Goal: Task Accomplishment & Management: Manage account settings

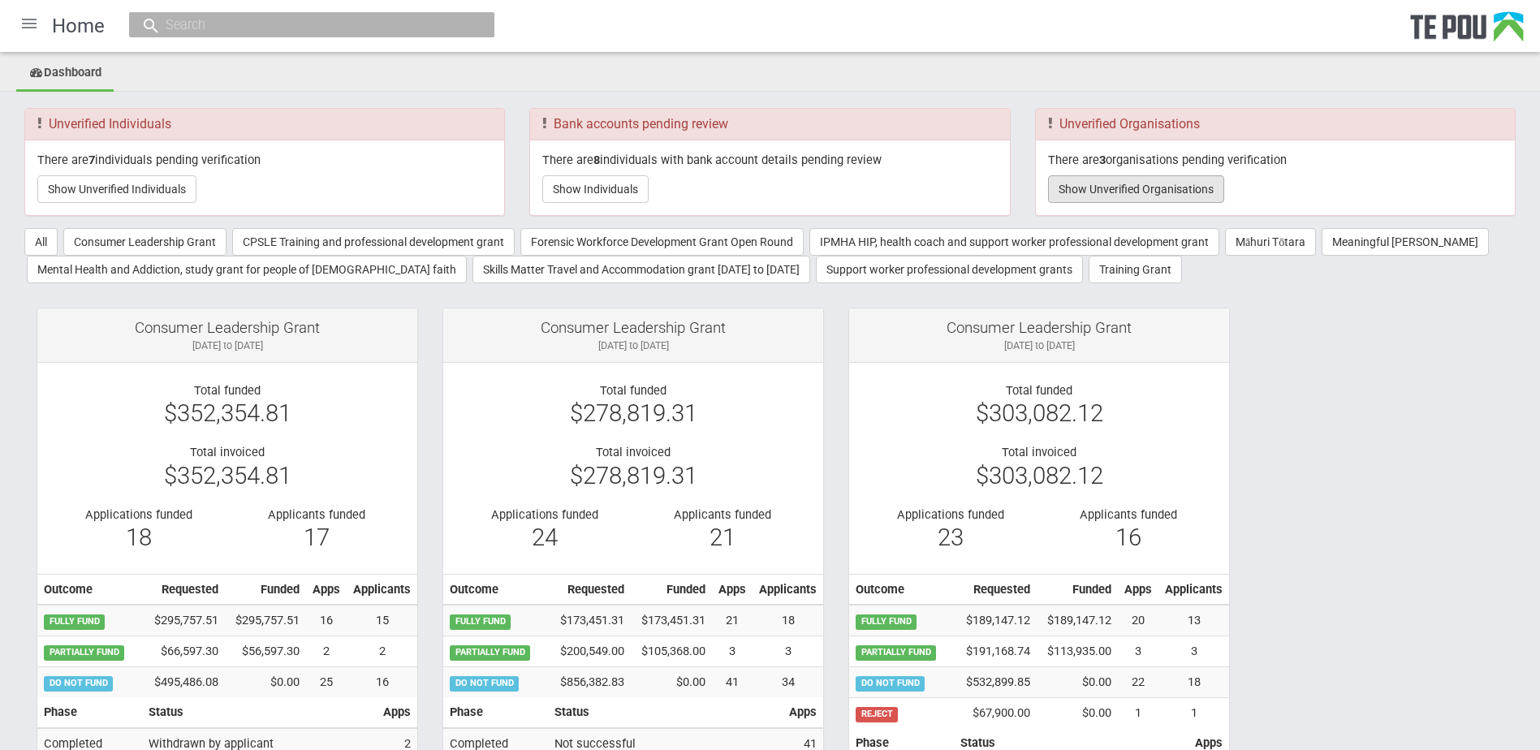
click at [1122, 188] on button "Show Unverified Organisations" at bounding box center [1136, 189] width 176 height 28
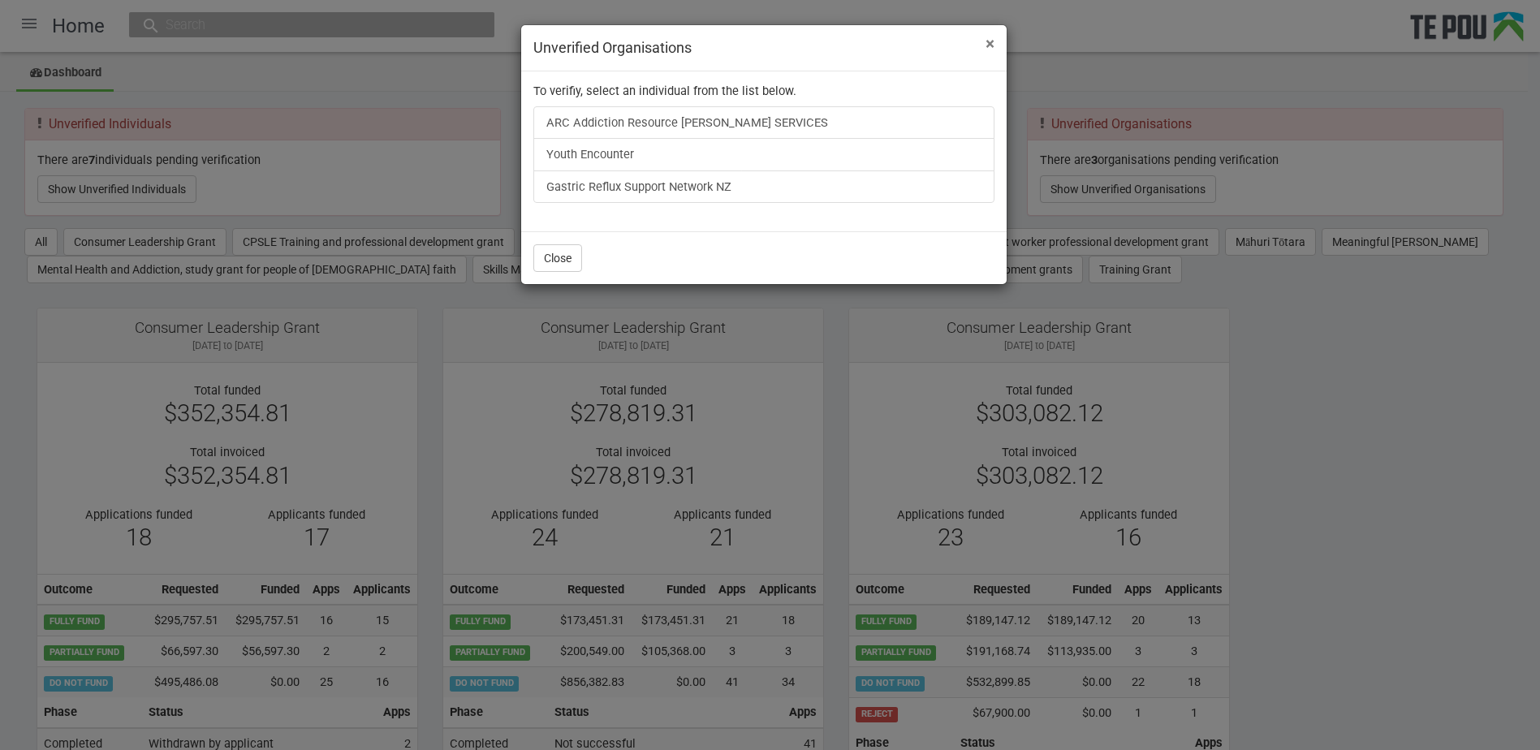
click at [991, 45] on span "×" at bounding box center [990, 43] width 9 height 19
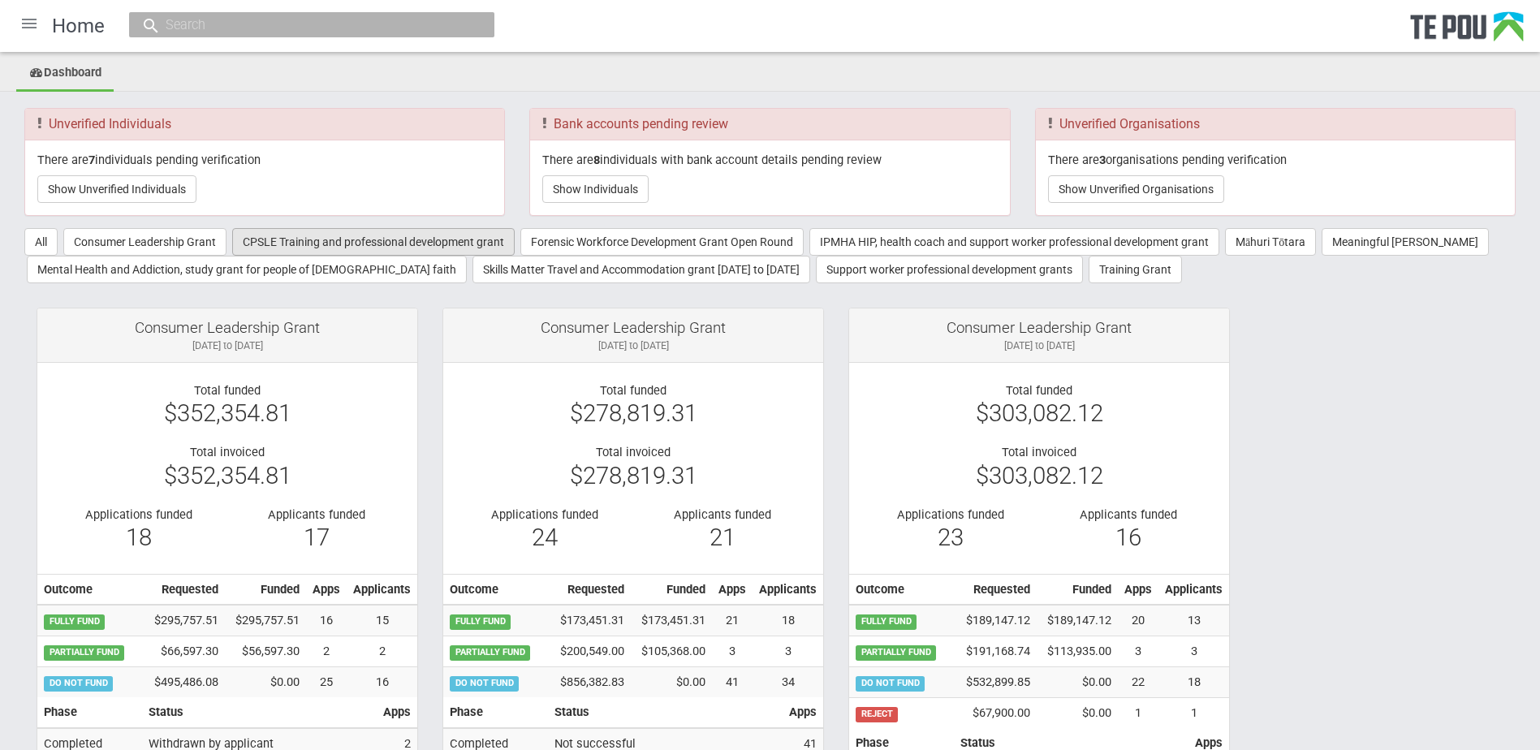
click at [304, 237] on button "CPSLE Training and professional development grant" at bounding box center [373, 242] width 283 height 28
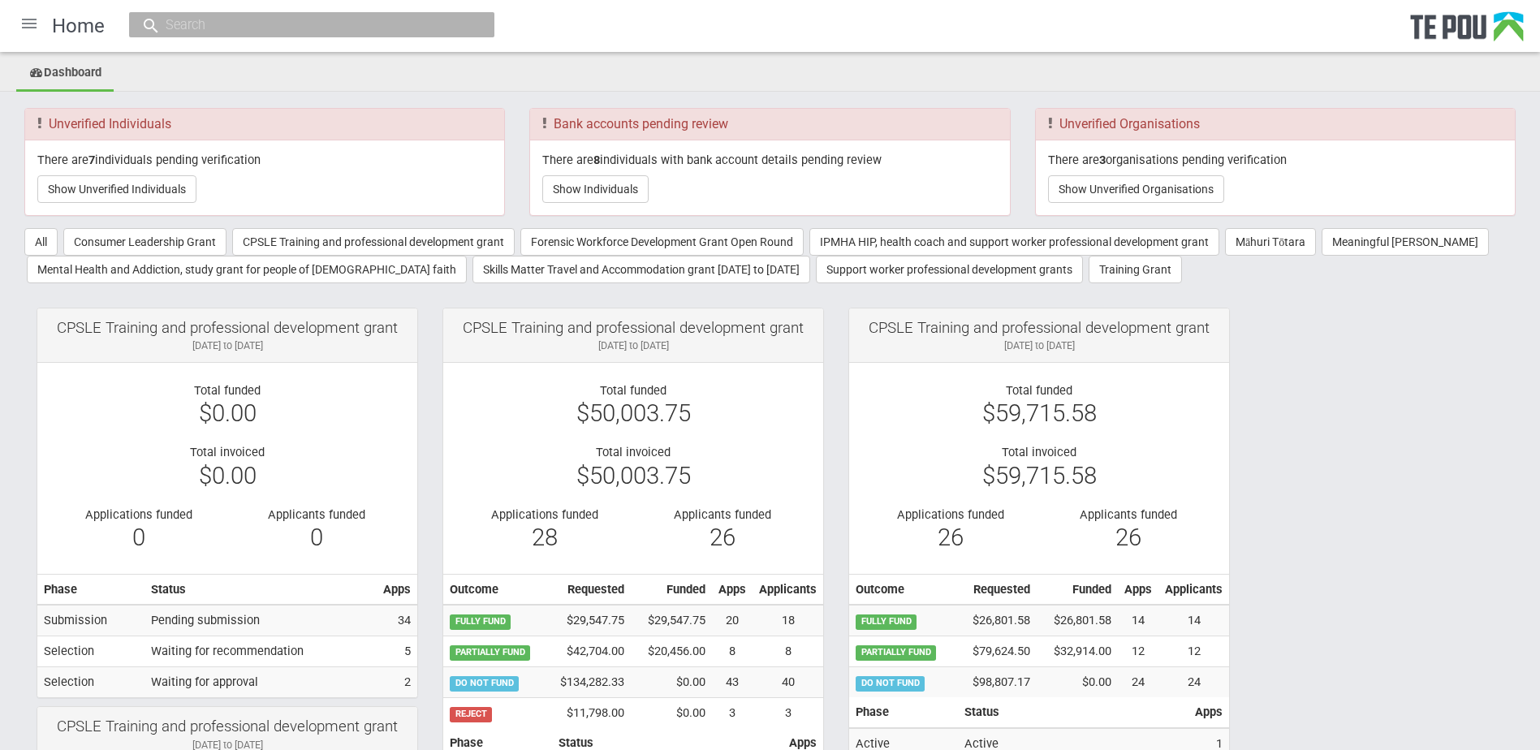
click at [18, 19] on div at bounding box center [29, 23] width 39 height 39
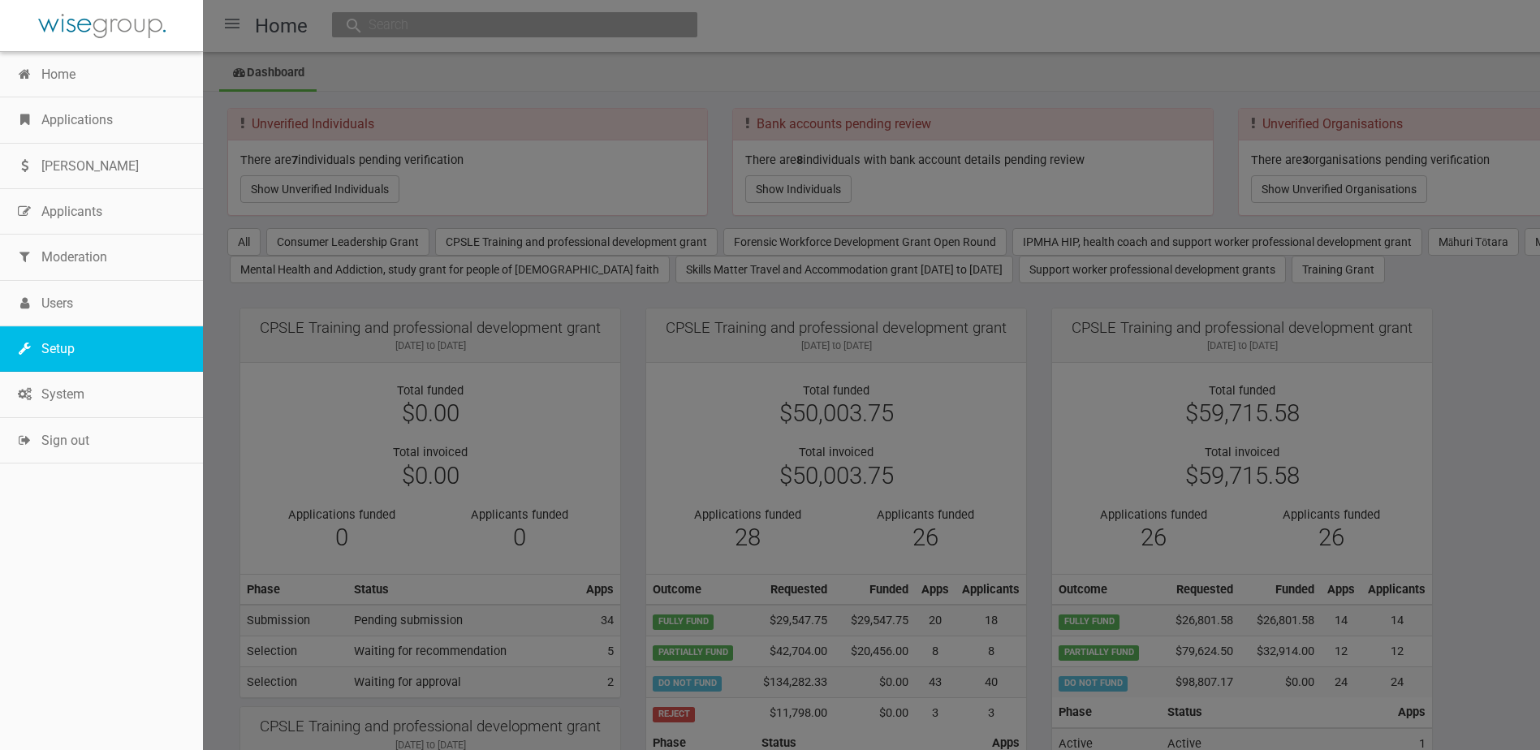
click at [76, 348] on link "Setup" at bounding box center [101, 348] width 203 height 45
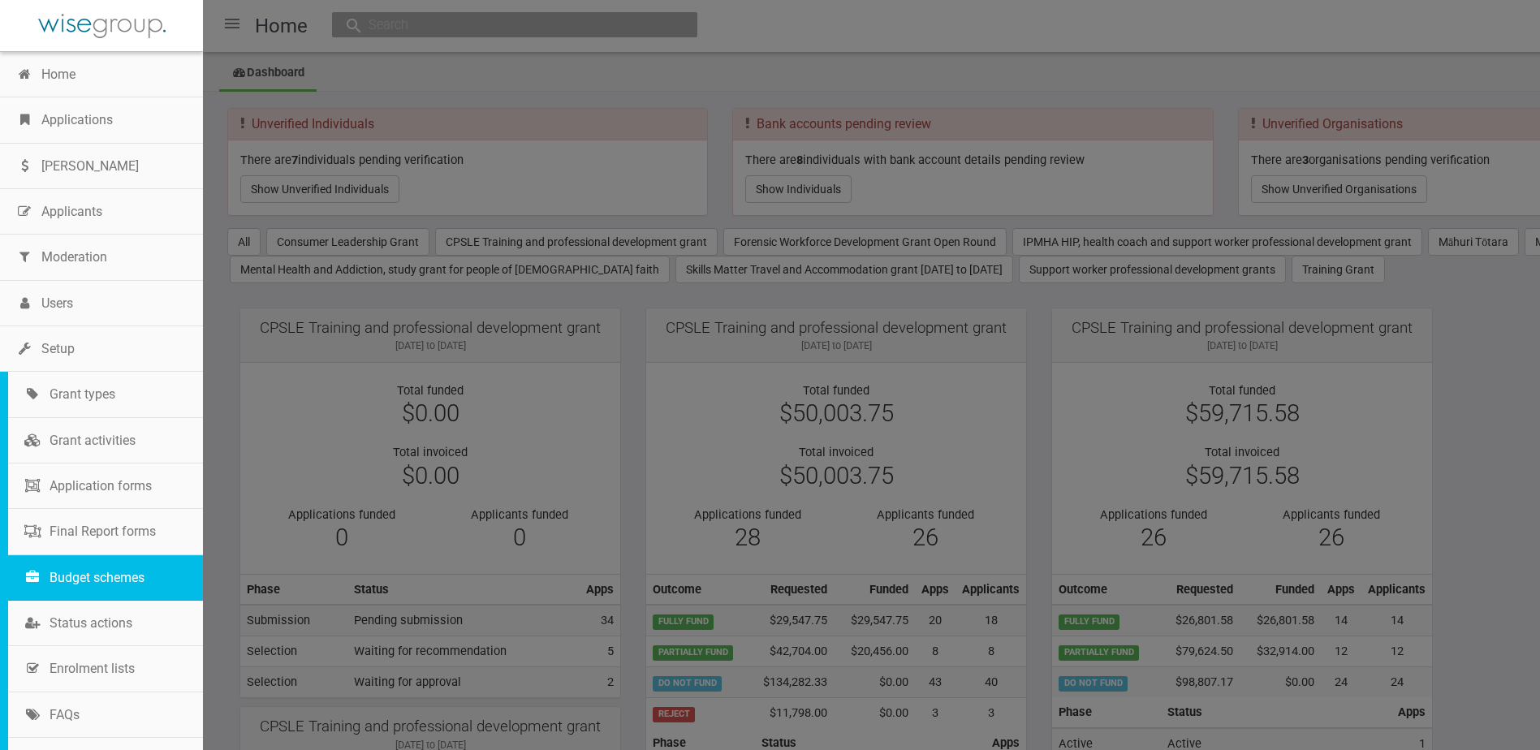
click at [140, 573] on link "Budget schemes" at bounding box center [105, 577] width 195 height 45
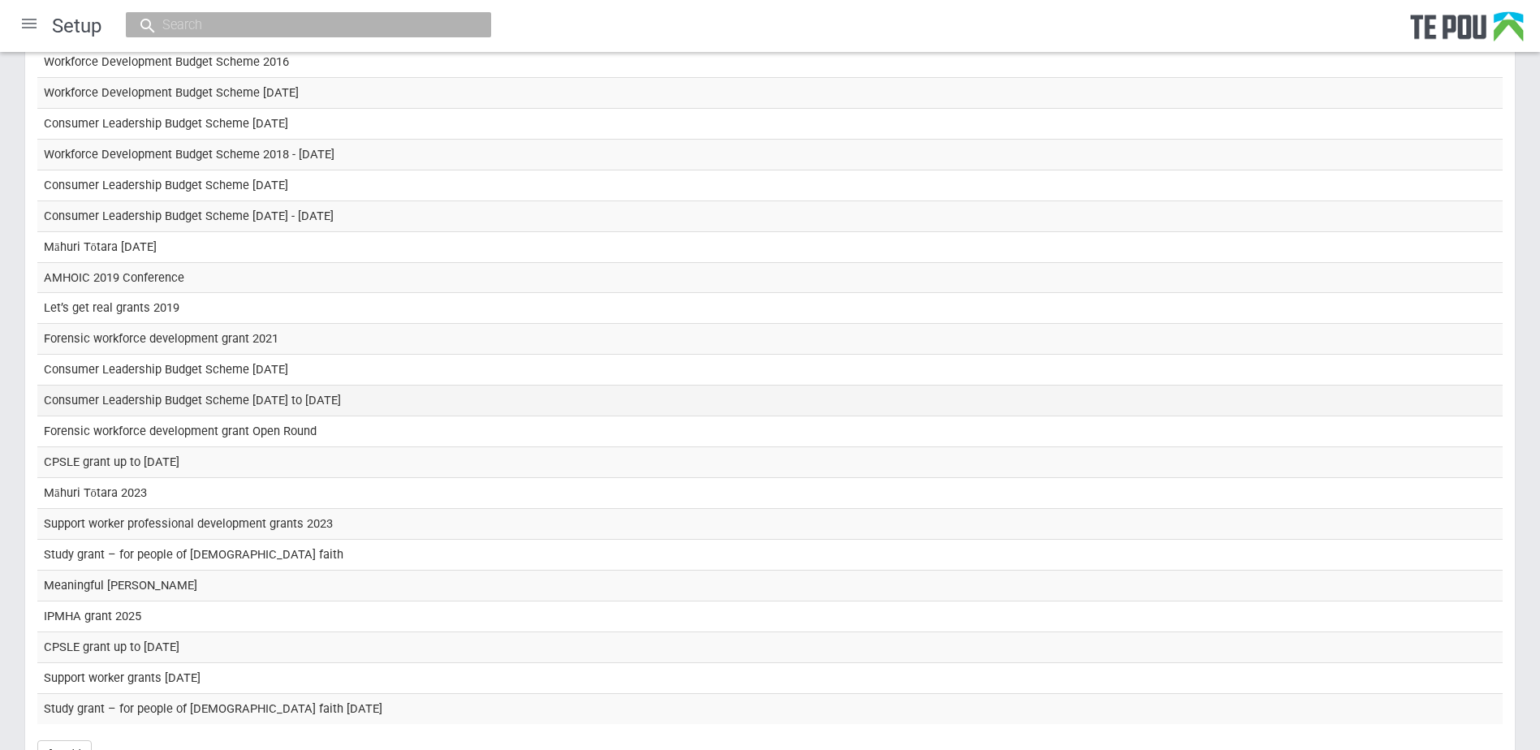
scroll to position [162, 0]
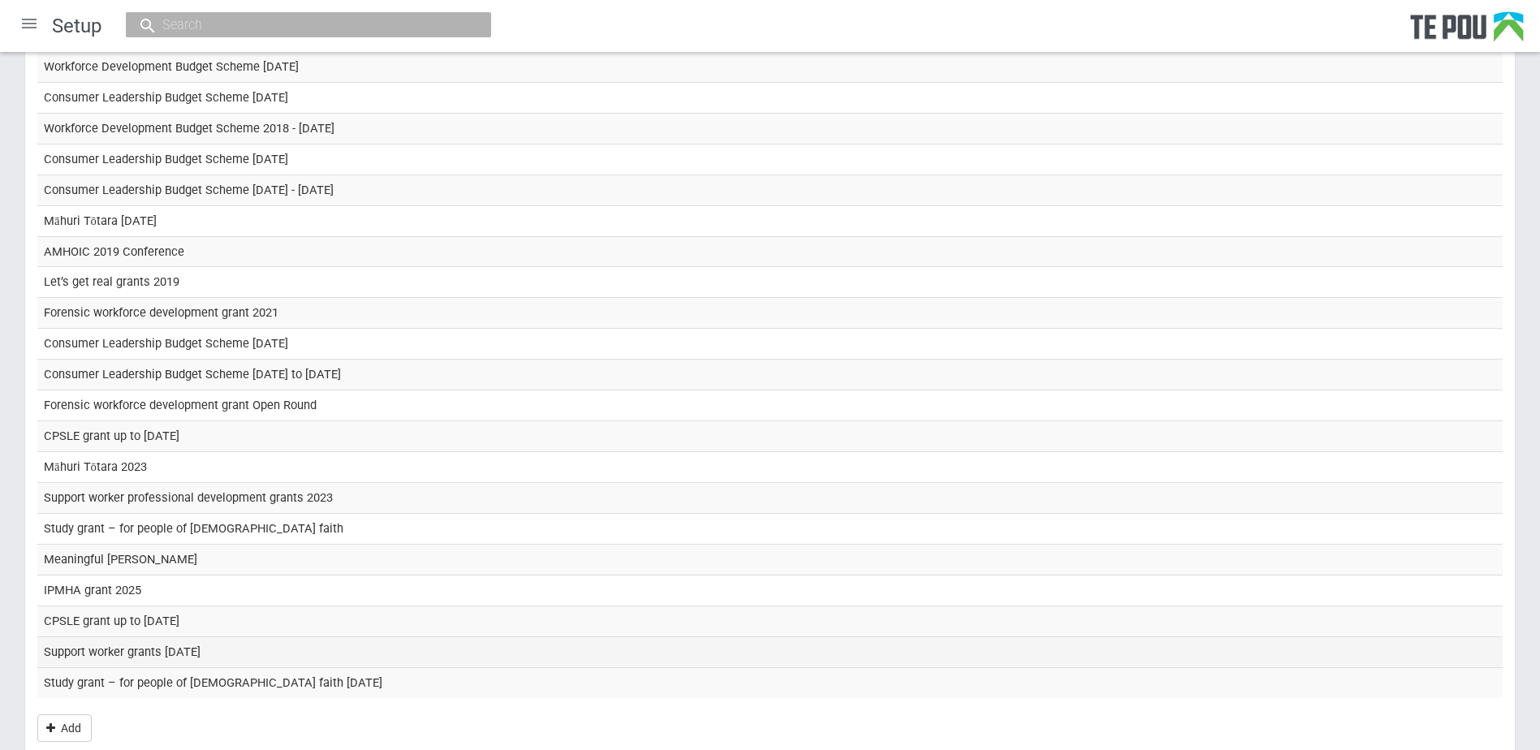
click at [153, 654] on td "Support worker grants September 2025" at bounding box center [770, 652] width 1466 height 31
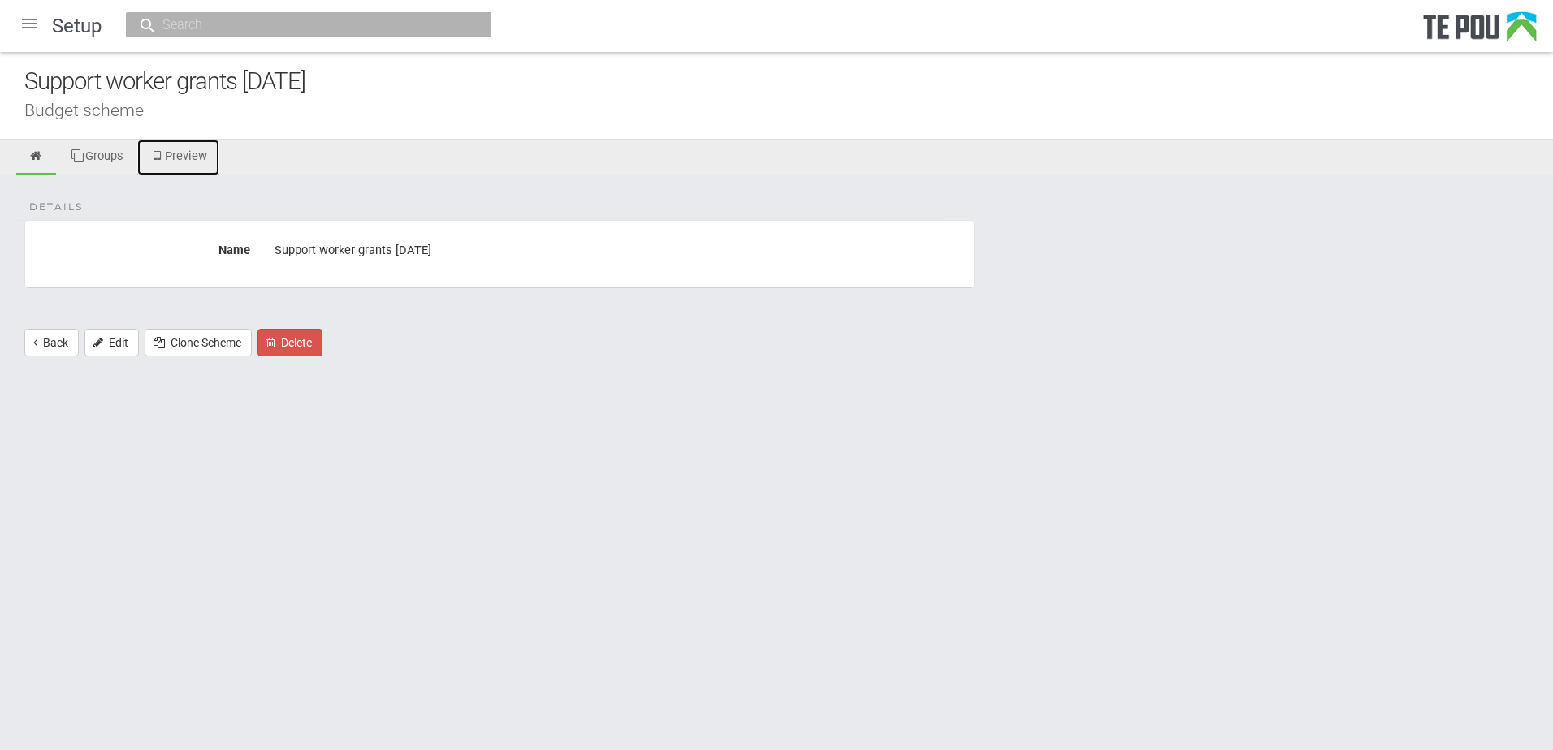
click at [170, 163] on link "Preview" at bounding box center [178, 158] width 82 height 36
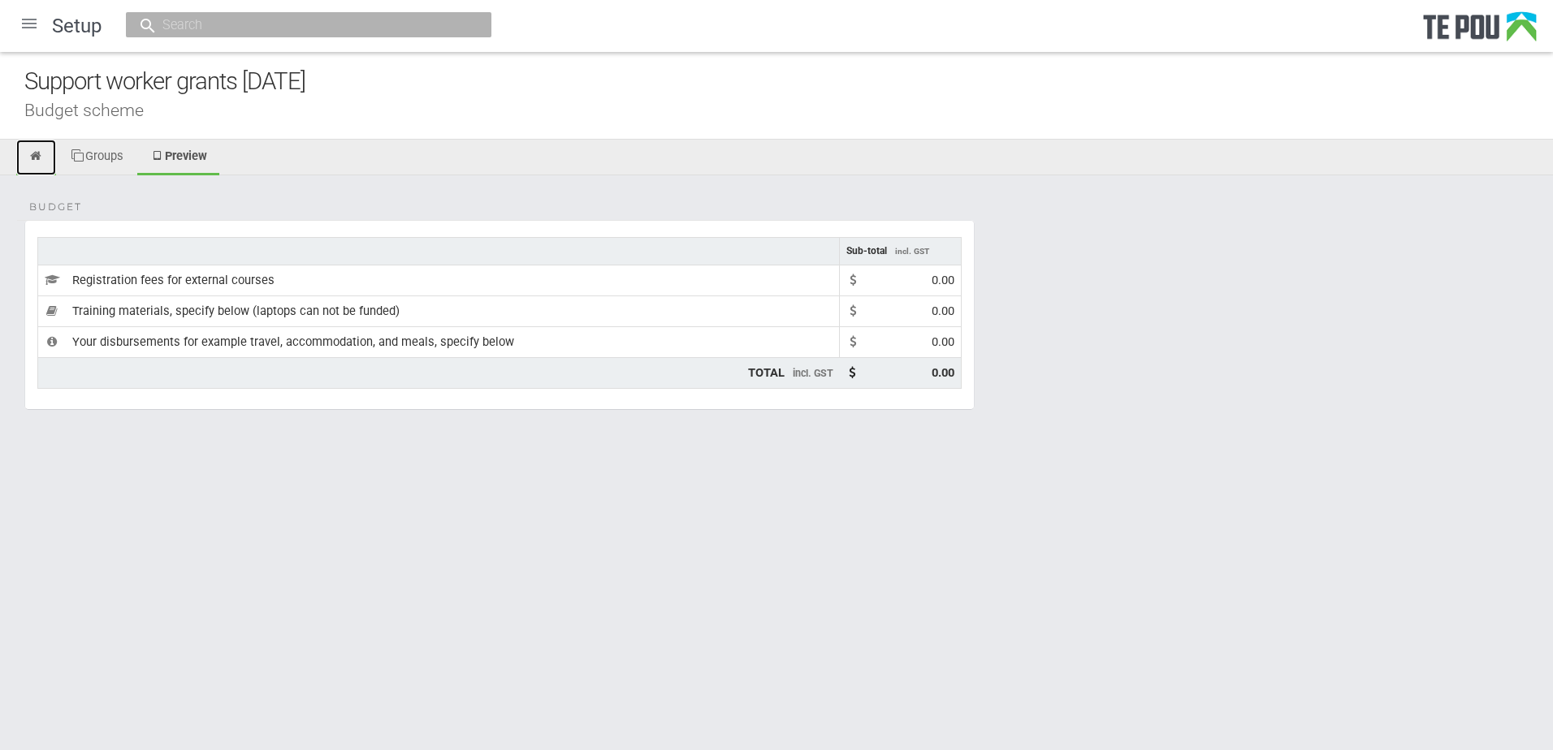
click at [38, 150] on icon at bounding box center [35, 156] width 15 height 12
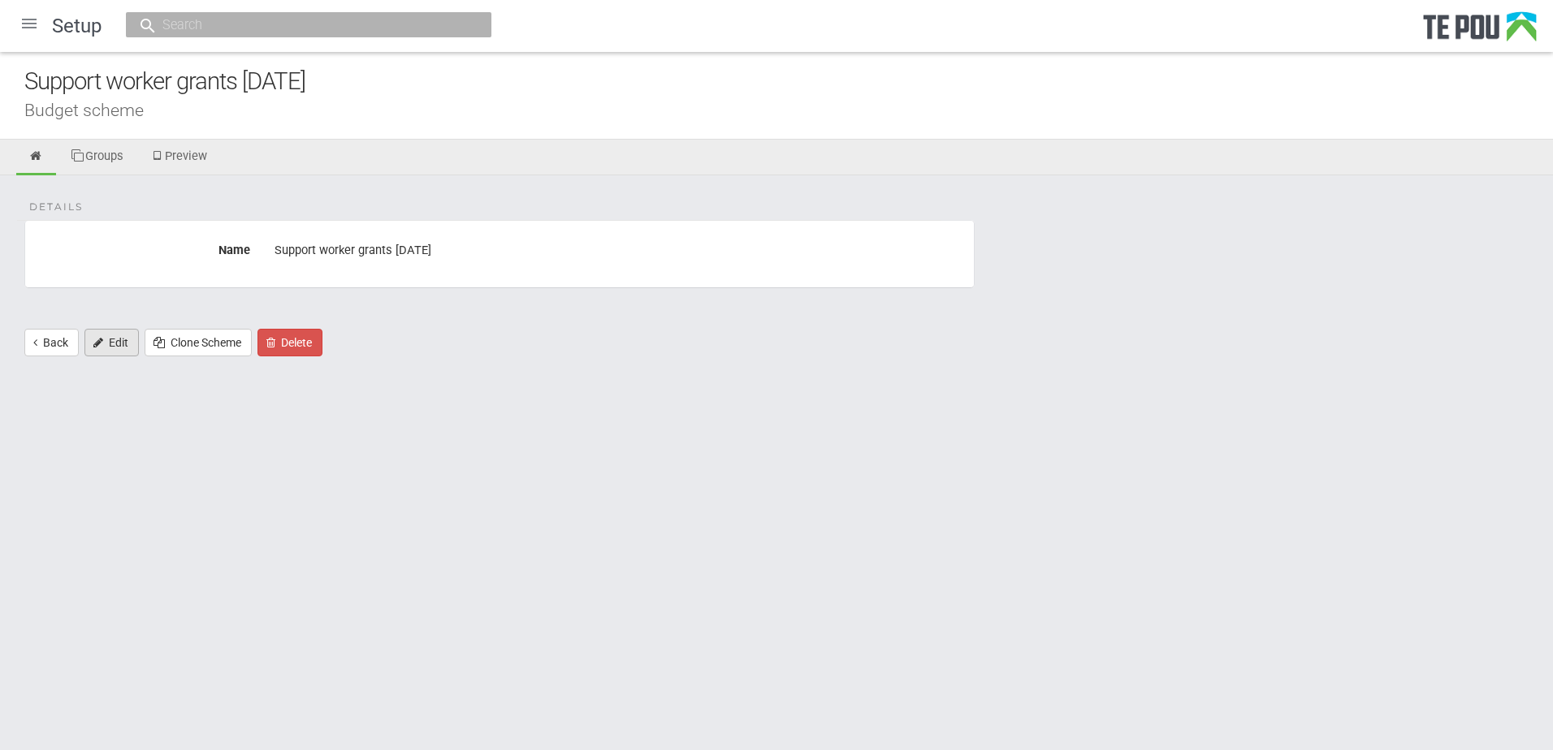
click at [116, 344] on link "Edit" at bounding box center [111, 343] width 54 height 28
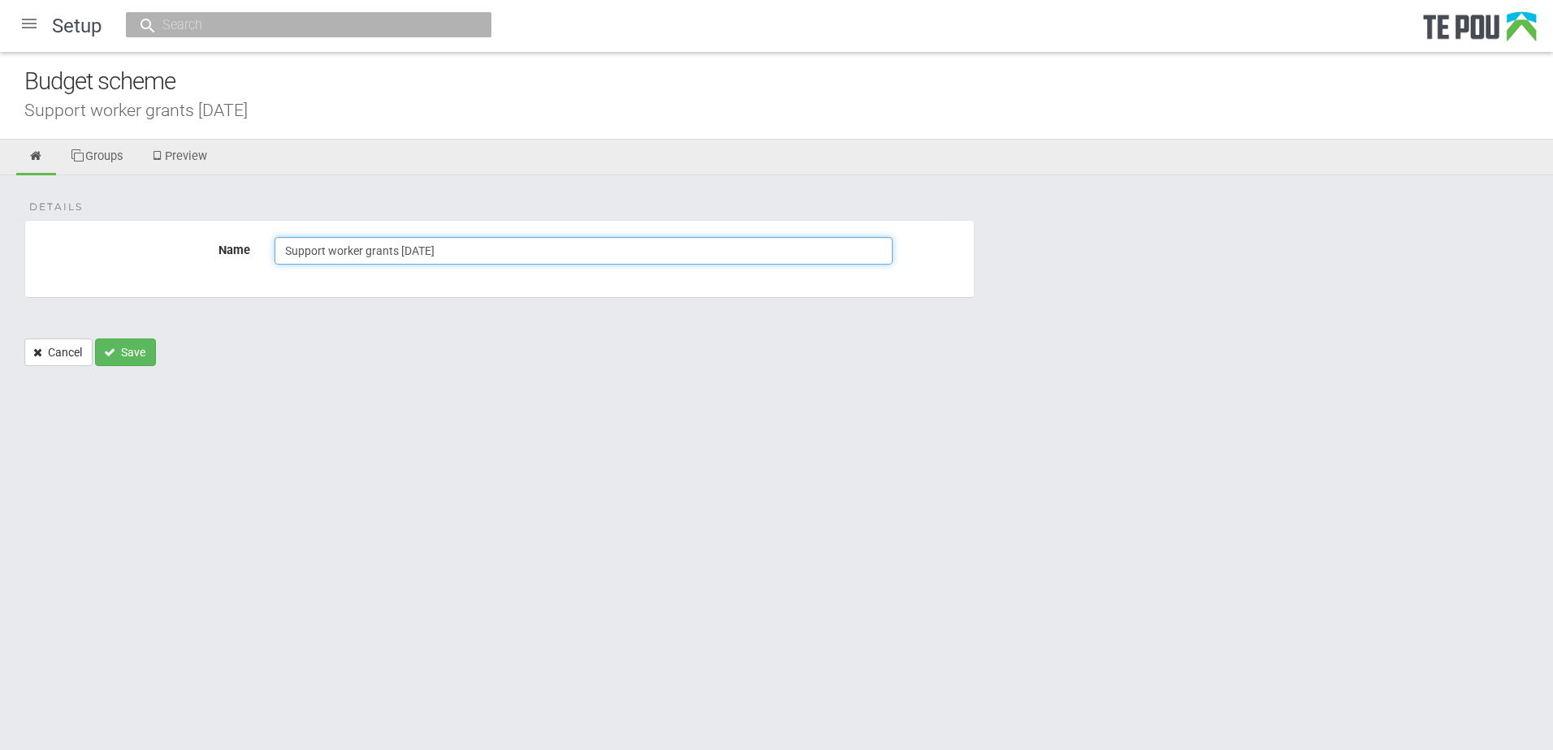
click at [441, 255] on input "Support worker grants [DATE]" at bounding box center [583, 251] width 618 height 28
click at [441, 255] on input "Support worker grants September 2025" at bounding box center [583, 251] width 618 height 28
type input "Support worker grants [DATE]"
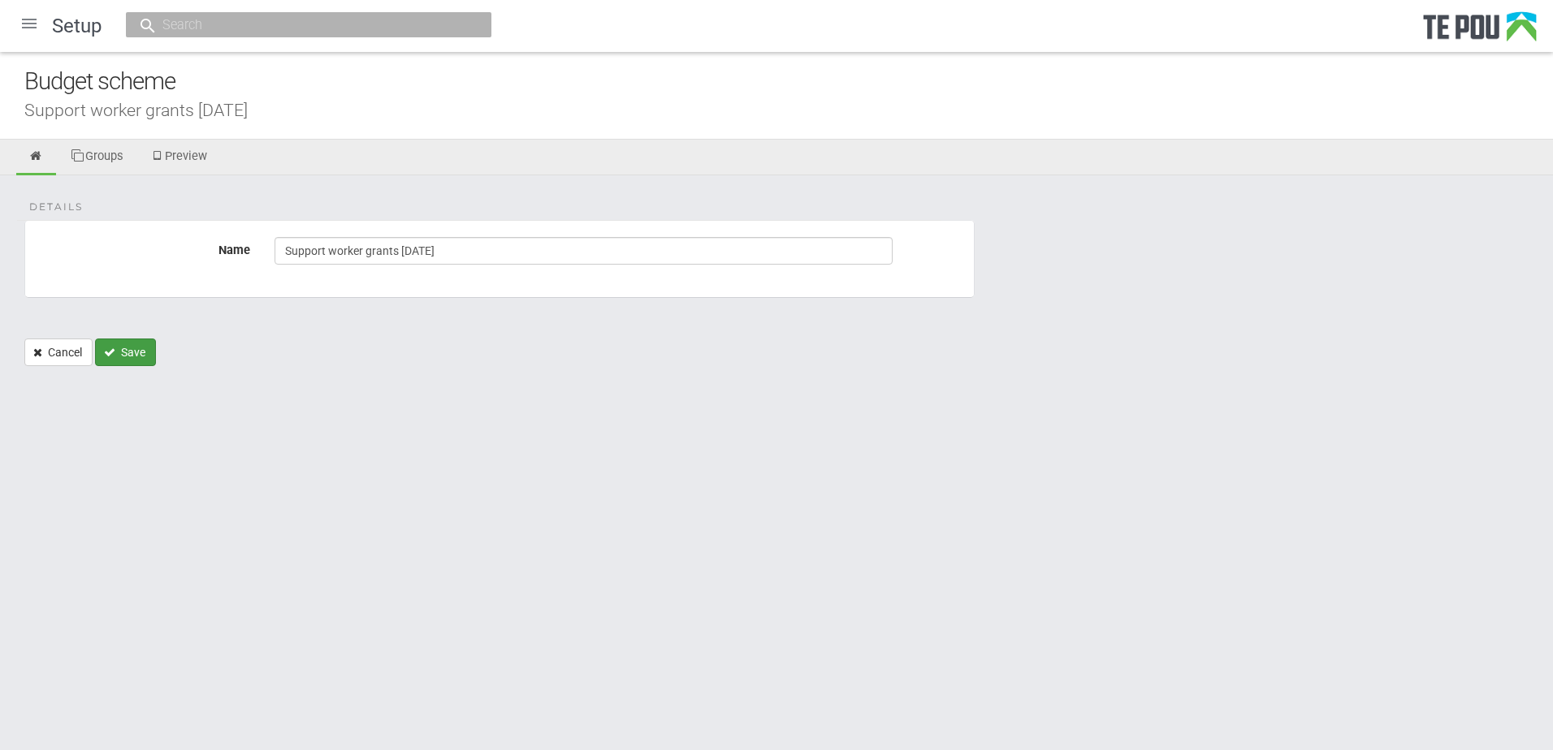
click at [142, 354] on button "Save" at bounding box center [125, 353] width 61 height 28
click at [32, 32] on div at bounding box center [29, 23] width 39 height 39
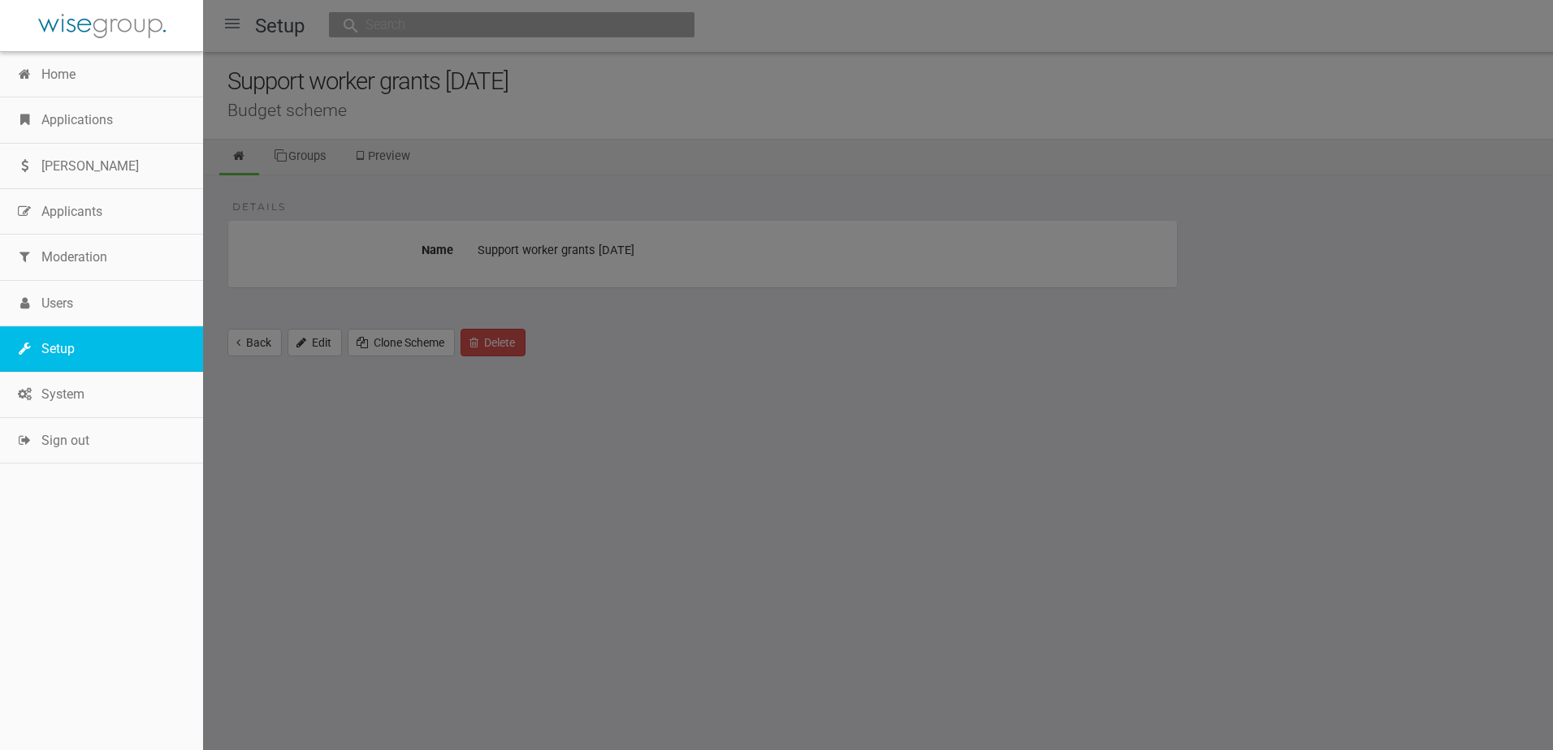
click at [54, 343] on link "Setup" at bounding box center [101, 348] width 203 height 45
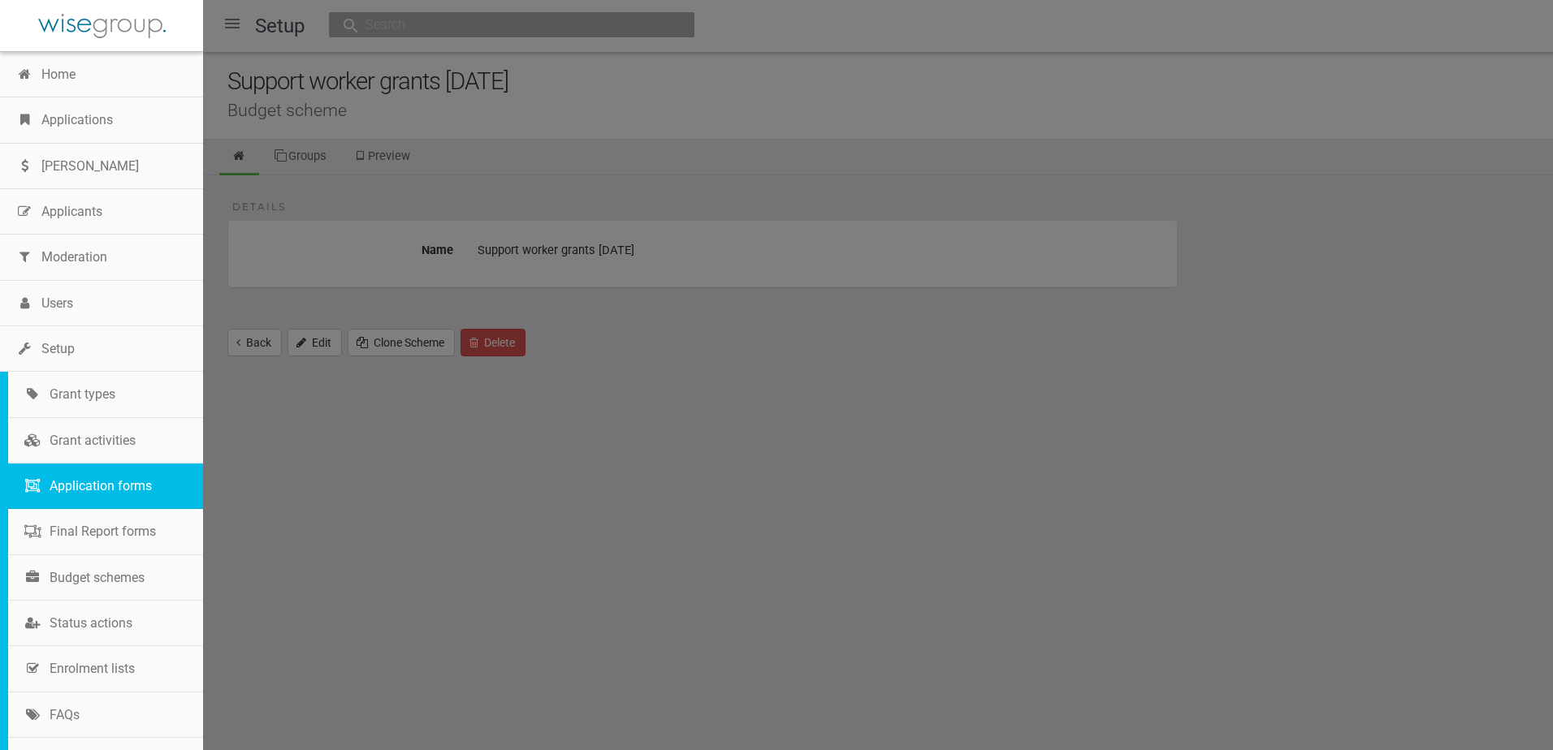
click at [100, 493] on link "Application forms" at bounding box center [105, 486] width 195 height 45
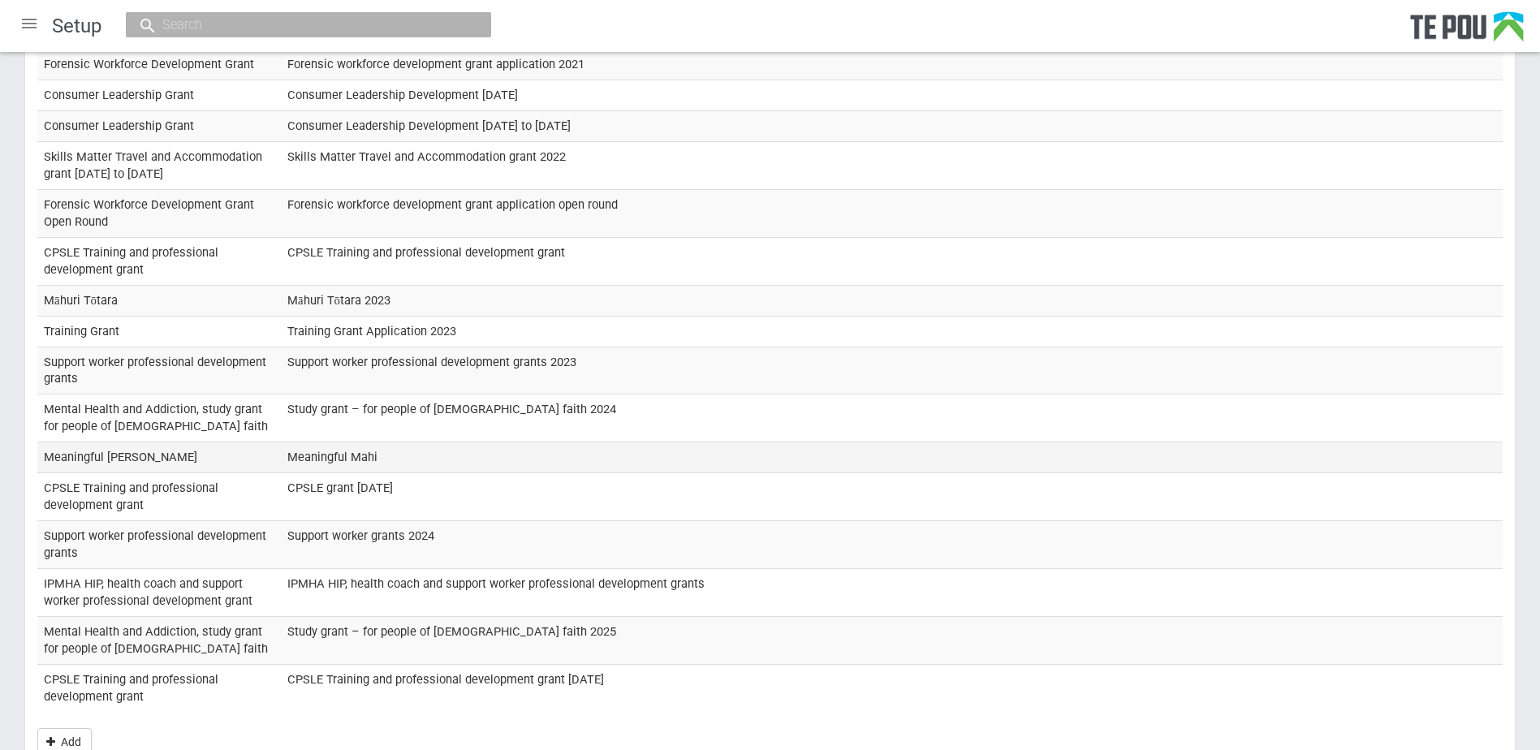
scroll to position [781, 0]
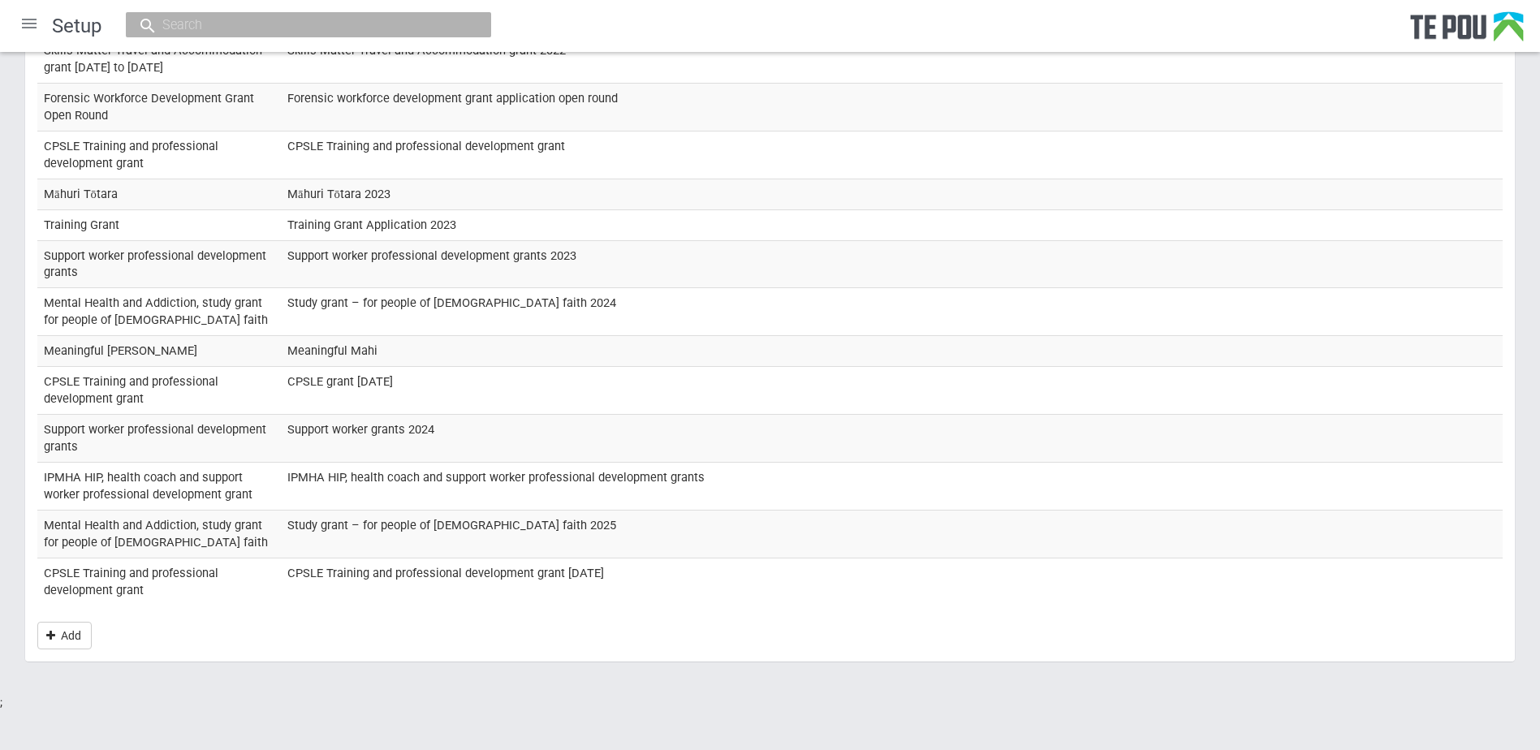
click at [71, 636] on link "Add" at bounding box center [64, 636] width 54 height 28
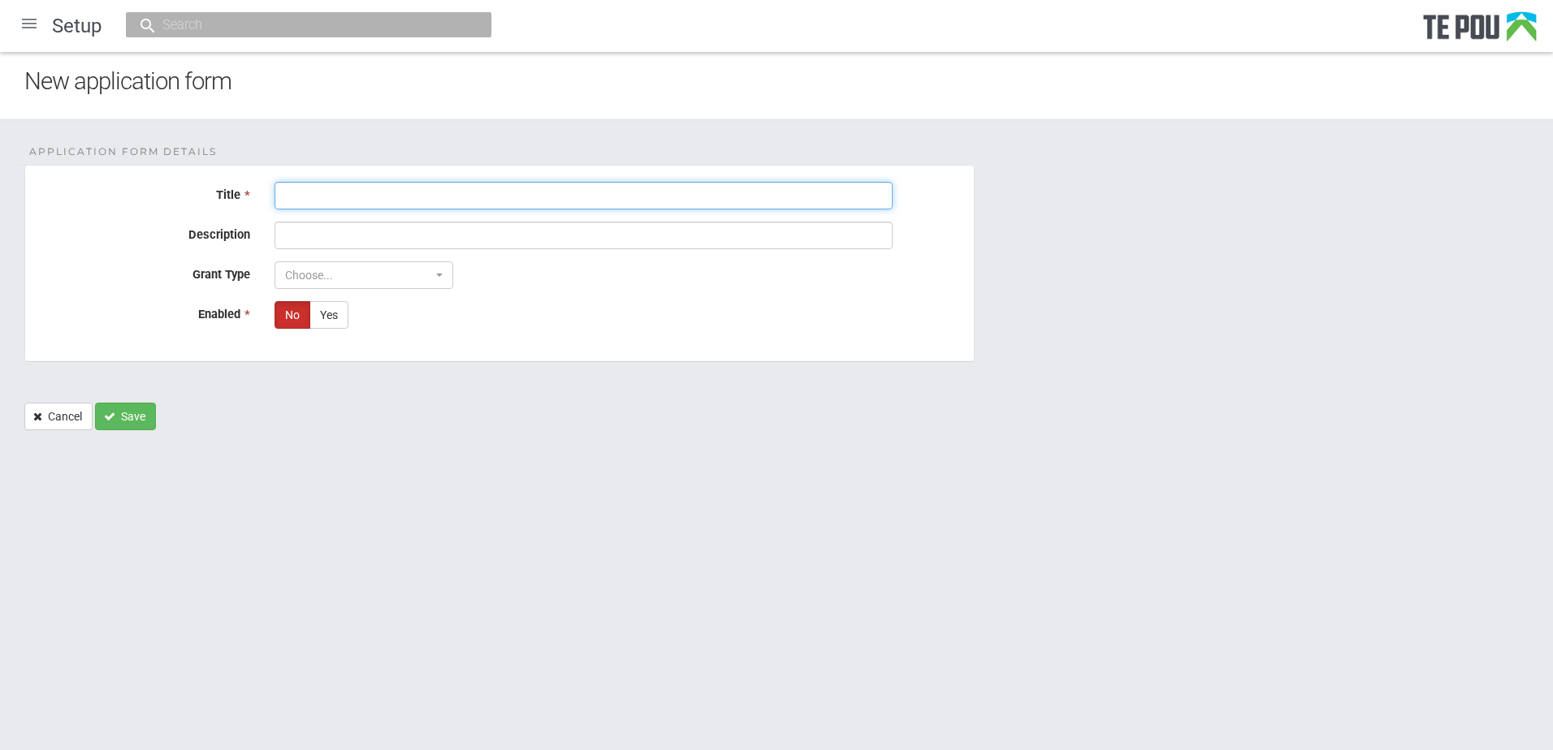
click at [317, 202] on input "Title *" at bounding box center [583, 196] width 618 height 28
paste input "Support work professional development grants"
drag, startPoint x: 579, startPoint y: 196, endPoint x: 281, endPoint y: 199, distance: 298.0
click at [281, 199] on input "Support work professional development grants [DATE]" at bounding box center [583, 196] width 618 height 28
type input "Support work professional development grants [DATE]"
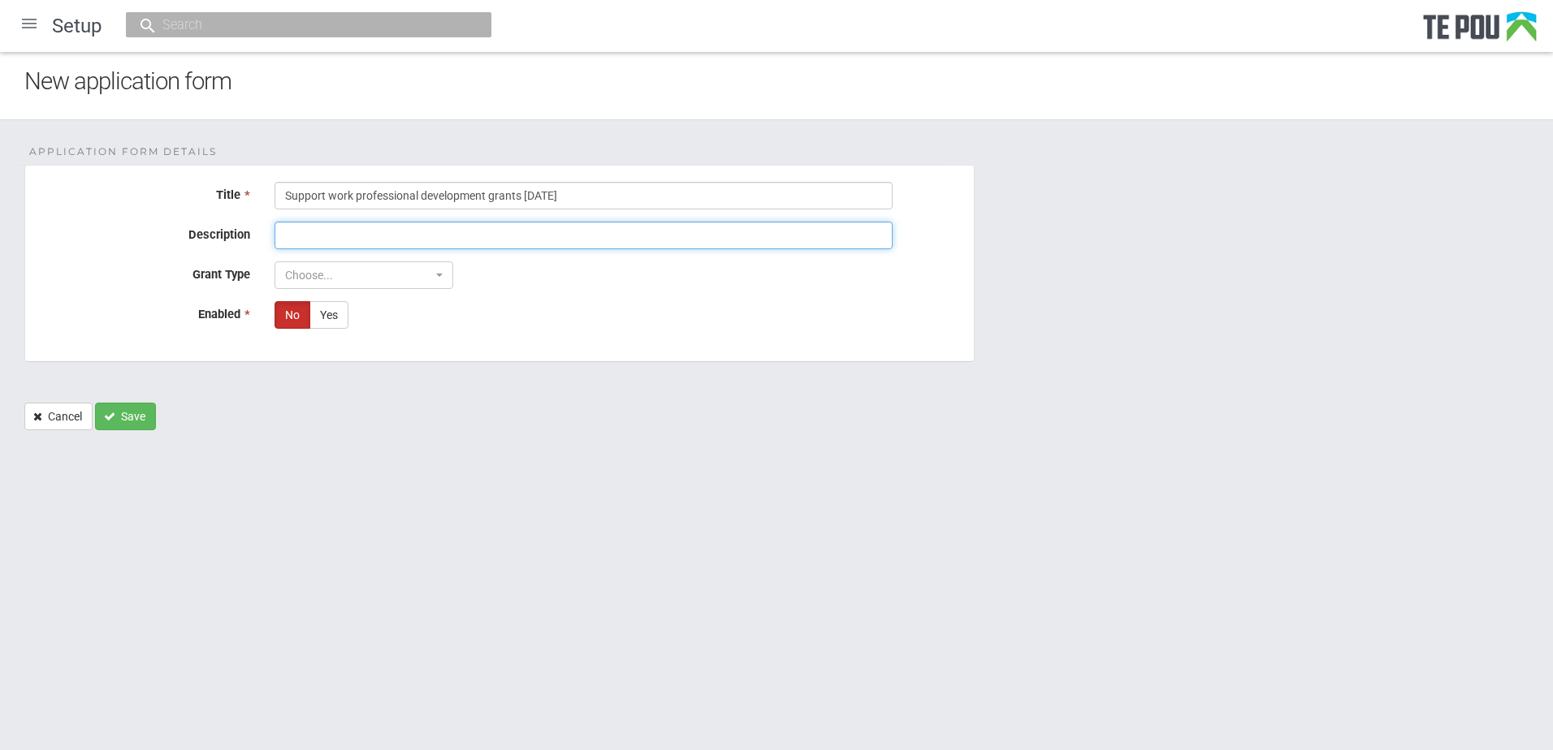
click at [364, 241] on input "Description" at bounding box center [583, 236] width 618 height 28
paste input "Support work professional development grants [DATE]"
type input "Support work professional development grants [DATE]"
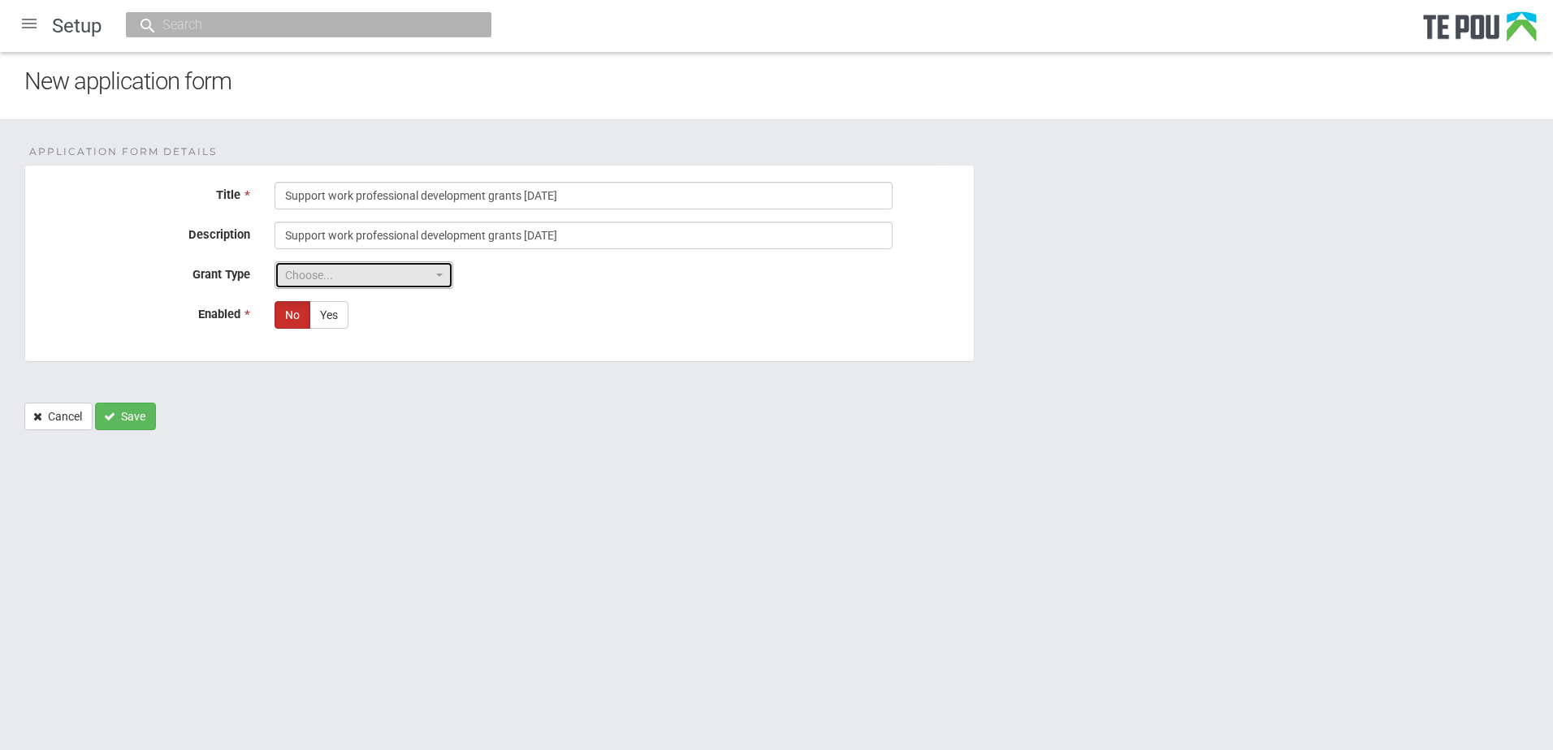
click at [335, 263] on button "Choose..." at bounding box center [363, 275] width 179 height 28
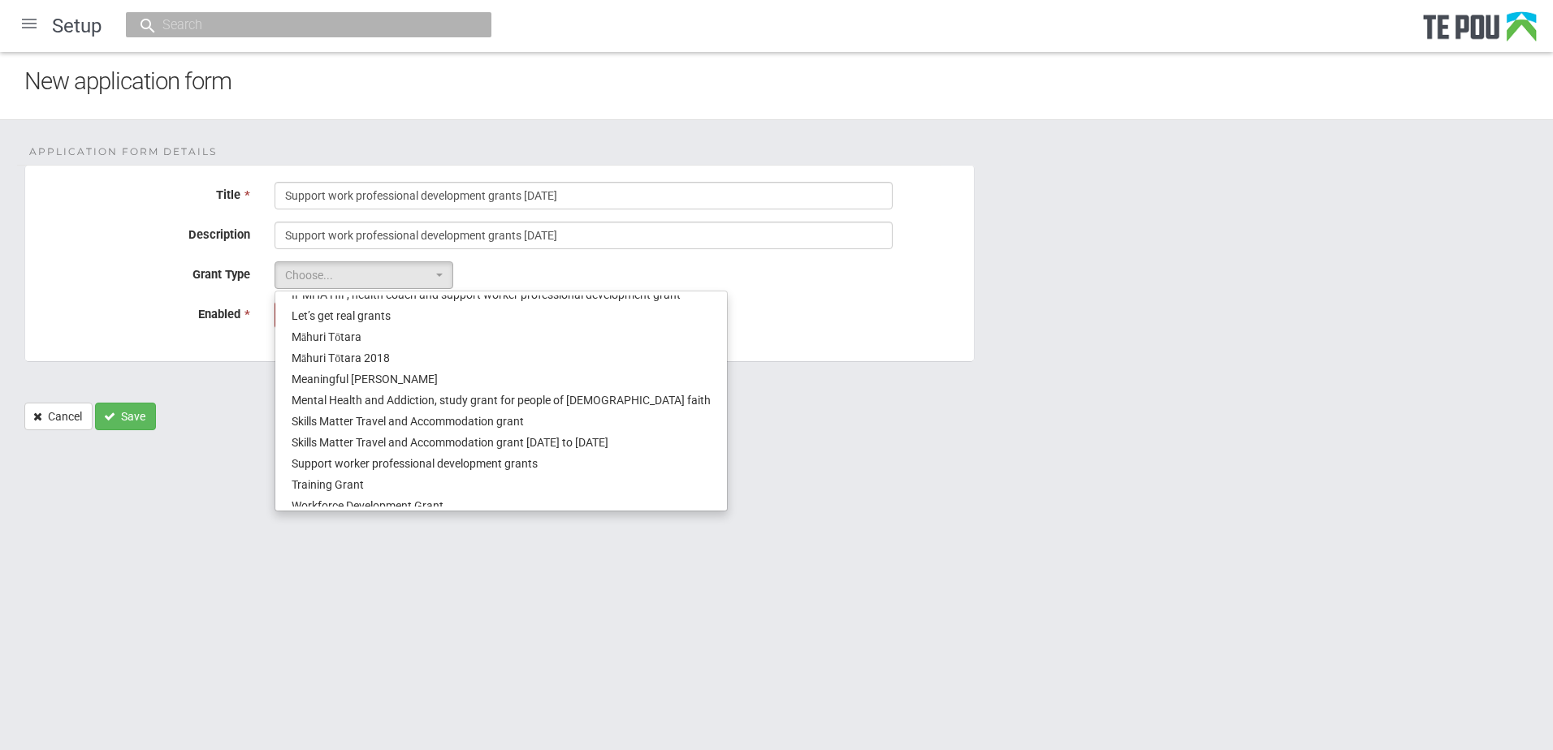
scroll to position [148, 0]
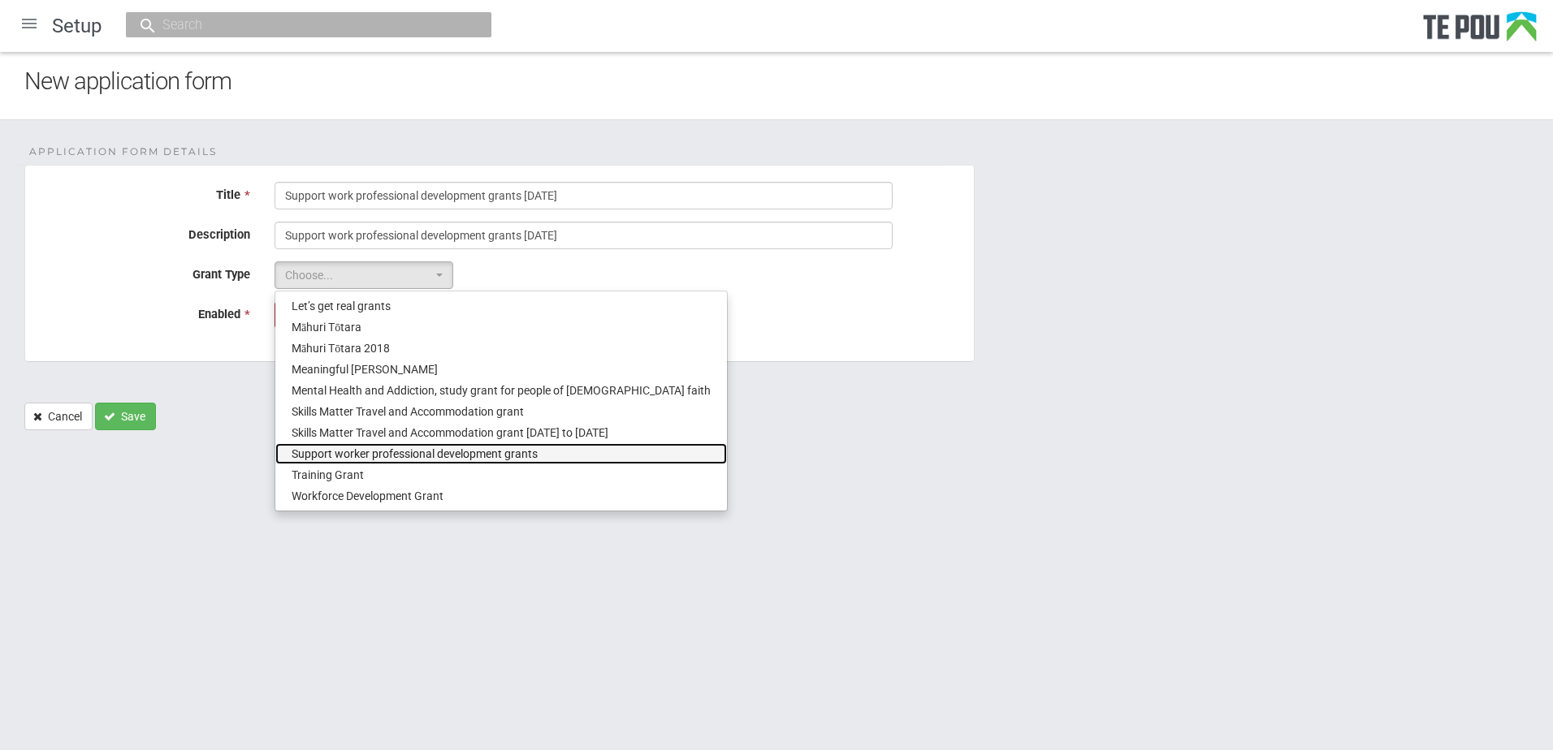
click at [369, 456] on span "Support worker professional development grants" at bounding box center [415, 454] width 246 height 16
select select "14"
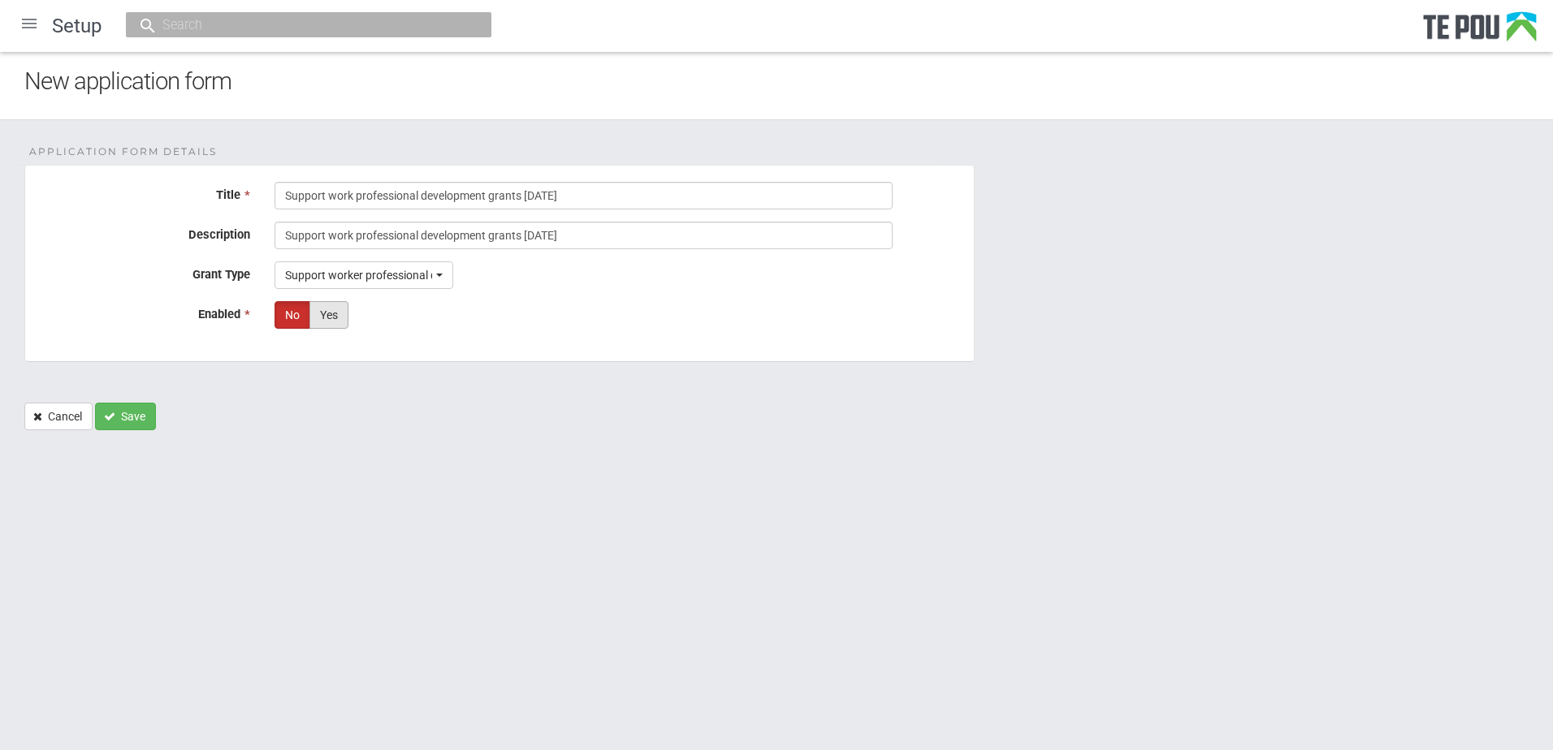
click at [338, 324] on label "Yes" at bounding box center [328, 315] width 39 height 28
radio input "true"
click at [143, 411] on button "Save" at bounding box center [125, 417] width 61 height 28
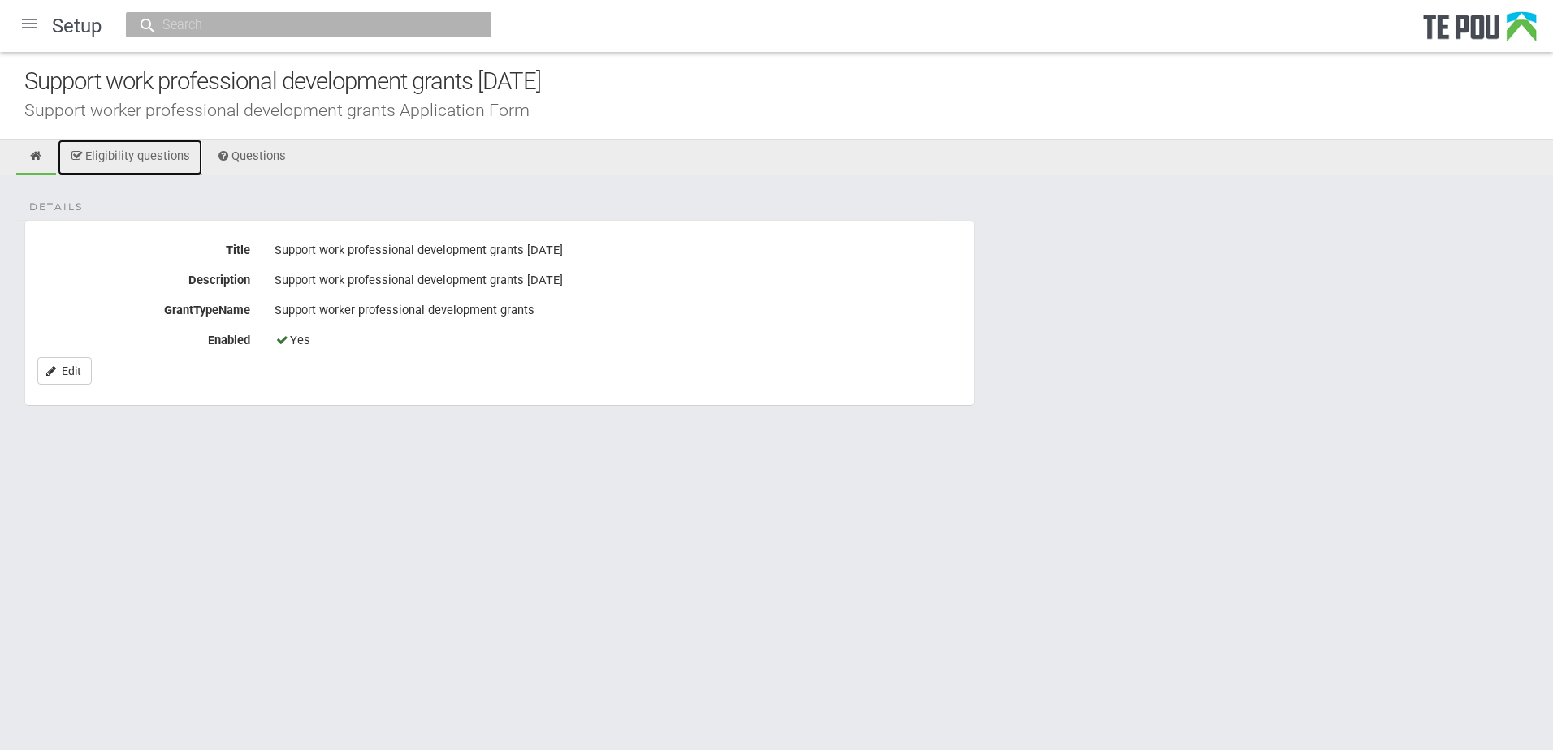
click at [135, 157] on link "Eligibility questions" at bounding box center [130, 158] width 145 height 36
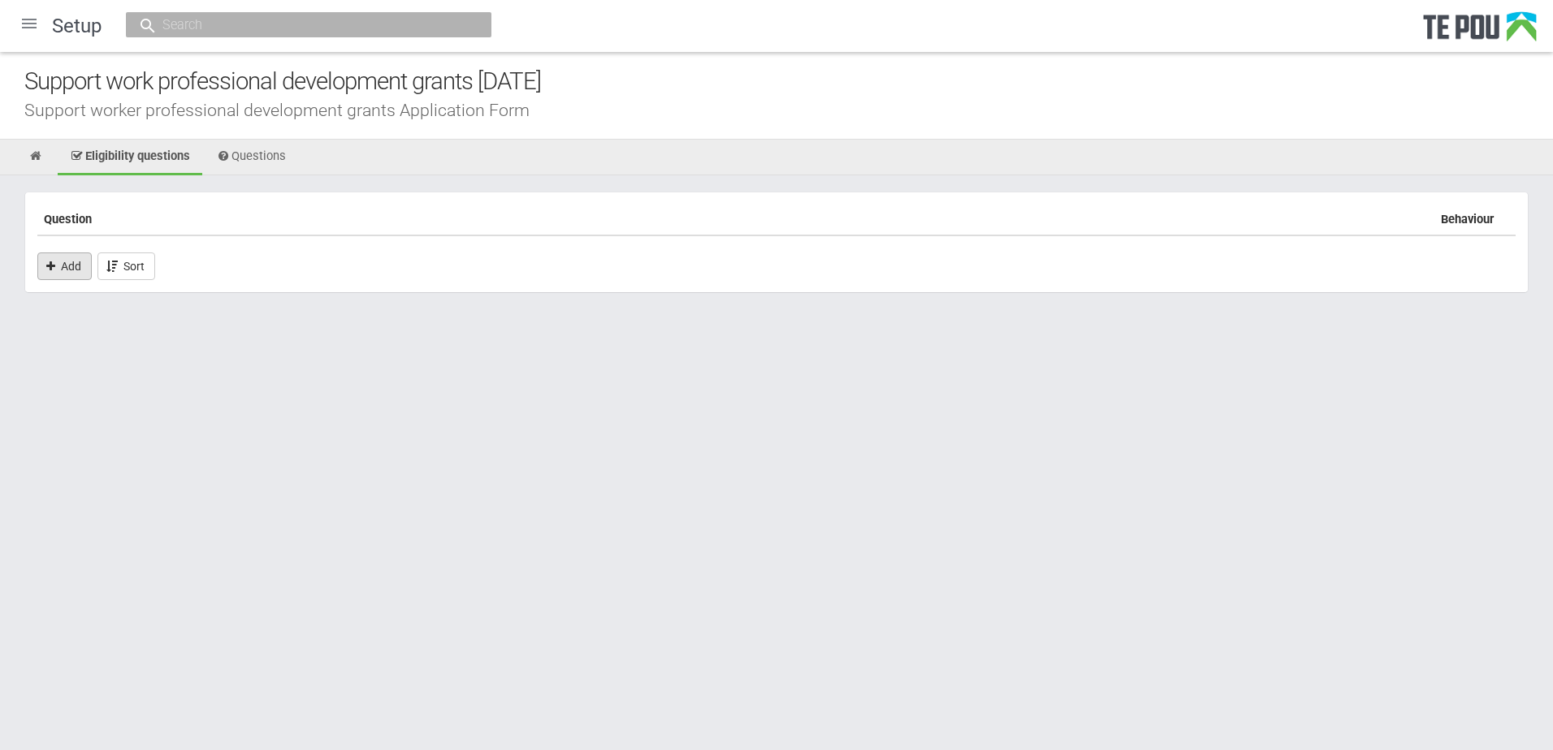
click at [79, 264] on link "Add" at bounding box center [64, 267] width 54 height 28
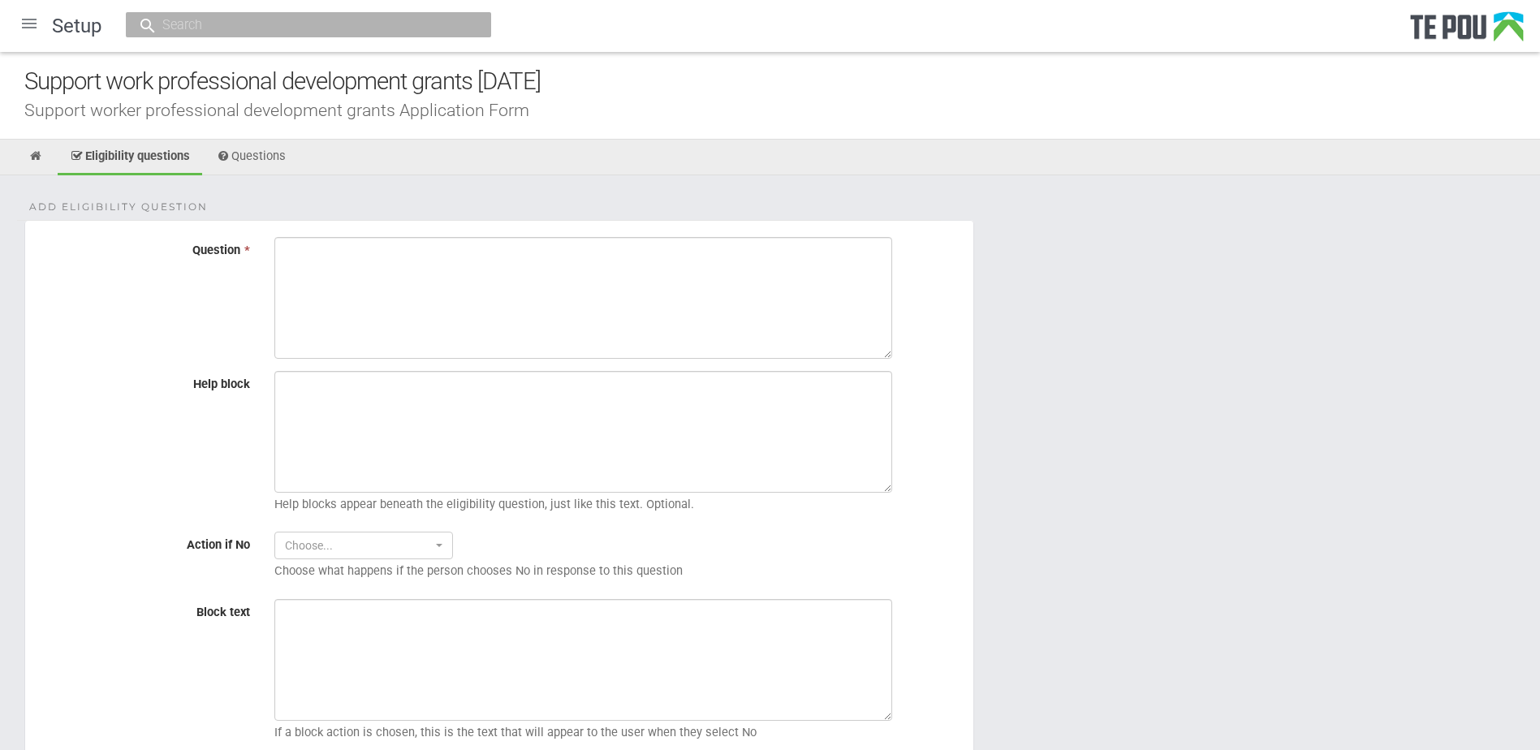
click at [326, 272] on textarea "Question *" at bounding box center [583, 298] width 618 height 122
click at [304, 251] on textarea "1 I am employed in a support worker role." at bounding box center [583, 298] width 618 height 122
type textarea "I am employed in a support worker role."
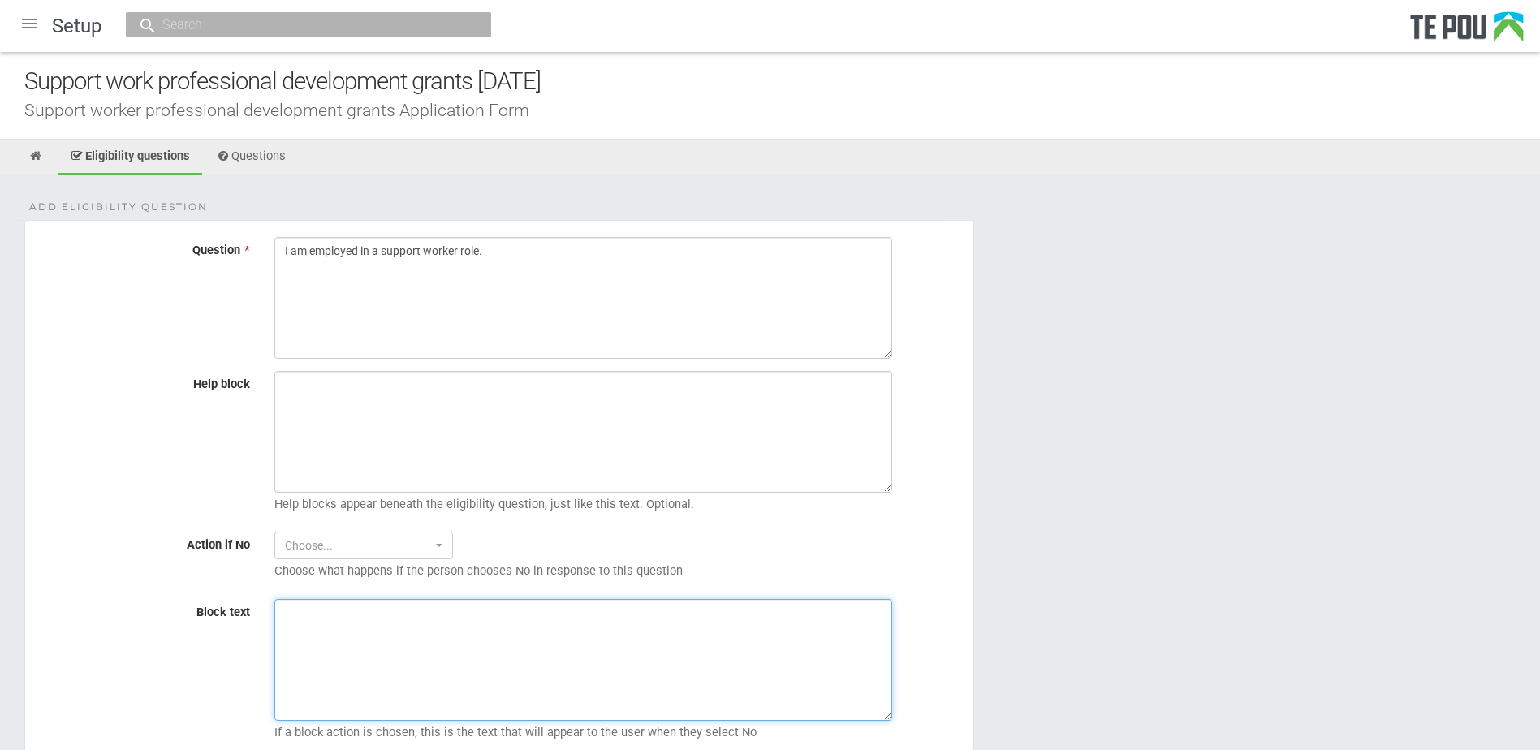
click at [499, 642] on textarea "Block text" at bounding box center [583, 660] width 618 height 122
paste textarea "Only individuals who currently work in a support worker role are eligible the s…"
type textarea "Only individuals who currently work in a support worker role are eligible the s…"
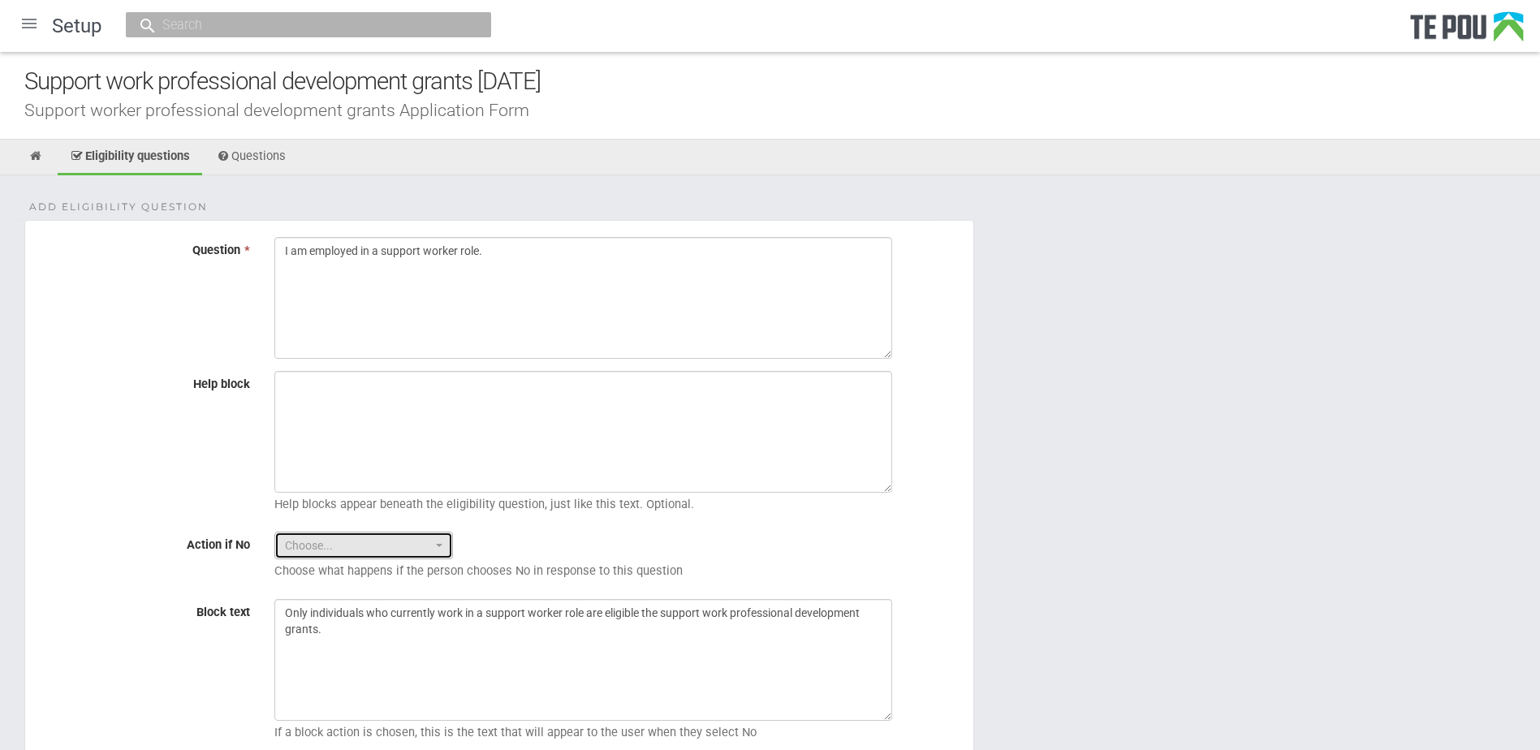
click at [353, 551] on span "Choose..." at bounding box center [358, 546] width 147 height 16
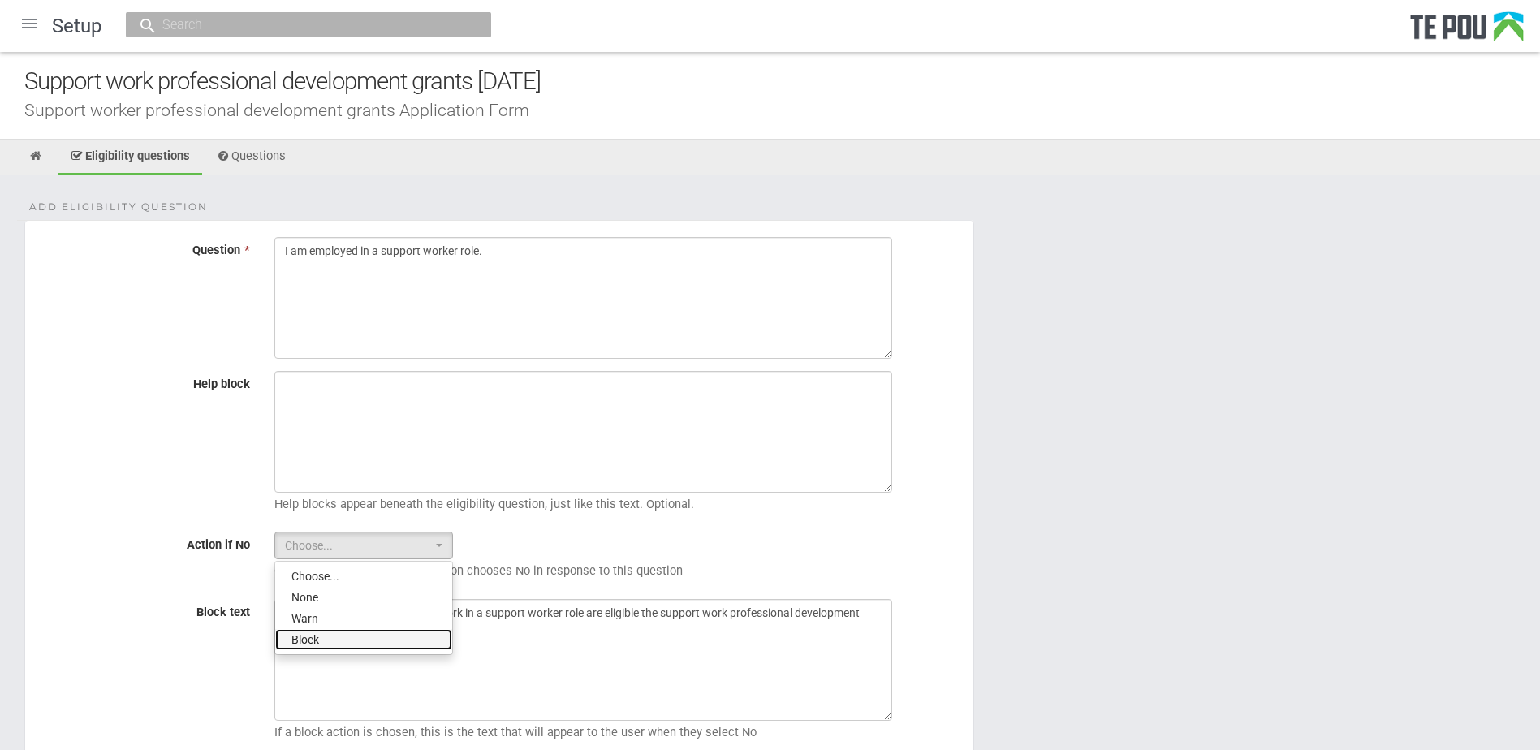
click at [309, 640] on span "Block" at bounding box center [306, 640] width 28 height 16
select select "2"
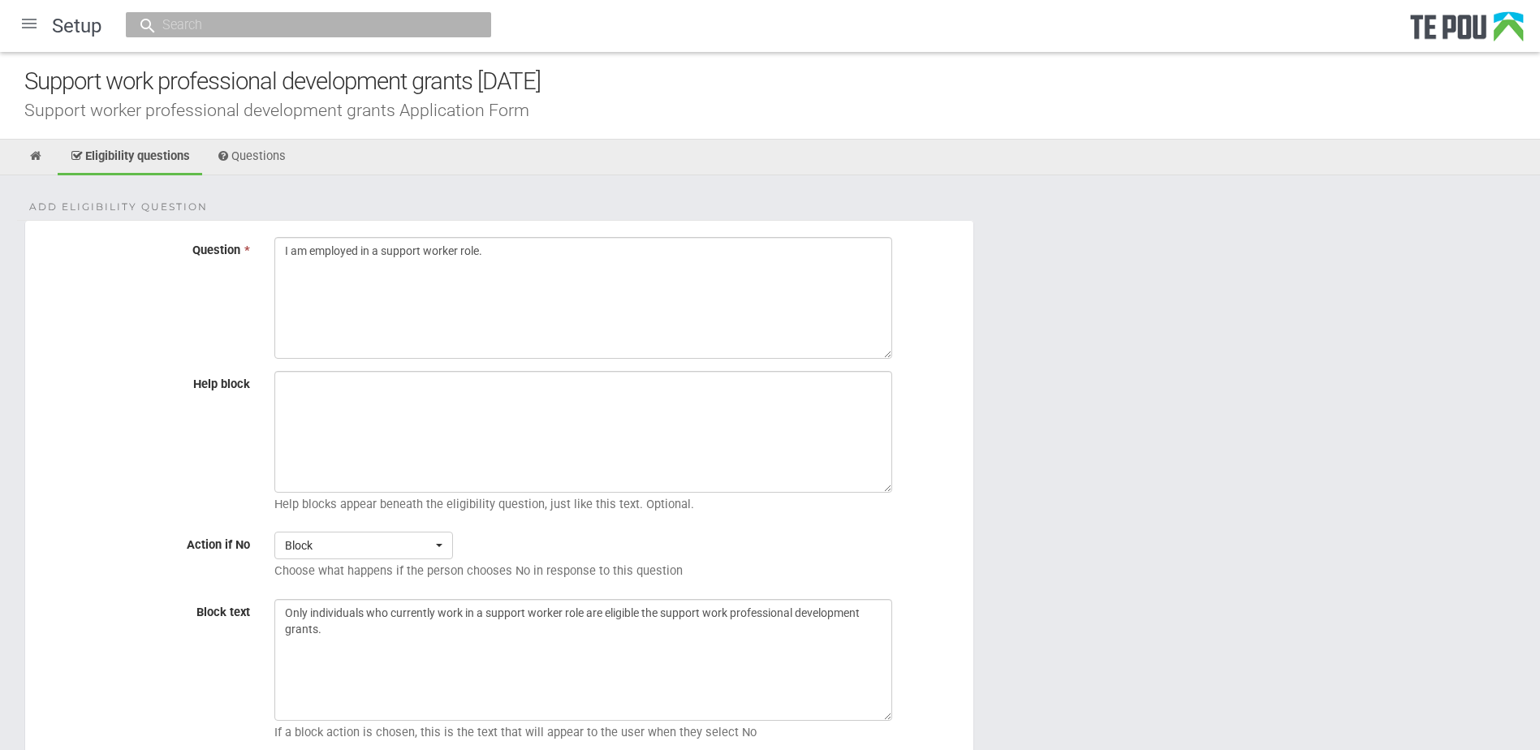
click at [844, 541] on div "Block Choose... None Warn Block Choose... None Warn Block Choose what happens i…" at bounding box center [617, 559] width 711 height 54
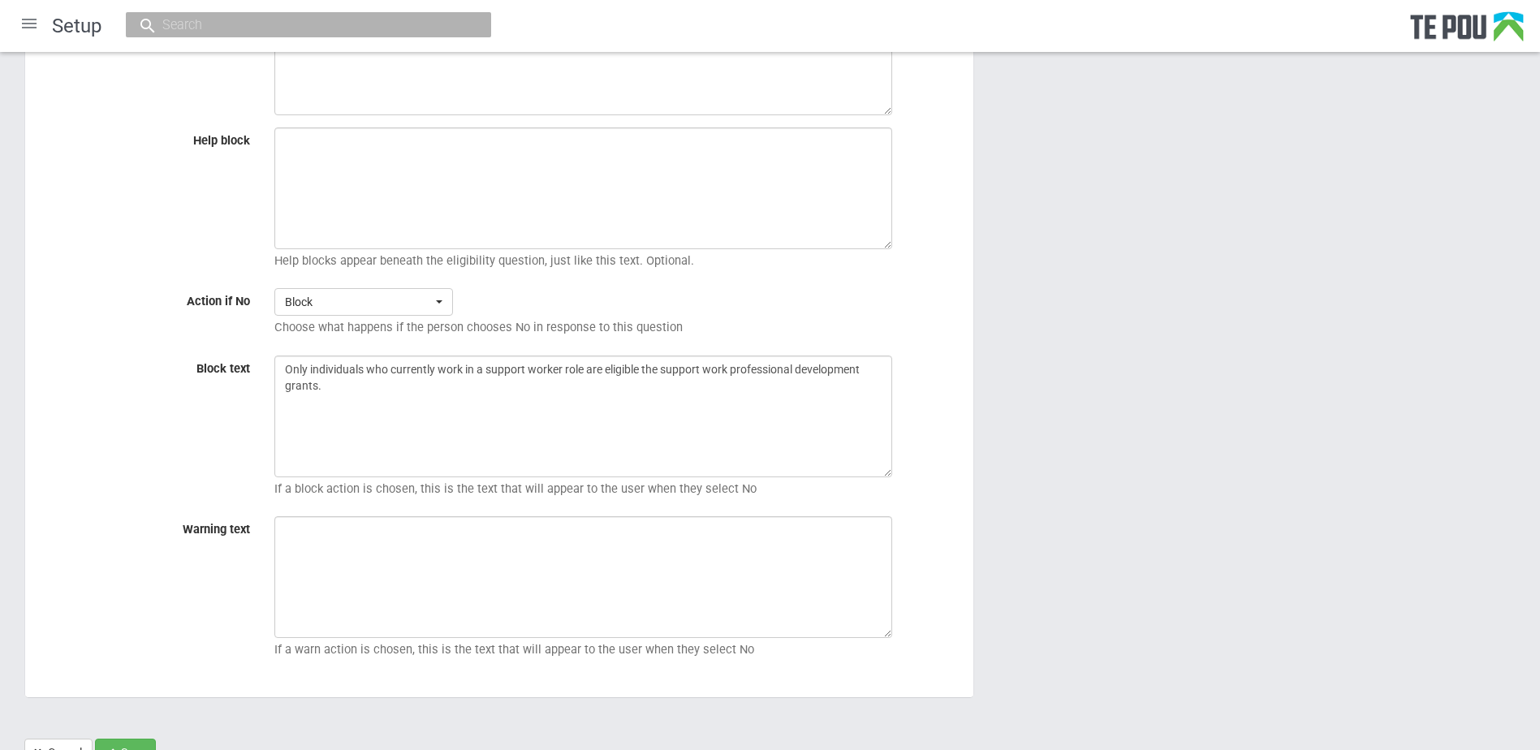
scroll to position [317, 0]
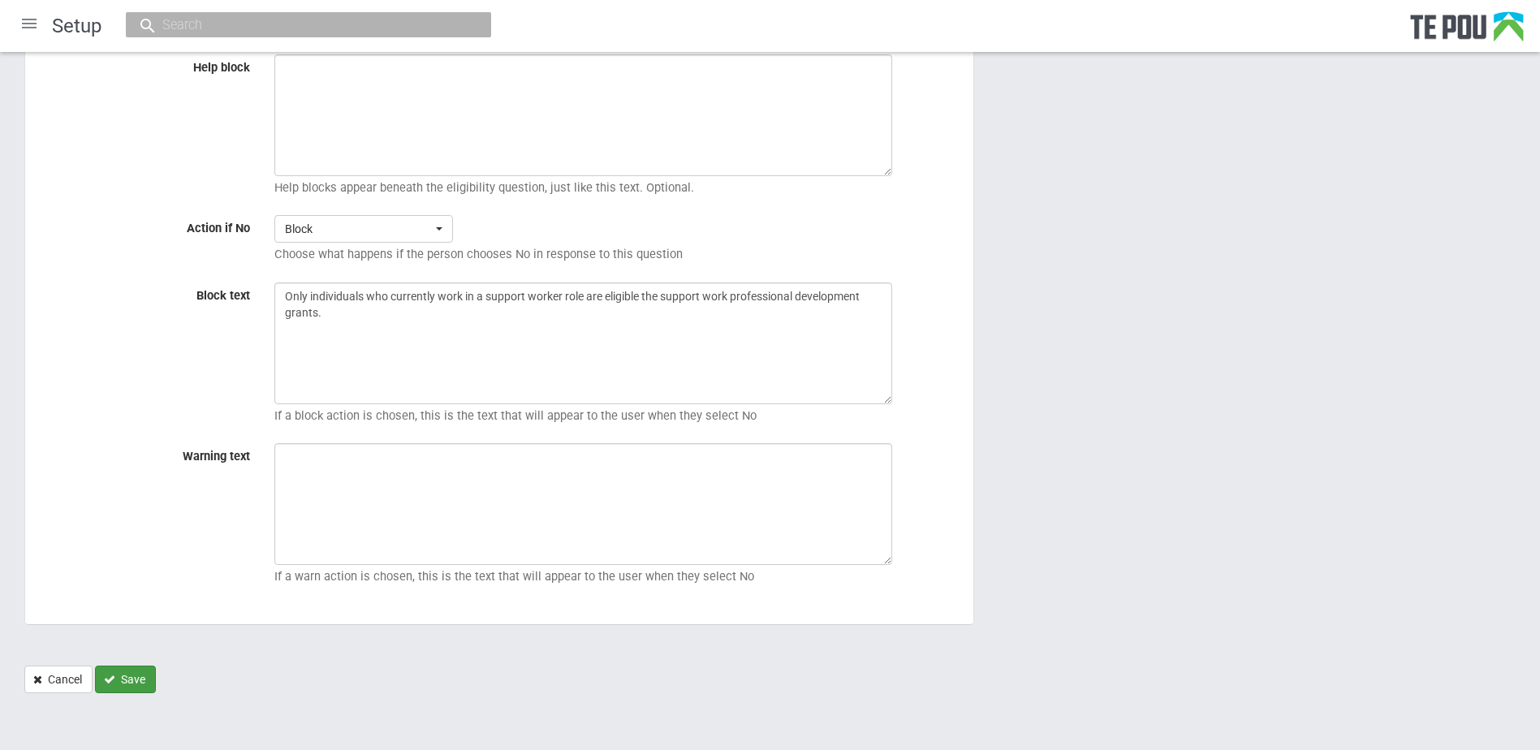
click at [136, 671] on button "Save" at bounding box center [125, 680] width 61 height 28
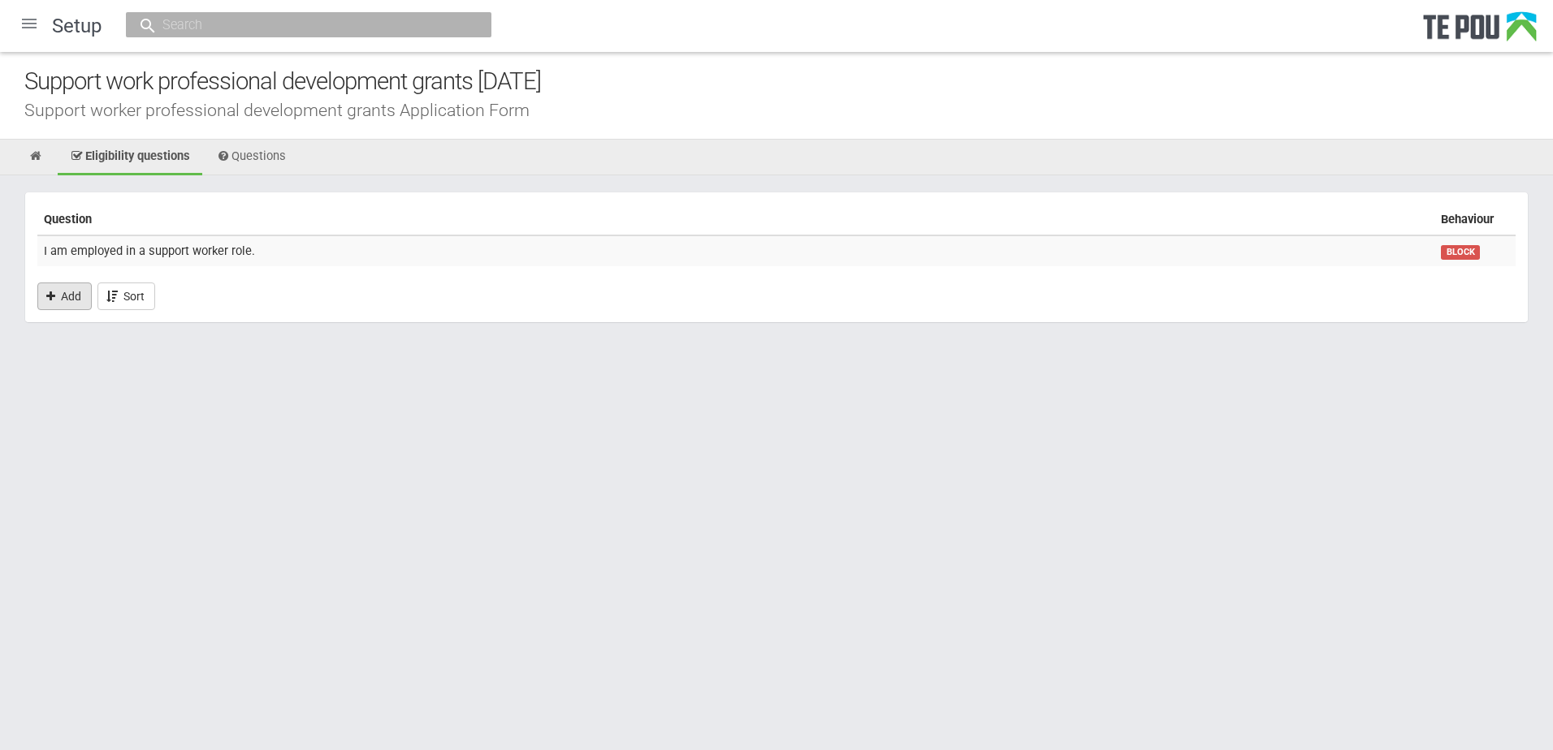
click at [67, 302] on link "Add" at bounding box center [64, 297] width 54 height 28
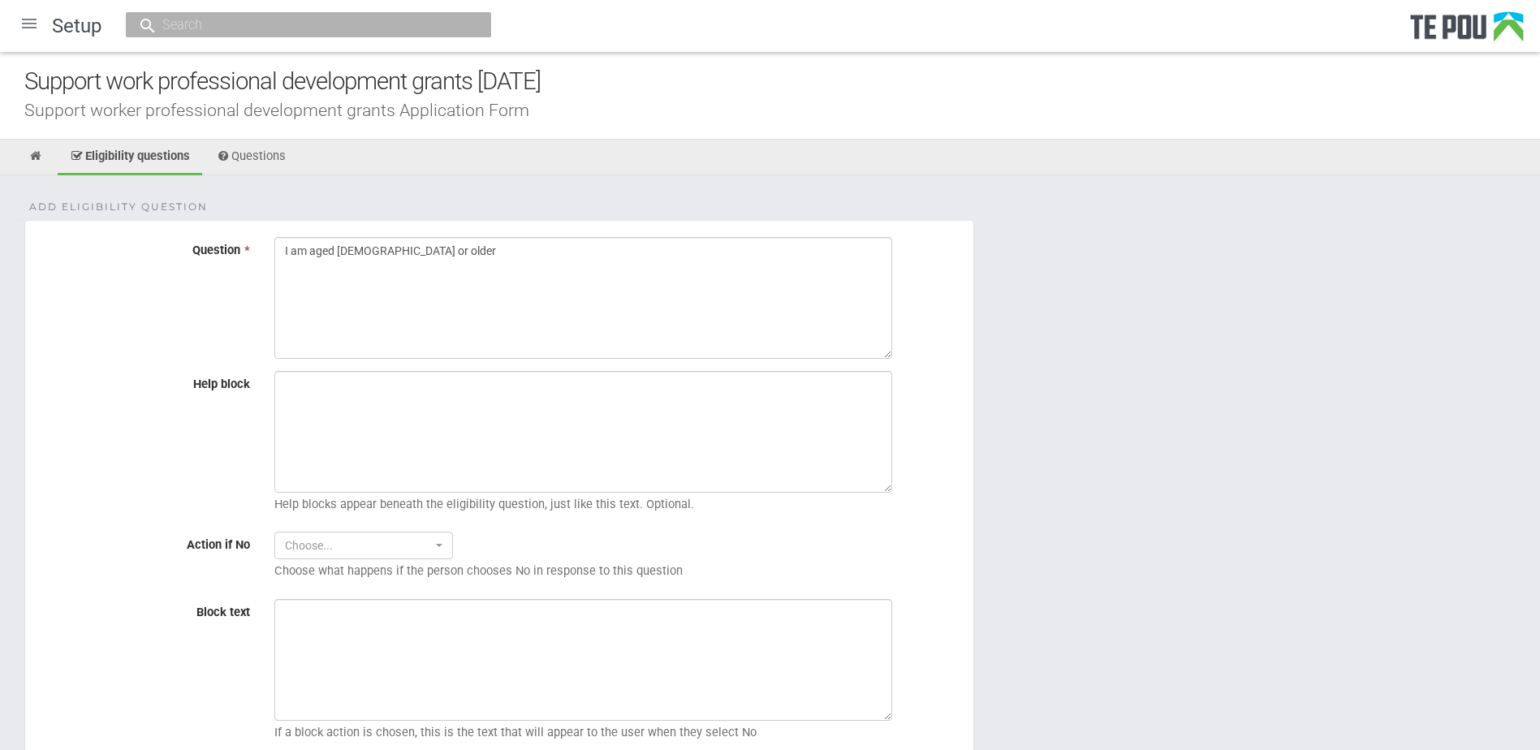
type textarea "I am aged [DEMOGRAPHIC_DATA] or older"
click at [365, 628] on textarea "Block text" at bounding box center [583, 660] width 618 height 122
paste textarea "Only individuals aged [DEMOGRAPHIC_DATA] or older are eligible for the support …"
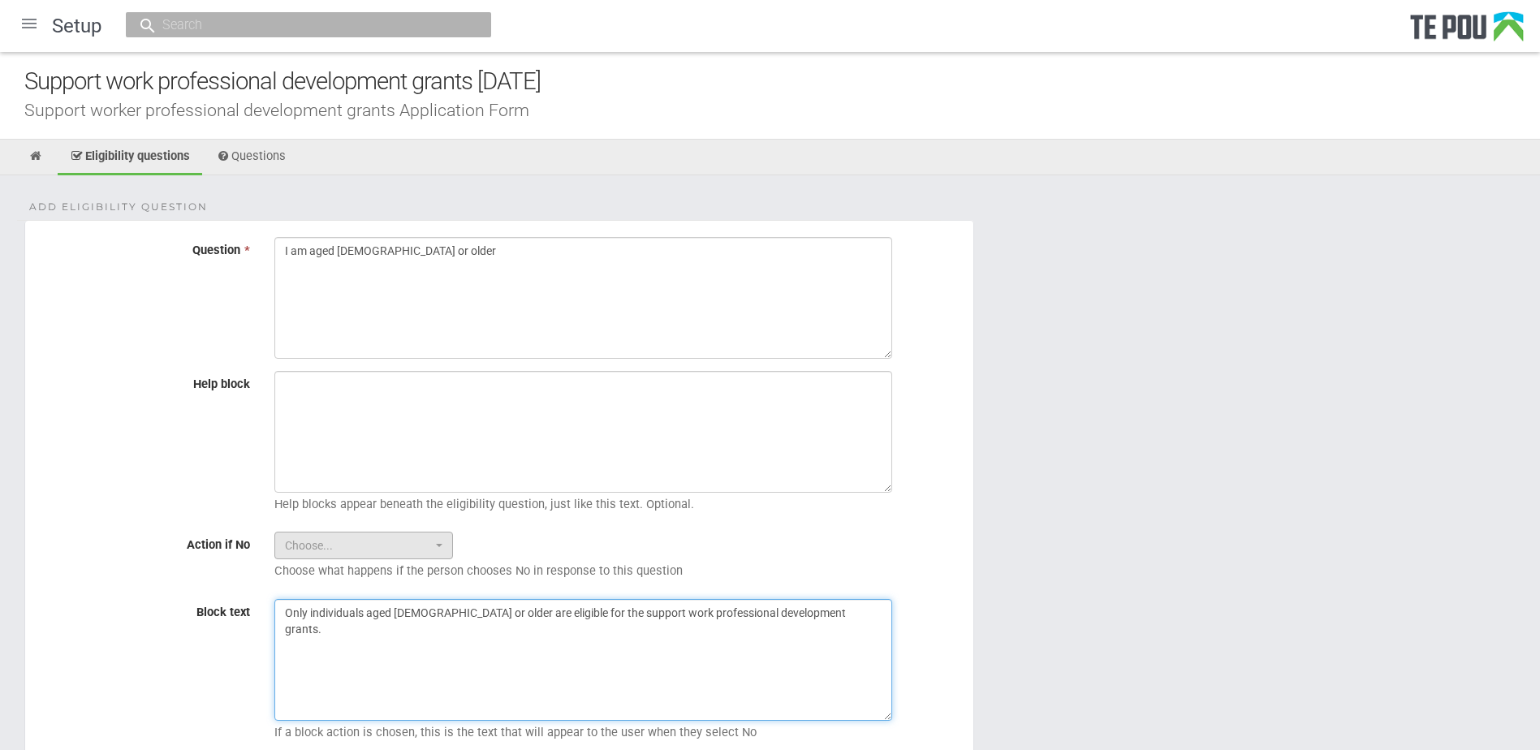
type textarea "Only individuals aged [DEMOGRAPHIC_DATA] or older are eligible for the support …"
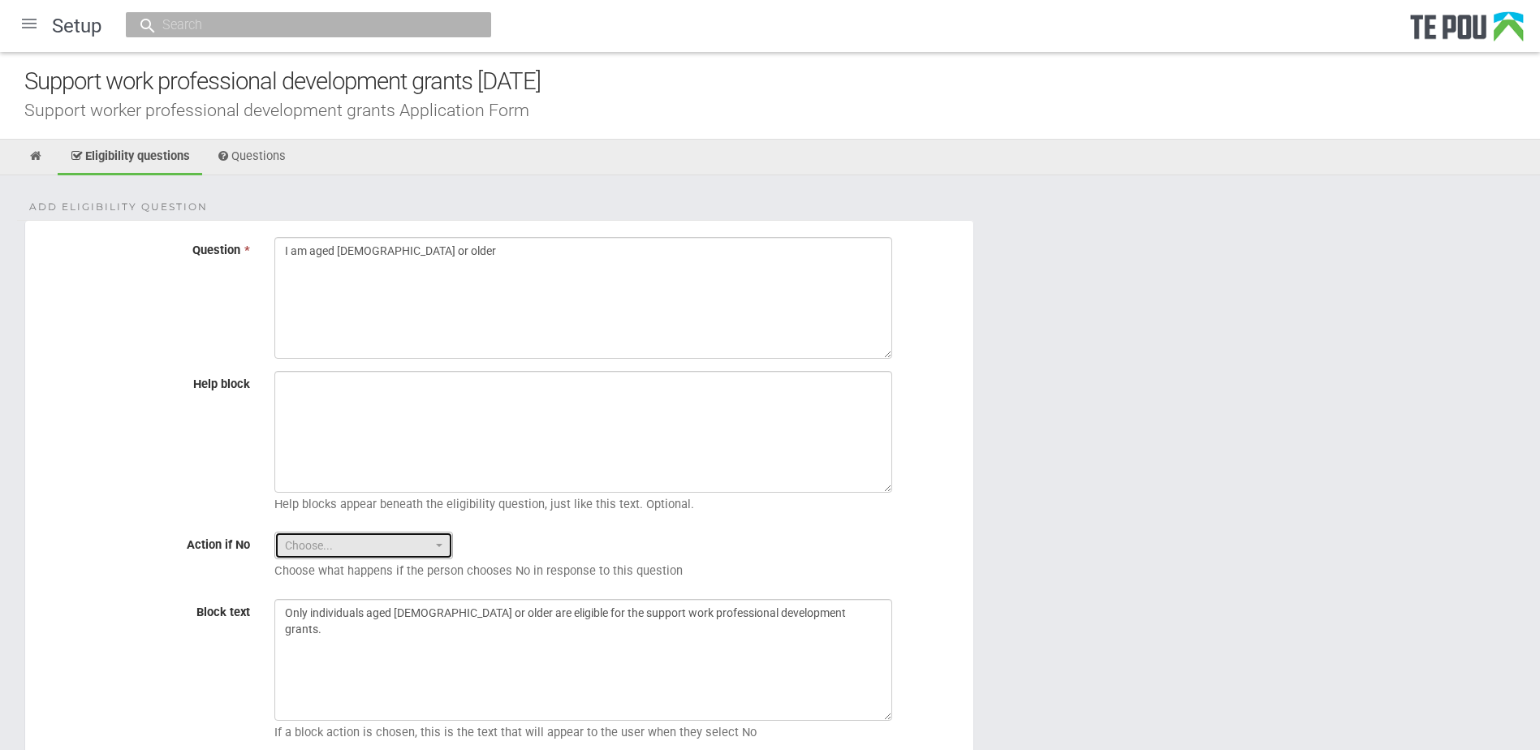
click at [382, 543] on span "Choose..." at bounding box center [358, 546] width 147 height 16
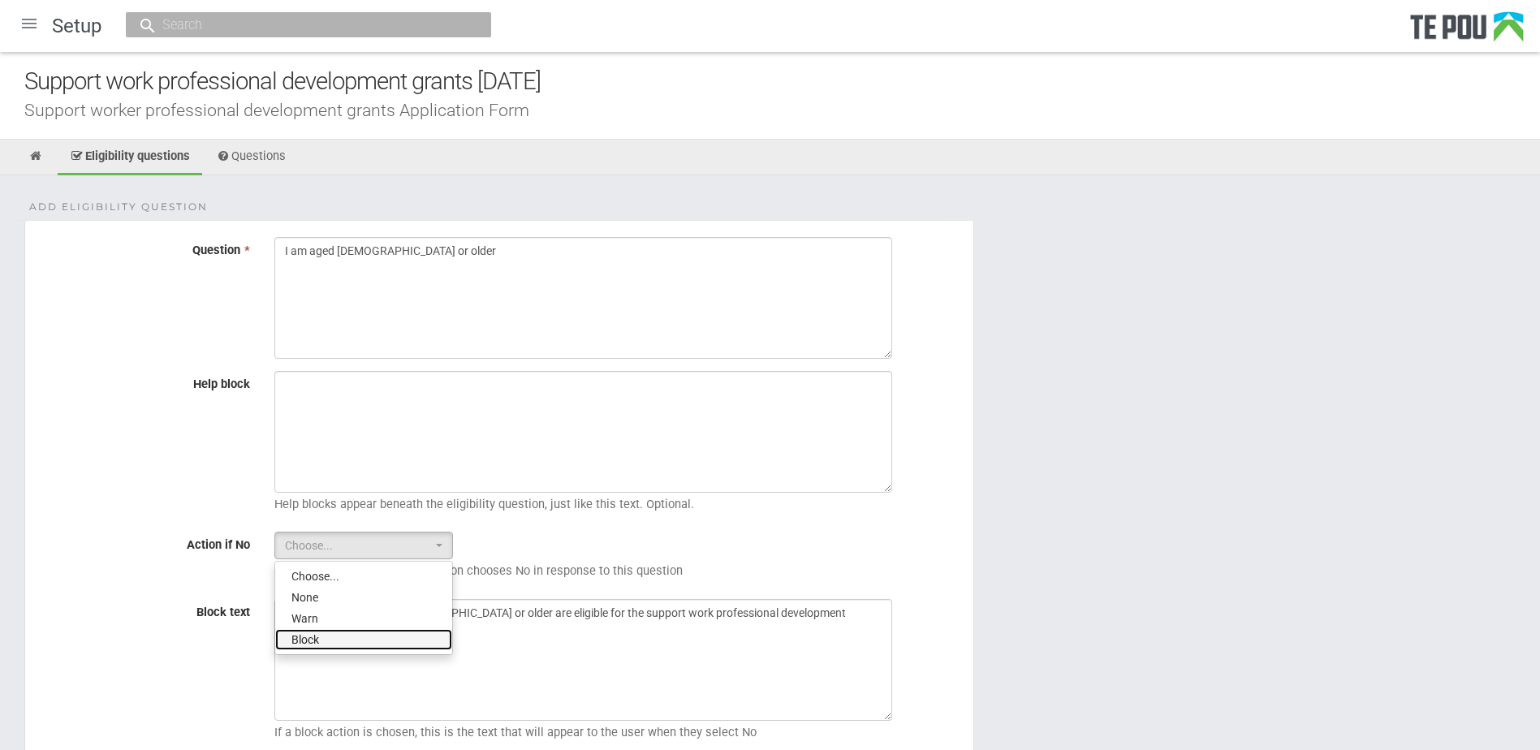
click at [323, 641] on link "Block" at bounding box center [363, 639] width 177 height 21
select select "2"
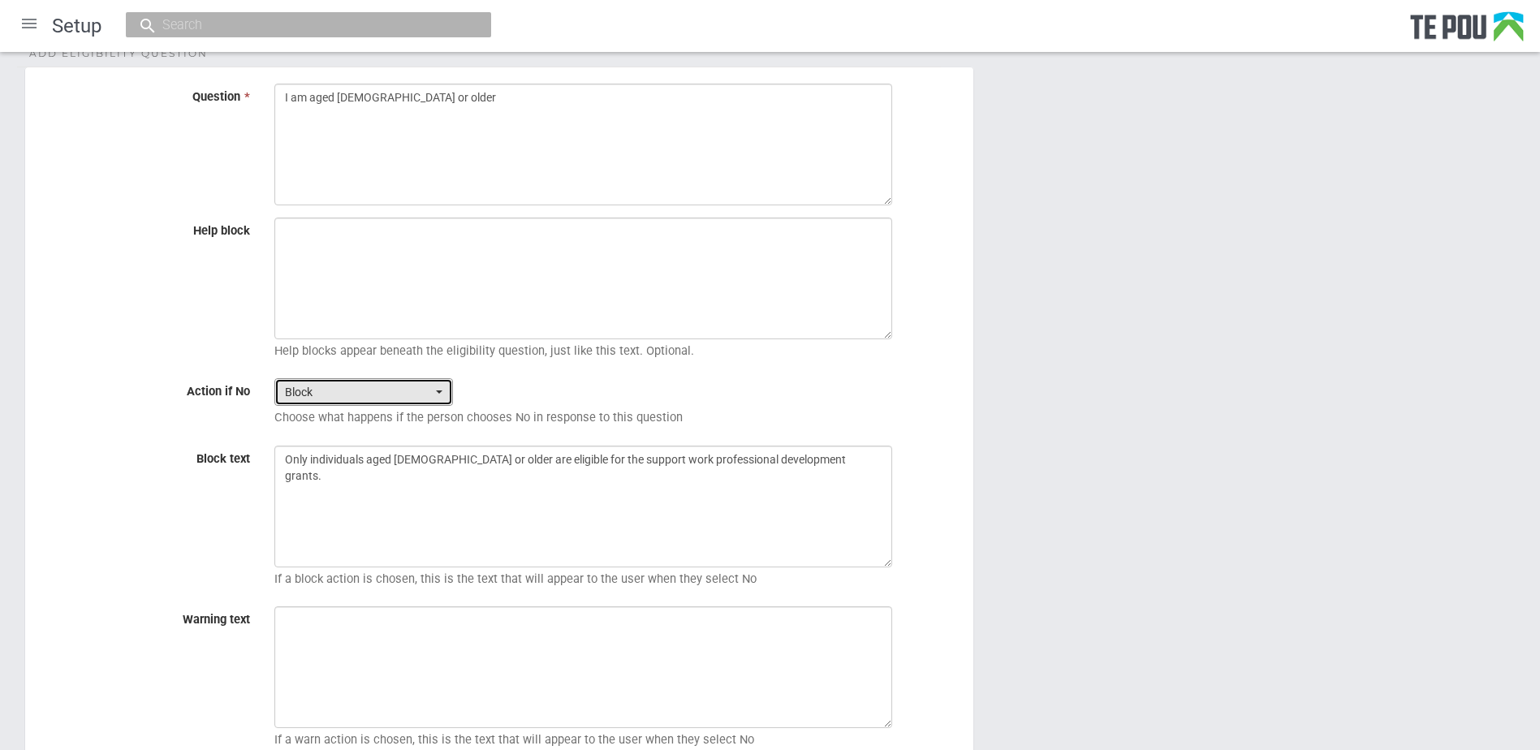
scroll to position [317, 0]
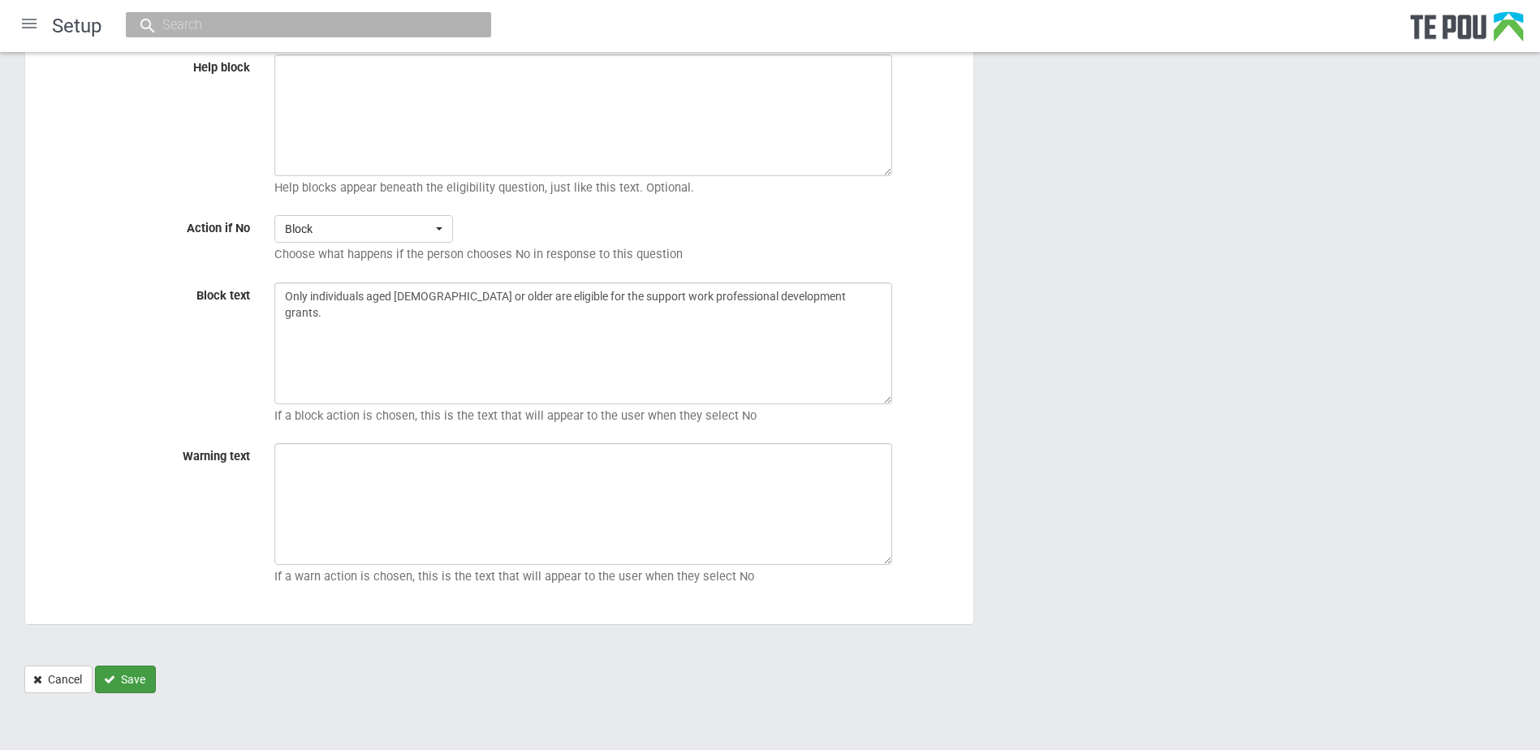
click at [129, 672] on button "Save" at bounding box center [125, 680] width 61 height 28
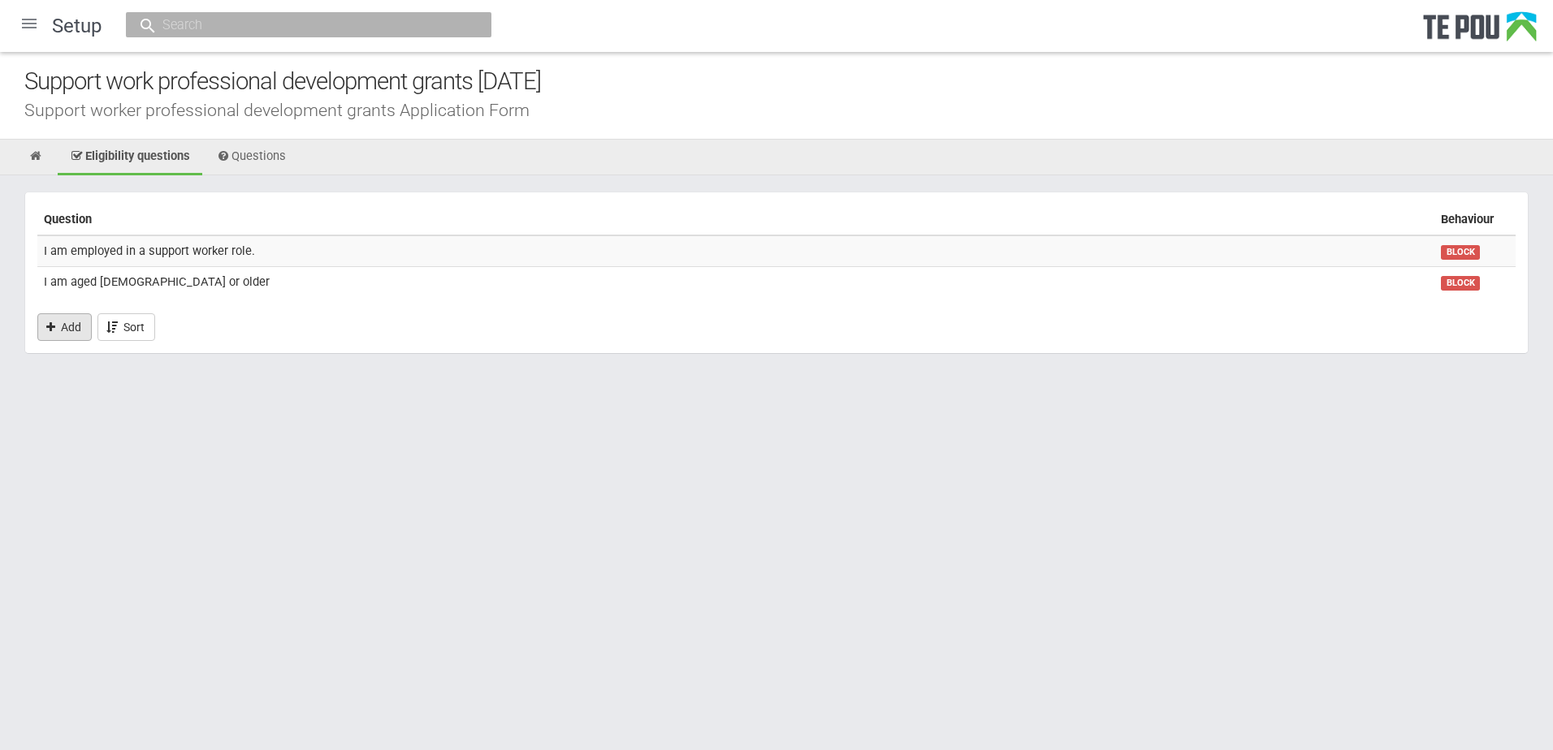
click at [72, 335] on link "Add" at bounding box center [64, 327] width 54 height 28
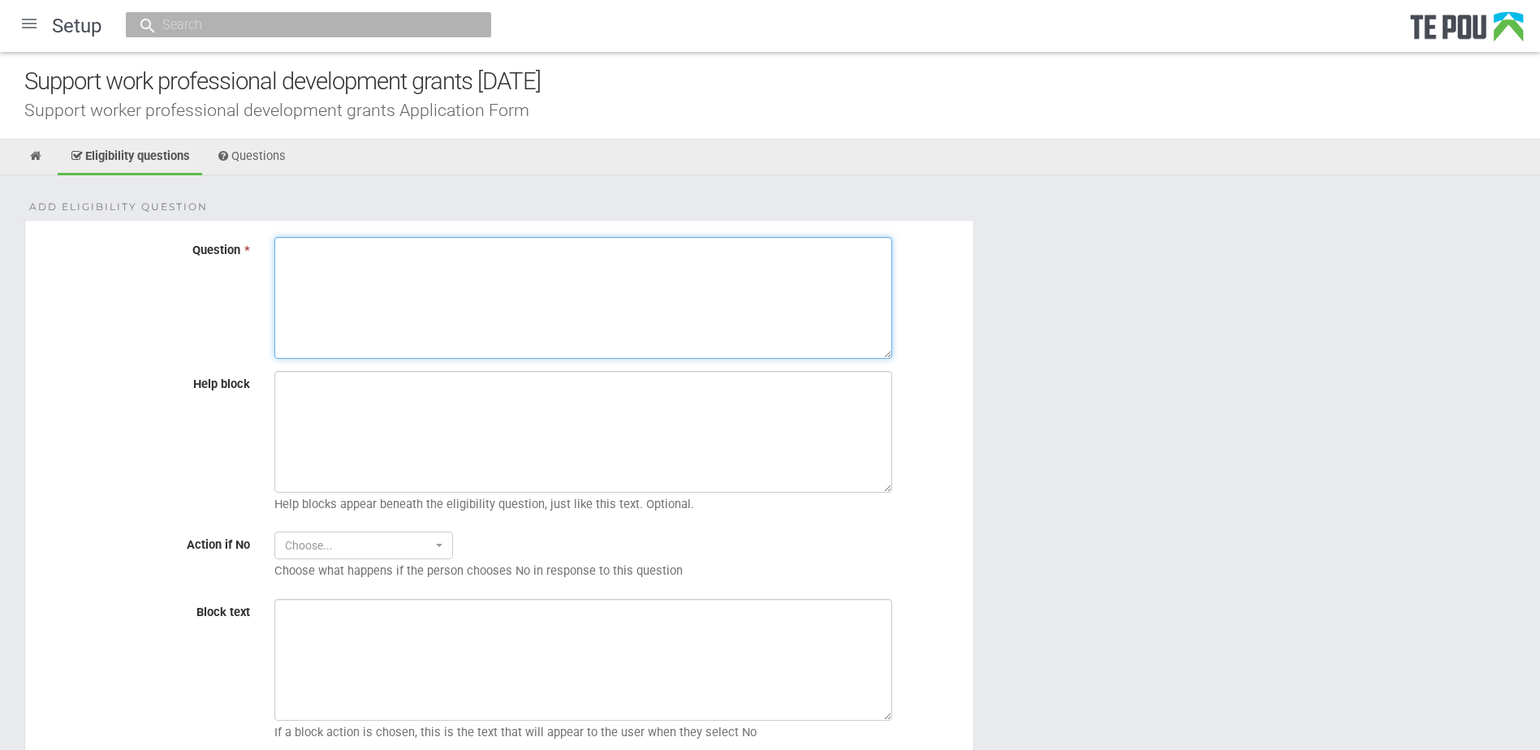
click at [478, 313] on textarea "Question *" at bounding box center [583, 298] width 618 height 122
paste textarea "I am a [DEMOGRAPHIC_DATA] citizen or [DEMOGRAPHIC_DATA]."
type textarea "I am a [DEMOGRAPHIC_DATA] citizen or [DEMOGRAPHIC_DATA]."
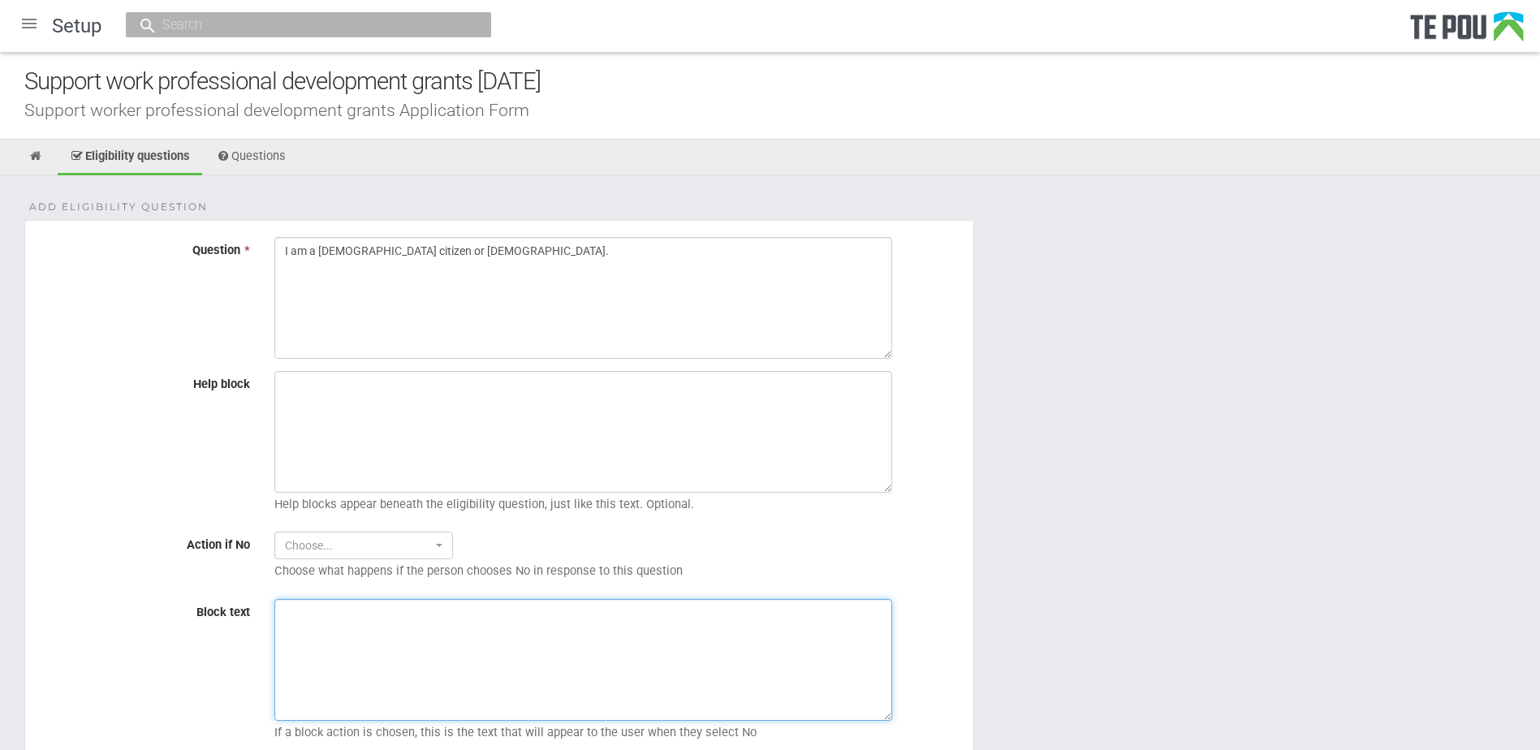
click at [541, 670] on textarea "Block text" at bounding box center [583, 660] width 618 height 122
paste textarea "Only participants who are [DEMOGRAPHIC_DATA] citizens or hold [DEMOGRAPHIC_DATA…"
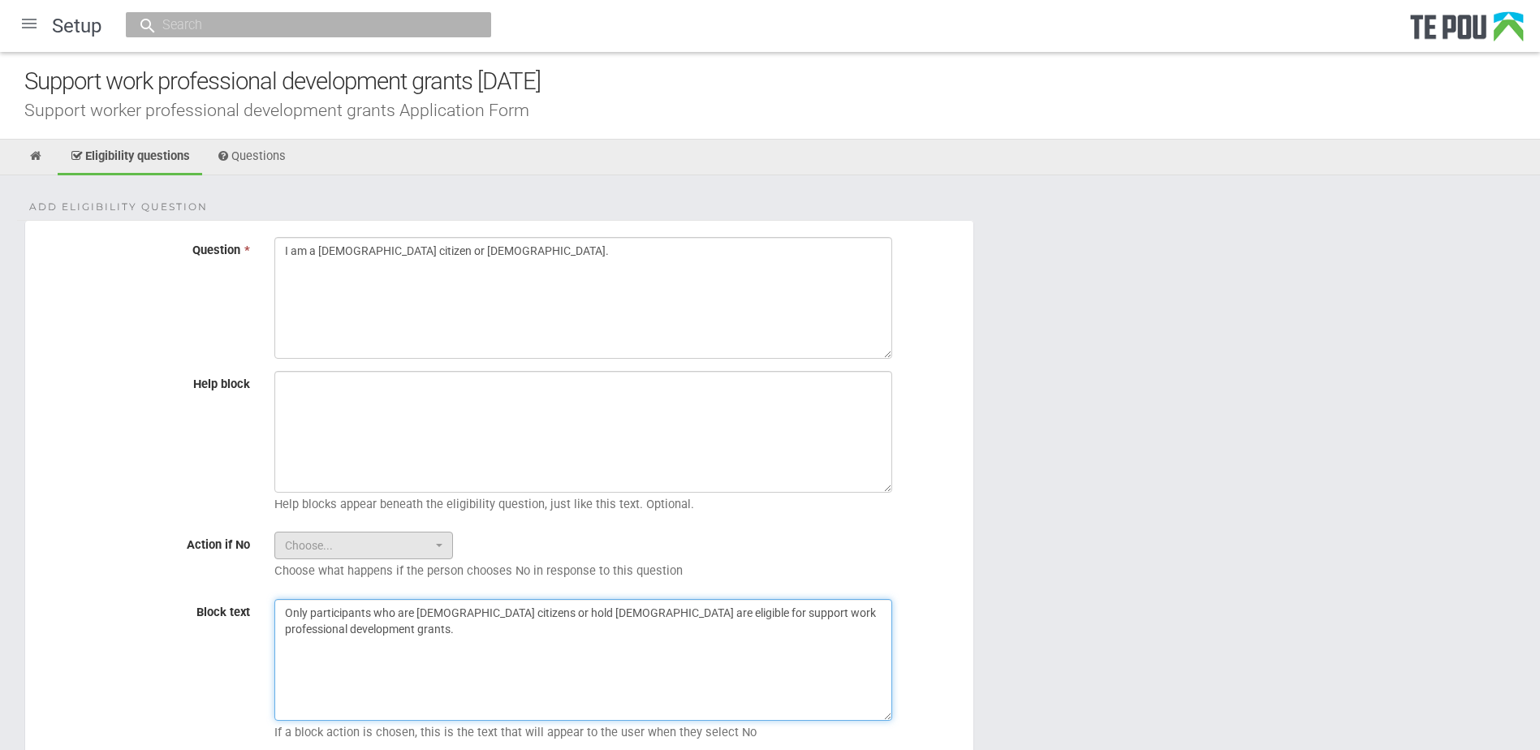
type textarea "Only participants who are [DEMOGRAPHIC_DATA] citizens or hold [DEMOGRAPHIC_DATA…"
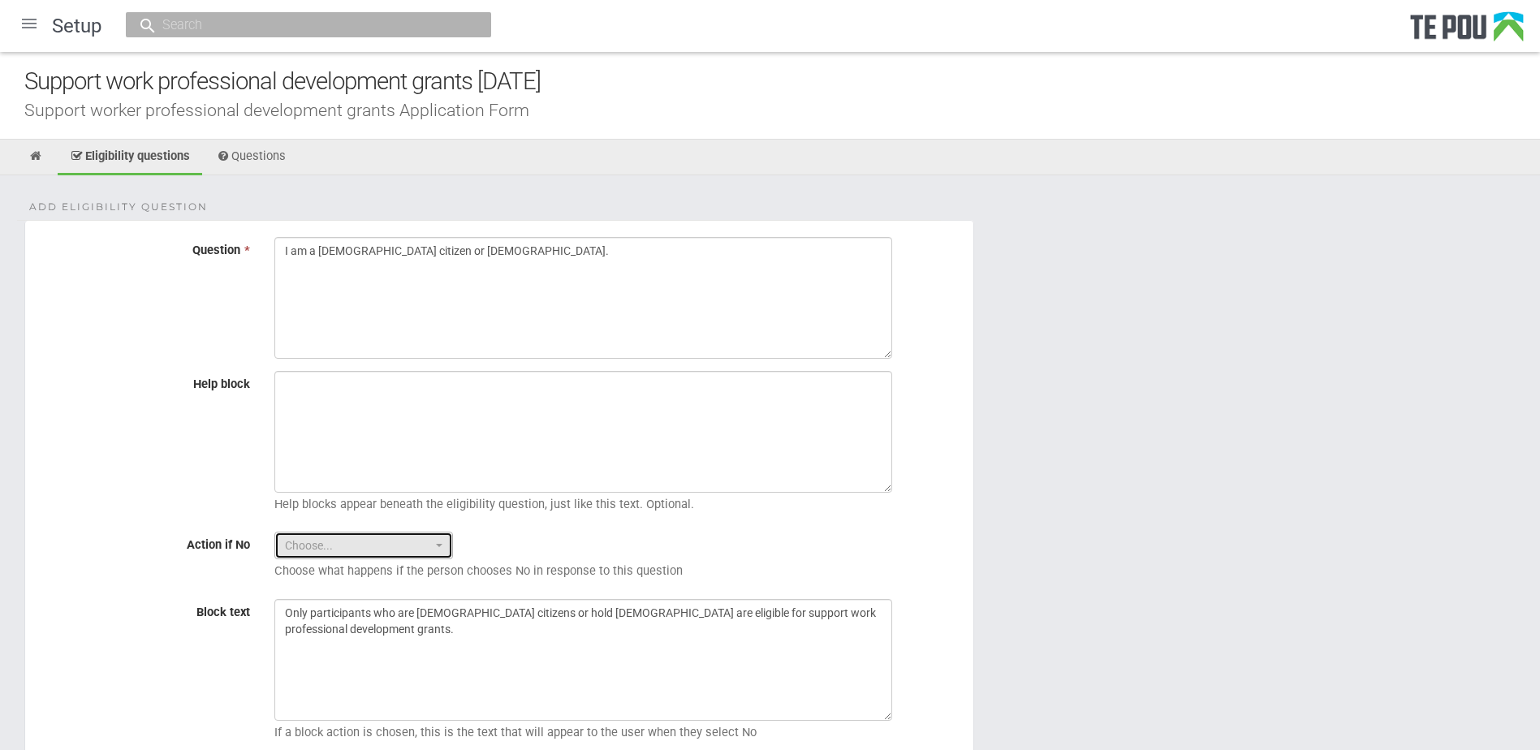
click at [356, 550] on span "Choose..." at bounding box center [358, 546] width 147 height 16
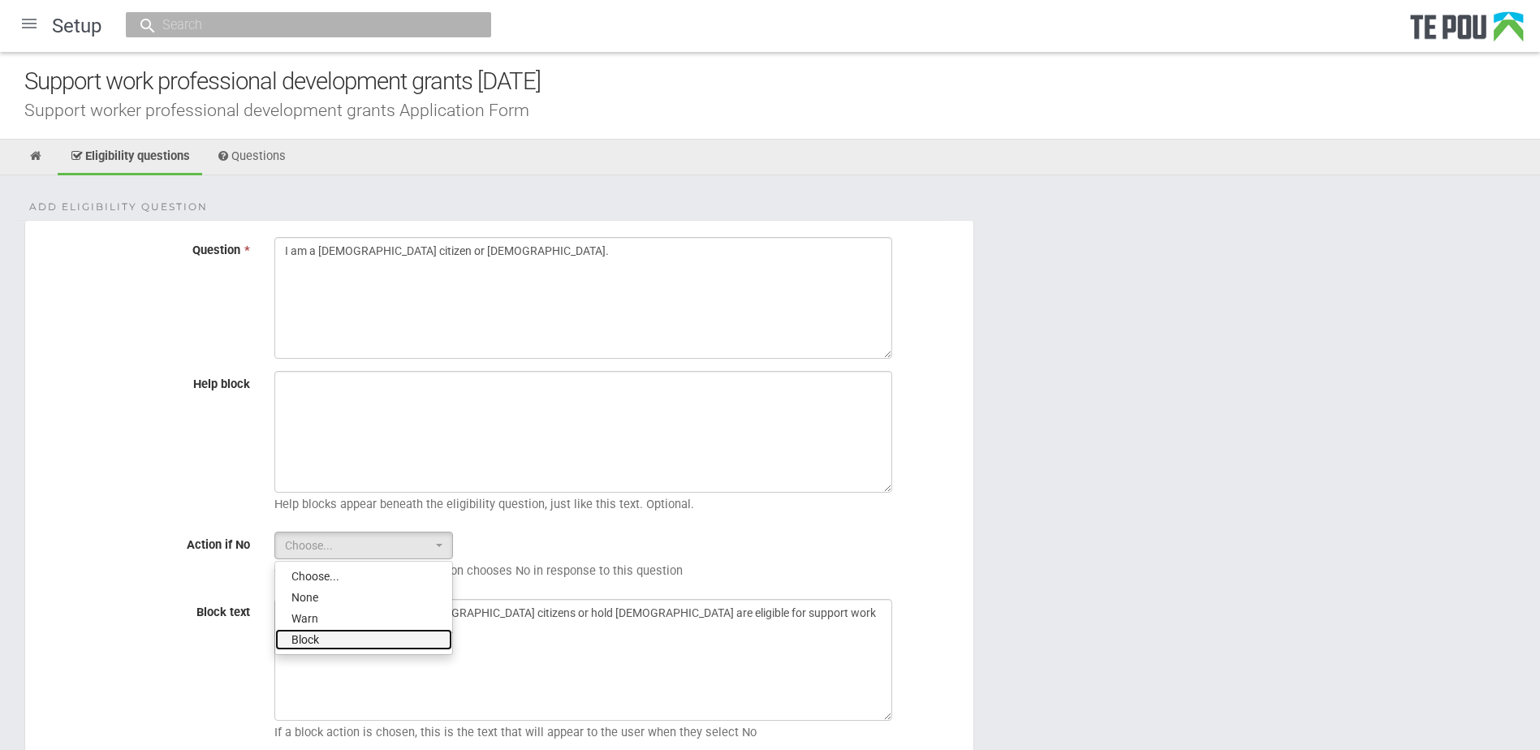
click at [324, 633] on link "Block" at bounding box center [363, 639] width 177 height 21
select select "2"
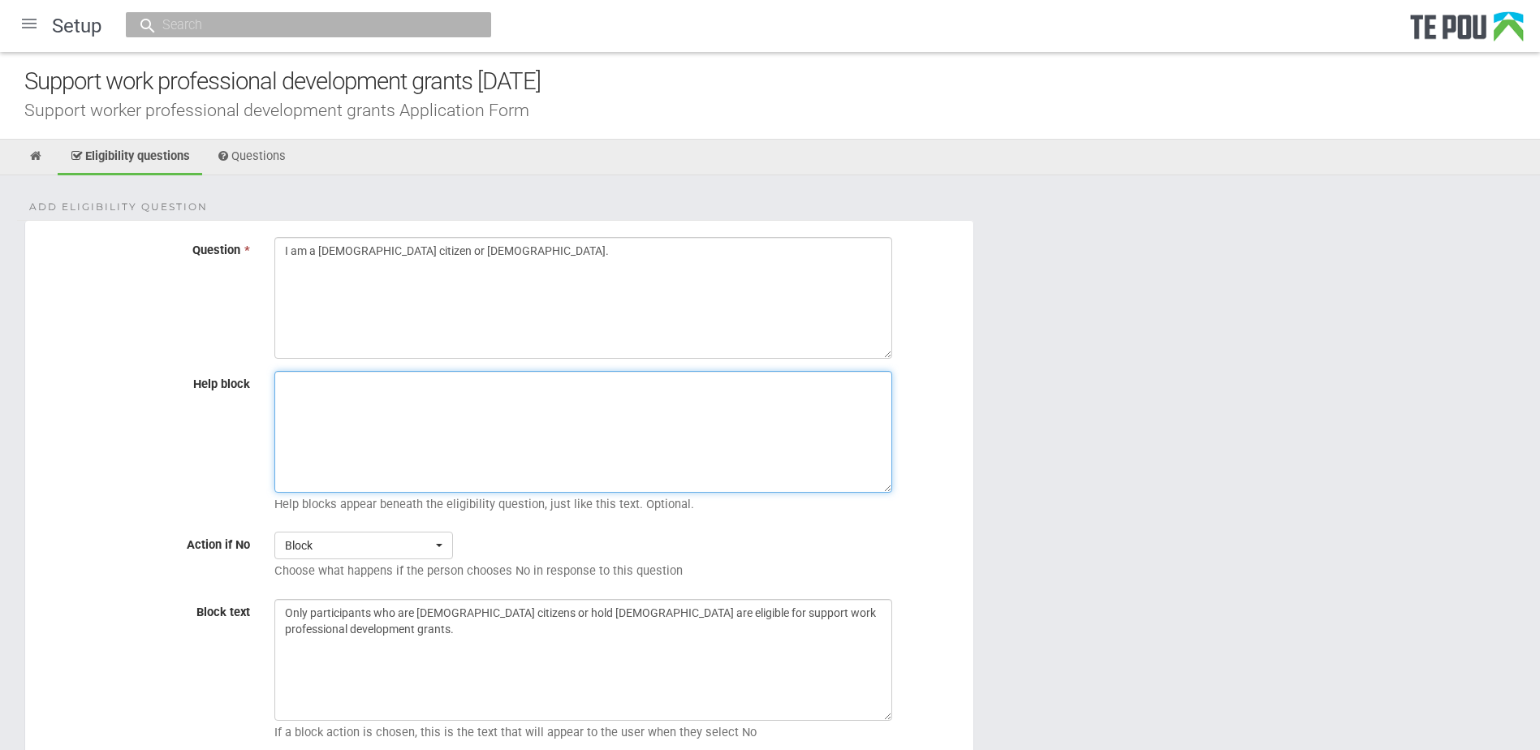
click at [469, 437] on textarea "Help block" at bounding box center [583, 432] width 618 height 122
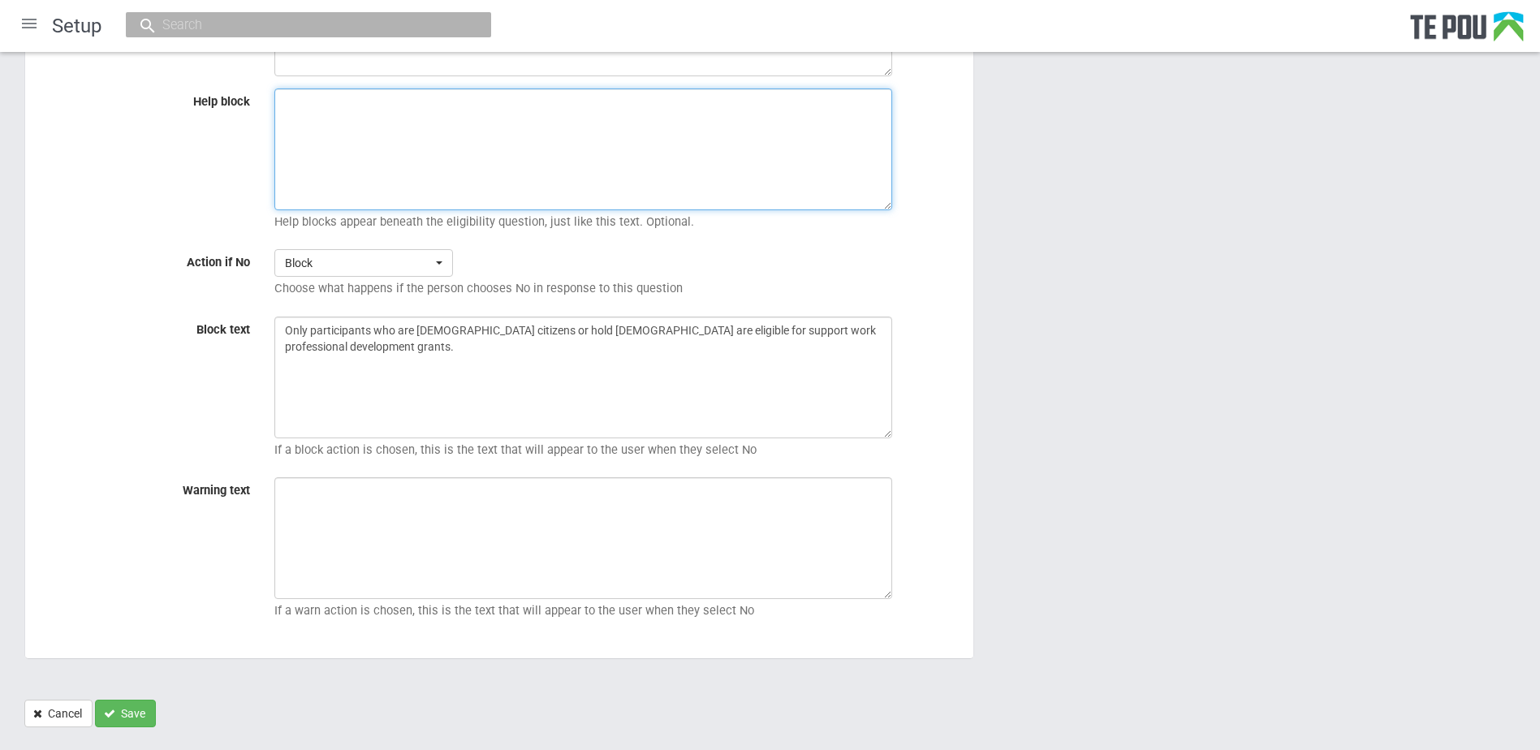
scroll to position [317, 0]
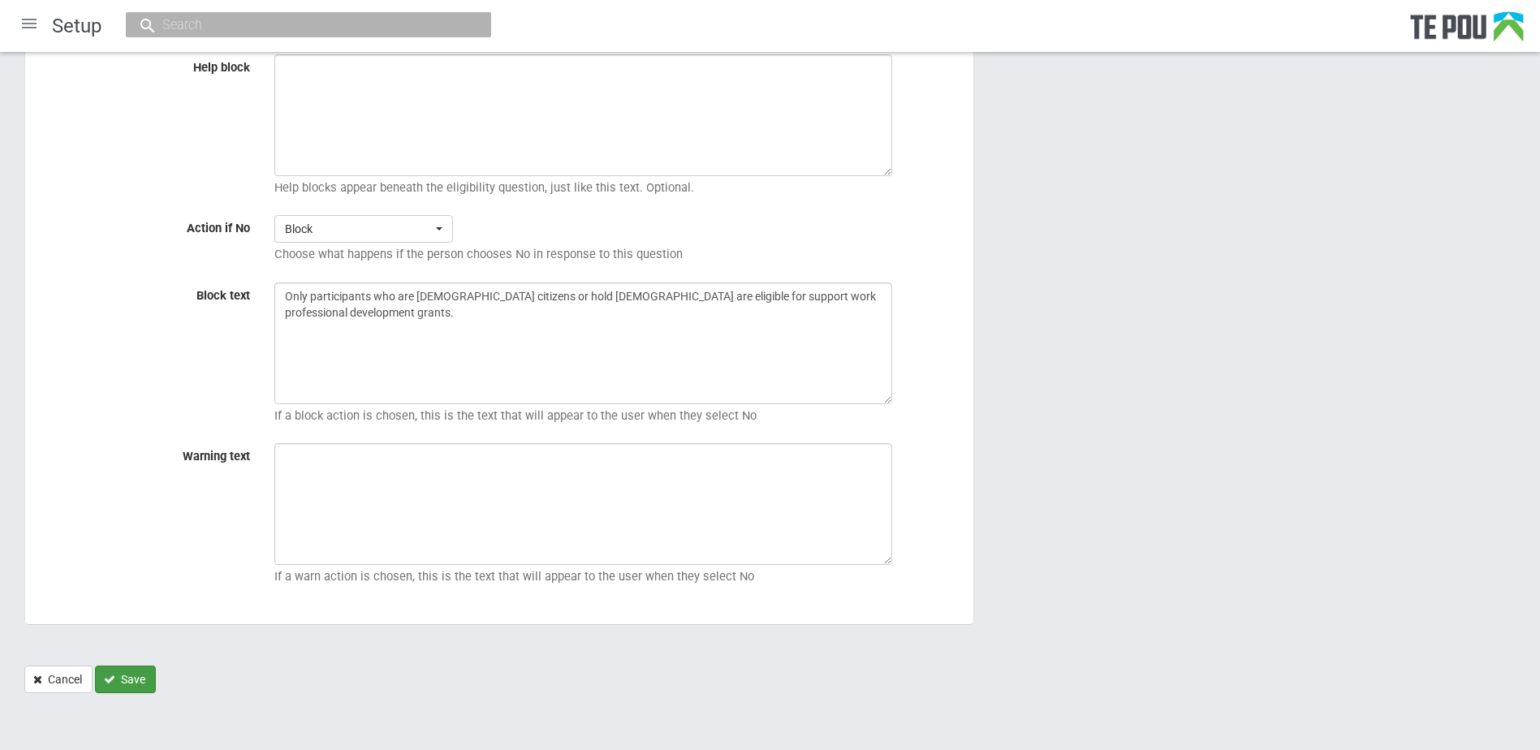
click at [124, 682] on button "Save" at bounding box center [125, 680] width 61 height 28
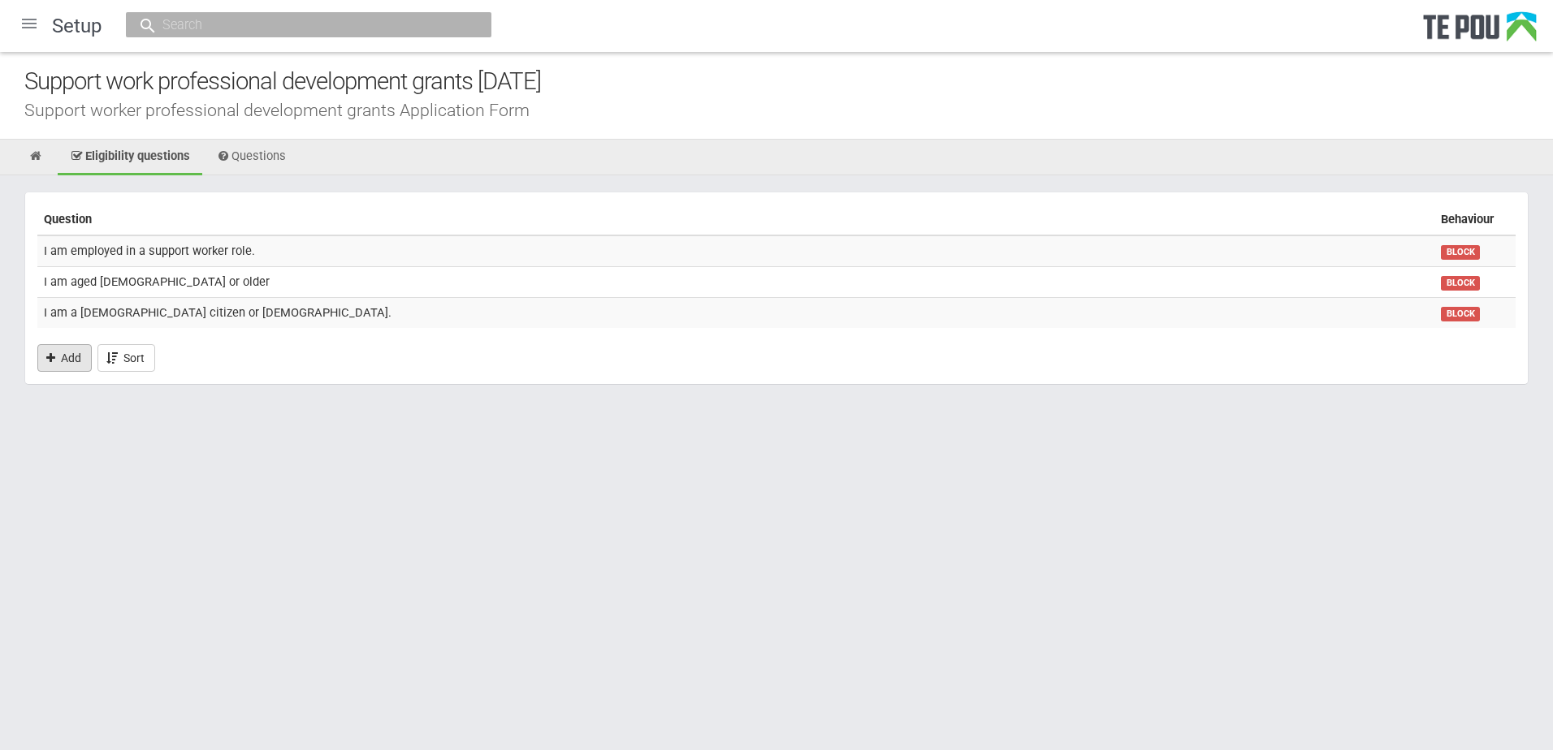
click at [71, 359] on link "Add" at bounding box center [64, 358] width 54 height 28
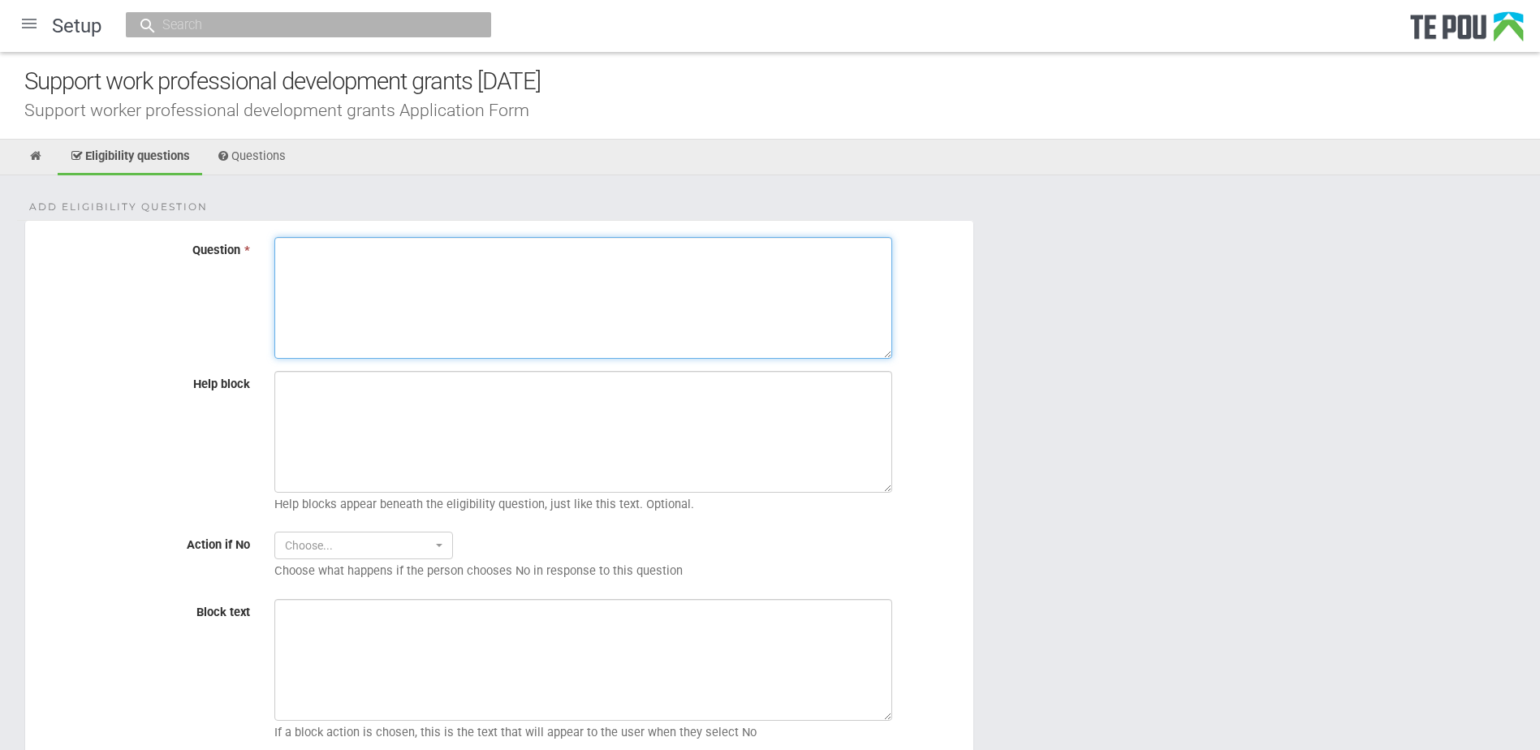
click at [390, 335] on textarea "Question *" at bounding box center [583, 298] width 618 height 122
paste textarea "If for any reason my learning activity does not go ahead, I agree that any unus…"
type textarea "If for any reason my learning activity does not go ahead, I agree that any unus…"
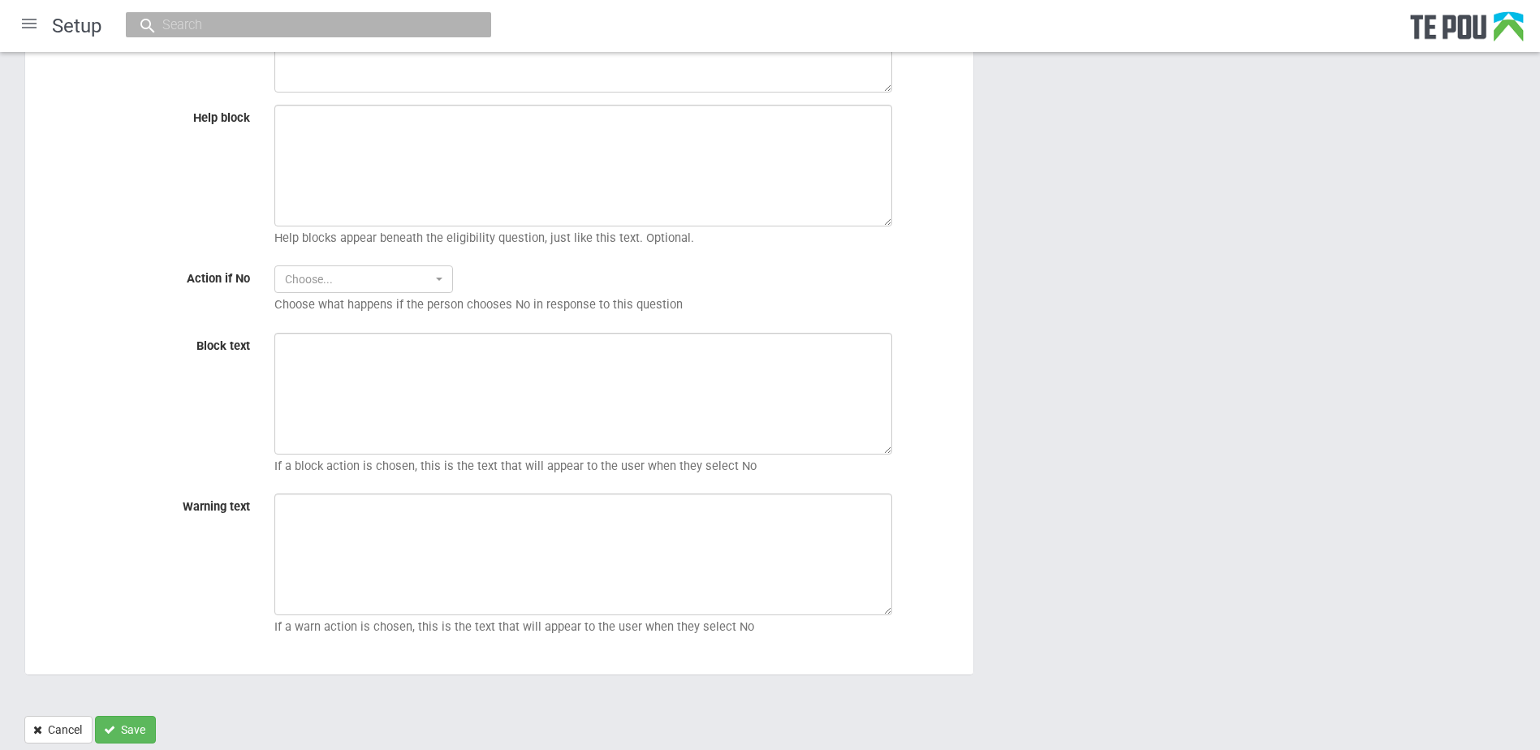
scroll to position [317, 0]
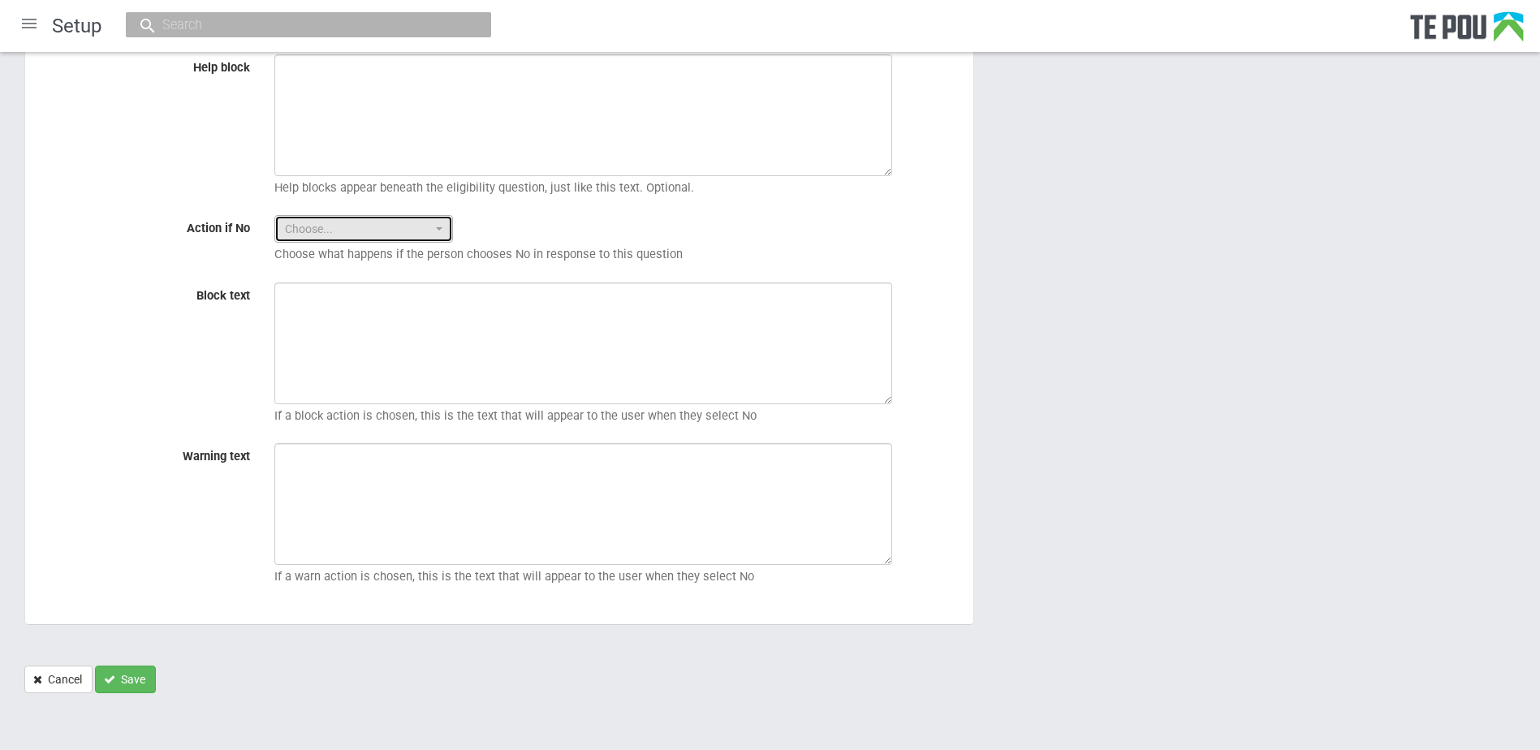
click at [348, 231] on span "Choose..." at bounding box center [358, 229] width 147 height 16
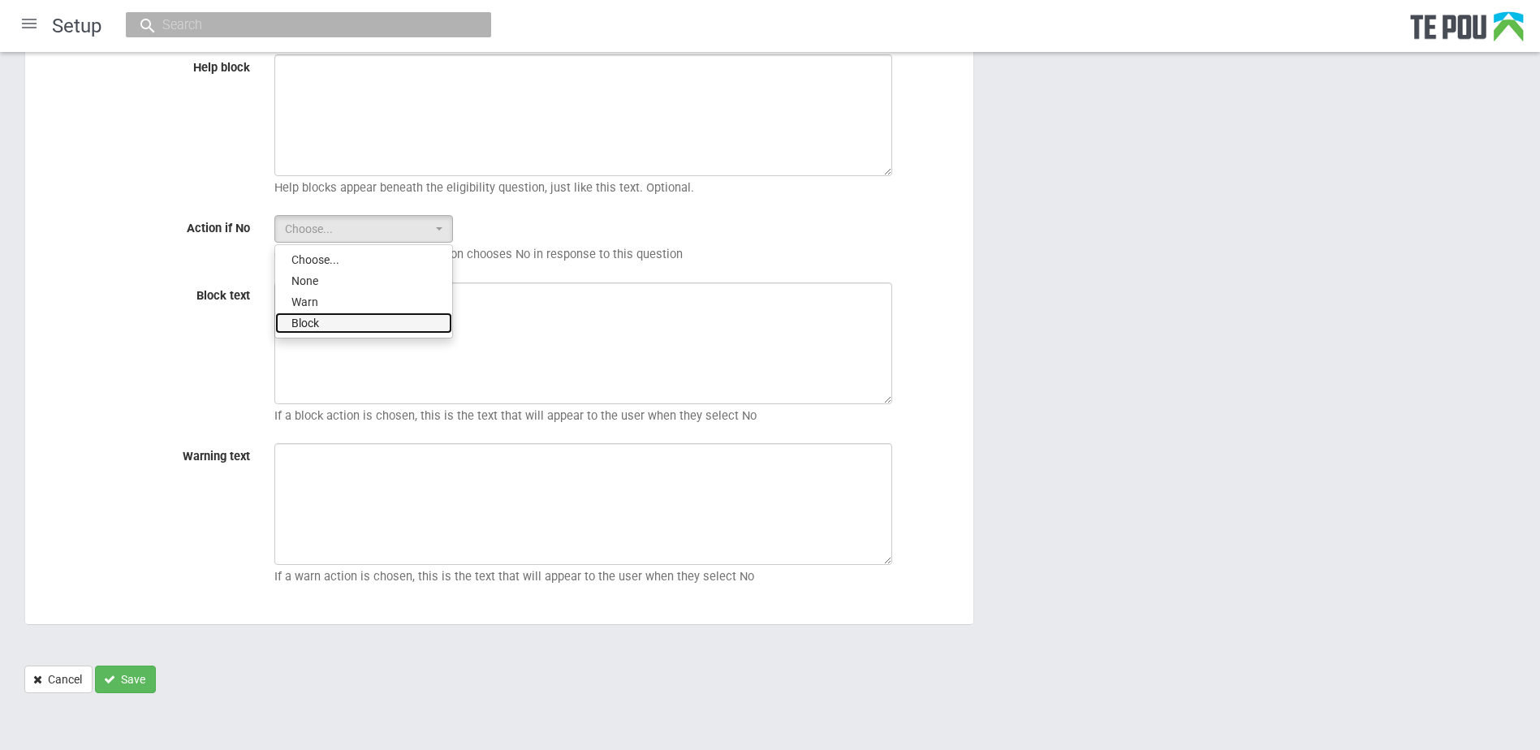
click at [330, 320] on link "Block" at bounding box center [363, 323] width 177 height 21
select select "2"
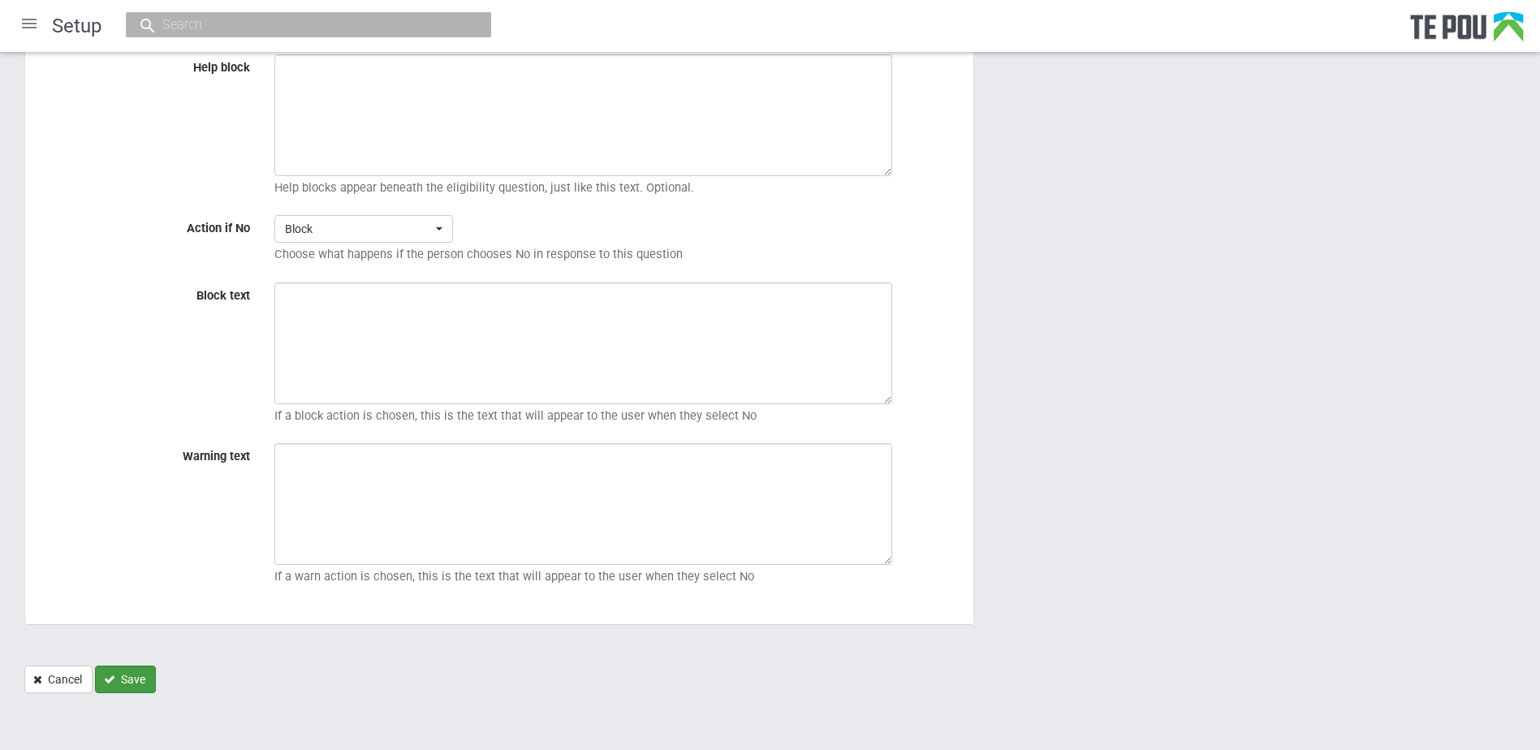
click at [140, 677] on button "Save" at bounding box center [125, 680] width 61 height 28
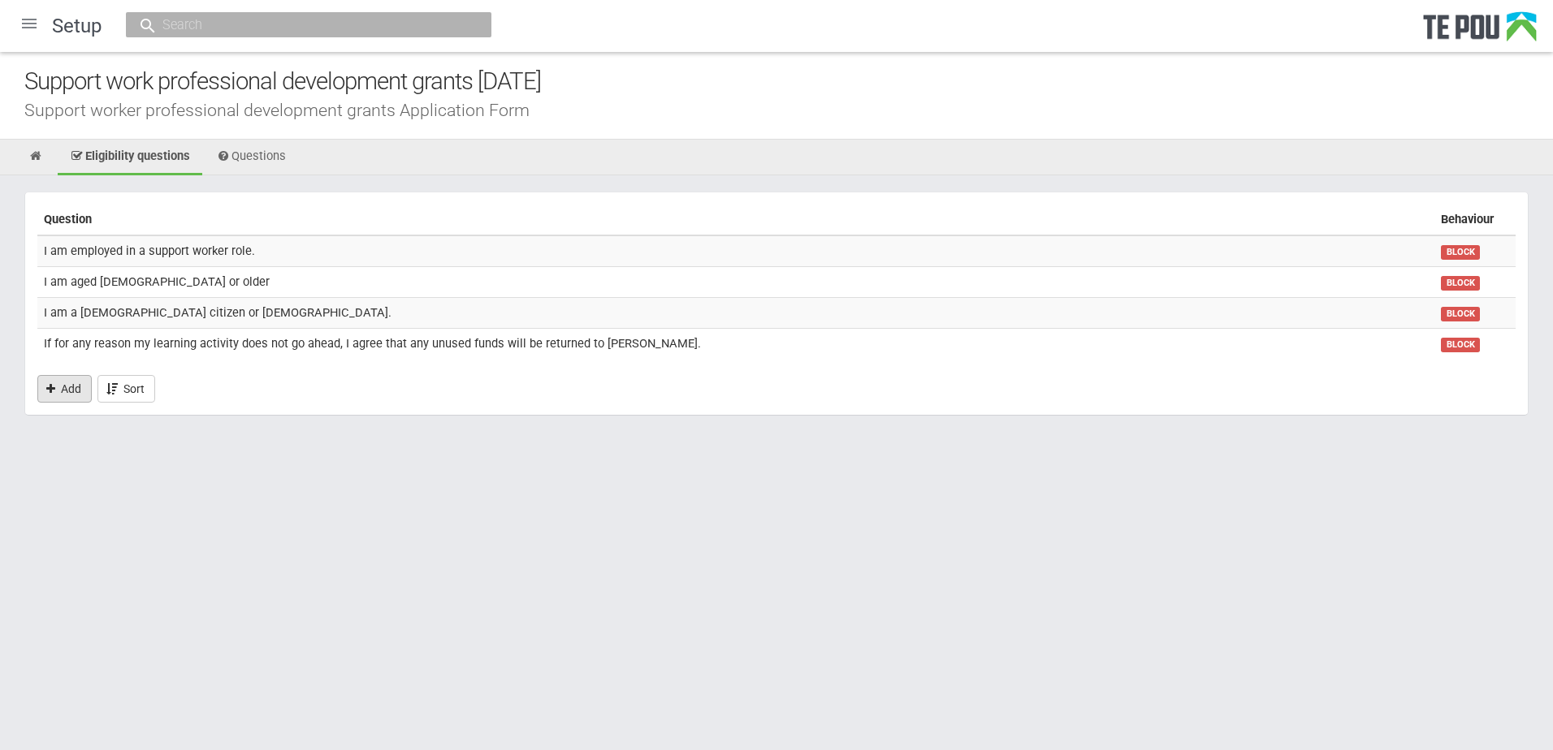
click at [63, 394] on link "Add" at bounding box center [64, 389] width 54 height 28
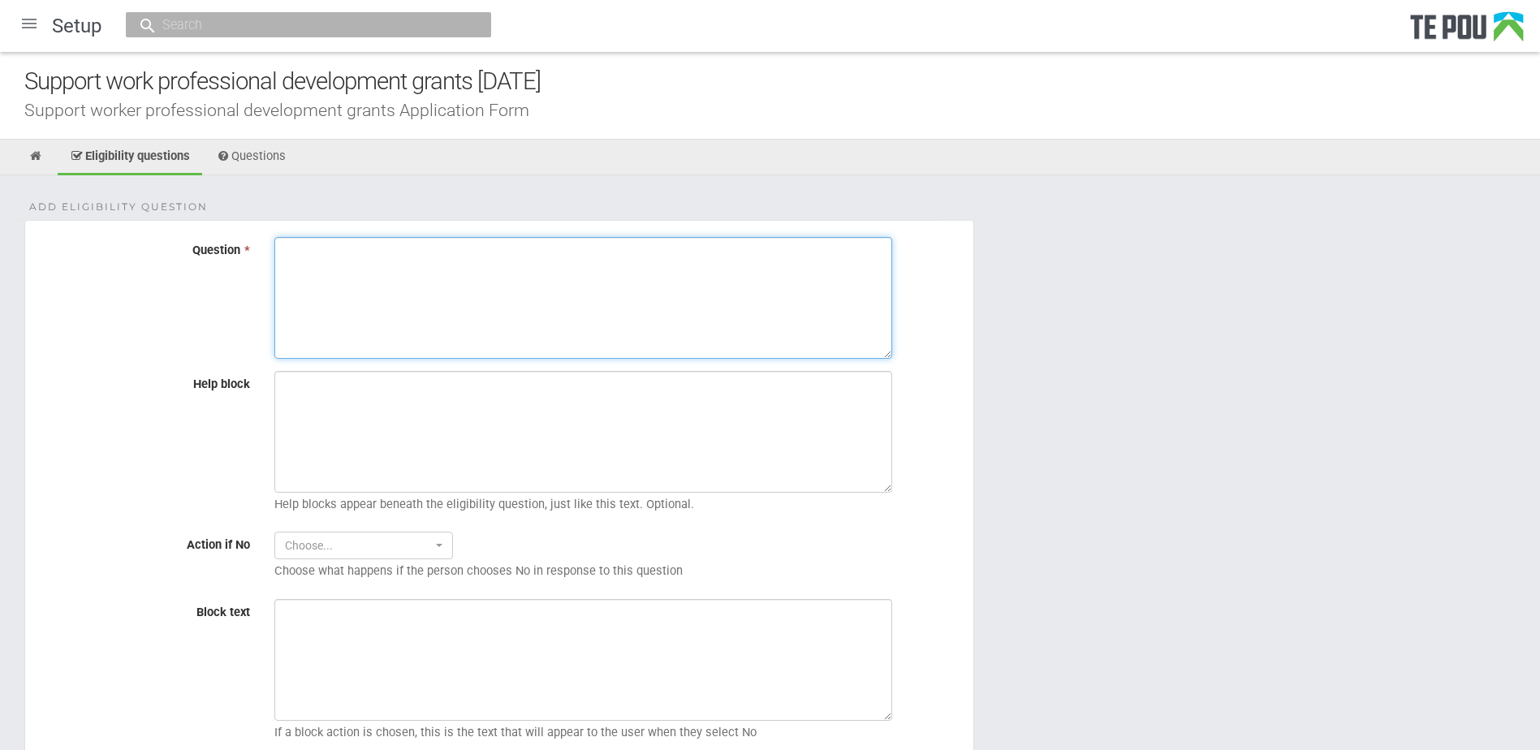
click at [365, 303] on textarea "Question *" at bounding box center [583, 298] width 618 height 122
paste textarea "The learning activity I am applying for will be available in New Zealand"
type textarea "The learning activity I am applying for will be available in New Zealand"
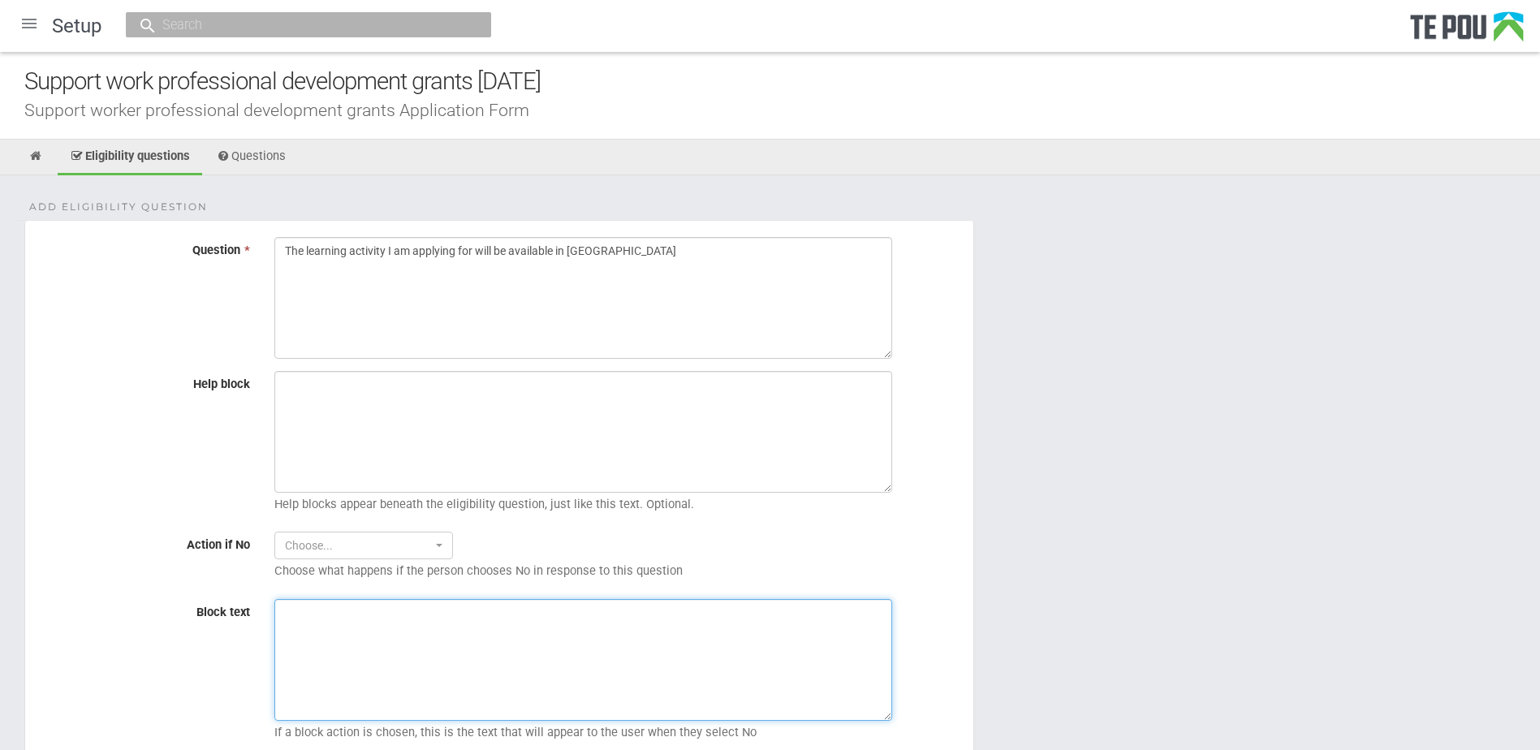
click at [428, 673] on textarea "Block text" at bounding box center [583, 660] width 618 height 122
paste textarea "Only learning activities available in New Zealand can be funded"
type textarea "Only learning activities available in New Zealand can be funded"
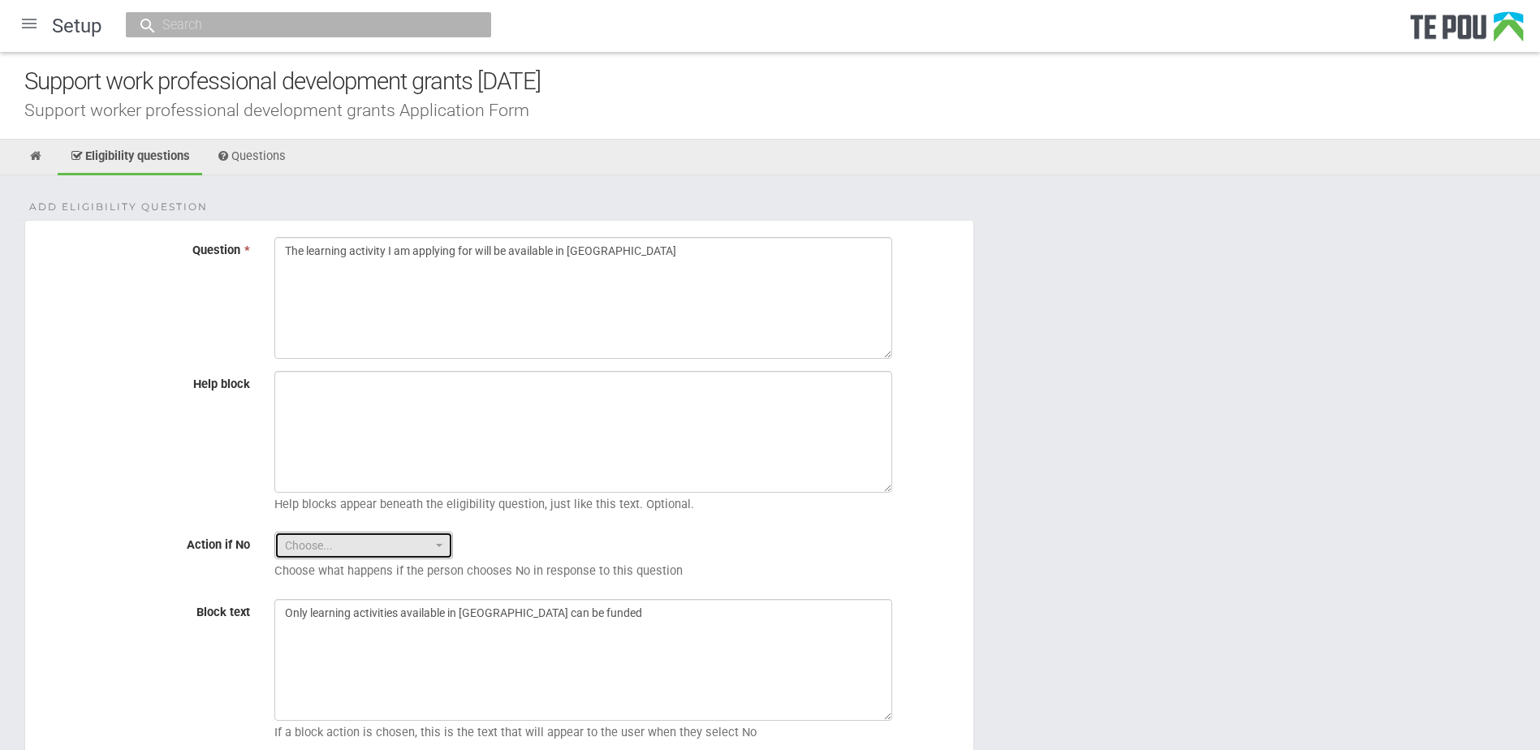
click at [327, 544] on span "Choose..." at bounding box center [358, 546] width 147 height 16
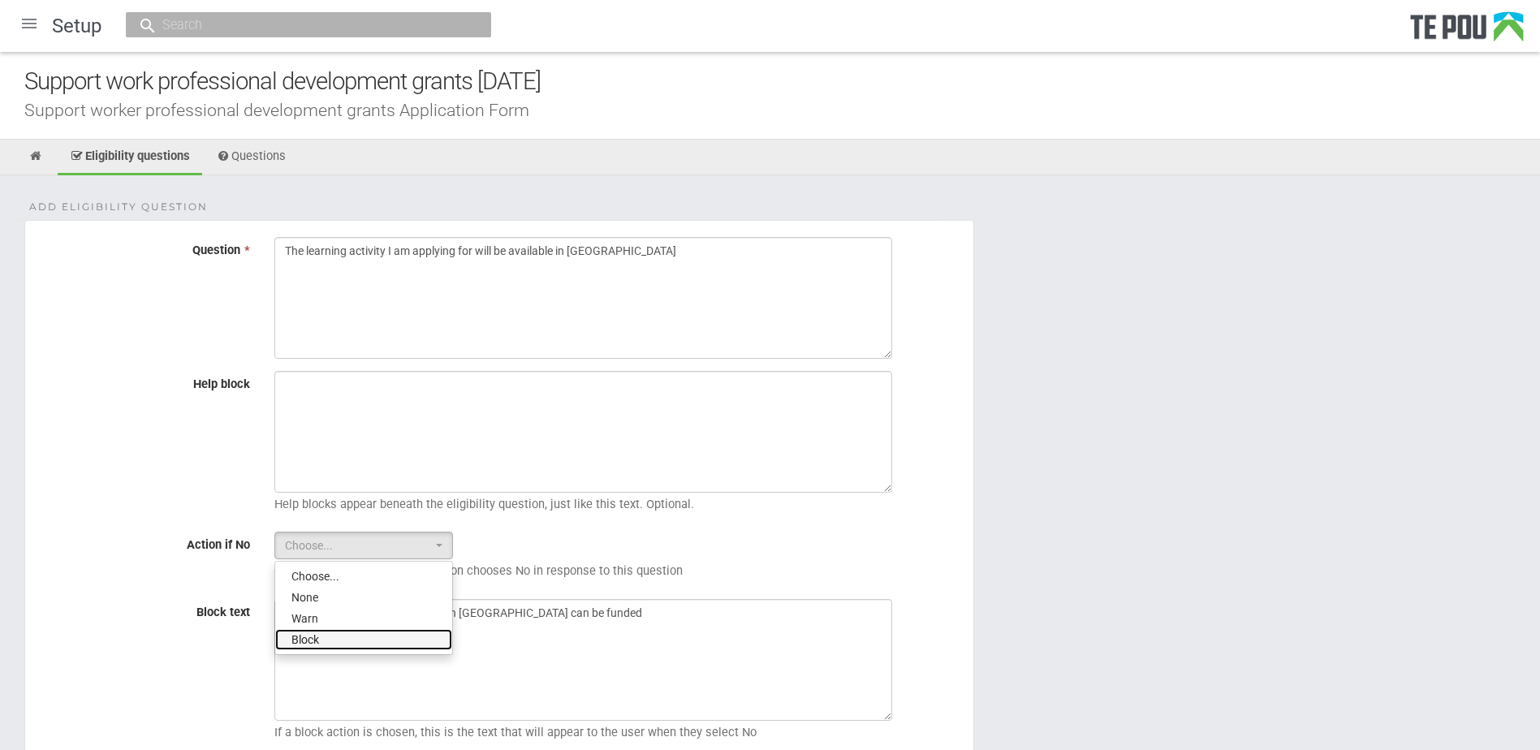
click at [306, 636] on span "Block" at bounding box center [306, 640] width 28 height 16
select select "2"
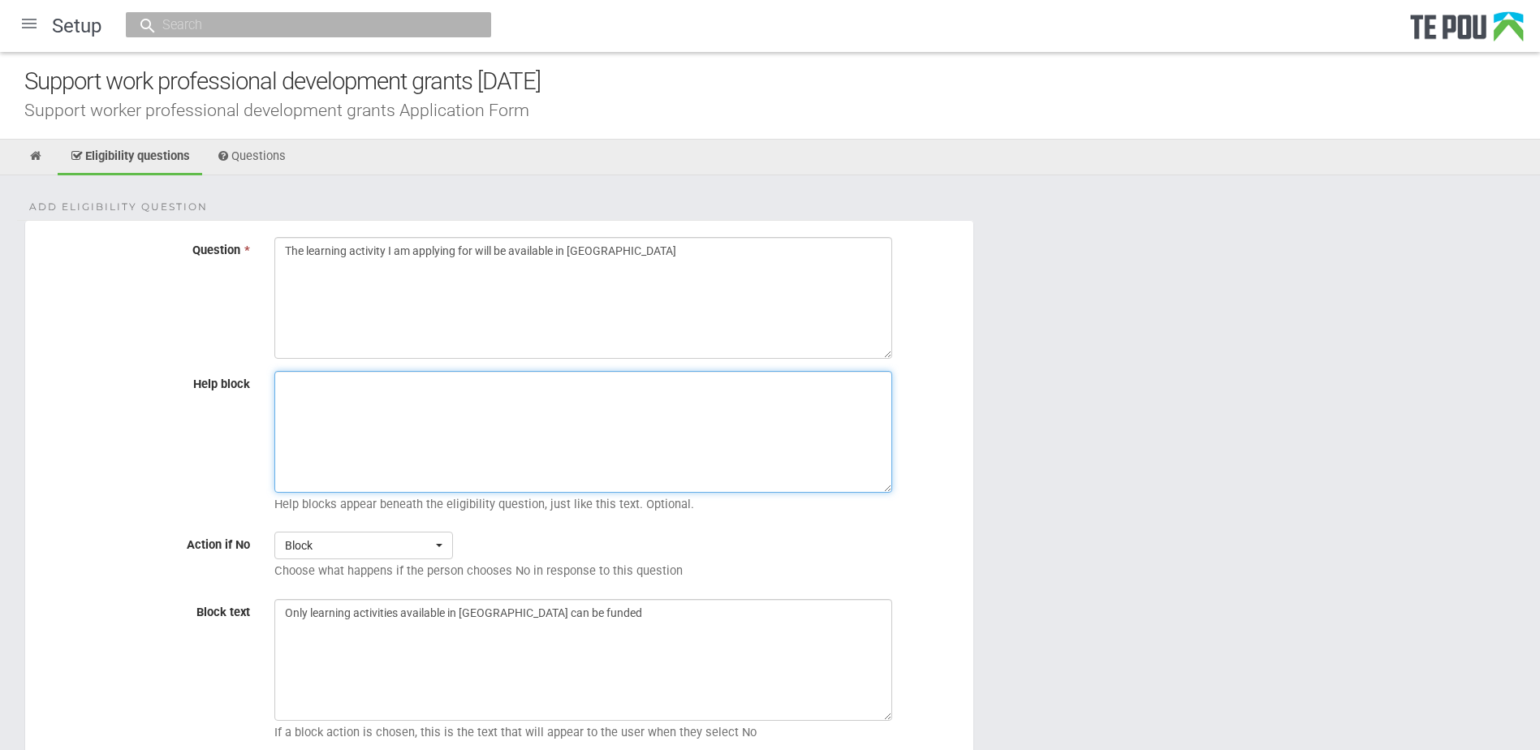
click at [333, 453] on textarea "Help block" at bounding box center [583, 432] width 618 height 122
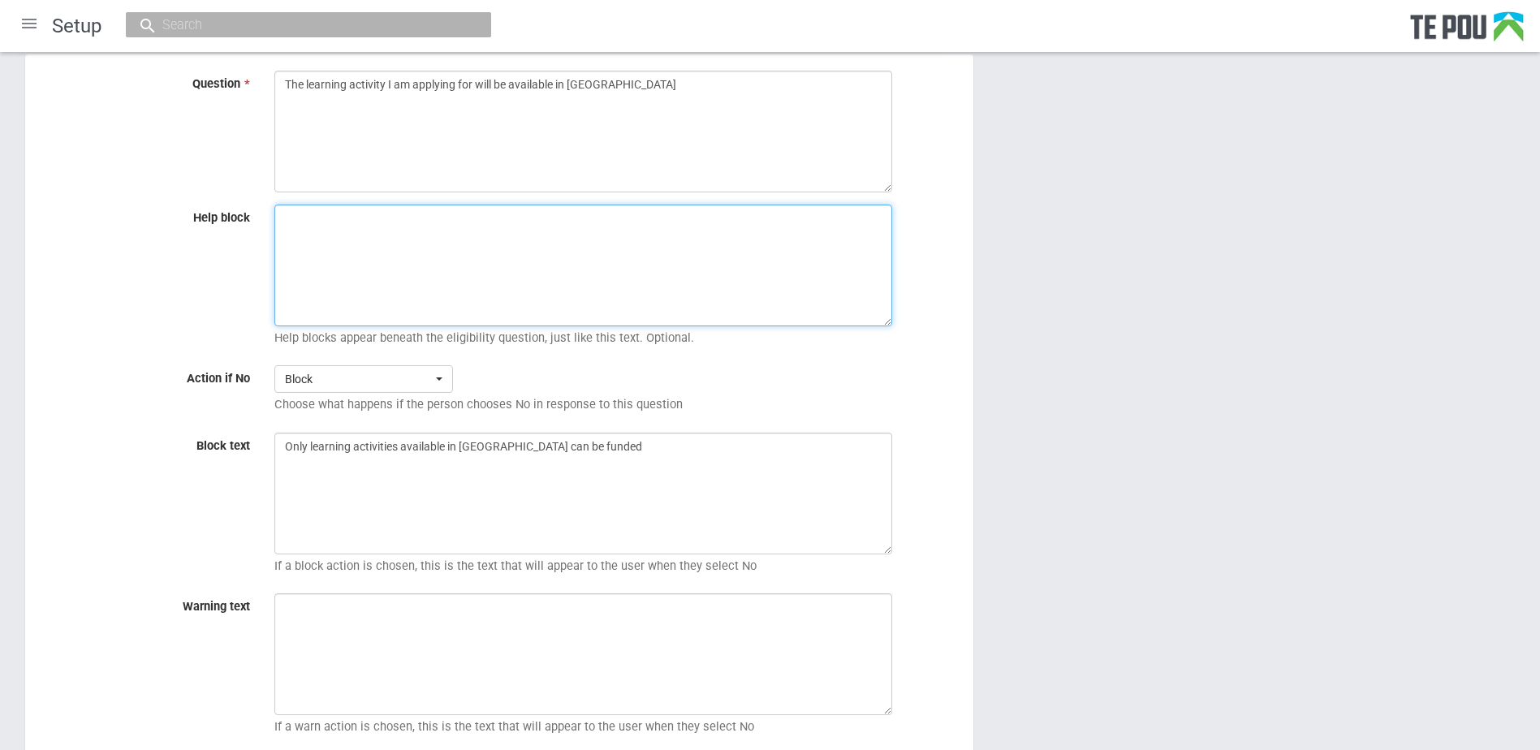
scroll to position [317, 0]
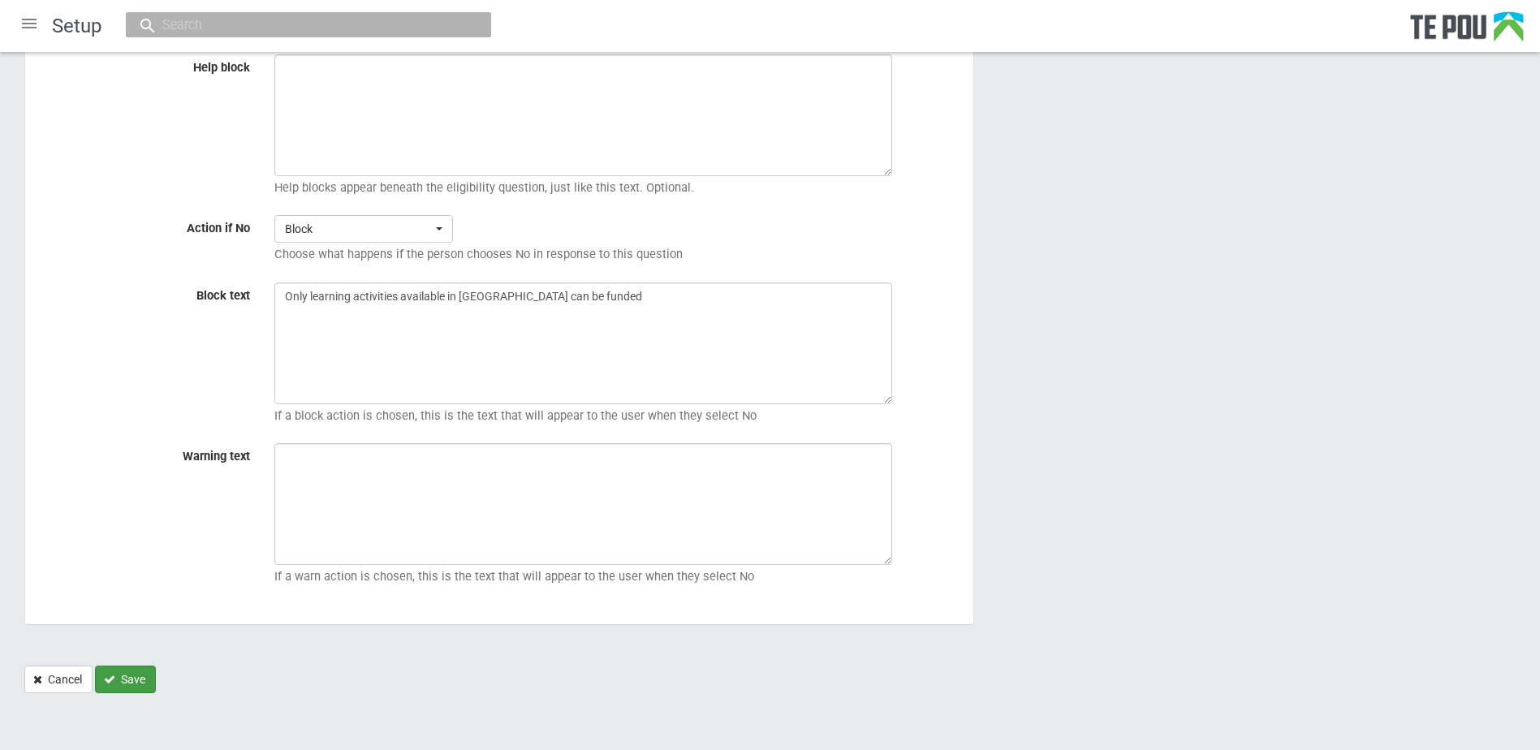
click at [132, 685] on button "Save" at bounding box center [125, 680] width 61 height 28
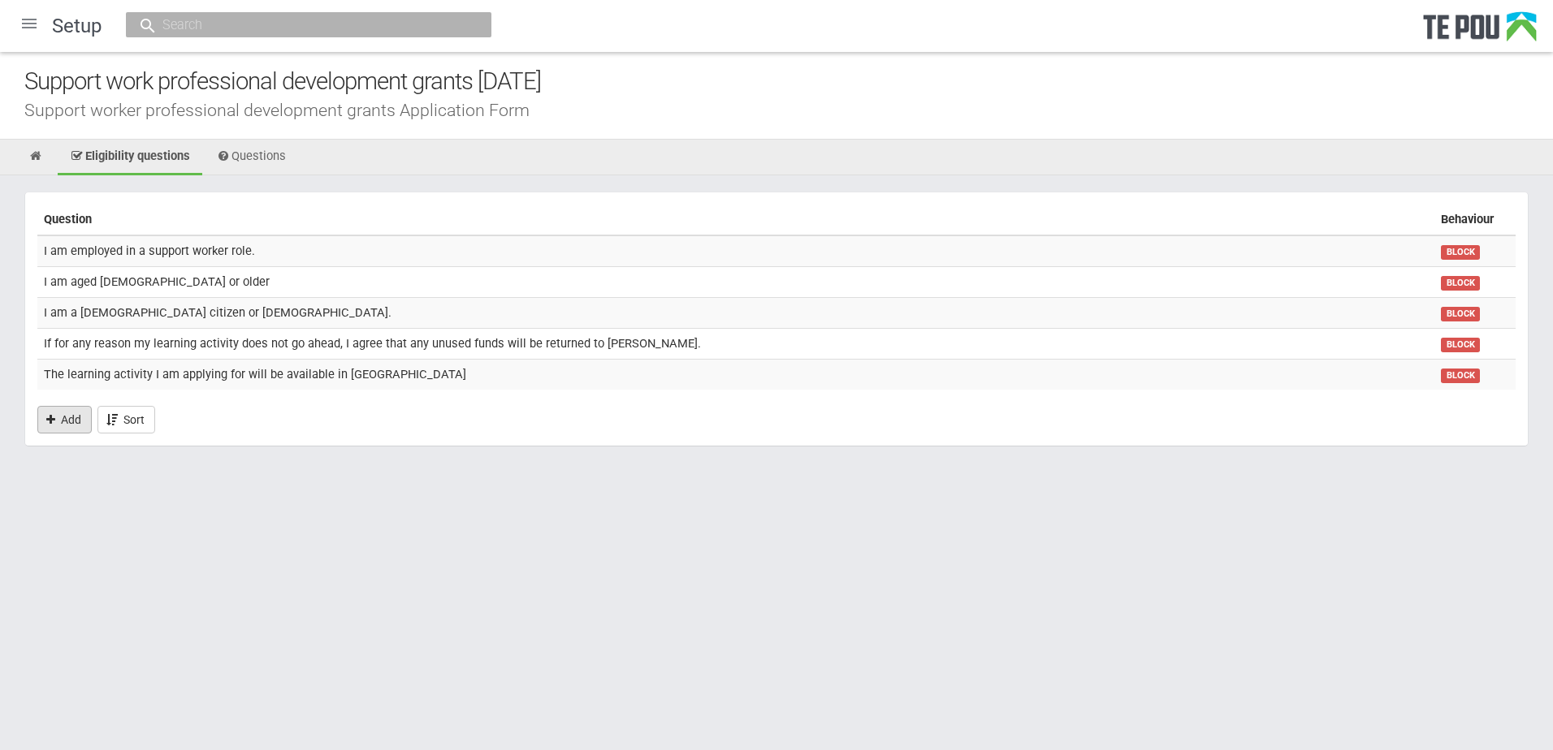
click at [58, 413] on link "Add" at bounding box center [64, 420] width 54 height 28
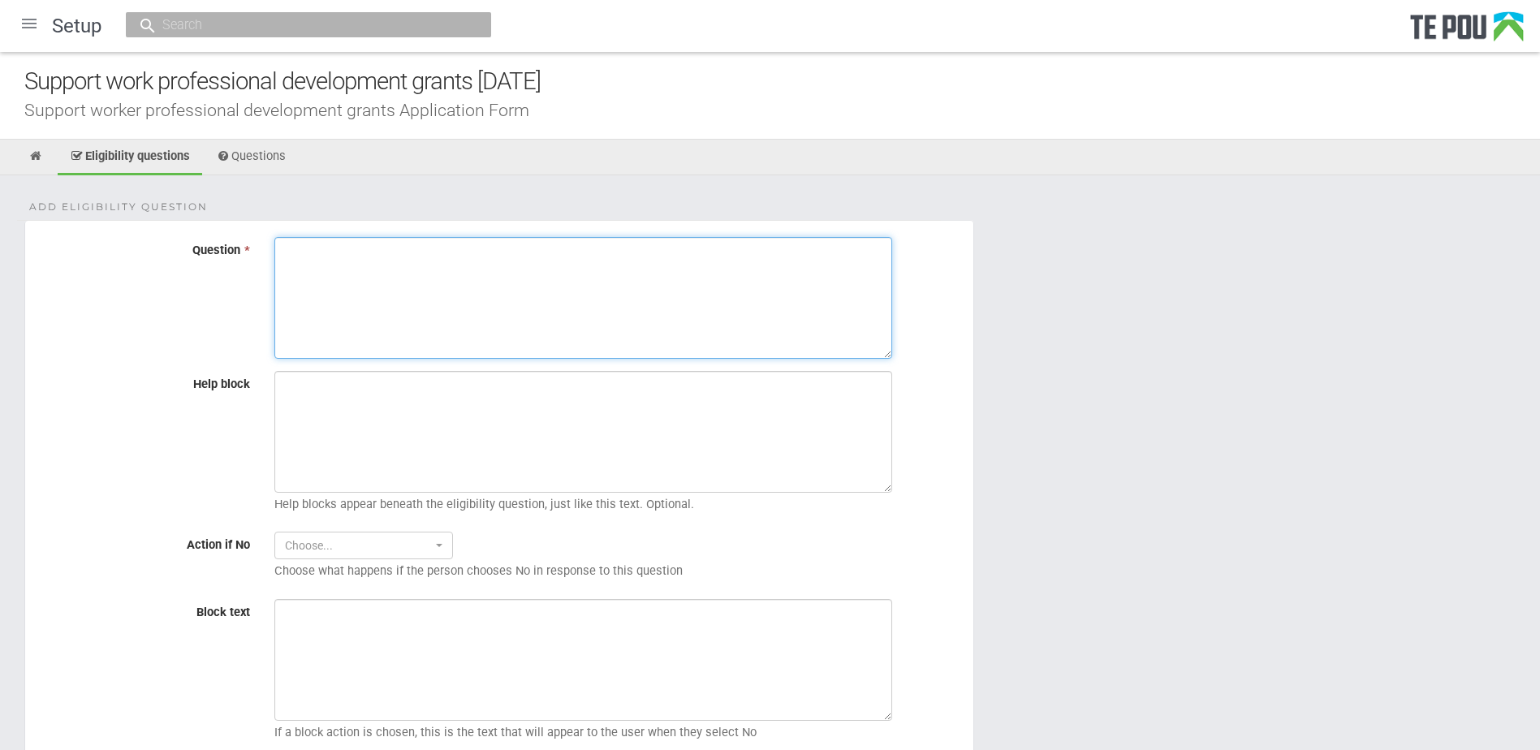
click at [369, 333] on textarea "Question *" at bounding box center [583, 298] width 618 height 122
paste textarea "Only learning activities available in [GEOGRAPHIC_DATA] can be funded"
type textarea "Only learning activities available in [GEOGRAPHIC_DATA] can be funded"
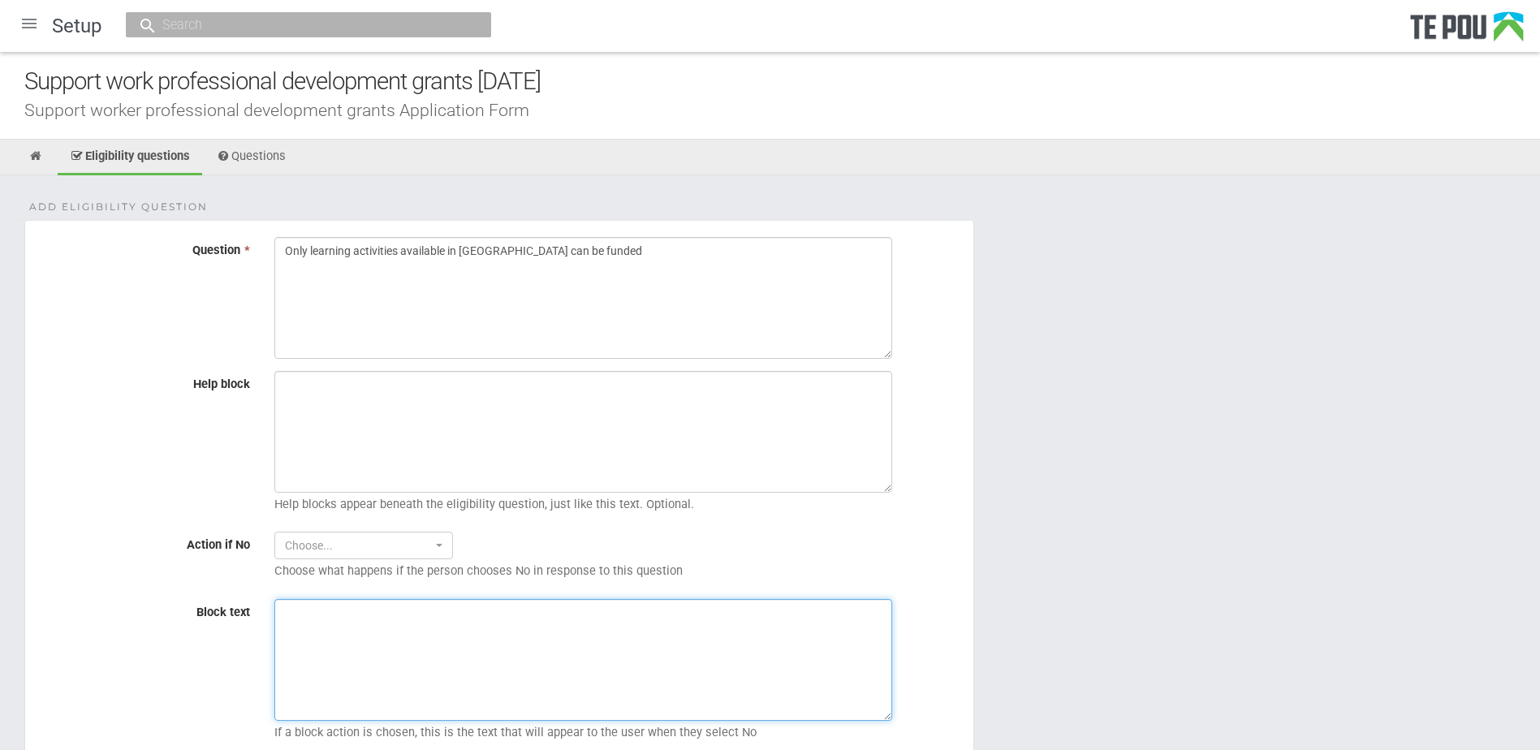
drag, startPoint x: 600, startPoint y: 622, endPoint x: 589, endPoint y: 622, distance: 11.4
click at [600, 622] on textarea "Block text" at bounding box center [583, 660] width 618 height 122
paste textarea "We cannot fund a learning activity that is already funded elsewhere."
type textarea "We cannot fund a learning activity that is already funded elsewhere."
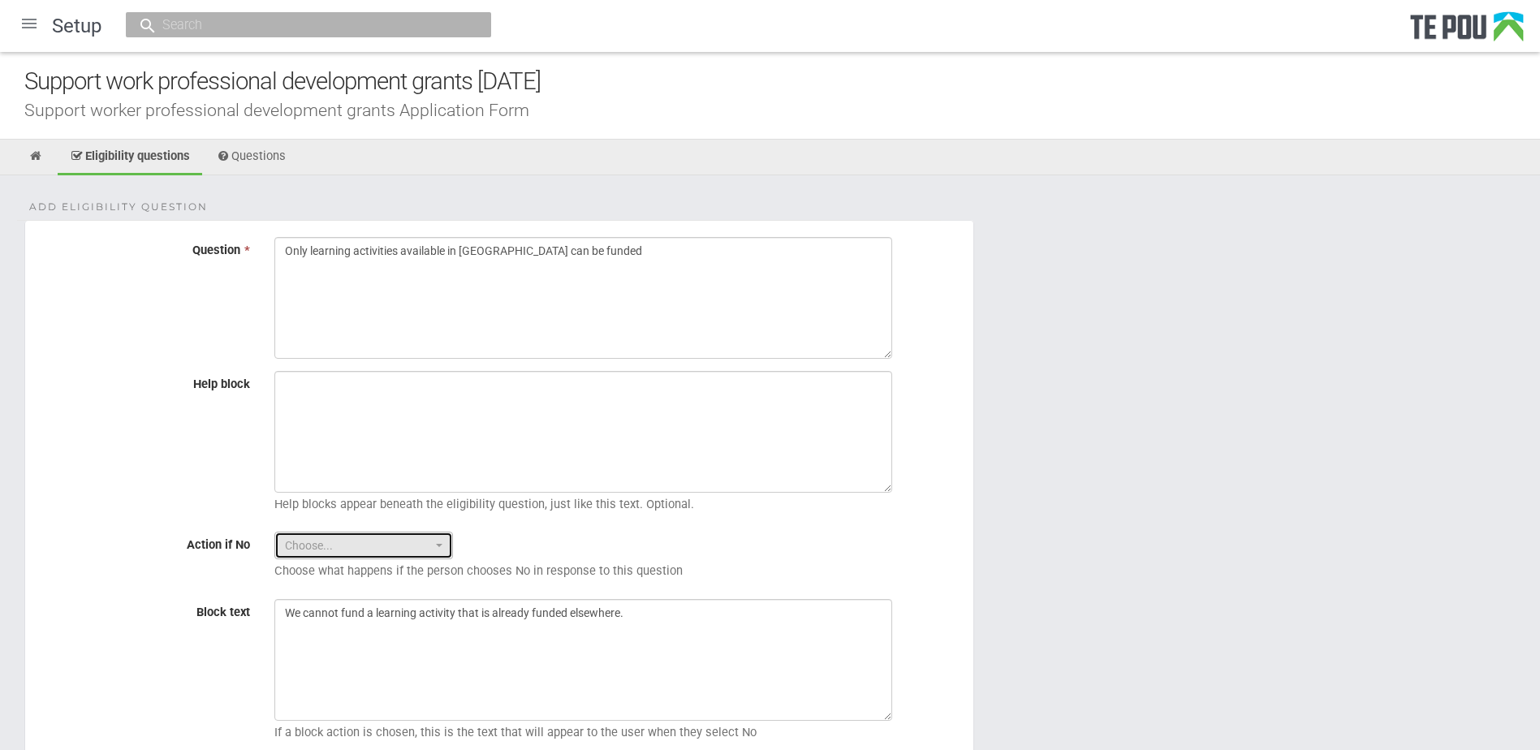
click at [342, 552] on span "Choose..." at bounding box center [358, 546] width 147 height 16
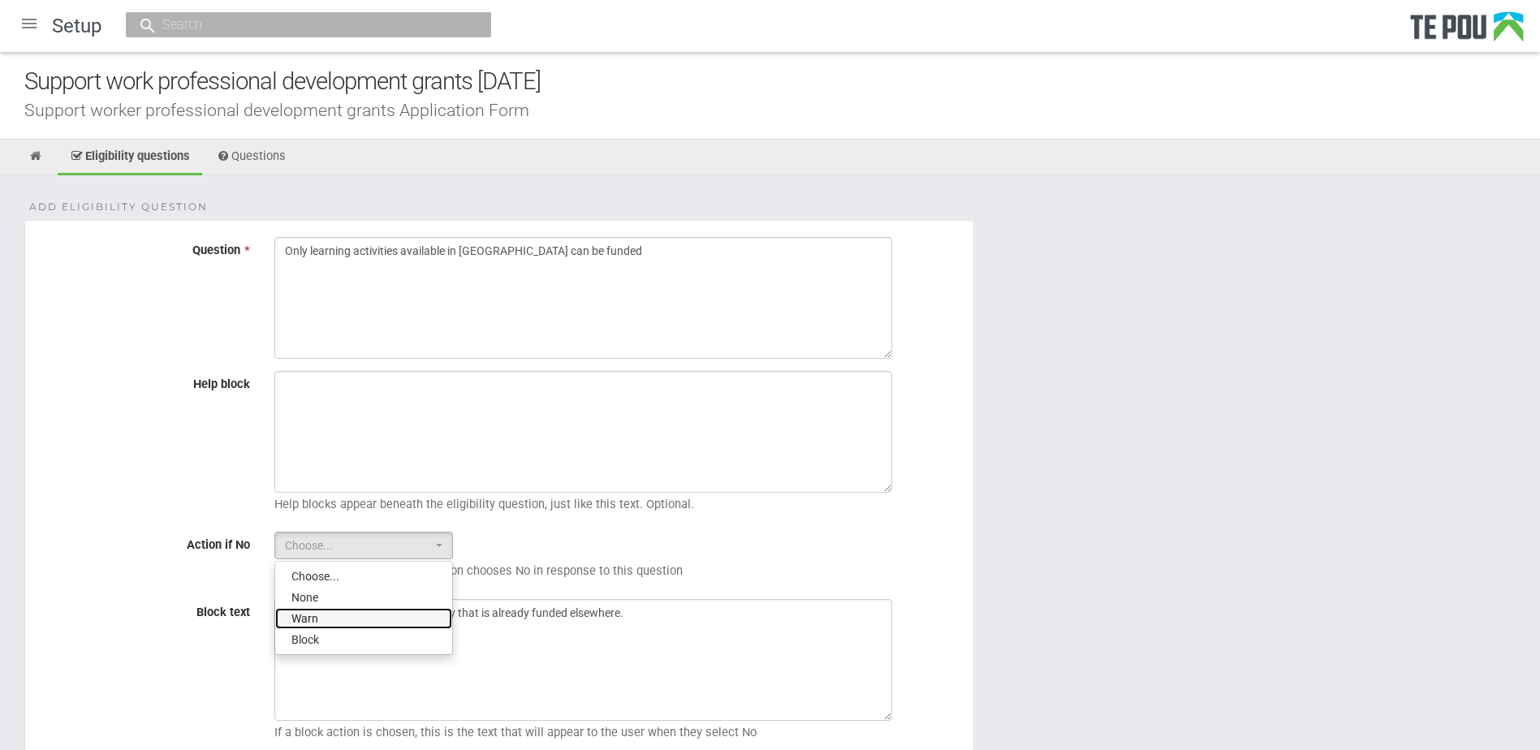
click at [313, 628] on link "Warn" at bounding box center [363, 618] width 177 height 21
select select "1"
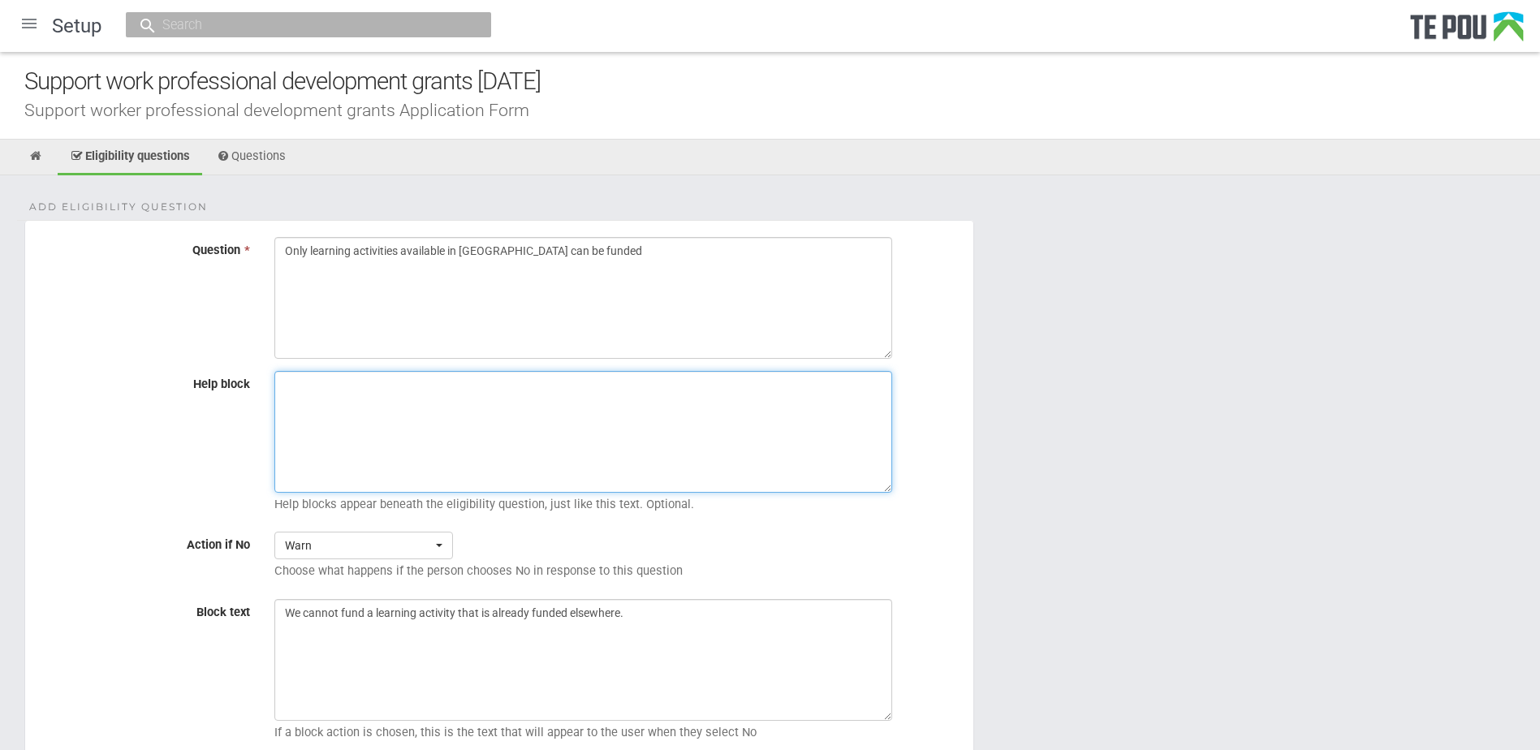
click at [408, 420] on textarea "Help block" at bounding box center [583, 432] width 618 height 122
click at [638, 252] on textarea "Only learning activities available in New Zealand can be funded" at bounding box center [583, 298] width 618 height 122
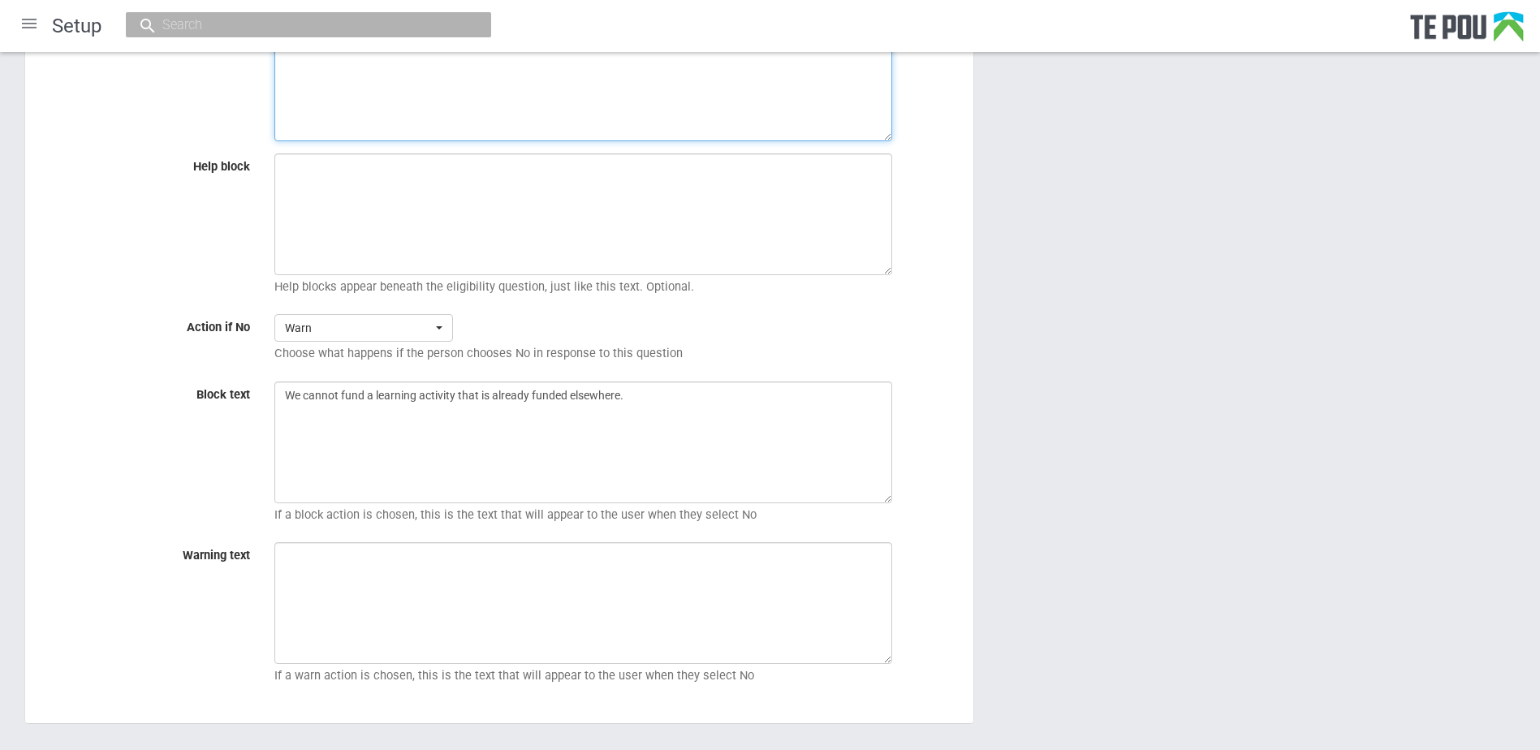
scroll to position [317, 0]
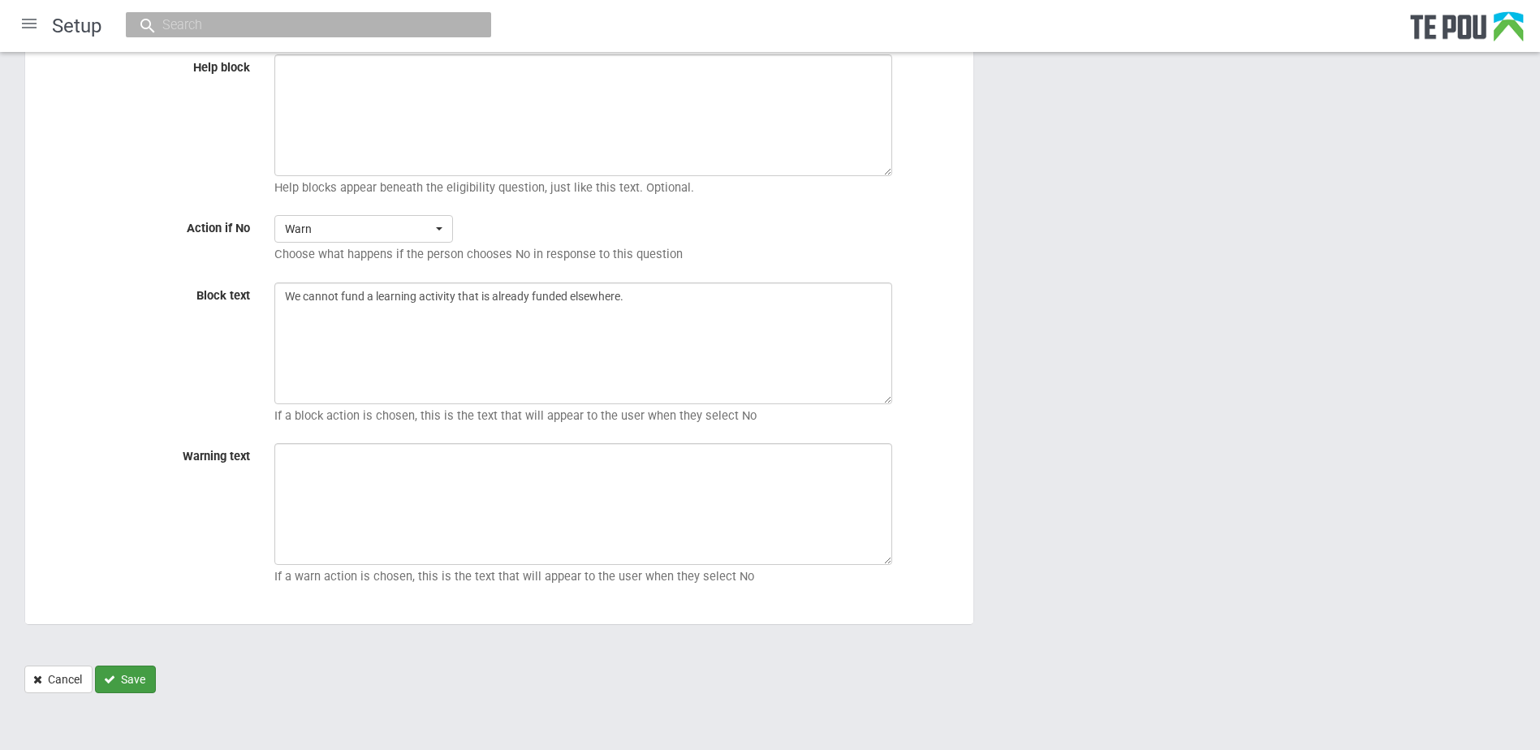
type textarea "Only learning activities available in [GEOGRAPHIC_DATA] can be funded."
click at [120, 688] on button "Save" at bounding box center [125, 680] width 61 height 28
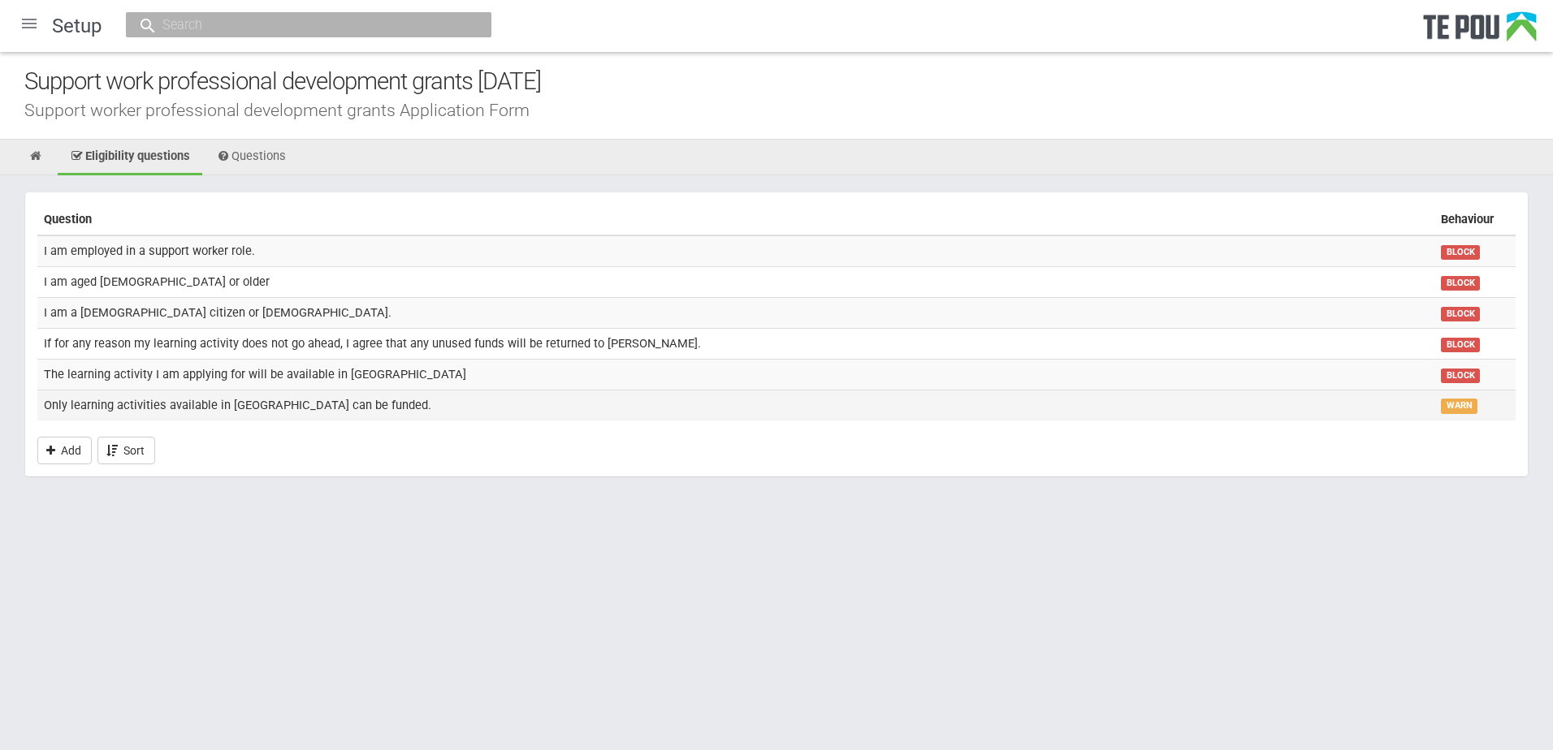
click at [327, 404] on td "Only learning activities available in [GEOGRAPHIC_DATA] can be funded." at bounding box center [735, 405] width 1397 height 30
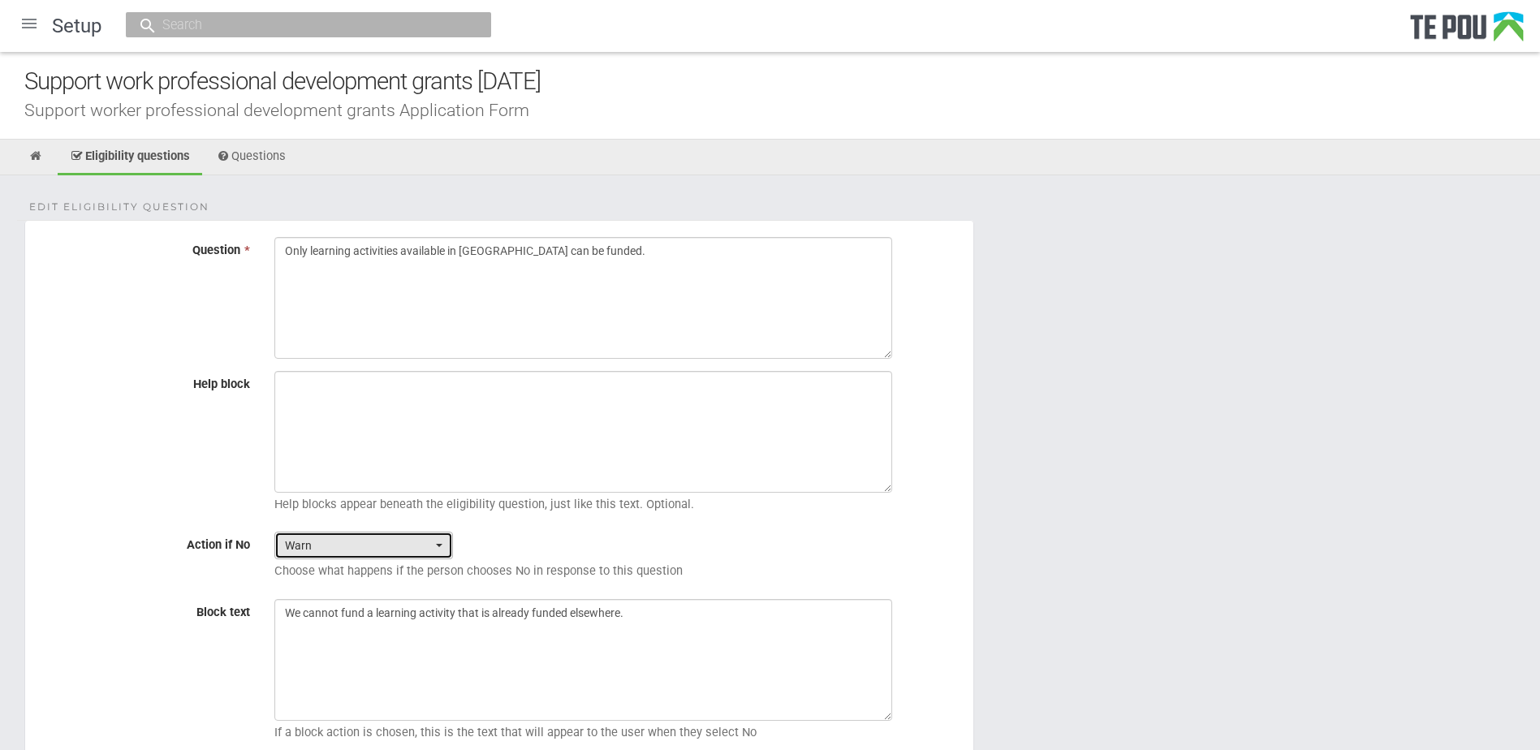
click at [330, 552] on span "Warn" at bounding box center [358, 546] width 147 height 16
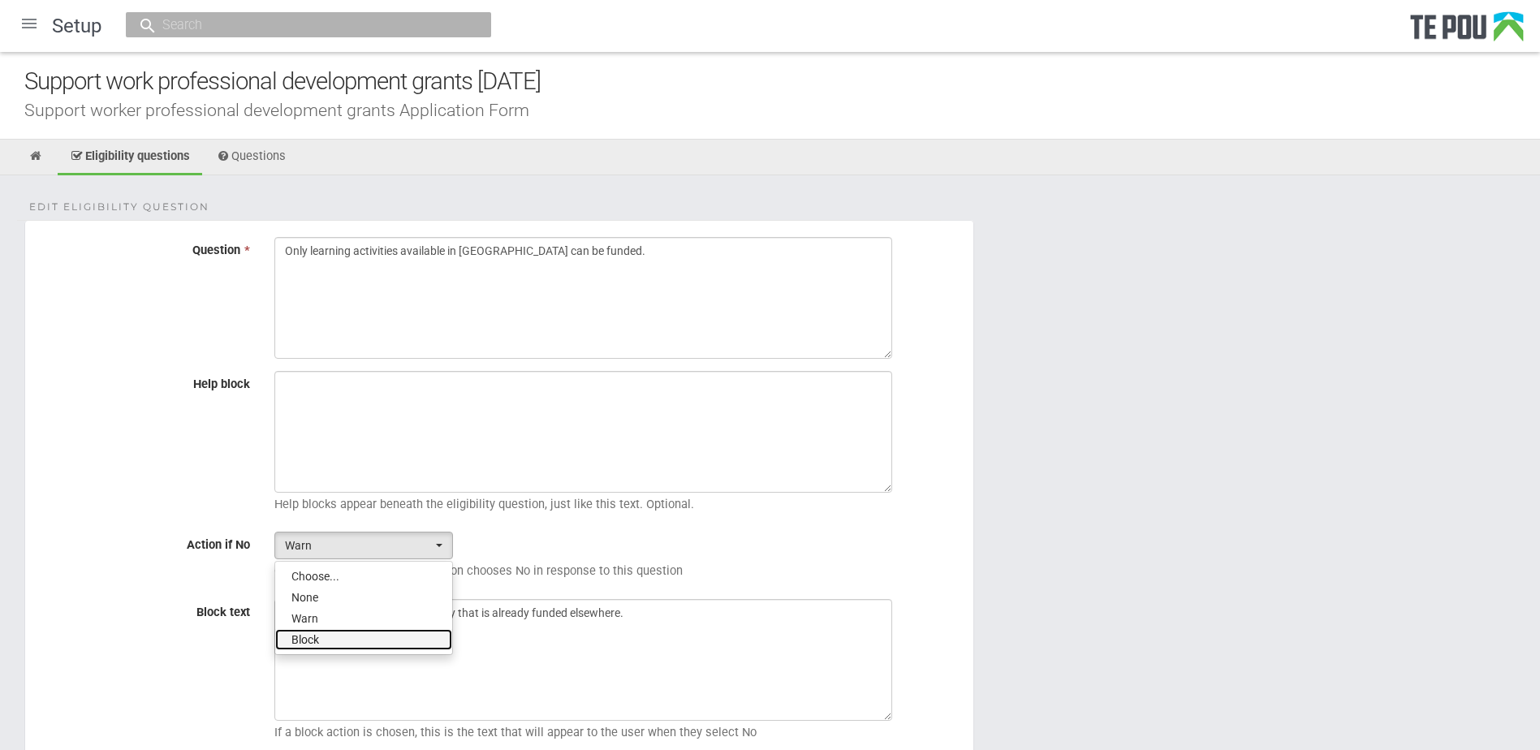
click at [313, 635] on span "Block" at bounding box center [306, 640] width 28 height 16
select select "2"
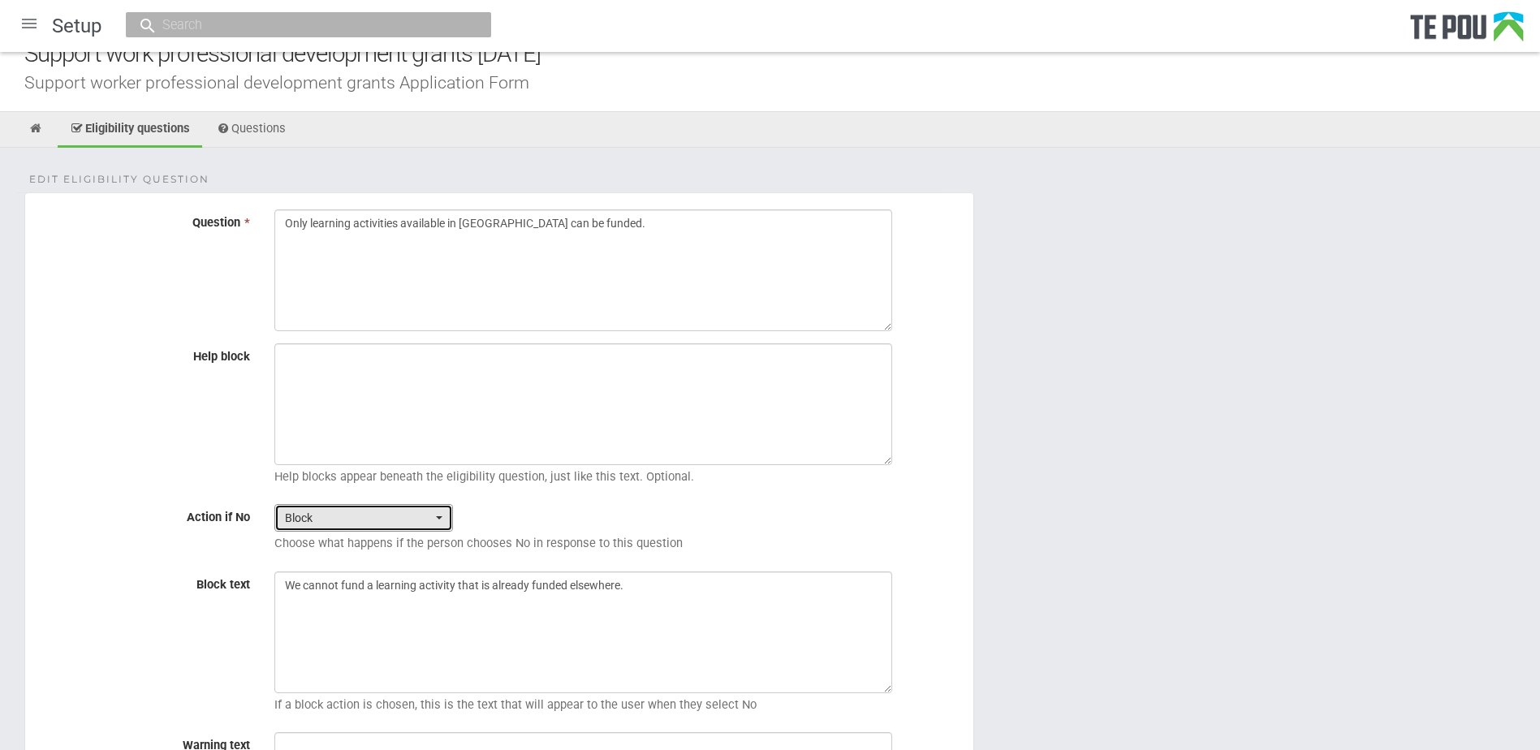
scroll to position [317, 0]
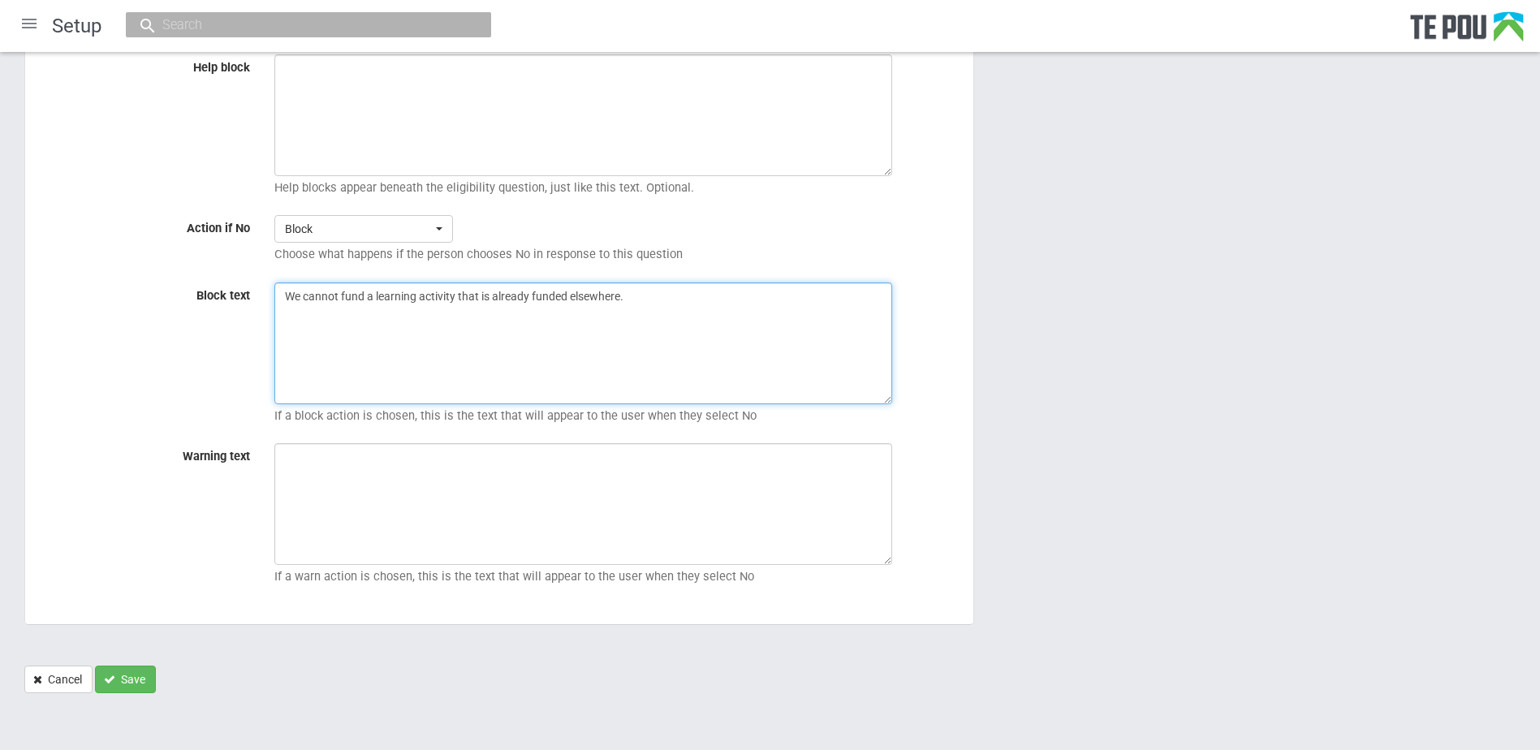
click at [293, 292] on textarea "We cannot fund a learning activity that is already funded elsewhere." at bounding box center [583, 344] width 618 height 122
type textarea "Te Pou cannot fund a learning activity that is already funded elsewhere."
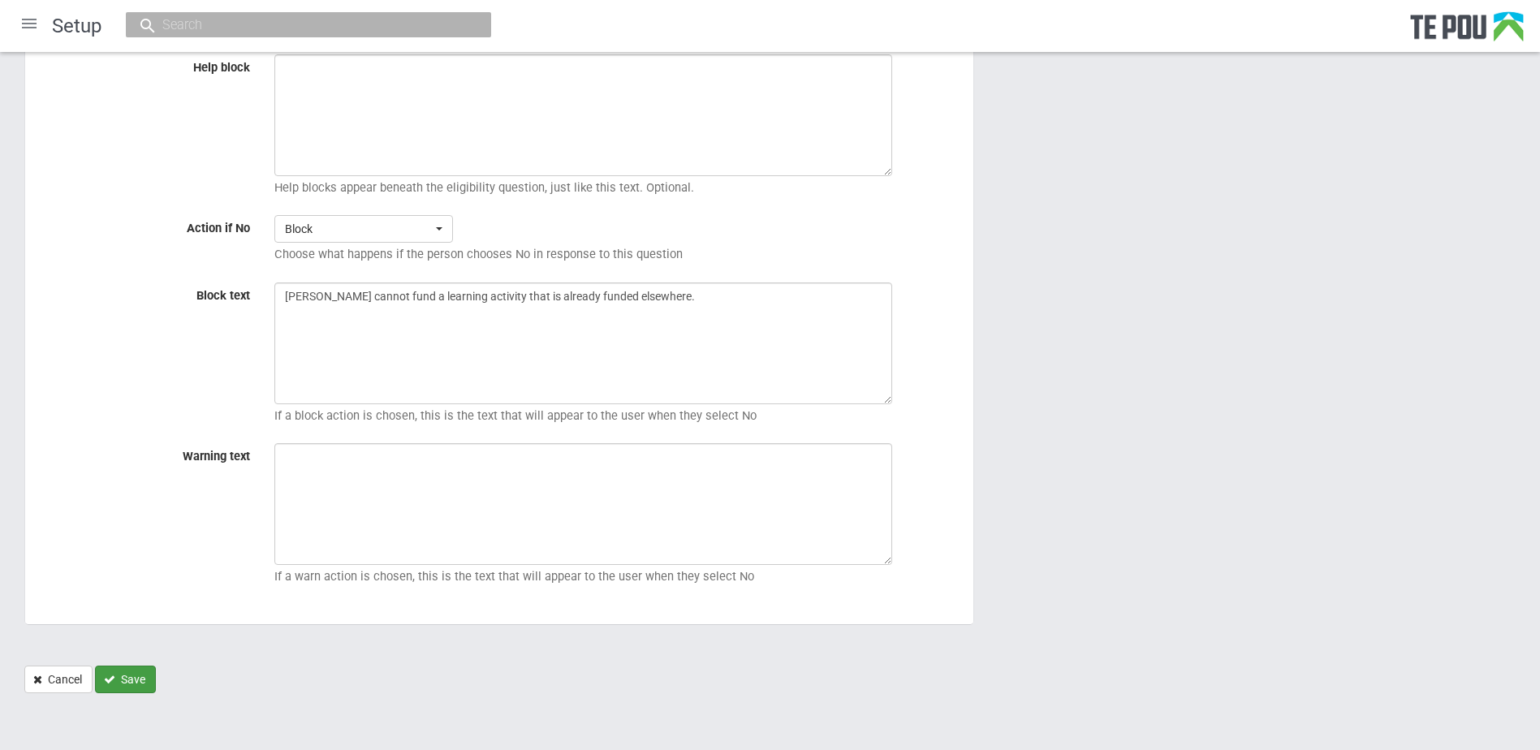
click at [139, 680] on button "Save" at bounding box center [125, 680] width 61 height 28
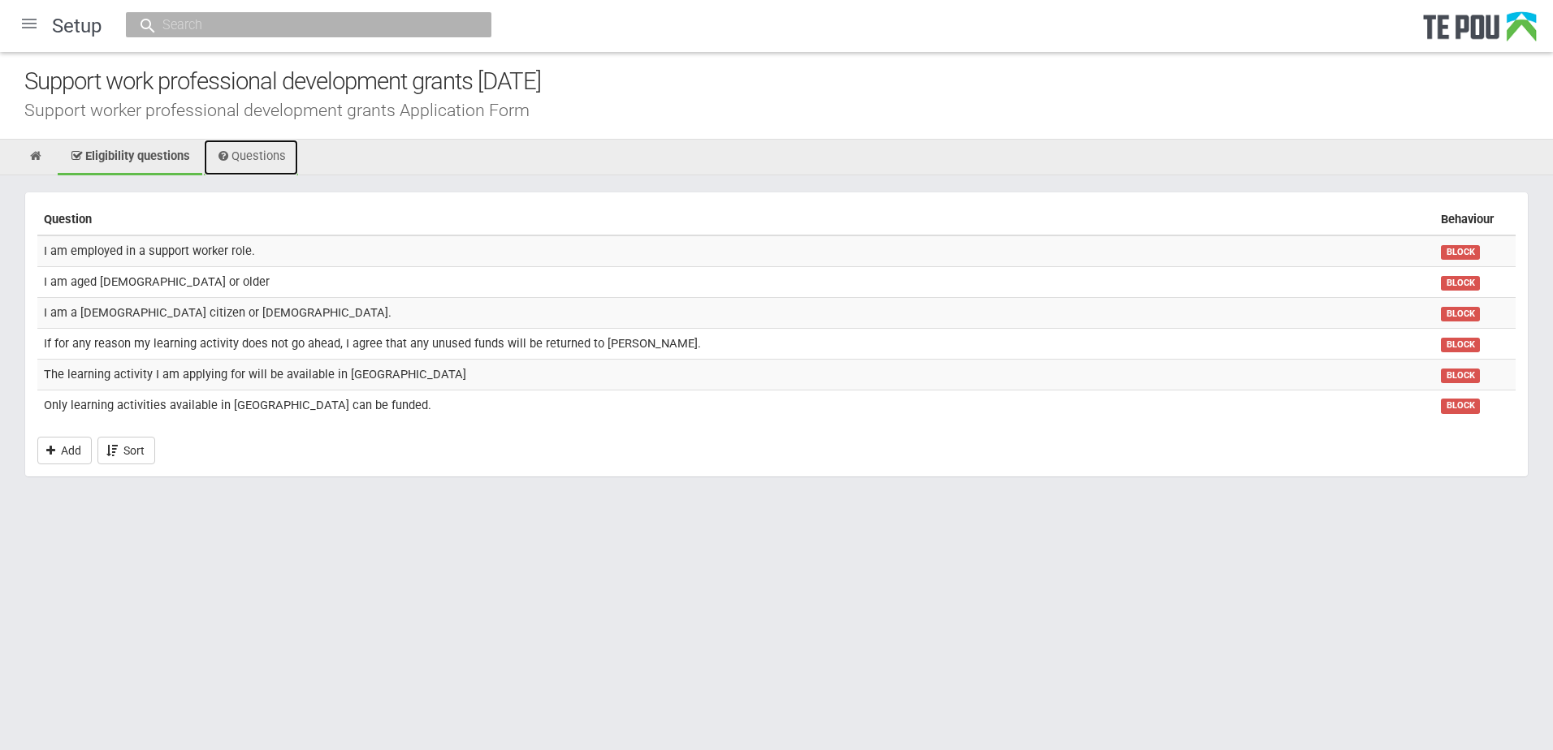
click at [271, 161] on link "Questions" at bounding box center [251, 158] width 94 height 36
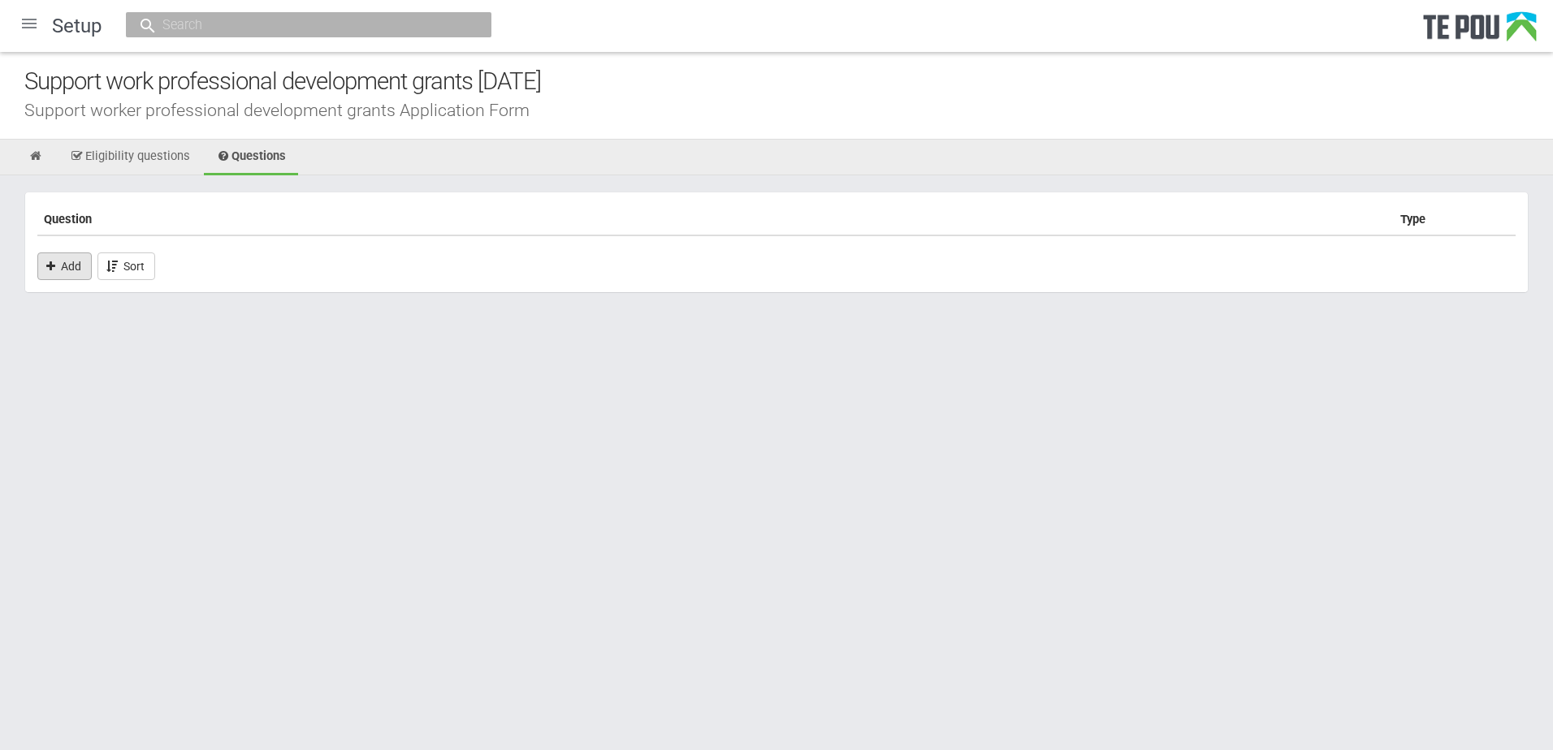
click at [78, 259] on link "Add" at bounding box center [64, 267] width 54 height 28
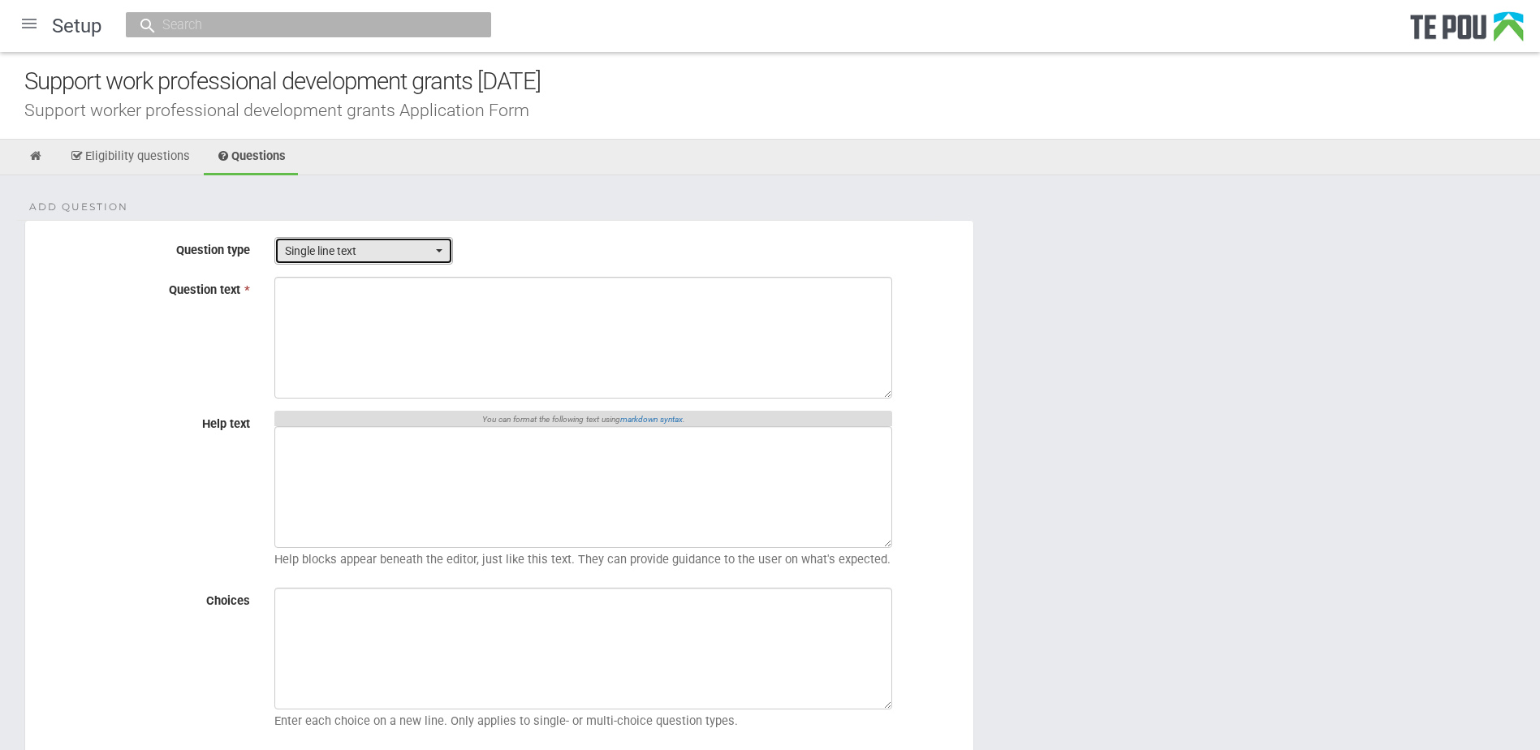
click at [298, 244] on span "Single line text" at bounding box center [358, 251] width 147 height 16
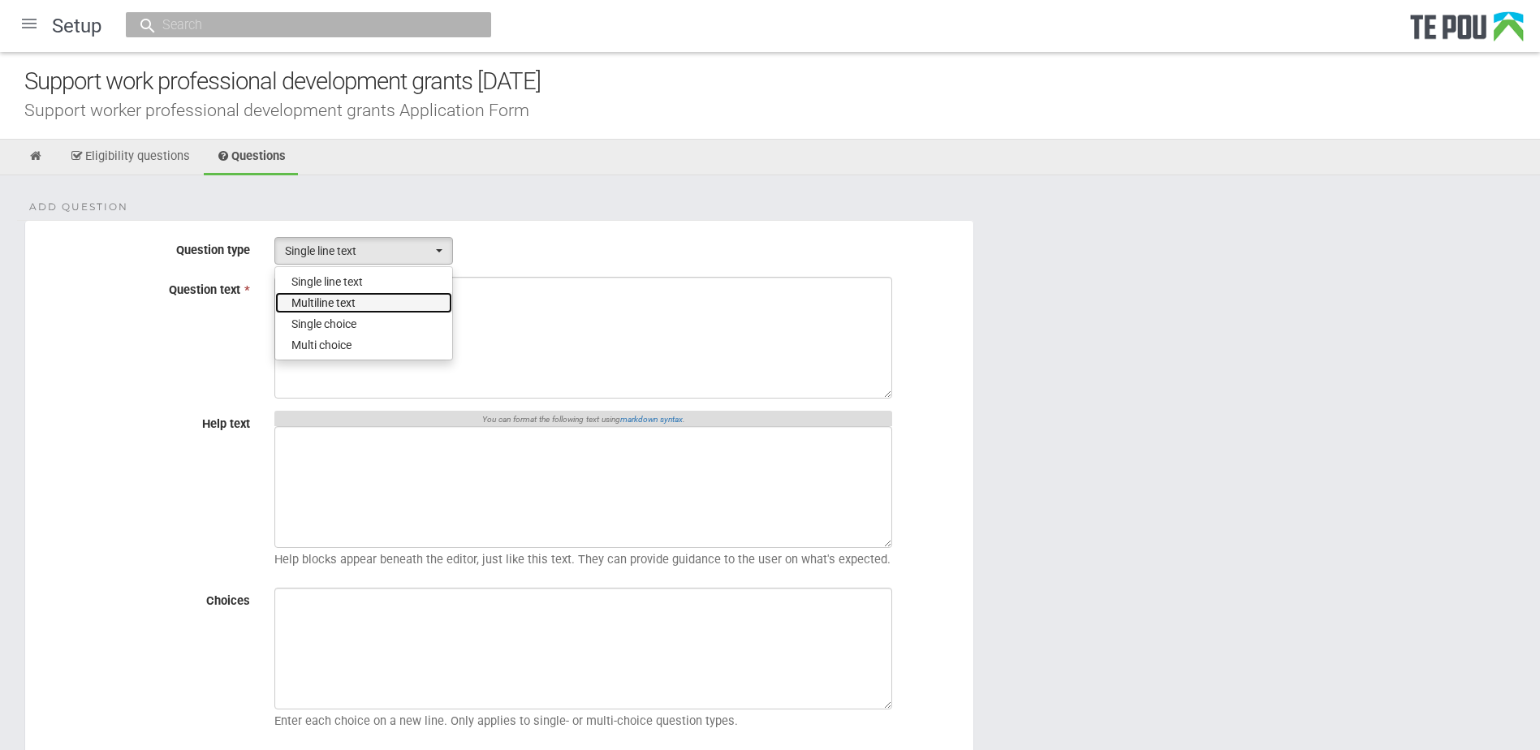
click at [309, 311] on link "Multiline text" at bounding box center [363, 302] width 177 height 21
select select "2"
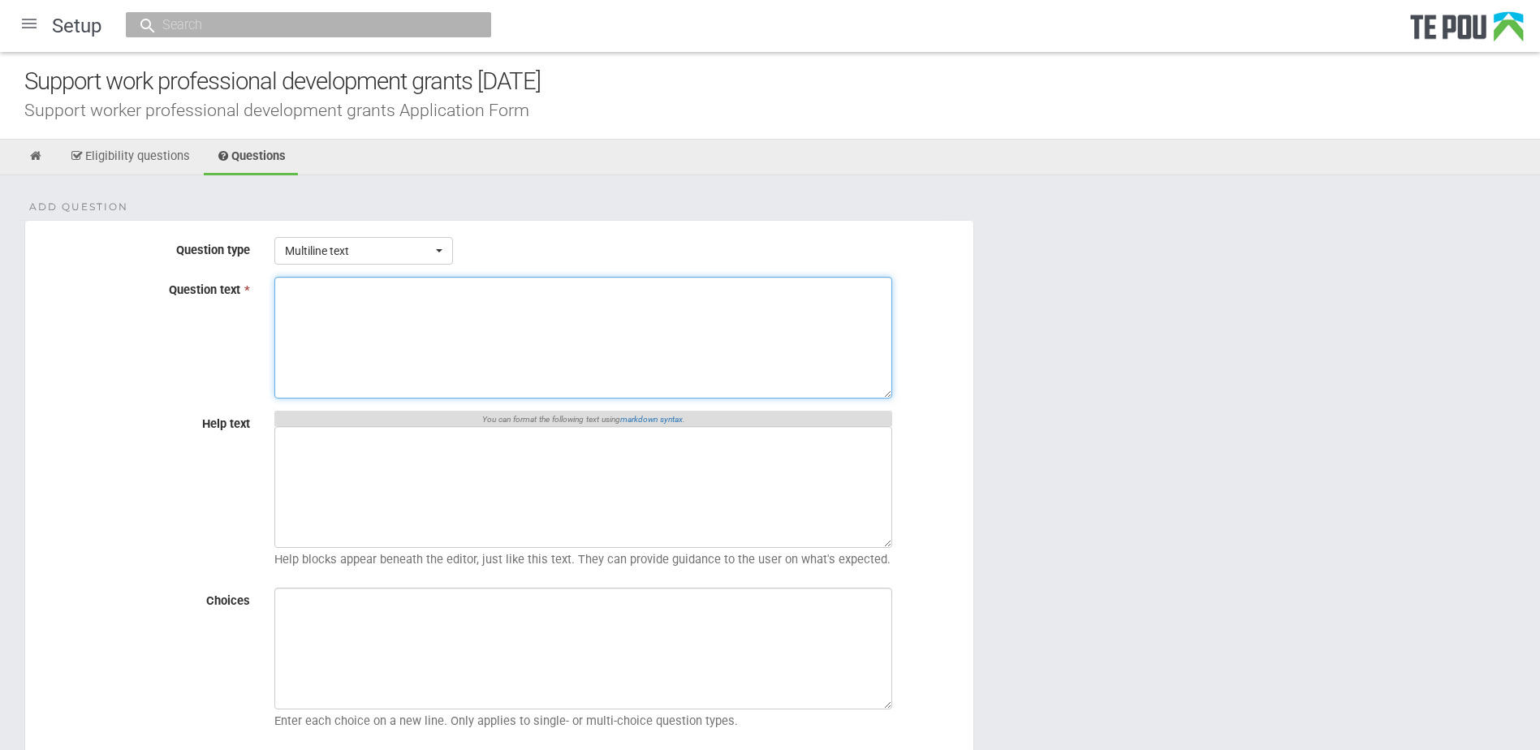
click at [533, 343] on textarea "Question text *" at bounding box center [583, 338] width 618 height 122
paste textarea "Describe the learning activity including; how the learning activity will be del…"
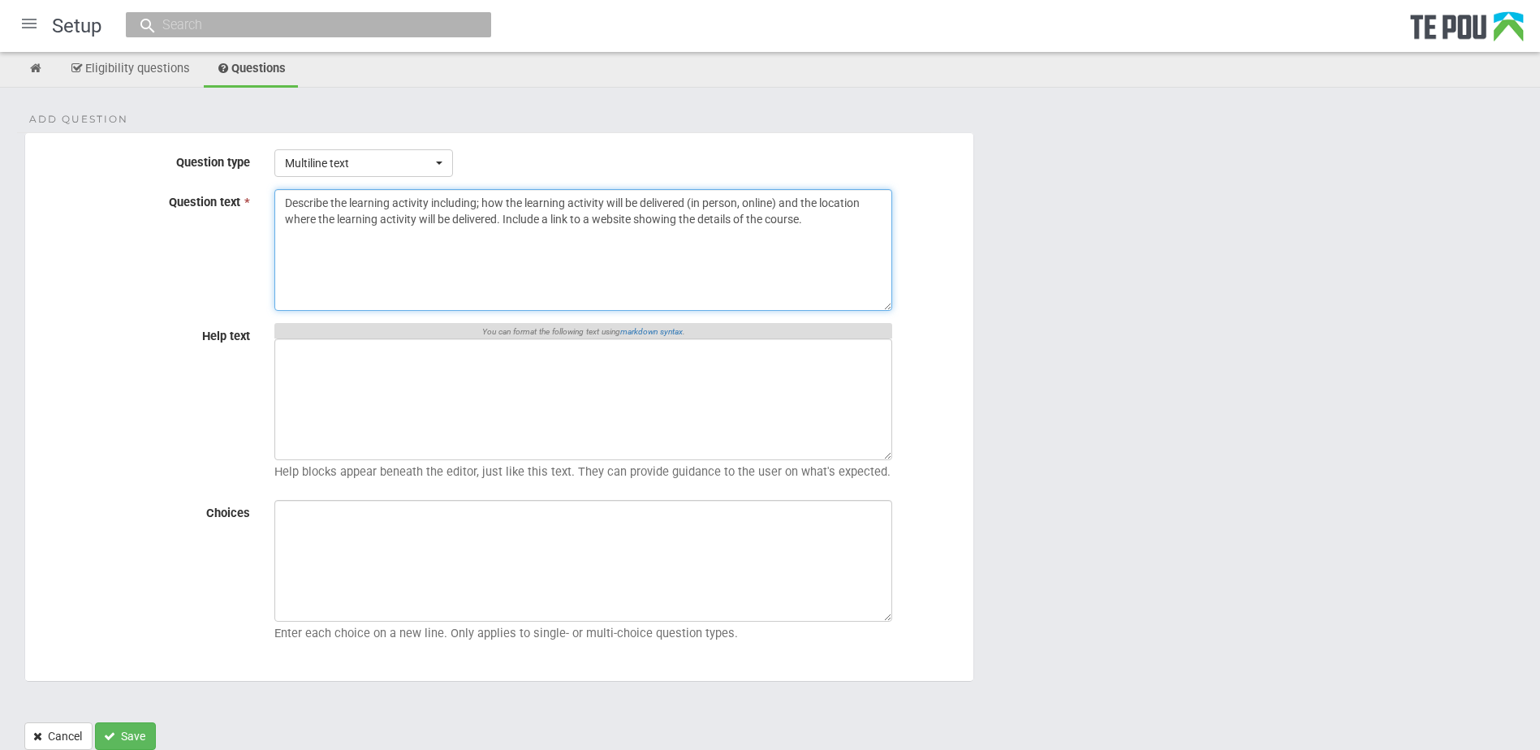
scroll to position [145, 0]
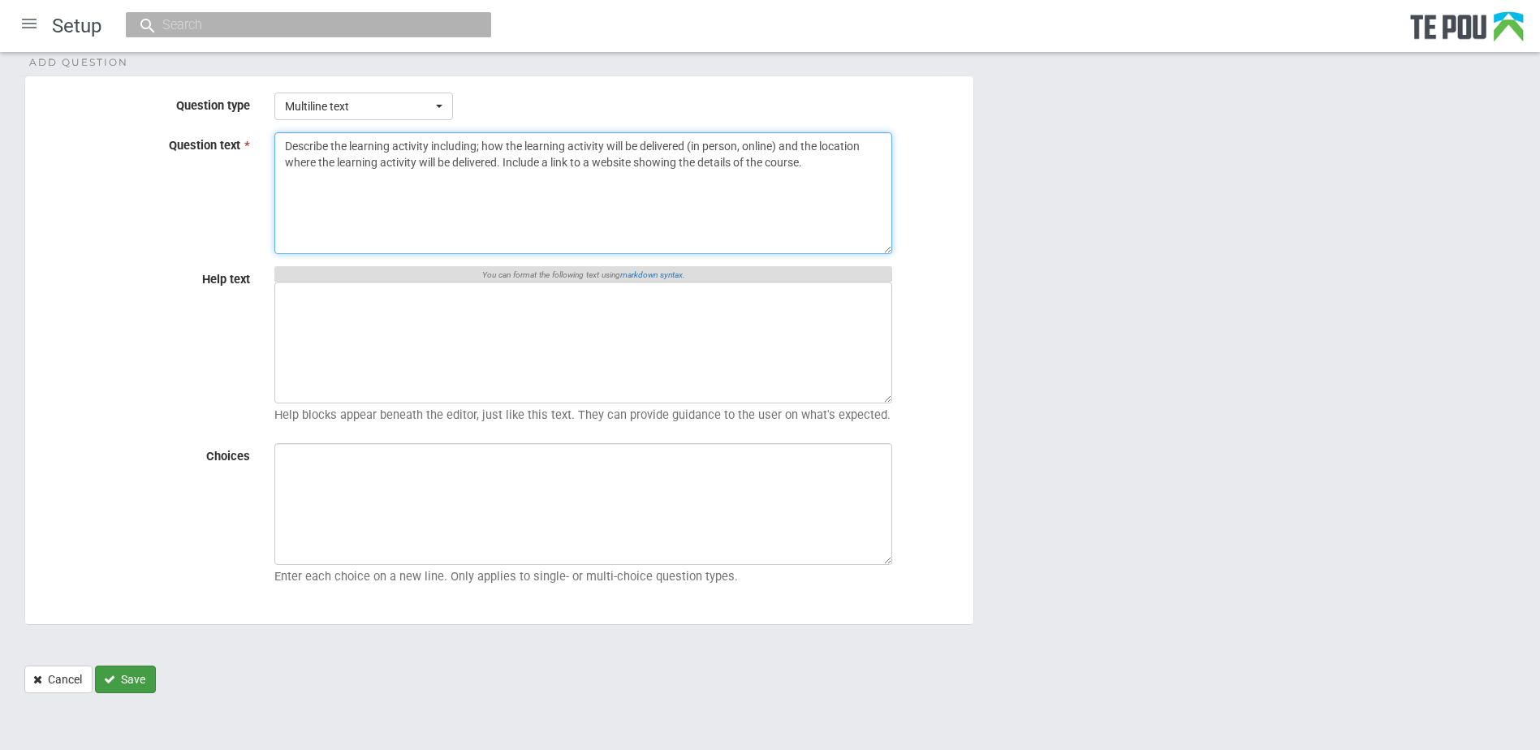
type textarea "Describe the learning activity including; how the learning activity will be del…"
click at [127, 682] on button "Save" at bounding box center [125, 680] width 61 height 28
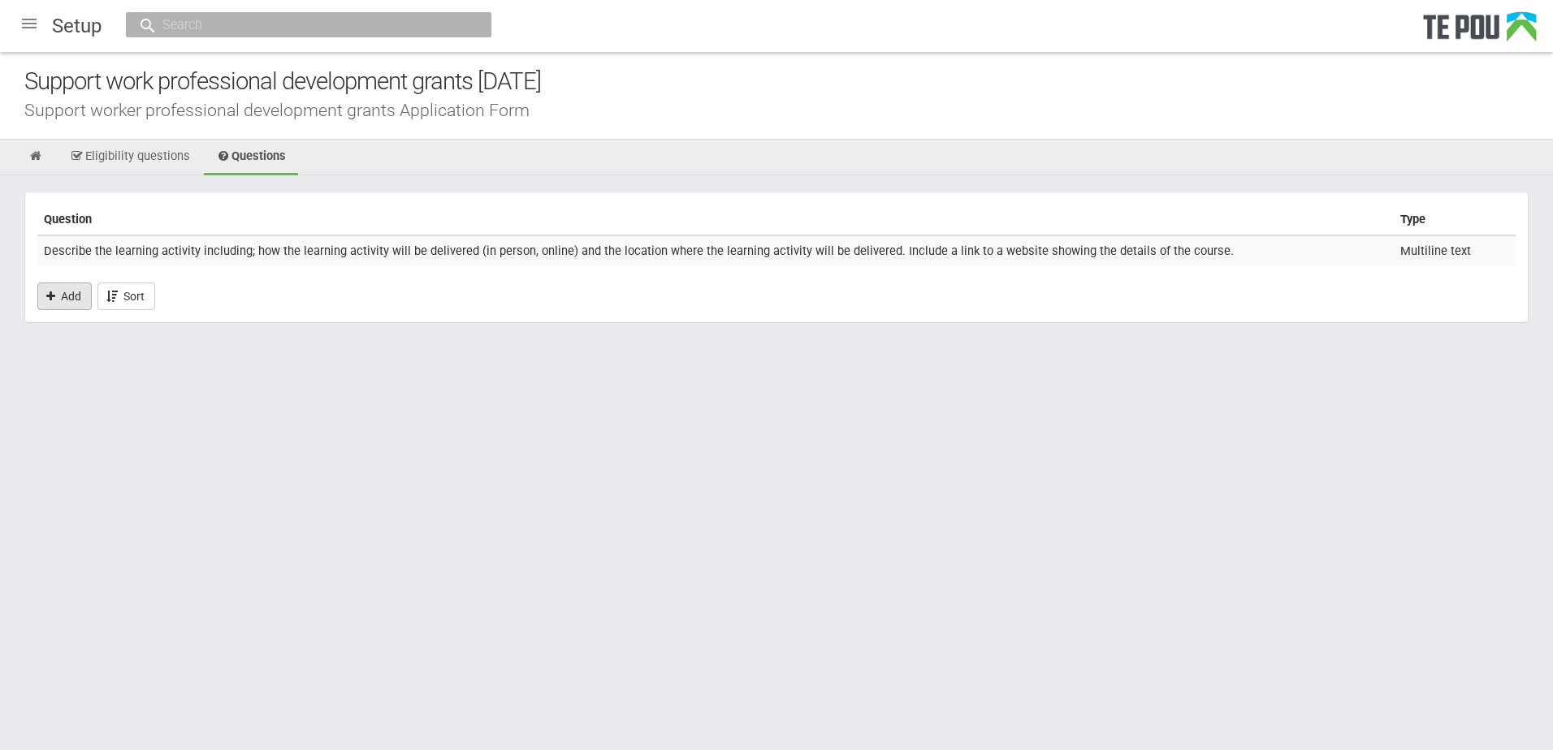
click at [65, 297] on link "Add" at bounding box center [64, 297] width 54 height 28
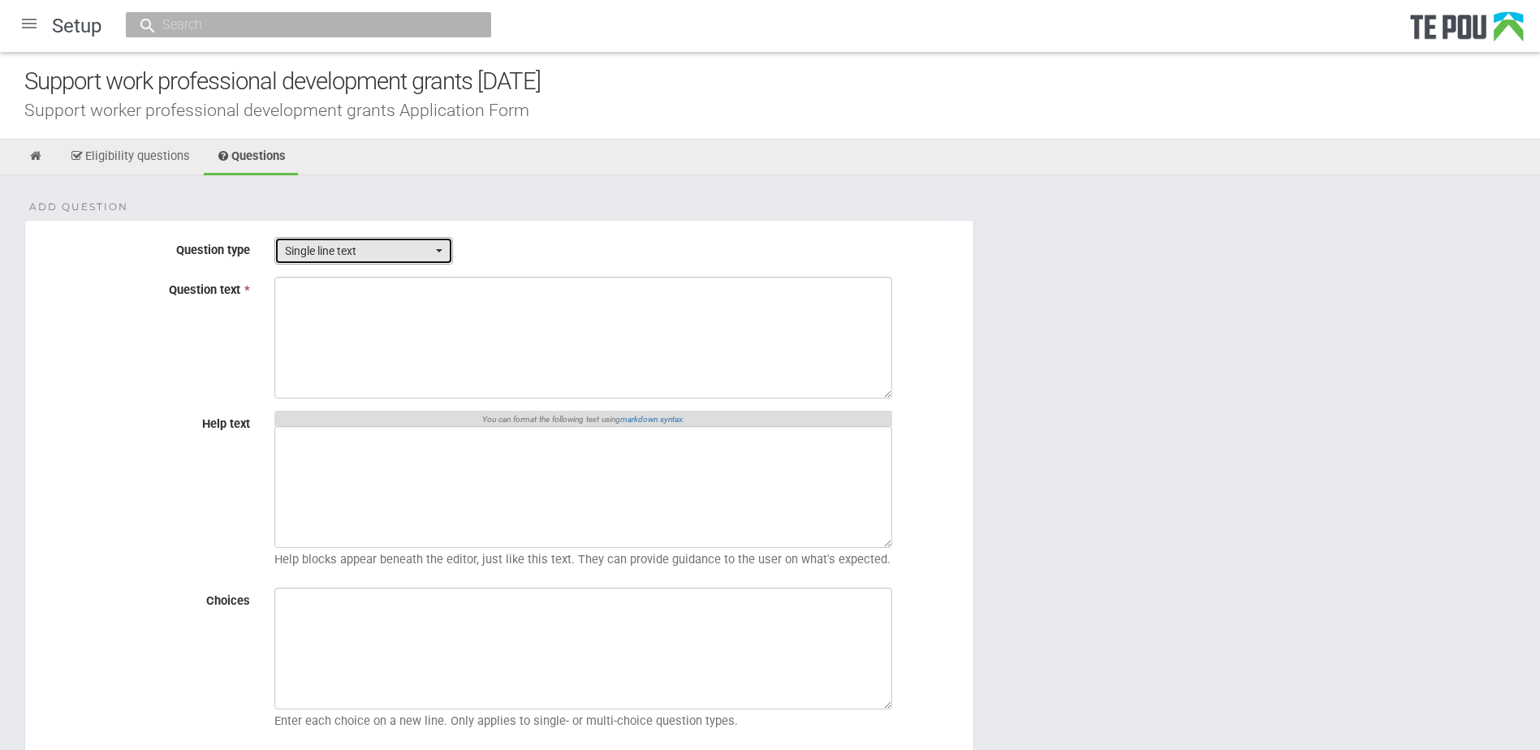
click at [325, 263] on button "Single line text" at bounding box center [363, 251] width 179 height 28
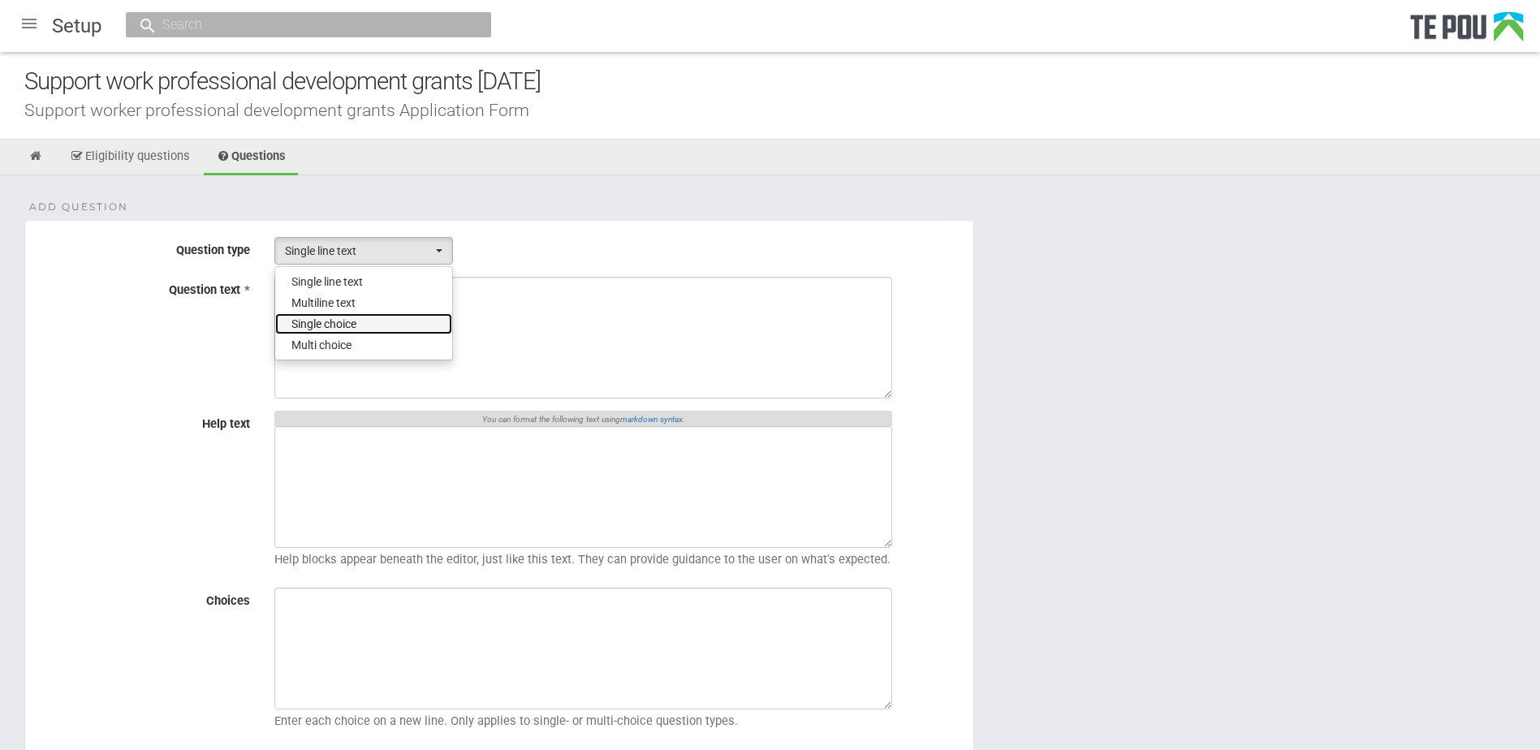
click at [319, 323] on span "Single choice" at bounding box center [324, 324] width 65 height 16
select select "3"
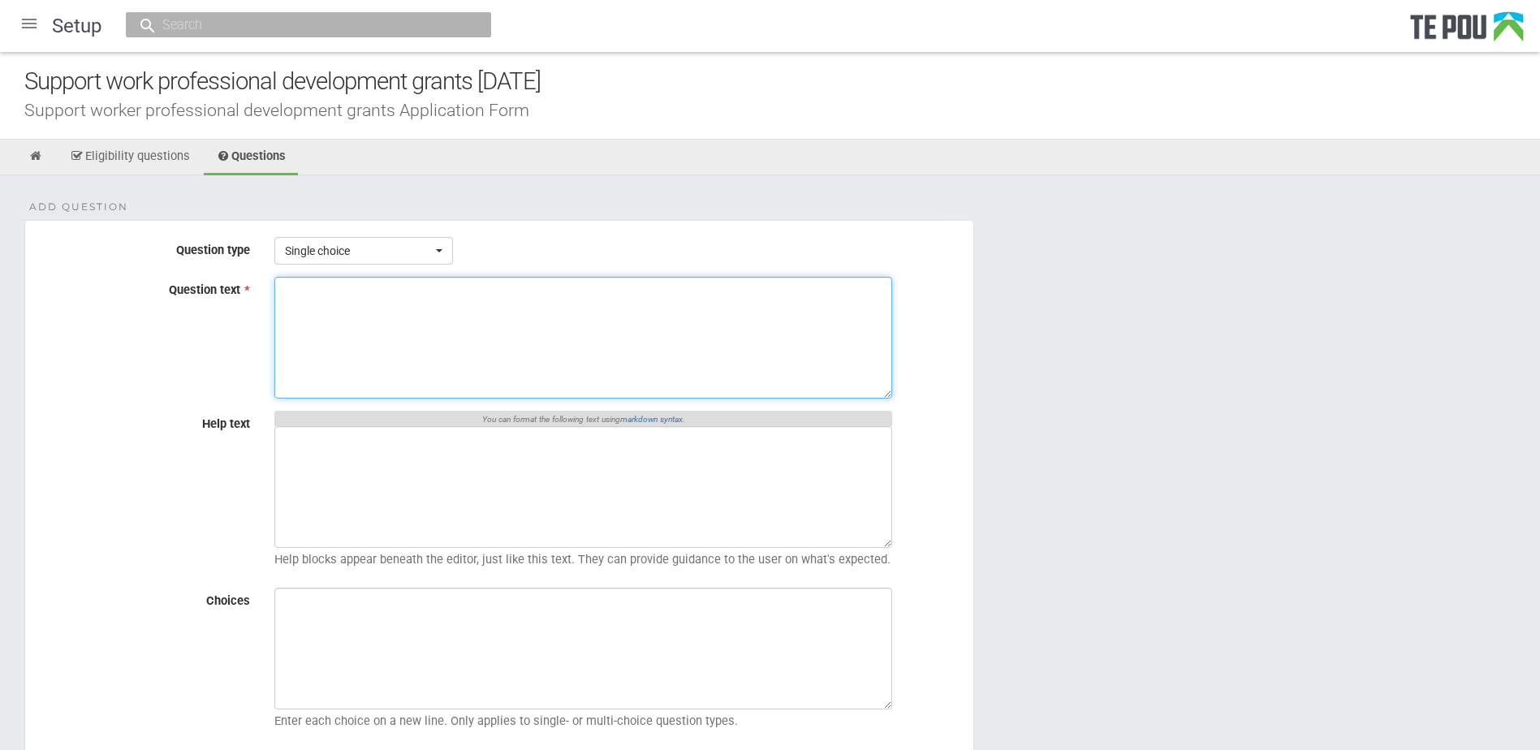
click at [335, 329] on textarea "Question text *" at bounding box center [583, 338] width 618 height 122
paste textarea "Are you able to uptake free fees for this course from the training provider"
type textarea "Are you able to uptake free fees for this course from the training provider"
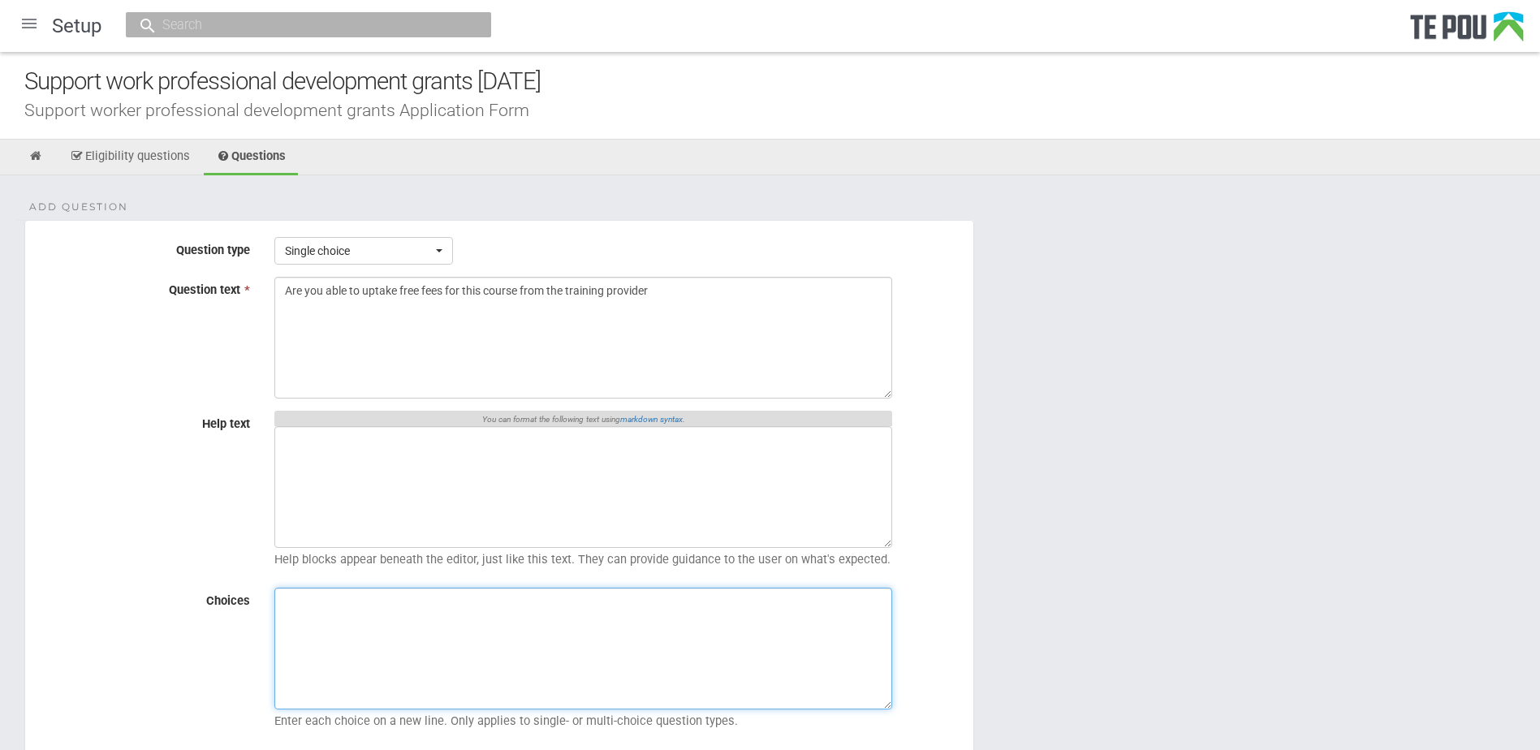
click at [409, 642] on textarea "Choices" at bounding box center [583, 649] width 618 height 122
paste textarea "Yes No"
type textarea "Yes No"
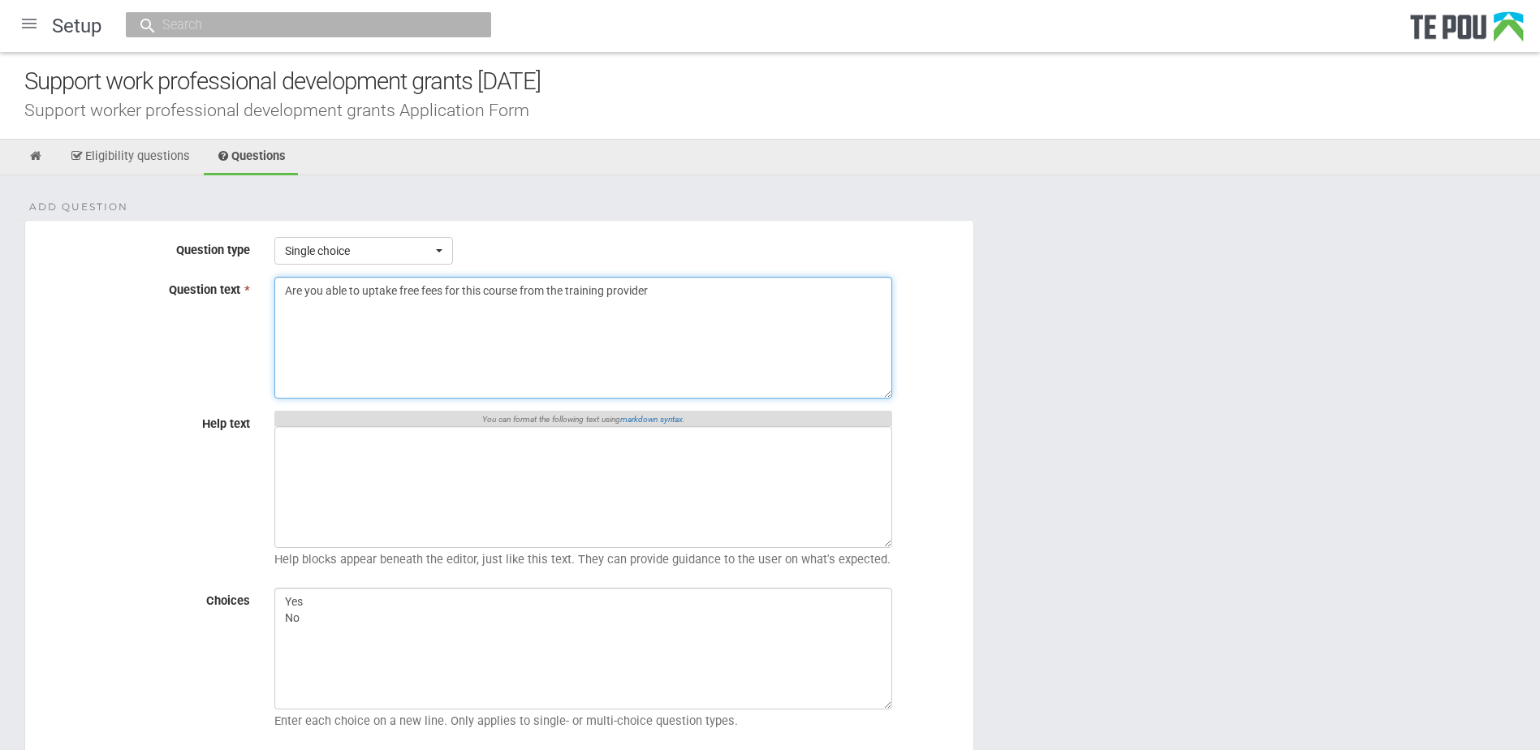
click at [684, 296] on textarea "Are you able to uptake free fees for this course from the training provider" at bounding box center [583, 338] width 618 height 122
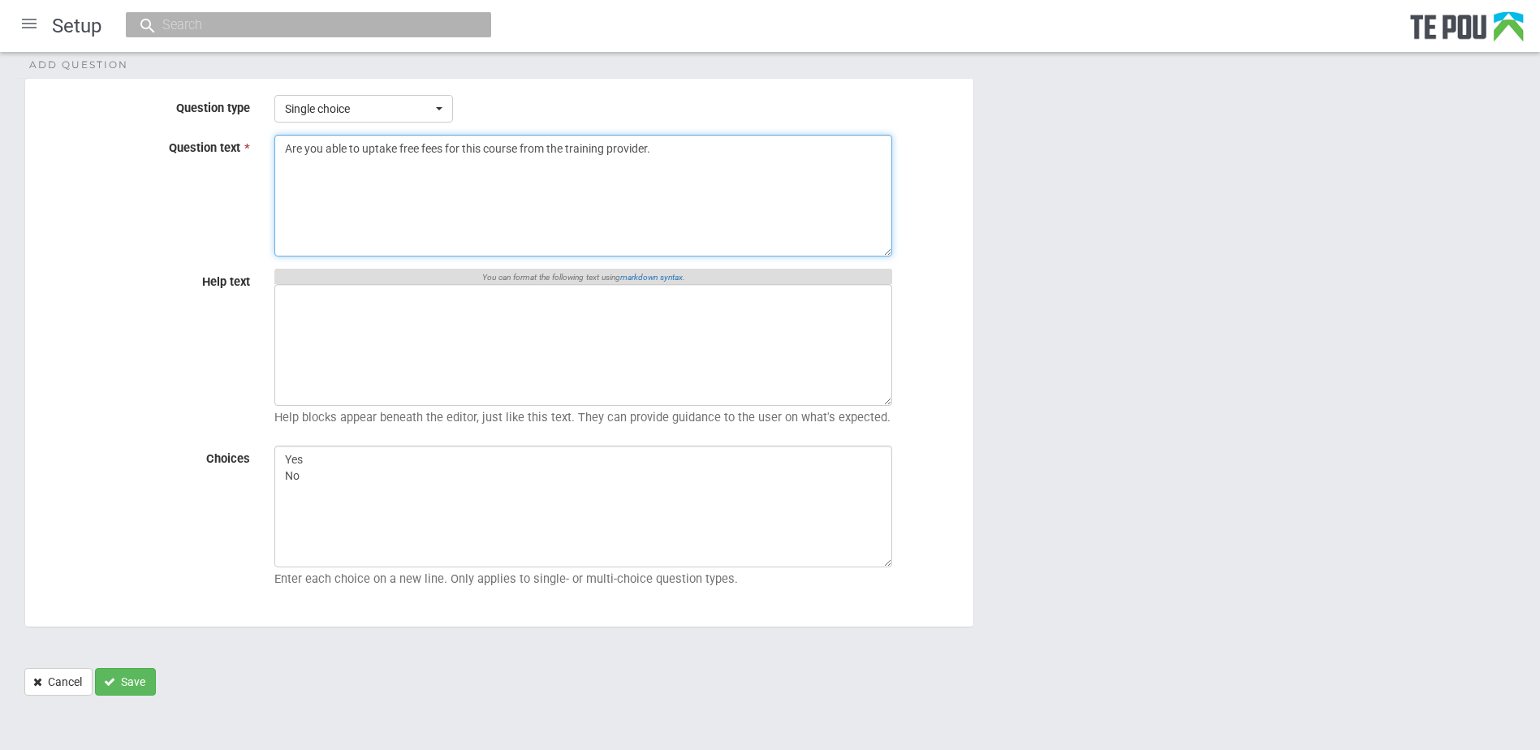
scroll to position [145, 0]
type textarea "Are you able to uptake free fees for this course from the training provider."
click at [121, 677] on button "Save" at bounding box center [125, 680] width 61 height 28
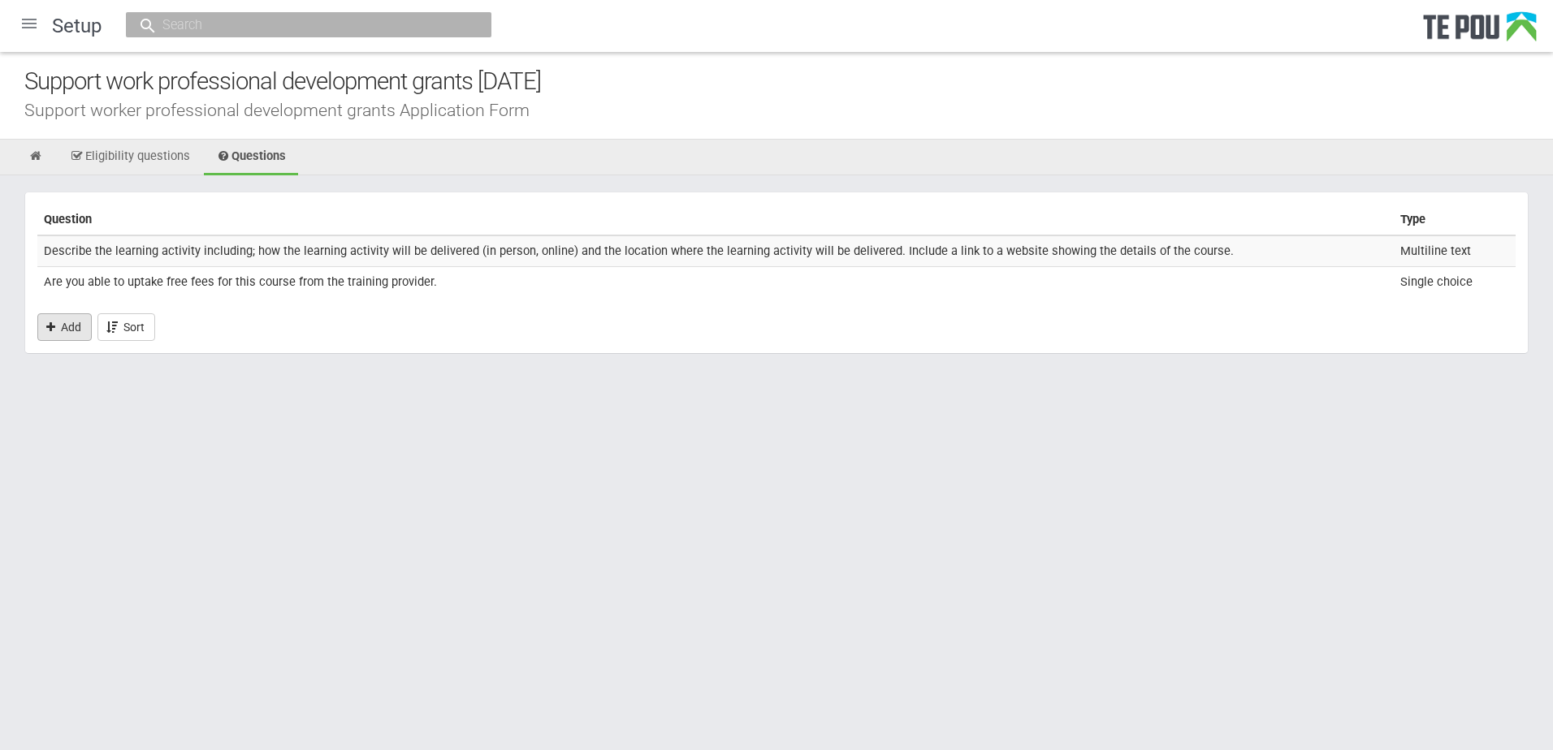
click at [80, 334] on link "Add" at bounding box center [64, 327] width 54 height 28
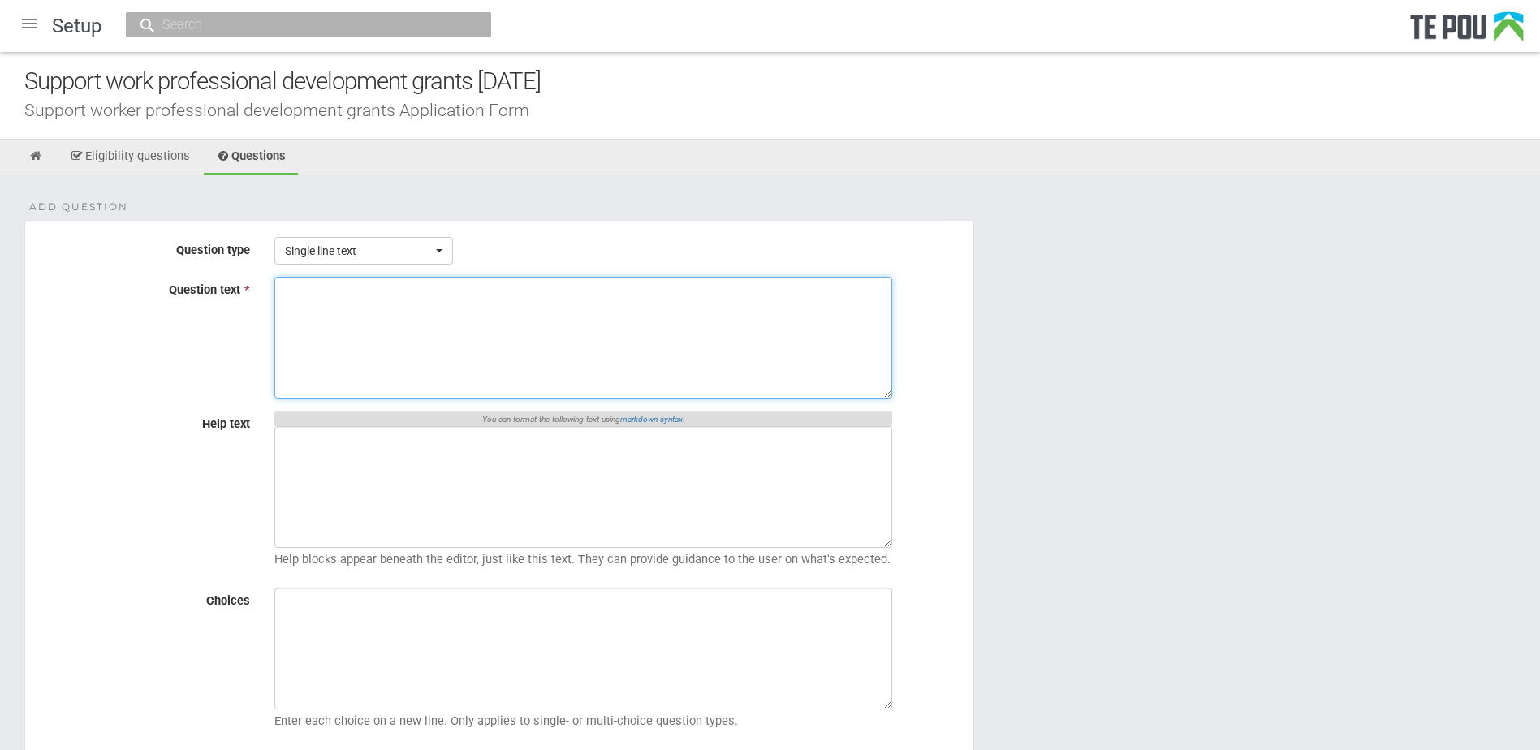
click at [276, 339] on textarea "Question text *" at bounding box center [583, 338] width 618 height 122
paste textarea "Tell us how the learning activity will support you to develop in your support w…"
type textarea "Tell us how the learning activity will support you to develop in your support w…"
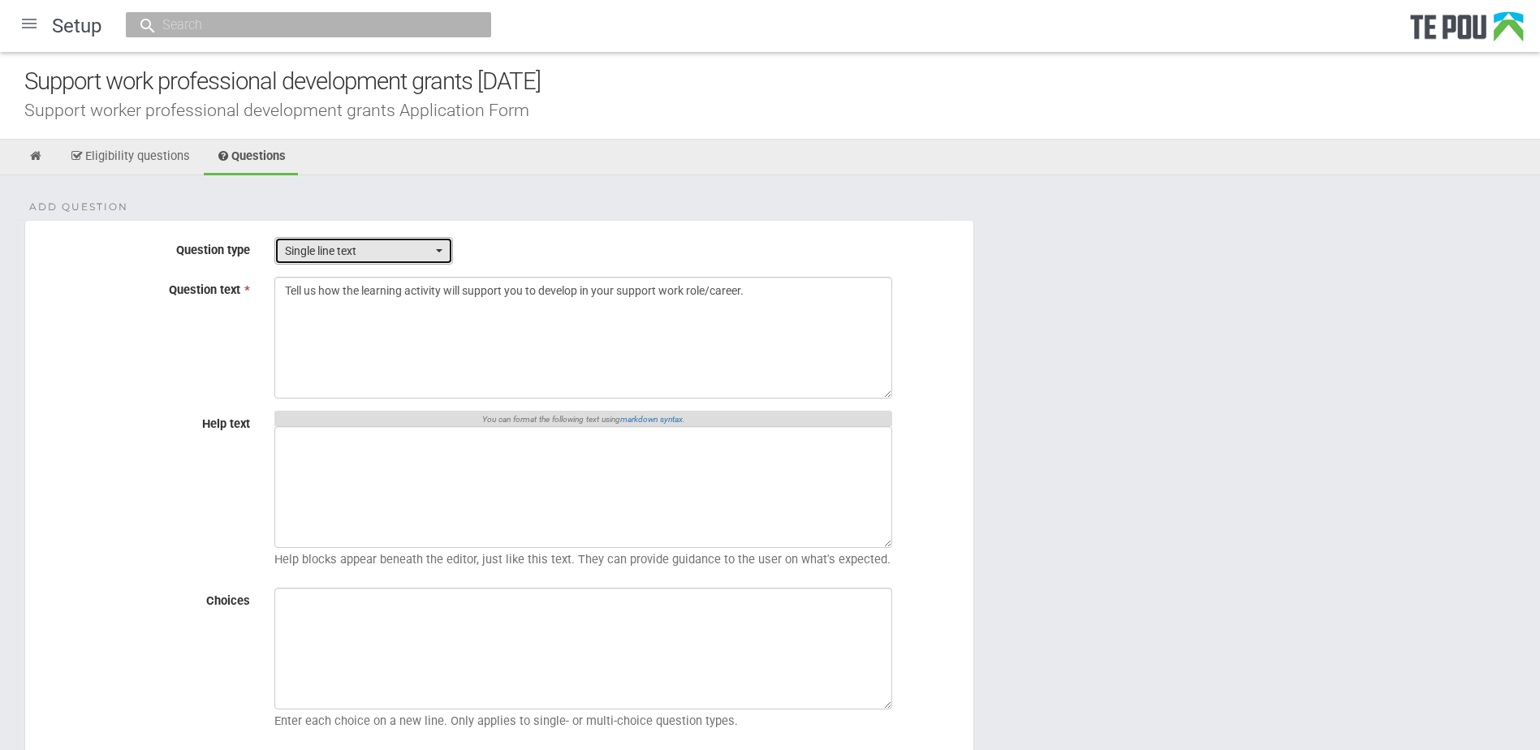
click at [347, 257] on span "Single line text" at bounding box center [358, 251] width 147 height 16
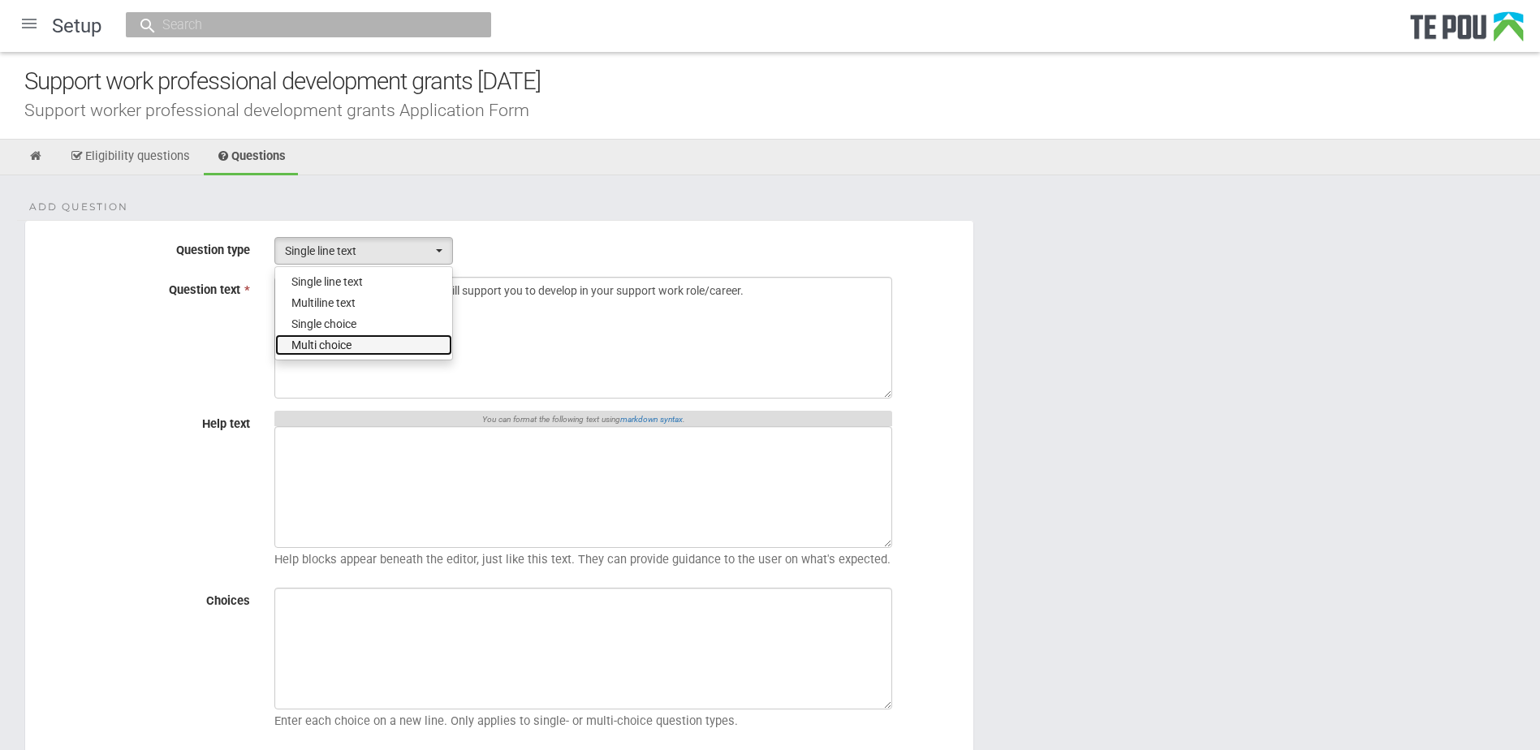
click at [336, 339] on span "Multi choice" at bounding box center [322, 345] width 60 height 16
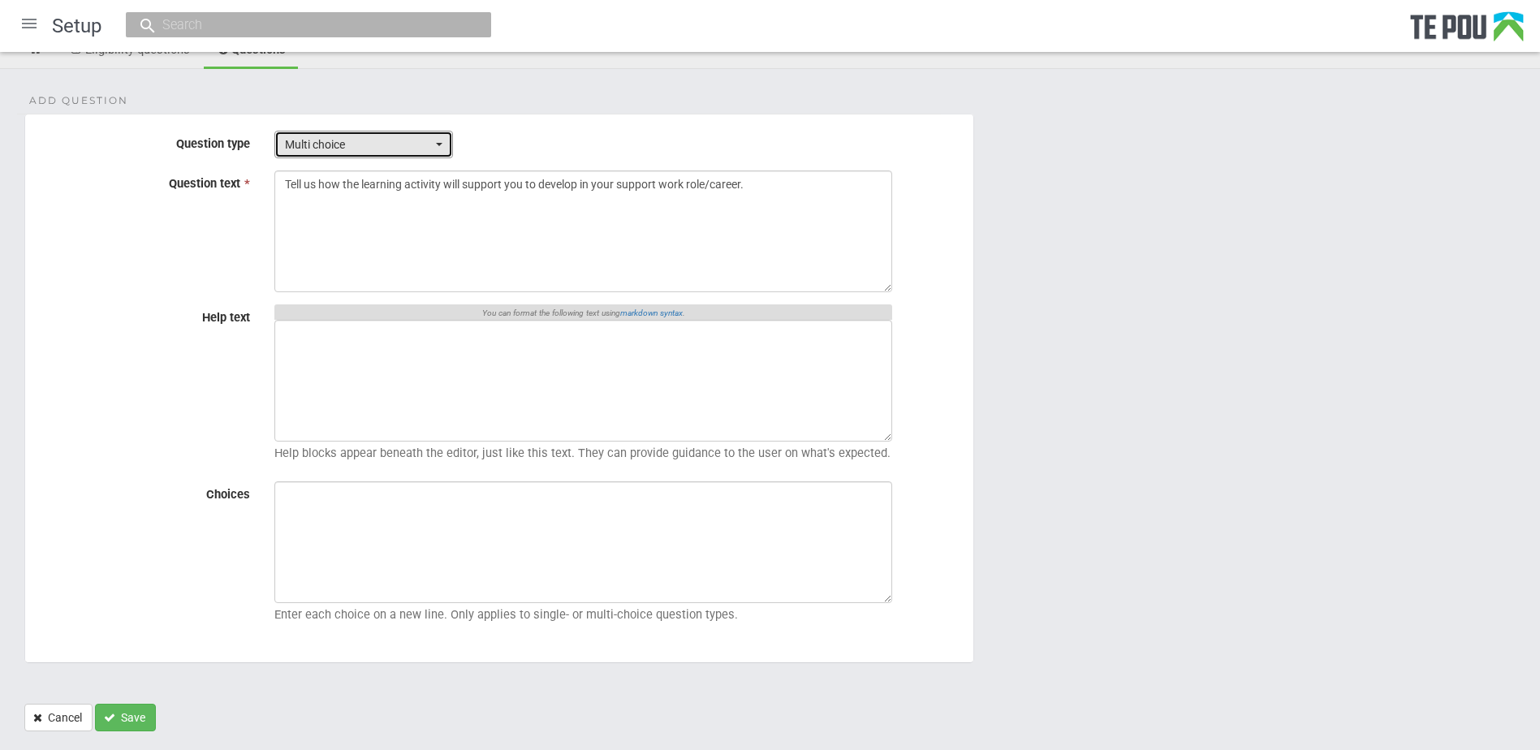
scroll to position [145, 0]
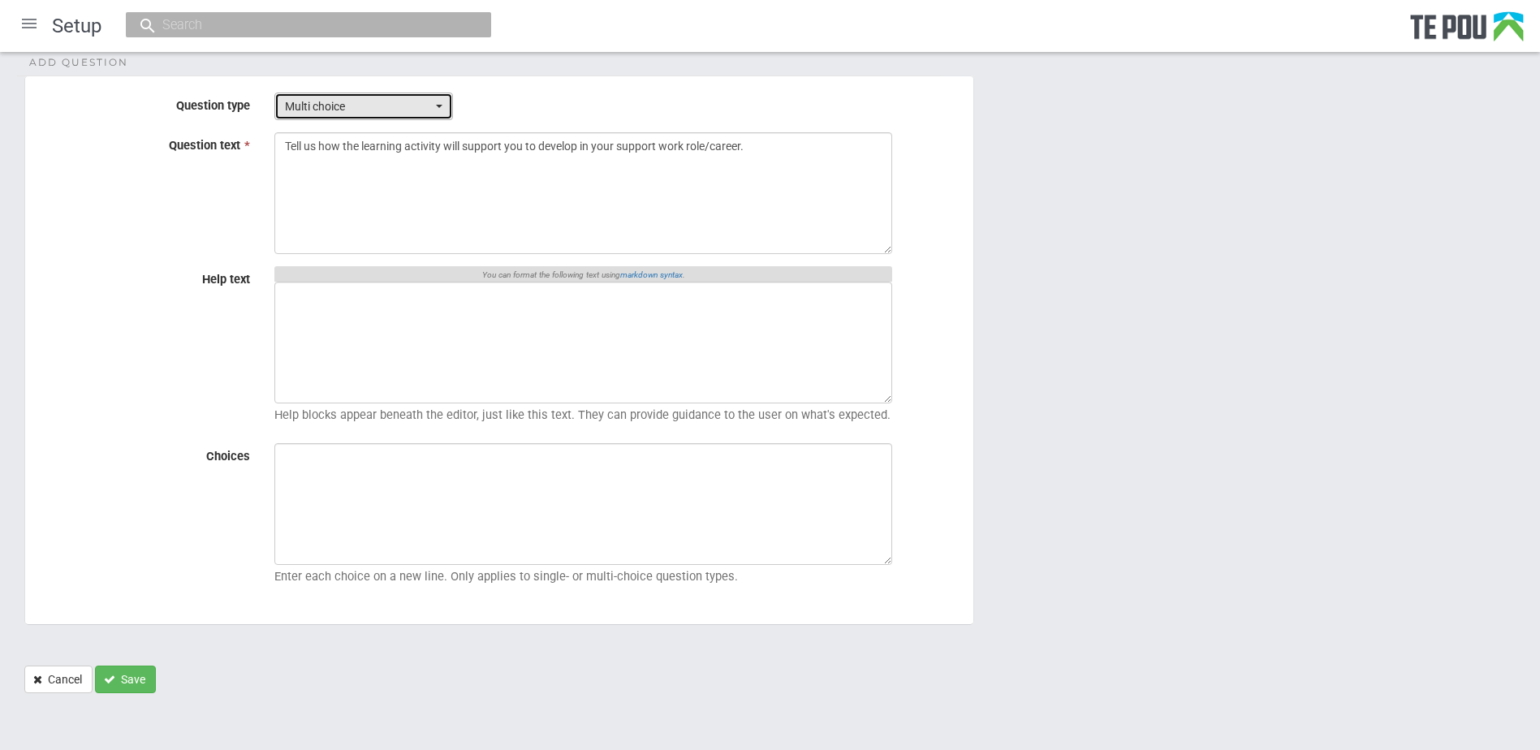
click at [380, 102] on span "Multi choice" at bounding box center [358, 106] width 147 height 16
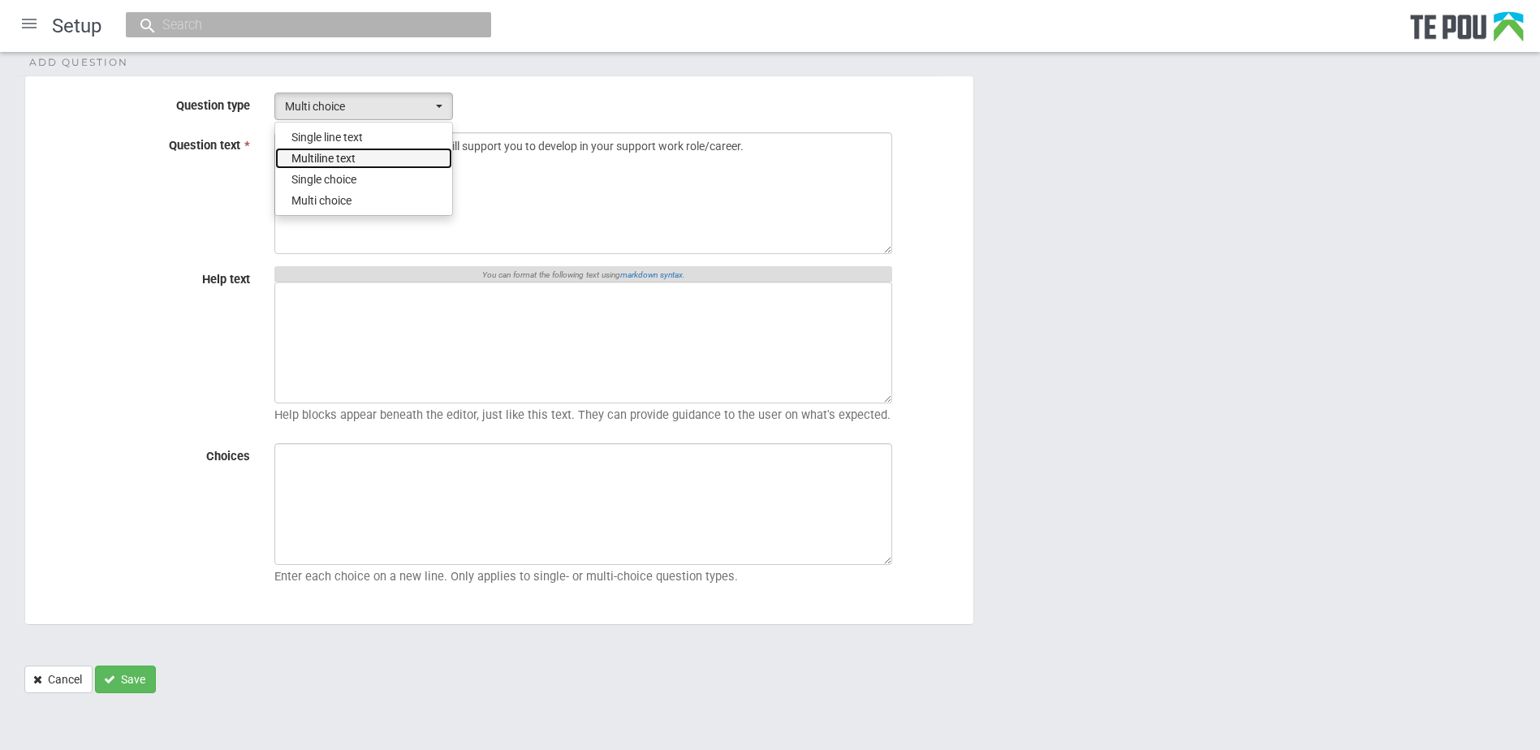
click at [358, 153] on link "Multiline text" at bounding box center [363, 158] width 177 height 21
select select "2"
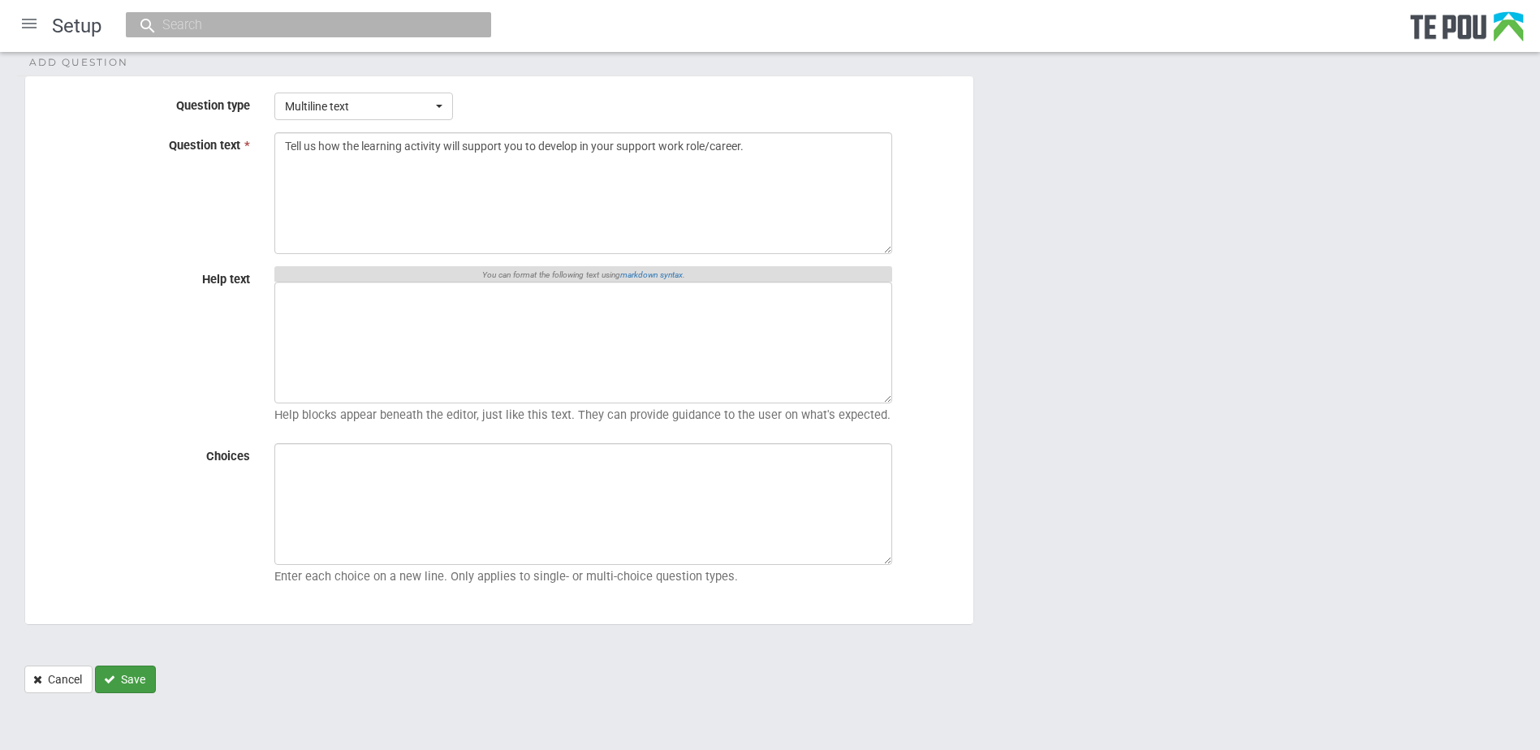
click at [134, 685] on button "Save" at bounding box center [125, 680] width 61 height 28
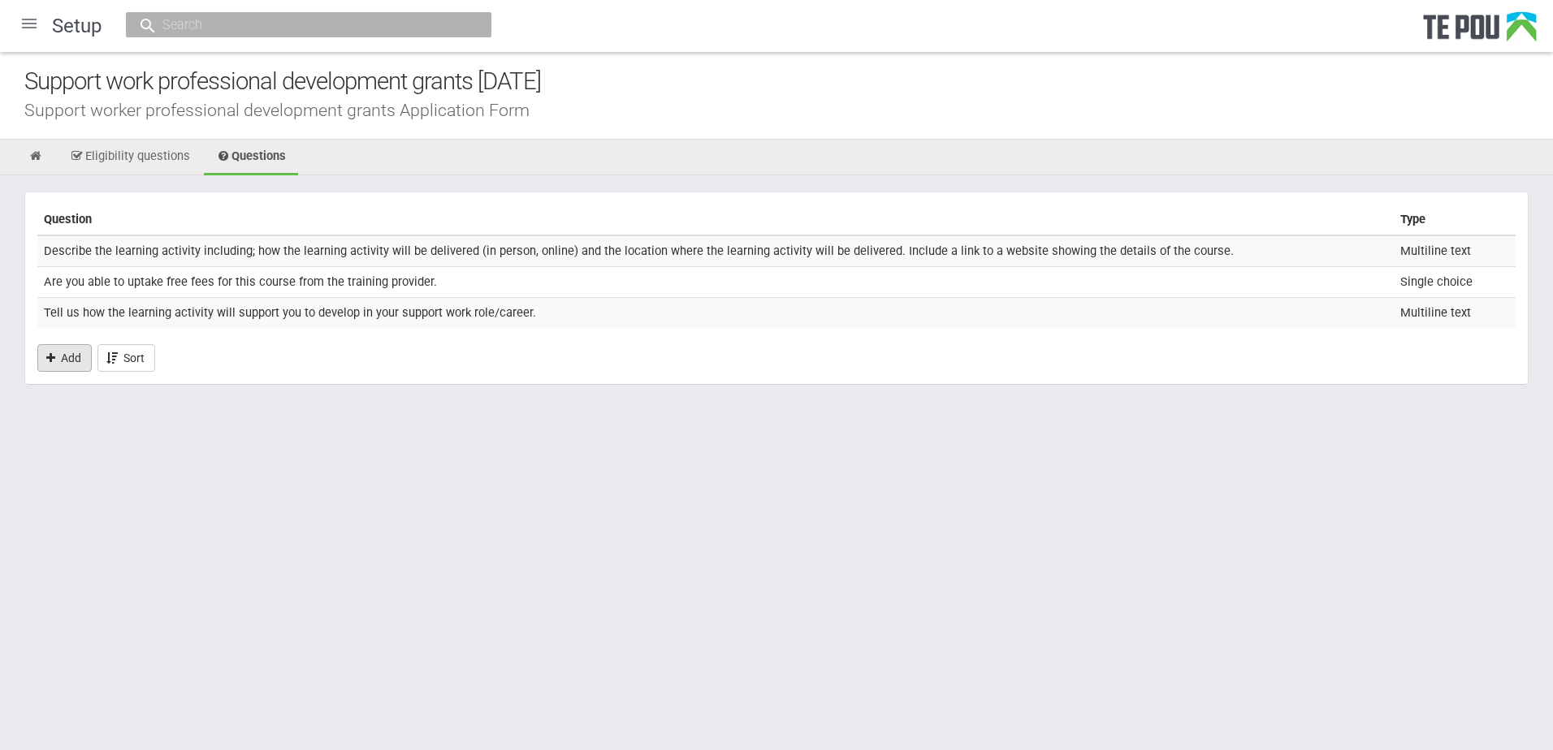
click at [72, 360] on link "Add" at bounding box center [64, 358] width 54 height 28
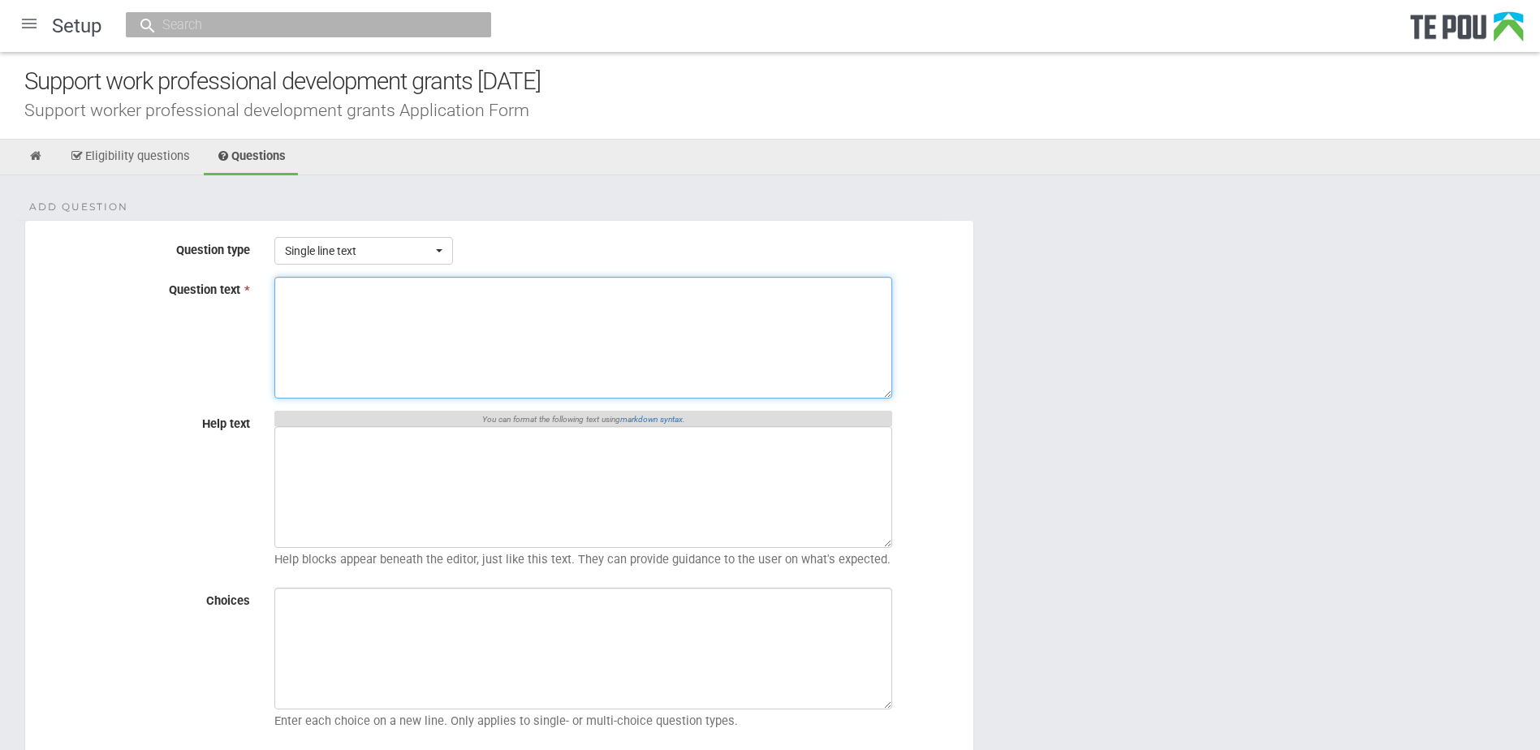
click at [556, 326] on textarea "Question text *" at bounding box center [583, 338] width 618 height 122
paste textarea "Describe how the learning activity will increase your knowledge, understanding …"
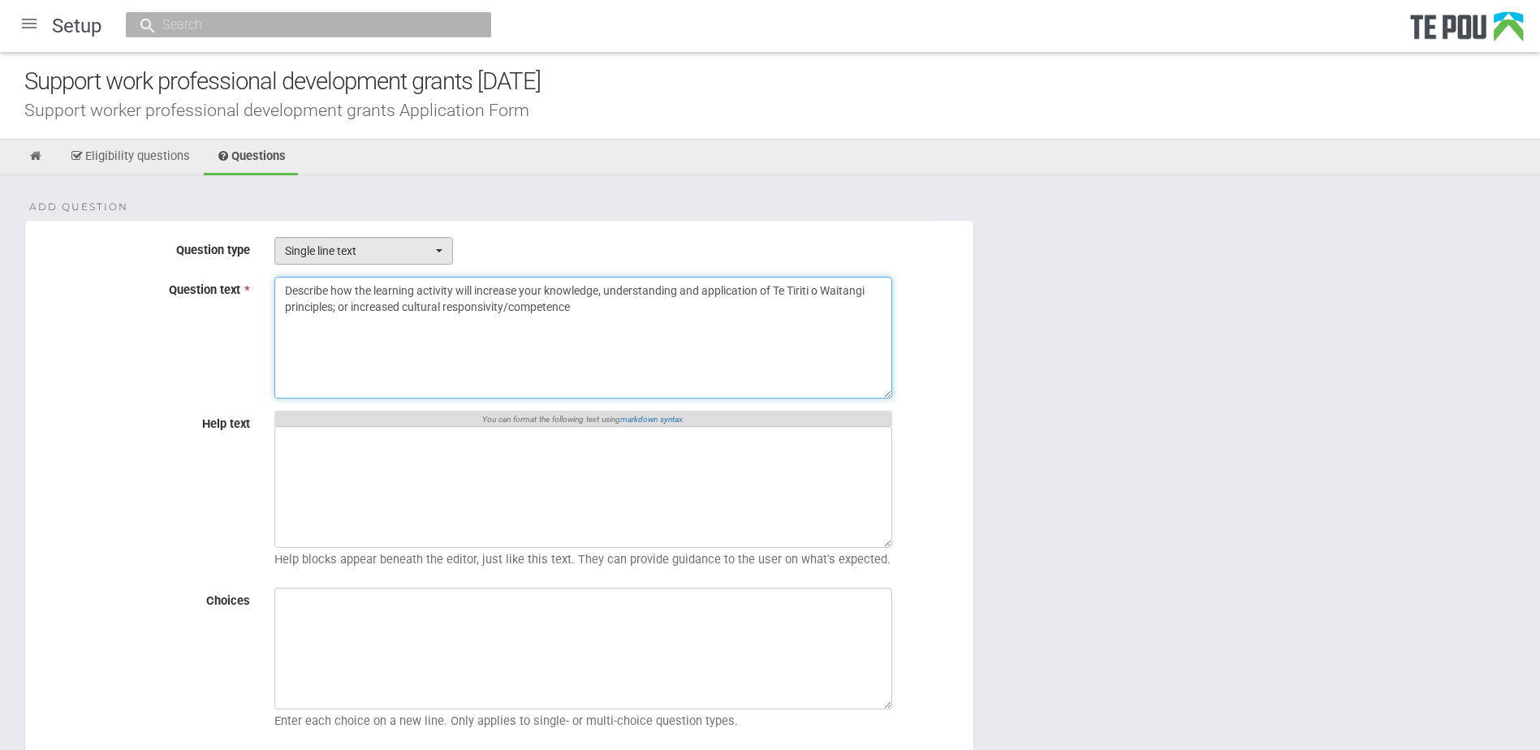
type textarea "Describe how the learning activity will increase your knowledge, understanding …"
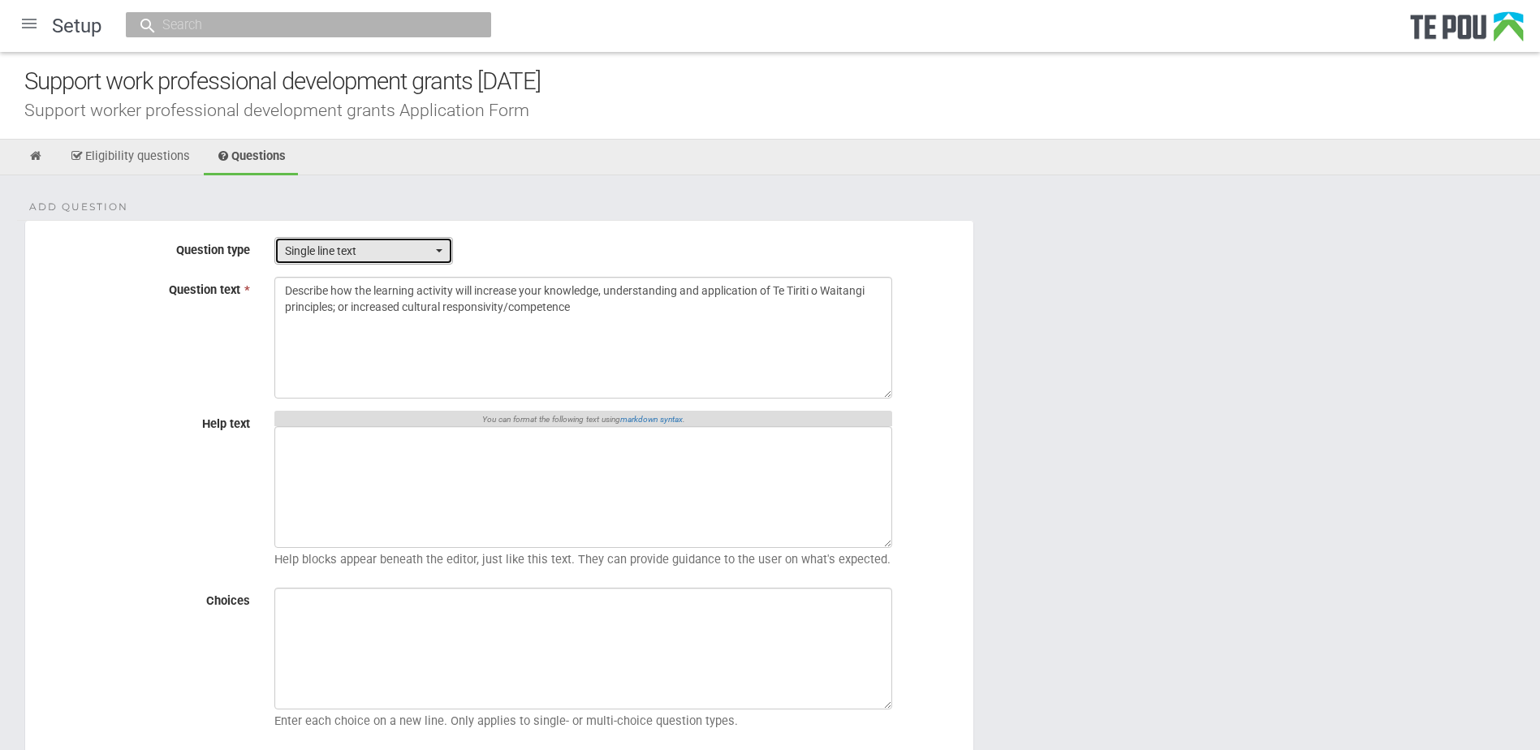
click at [369, 261] on button "Single line text" at bounding box center [363, 251] width 179 height 28
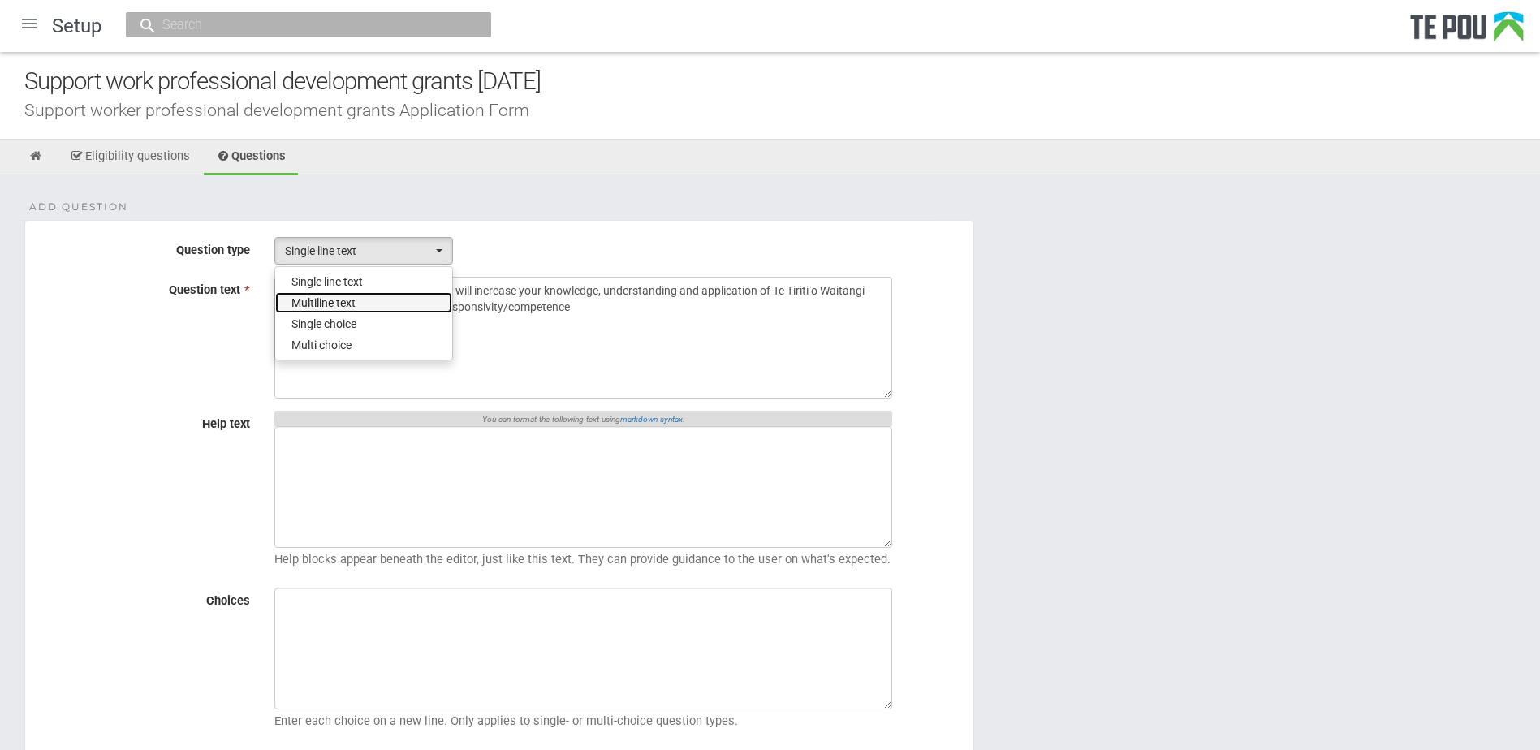
click at [347, 302] on span "Multiline text" at bounding box center [324, 303] width 64 height 16
select select "2"
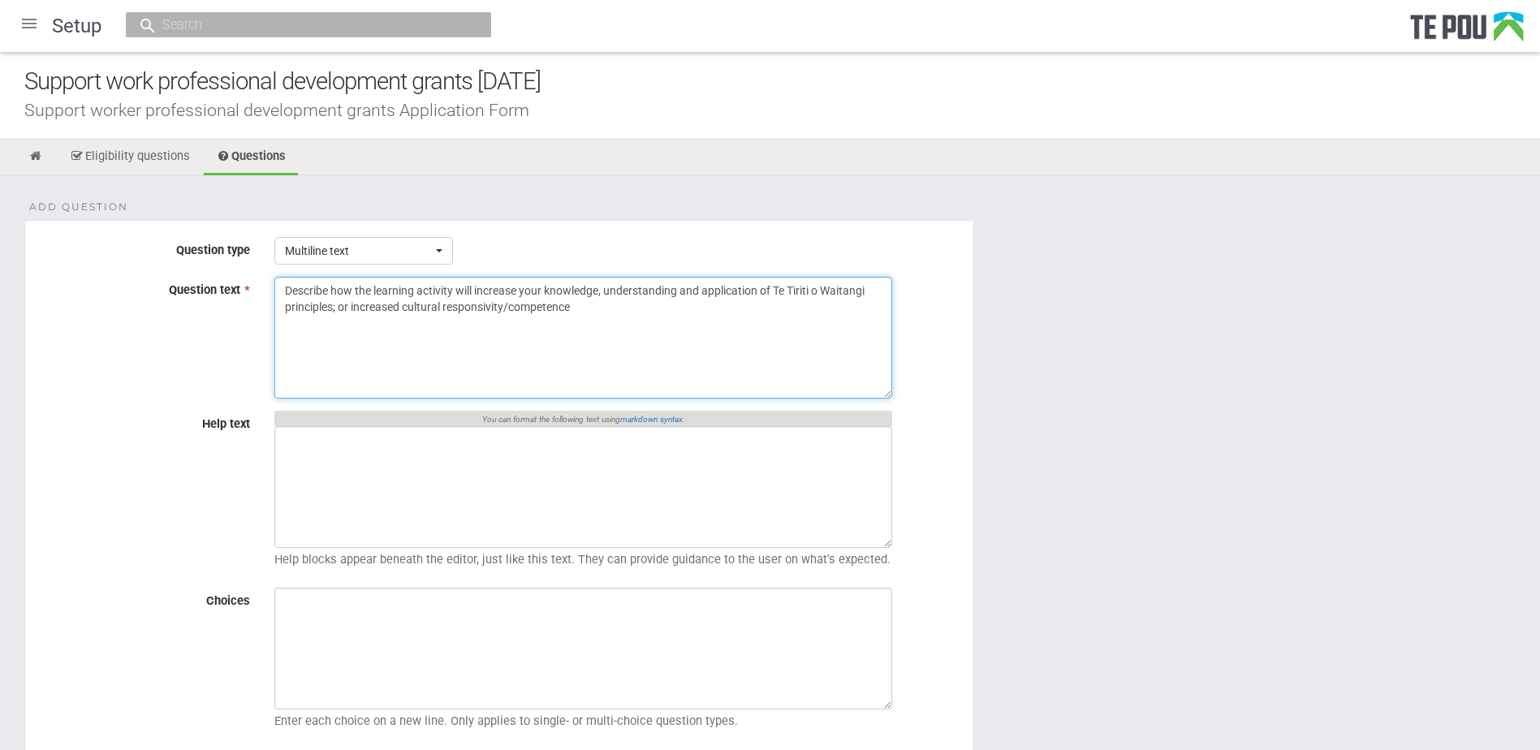
click at [591, 312] on textarea "Describe how the learning activity will increase your knowledge, understanding …" at bounding box center [583, 338] width 618 height 122
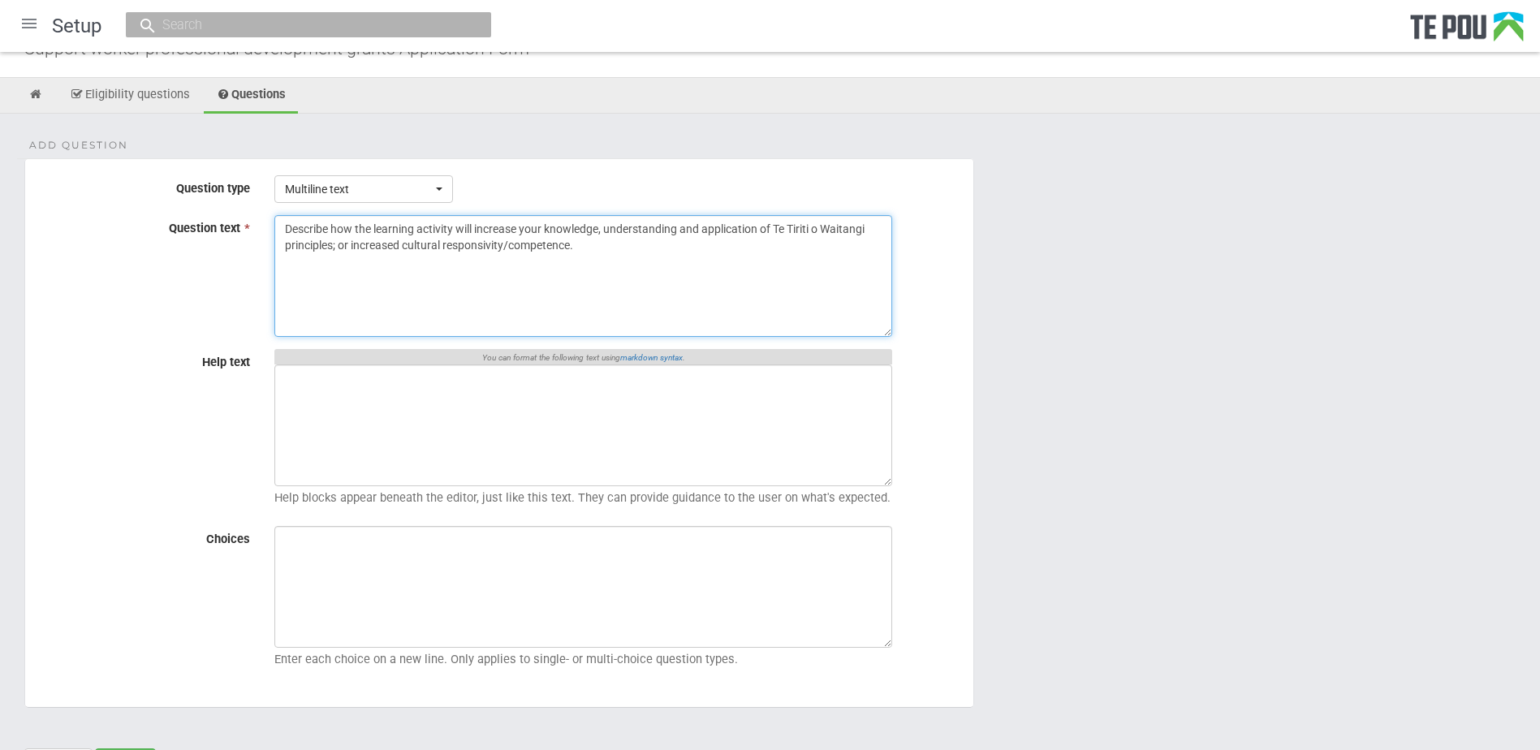
scroll to position [145, 0]
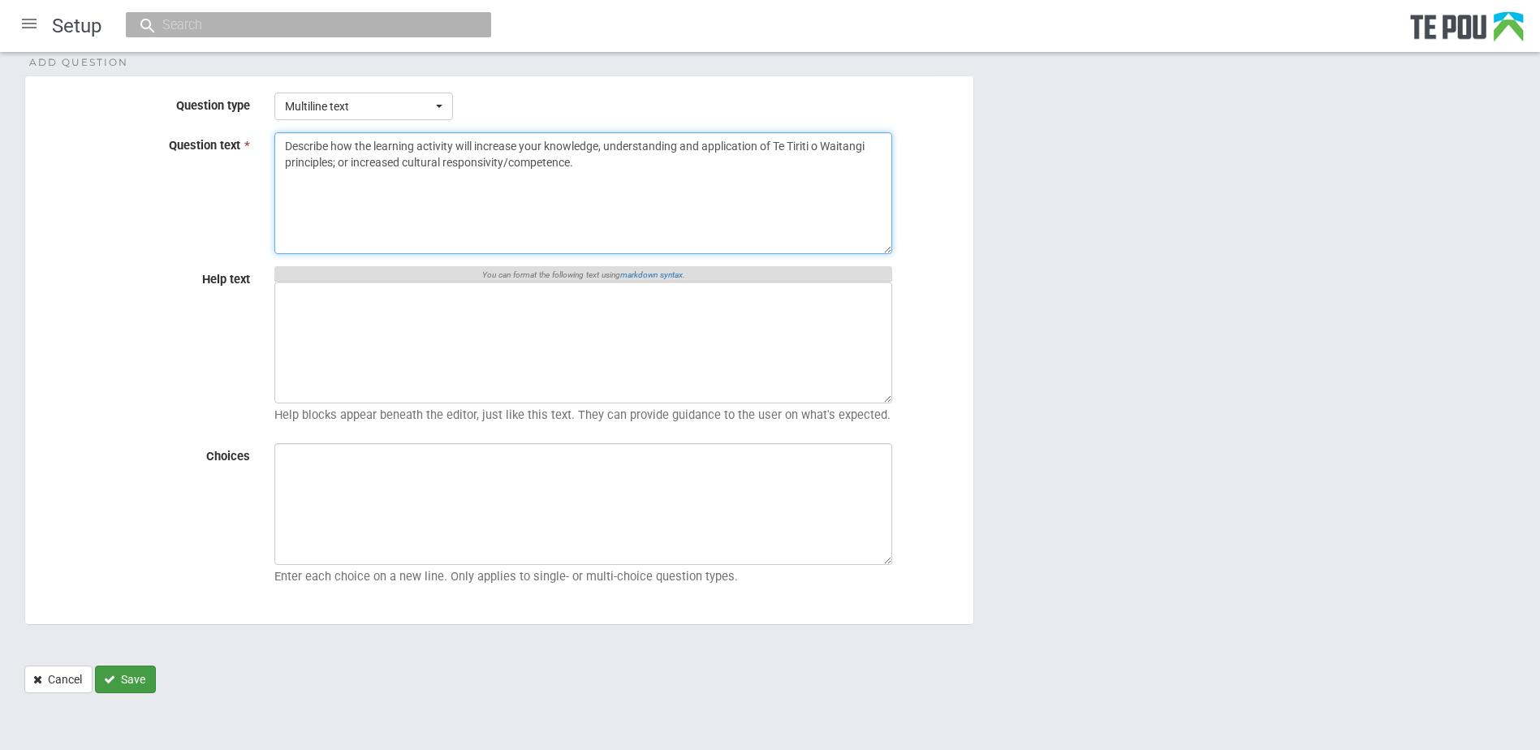
type textarea "Describe how the learning activity will increase your knowledge, understanding …"
click at [132, 681] on button "Save" at bounding box center [125, 680] width 61 height 28
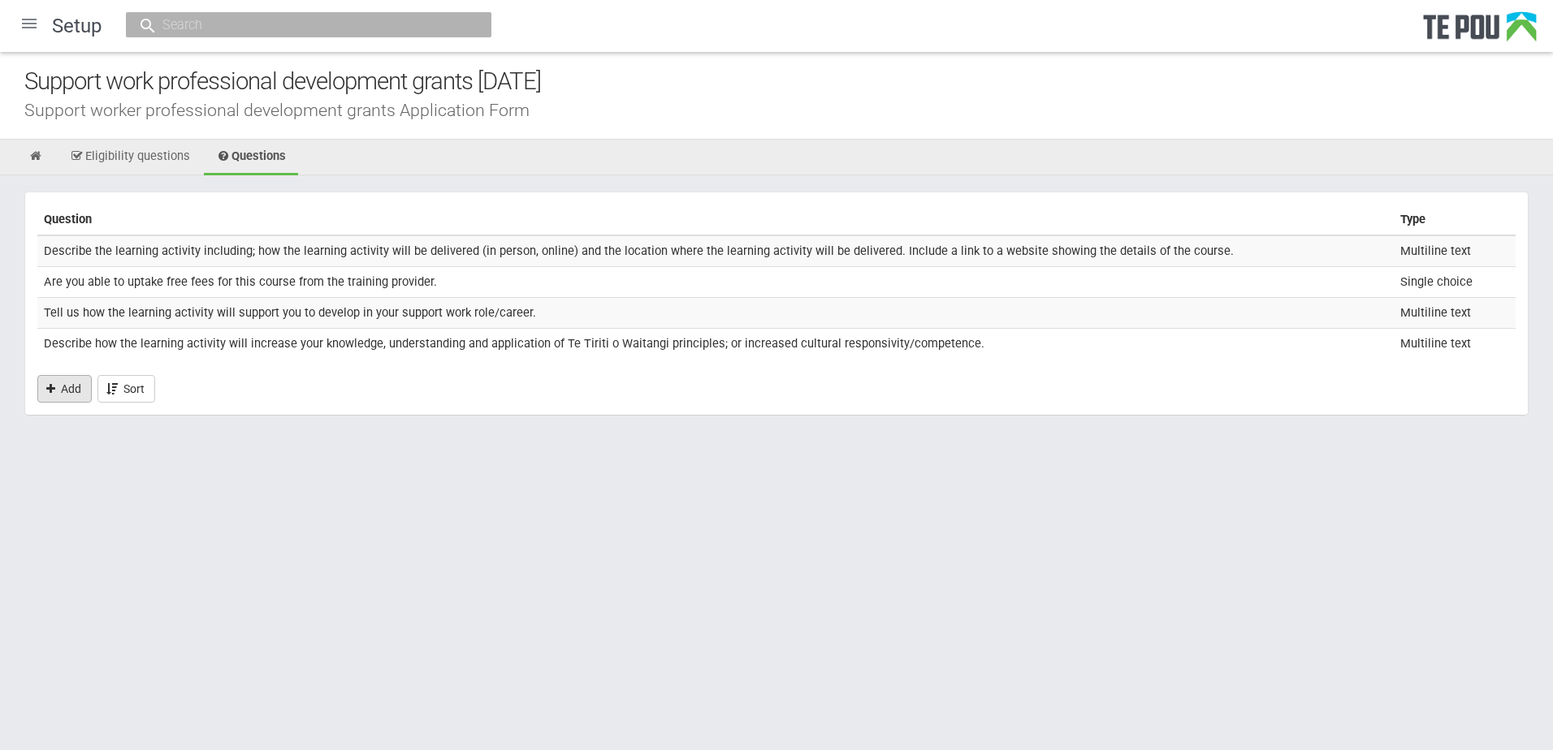
click at [64, 391] on link "Add" at bounding box center [64, 389] width 54 height 28
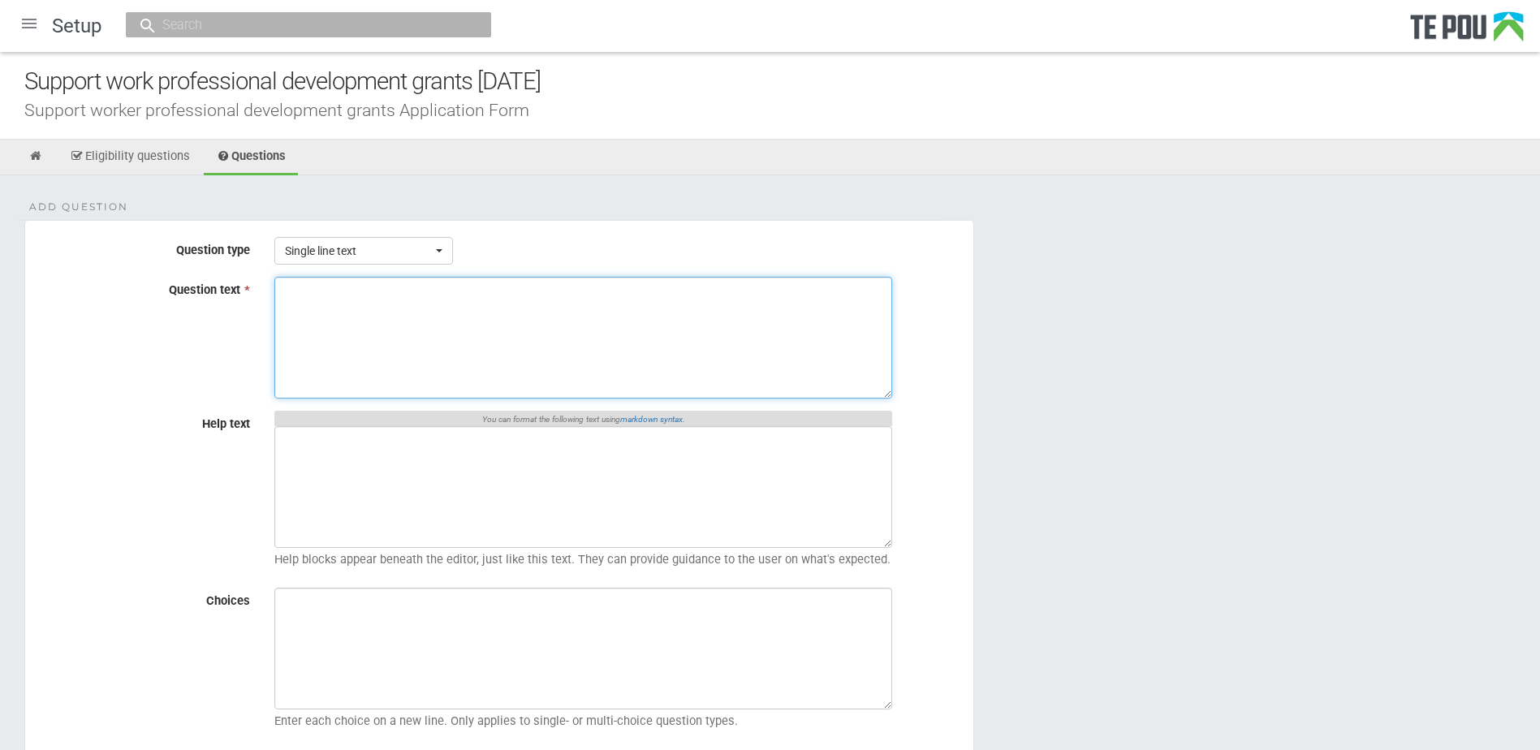
click at [554, 364] on textarea "Question text *" at bounding box center [583, 338] width 618 height 122
paste textarea "Describe which of the seven Real Skills of Kia Pono Te Tika/ Keeping It Real wi…"
type textarea "Describe which of the seven Real Skills of Kia Pono Te Tika/ Keeping It Real wi…"
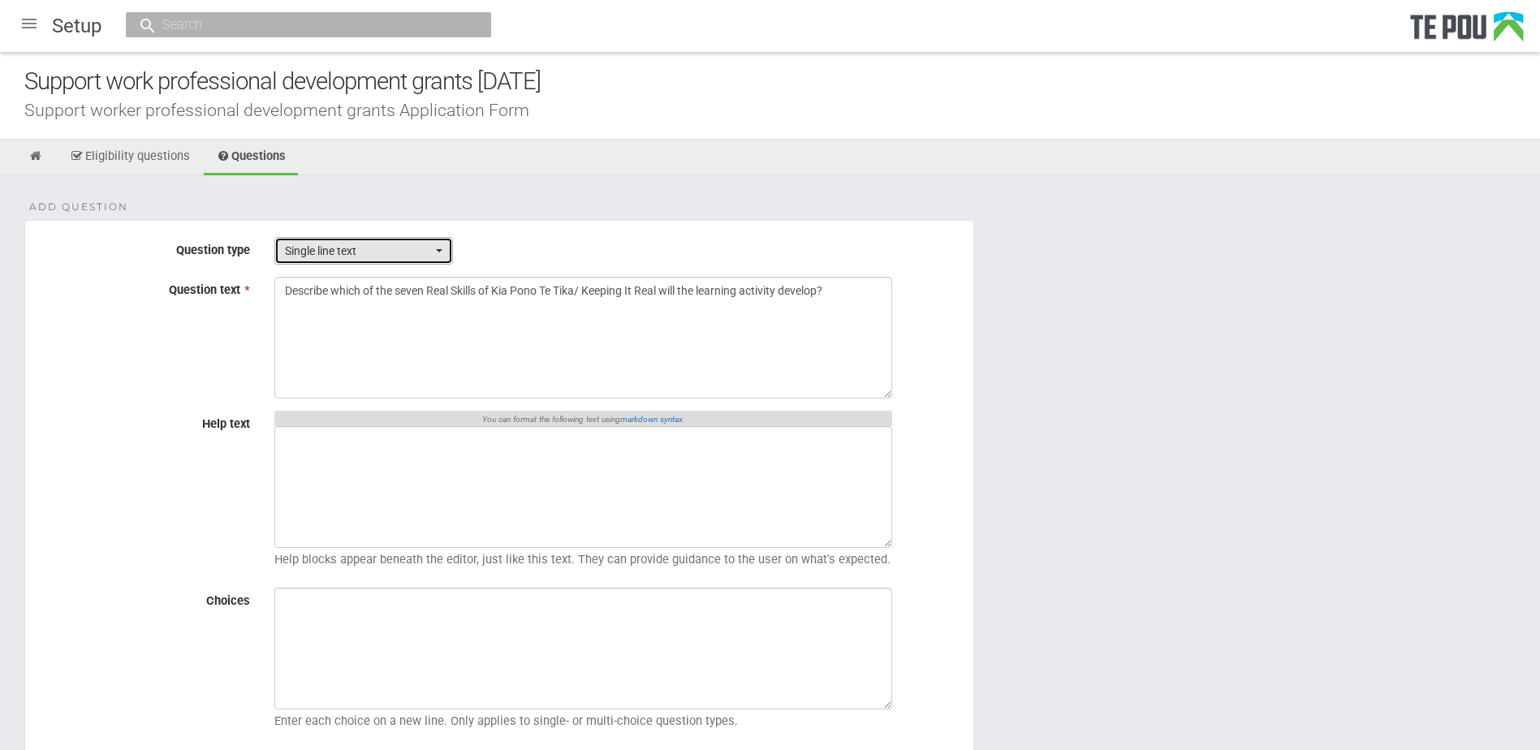
click at [352, 257] on span "Single line text" at bounding box center [358, 251] width 147 height 16
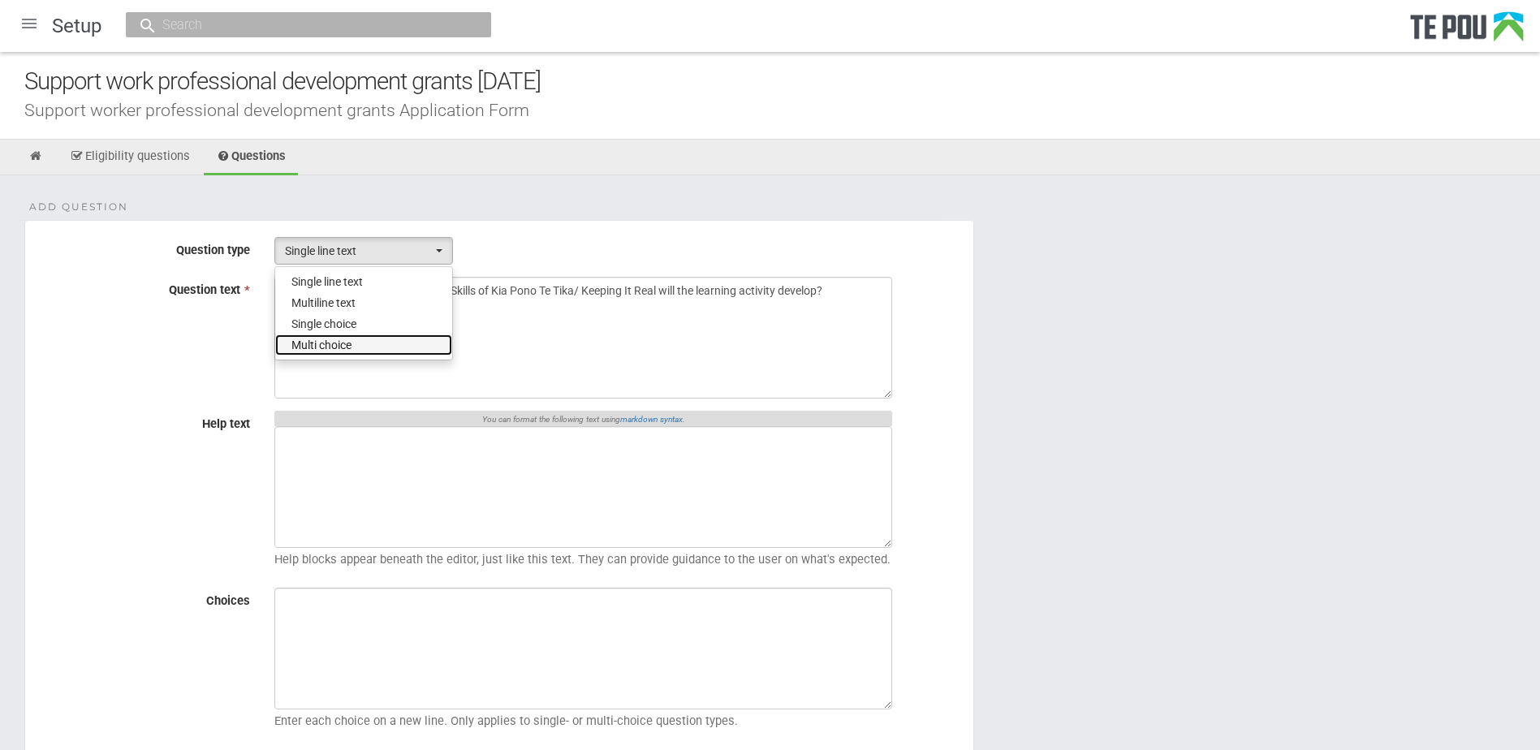
click at [322, 338] on span "Multi choice" at bounding box center [322, 345] width 60 height 16
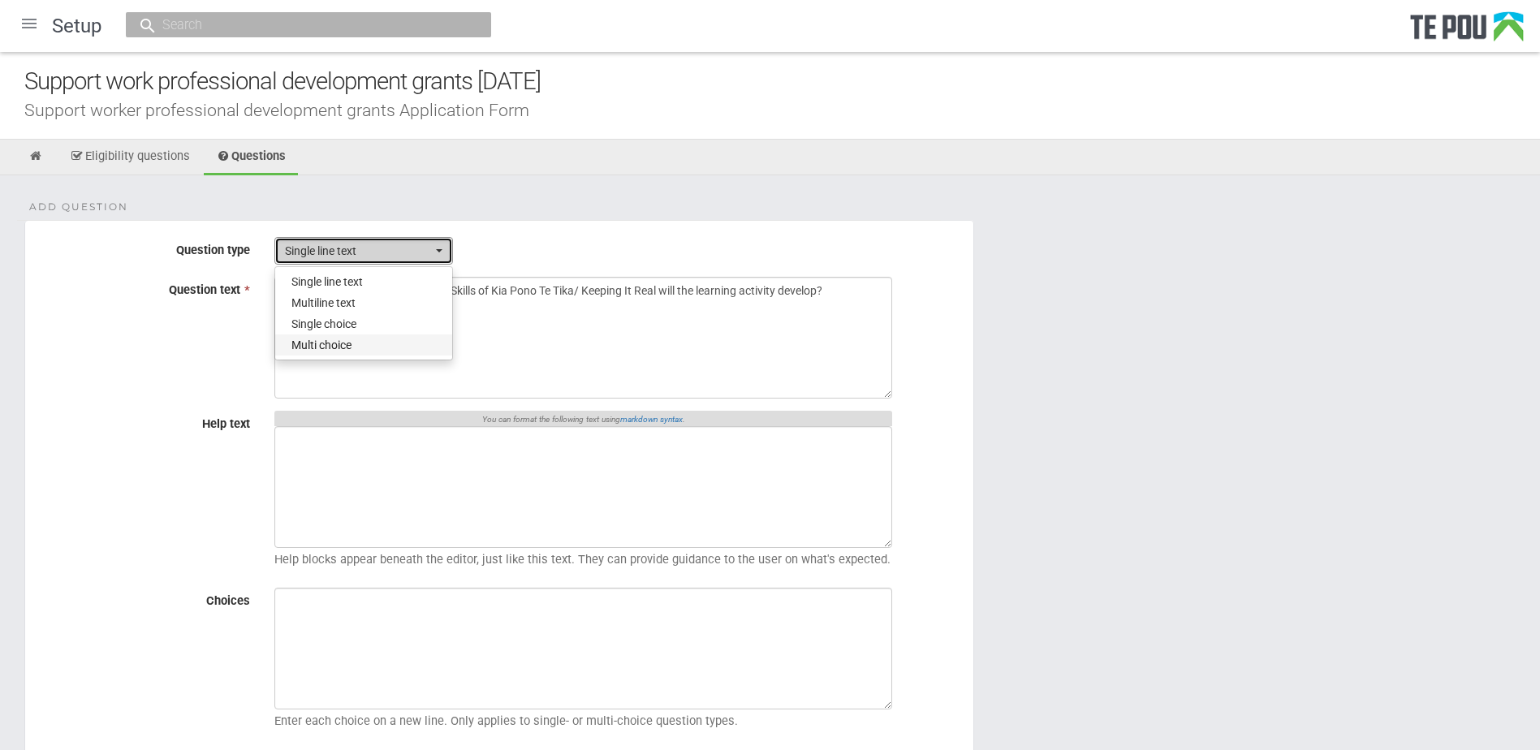
select select "4"
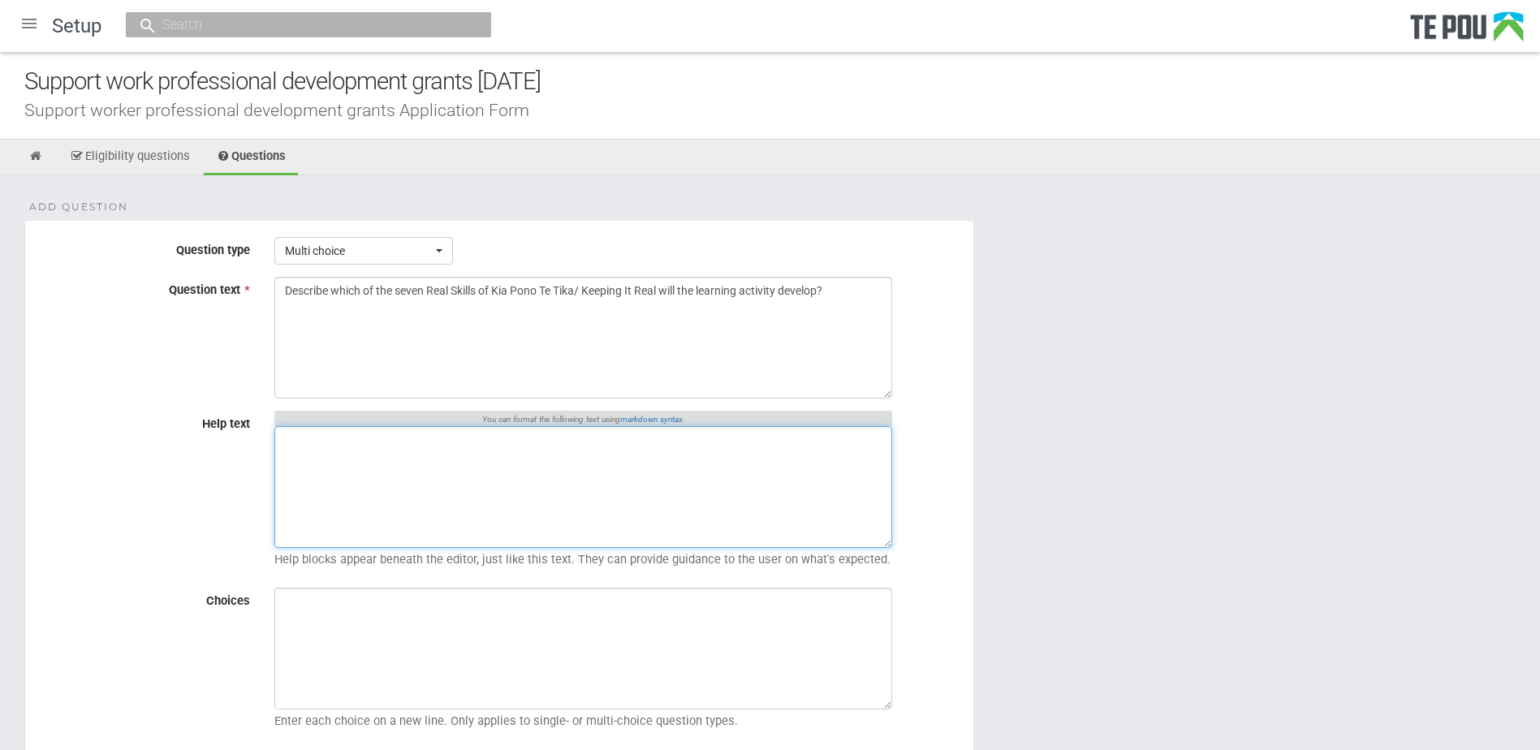
click at [388, 472] on textarea "Help text" at bounding box center [583, 487] width 618 height 122
paste textarea "You will need to demonstrate how the learning activity will develop your knowle…"
type textarea "You will need to demonstrate how the learning activity will develop your knowle…"
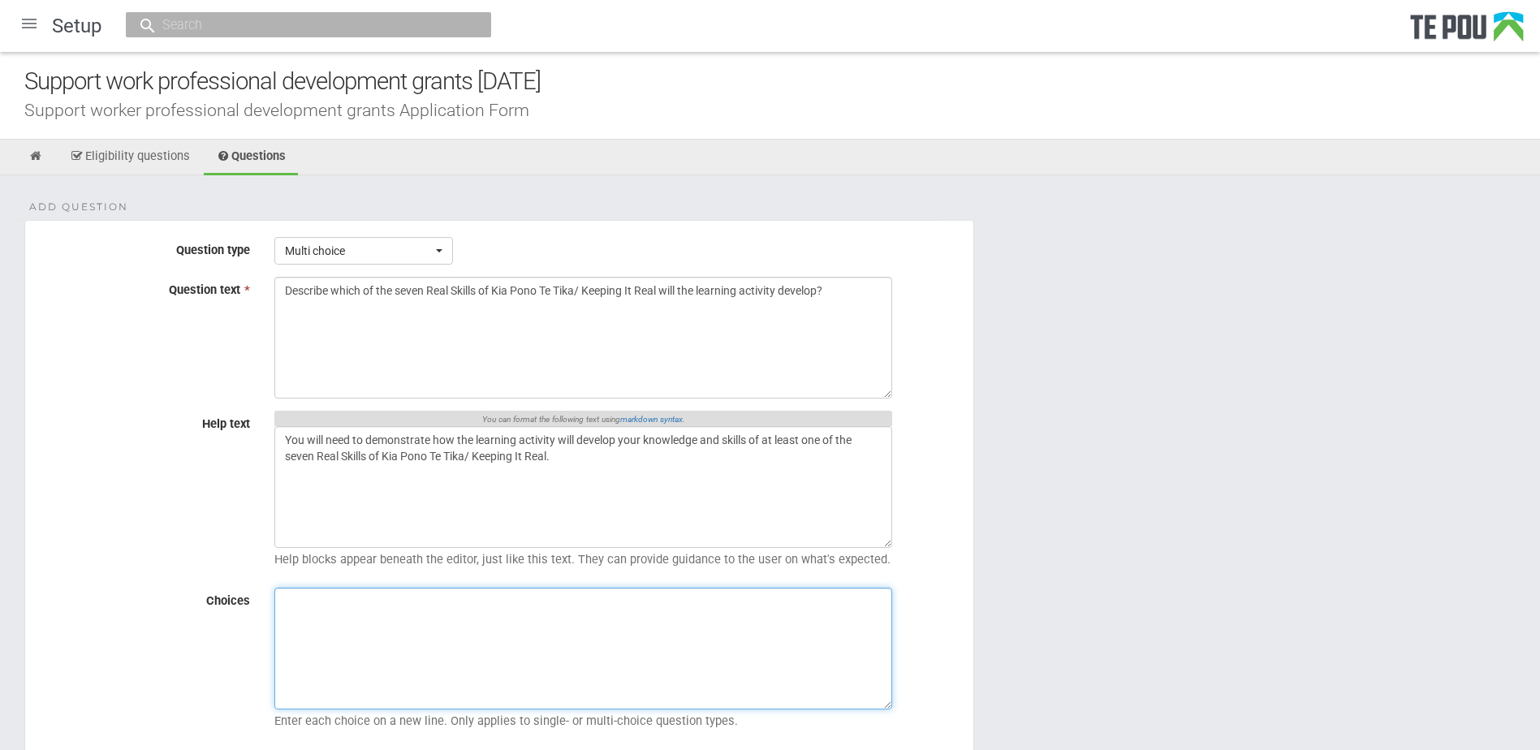
click at [457, 618] on textarea "Choices" at bounding box center [583, 649] width 618 height 122
paste textarea "Working alongside tāngata whai ora Working alongside tāngata whenua Working alo…"
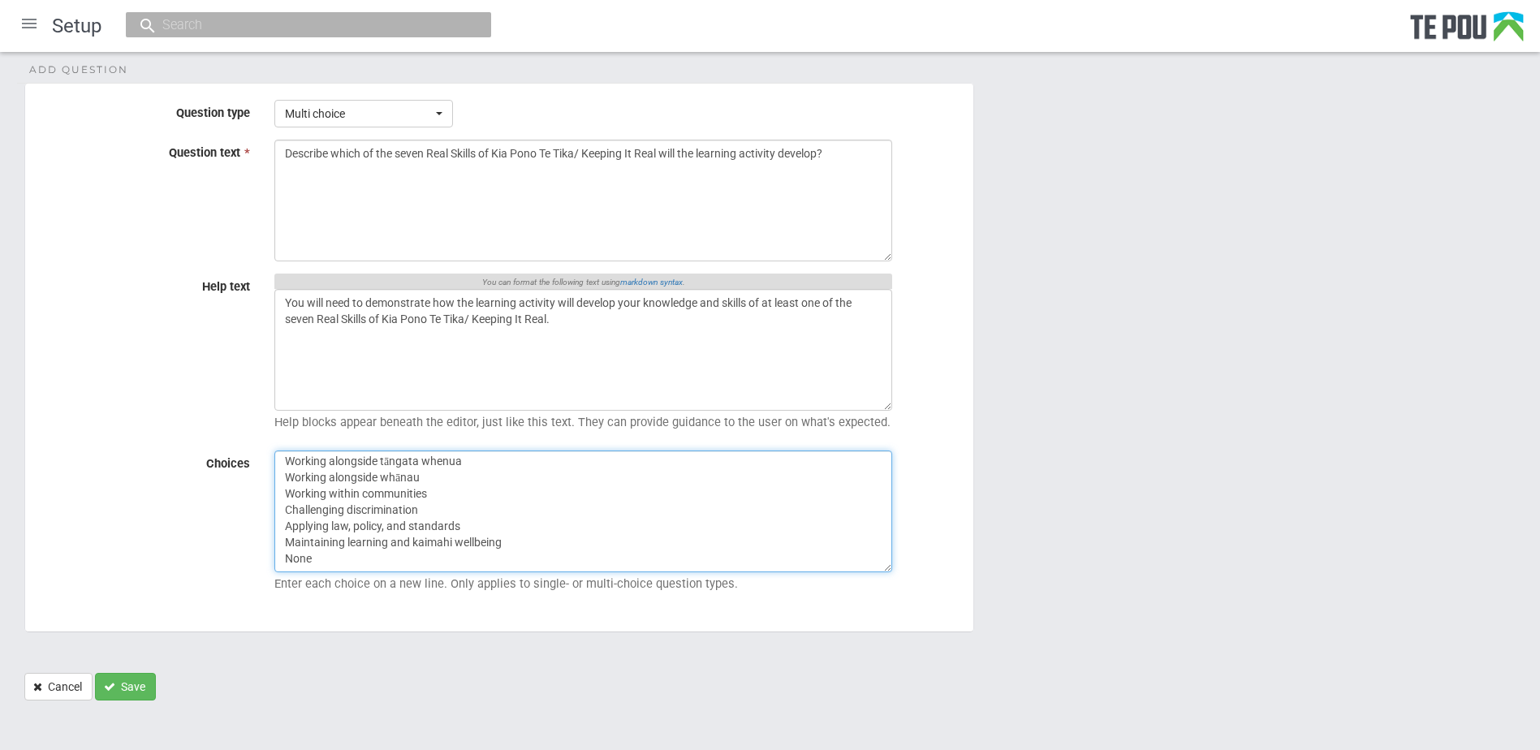
scroll to position [145, 0]
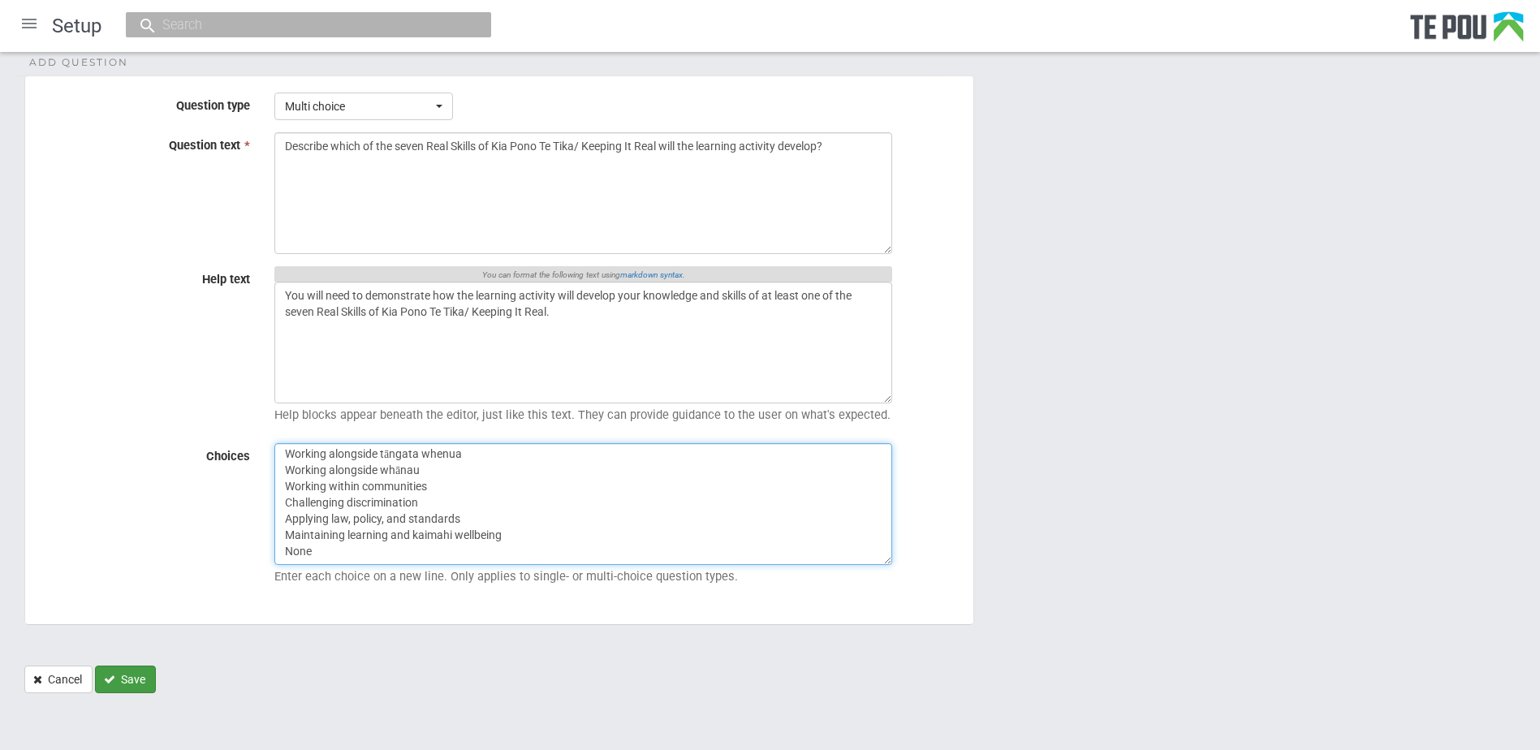
type textarea "Working alongside tāngata whai ora Working alongside tāngata whenua Working alo…"
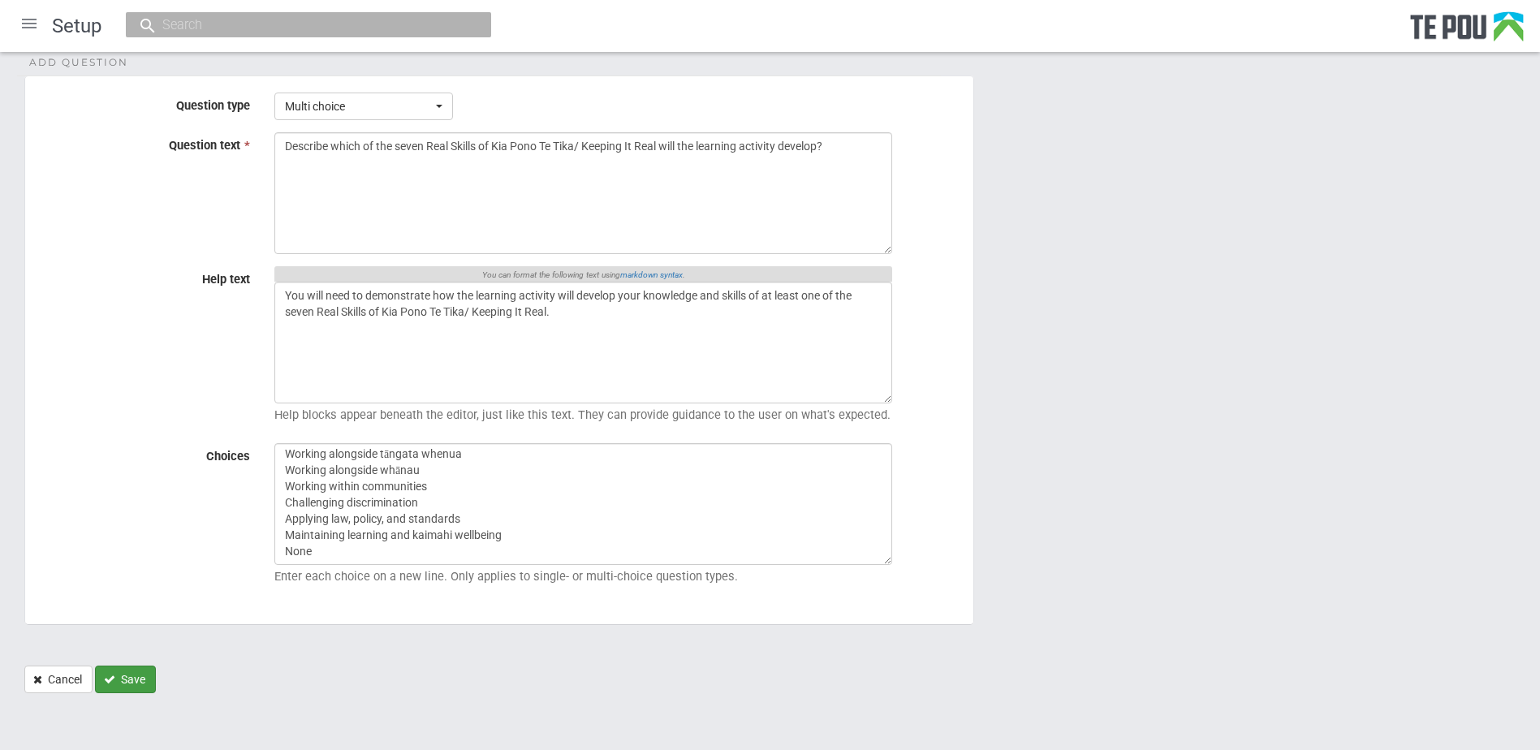
click at [145, 684] on button "Save" at bounding box center [125, 680] width 61 height 28
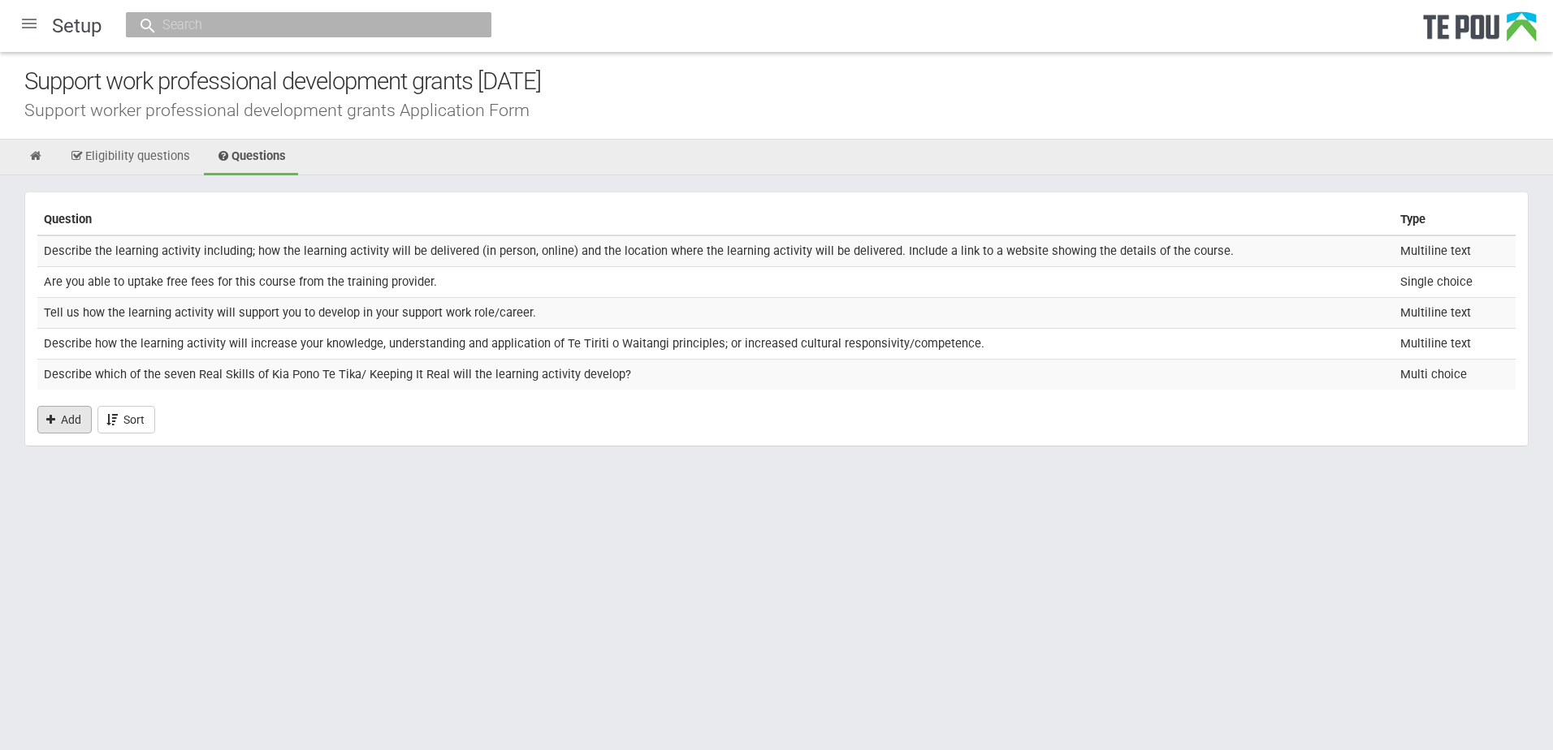
click at [60, 408] on link "Add" at bounding box center [64, 420] width 54 height 28
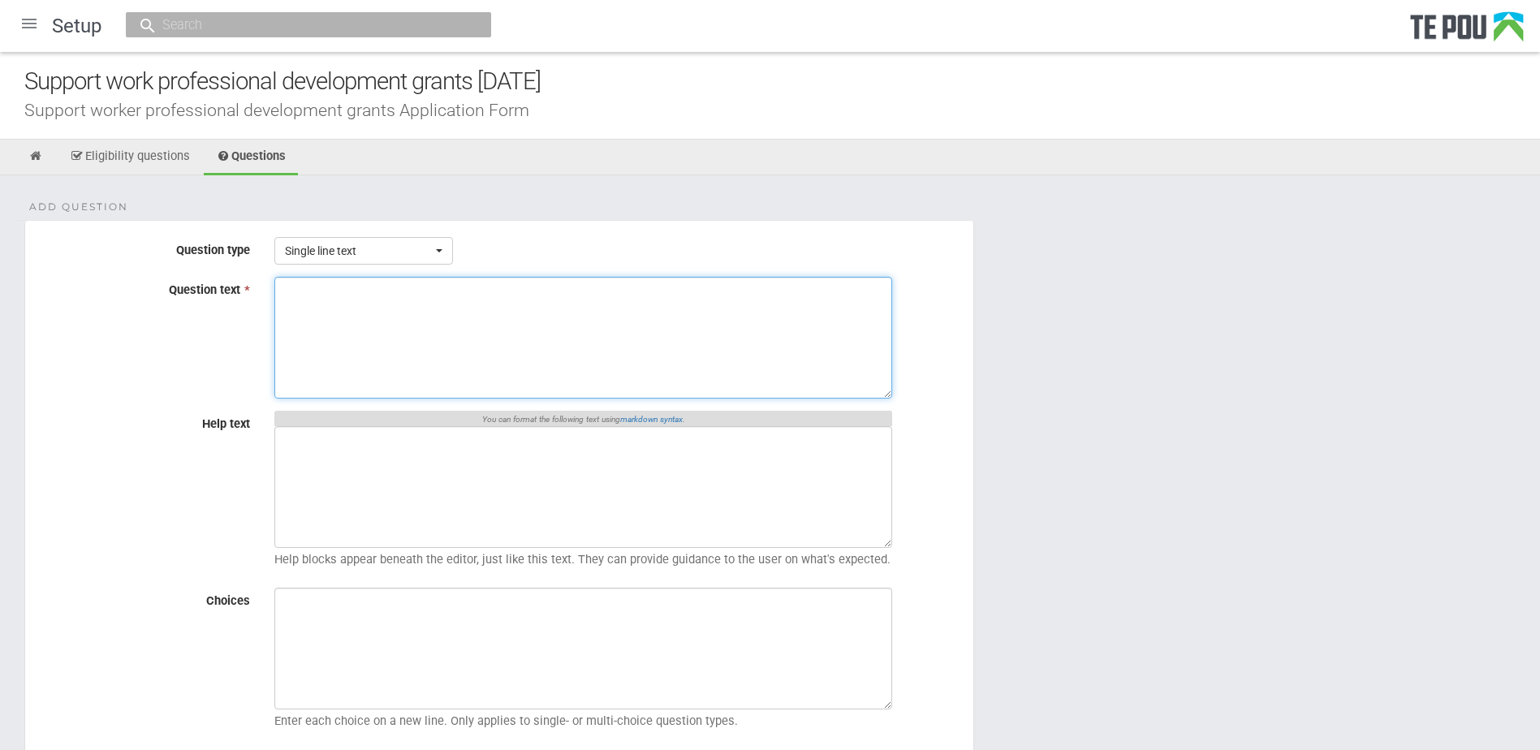
drag, startPoint x: 0, startPoint y: 0, endPoint x: 447, endPoint y: 341, distance: 562.6
click at [447, 341] on textarea "Question text *" at bounding box center [583, 338] width 618 height 122
paste textarea "Does your manager support you to complete the identified learning activity?"
type textarea "Does your manager support you to complete the identified learning activity?"
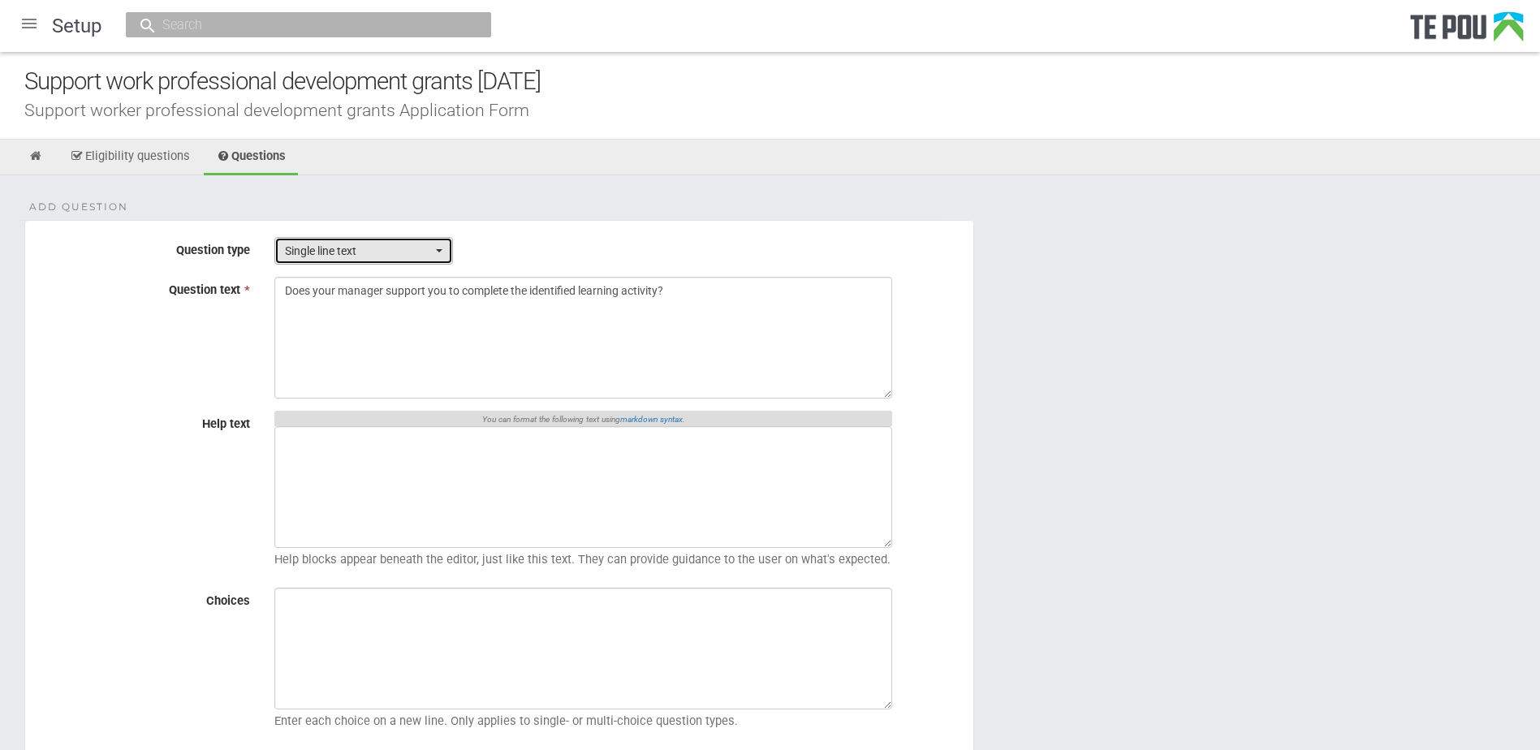
click at [363, 253] on span "Single line text" at bounding box center [358, 251] width 147 height 16
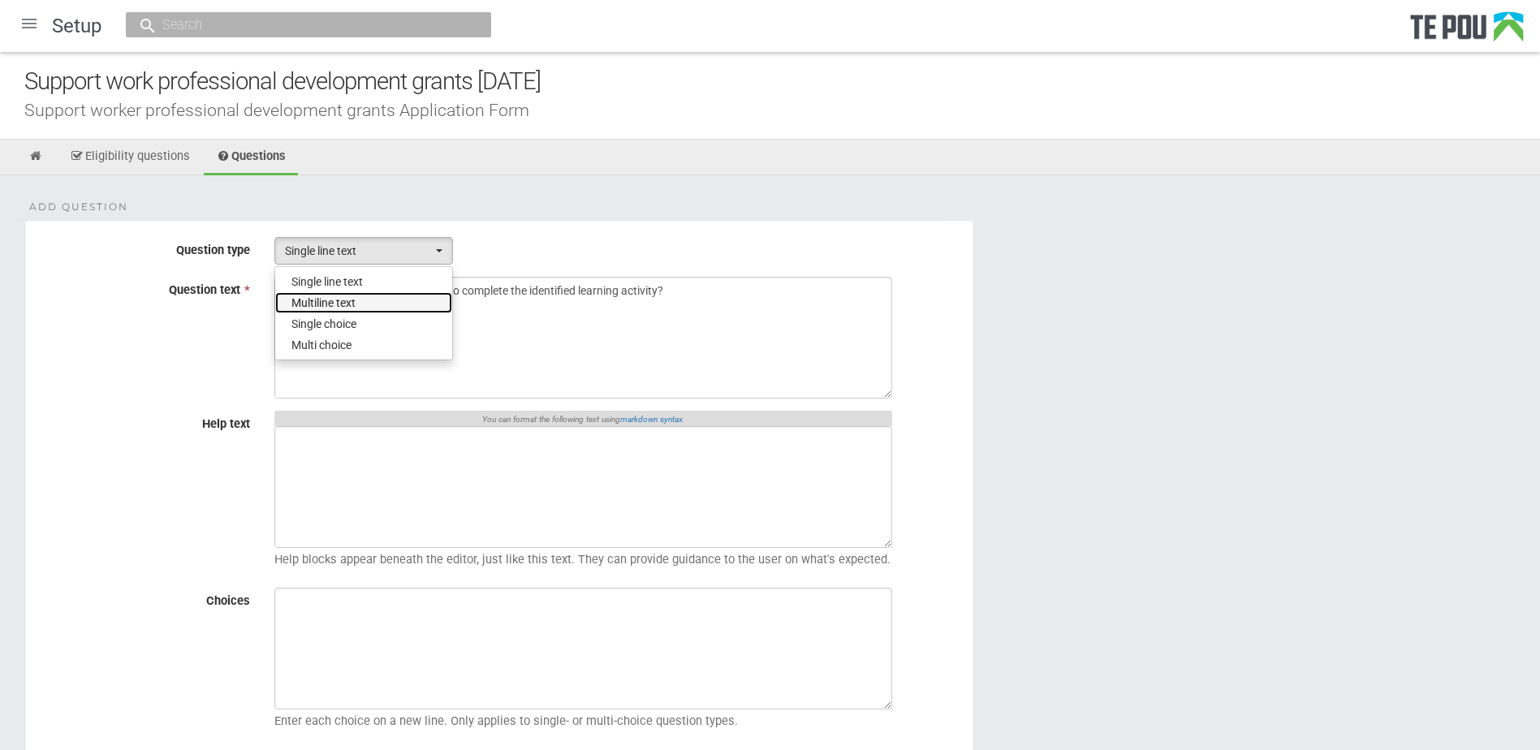
click at [346, 306] on span "Multiline text" at bounding box center [324, 303] width 64 height 16
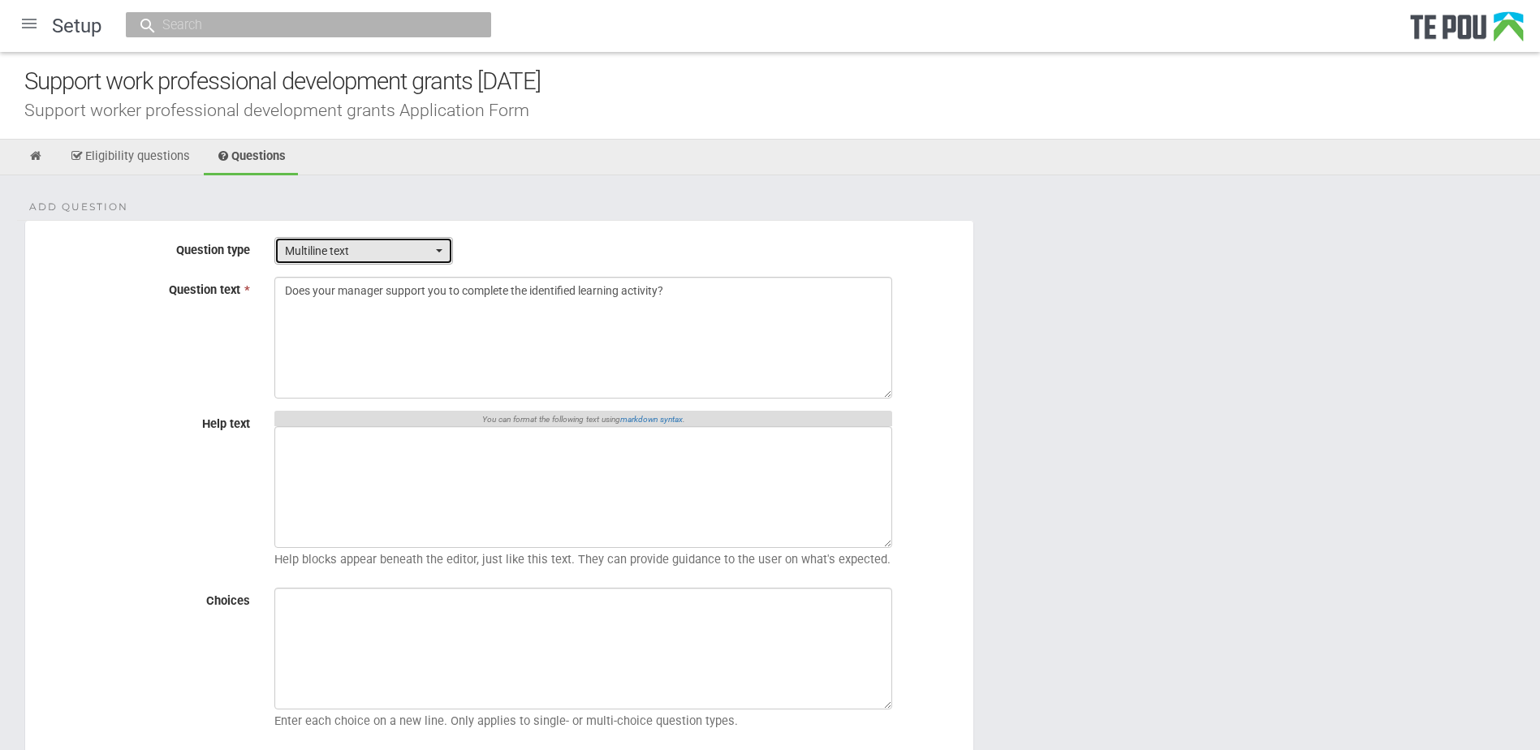
click at [372, 241] on button "Multiline text" at bounding box center [363, 251] width 179 height 28
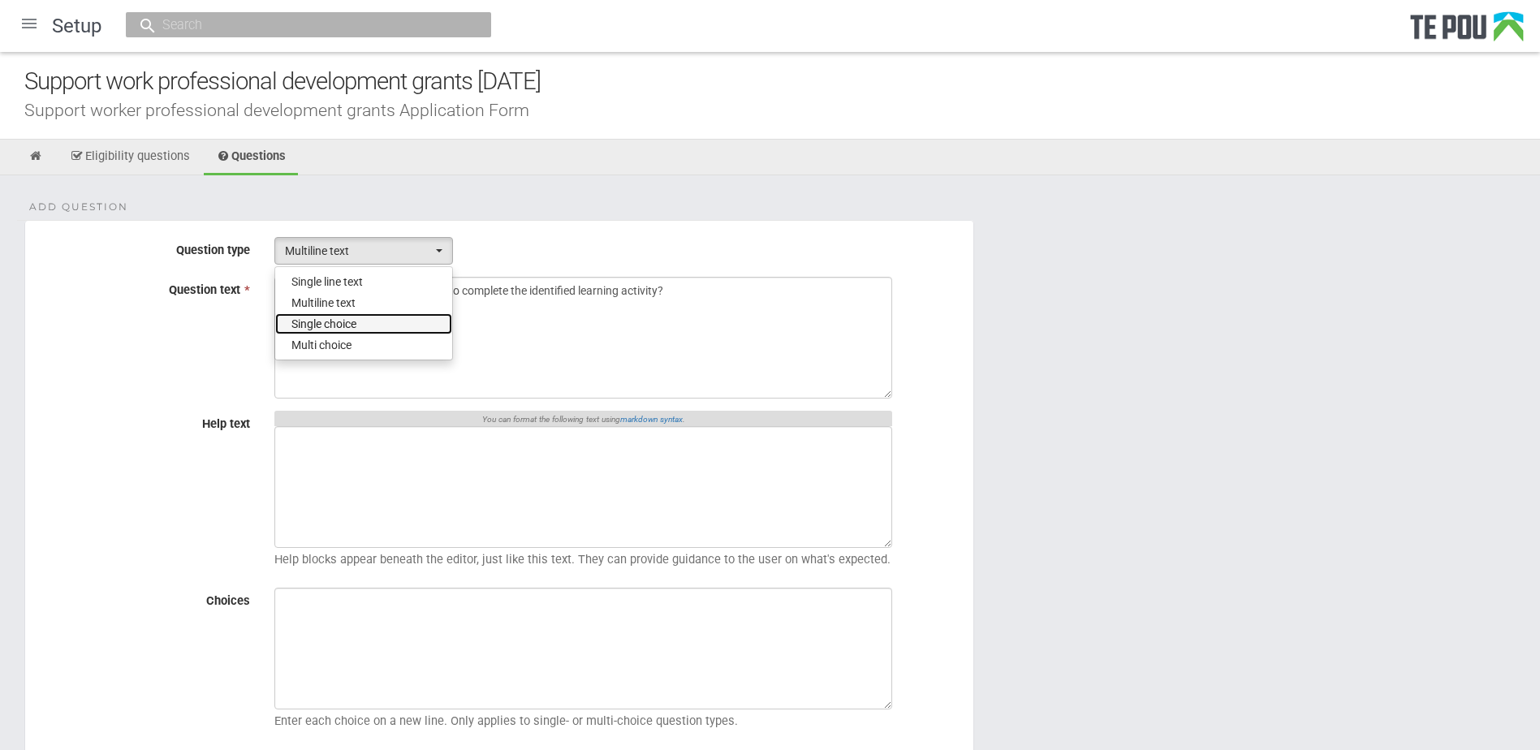
click at [333, 318] on span "Single choice" at bounding box center [324, 324] width 65 height 16
select select "3"
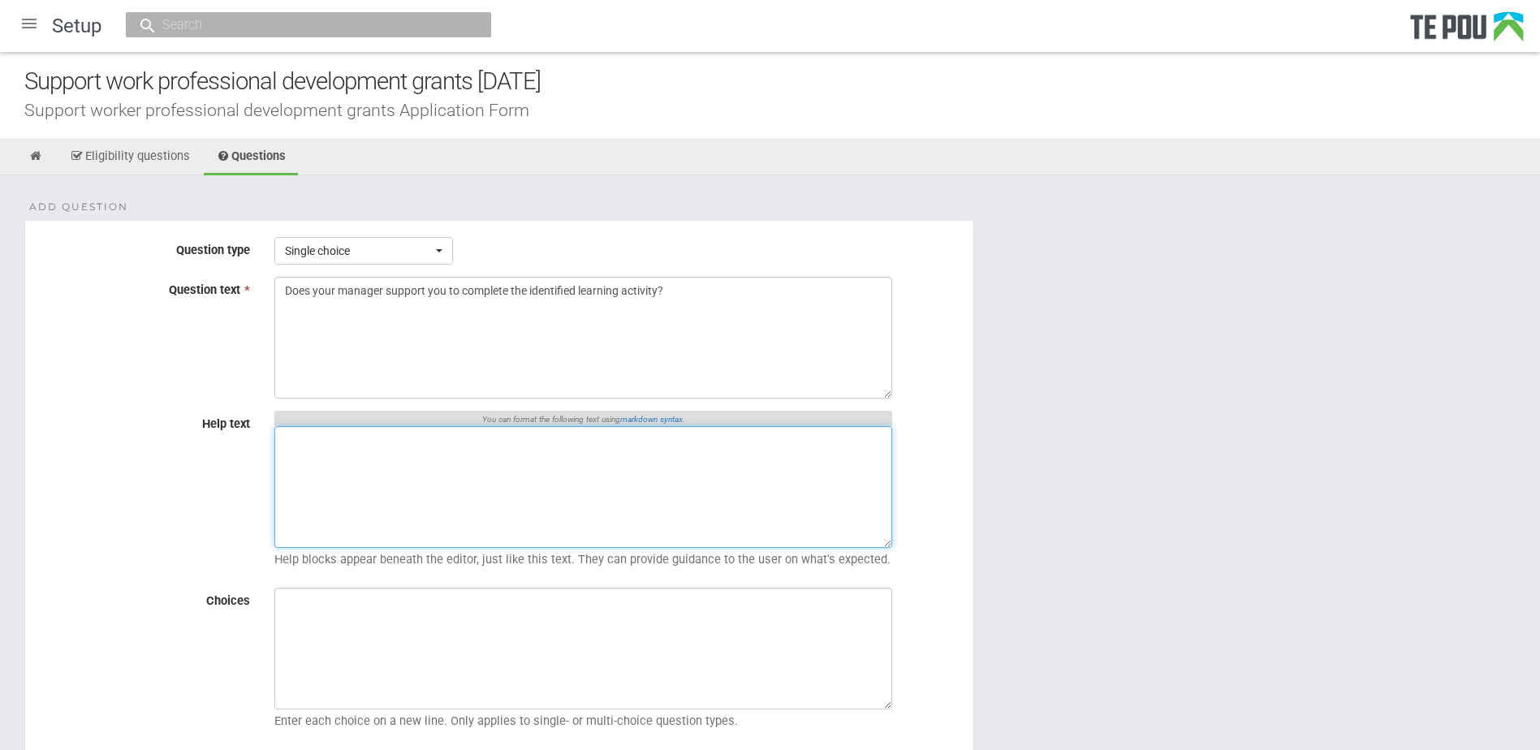
click at [306, 464] on textarea "Help text" at bounding box center [583, 487] width 618 height 122
paste textarea "You will be required to submit a letter of support from your manager or organis…"
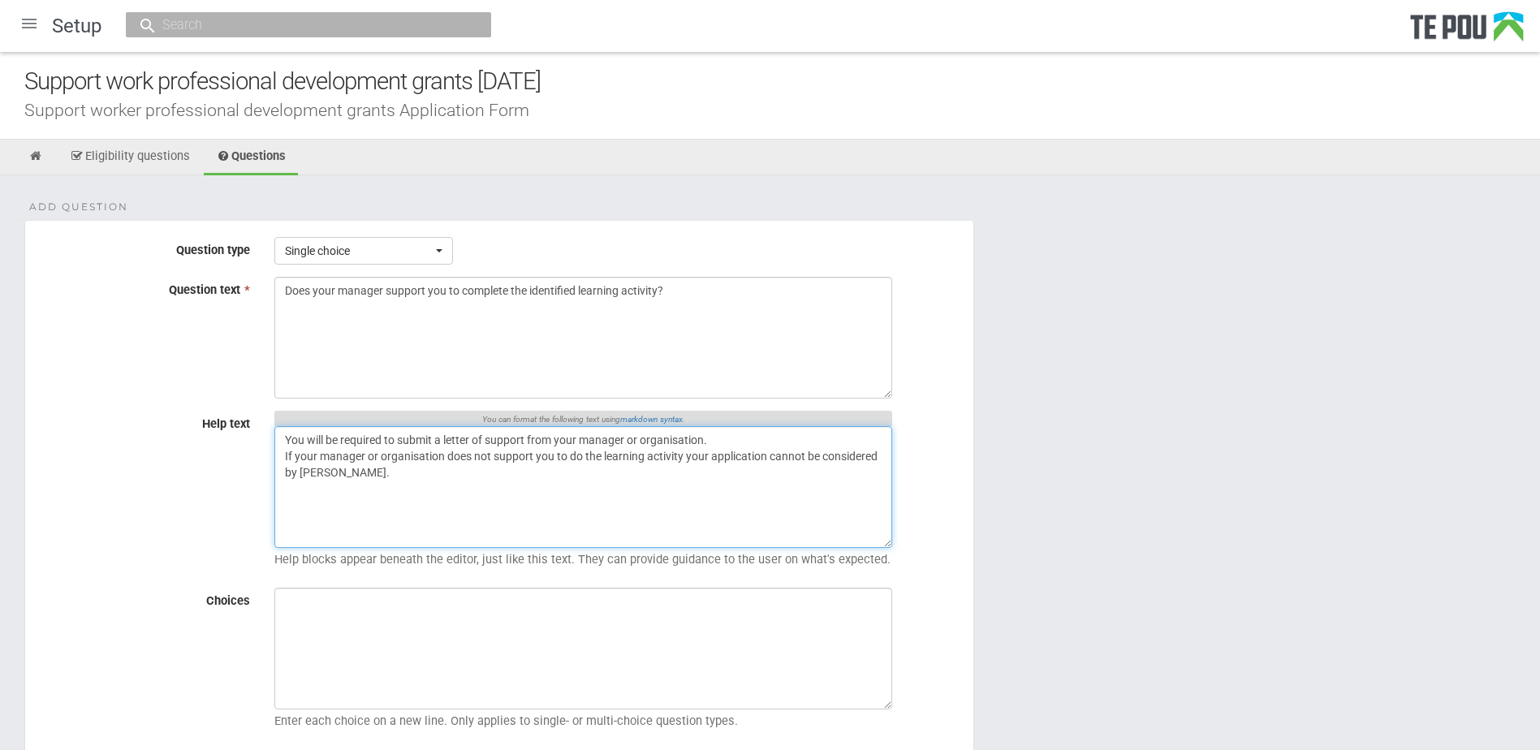
type textarea "You will be required to submit a letter of support from your manager or organis…"
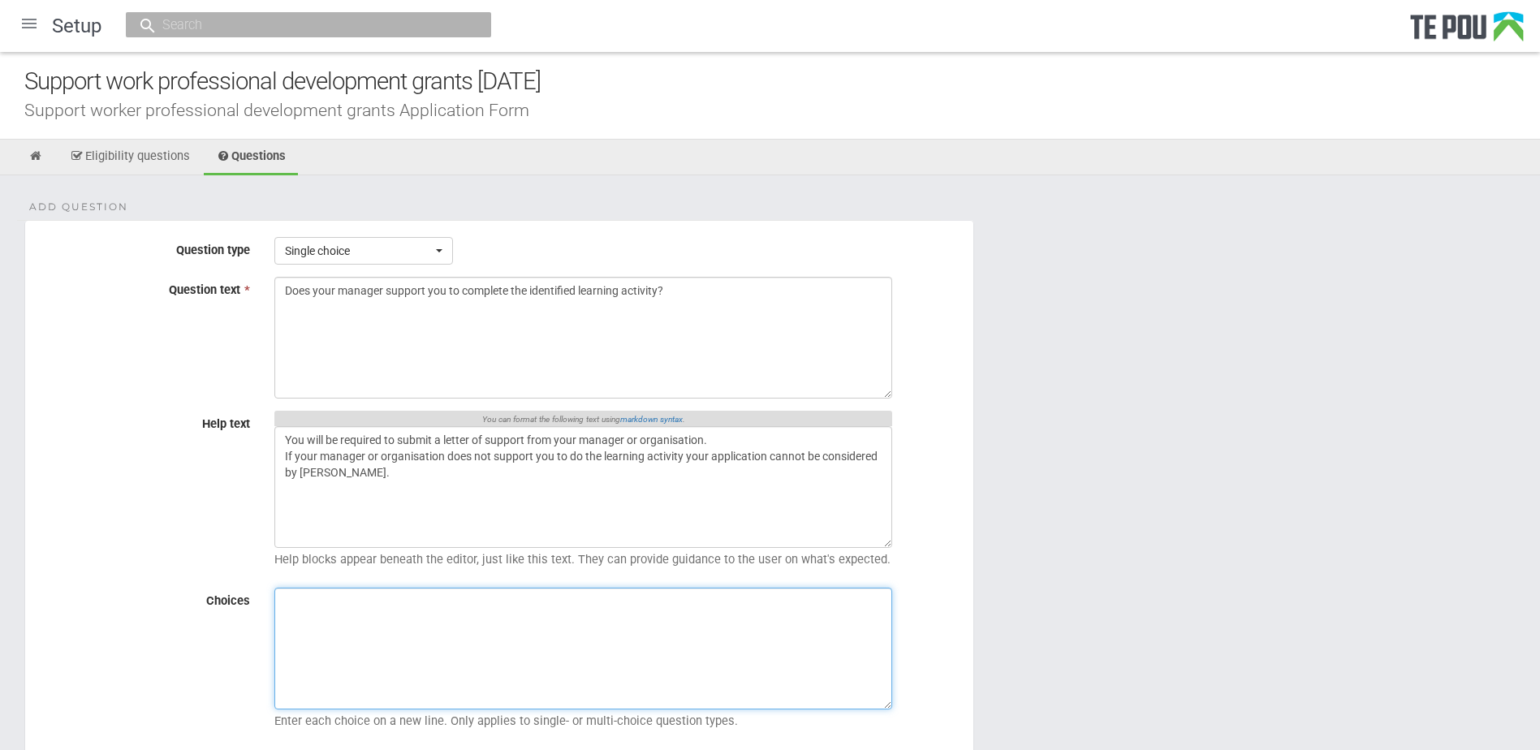
click at [455, 657] on textarea "Choices" at bounding box center [583, 649] width 618 height 122
paste textarea "Yes No"
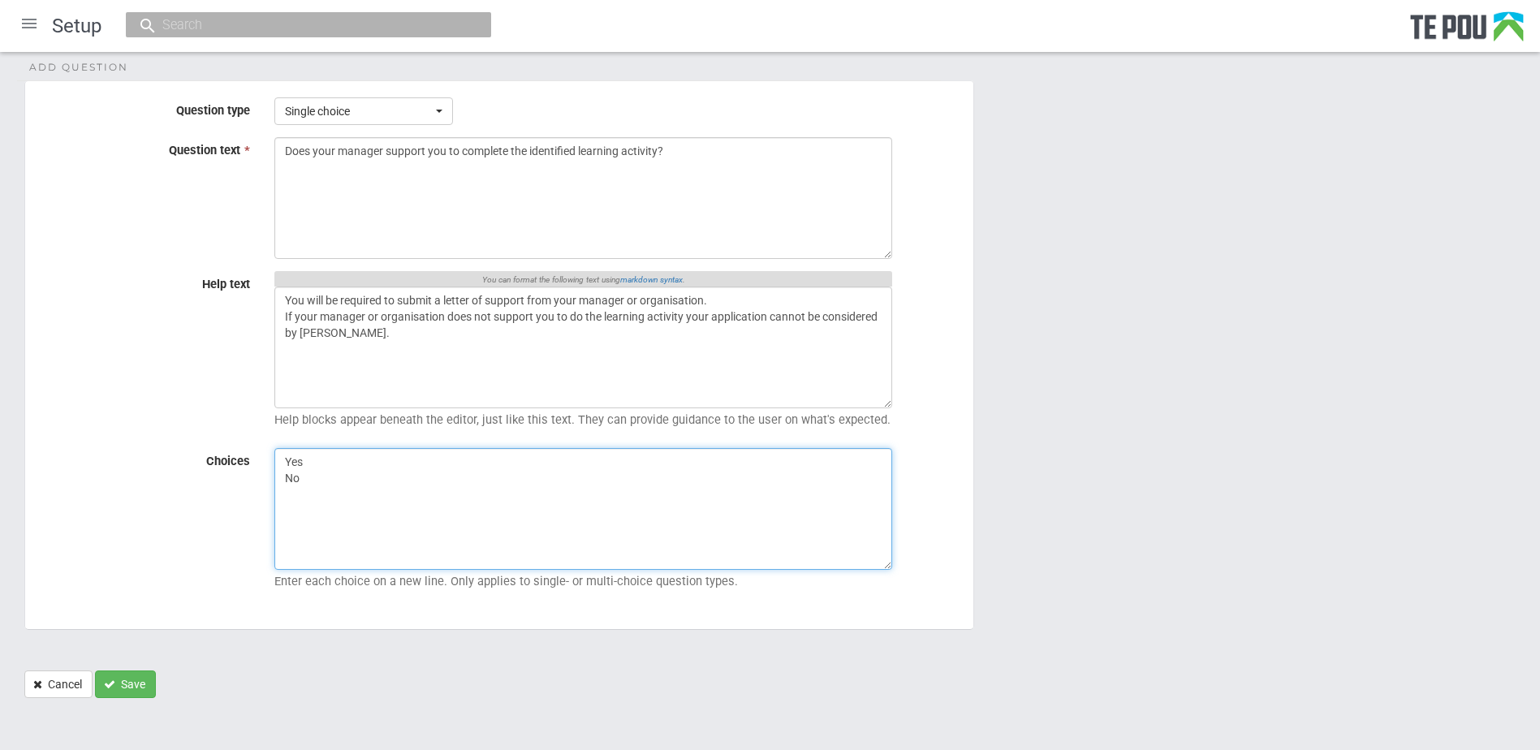
scroll to position [145, 0]
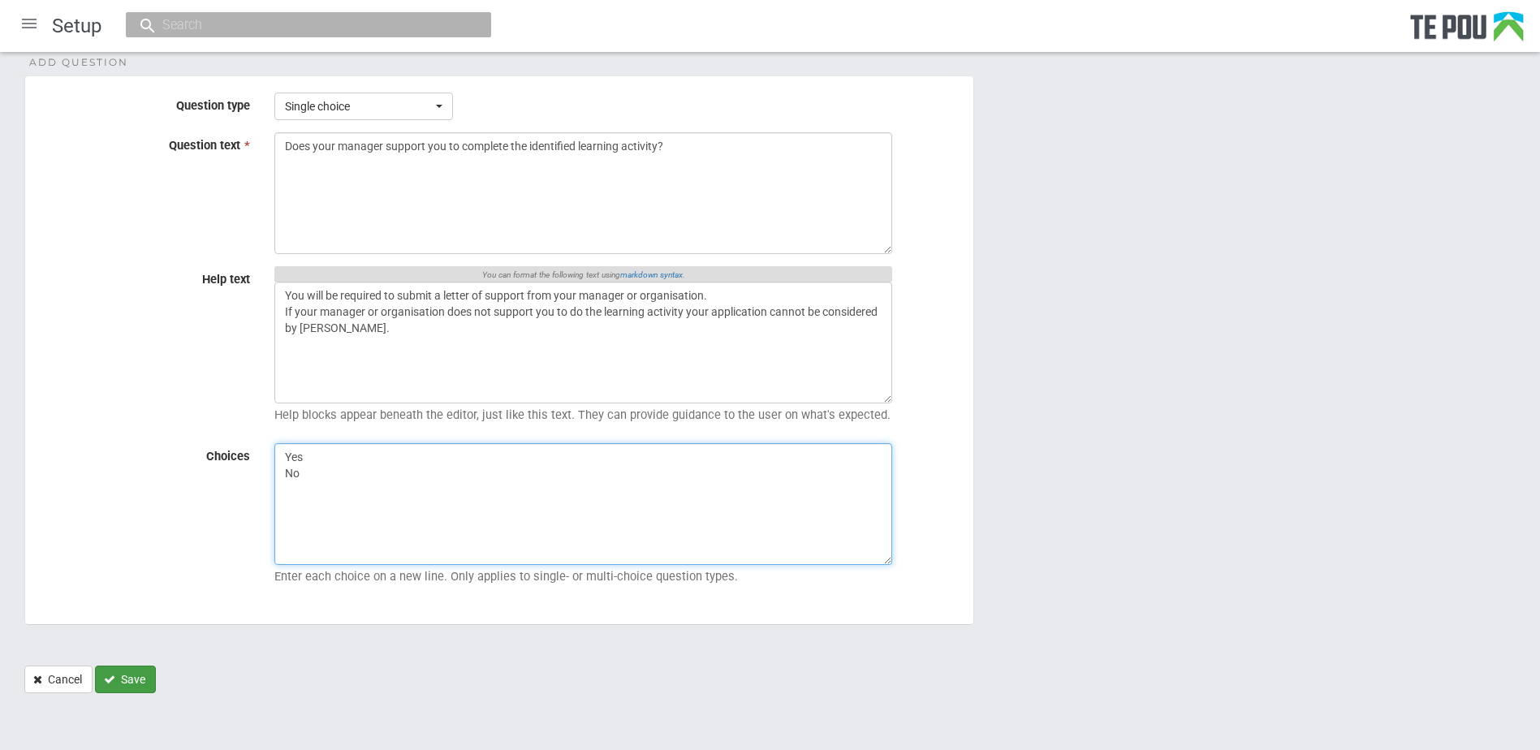
type textarea "Yes No"
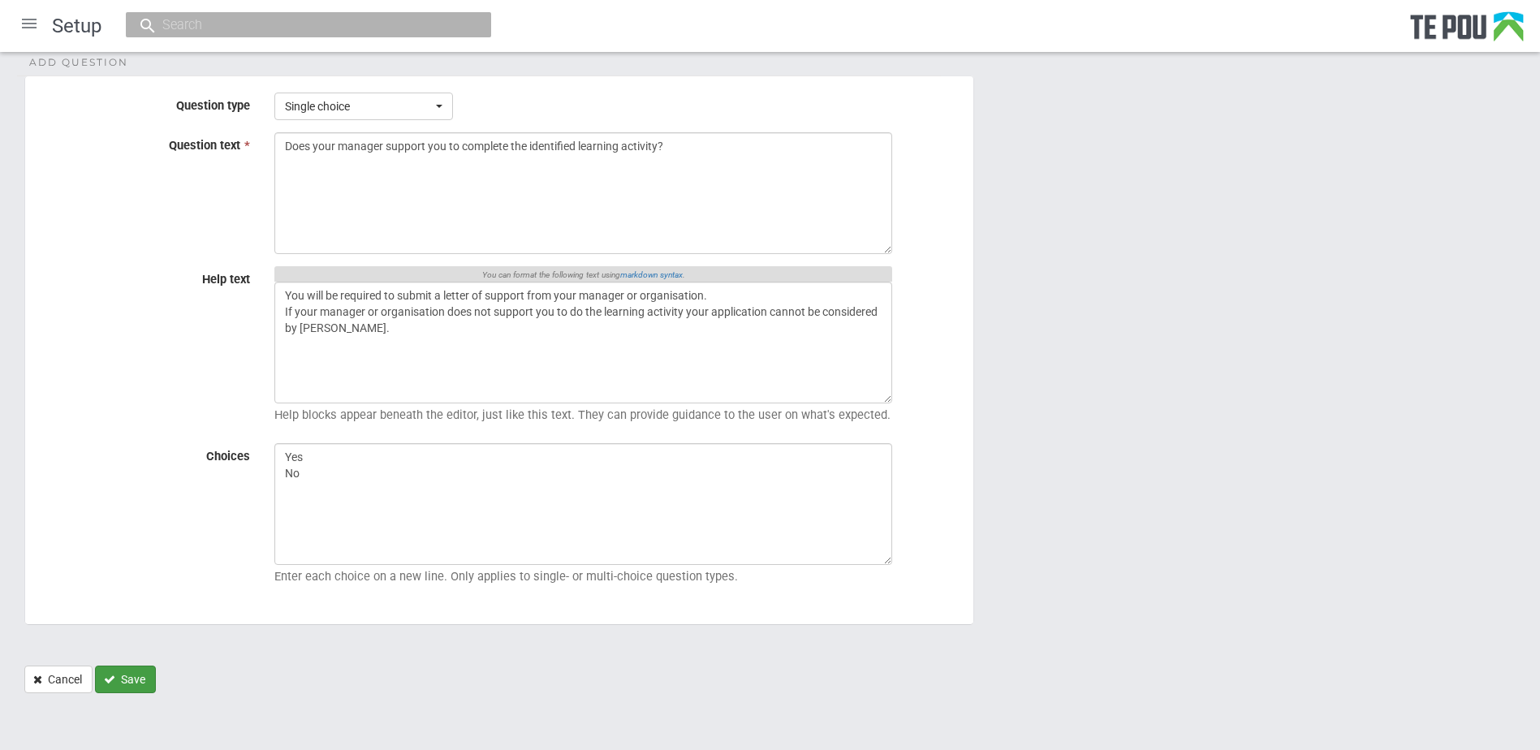
click at [138, 682] on button "Save" at bounding box center [125, 680] width 61 height 28
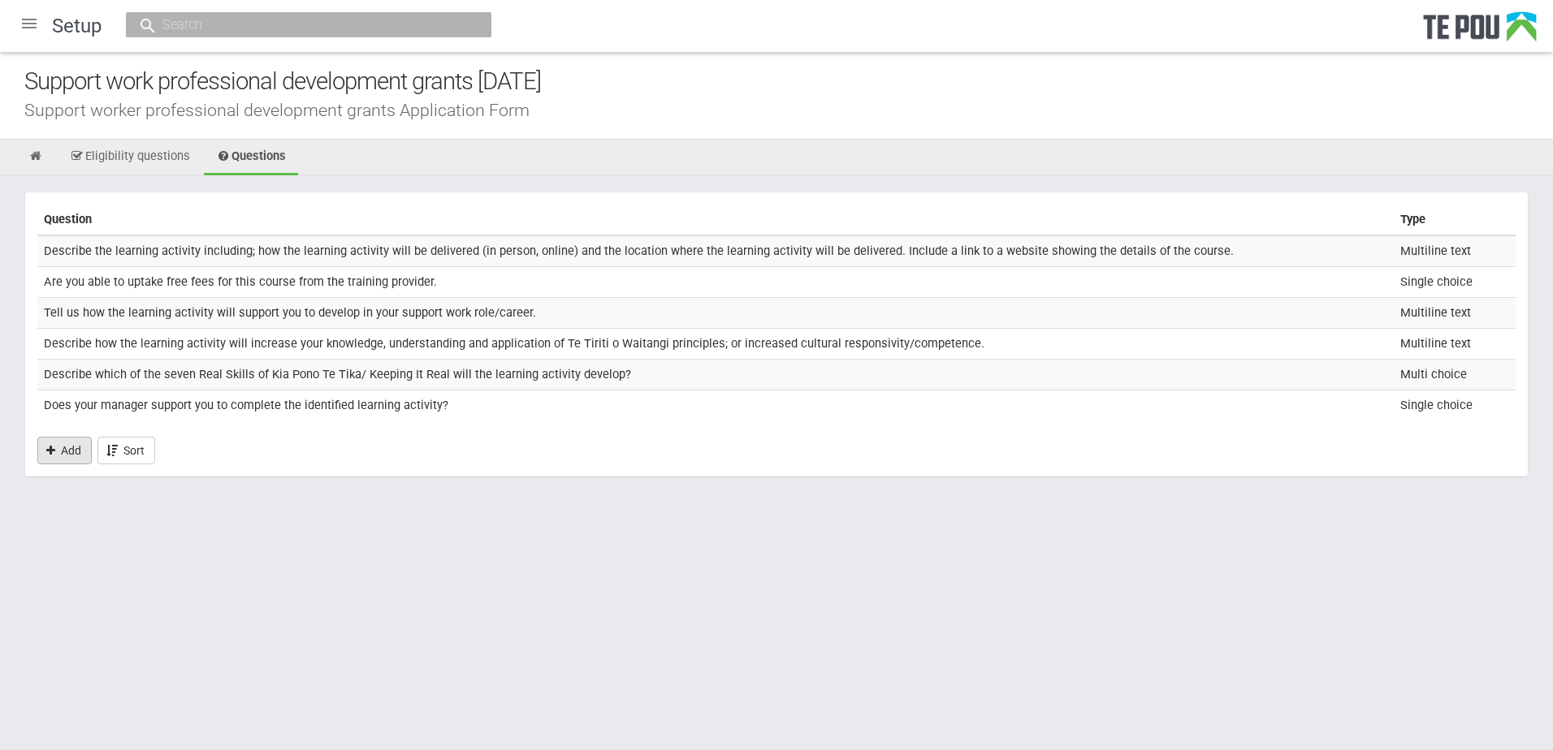
click at [73, 447] on link "Add" at bounding box center [64, 451] width 54 height 28
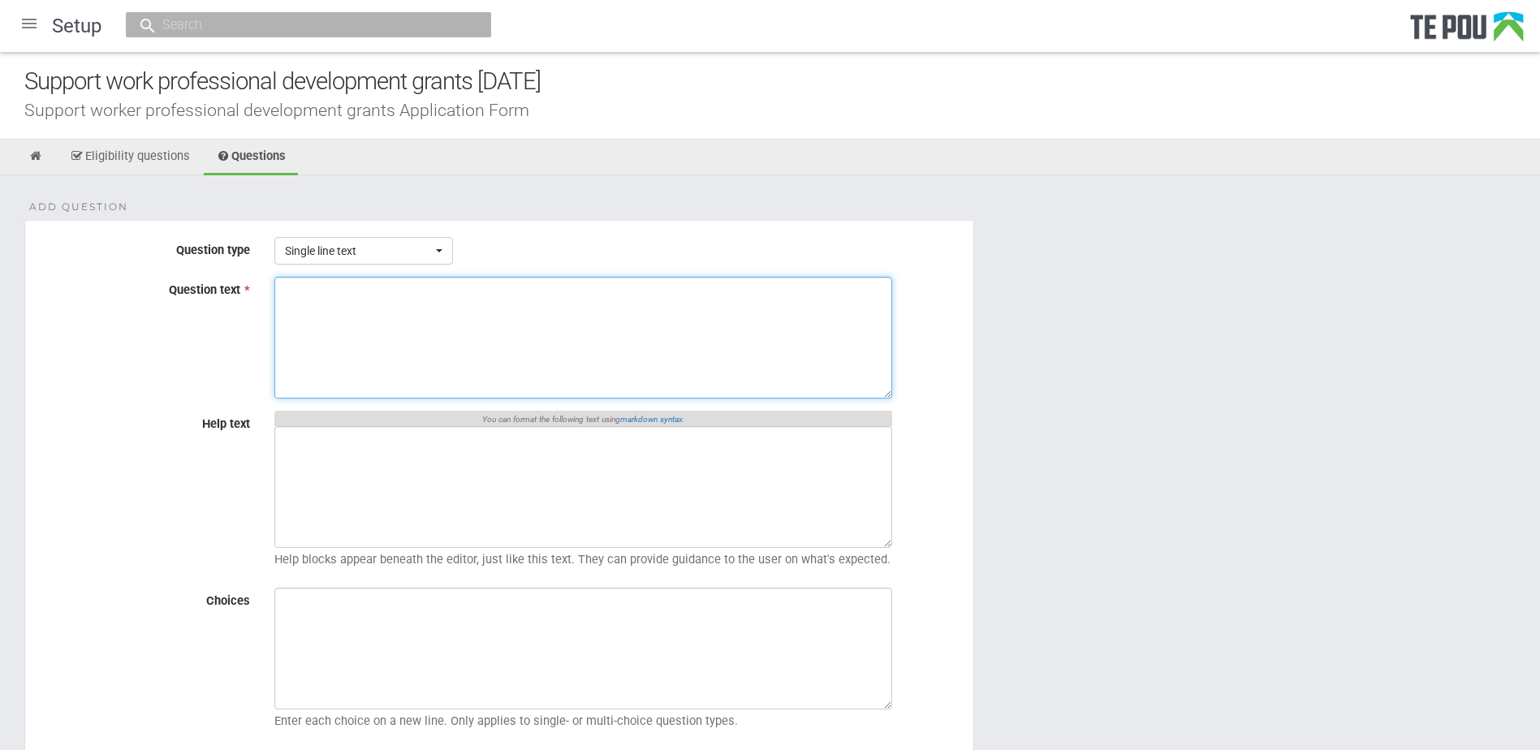
click at [317, 353] on textarea "Question text *" at bounding box center [583, 338] width 618 height 122
paste textarea "State your organisation name and your role title."
type textarea "State your organisation name and your role title."
click at [337, 253] on span "Single line text" at bounding box center [358, 251] width 147 height 16
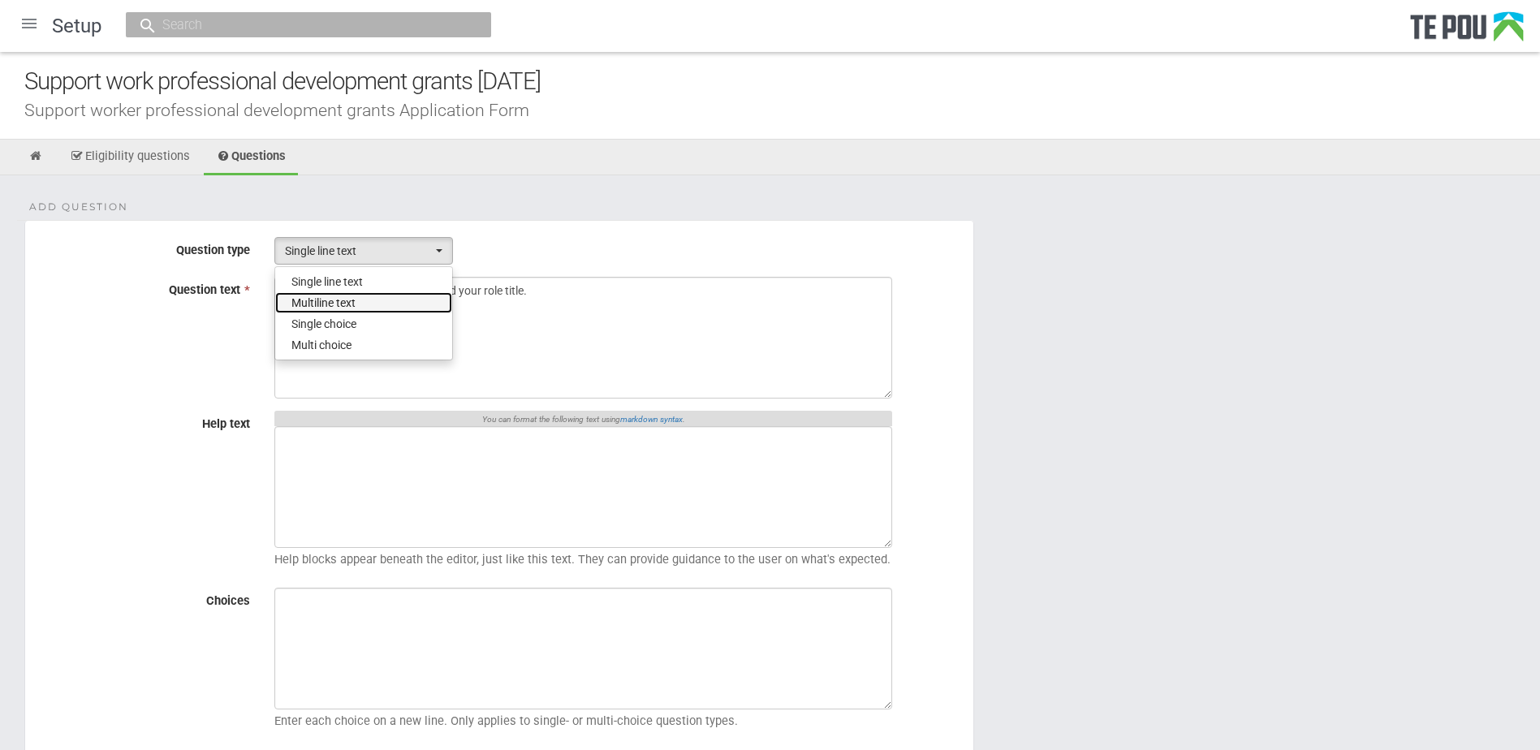
click at [336, 299] on span "Multiline text" at bounding box center [324, 303] width 64 height 16
select select "2"
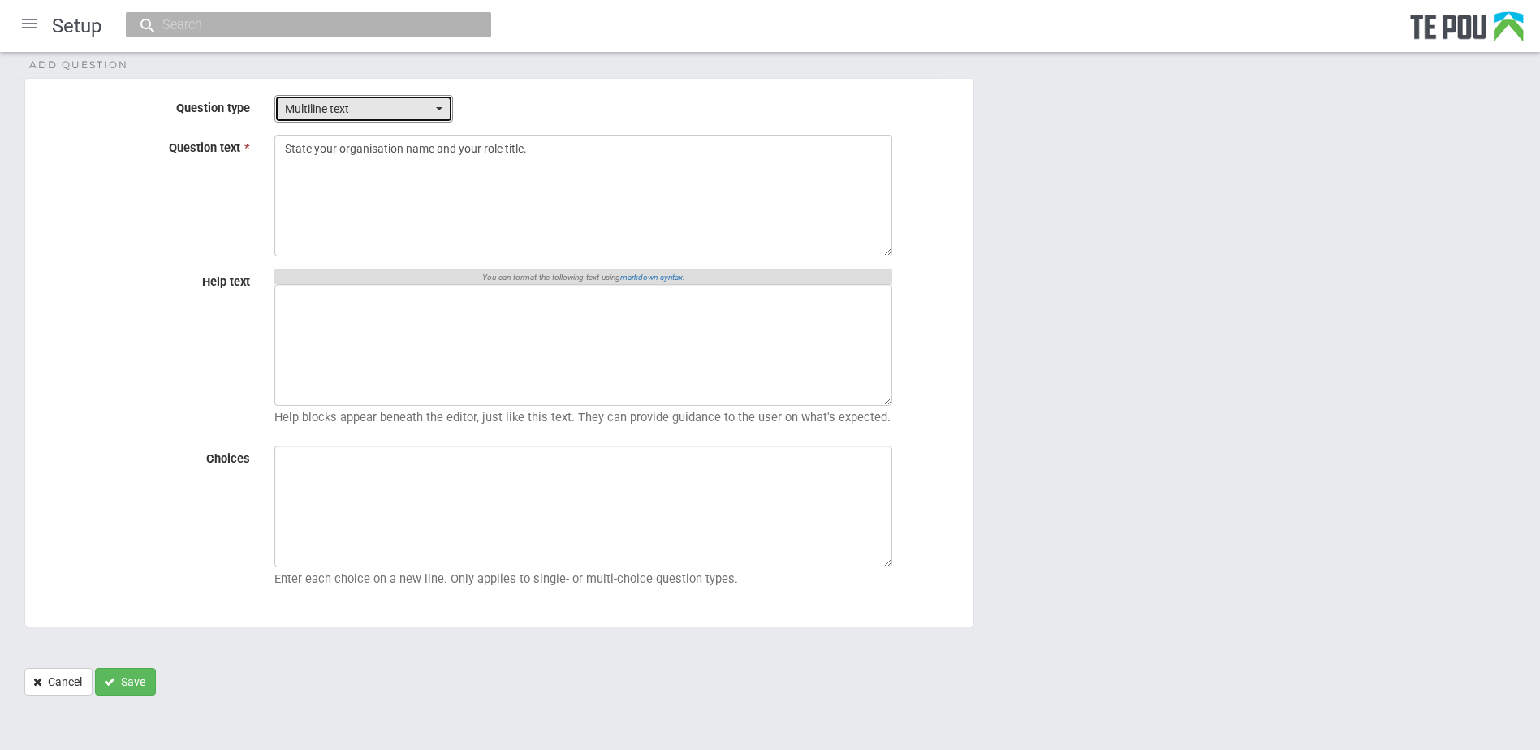
scroll to position [145, 0]
click at [120, 675] on button "Save" at bounding box center [125, 680] width 61 height 28
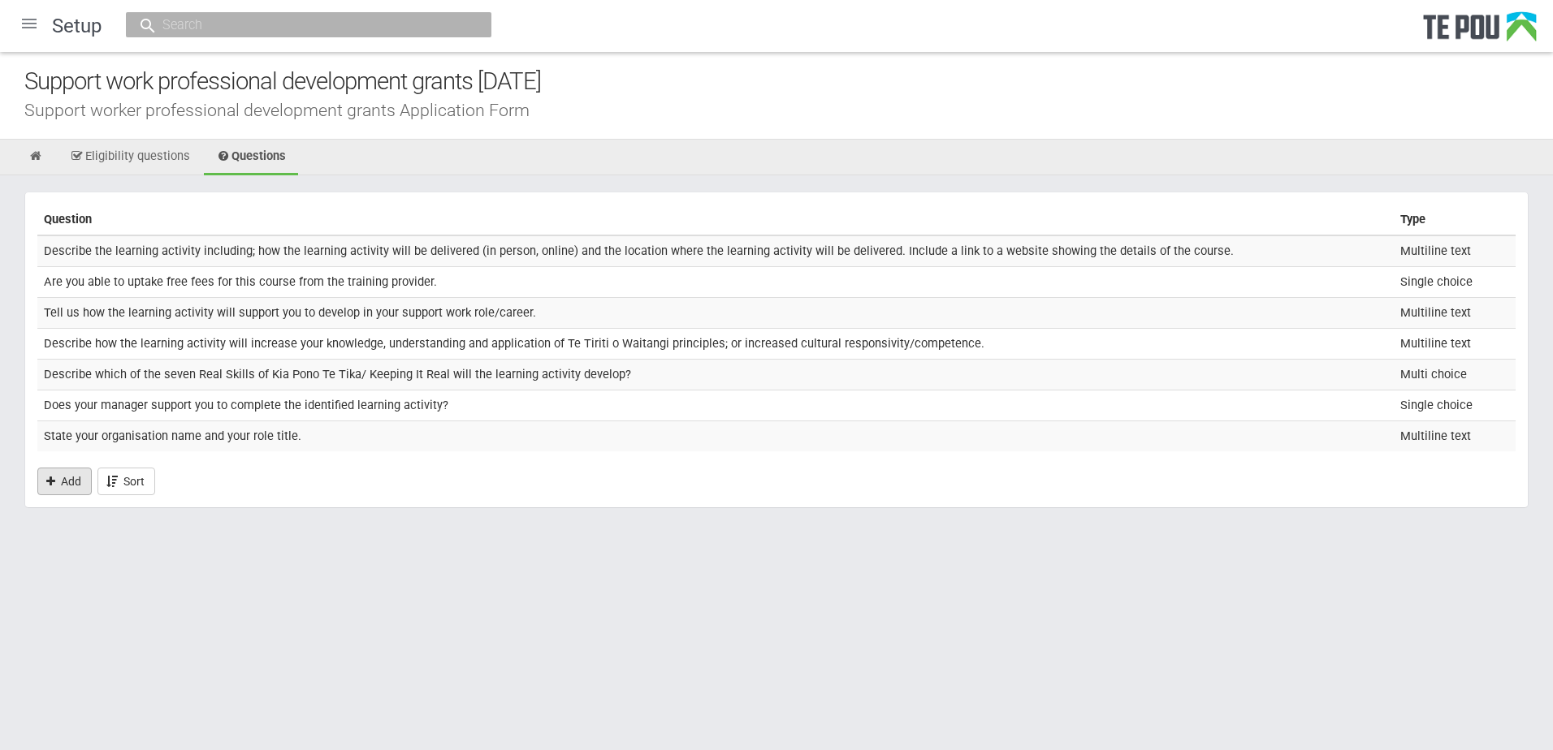
click at [55, 474] on link "Add" at bounding box center [64, 482] width 54 height 28
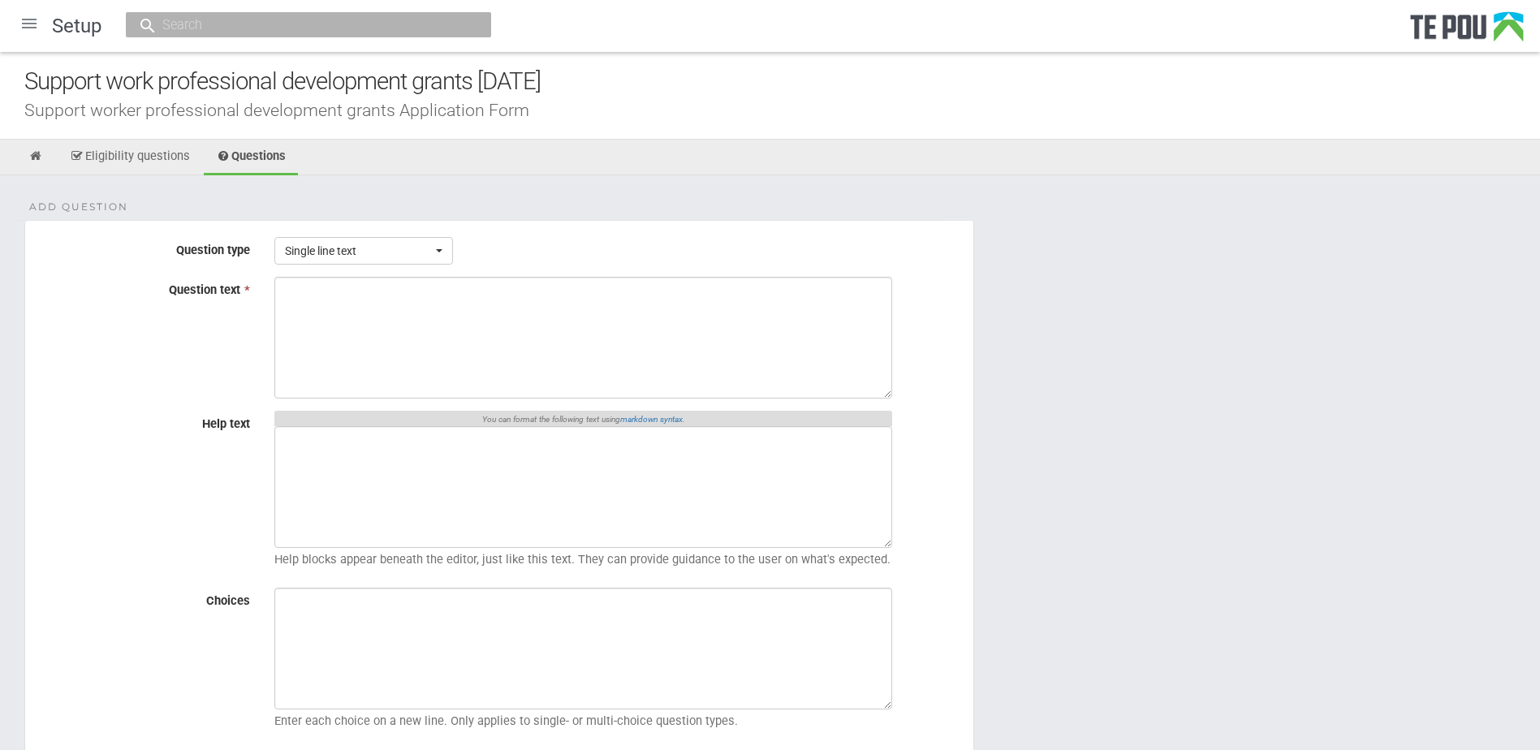
click at [337, 348] on textarea "Question text *" at bounding box center [583, 338] width 618 height 122
type textarea "What is the focus of your role in mental health and/or addiction?"
click at [364, 253] on span "Single line text" at bounding box center [358, 251] width 147 height 16
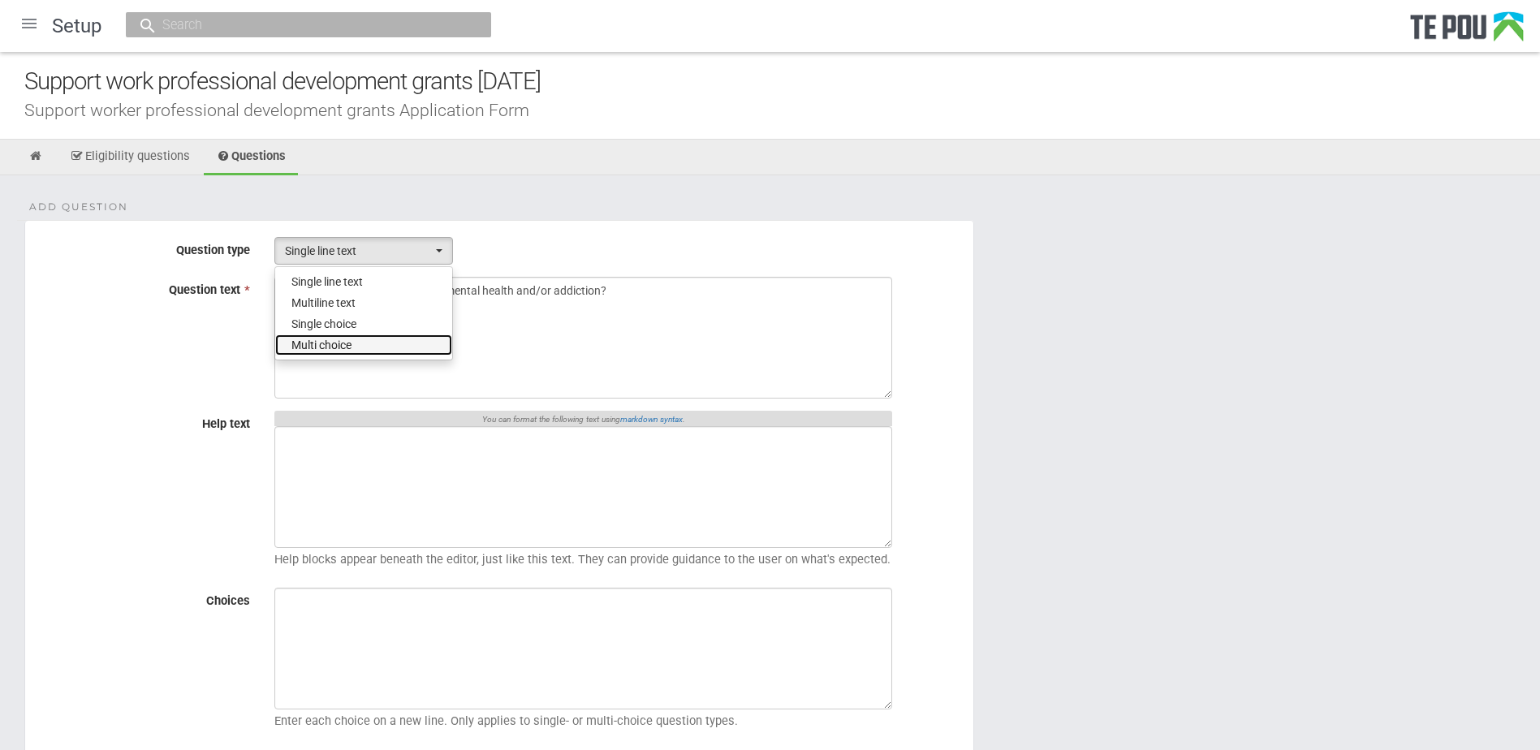
click at [346, 339] on span "Multi choice" at bounding box center [322, 345] width 60 height 16
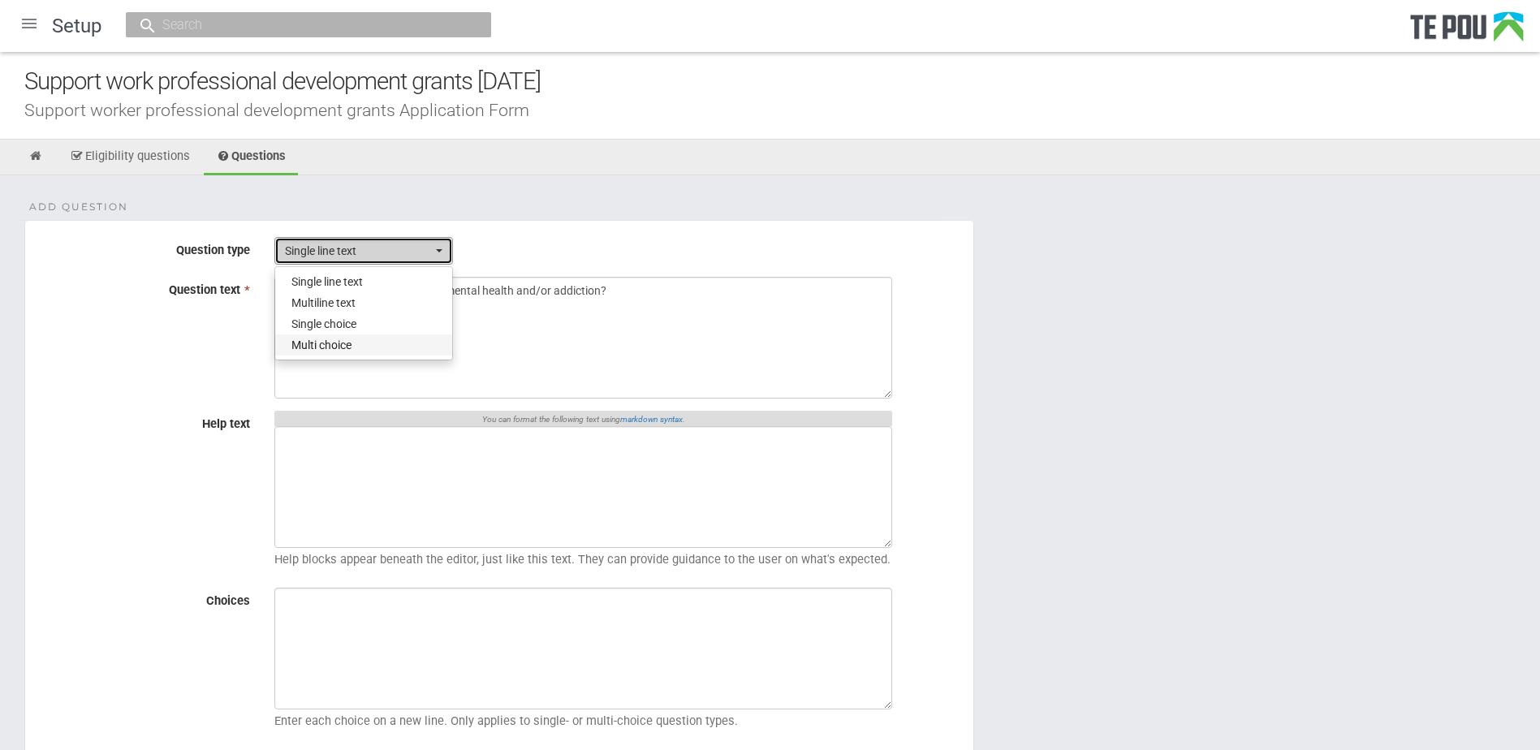
select select "4"
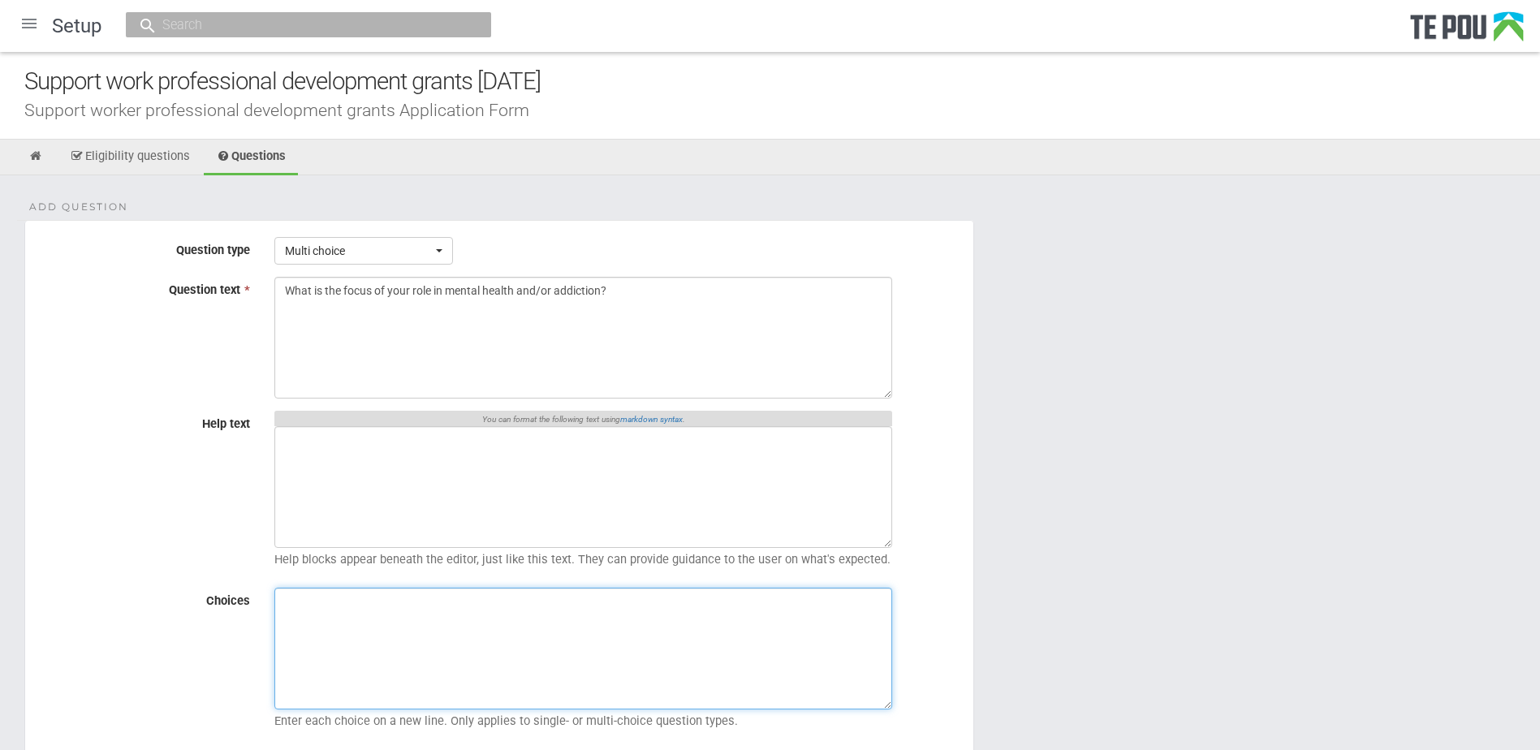
drag, startPoint x: 537, startPoint y: 615, endPoint x: 545, endPoint y: 624, distance: 12.7
click at [537, 615] on textarea "Choices" at bounding box center [583, 649] width 618 height 122
paste textarea "Mental Health Addiction Mental Health and Addiction"
type textarea "Mental Health Addiction Mental Health and Addiction"
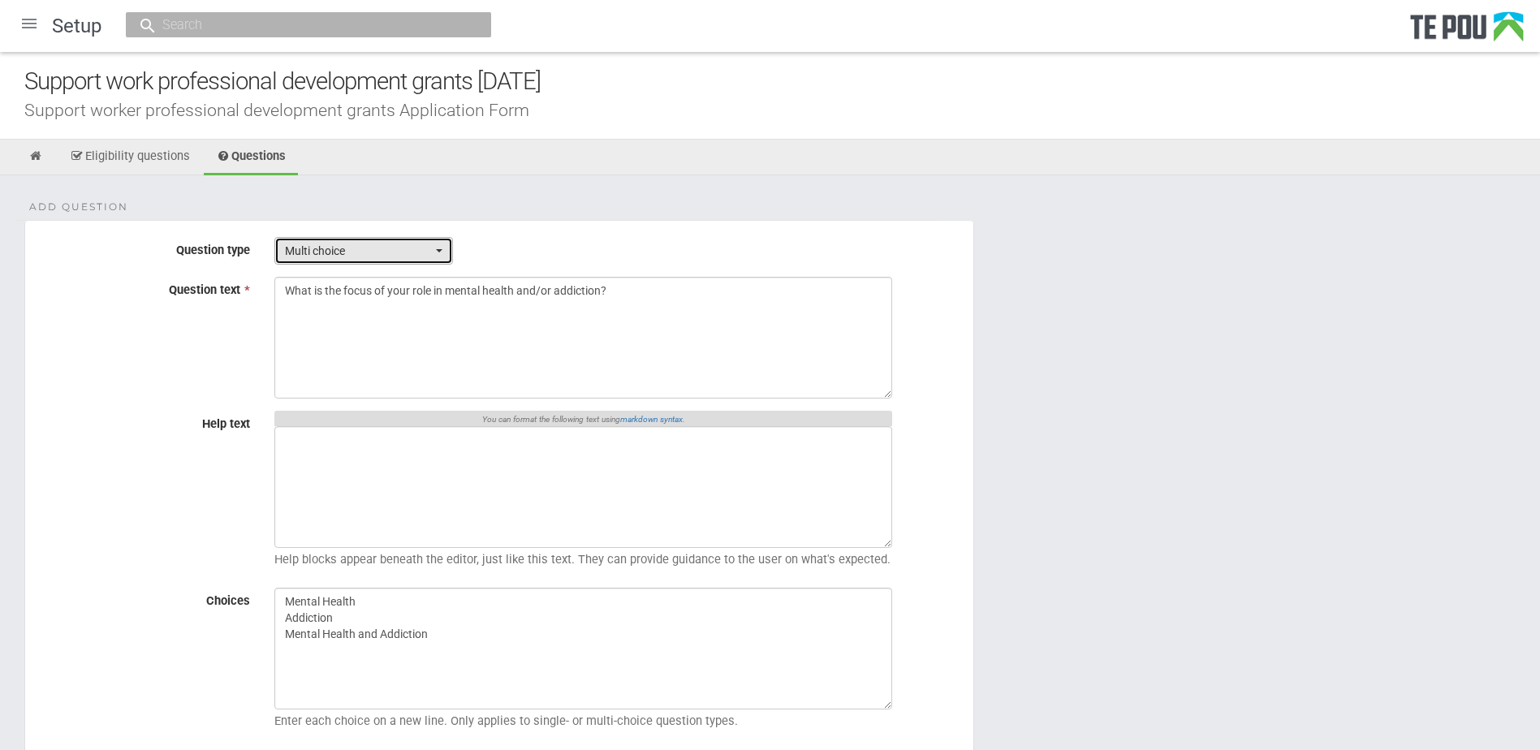
click at [356, 247] on span "Multi choice" at bounding box center [358, 251] width 147 height 16
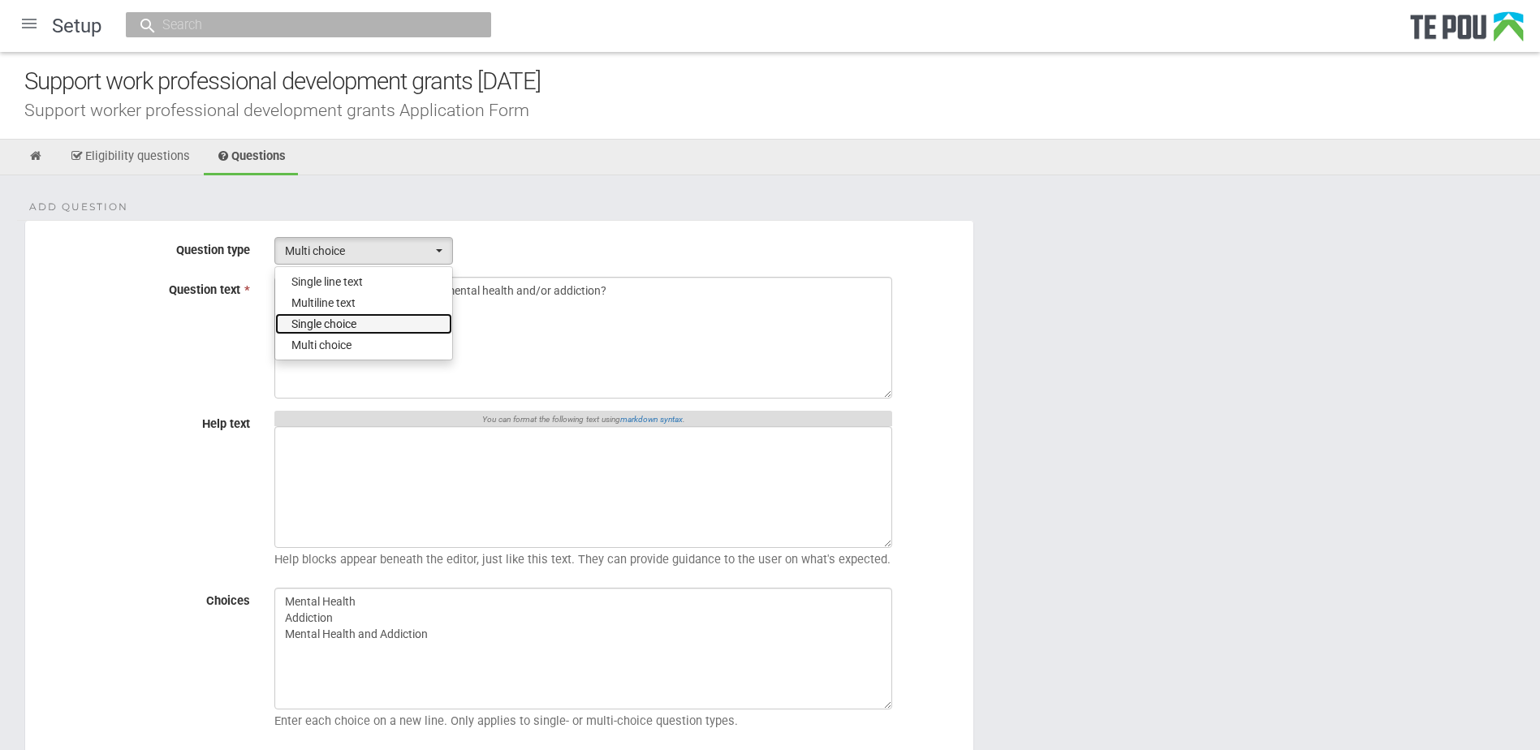
click at [346, 317] on span "Single choice" at bounding box center [324, 324] width 65 height 16
select select "3"
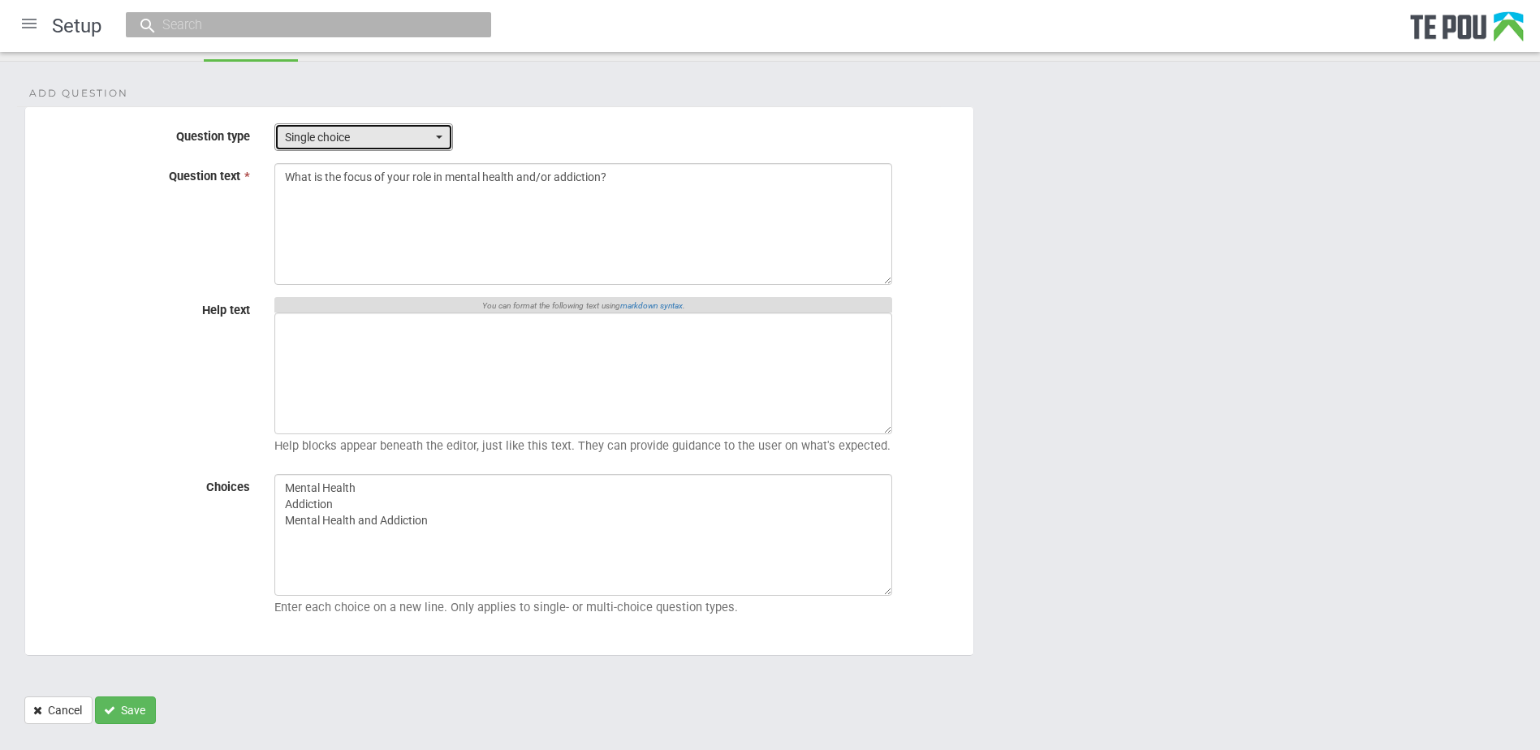
scroll to position [145, 0]
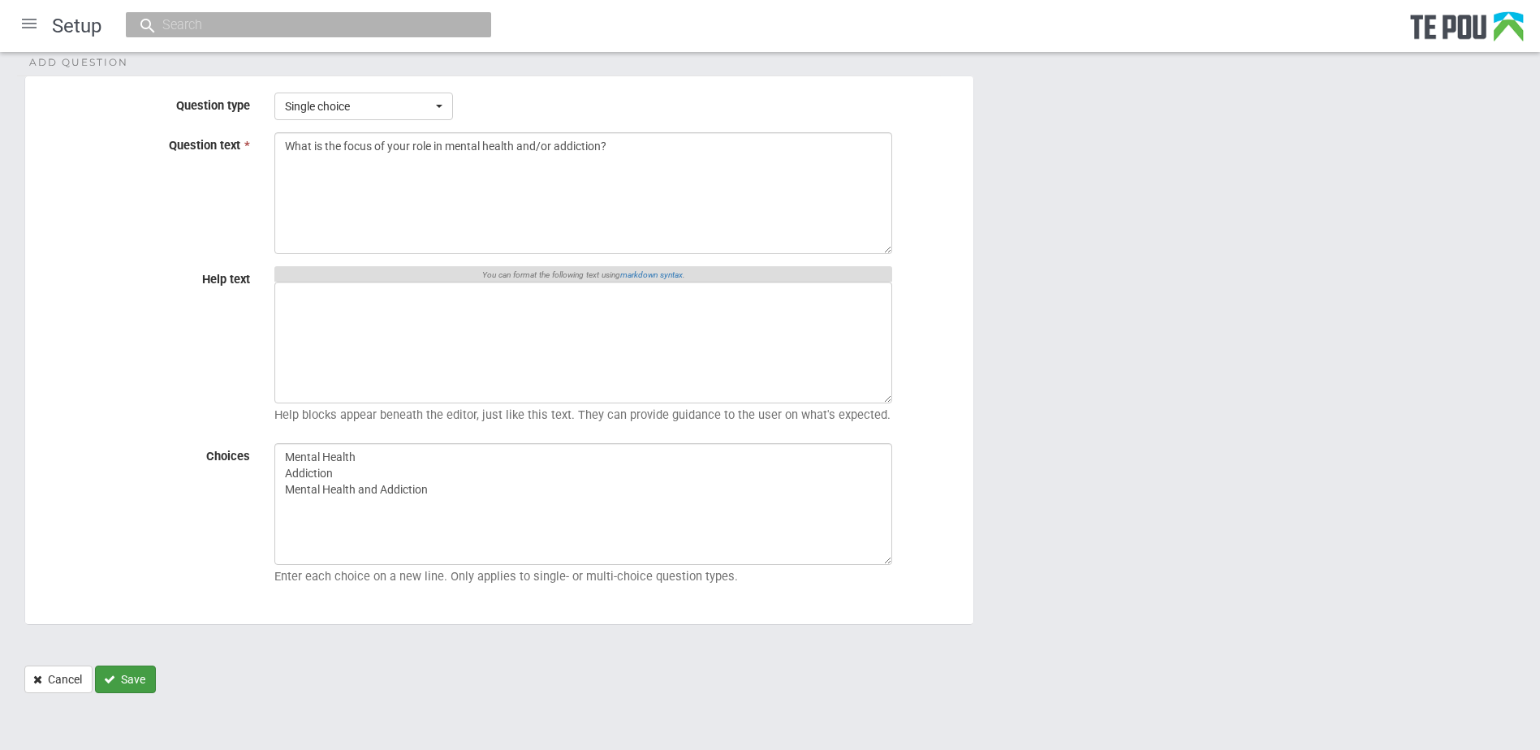
click at [140, 676] on button "Save" at bounding box center [125, 680] width 61 height 28
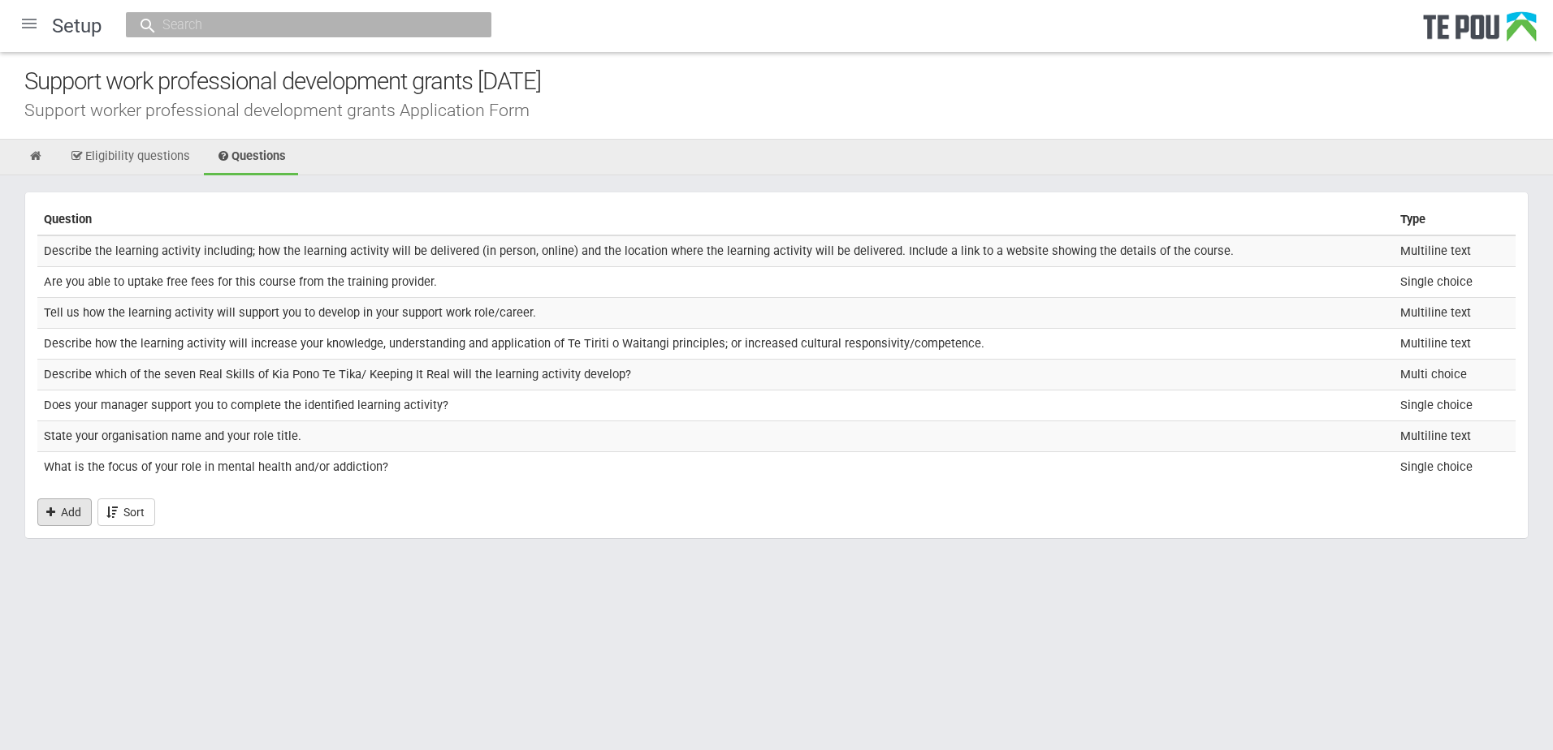
click at [41, 512] on link "Add" at bounding box center [64, 513] width 54 height 28
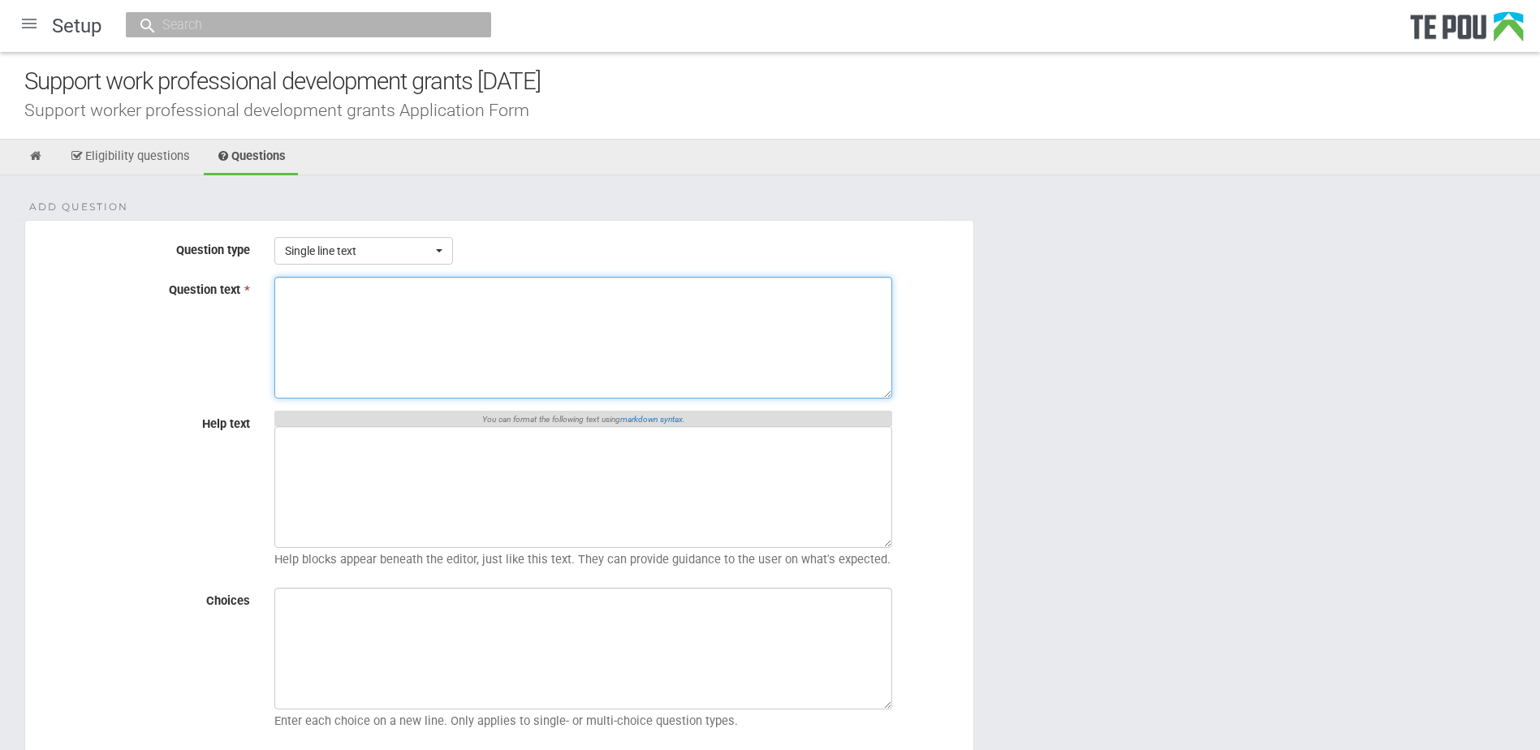
drag, startPoint x: 455, startPoint y: 366, endPoint x: 451, endPoint y: 357, distance: 9.8
click at [455, 366] on textarea "Question text *" at bounding box center [583, 338] width 618 height 122
paste textarea "What is your ethnicity?"
type textarea "What is your ethnicity?"
click at [375, 249] on span "Single line text" at bounding box center [358, 251] width 147 height 16
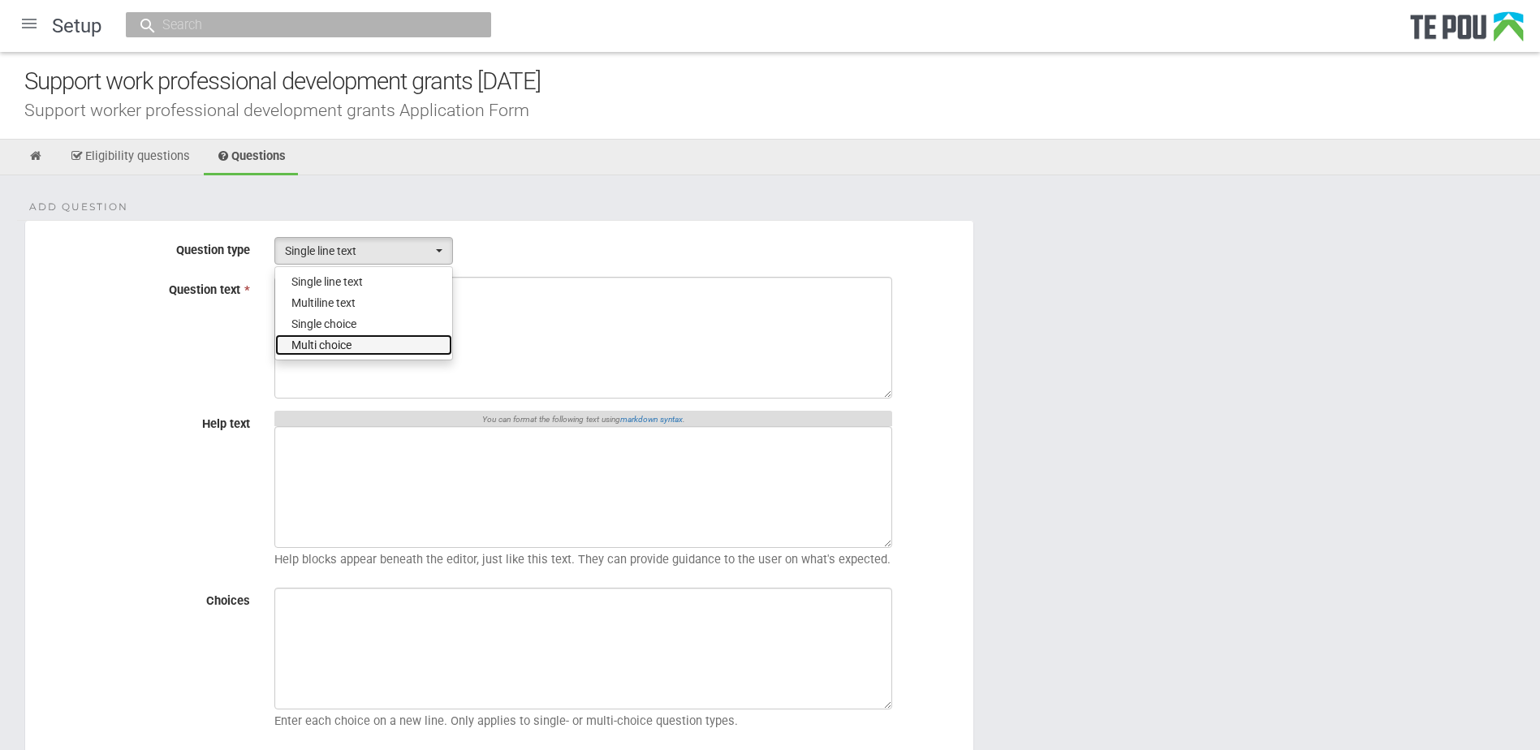
click at [343, 348] on span "Multi choice" at bounding box center [322, 345] width 60 height 16
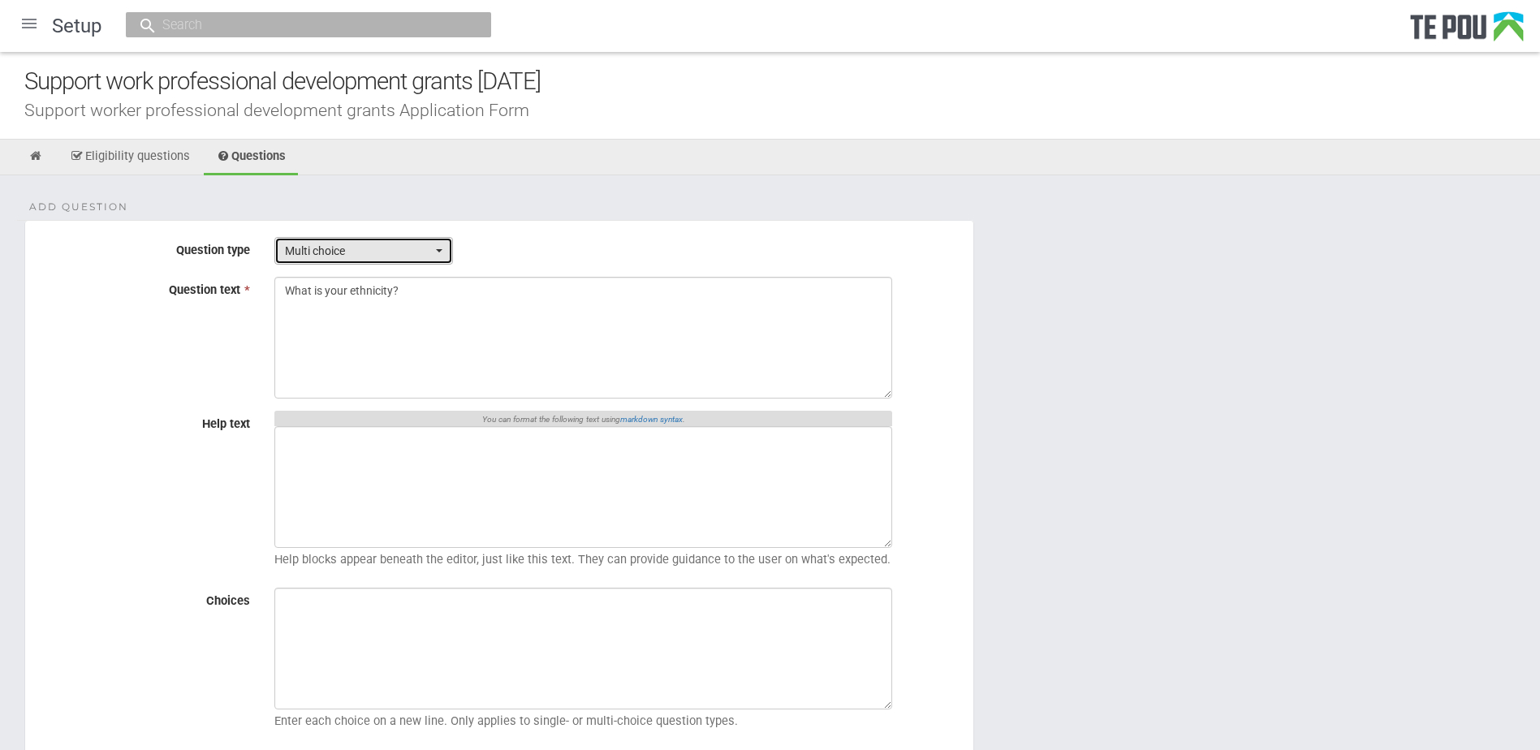
click at [377, 257] on span "Multi choice" at bounding box center [358, 251] width 147 height 16
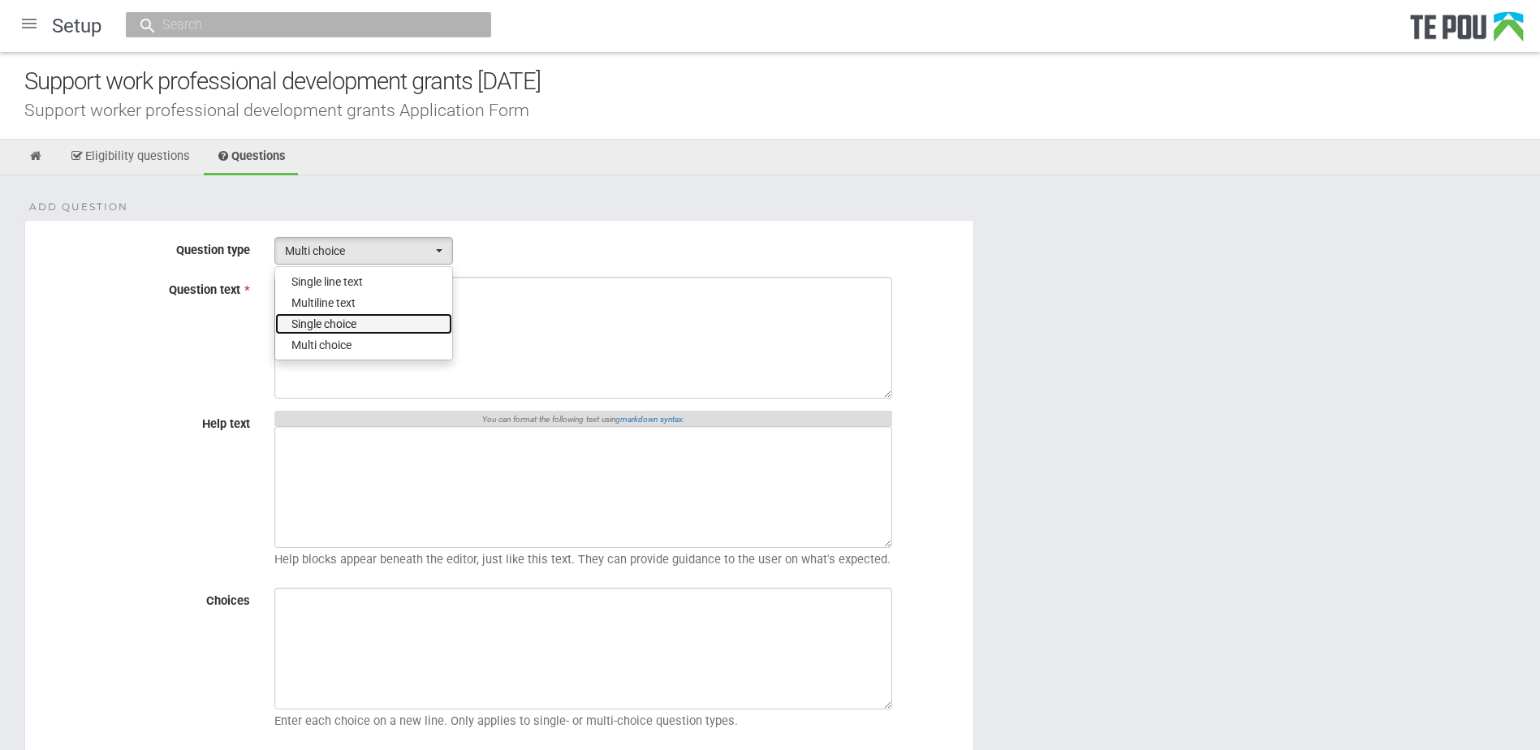
click at [339, 320] on span "Single choice" at bounding box center [324, 324] width 65 height 16
select select "3"
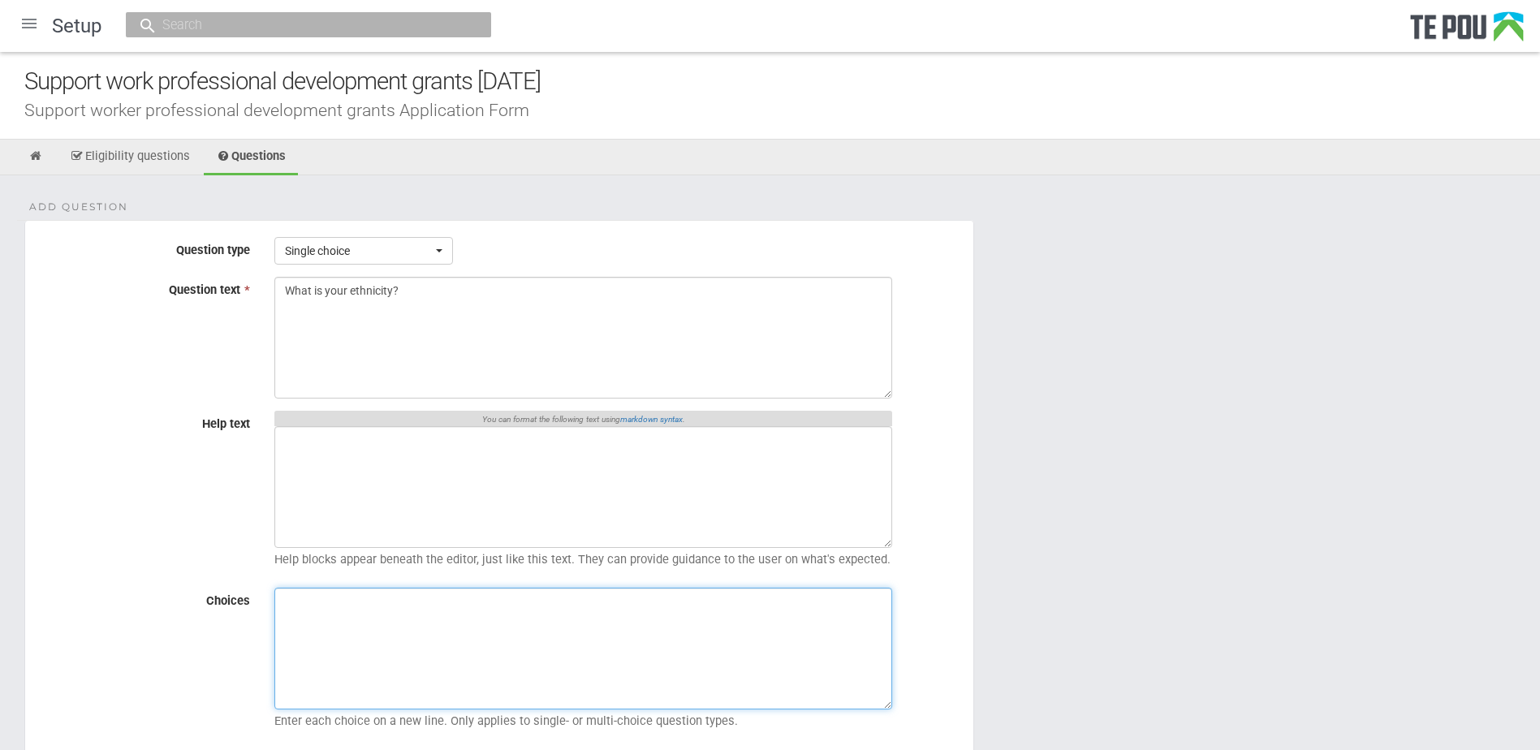
click at [399, 643] on textarea "Choices" at bounding box center [583, 649] width 618 height 122
paste textarea "New Zealand European Other European Māori Pacific People Asian Middle Eastern/L…"
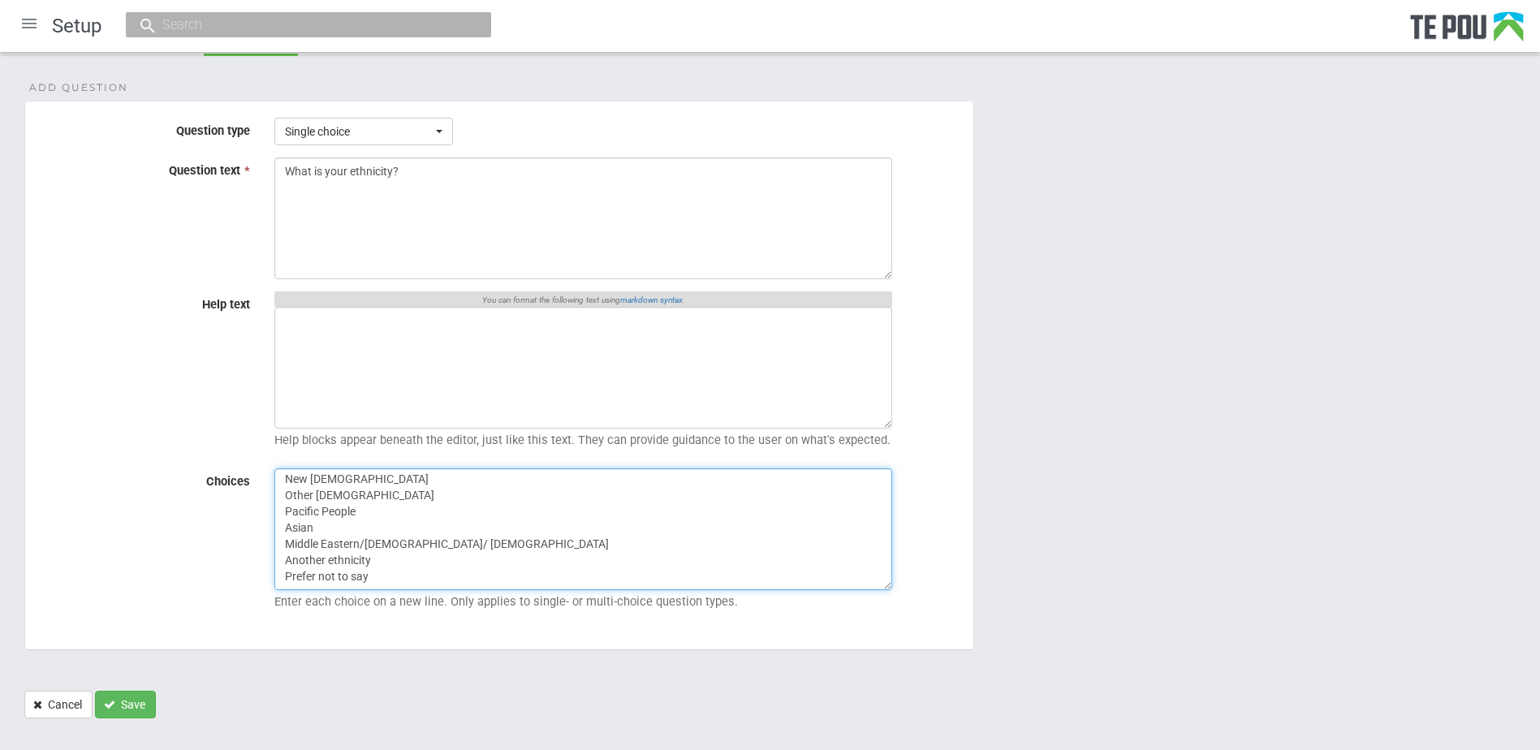
scroll to position [145, 0]
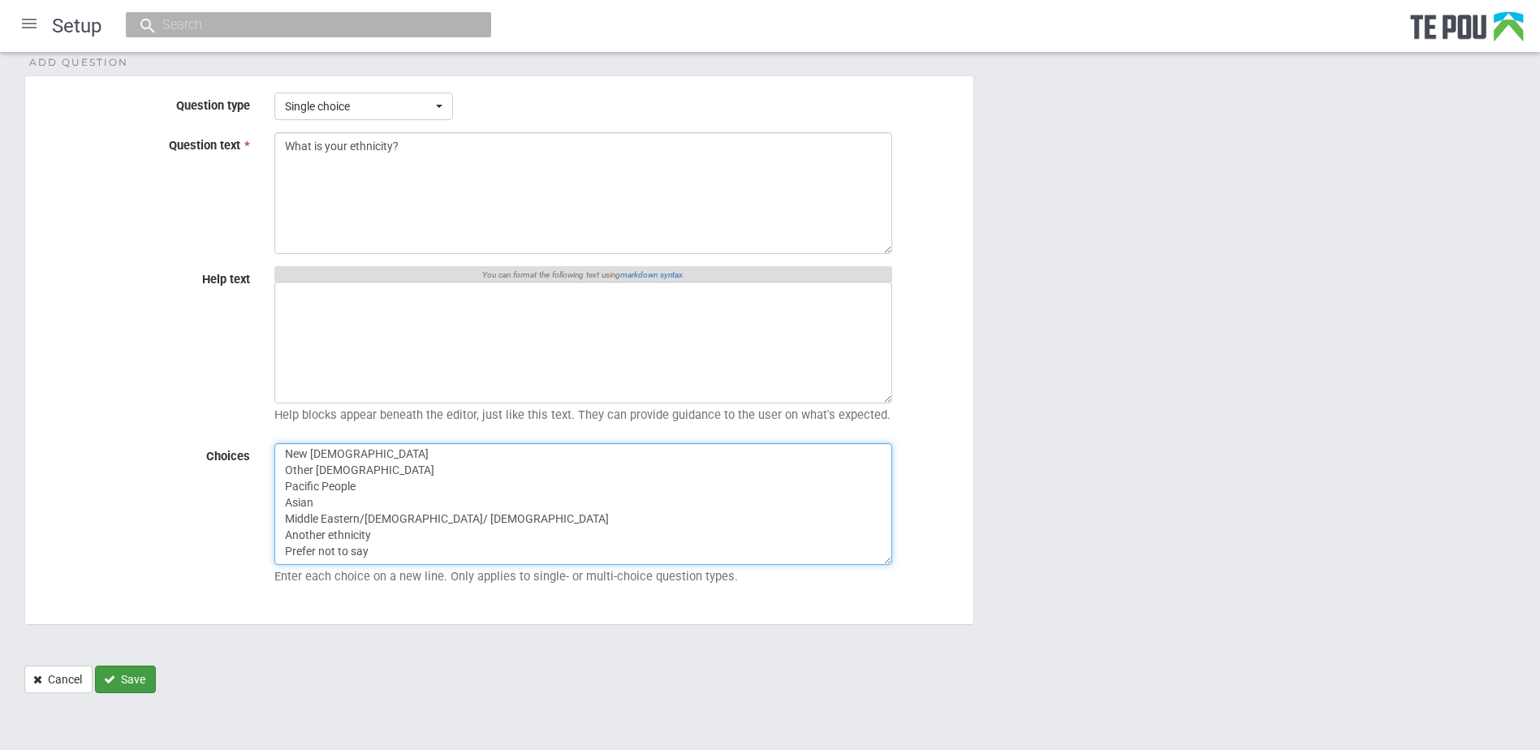
type textarea "New Zealand European Other European Māori Pacific People Asian Middle Eastern/L…"
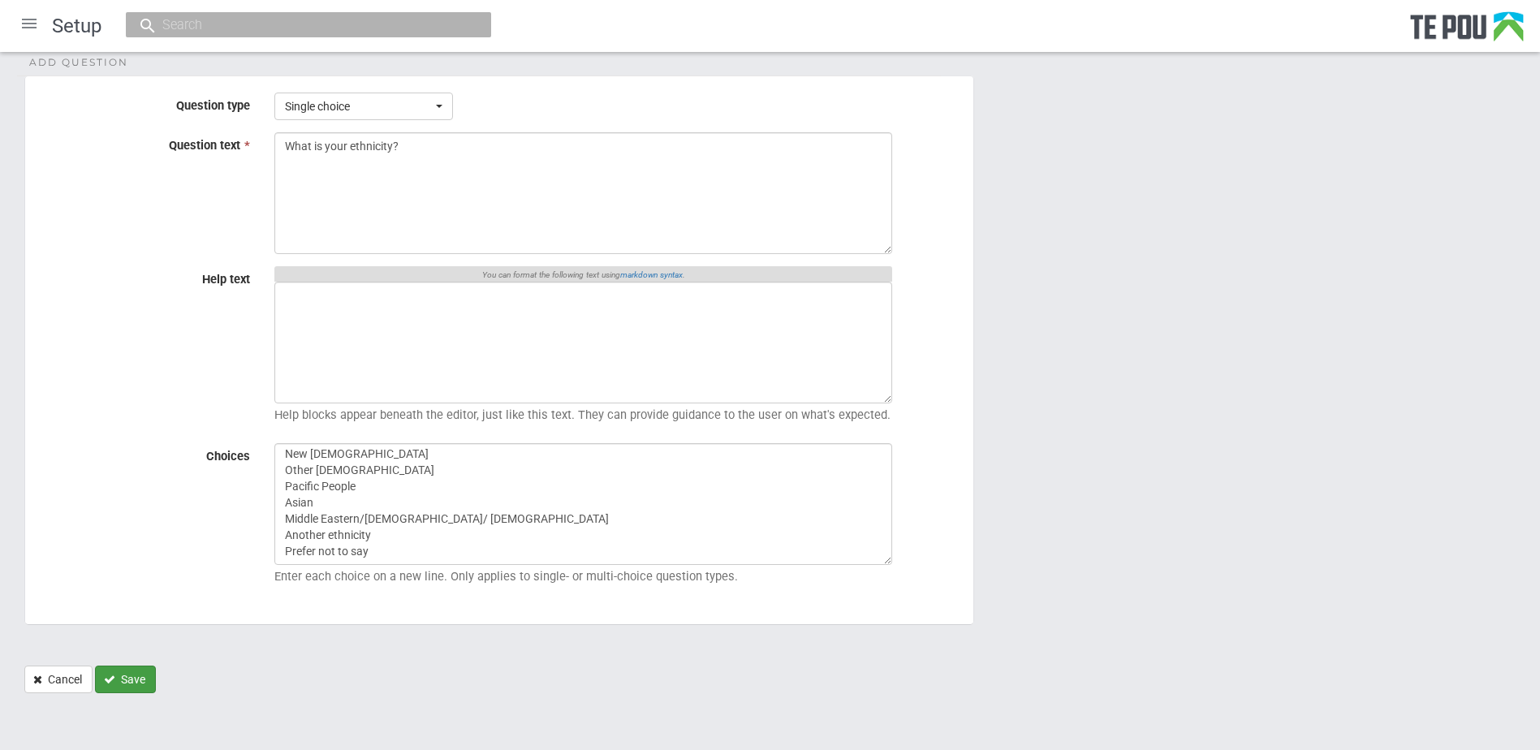
click at [135, 666] on button "Save" at bounding box center [125, 680] width 61 height 28
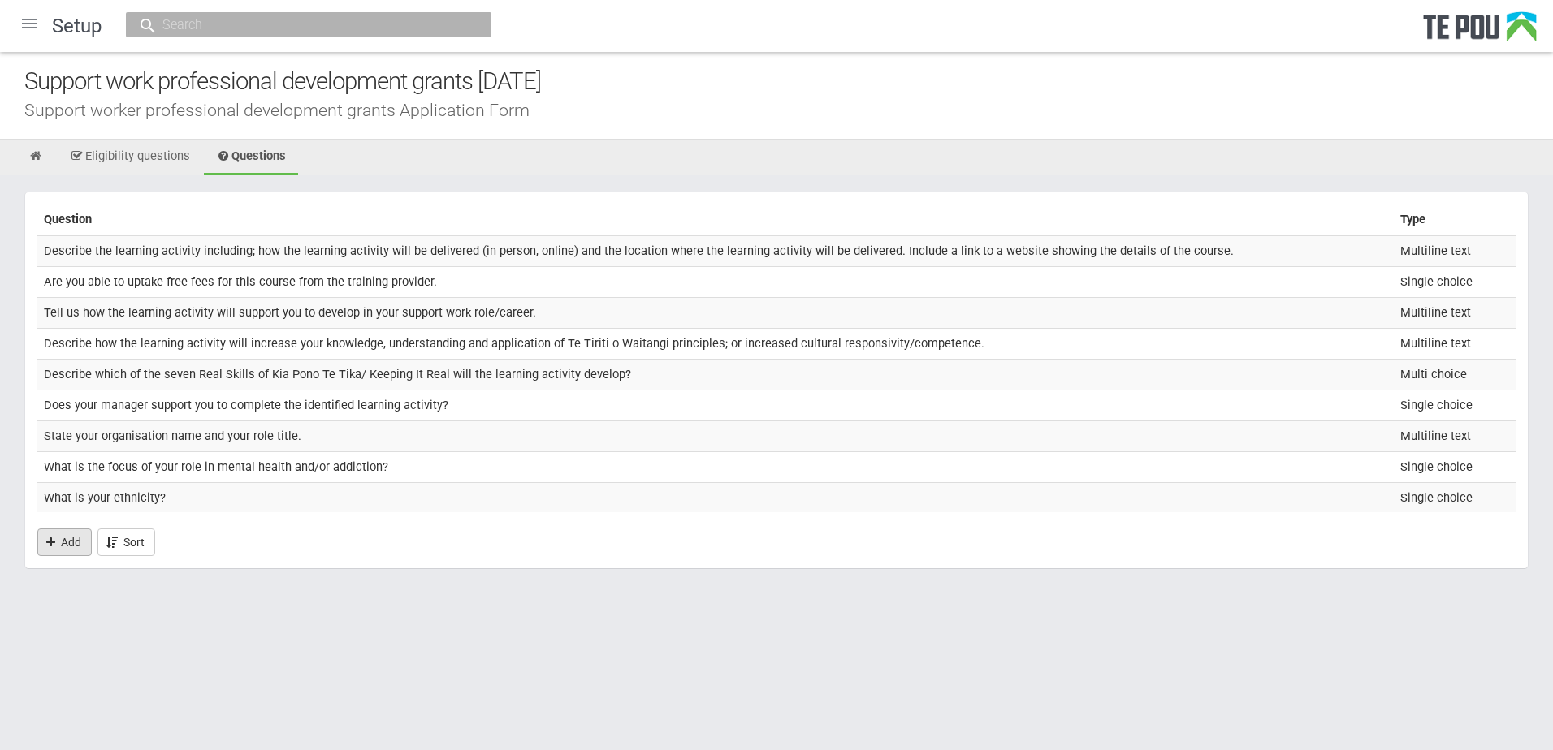
click at [82, 545] on link "Add" at bounding box center [64, 543] width 54 height 28
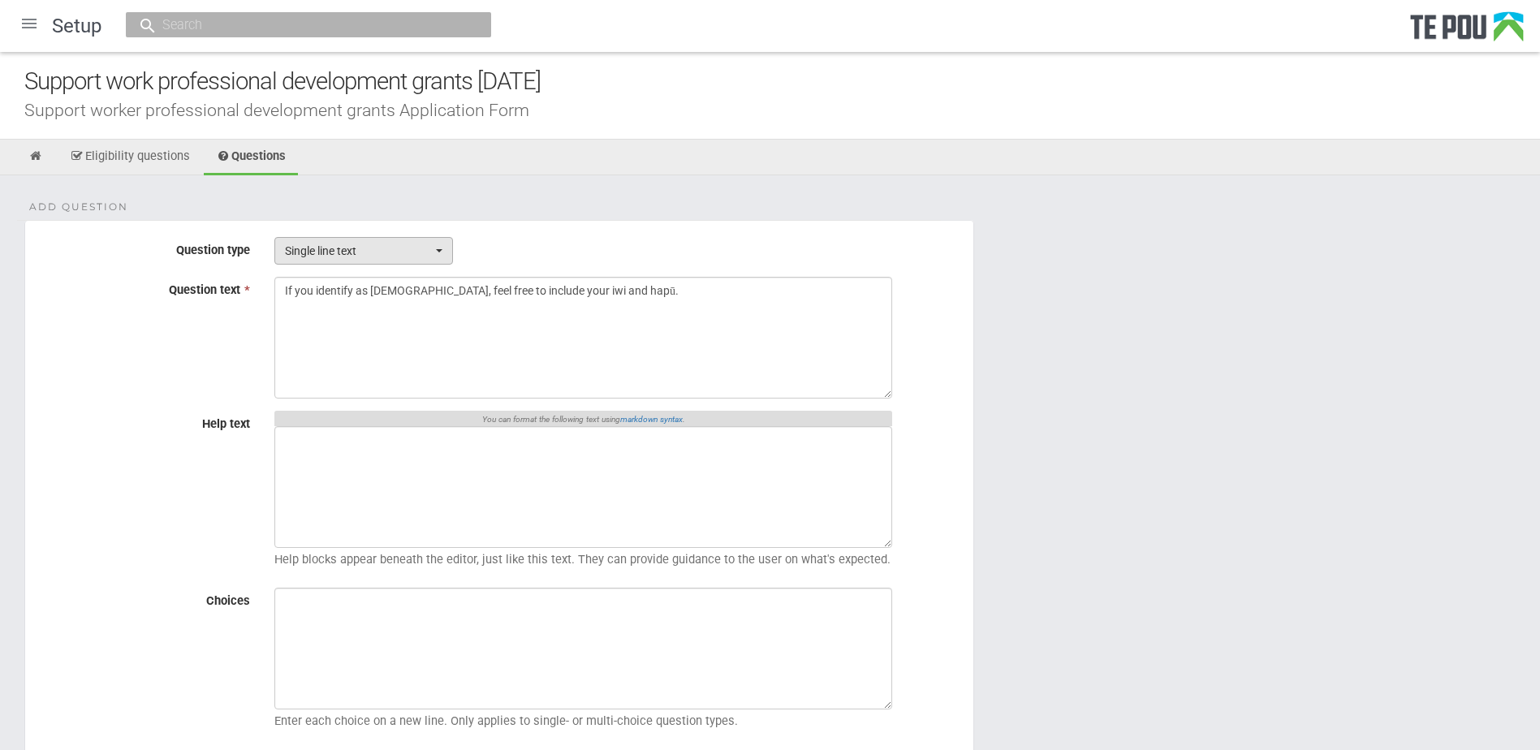
type textarea "If you identify as [DEMOGRAPHIC_DATA], feel free to include your iwi and hapū."
click at [364, 253] on span "Single line text" at bounding box center [358, 251] width 147 height 16
click at [342, 304] on span "Multiline text" at bounding box center [324, 303] width 64 height 16
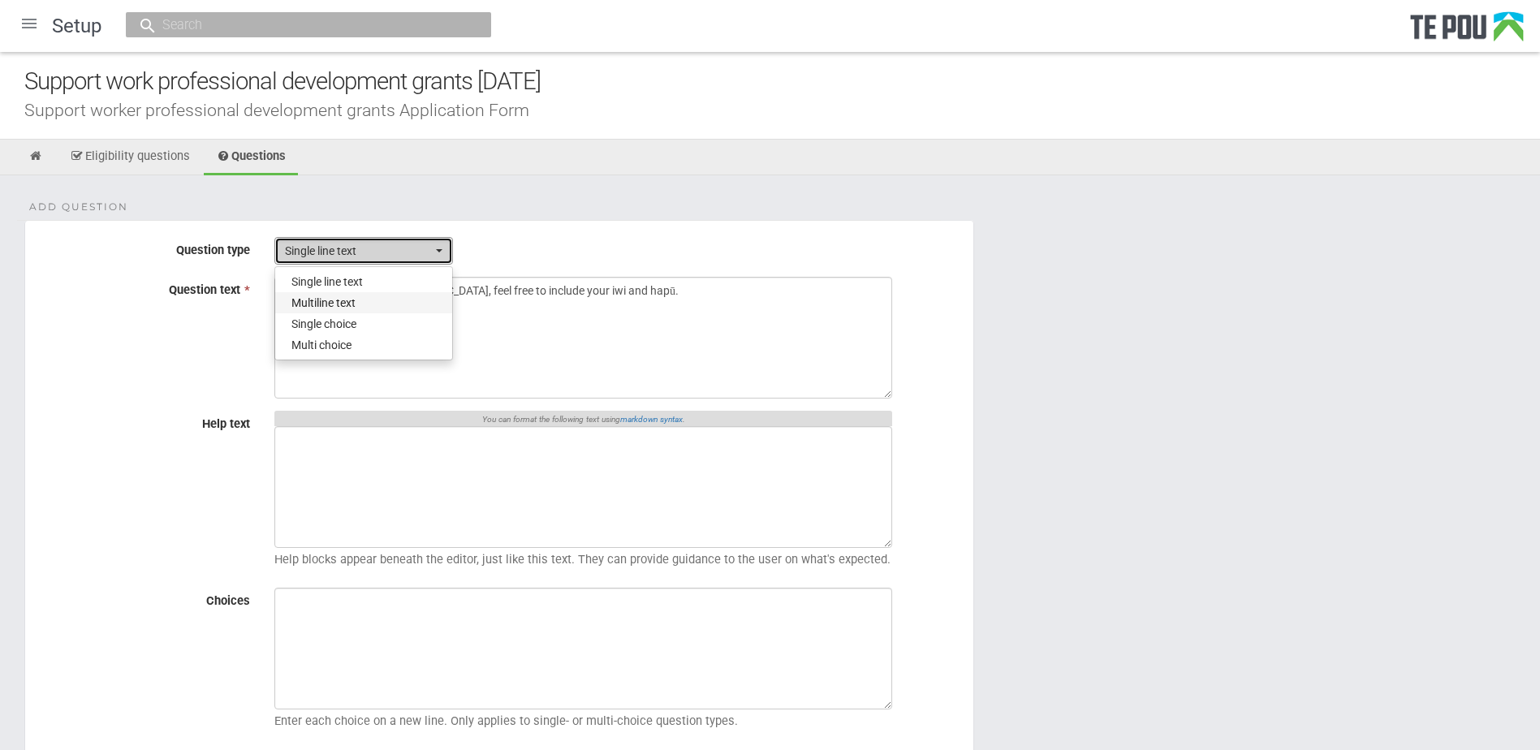
select select "2"
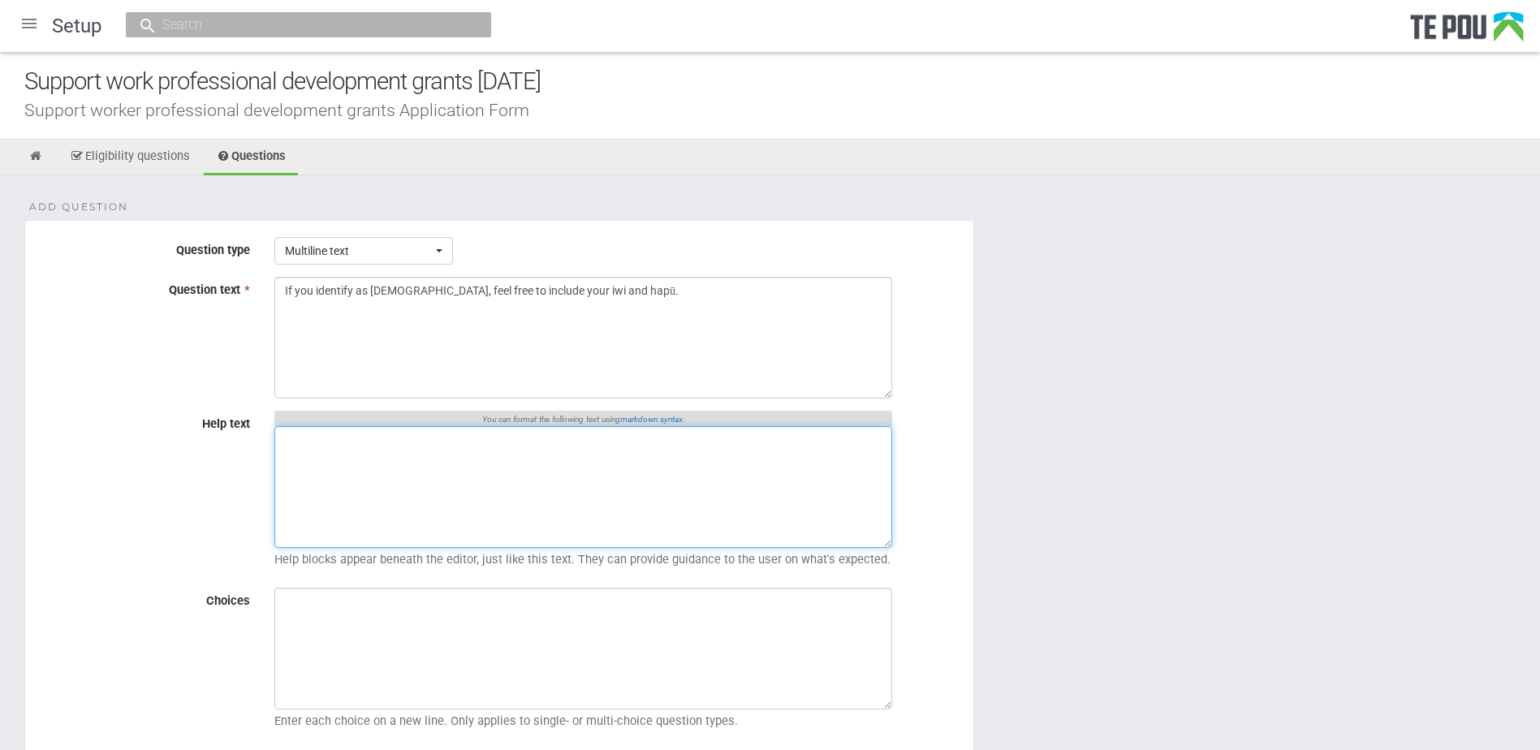
drag, startPoint x: 465, startPoint y: 491, endPoint x: 456, endPoint y: 492, distance: 9.0
click at [465, 491] on textarea "Help text" at bounding box center [583, 487] width 618 height 122
paste textarea "If you don’t want to answer (or this not relevant) state ‘not applicable’"
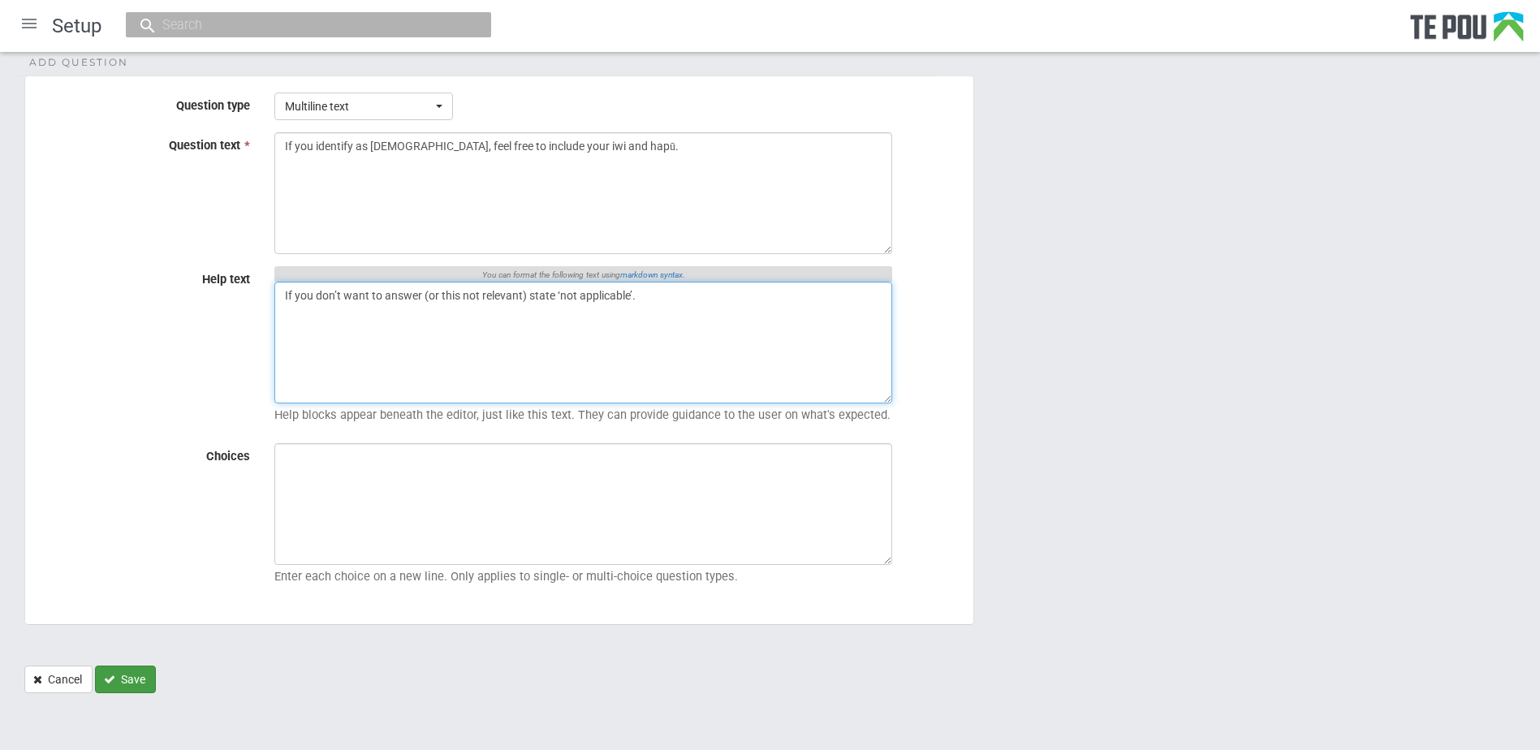
type textarea "If you don’t want to answer (or this not relevant) state ‘not applicable’."
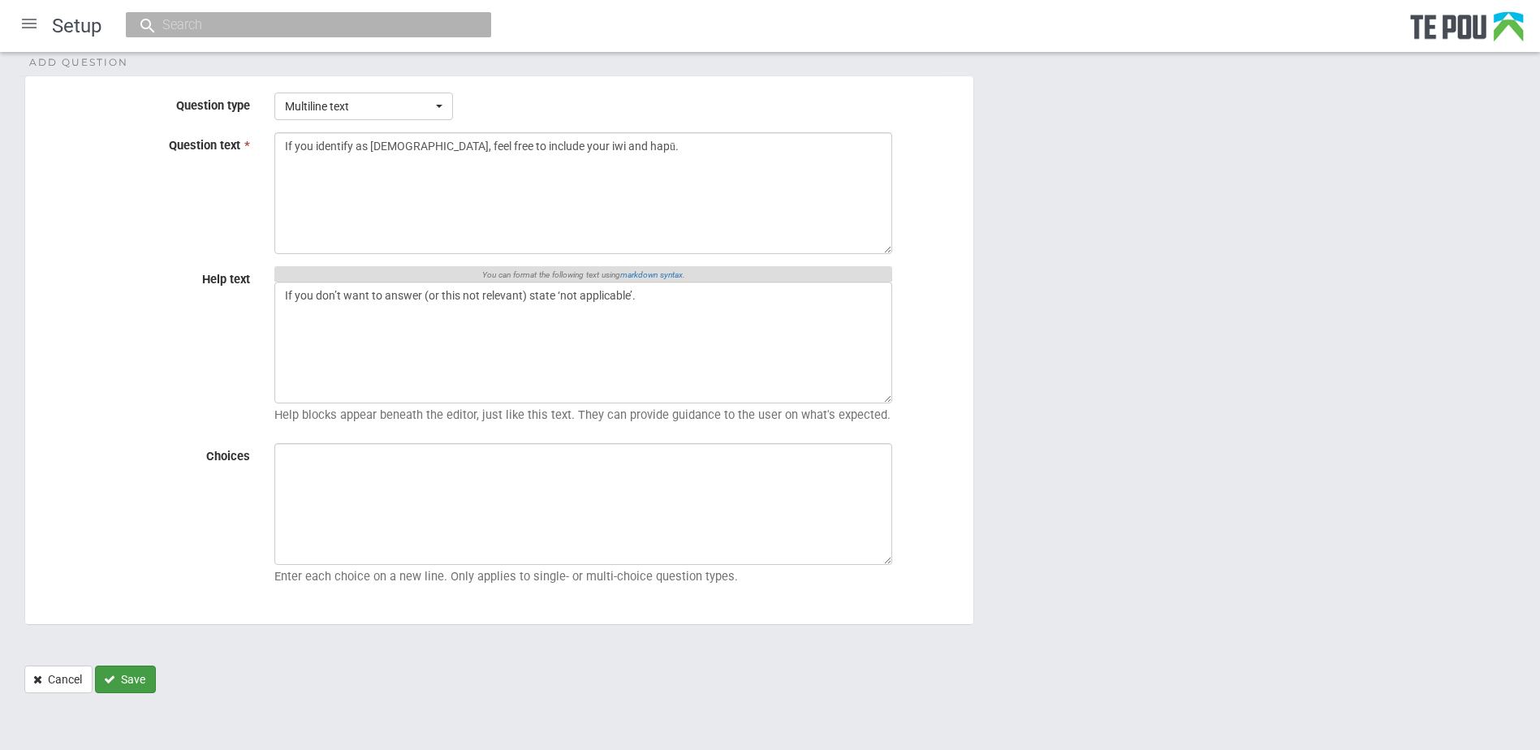
click at [132, 673] on button "Save" at bounding box center [125, 680] width 61 height 28
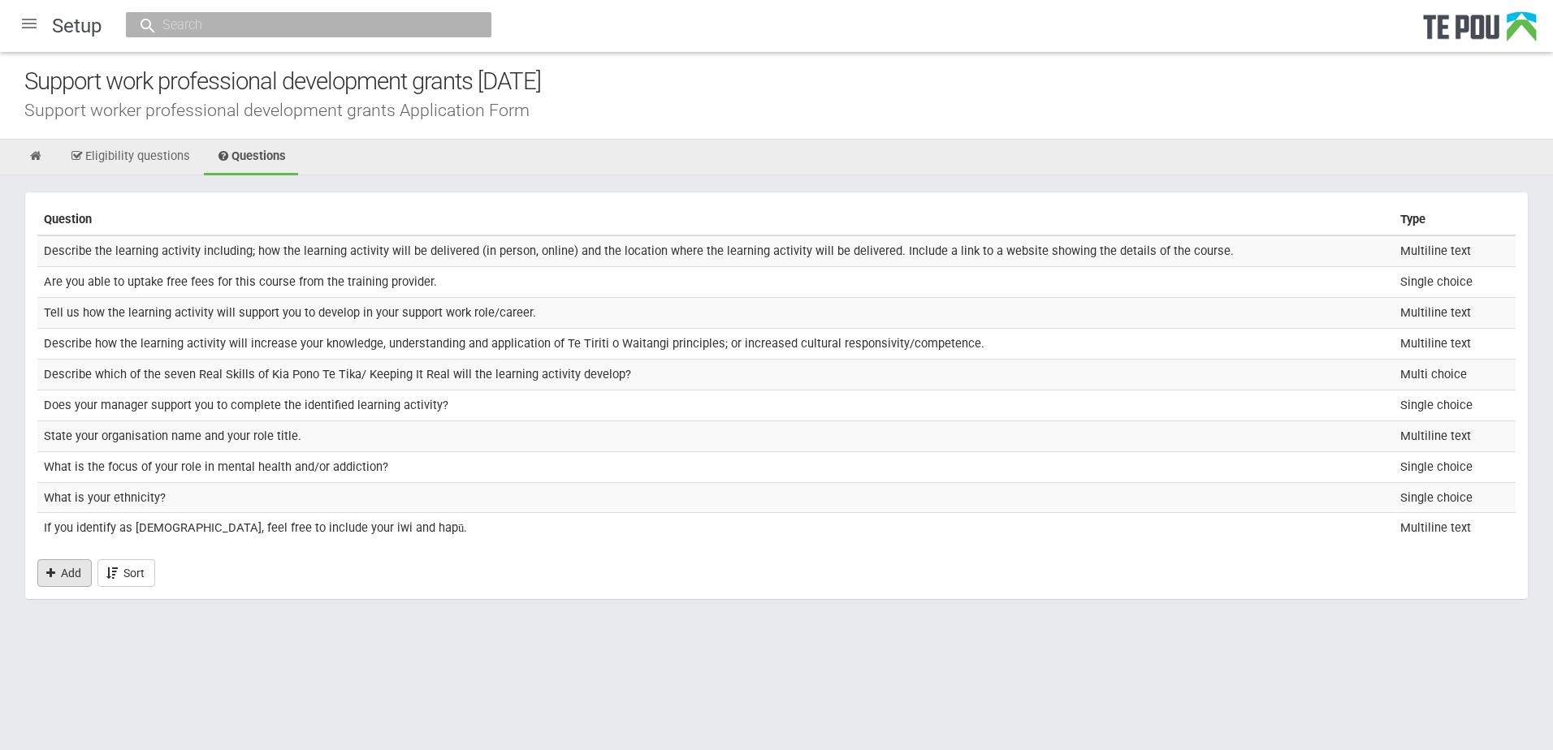
click at [70, 581] on link "Add" at bounding box center [64, 573] width 54 height 28
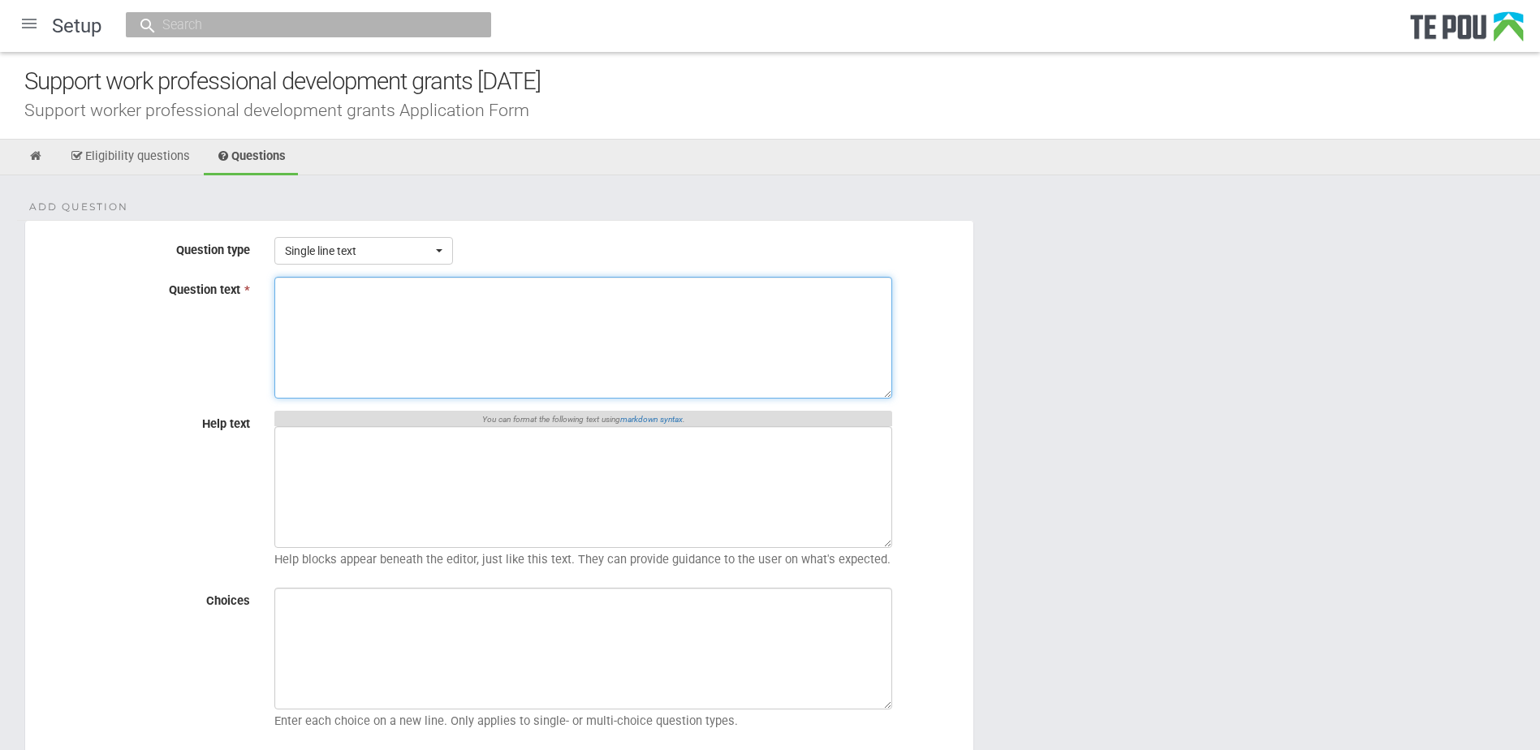
click at [567, 300] on textarea "Question text *" at bounding box center [583, 338] width 618 height 122
paste textarea "In which Te Whatu Ora region do you mainly work or intend to work?"
type textarea "In which Te Whatu Ora region do you mainly work or intend to work?"
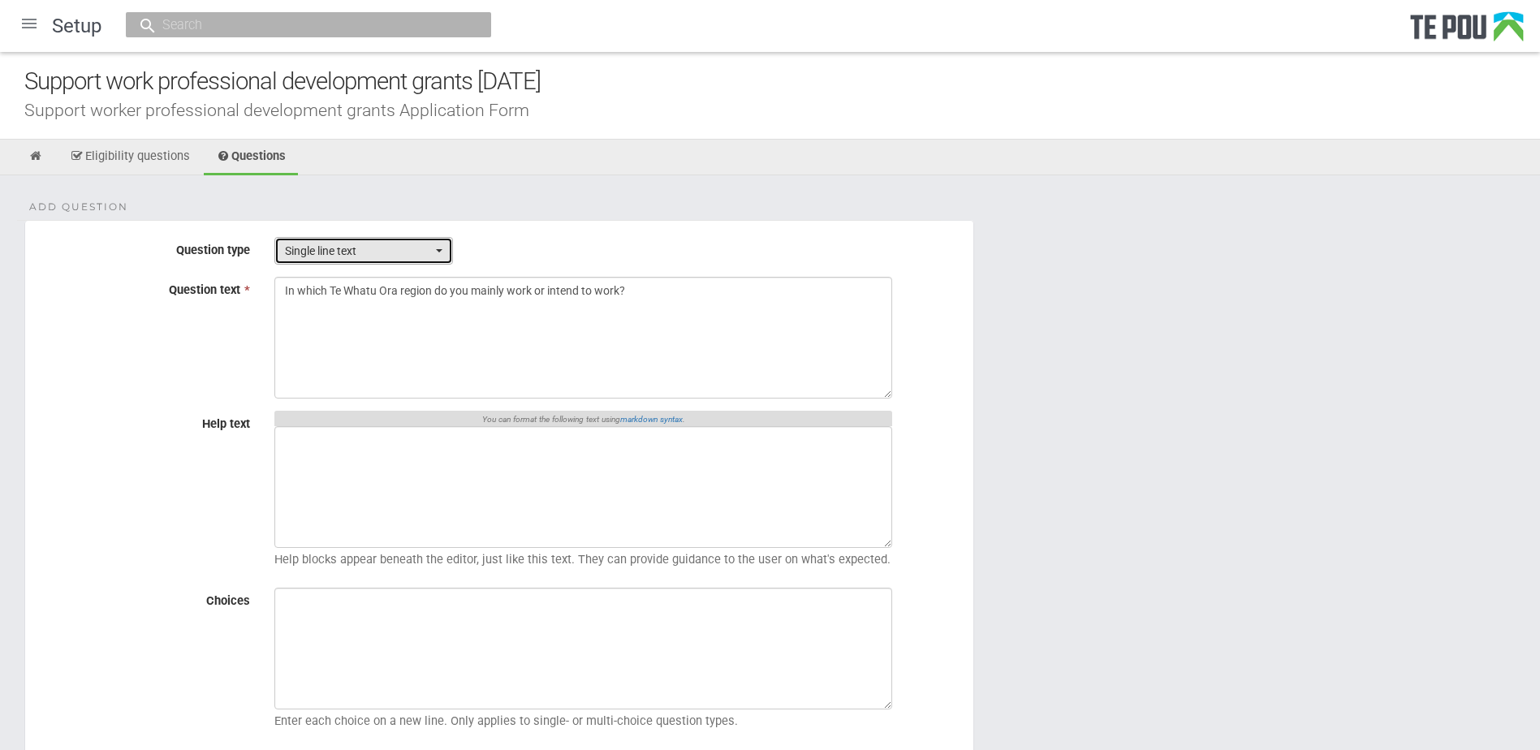
click at [361, 254] on span "Single line text" at bounding box center [358, 251] width 147 height 16
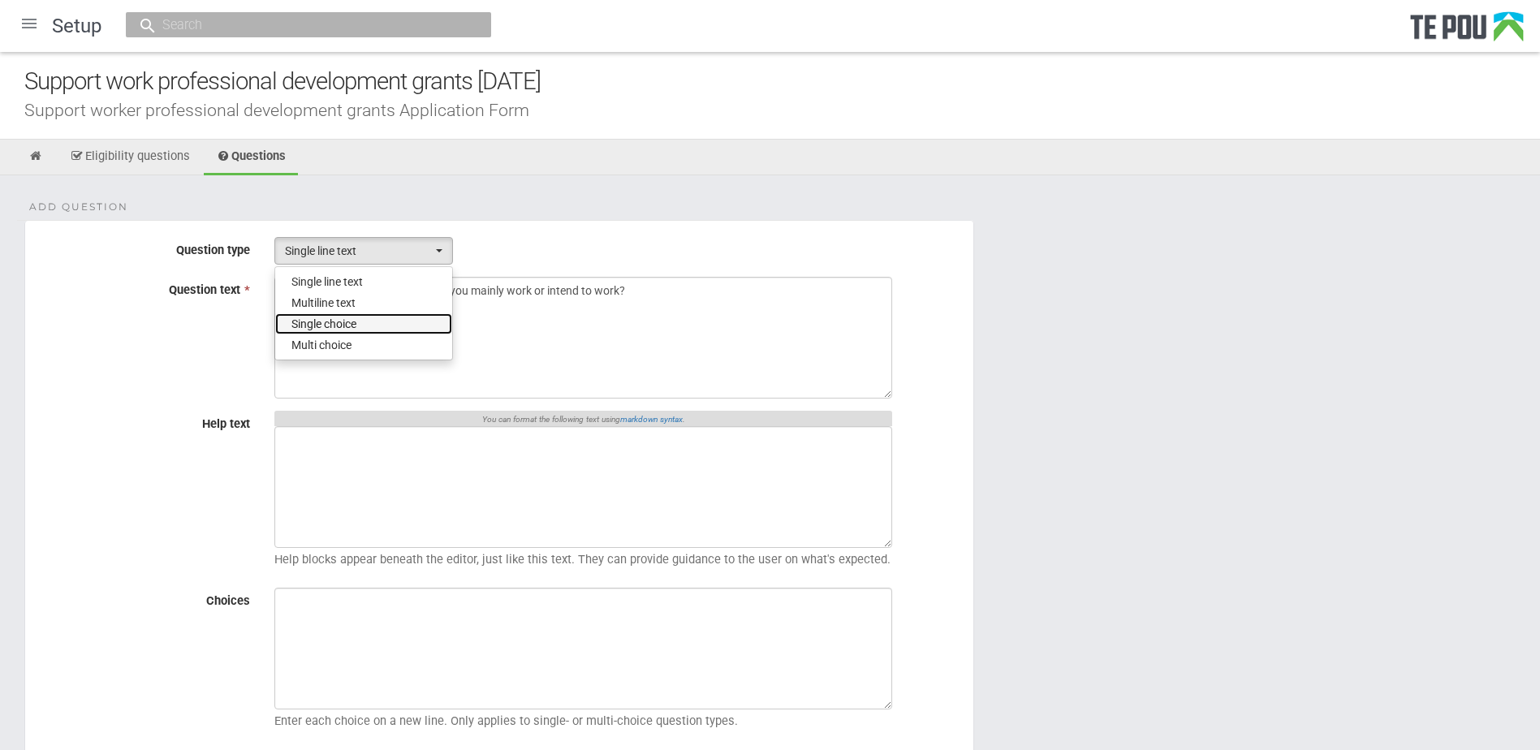
click at [351, 320] on span "Single choice" at bounding box center [324, 324] width 65 height 16
select select "3"
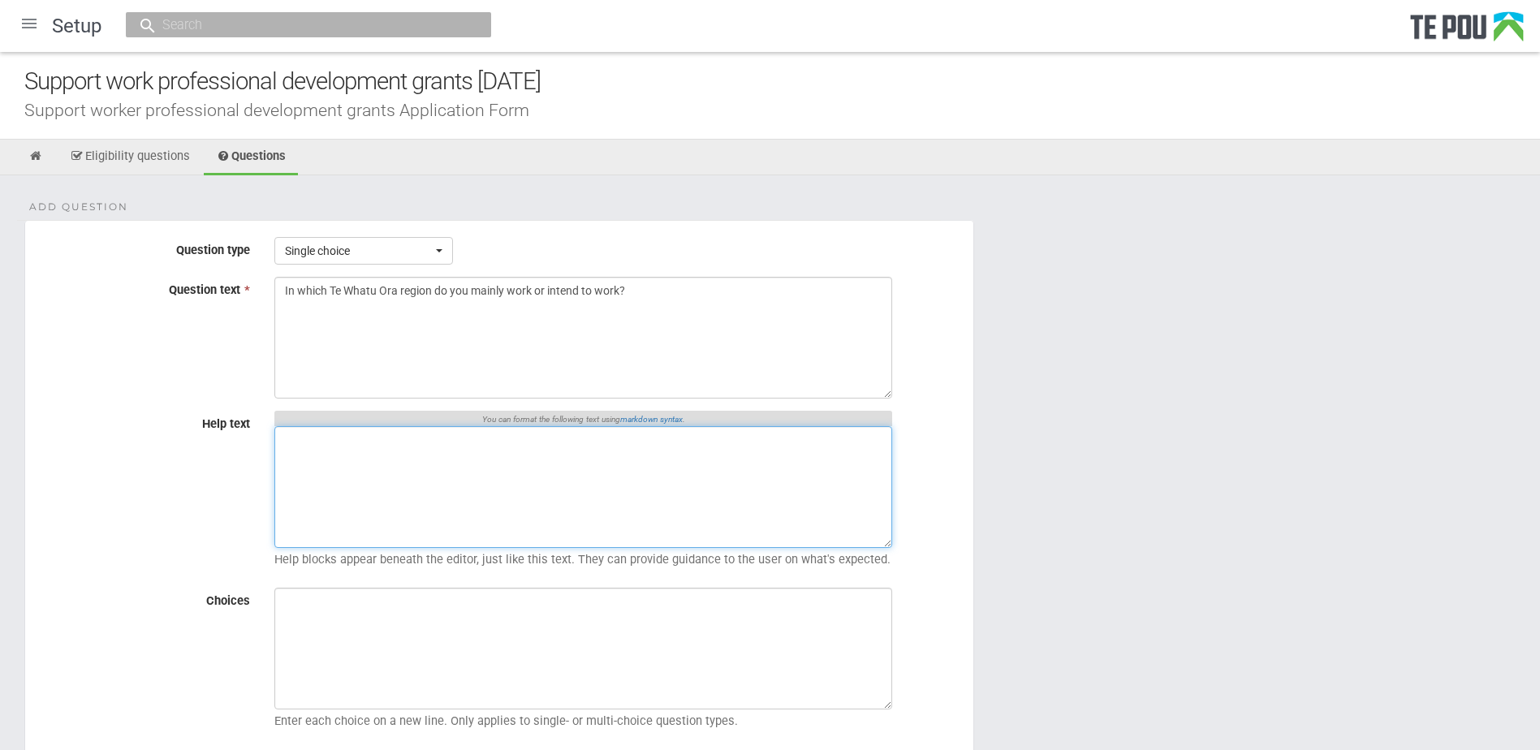
click at [529, 505] on textarea "Help text" at bounding box center [583, 487] width 618 height 122
paste textarea "We ask applicants to indicate which Te Whatu Ora region they mainly work in so …"
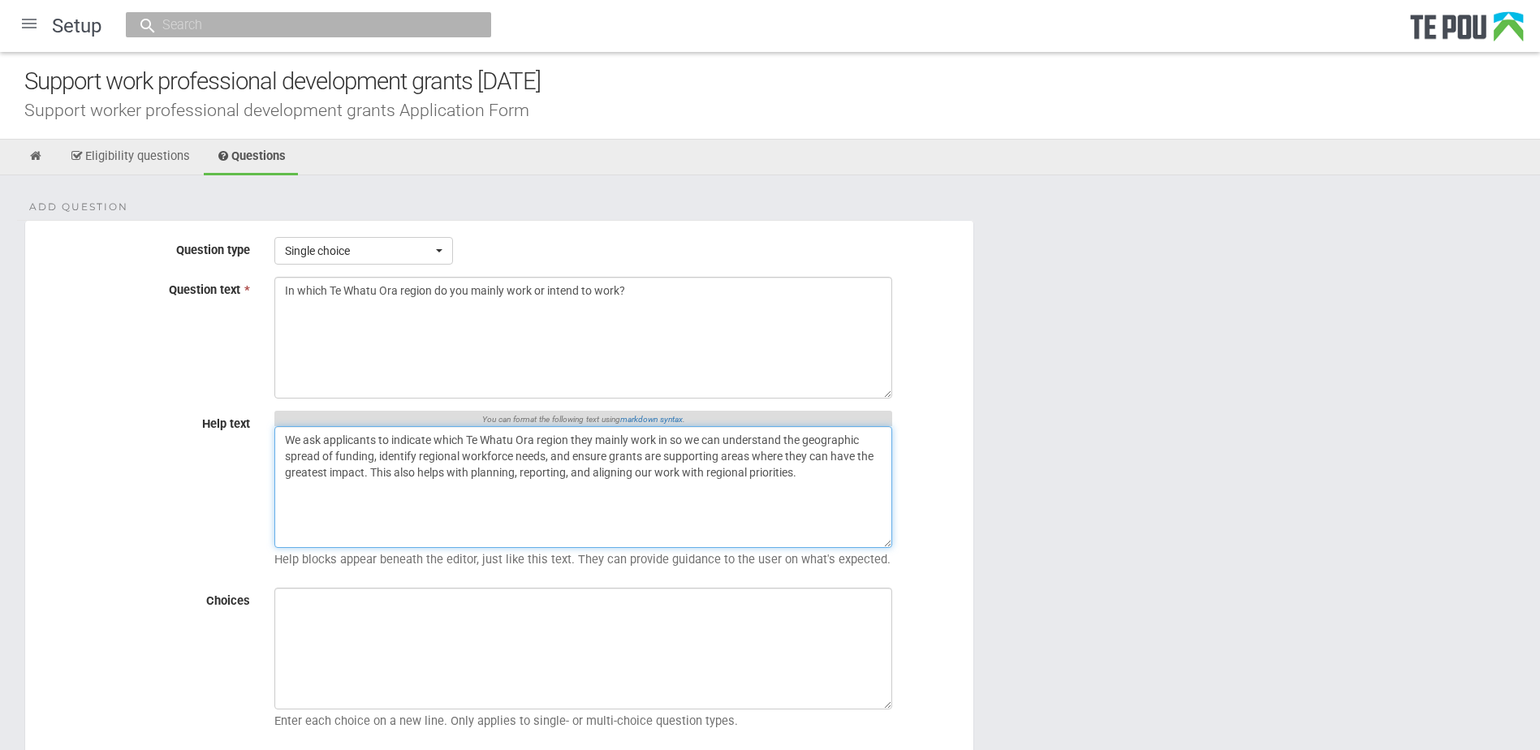
type textarea "We ask applicants to indicate which Te Whatu Ora region they mainly work in so …"
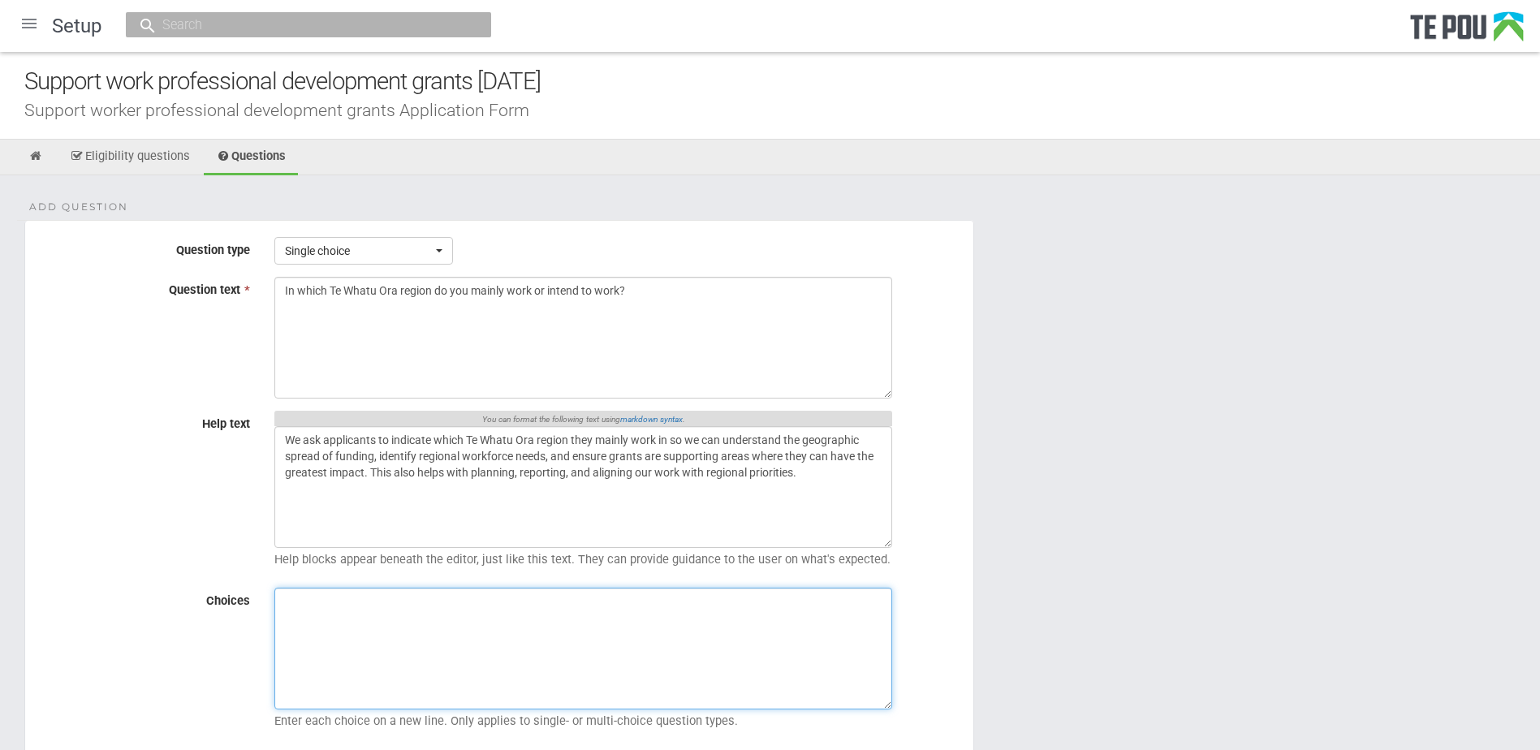
click at [567, 619] on textarea "Choices" at bounding box center [583, 649] width 618 height 122
paste textarea "Northern (Northland, Auckland, Waitematā and Counties Manukau) Te Manawa Taki (…"
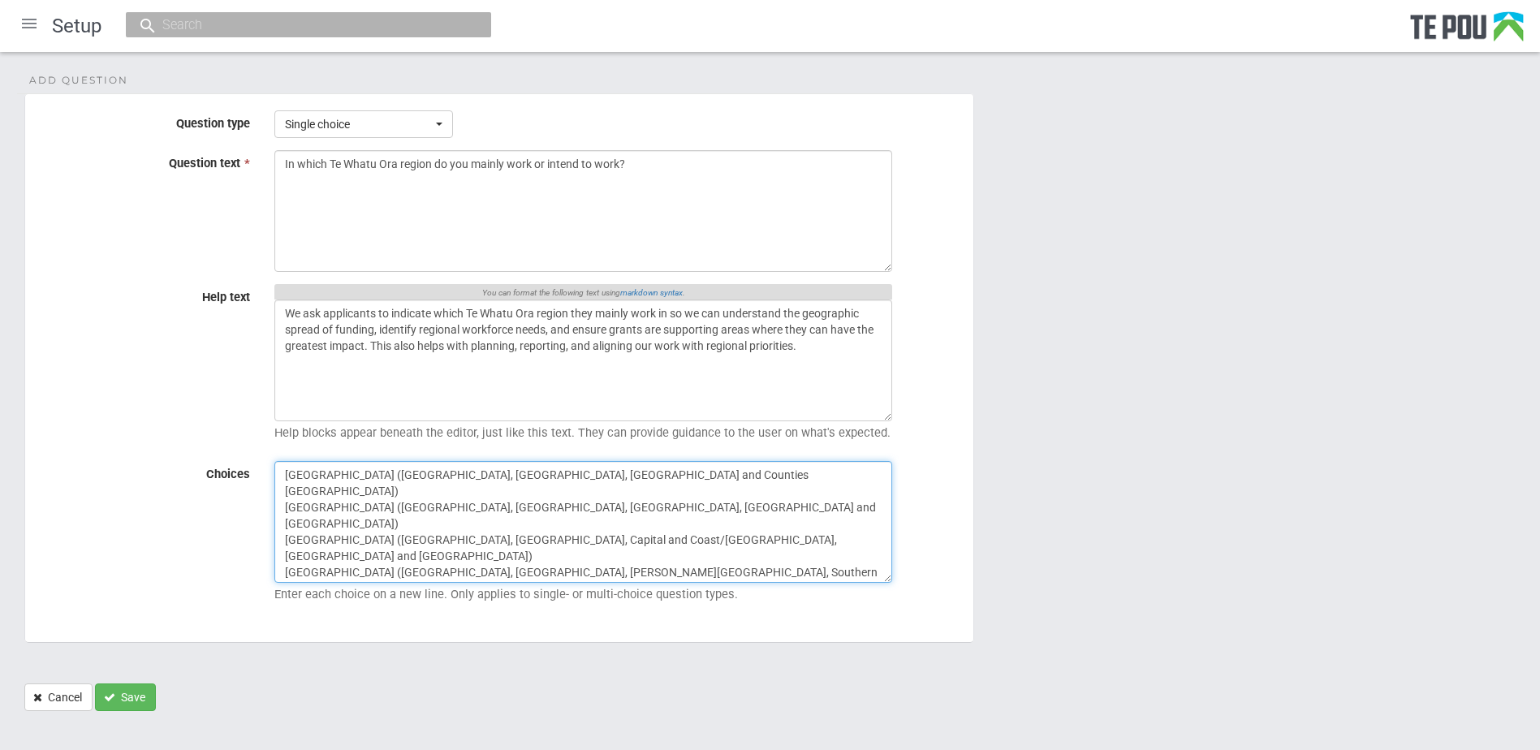
scroll to position [145, 0]
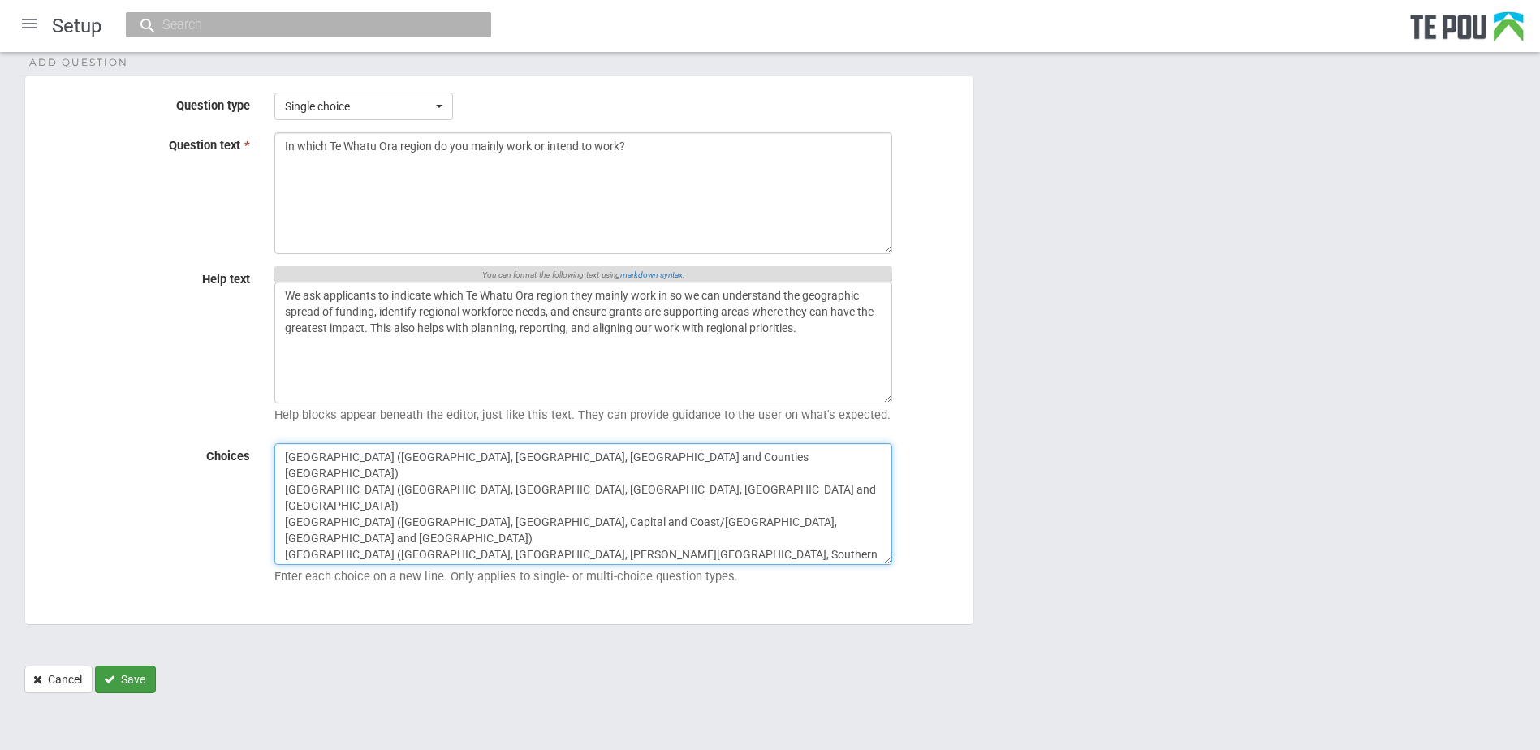
type textarea "Northern (Northland, Auckland, Waitematā and Counties Manukau) Te Manawa Taki (…"
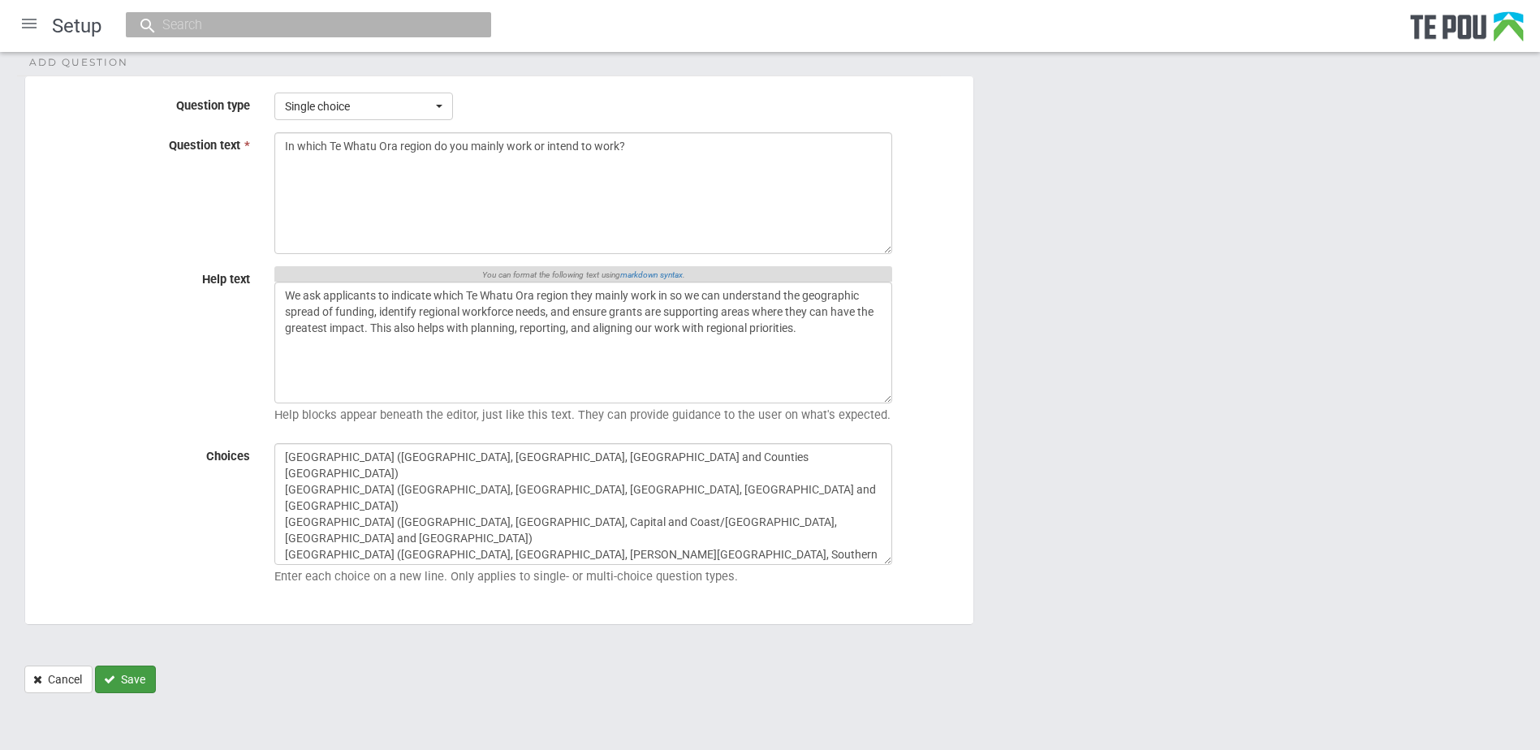
click at [144, 678] on button "Save" at bounding box center [125, 680] width 61 height 28
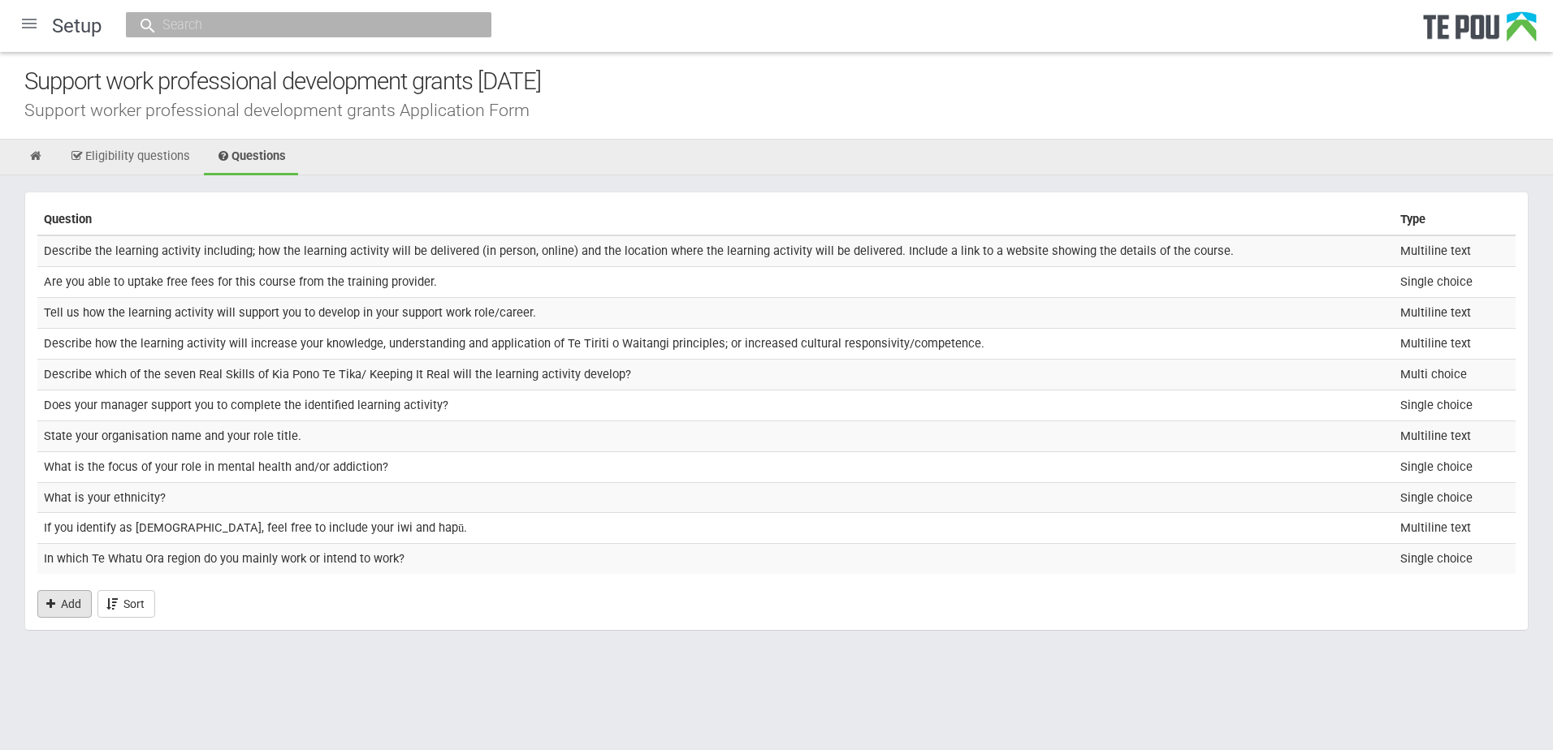
click at [69, 607] on link "Add" at bounding box center [64, 604] width 54 height 28
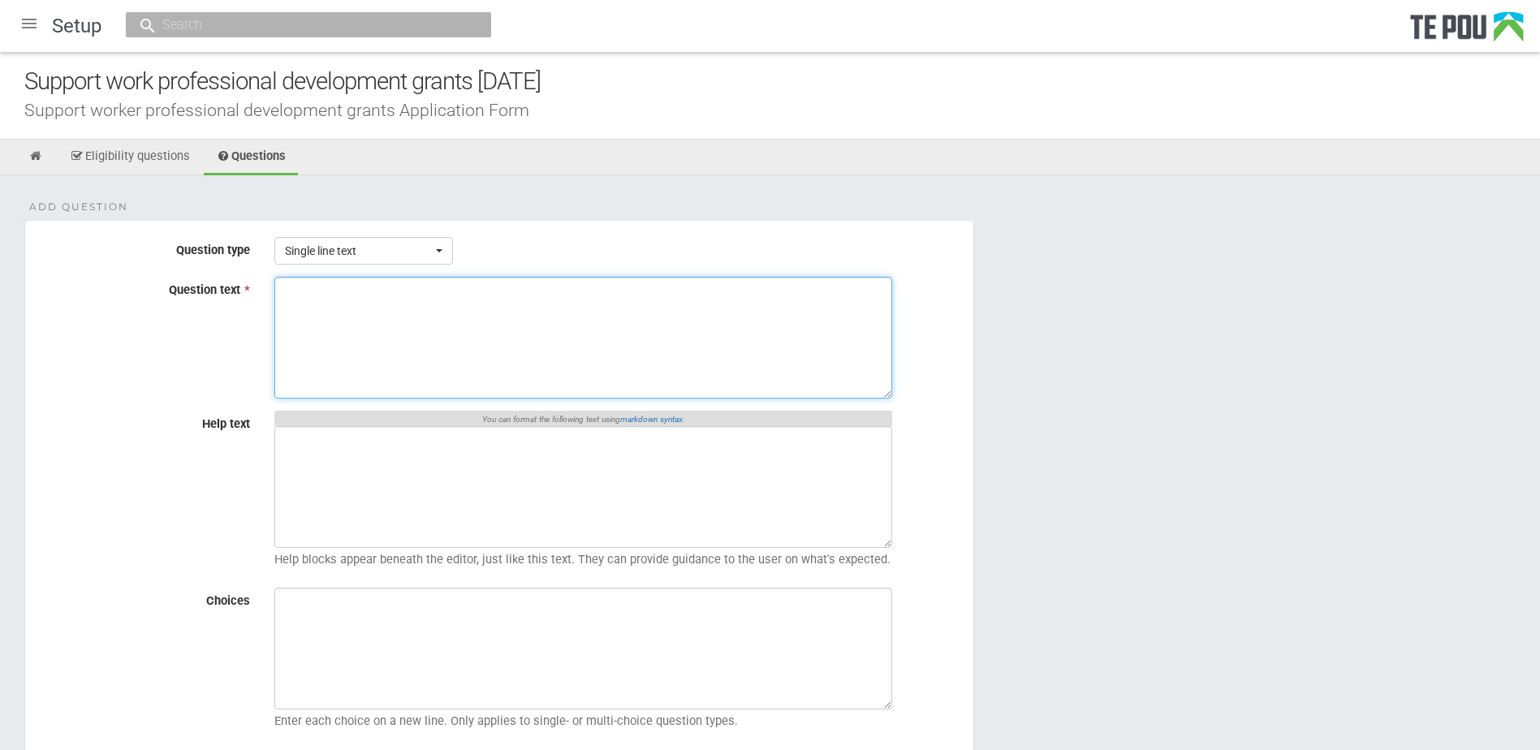
click at [348, 359] on textarea "Question text *" at bounding box center [583, 338] width 618 height 122
paste textarea "How will you be supported to complete the learning activity?"
type textarea "How will you be supported to complete the learning activity?"
click at [361, 249] on span "Single line text" at bounding box center [358, 251] width 147 height 16
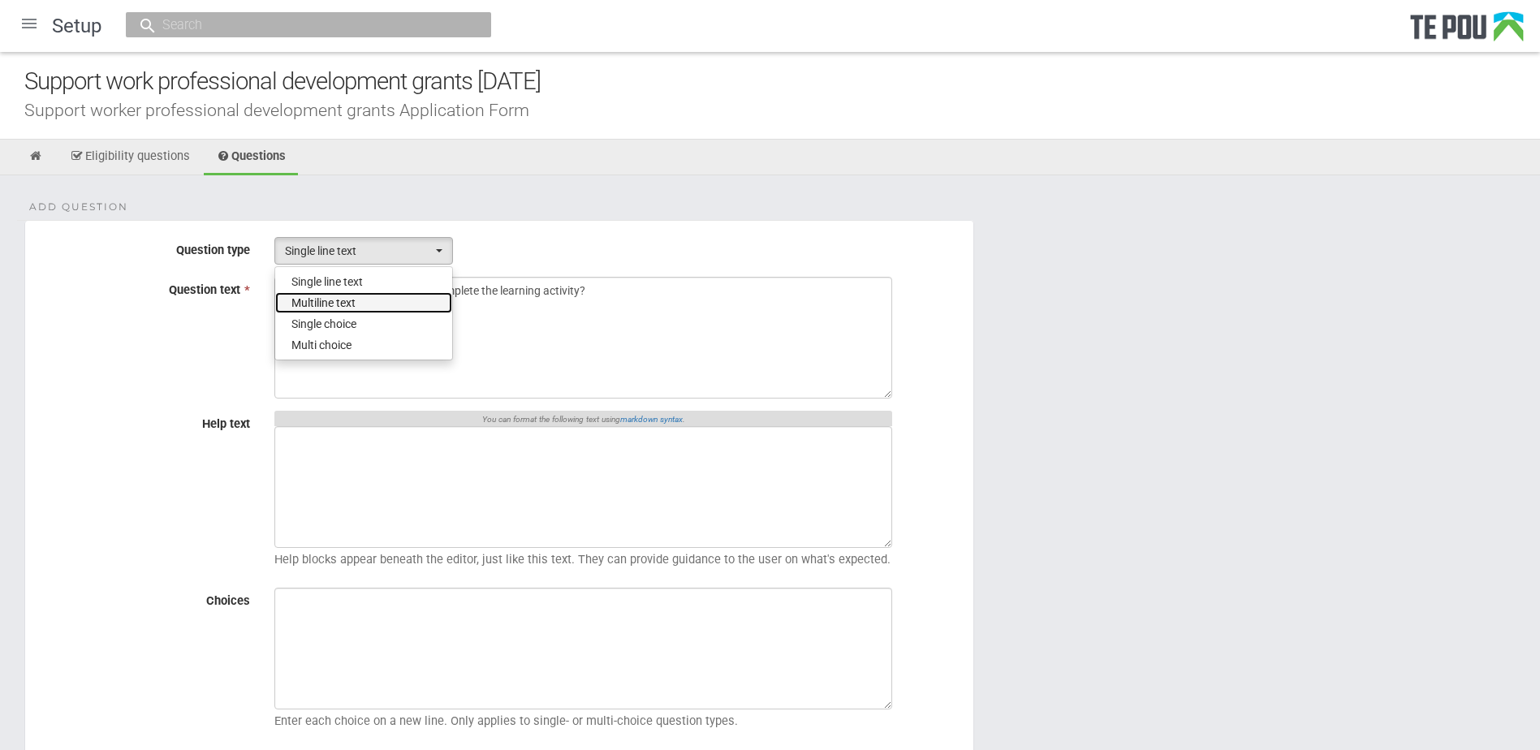
click at [339, 301] on span "Multiline text" at bounding box center [324, 303] width 64 height 16
select select "2"
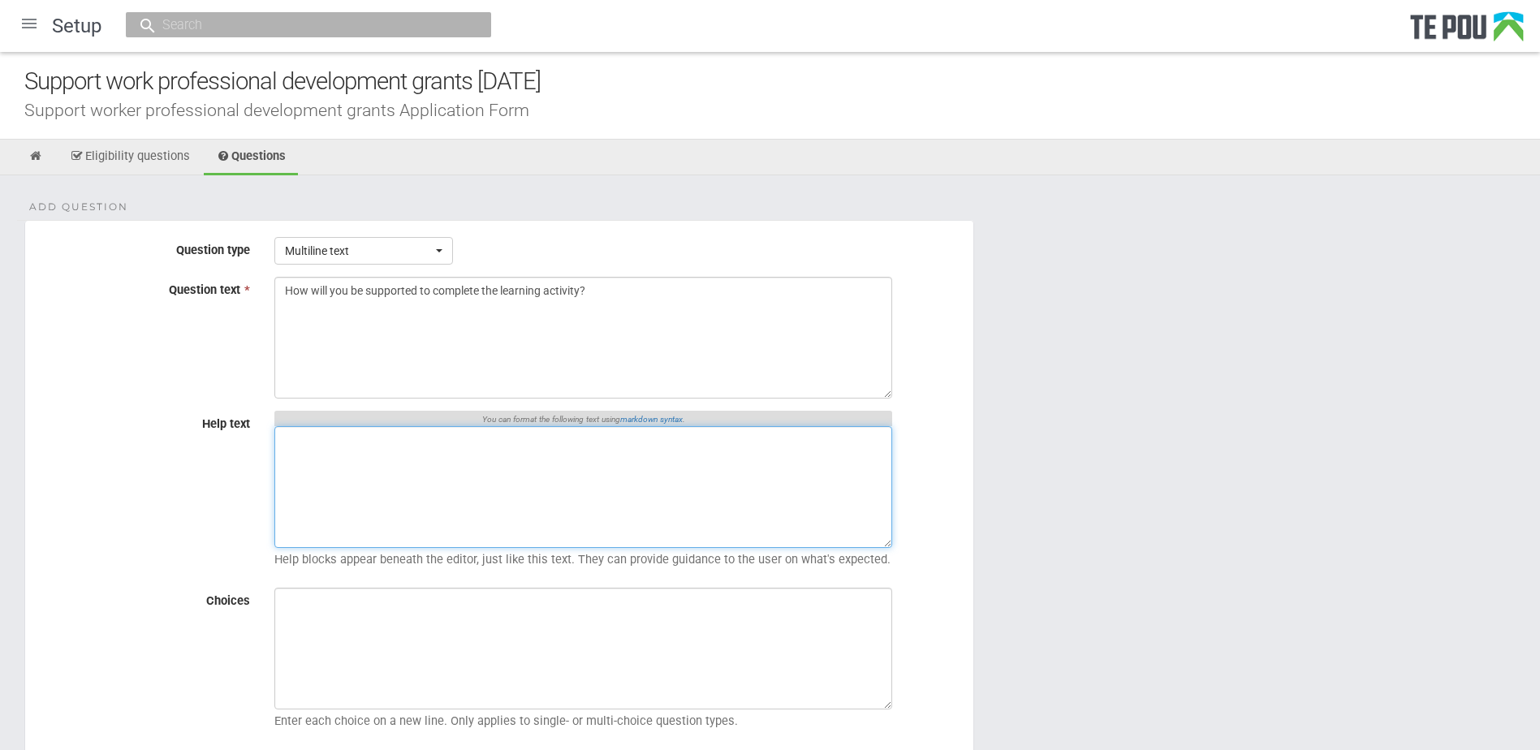
click at [492, 494] on textarea "Help text" at bounding box center [583, 487] width 618 height 122
paste textarea "You may like to share what whānau, community or employer support you will have."
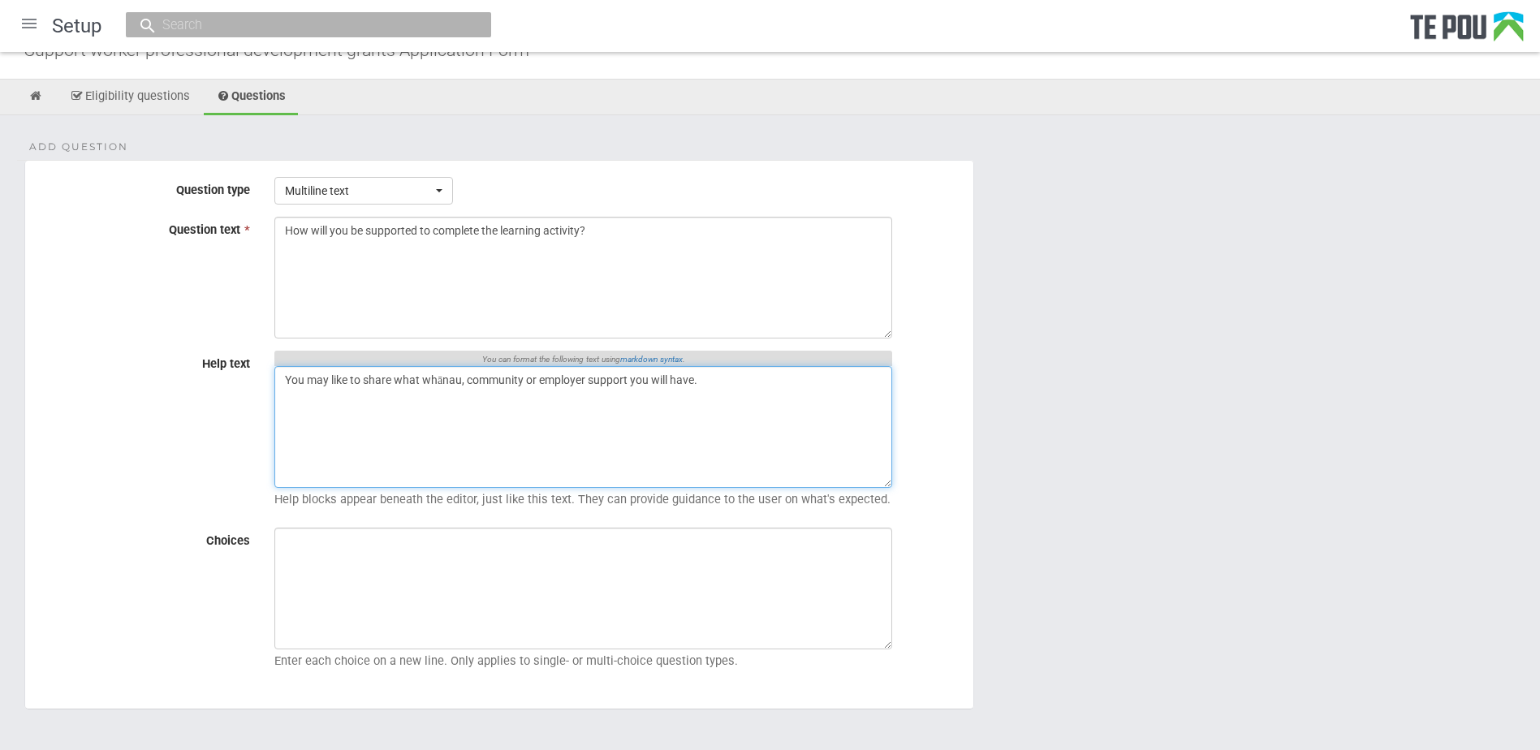
scroll to position [145, 0]
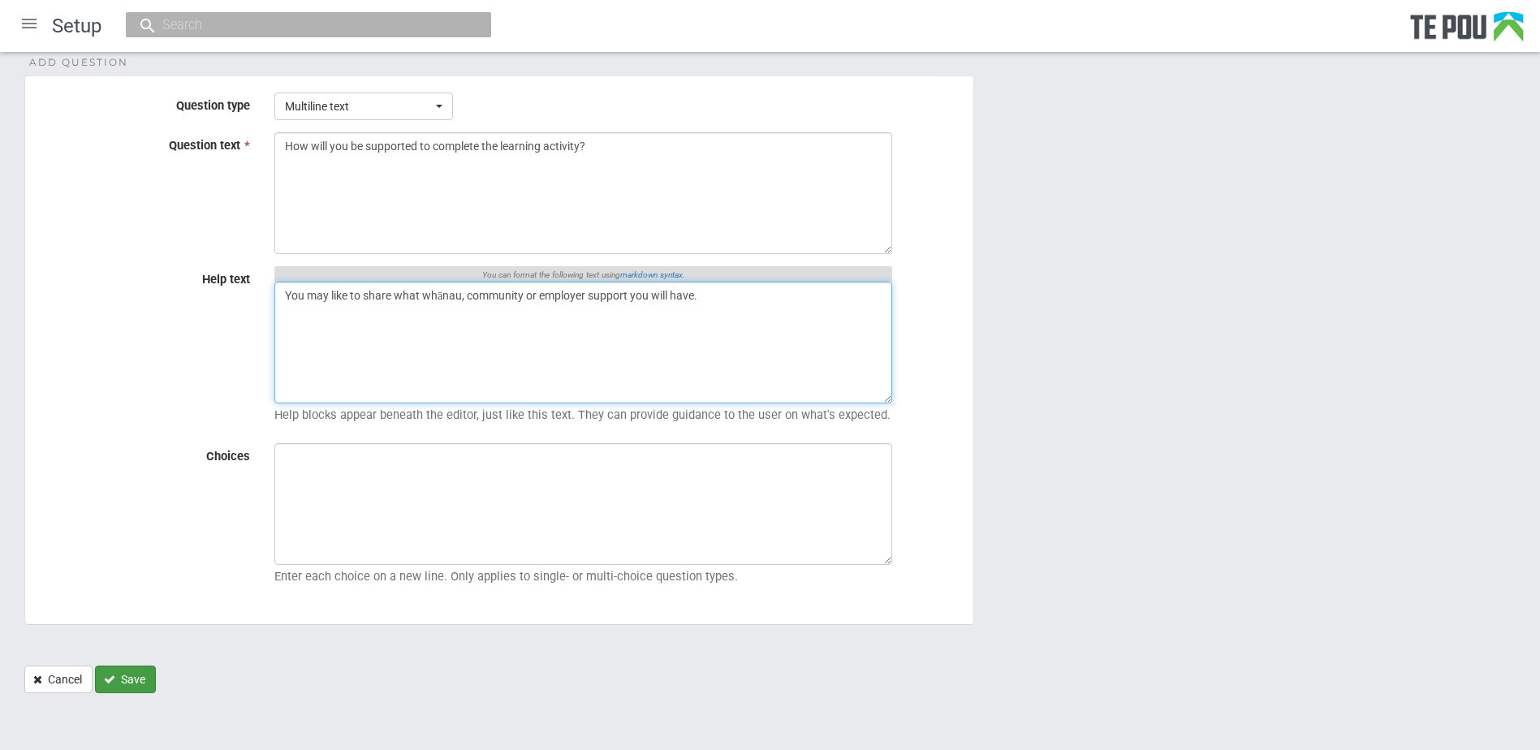
type textarea "You may like to share what whānau, community or employer support you will have."
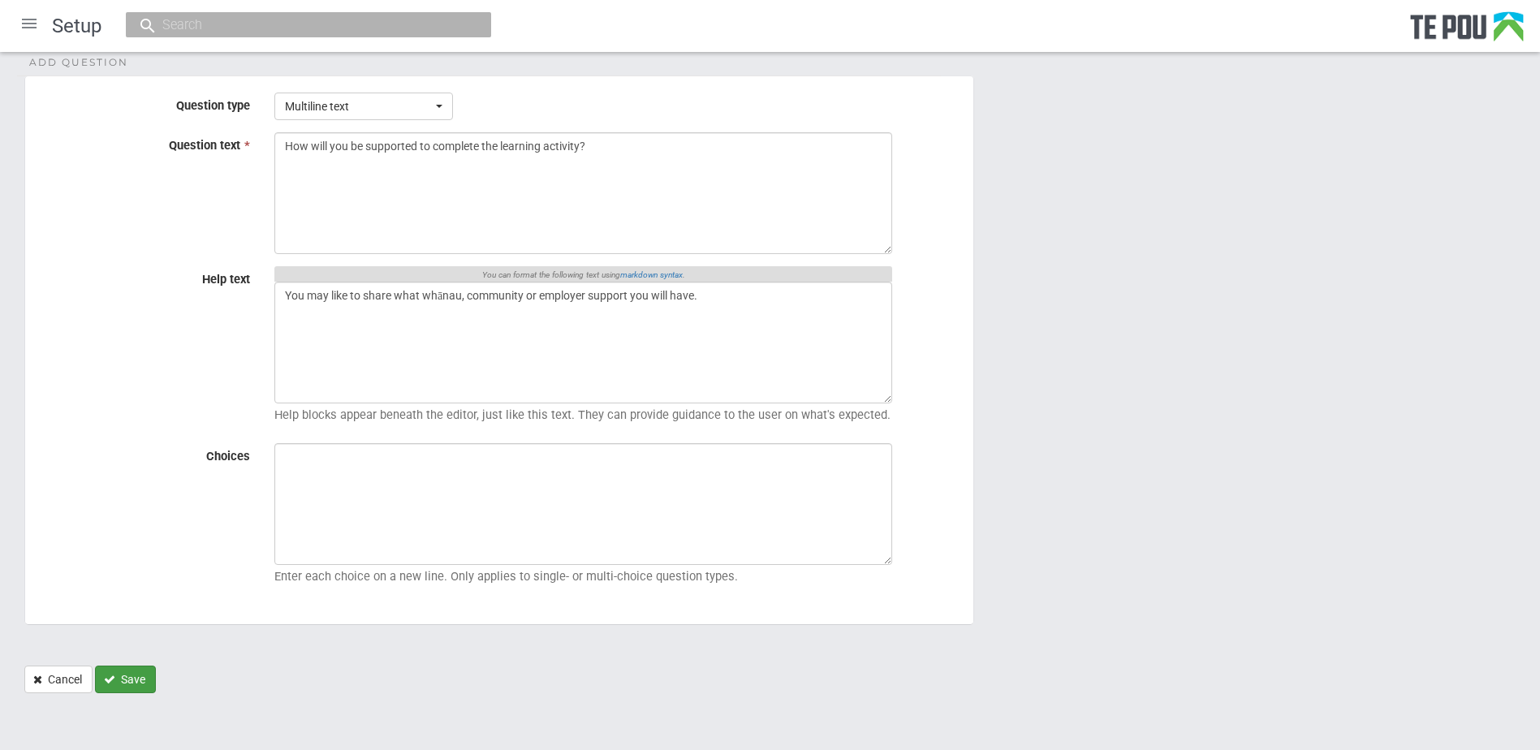
click at [140, 679] on button "Save" at bounding box center [125, 680] width 61 height 28
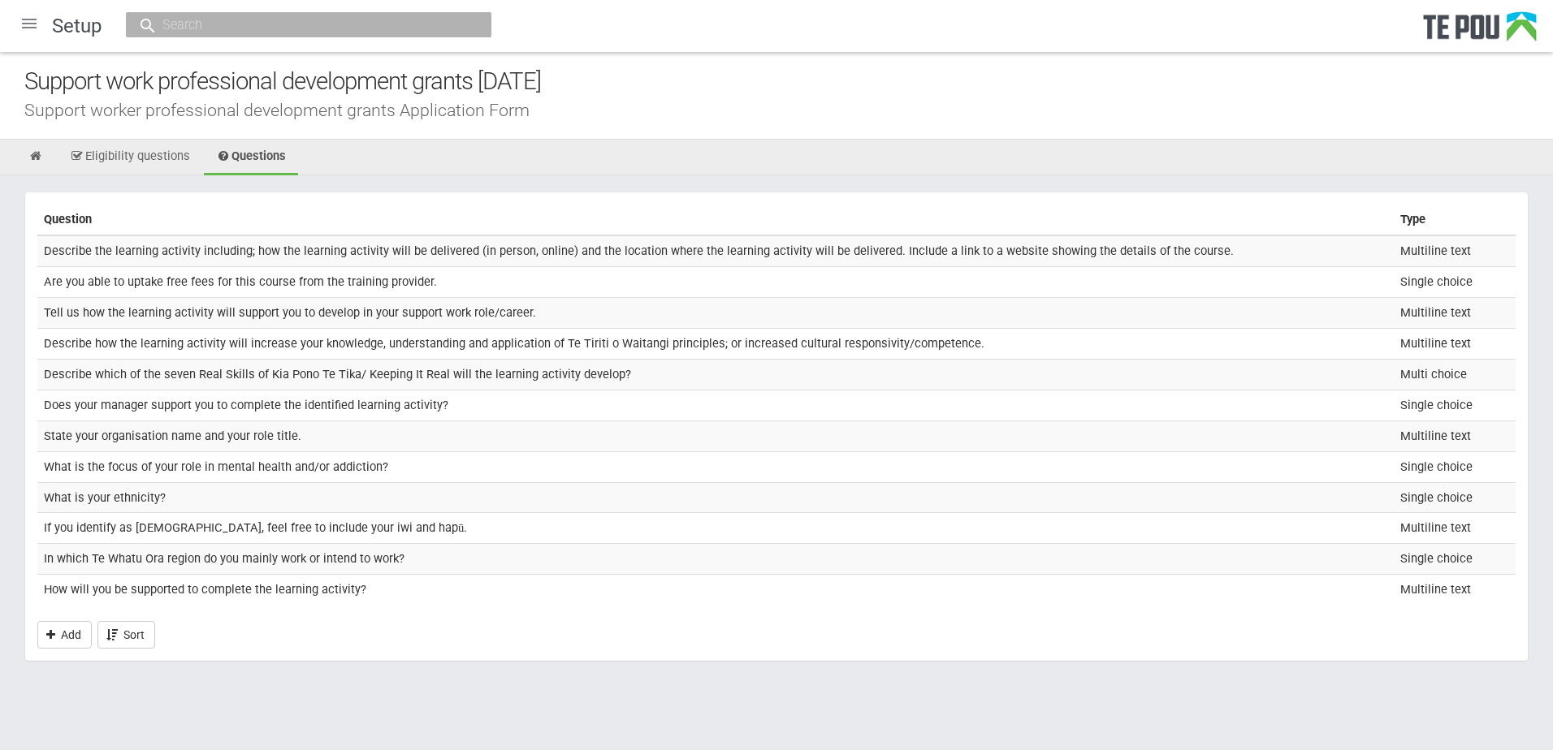
click at [29, 21] on div at bounding box center [29, 23] width 39 height 39
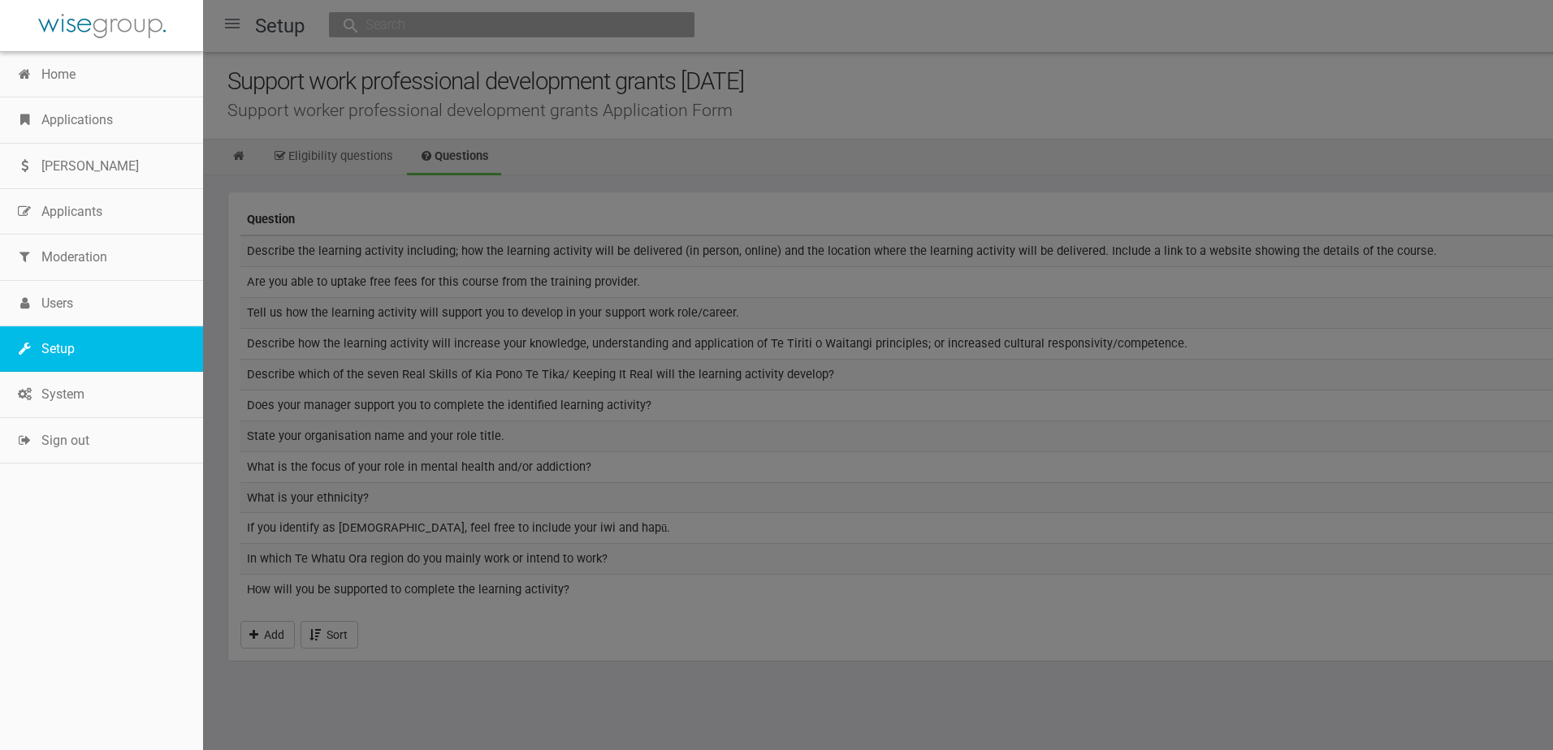
click at [67, 341] on link "Setup" at bounding box center [101, 348] width 203 height 45
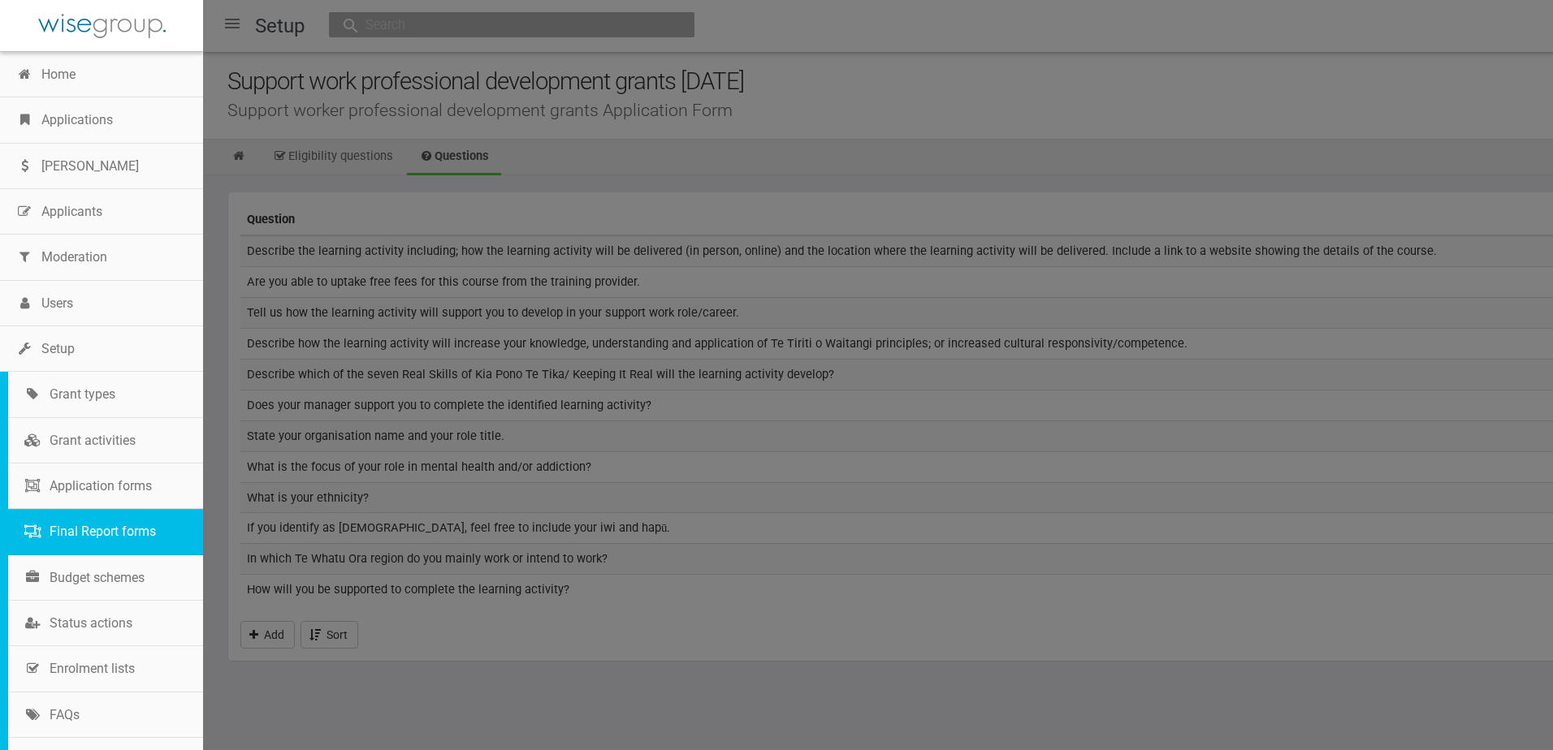
click at [121, 537] on link "Final Report forms" at bounding box center [105, 531] width 195 height 45
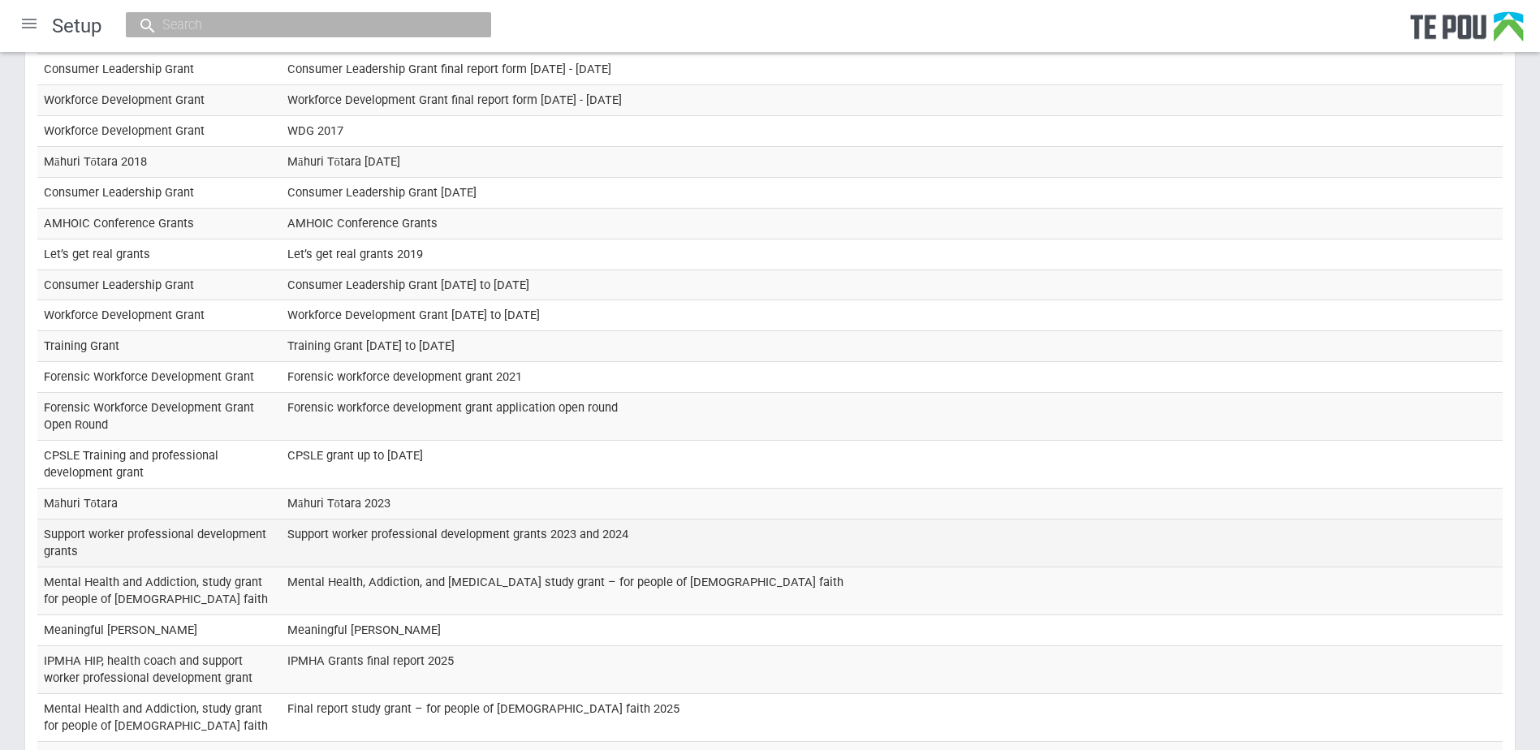
scroll to position [298, 0]
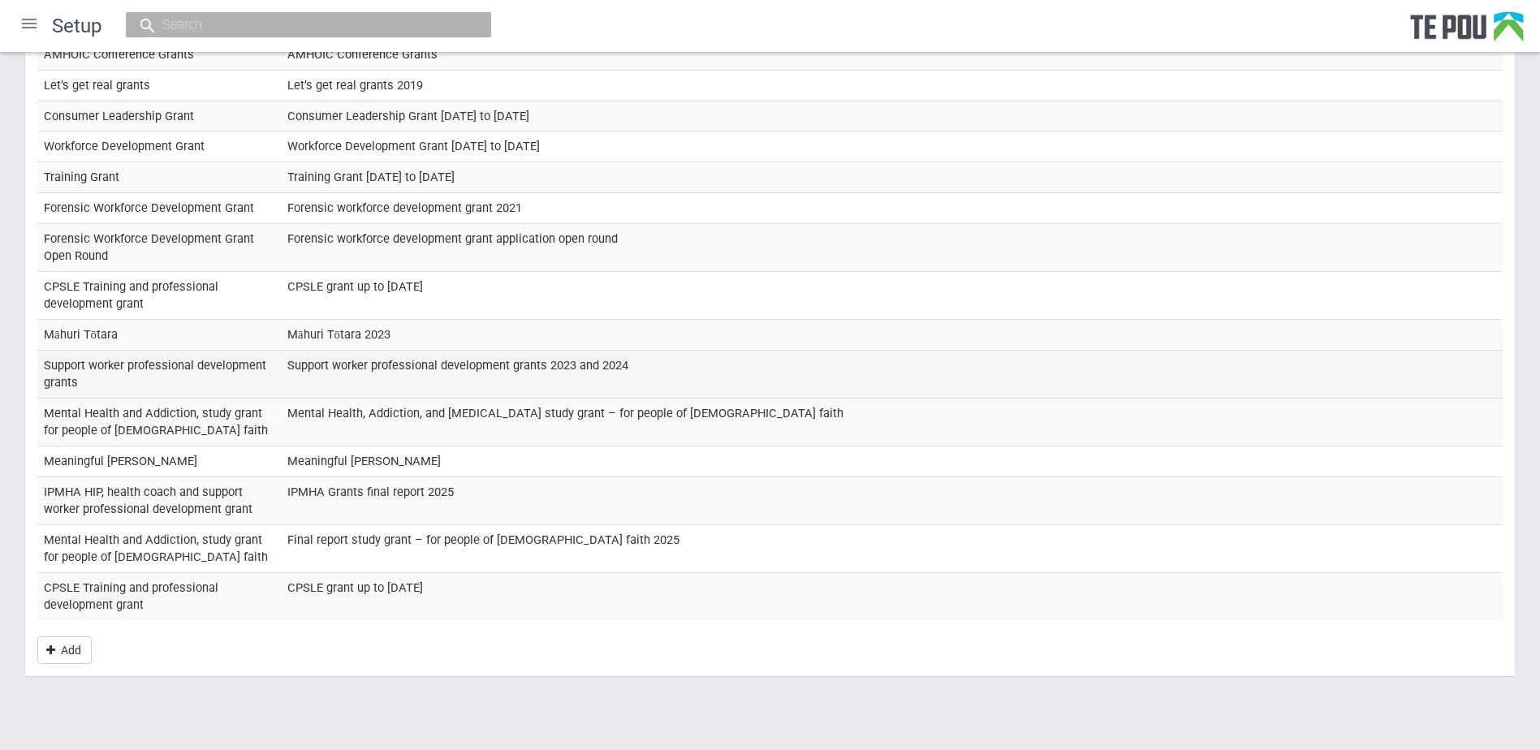
click at [211, 374] on td "Support worker professional development grants" at bounding box center [159, 375] width 244 height 48
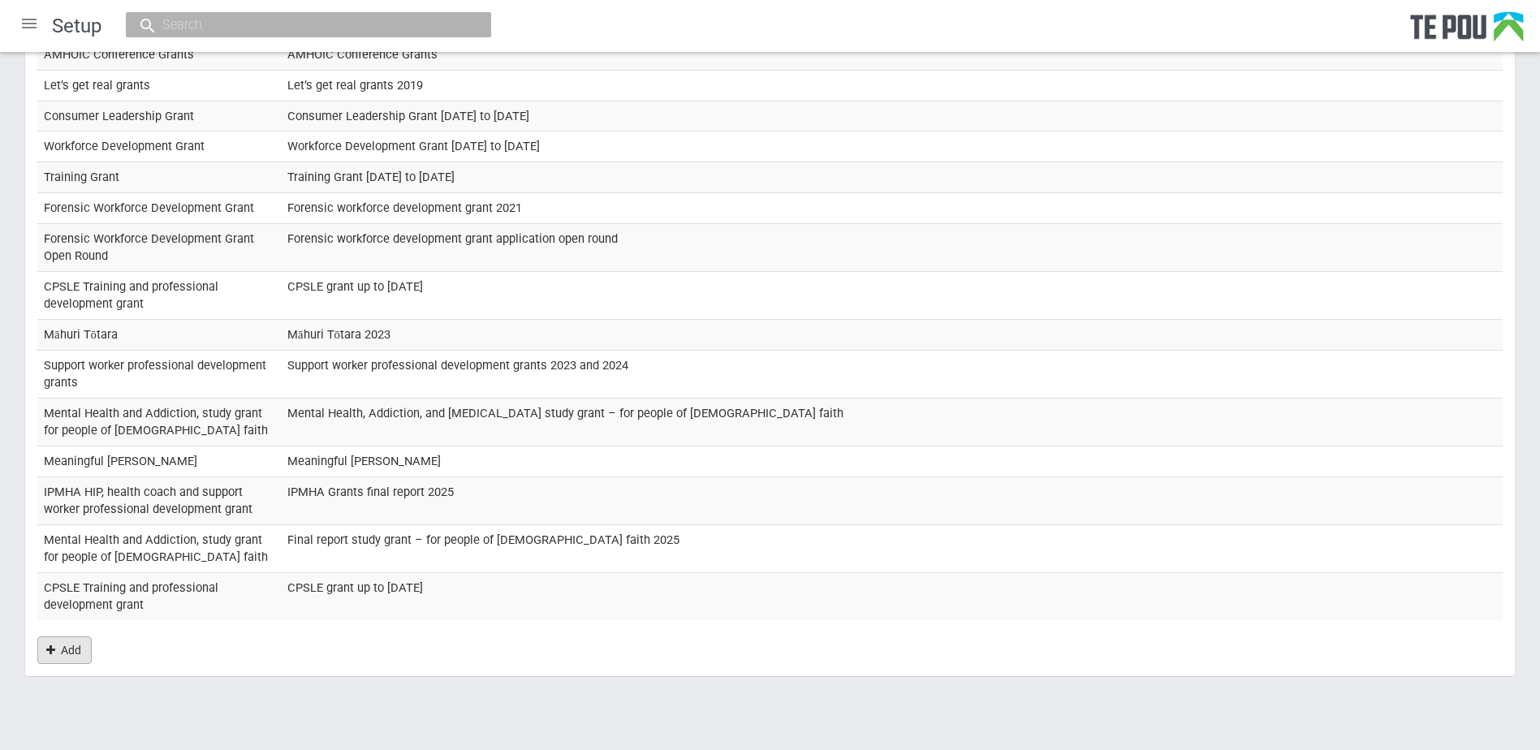
click at [48, 645] on icon "Add" at bounding box center [50, 650] width 9 height 11
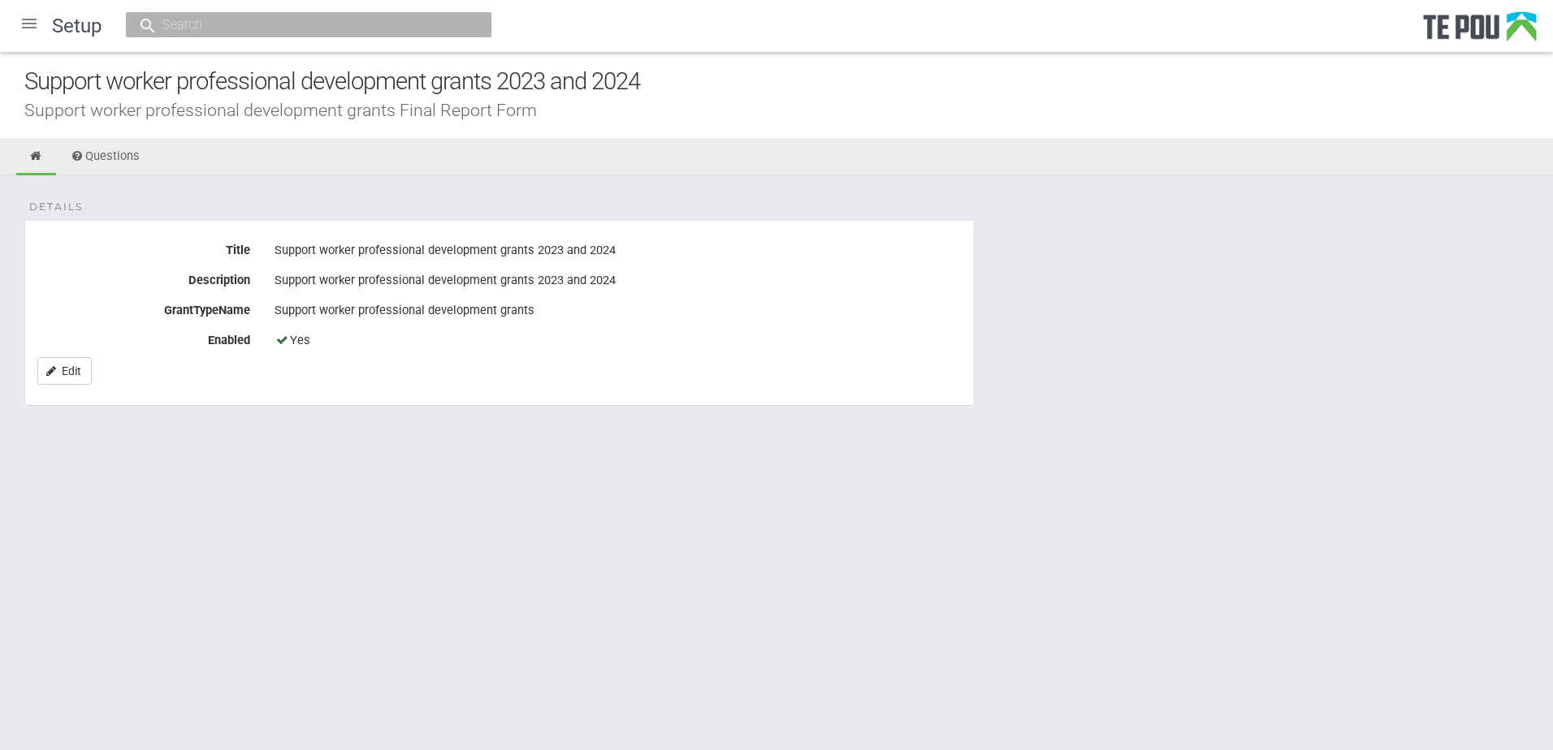
click at [117, 130] on div "Support worker professional development grants 2023 and 2024 Support worker pro…" at bounding box center [776, 96] width 1553 height 88
click at [113, 152] on link "Questions" at bounding box center [105, 158] width 94 height 36
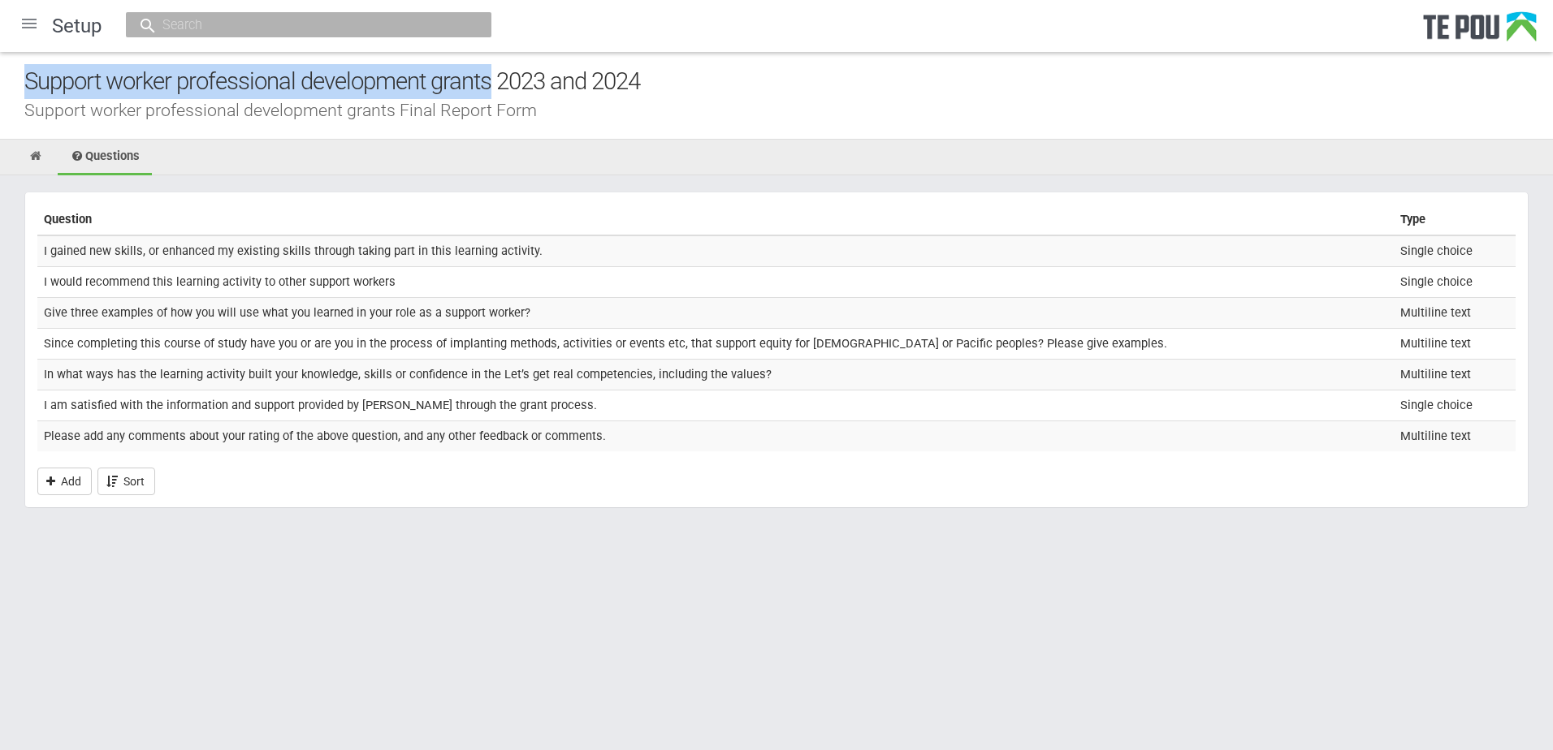
drag, startPoint x: 26, startPoint y: 76, endPoint x: 493, endPoint y: 82, distance: 466.9
click at [493, 82] on div "Support worker professional development grants 2023 and 2024" at bounding box center [788, 81] width 1528 height 35
copy div "Support worker professional development grants"
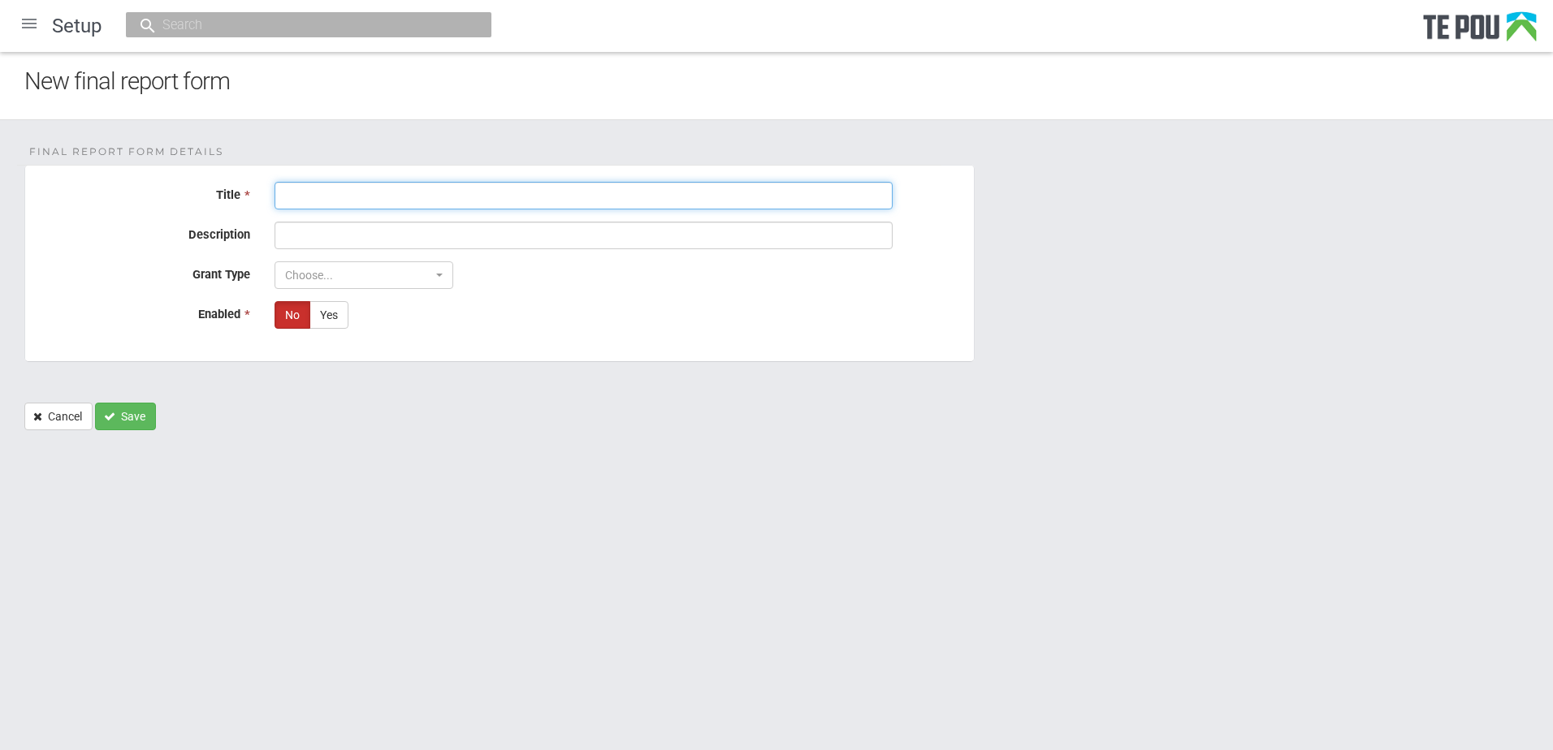
click at [417, 190] on input "Title *" at bounding box center [583, 196] width 618 height 28
paste input "Support worker professional development grants"
drag, startPoint x: 613, startPoint y: 200, endPoint x: 279, endPoint y: 188, distance: 333.9
click at [279, 188] on input "Support worker professional development grants [DATE]" at bounding box center [583, 196] width 618 height 28
type input "Support worker professional development grants [DATE]"
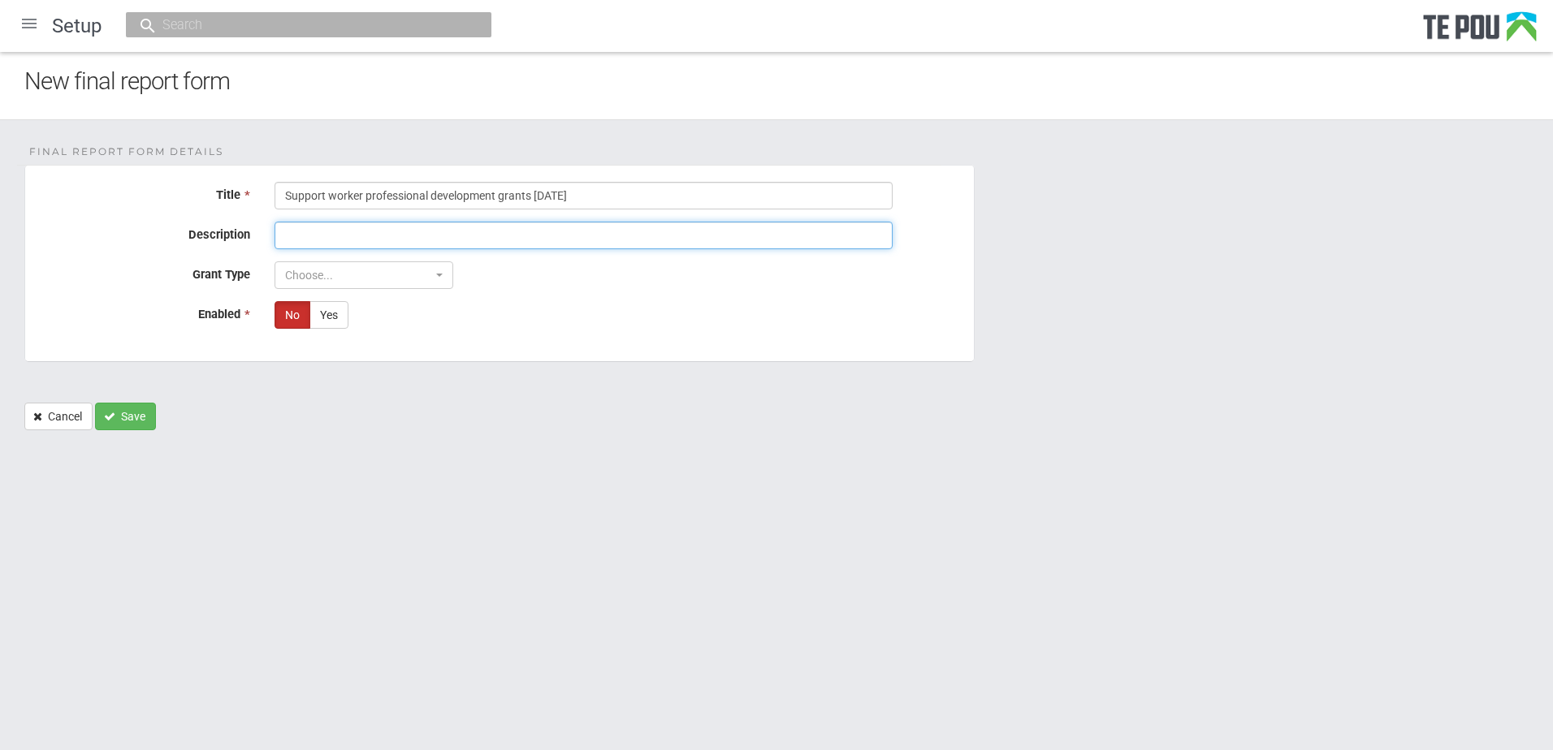
click at [336, 225] on input "Description" at bounding box center [583, 236] width 618 height 28
paste input "Support worker professional development grants [DATE]"
type input "Support worker professional development grants [DATE]"
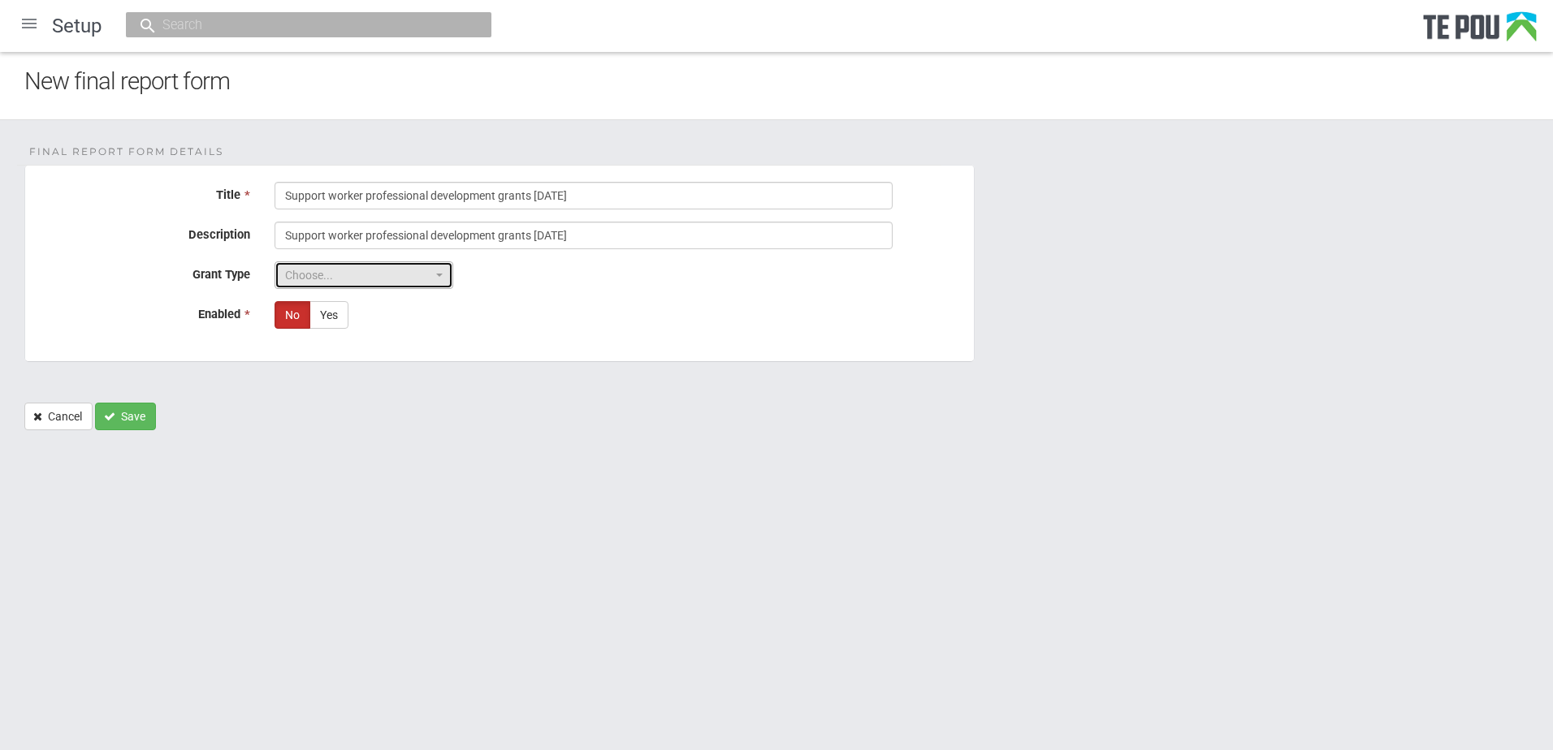
click at [315, 268] on span "Choose..." at bounding box center [358, 275] width 147 height 16
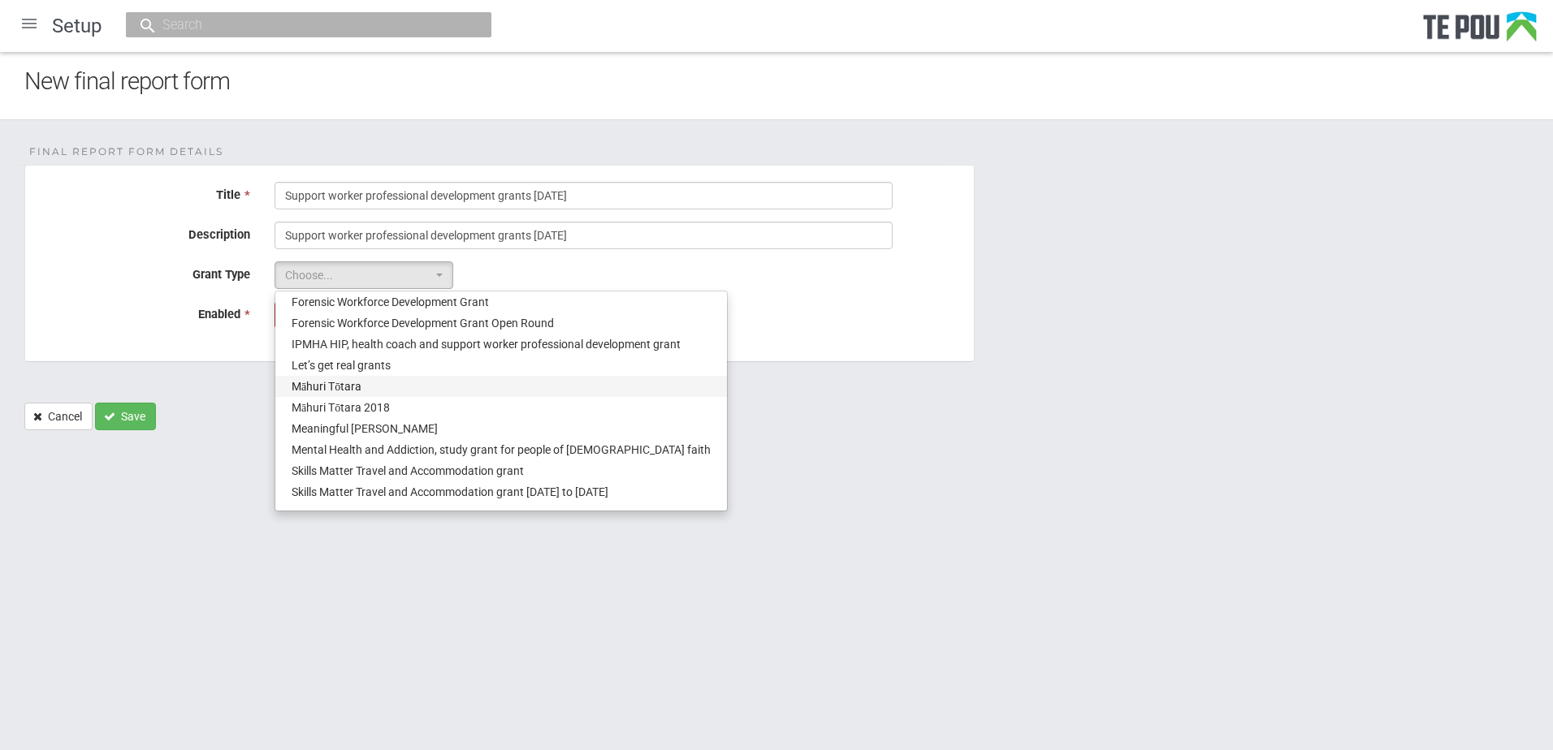
scroll to position [148, 0]
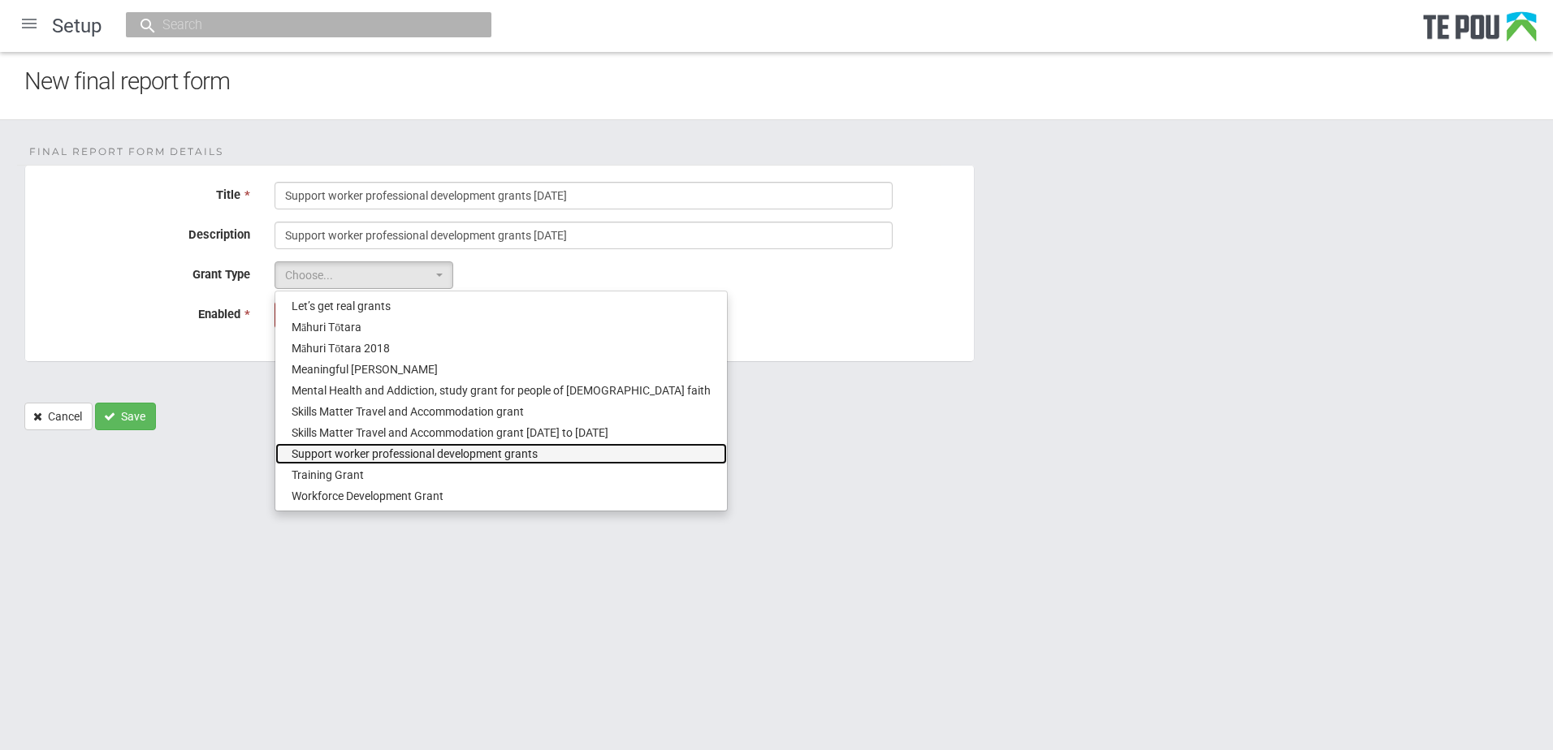
click at [373, 458] on span "Support worker professional development grants" at bounding box center [415, 454] width 246 height 16
select select "14"
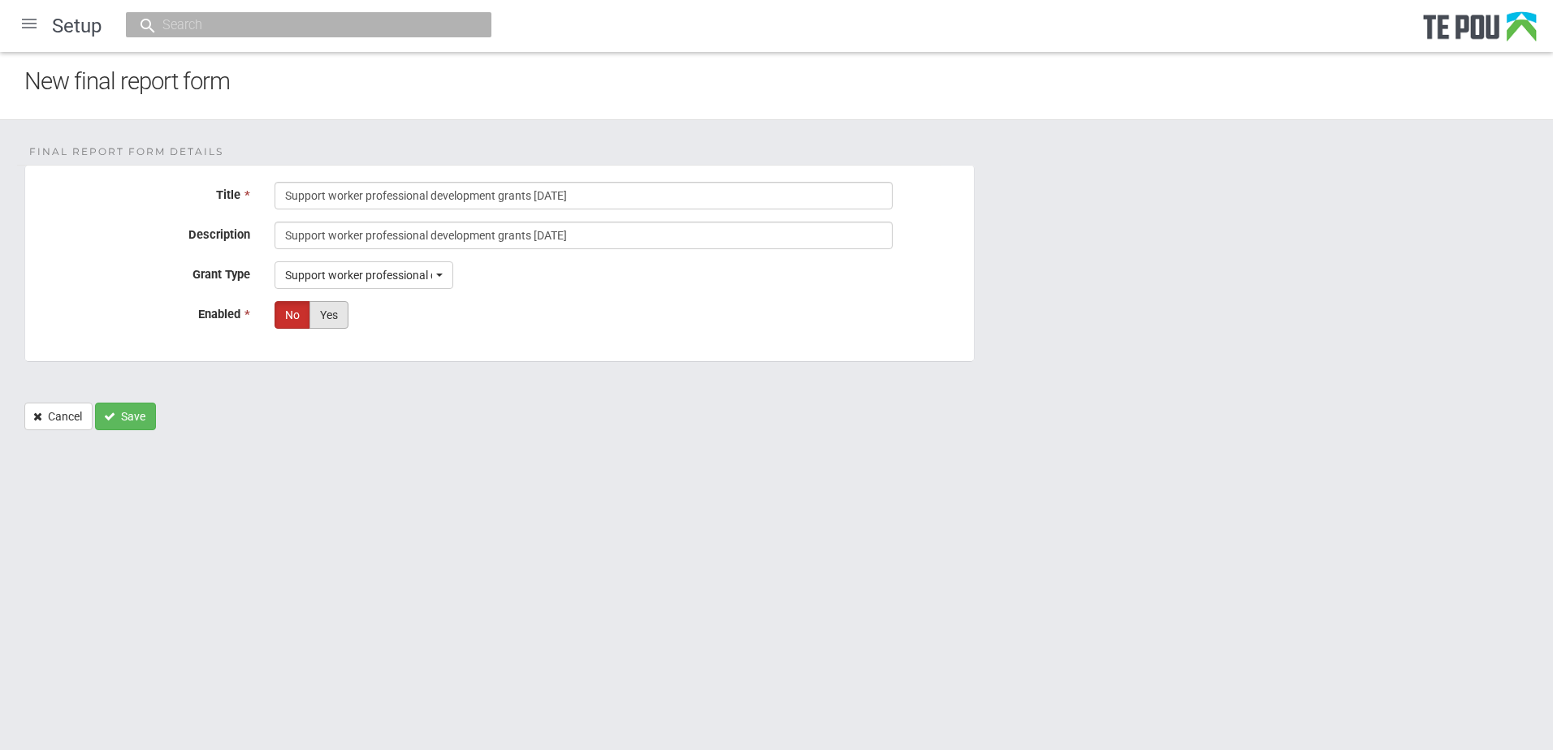
click at [330, 312] on label "Yes" at bounding box center [328, 315] width 39 height 28
radio input "true"
click at [118, 418] on button "Save" at bounding box center [125, 417] width 61 height 28
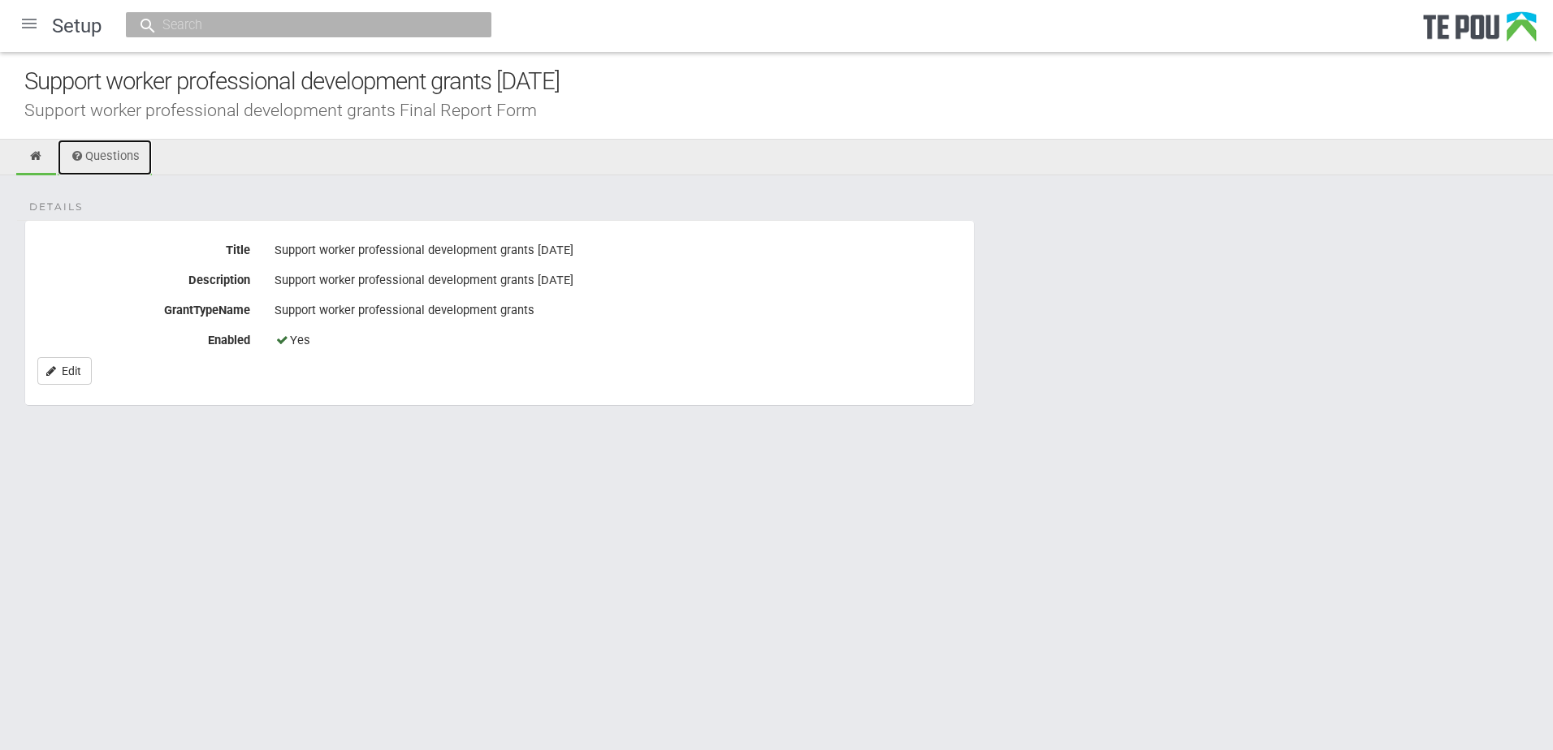
click at [120, 158] on link "Questions" at bounding box center [105, 158] width 94 height 36
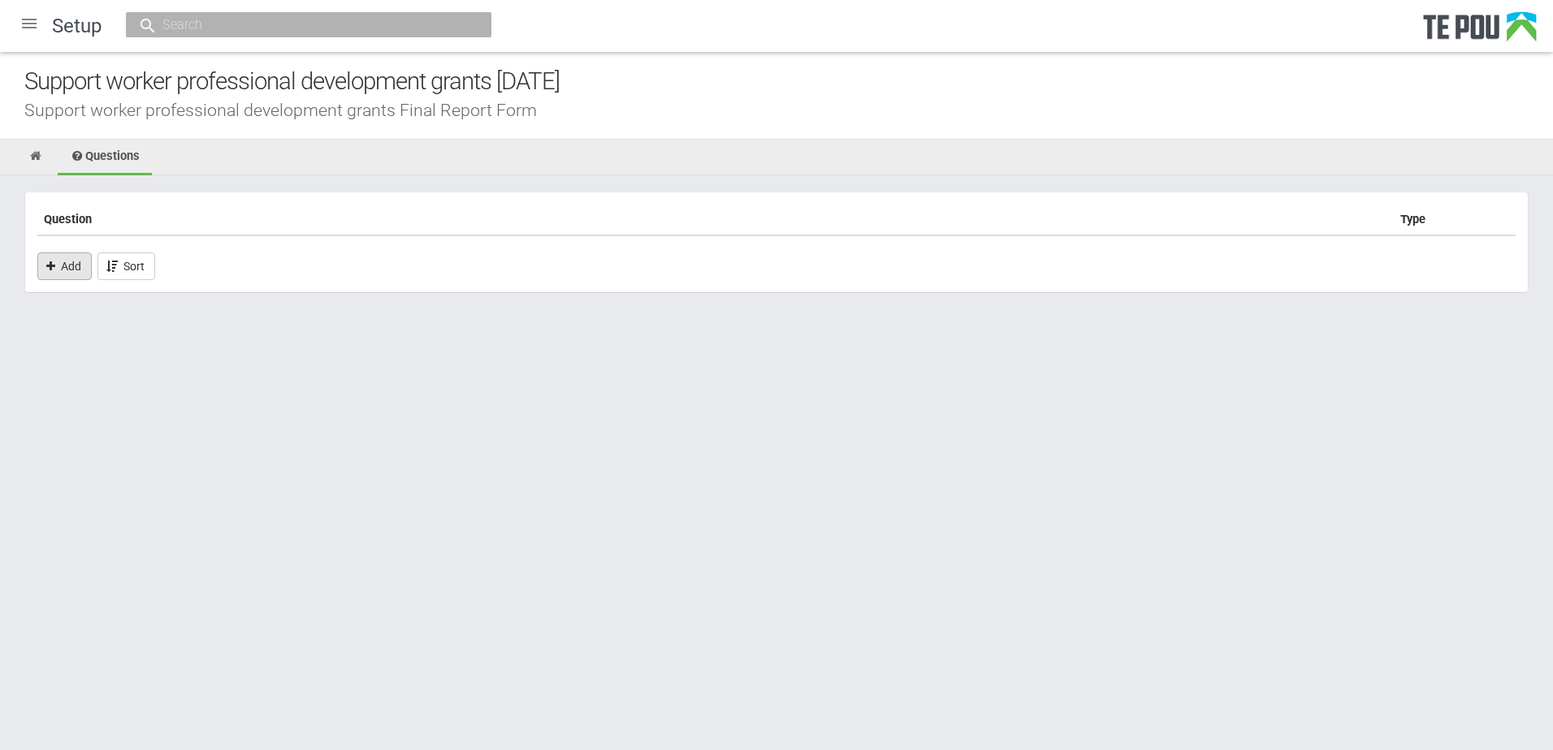
click at [71, 264] on link "Add" at bounding box center [64, 267] width 54 height 28
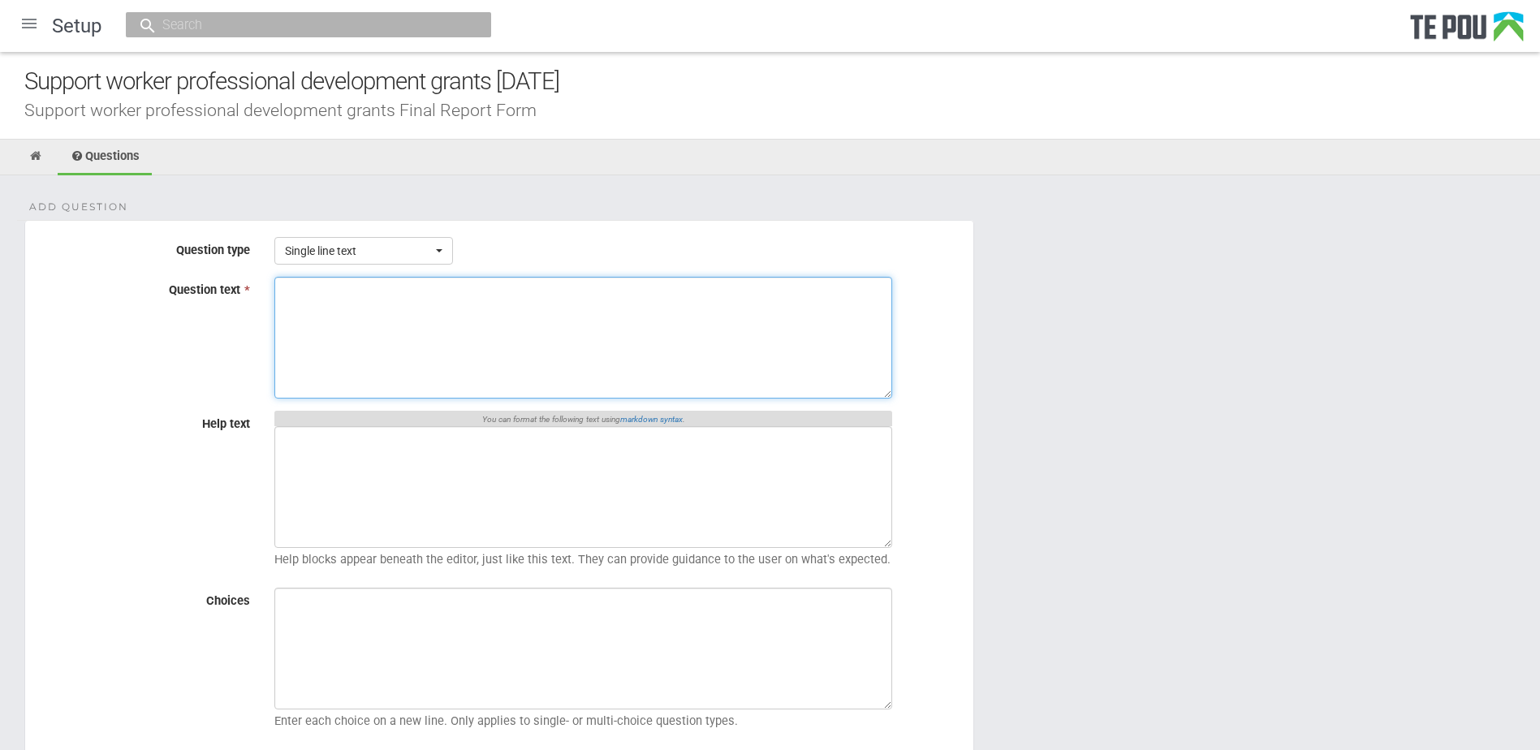
click at [417, 341] on textarea "Question text *" at bounding box center [583, 338] width 618 height 122
paste textarea "I gained new knowledge or enhanced my existing knowledge through participating …"
type textarea "I gained new knowledge or enhanced my existing knowledge through participating …"
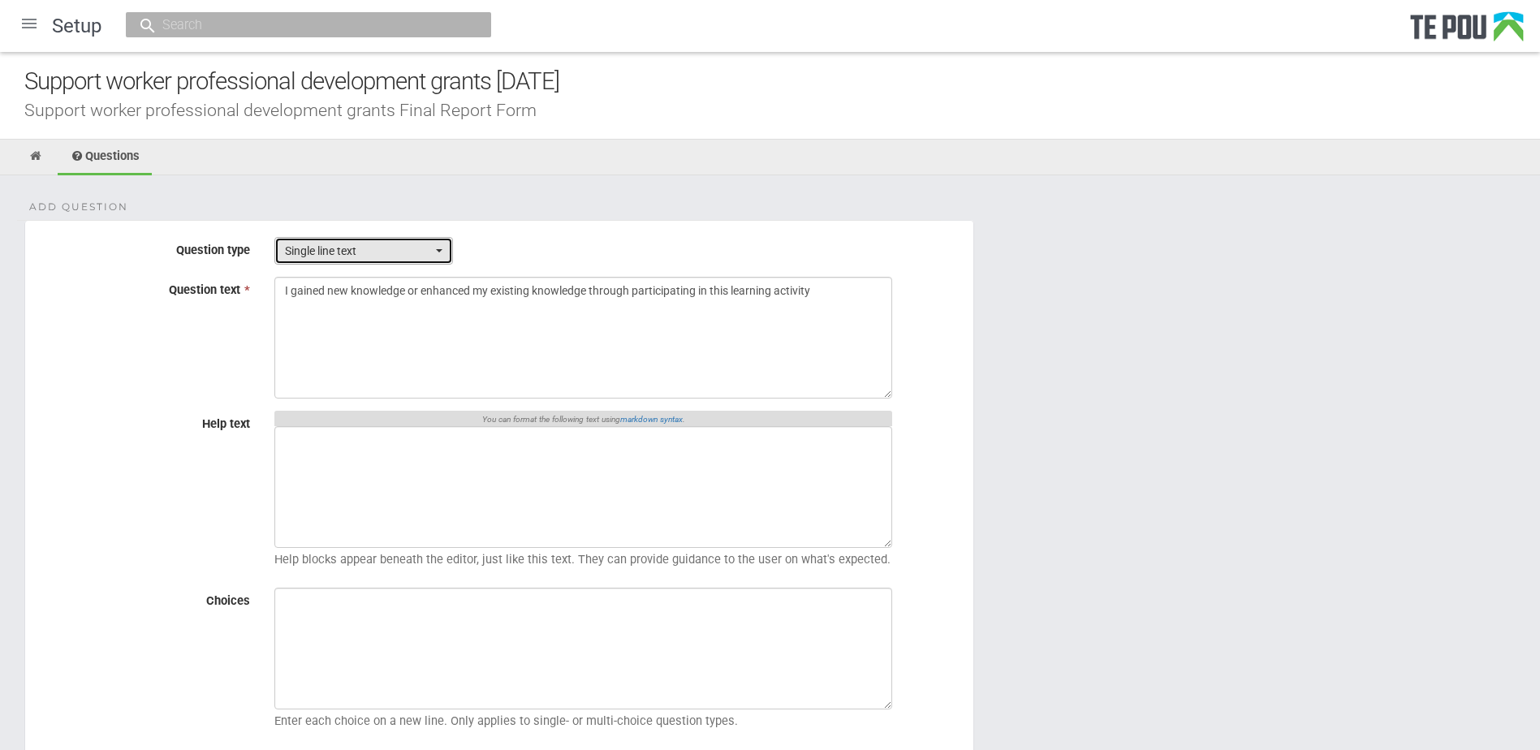
click at [394, 250] on span "Single line text" at bounding box center [358, 251] width 147 height 16
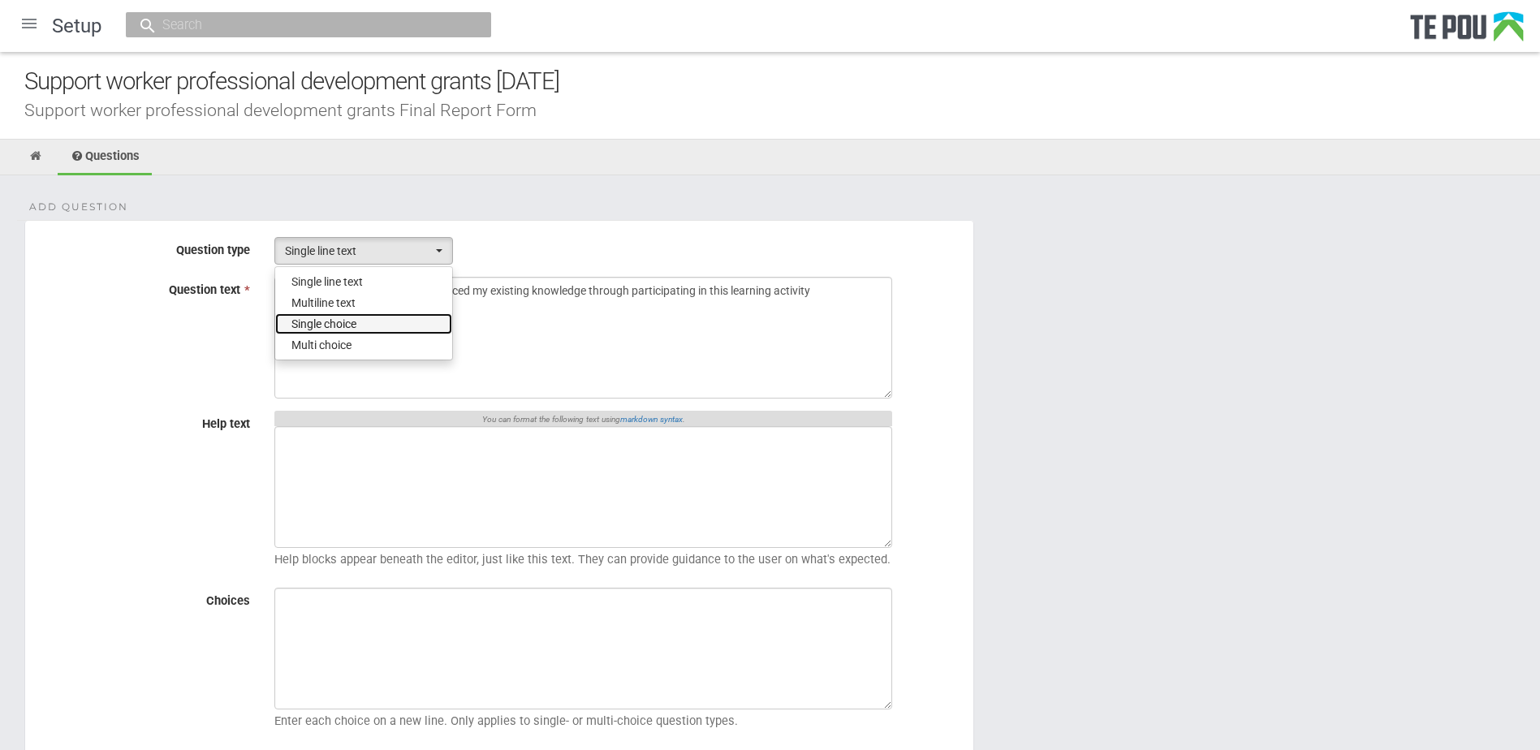
click at [341, 326] on span "Single choice" at bounding box center [324, 324] width 65 height 16
select select "3"
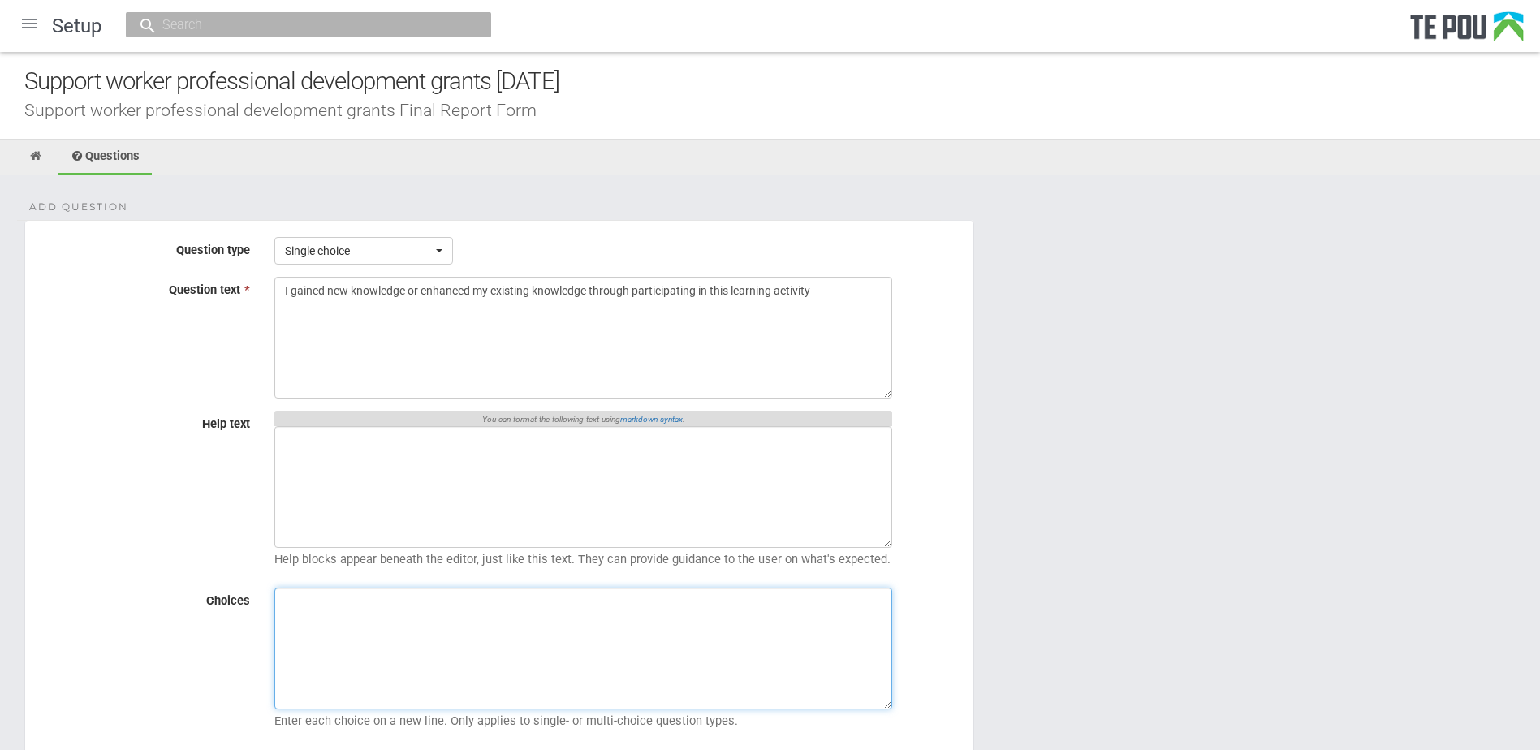
click at [333, 636] on textarea "Choices" at bounding box center [583, 649] width 618 height 122
paste textarea "1 = Strongly disagree 2 = Disagree 3 = Neutral 4 = Agree 5 = Strongly agree"
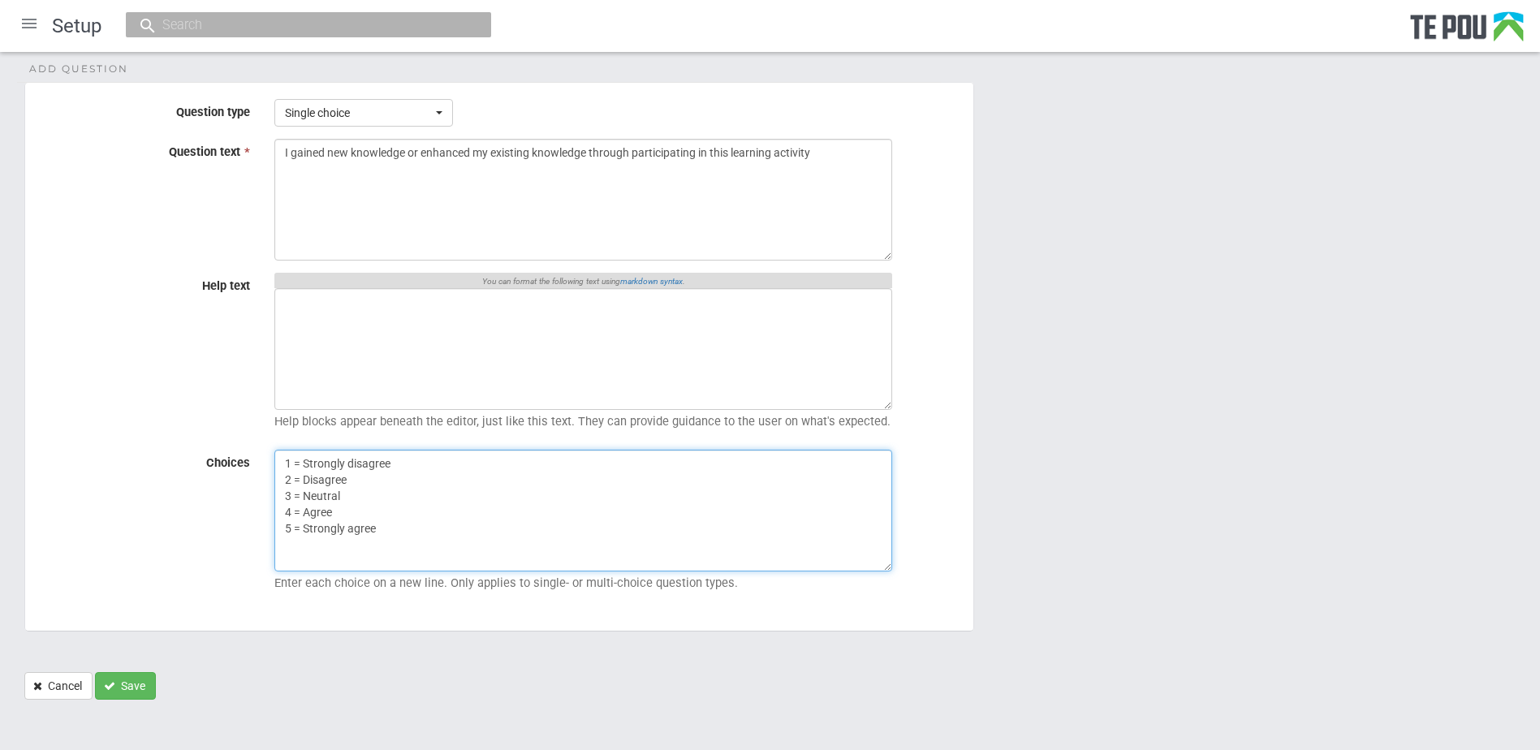
scroll to position [145, 0]
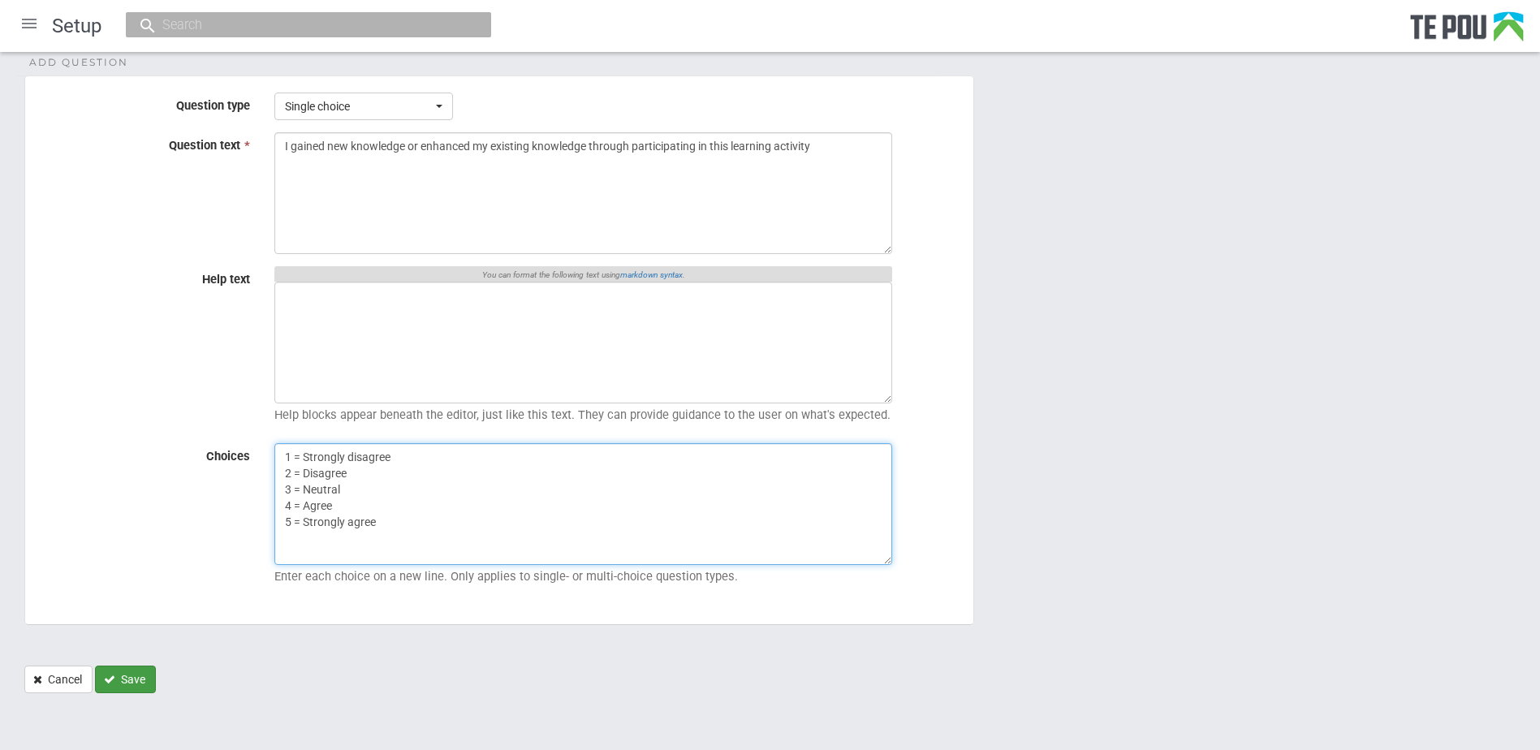
type textarea "1 = Strongly disagree 2 = Disagree 3 = Neutral 4 = Agree 5 = Strongly agree"
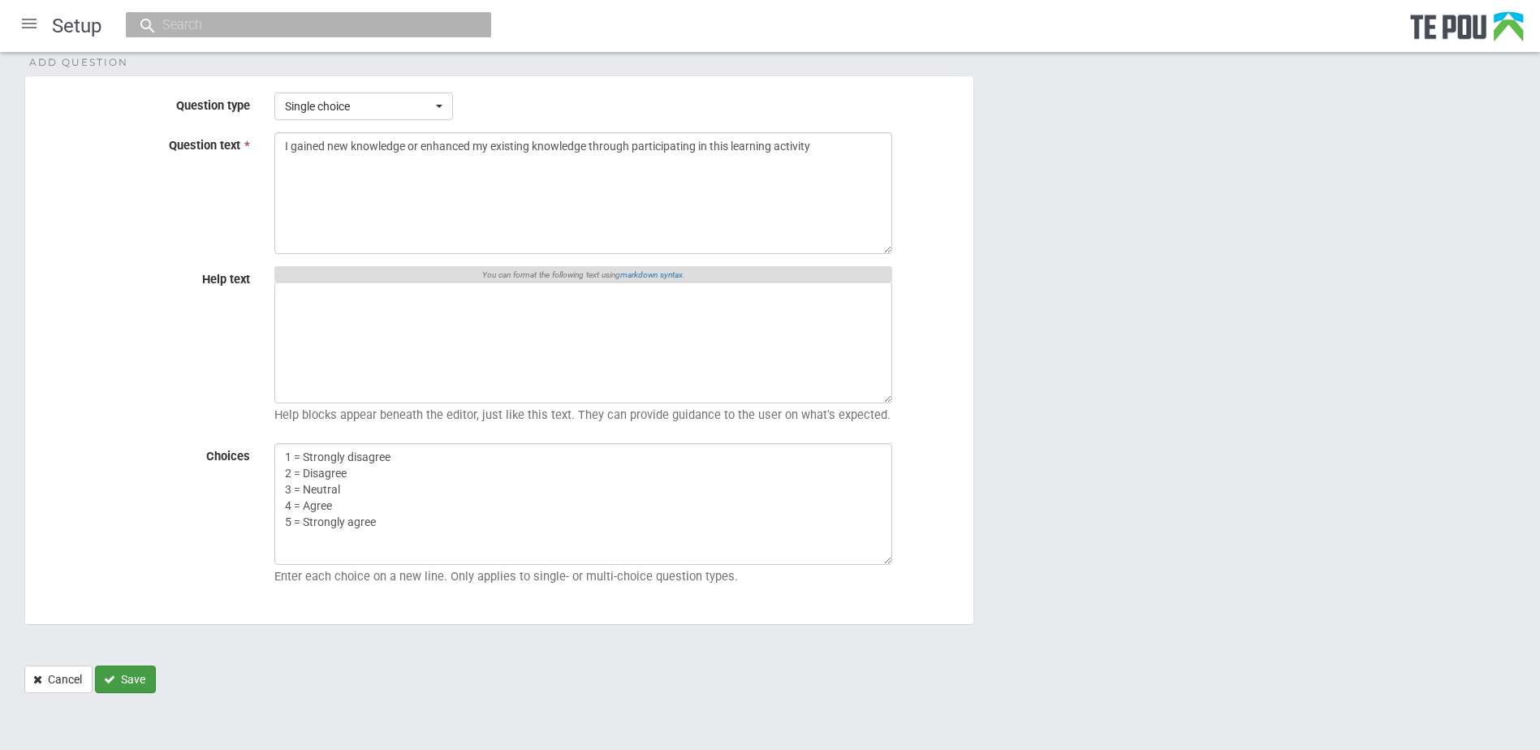
click at [119, 676] on button "Save" at bounding box center [125, 680] width 61 height 28
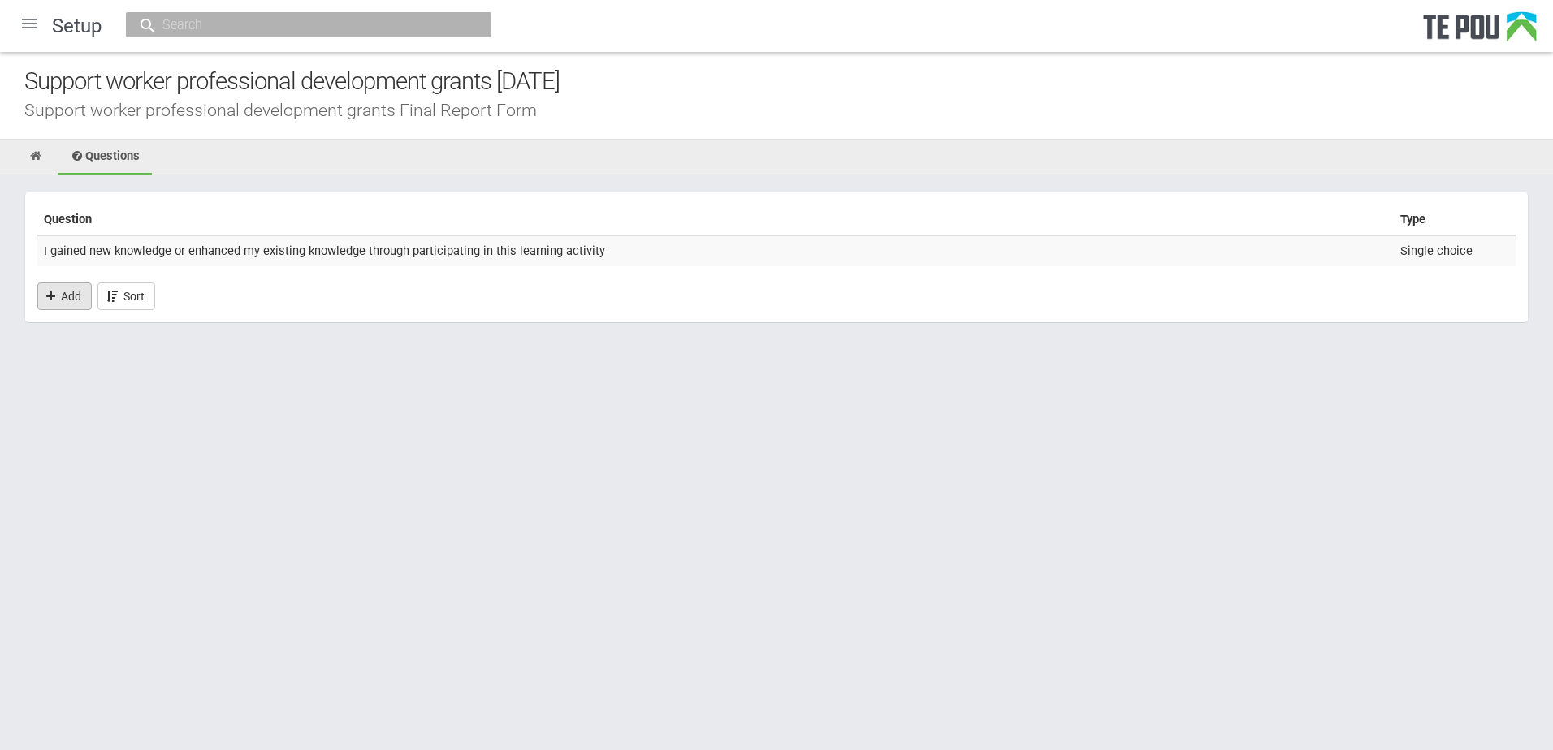
click at [71, 292] on link "Add" at bounding box center [64, 297] width 54 height 28
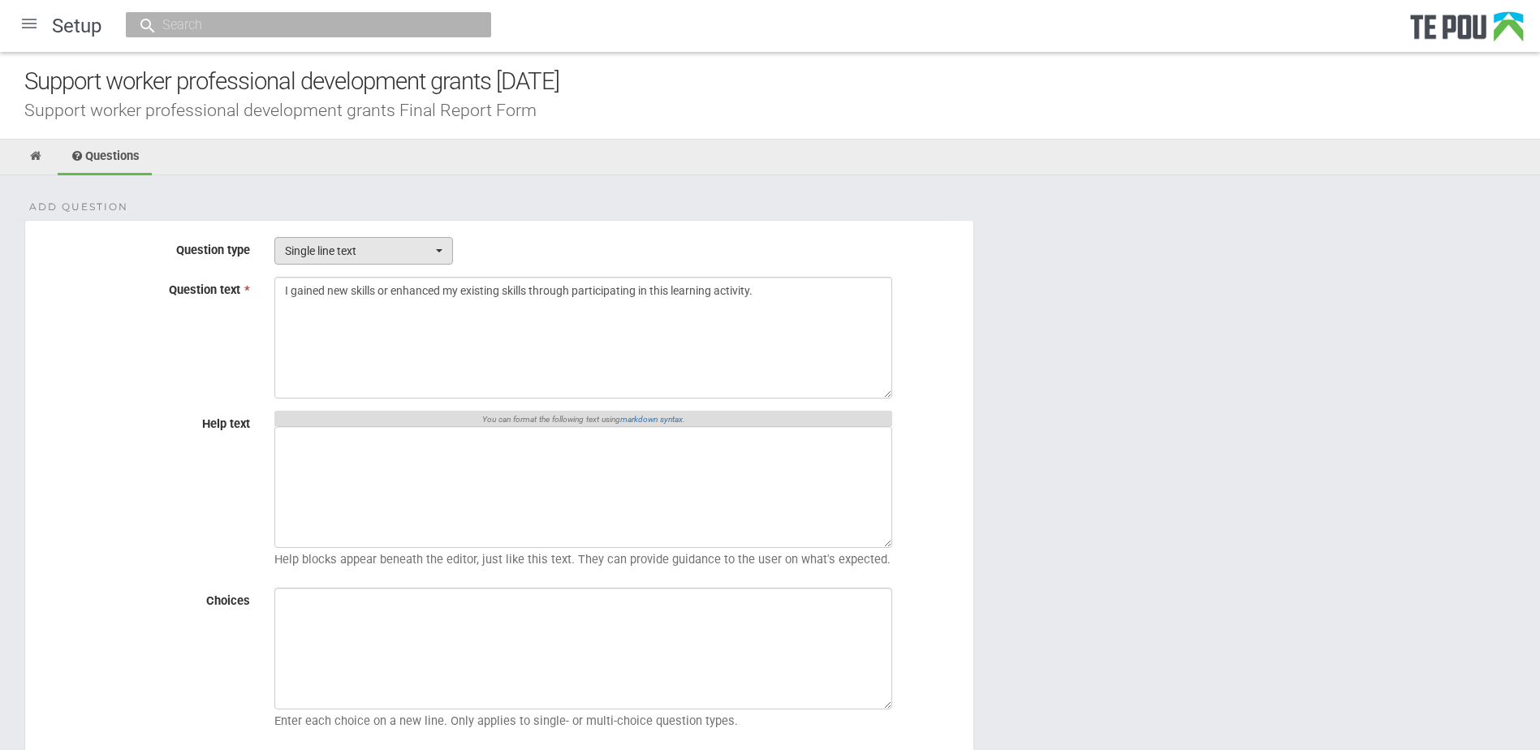
type textarea "I gained new skills or enhanced my existing skills through participating in thi…"
click at [377, 254] on span "Single line text" at bounding box center [358, 251] width 147 height 16
click at [336, 319] on span "Single choice" at bounding box center [324, 324] width 65 height 16
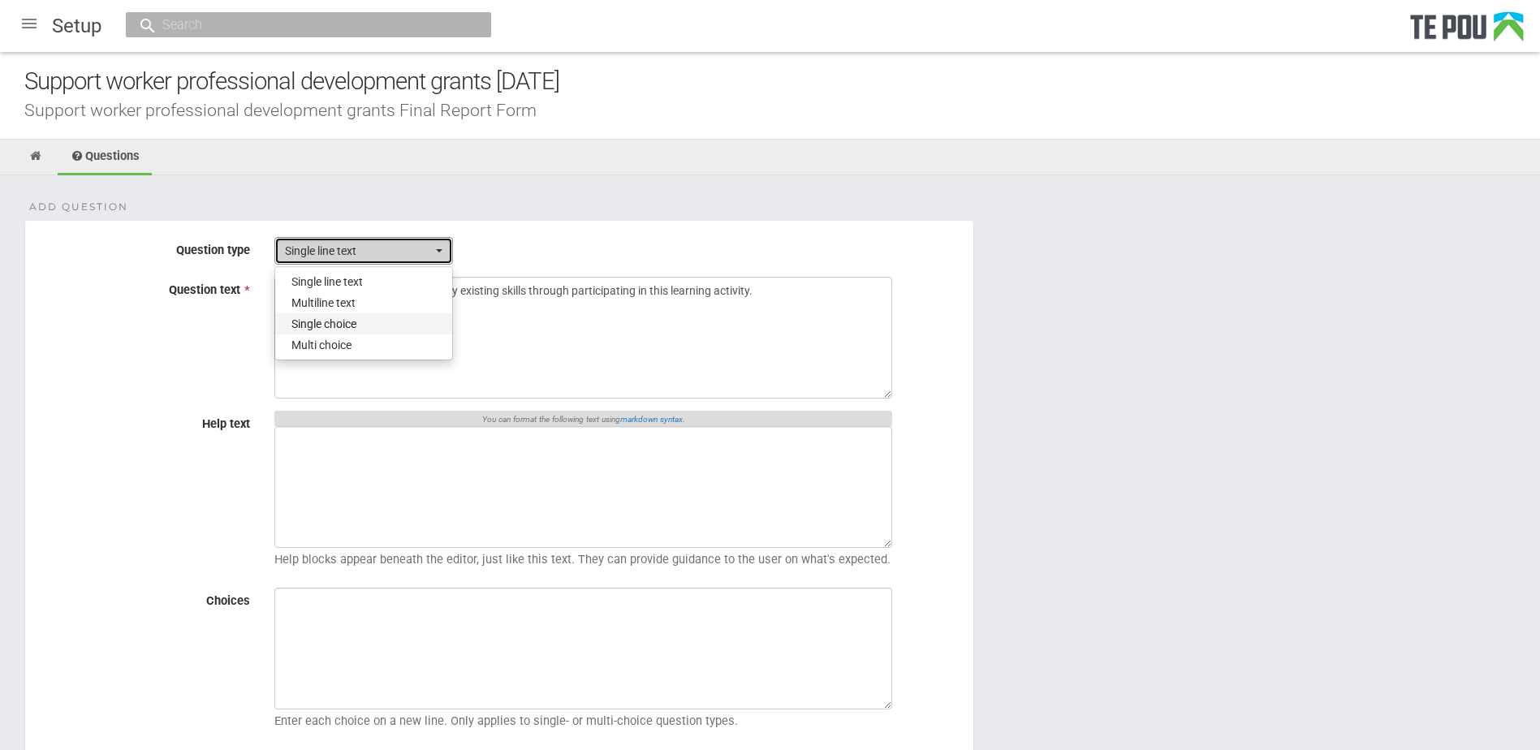
select select "3"
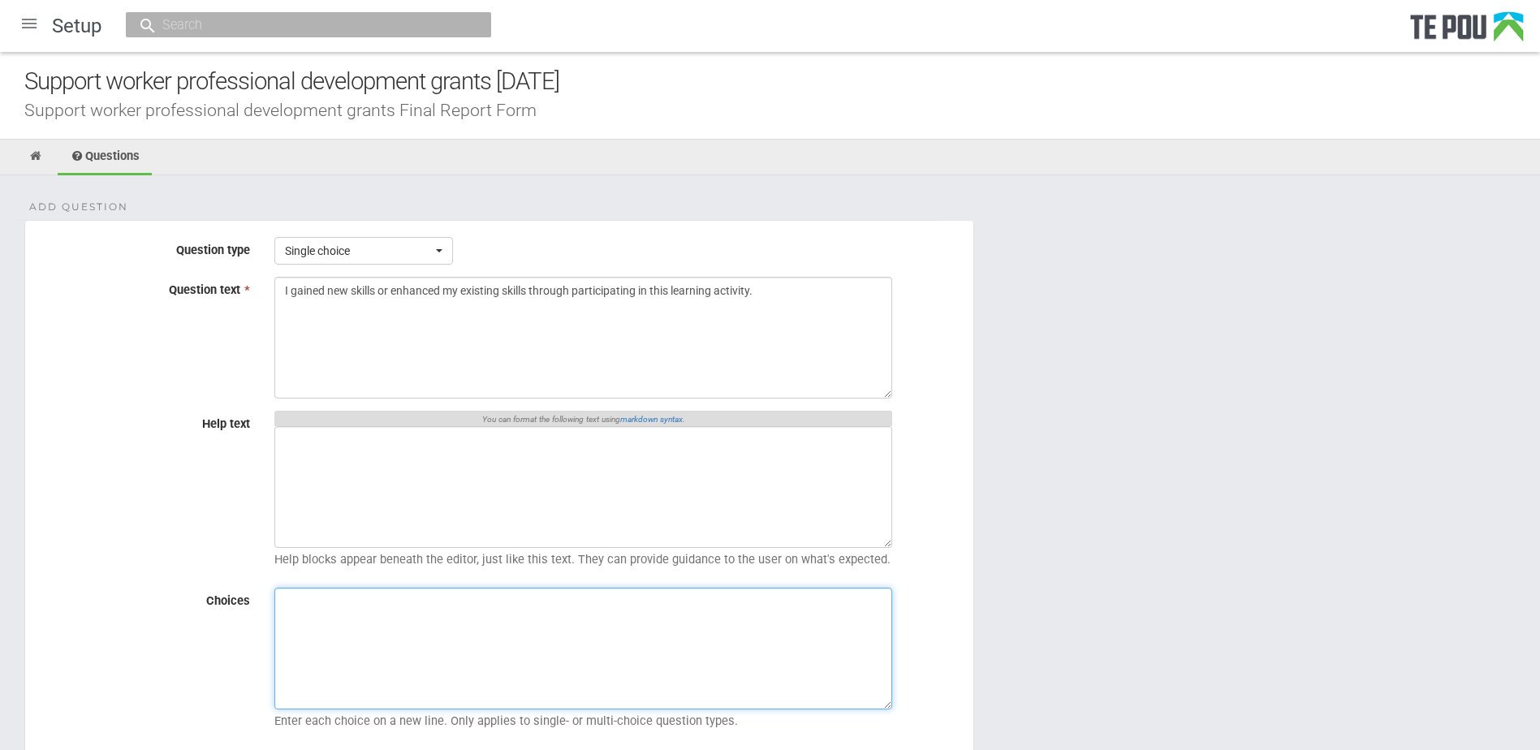
click at [412, 645] on textarea "Choices" at bounding box center [583, 649] width 618 height 122
paste textarea "1 = Strongly disagree 2 = Disagree 3 = Neutral 4 = Agree 5 = Strongly agree"
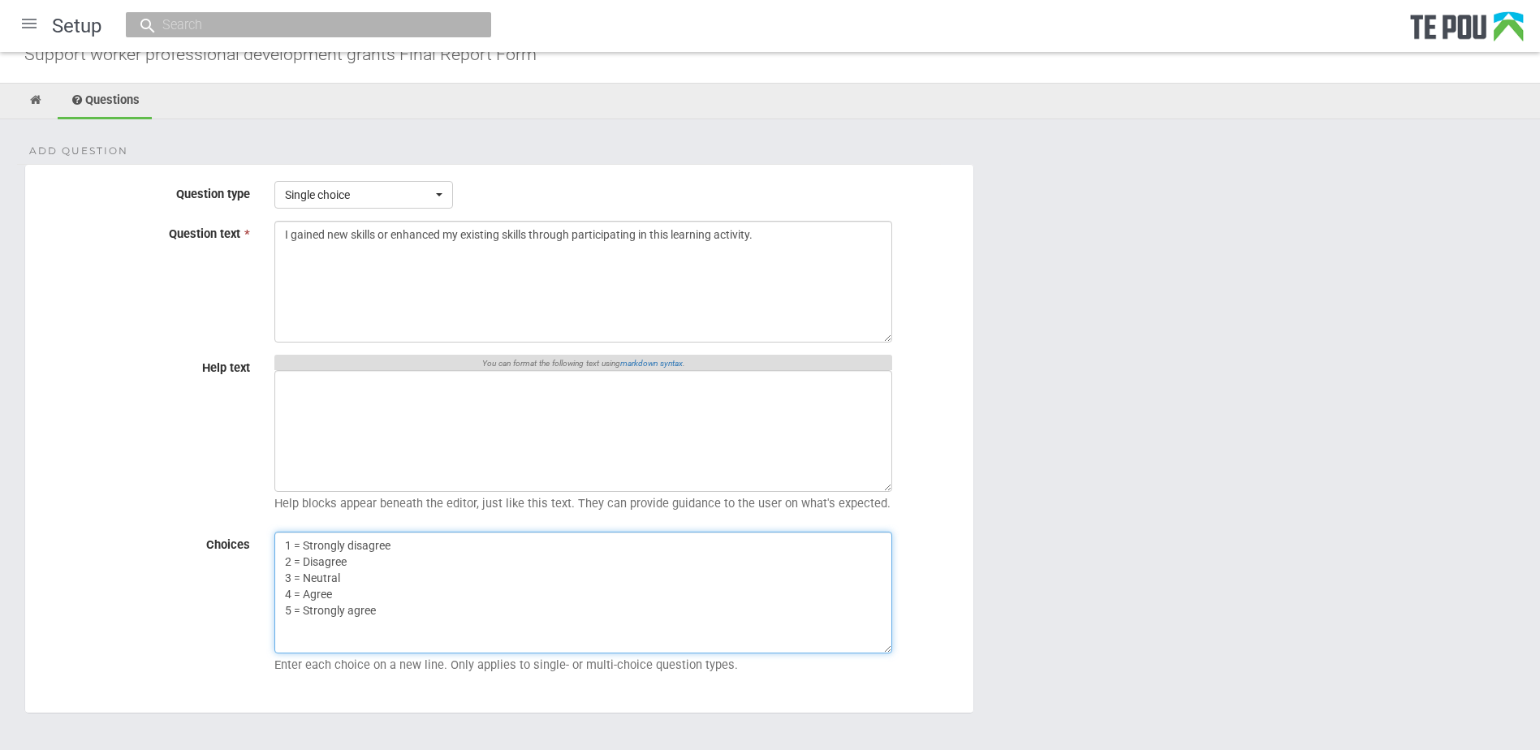
scroll to position [145, 0]
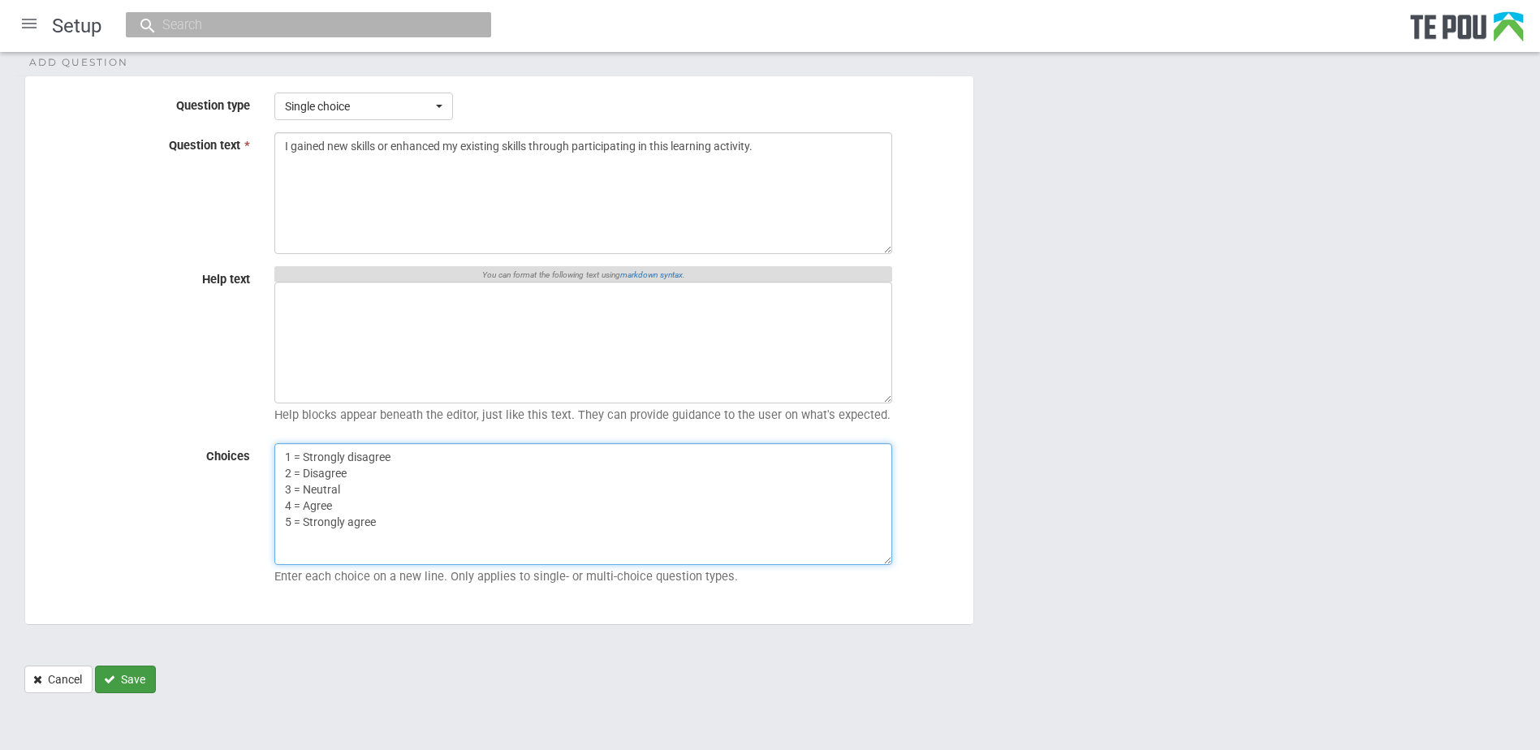
type textarea "1 = Strongly disagree 2 = Disagree 3 = Neutral 4 = Agree 5 = Strongly agree"
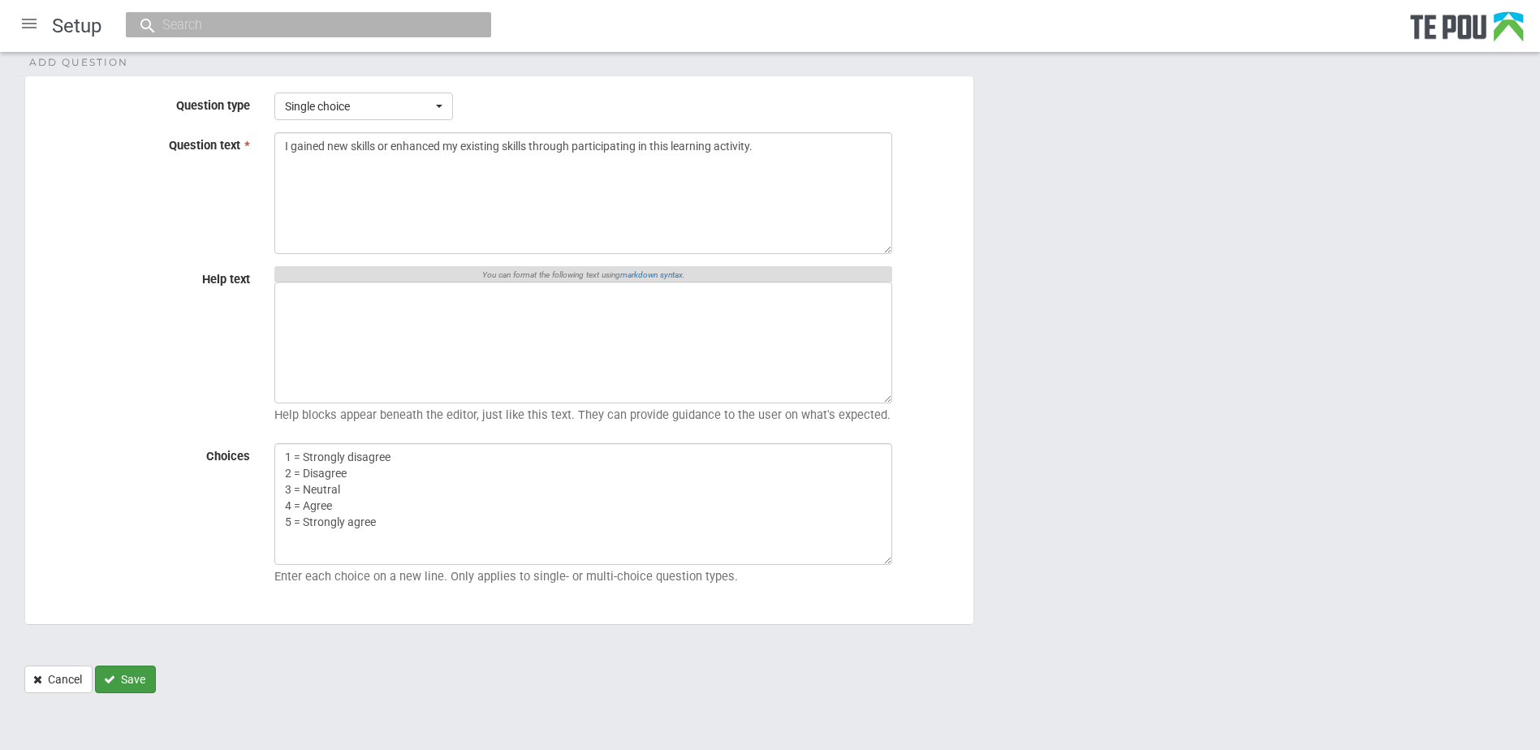
click at [136, 673] on button "Save" at bounding box center [125, 680] width 61 height 28
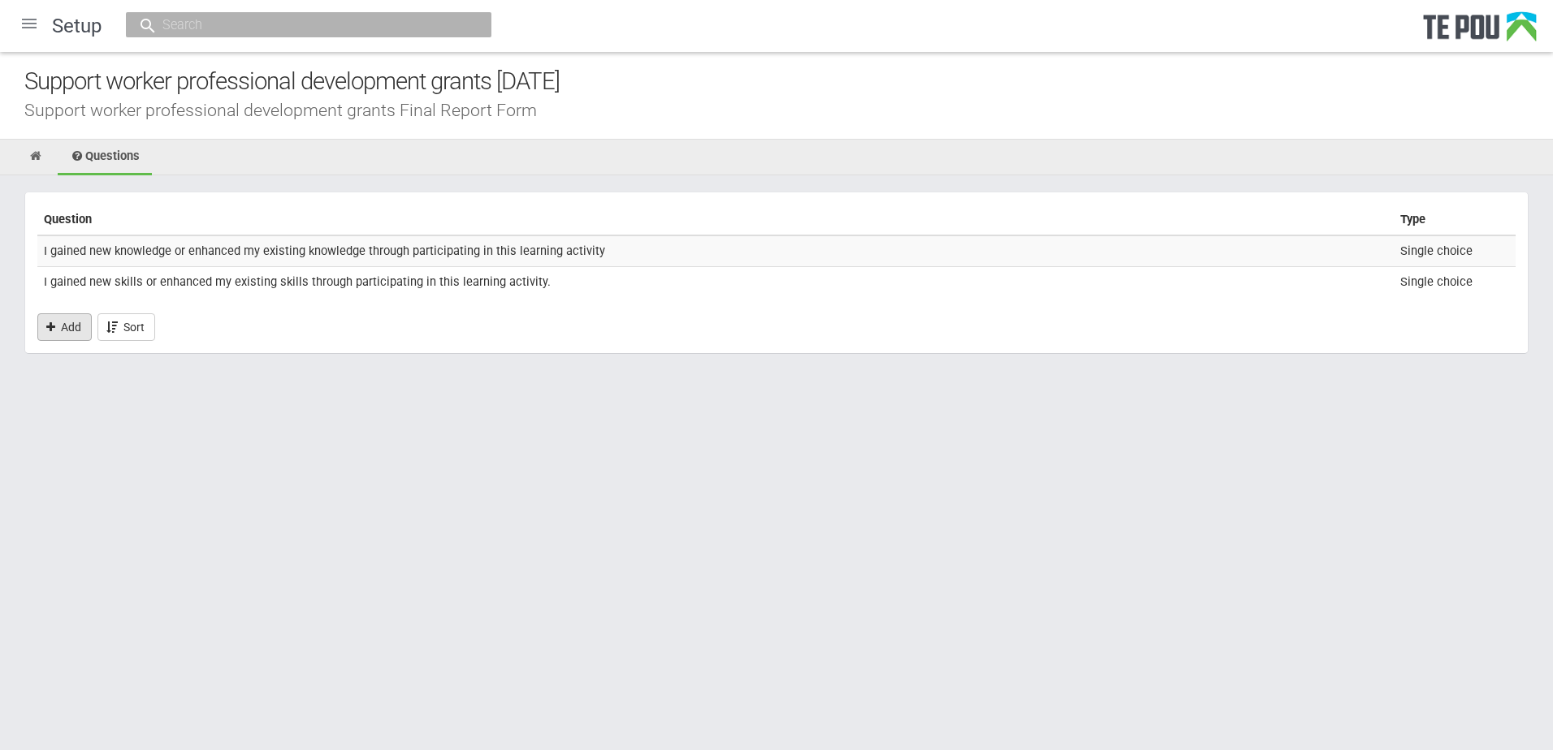
click at [84, 326] on link "Add" at bounding box center [64, 327] width 54 height 28
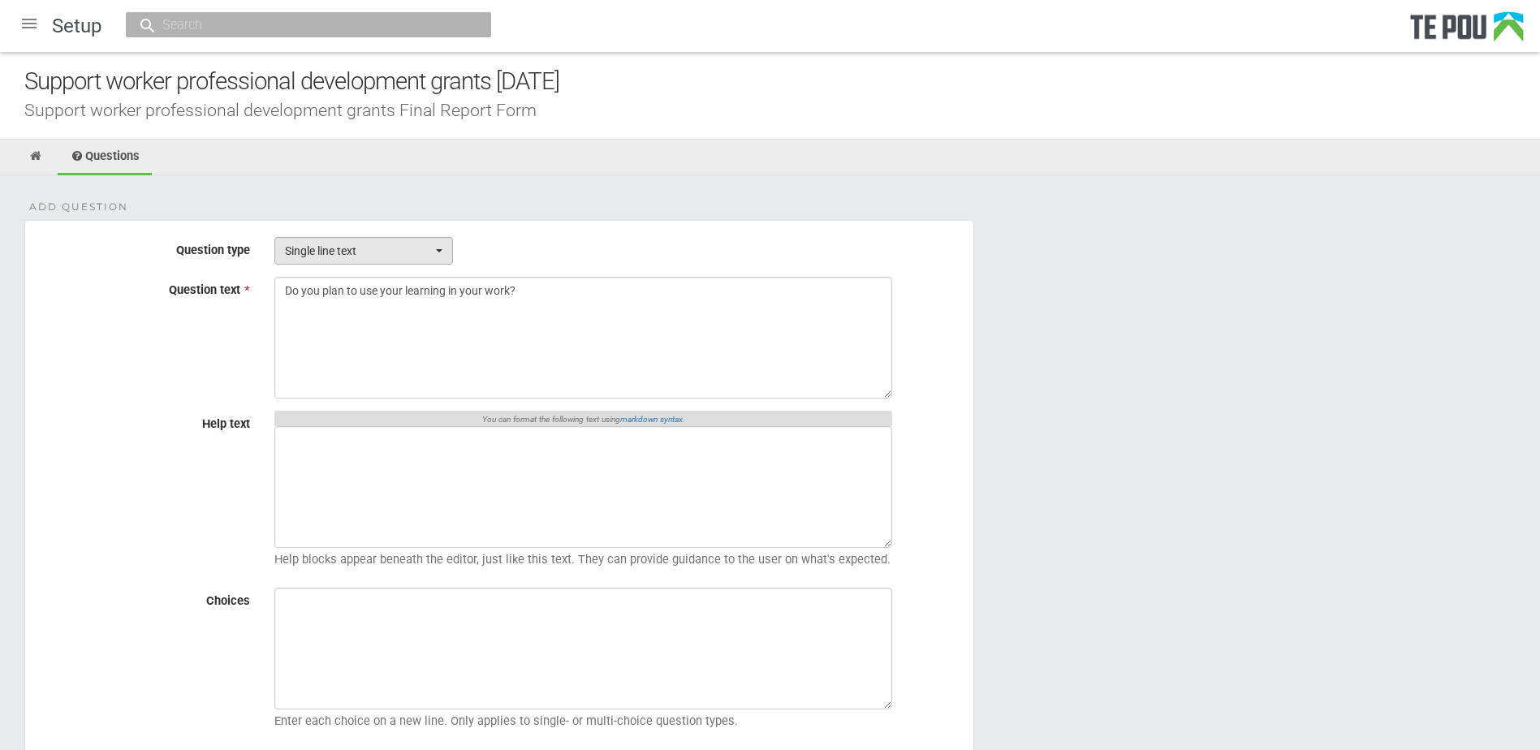
type textarea "Do you plan to use your learning in your work?"
click at [352, 254] on span "Single line text" at bounding box center [358, 251] width 147 height 16
click at [344, 322] on span "Single choice" at bounding box center [324, 324] width 65 height 16
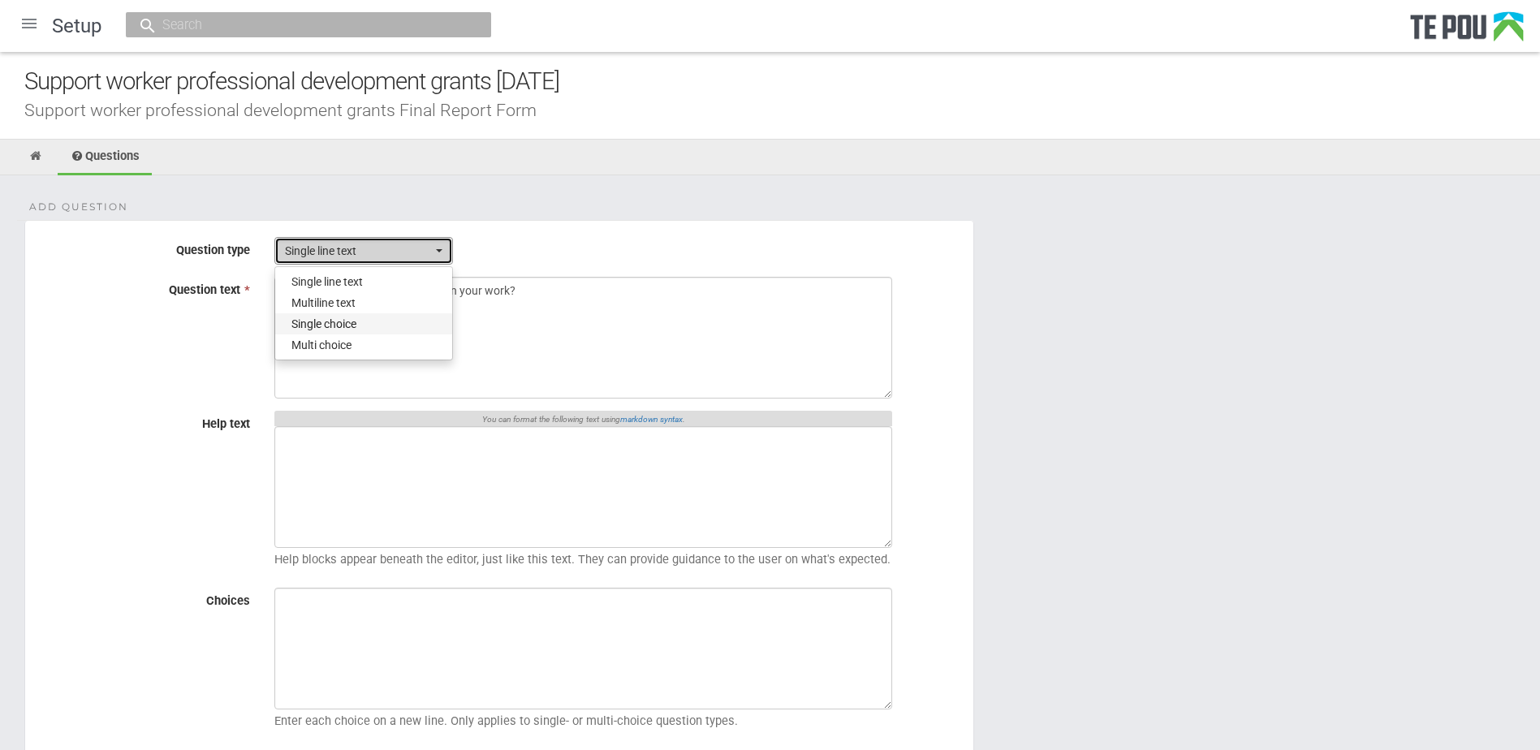
select select "3"
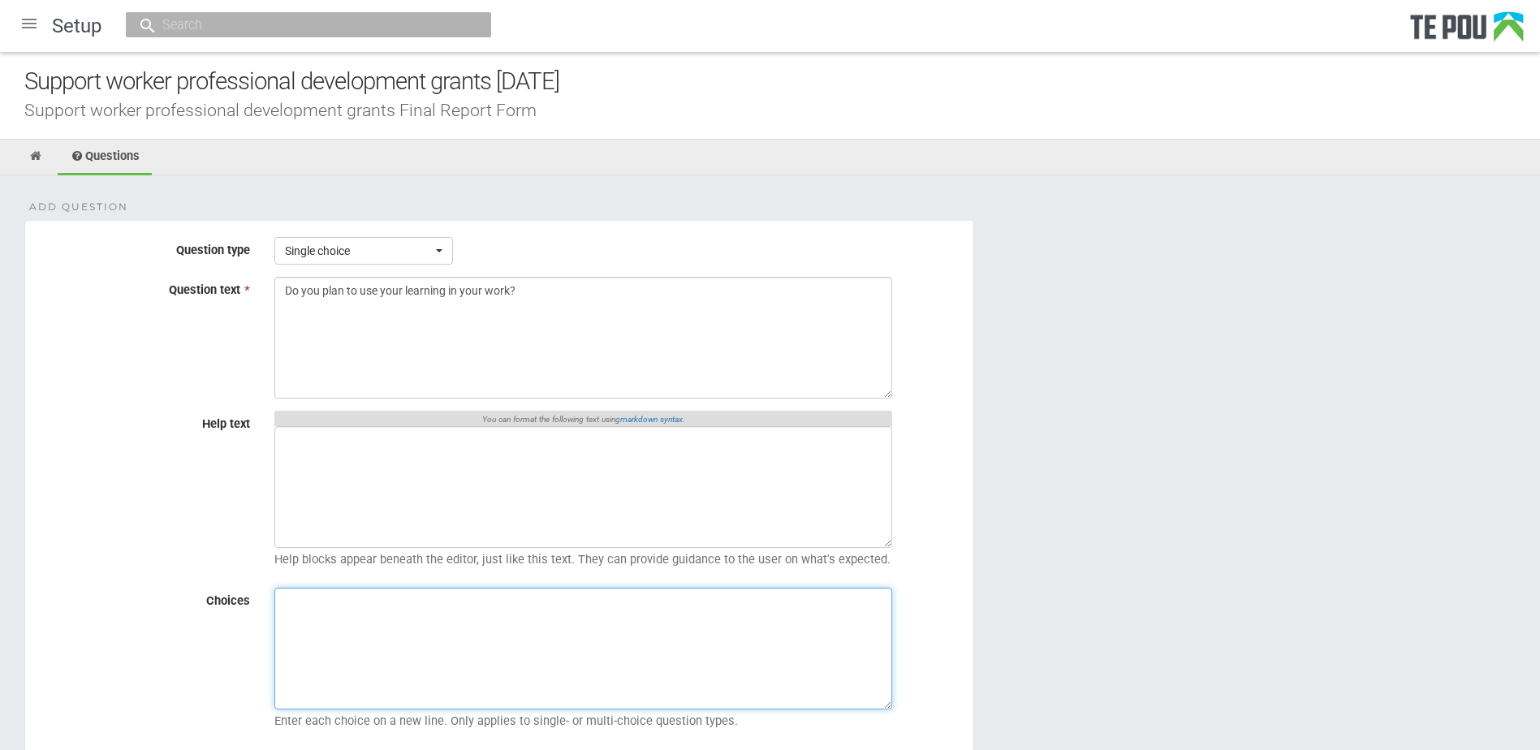
click at [546, 665] on textarea "Choices" at bounding box center [583, 649] width 618 height 122
paste textarea "Yes No"
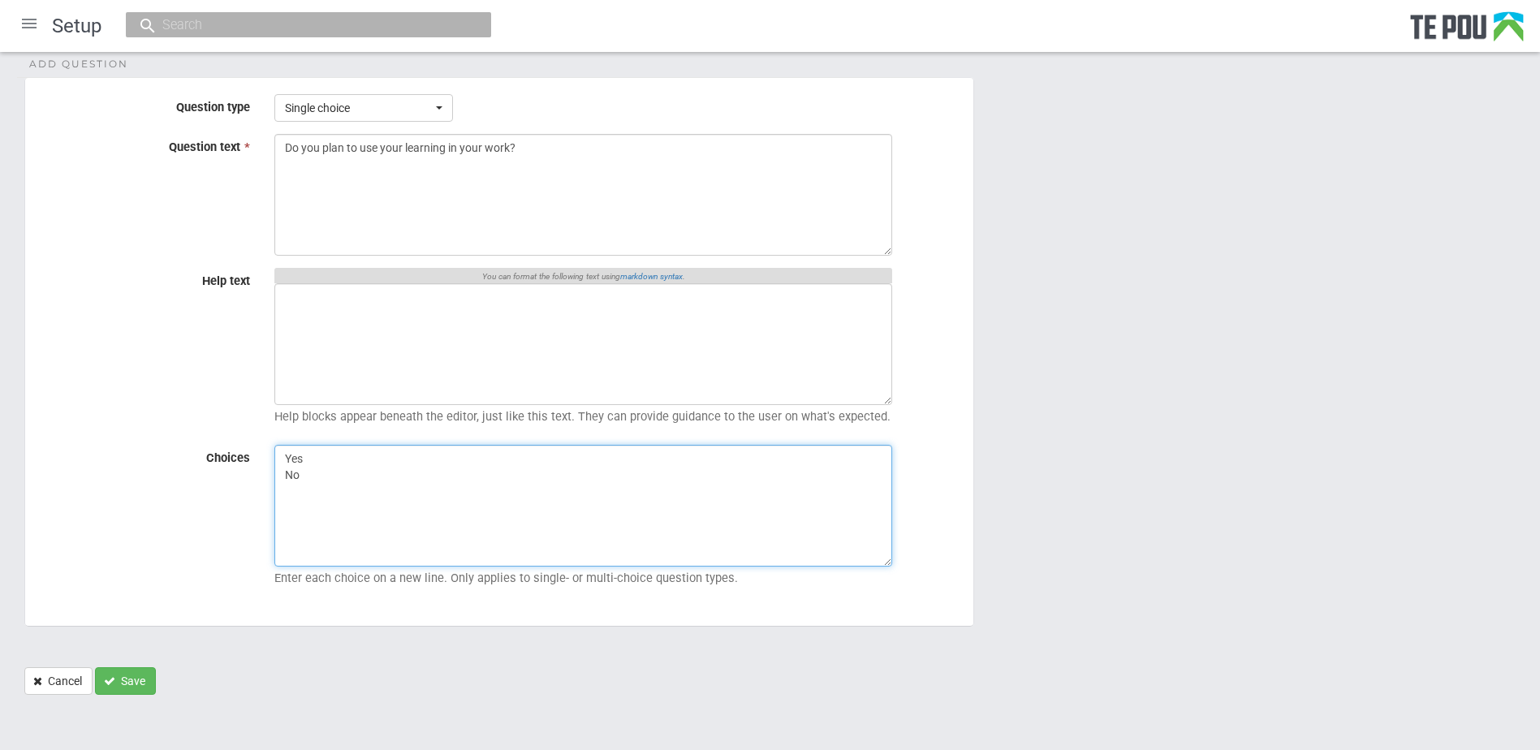
scroll to position [145, 0]
type textarea "Yes No"
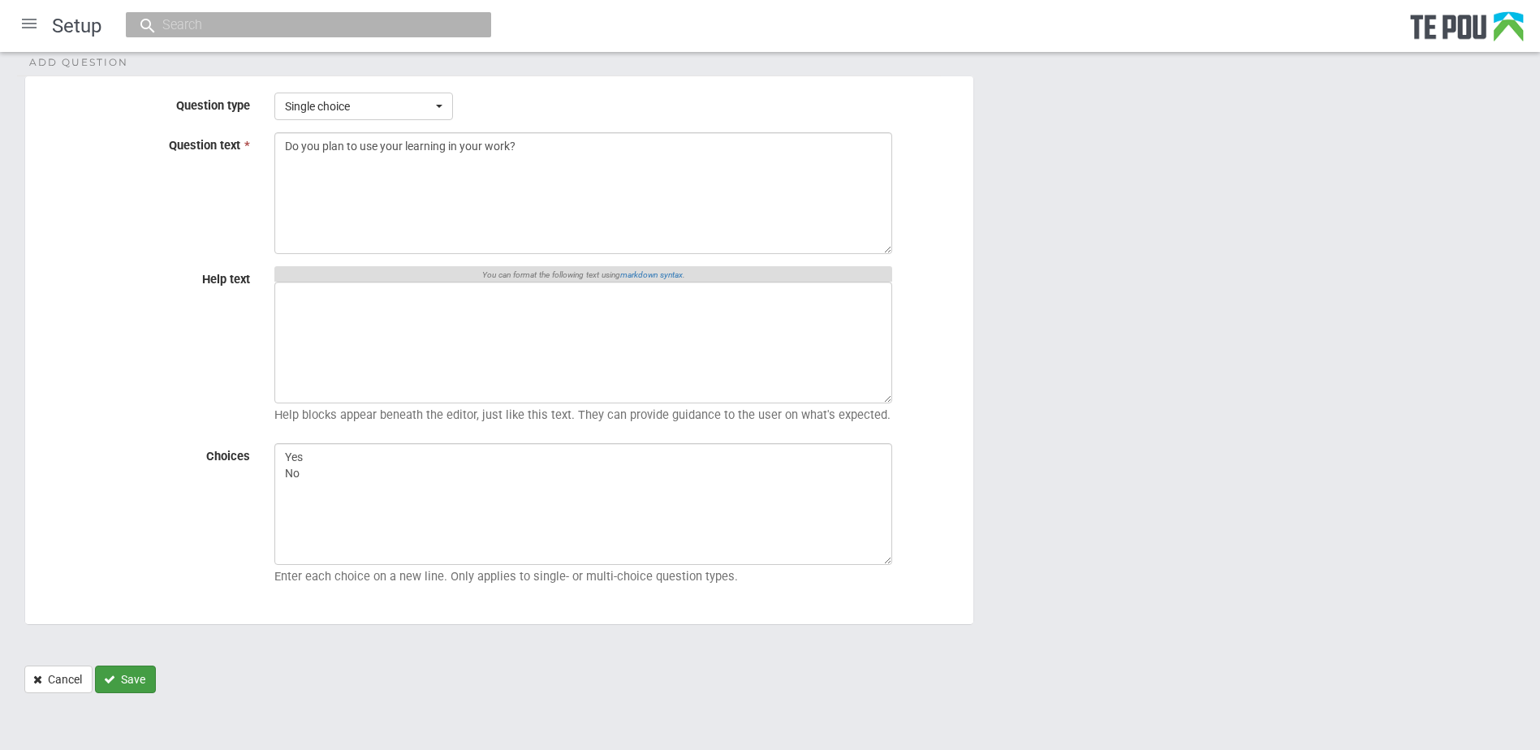
click at [146, 675] on button "Save" at bounding box center [125, 680] width 61 height 28
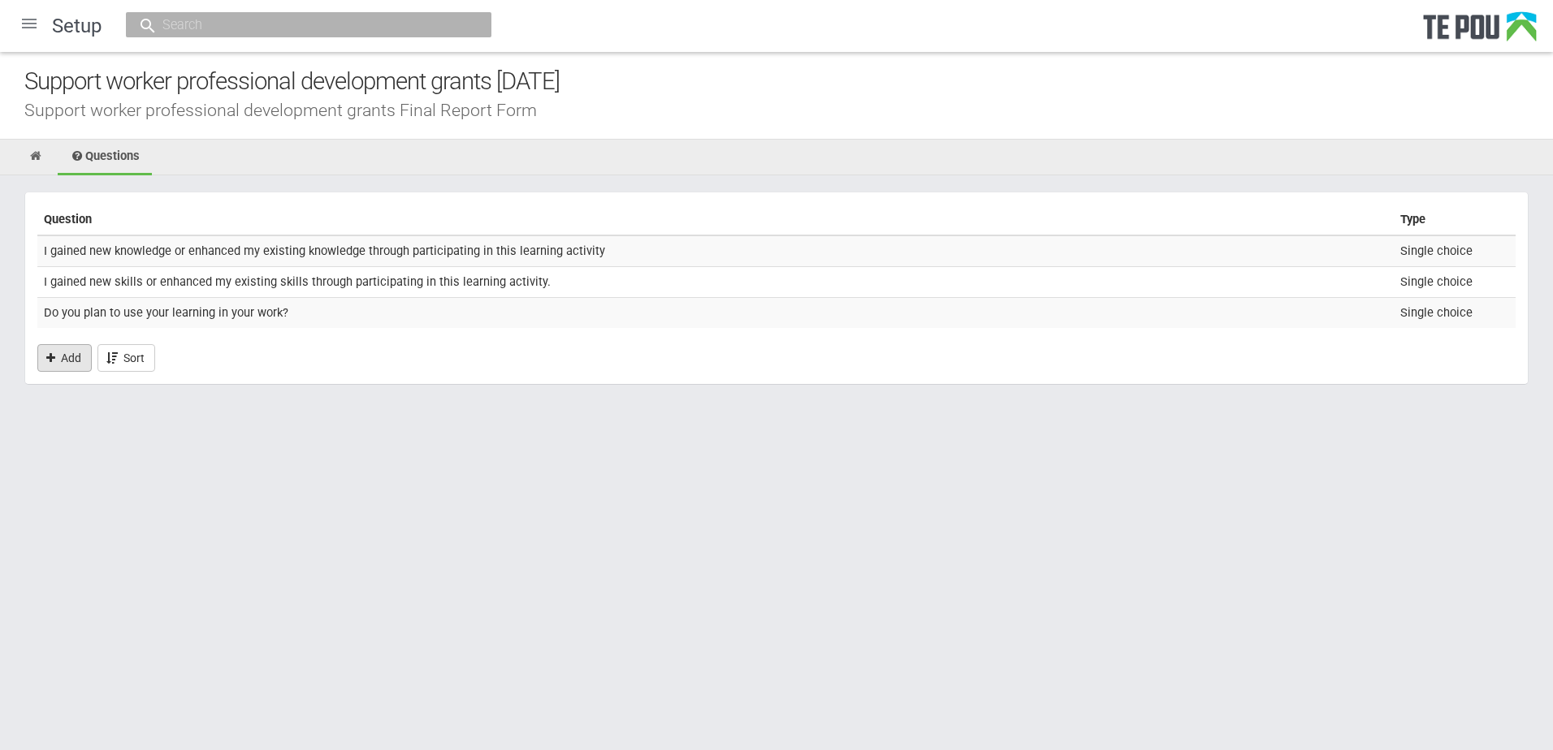
click at [73, 353] on link "Add" at bounding box center [64, 358] width 54 height 28
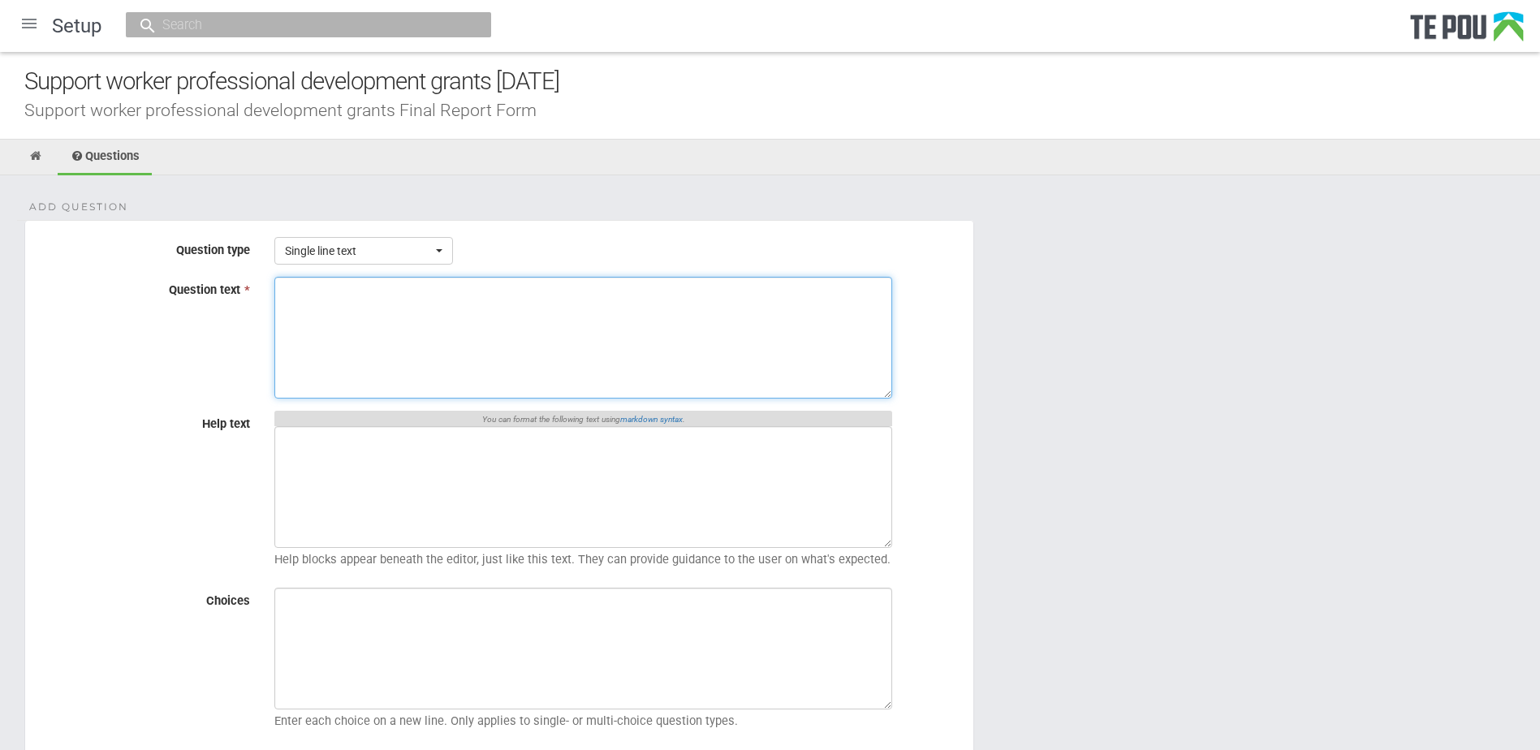
click at [499, 352] on textarea "Question text *" at bounding box center [583, 338] width 618 height 122
paste textarea "Yes No"
click at [352, 251] on span "Single line text" at bounding box center [358, 251] width 147 height 16
drag, startPoint x: 601, startPoint y: 348, endPoint x: 403, endPoint y: 330, distance: 199.0
click at [601, 348] on textarea "Yes No" at bounding box center [583, 338] width 618 height 122
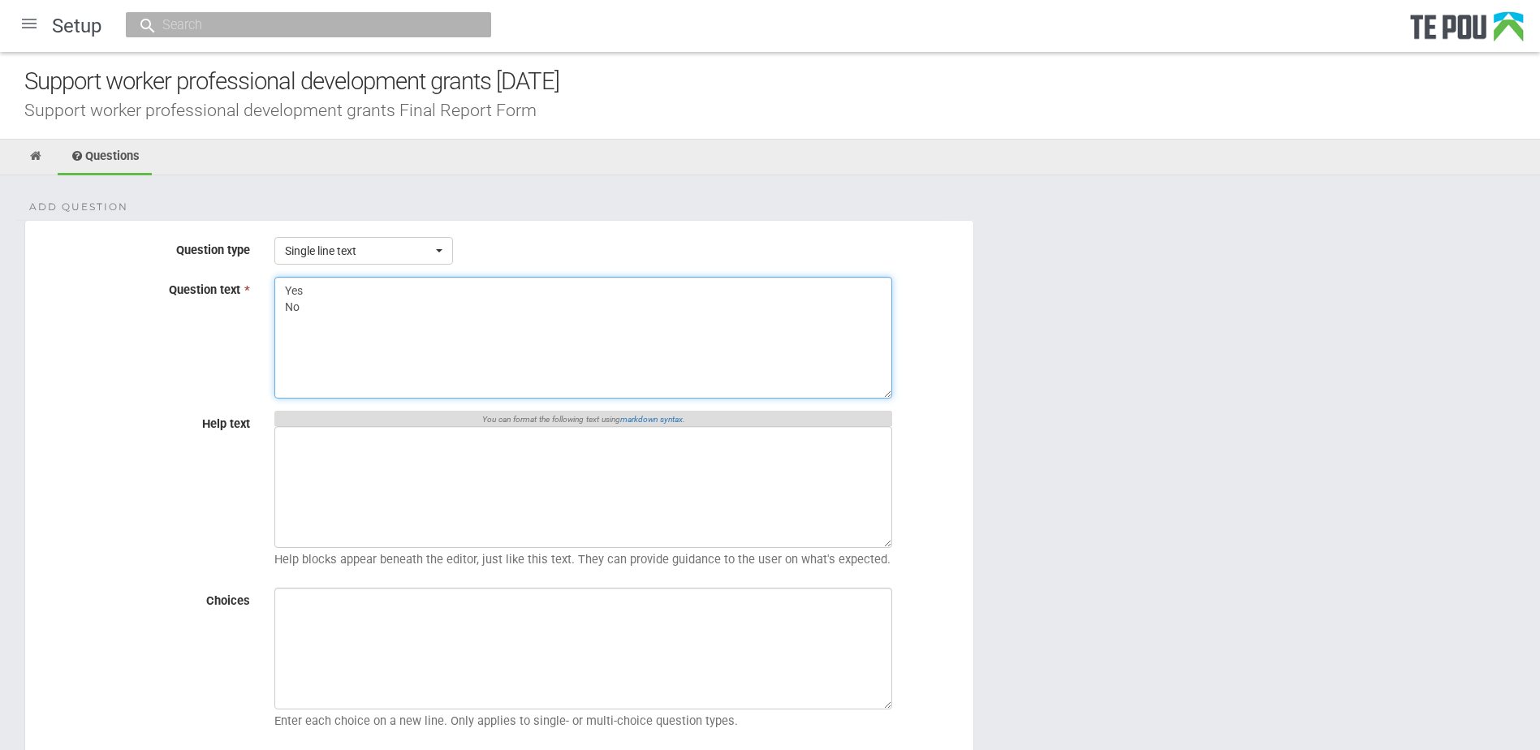
drag, startPoint x: 292, startPoint y: 304, endPoint x: 279, endPoint y: 293, distance: 16.7
click at [279, 293] on textarea "Yes No" at bounding box center [583, 338] width 618 height 122
paste textarea "Give two to three examples of how you will use what you learned in your work."
type textarea "Give two to three examples of how you will use what you learned in your work."
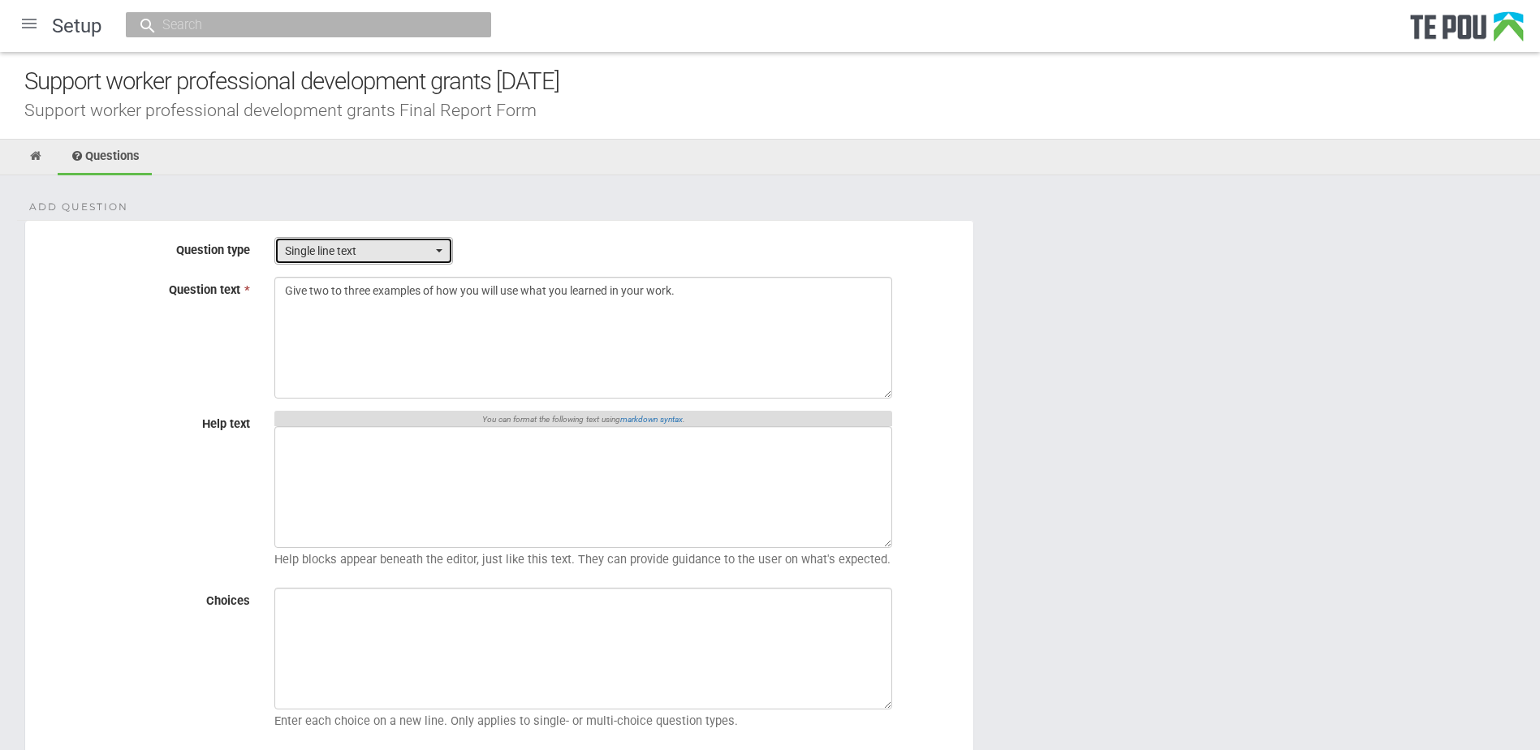
click at [310, 248] on span "Single line text" at bounding box center [358, 251] width 147 height 16
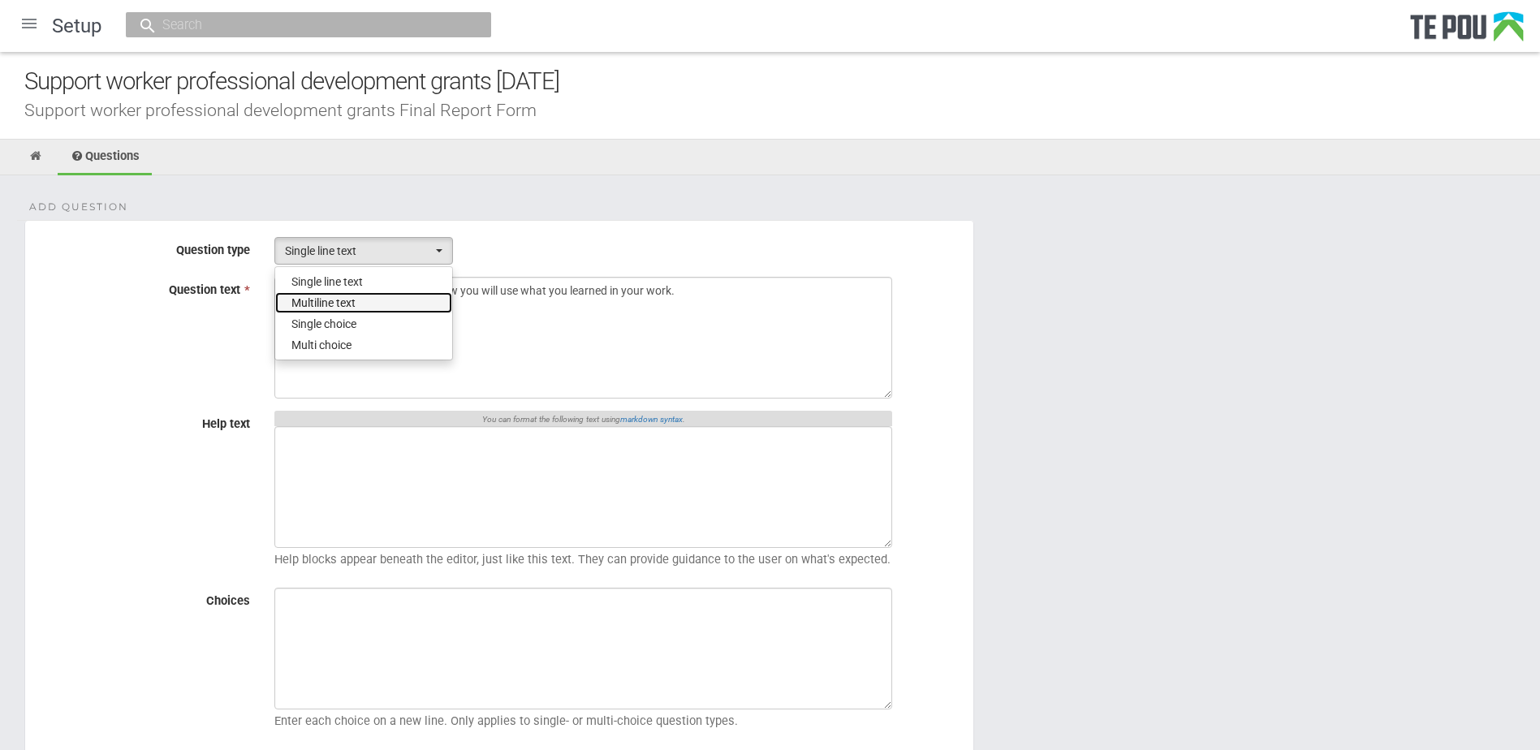
click at [320, 301] on span "Multiline text" at bounding box center [324, 303] width 64 height 16
select select "2"
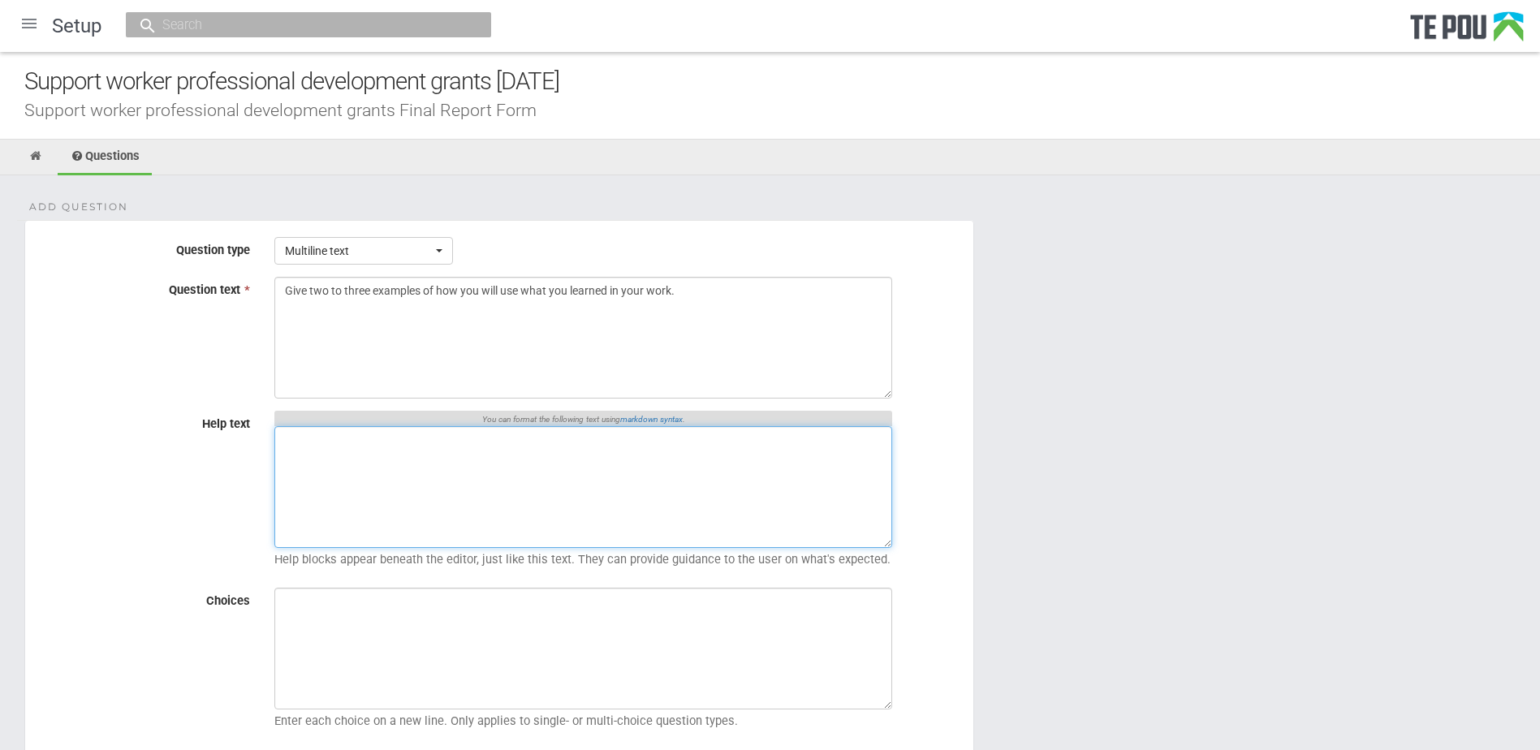
click at [572, 476] on textarea "Help text" at bounding box center [583, 487] width 618 height 122
paste textarea "Type ‘NA’ if not applicable to your learning activity"
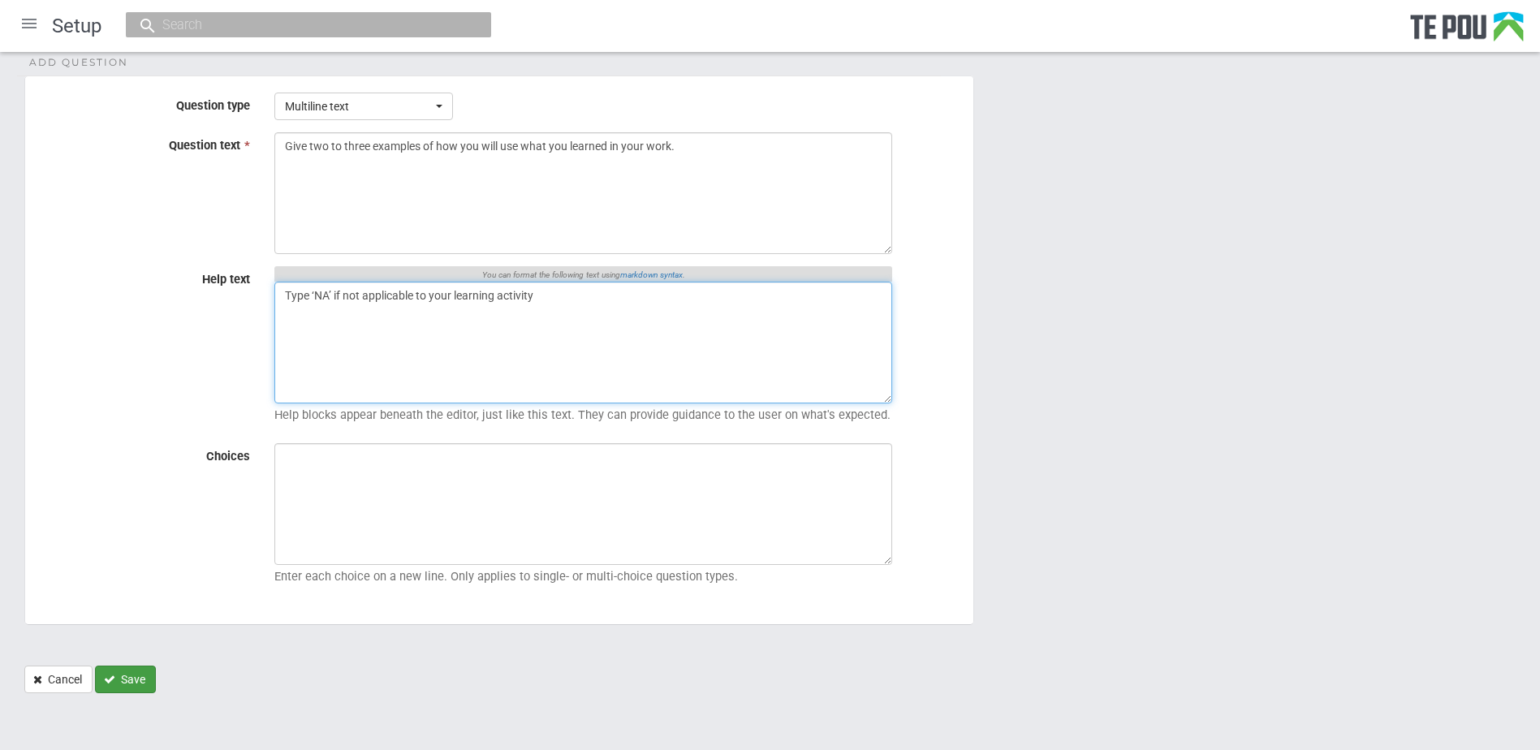
type textarea "Type ‘NA’ if not applicable to your learning activity"
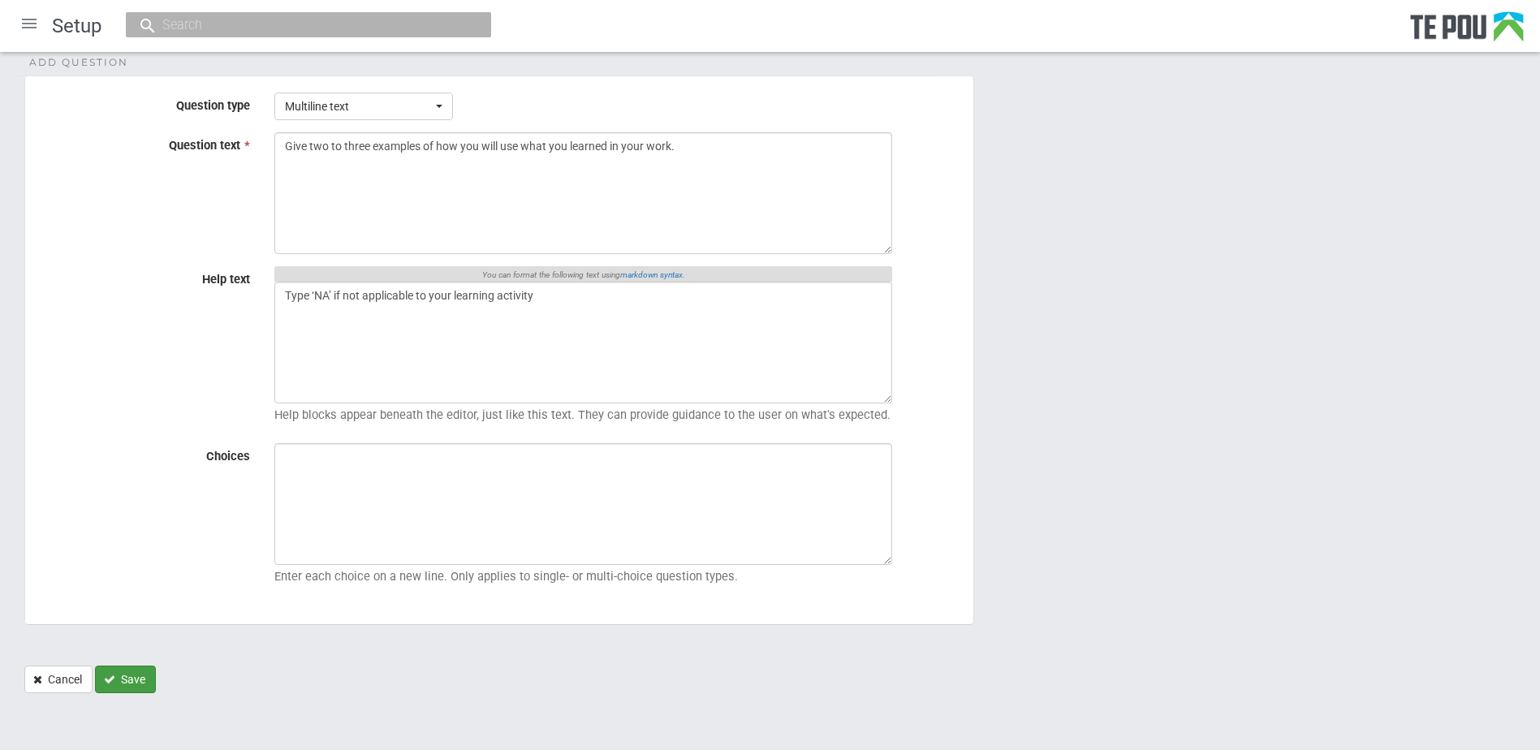
click at [129, 677] on button "Save" at bounding box center [125, 680] width 61 height 28
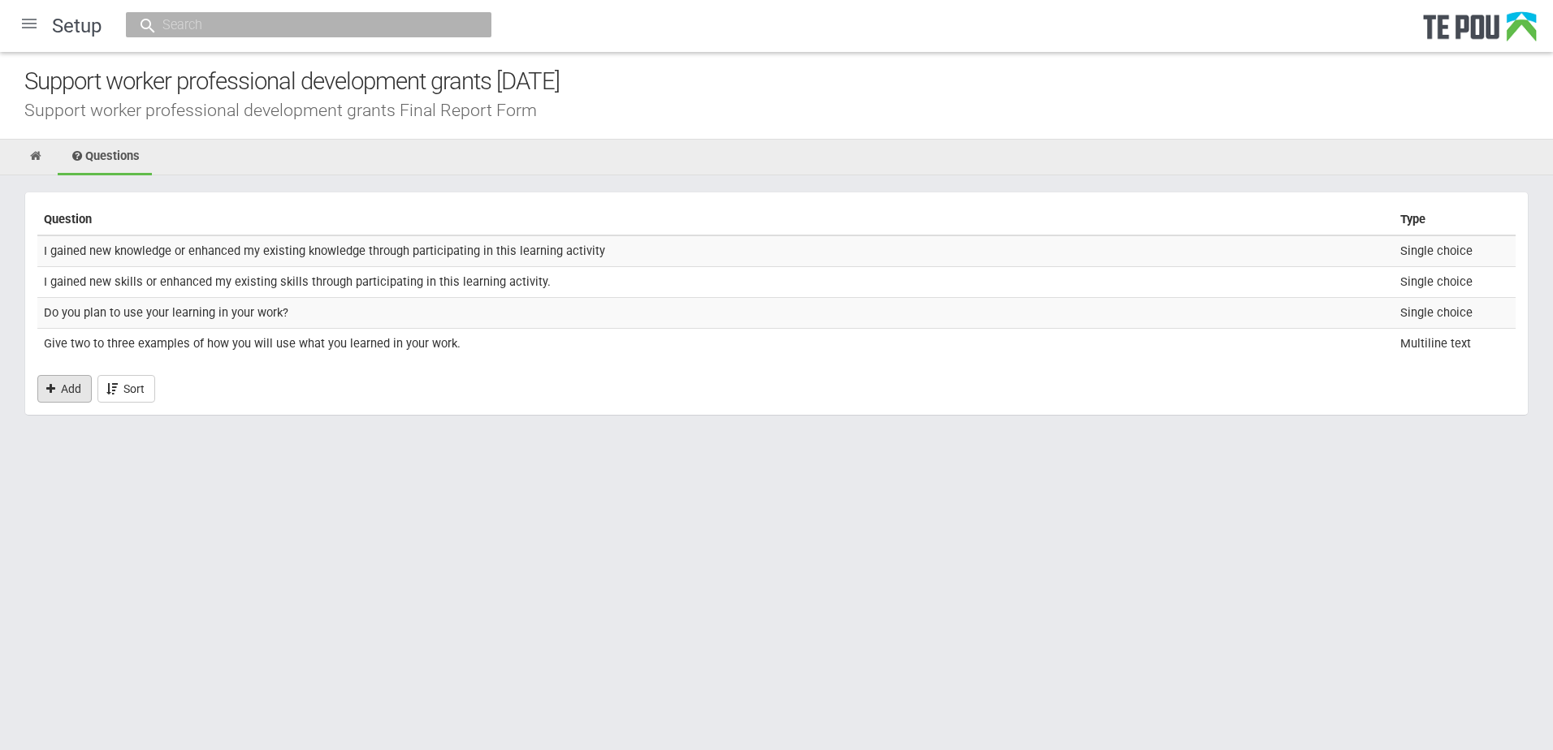
click at [75, 389] on link "Add" at bounding box center [64, 389] width 54 height 28
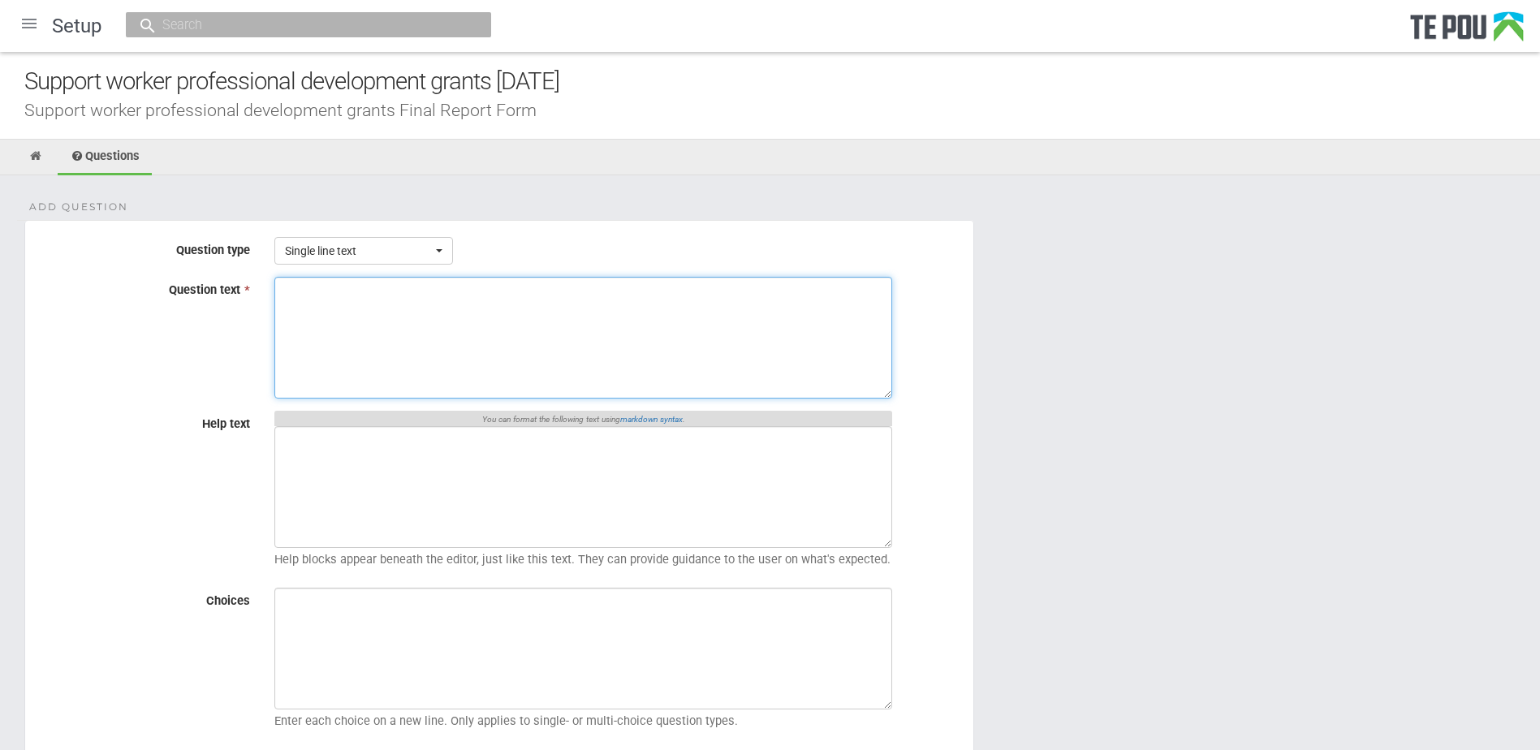
click at [394, 381] on textarea "Question text *" at bounding box center [583, 338] width 618 height 122
paste textarea "I have taken on new roles or responsibilities in my career as a result of compl…"
type textarea "I have taken on new roles or responsibilities in my career as a result of compl…"
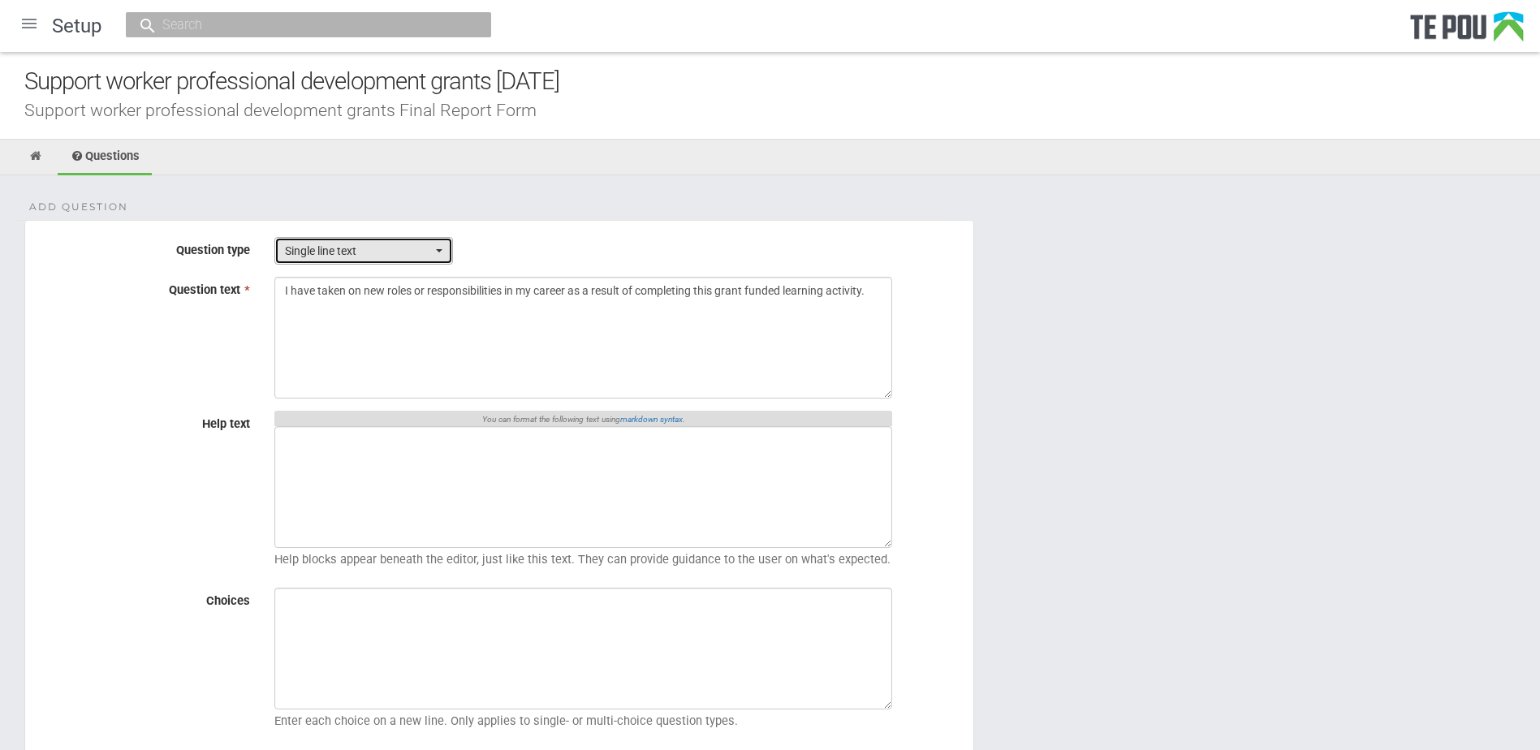
click at [378, 252] on span "Single line text" at bounding box center [358, 251] width 147 height 16
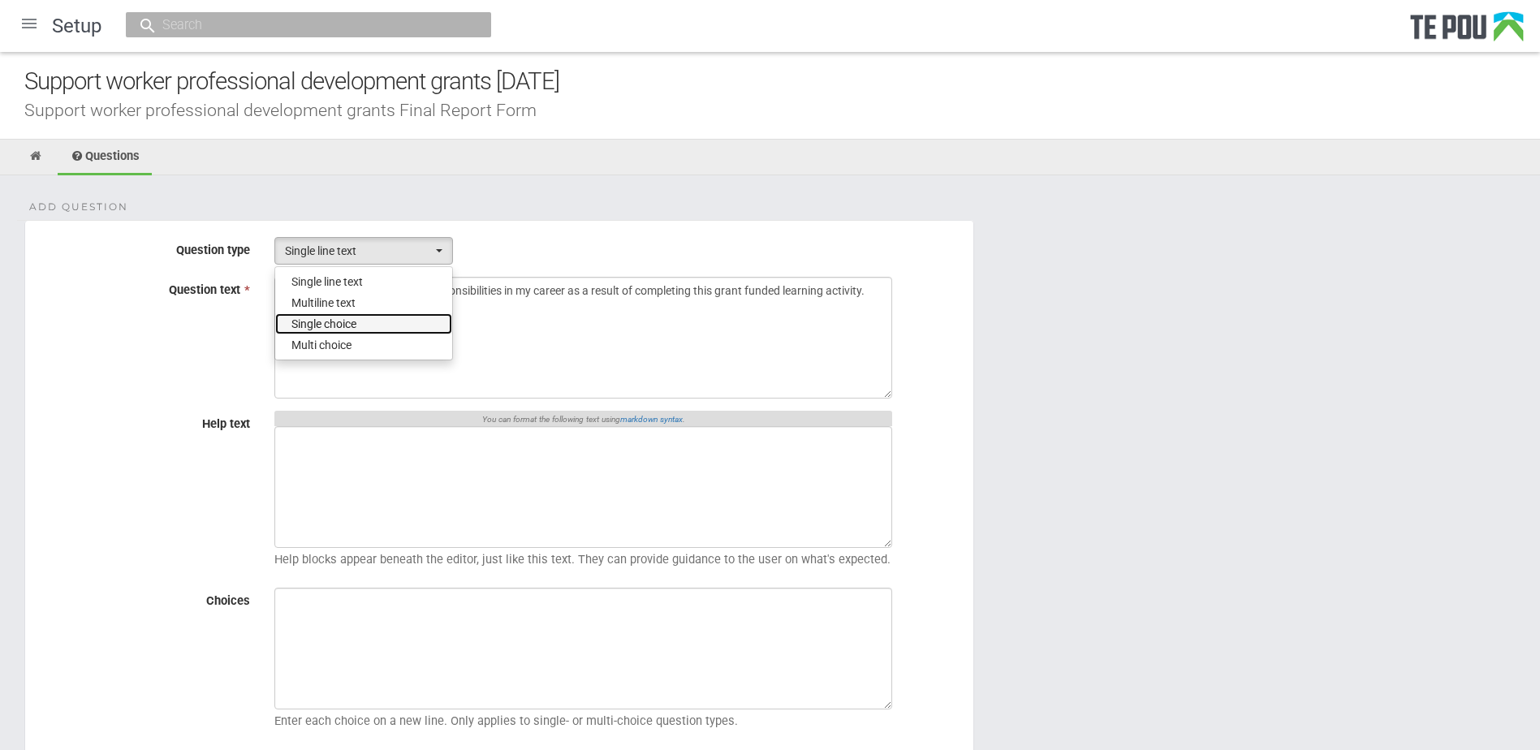
click at [352, 317] on span "Single choice" at bounding box center [324, 324] width 65 height 16
select select "3"
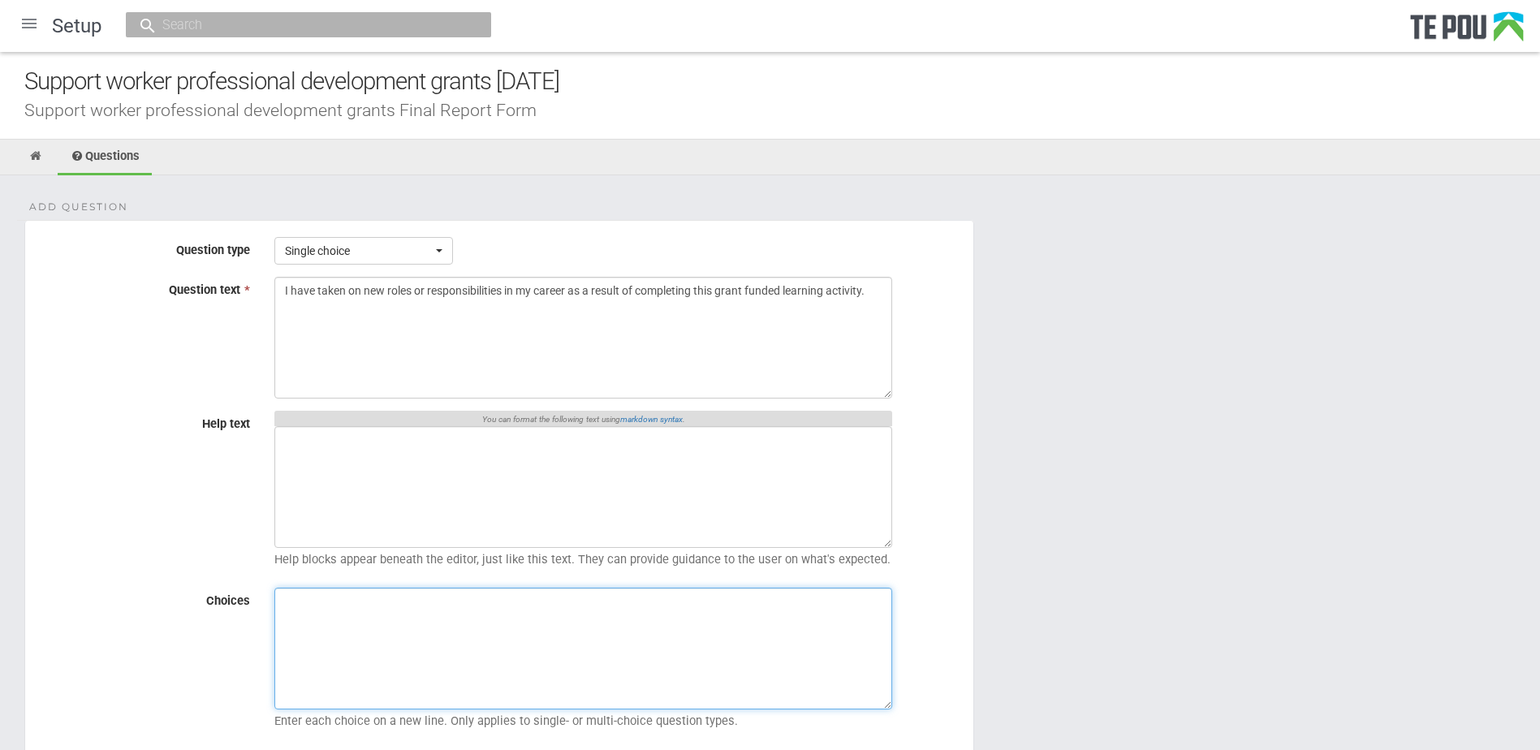
click at [623, 628] on textarea "Choices" at bounding box center [583, 649] width 618 height 122
paste textarea "1 = Strongly disagree 2 = Disagree 3 = Neutral 4 = Agree 5 = Strongly agree Not…"
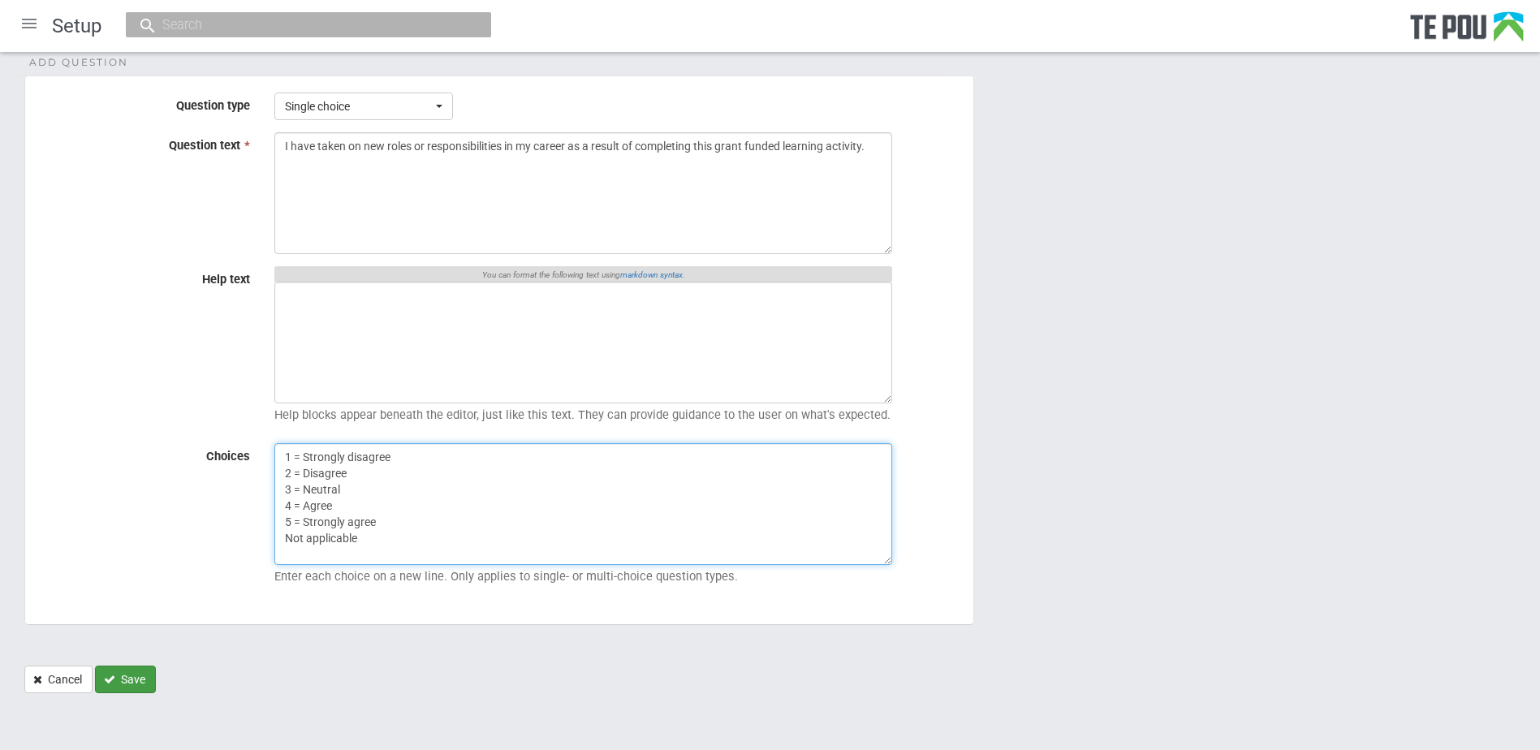
type textarea "1 = Strongly disagree 2 = Disagree 3 = Neutral 4 = Agree 5 = Strongly agree Not…"
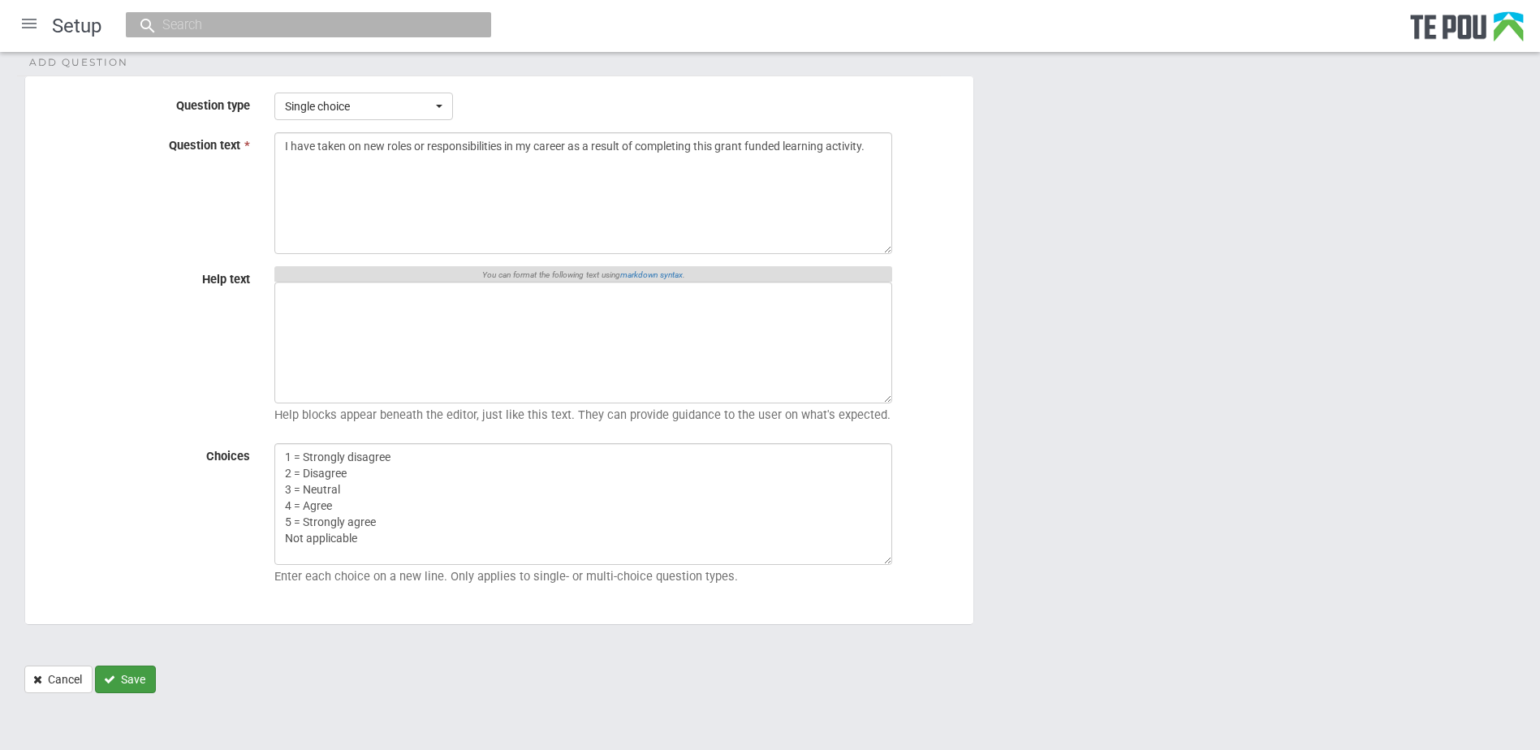
click at [140, 680] on button "Save" at bounding box center [125, 680] width 61 height 28
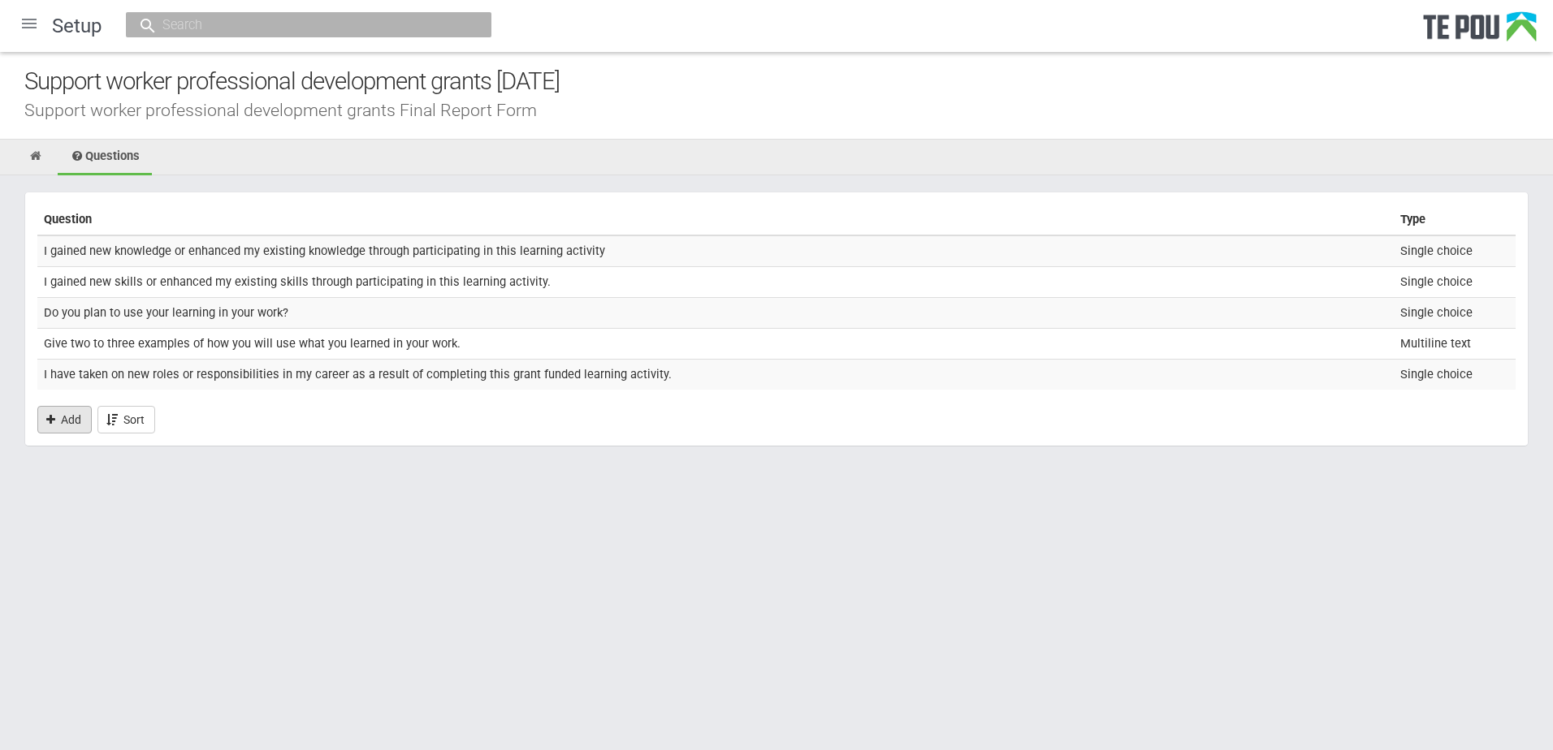
click at [77, 425] on link "Add" at bounding box center [64, 420] width 54 height 28
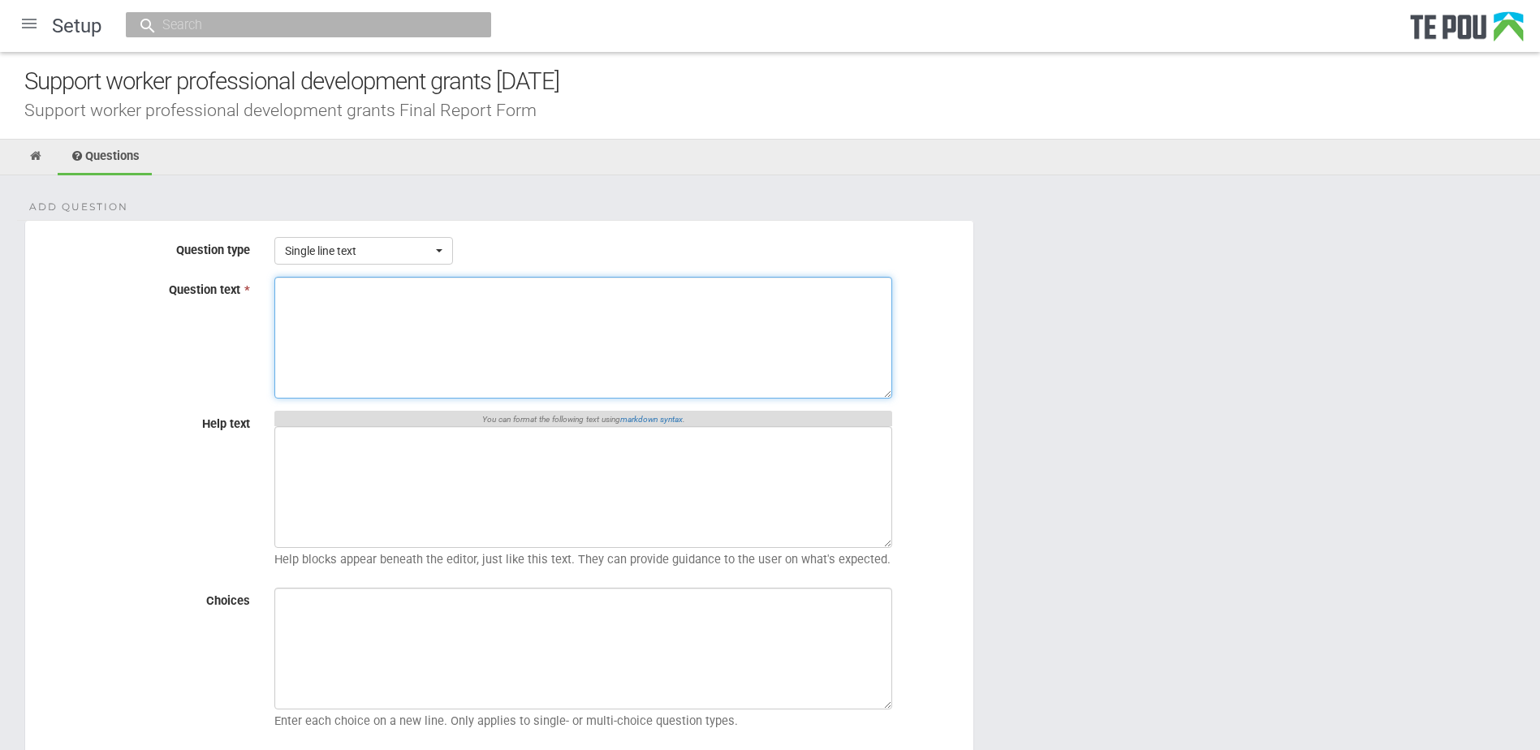
drag, startPoint x: 653, startPoint y: 332, endPoint x: 679, endPoint y: 334, distance: 26.0
click at [653, 332] on textarea "Question text *" at bounding box center [583, 338] width 618 height 122
paste textarea "The grant-funded learning activity has increased my confidence to work effectiv…"
type textarea "The grant-funded learning activity has increased my confidence to work effectiv…"
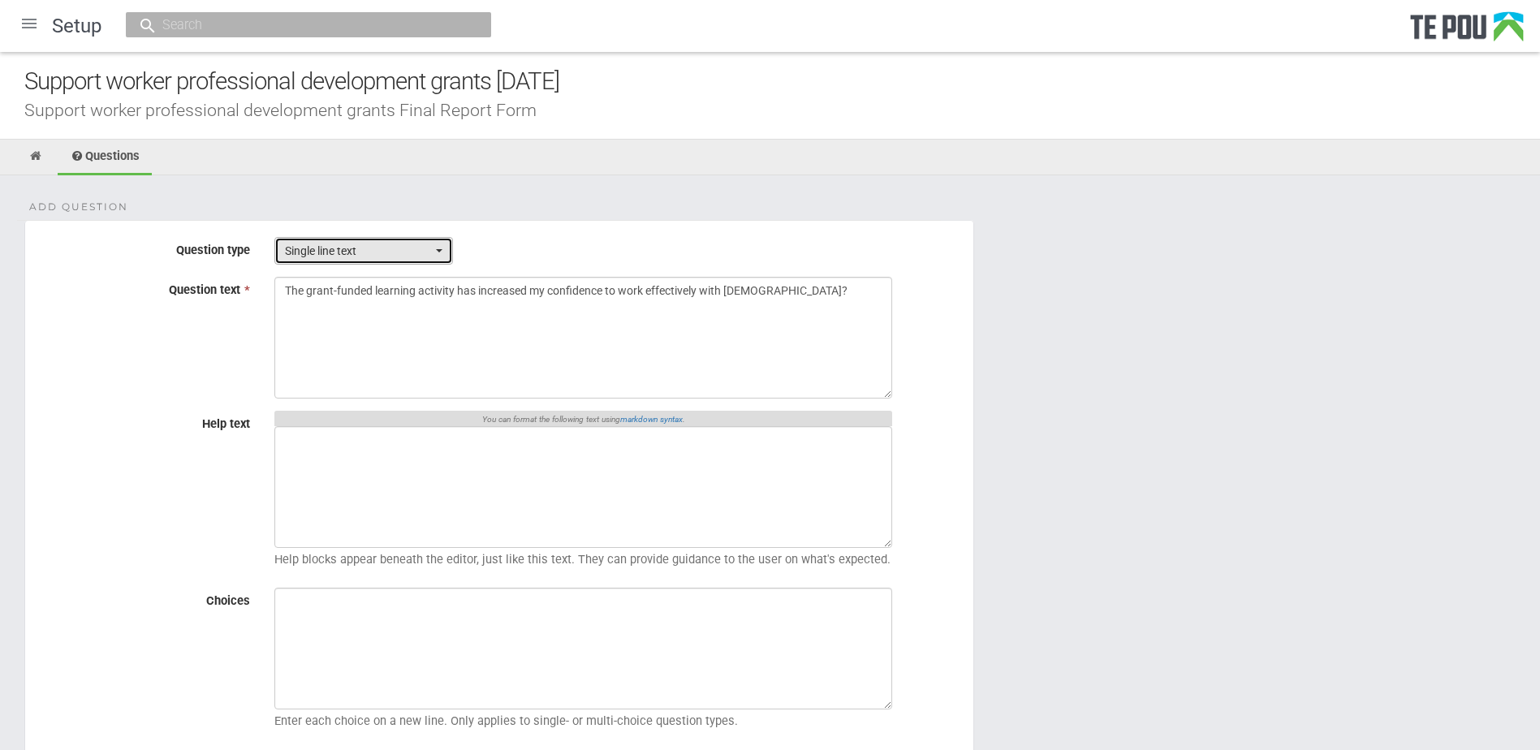
click at [381, 253] on span "Single line text" at bounding box center [358, 251] width 147 height 16
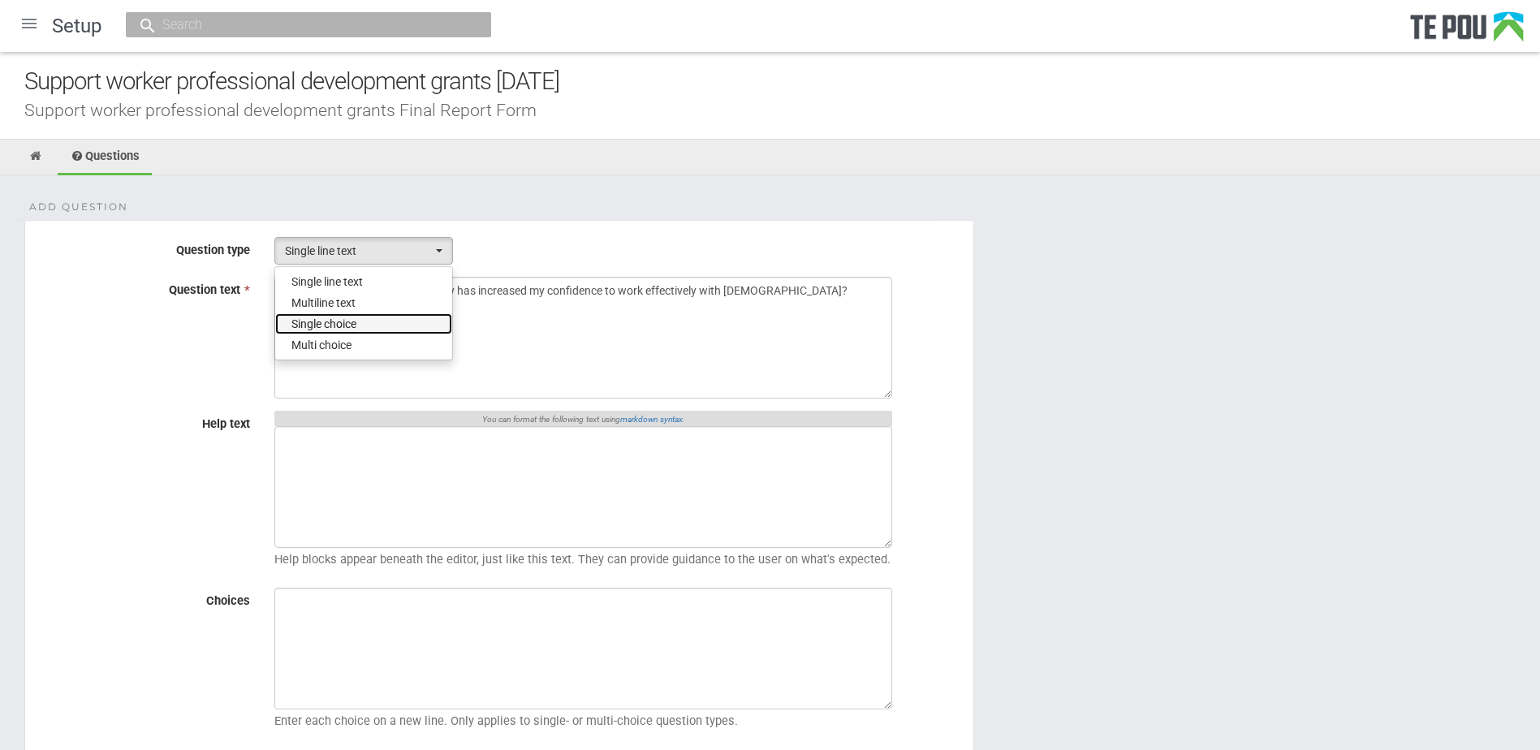
click at [351, 326] on span "Single choice" at bounding box center [324, 324] width 65 height 16
select select "3"
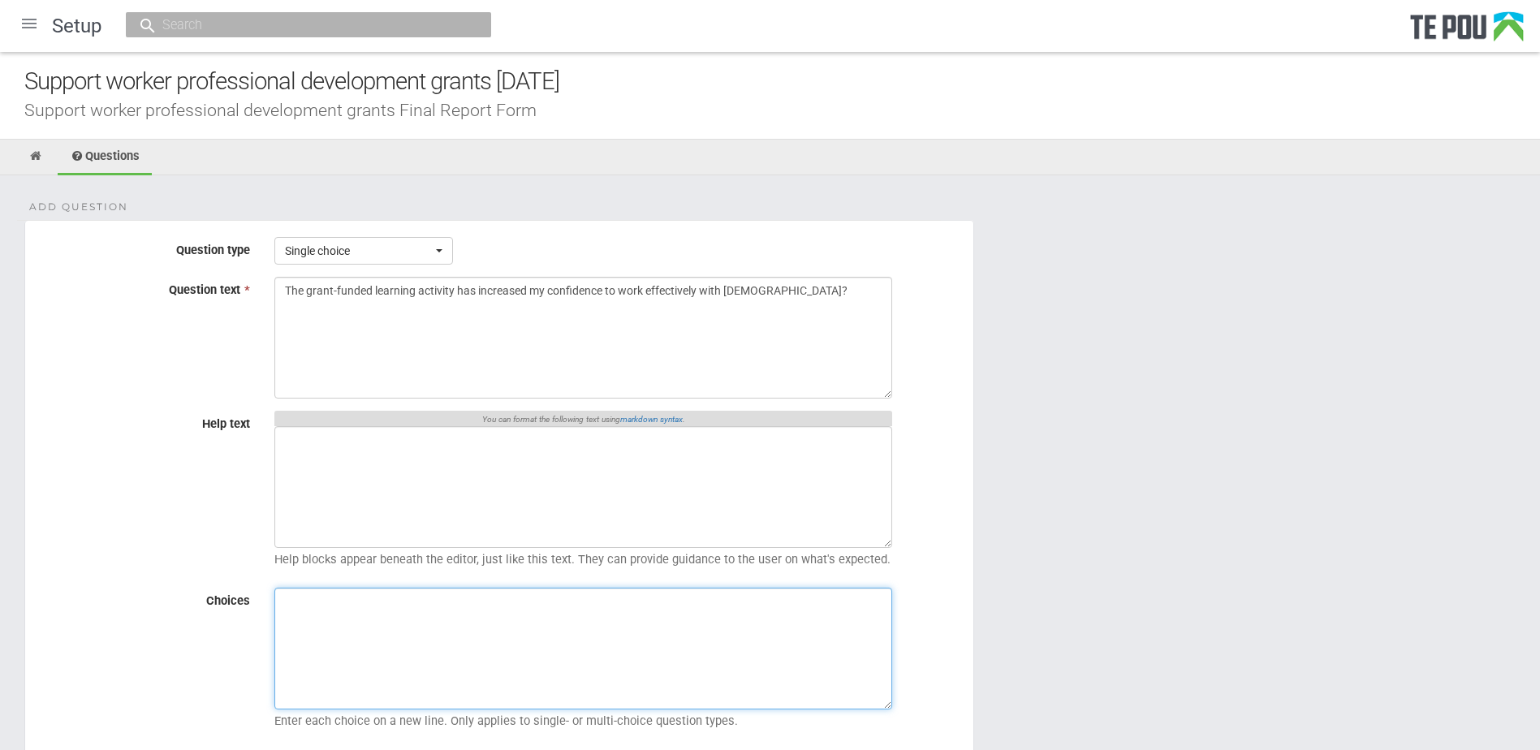
click at [421, 624] on textarea "Choices" at bounding box center [583, 649] width 618 height 122
paste textarea "1 = Strongly disagree 2 = Disagree 3 = Neutral 4 = Agree 5 = Strongly agree Not…"
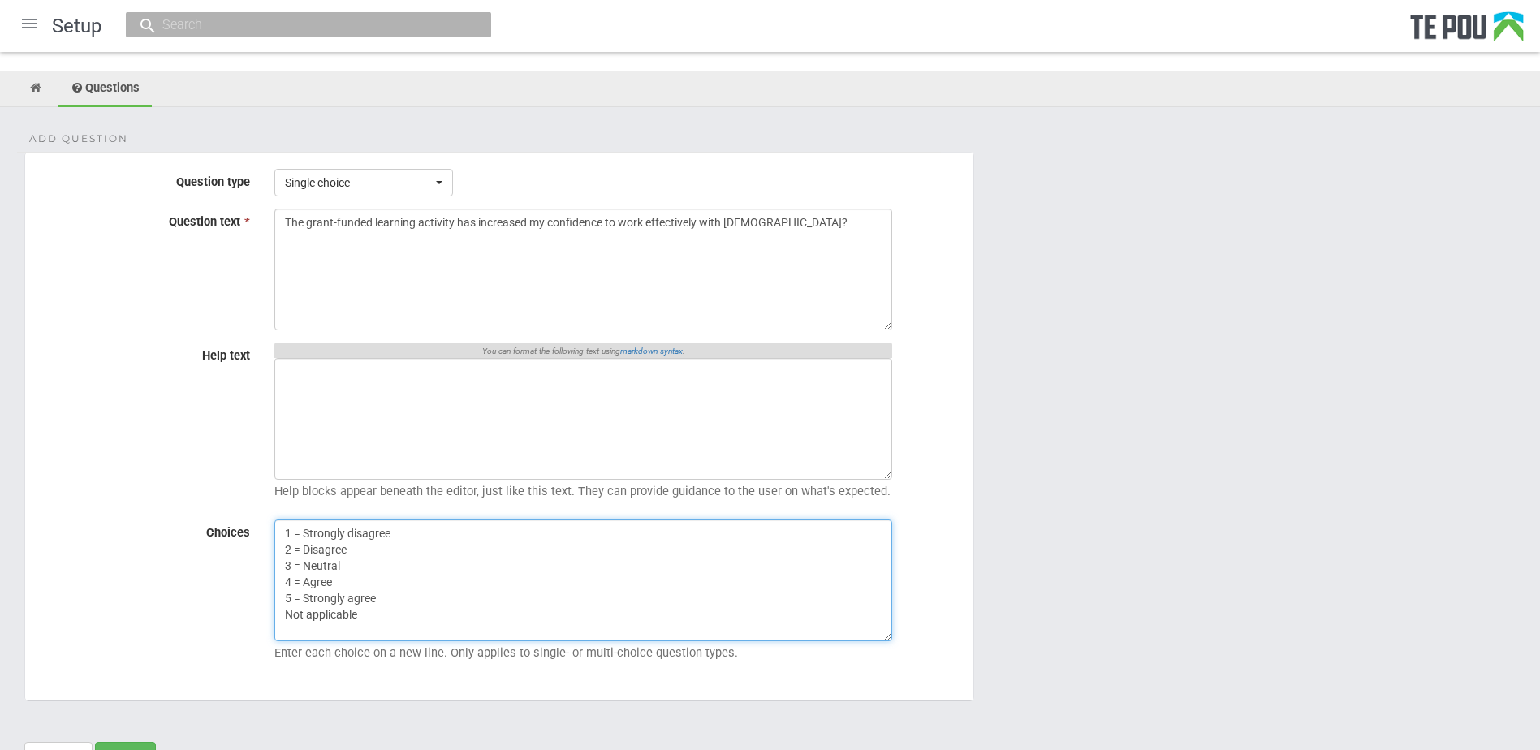
scroll to position [145, 0]
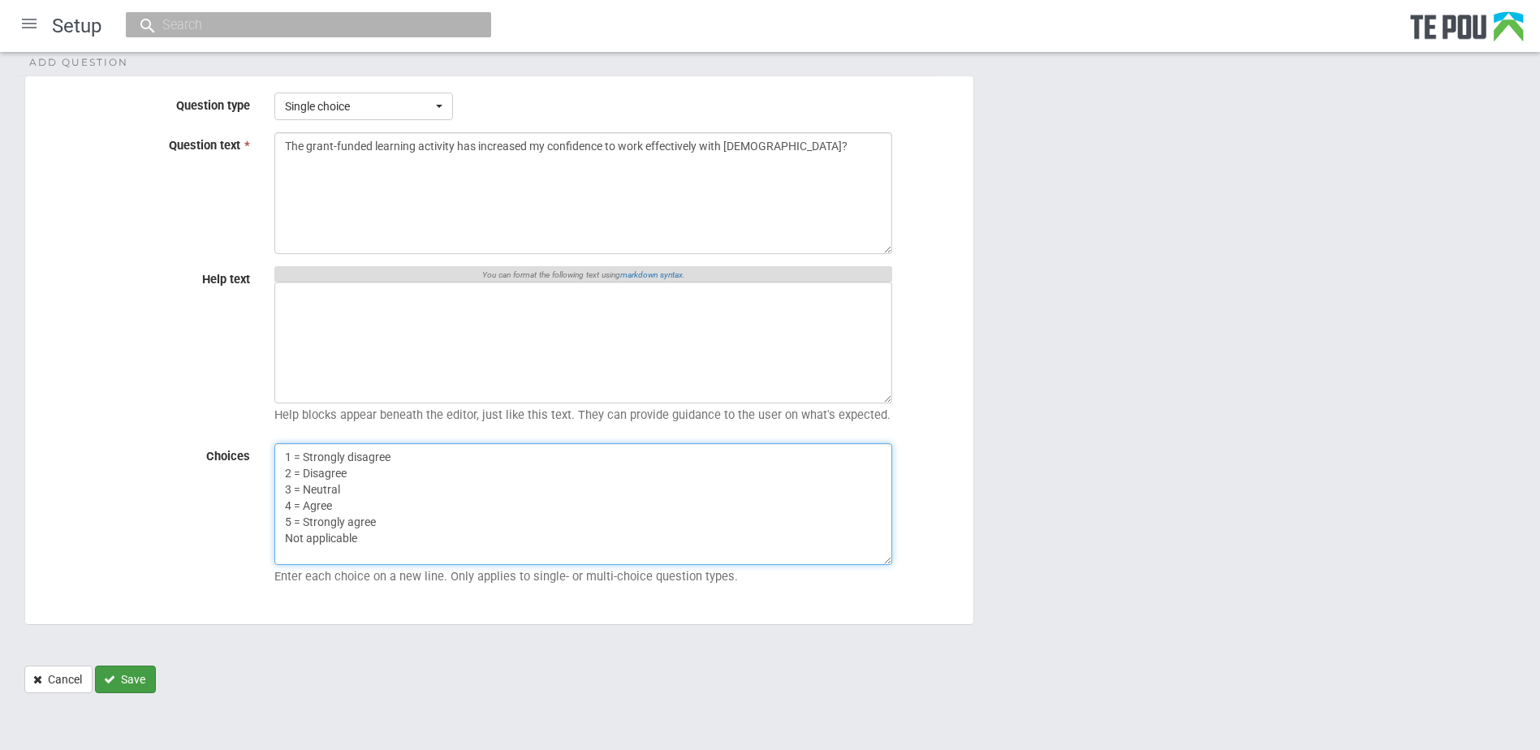
type textarea "1 = Strongly disagree 2 = Disagree 3 = Neutral 4 = Agree 5 = Strongly agree Not…"
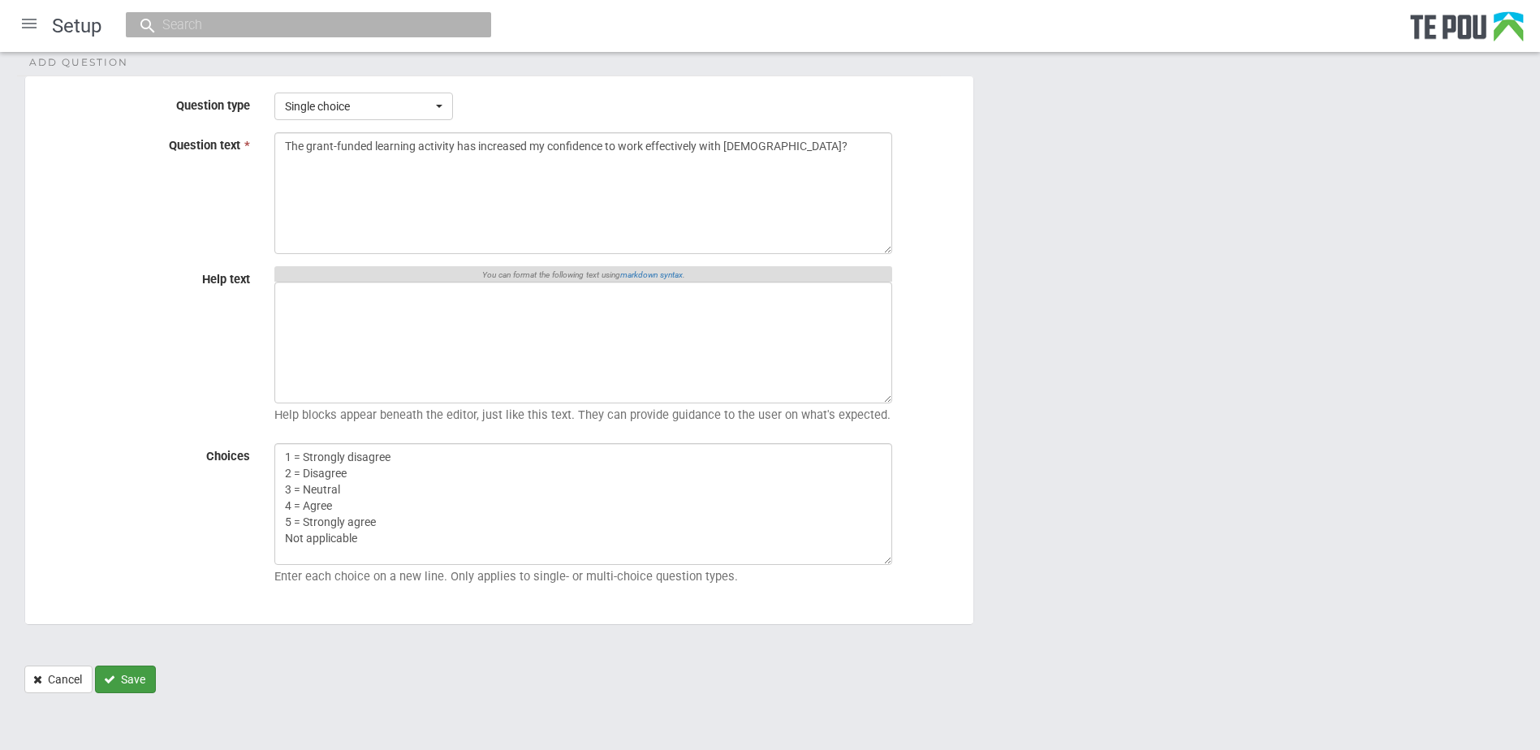
click at [148, 677] on button "Save" at bounding box center [125, 680] width 61 height 28
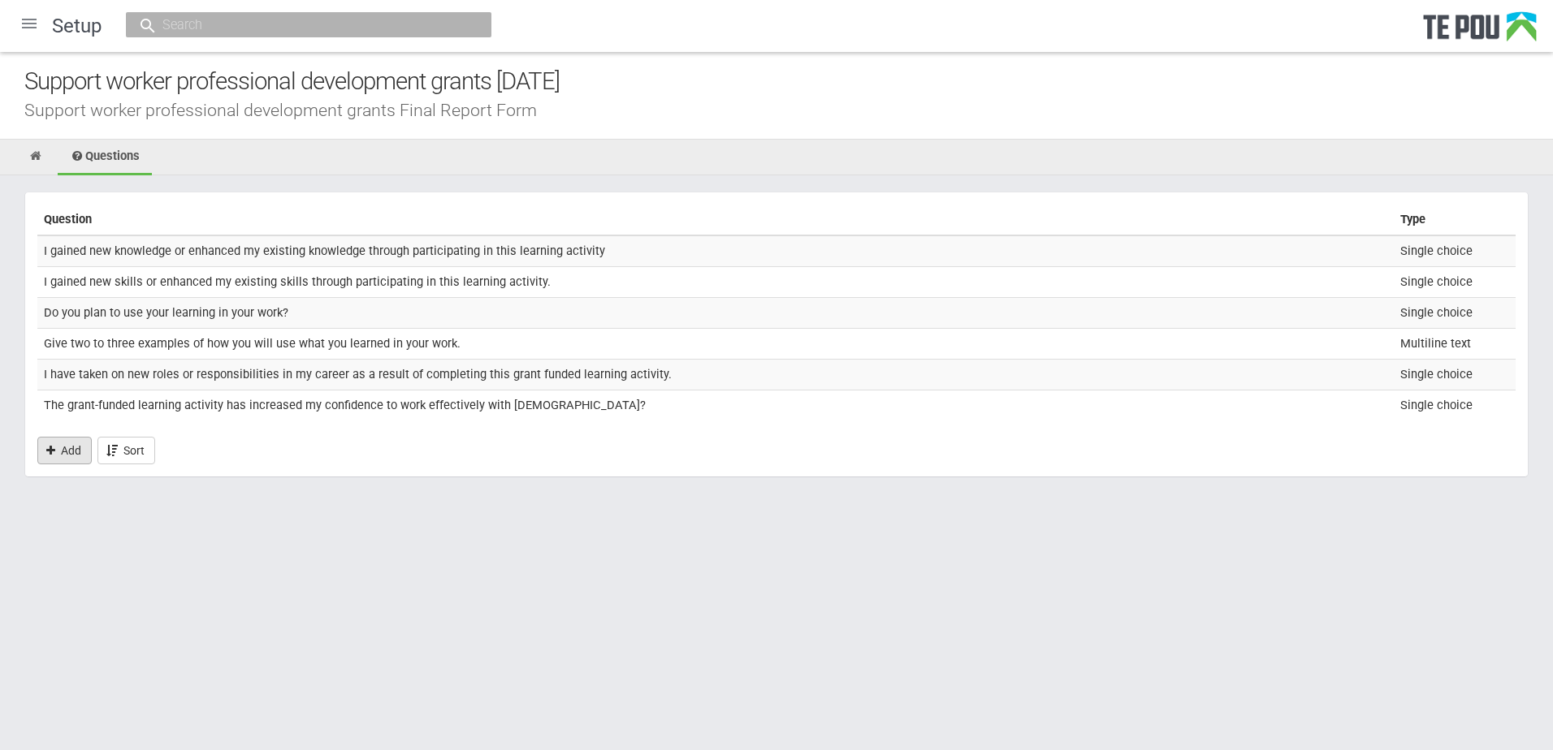
click at [78, 443] on link "Add" at bounding box center [64, 451] width 54 height 28
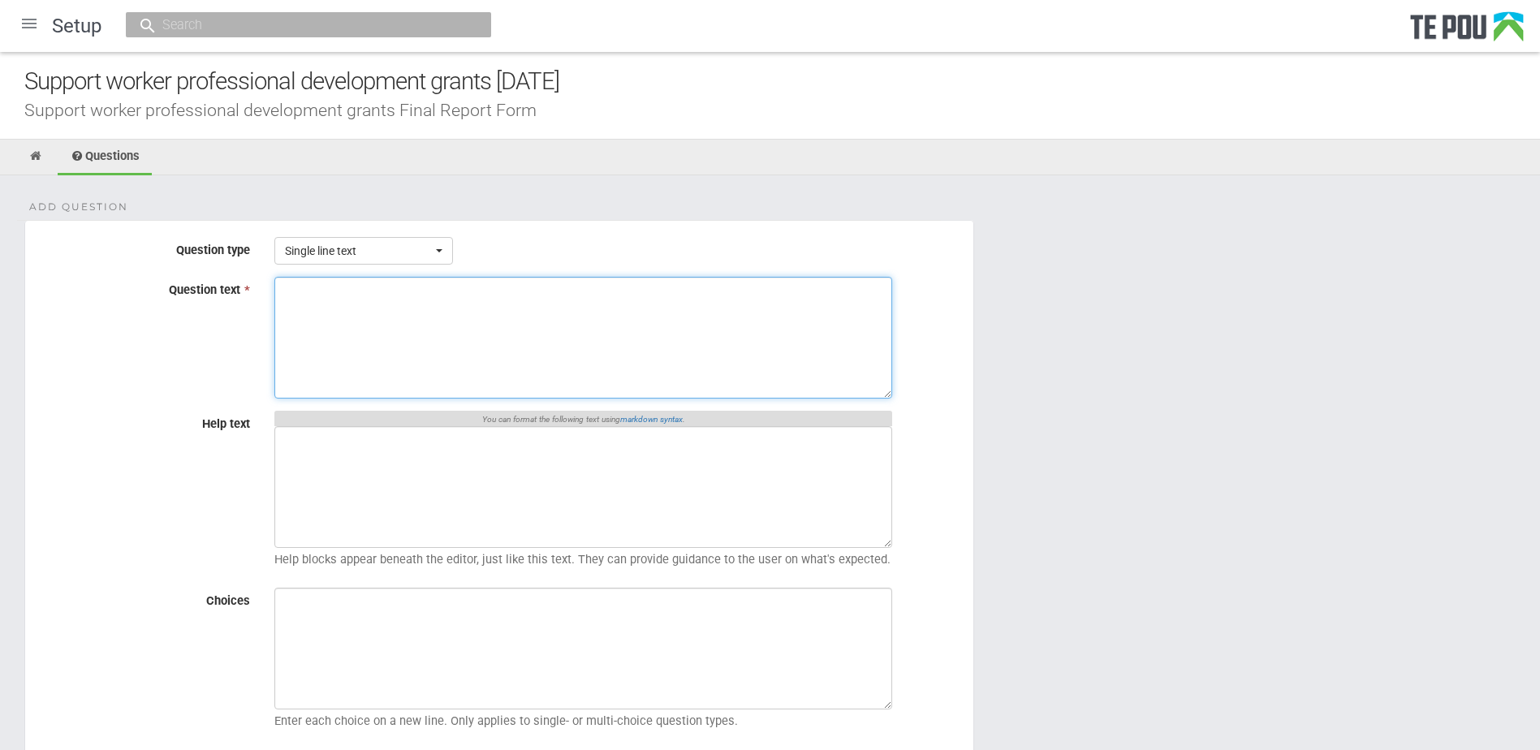
drag, startPoint x: 585, startPoint y: 314, endPoint x: 667, endPoint y: 331, distance: 83.8
click at [585, 314] on textarea "Question text *" at bounding box center [583, 338] width 618 height 122
paste textarea "Can you share a couple of examples of things you’ve done - or plan to do - to s…"
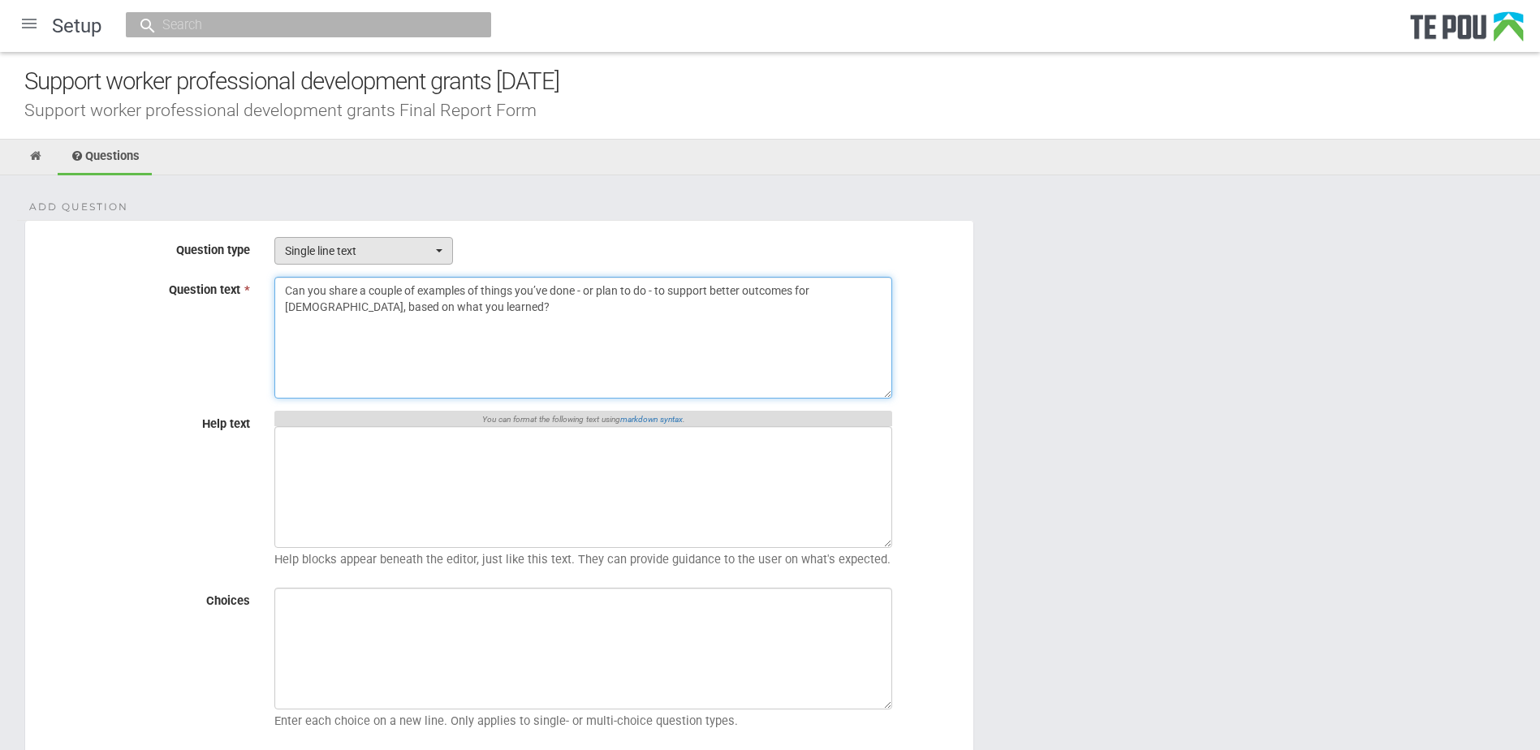
type textarea "Can you share a couple of examples of things you’ve done - or plan to do - to s…"
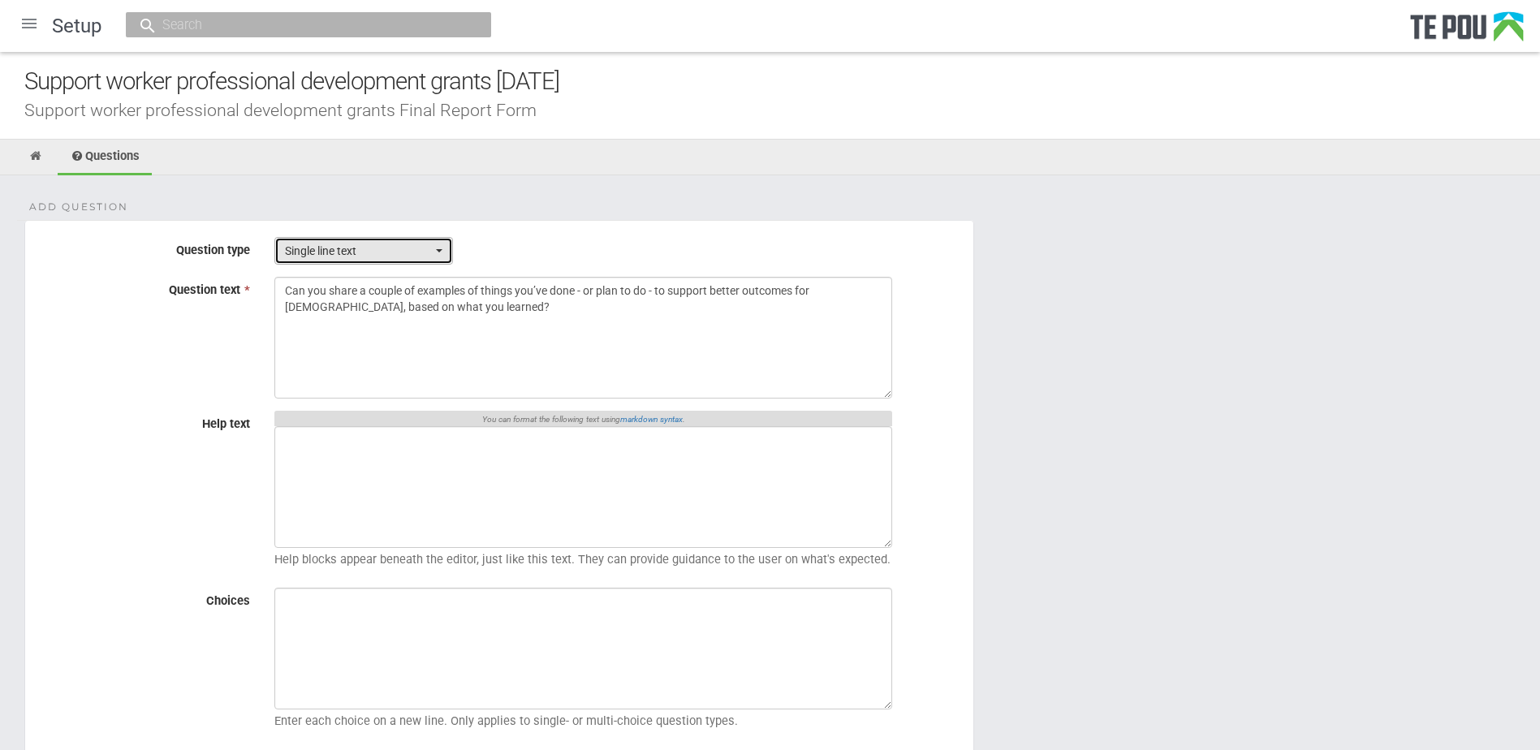
click at [404, 248] on span "Single line text" at bounding box center [358, 251] width 147 height 16
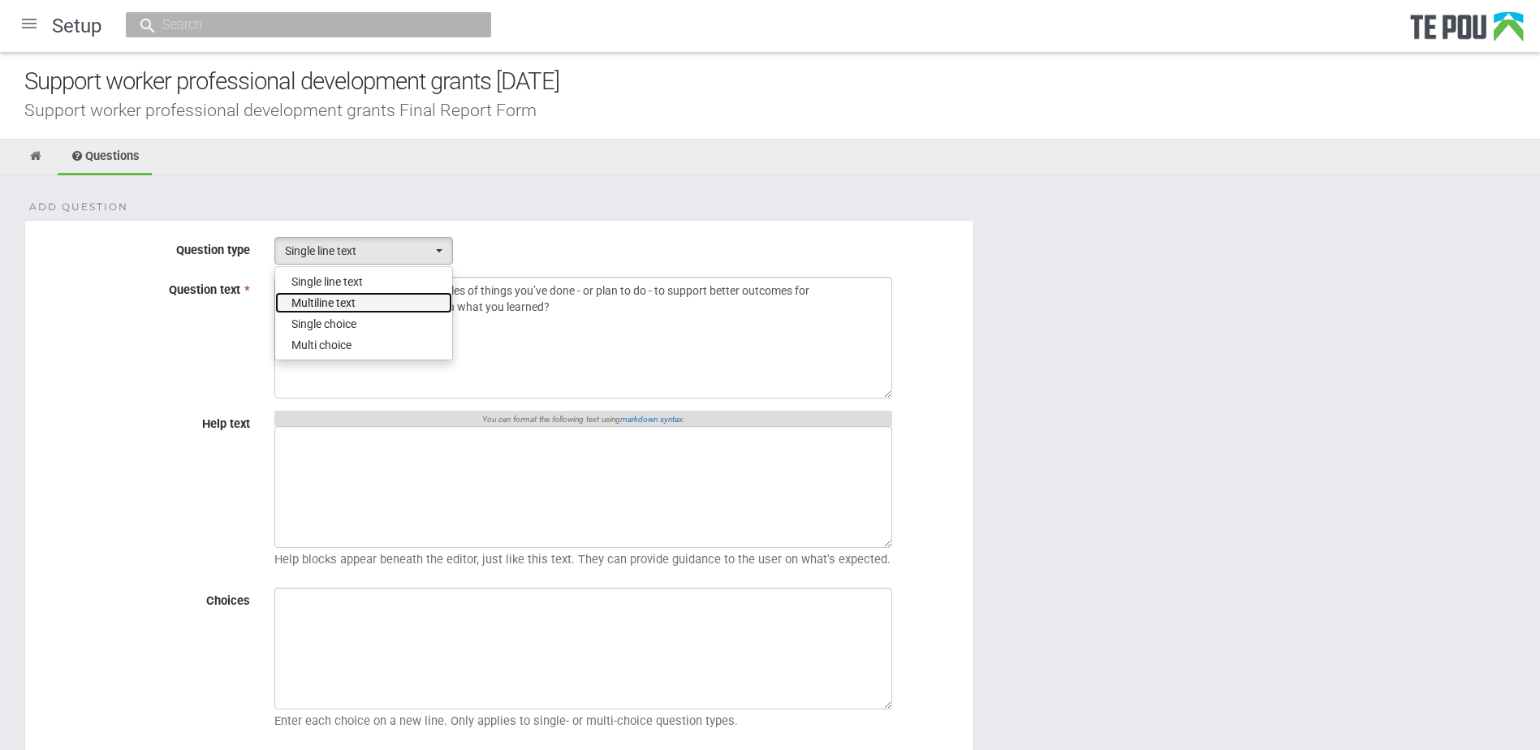
click at [370, 302] on link "Multiline text" at bounding box center [363, 302] width 177 height 21
select select "2"
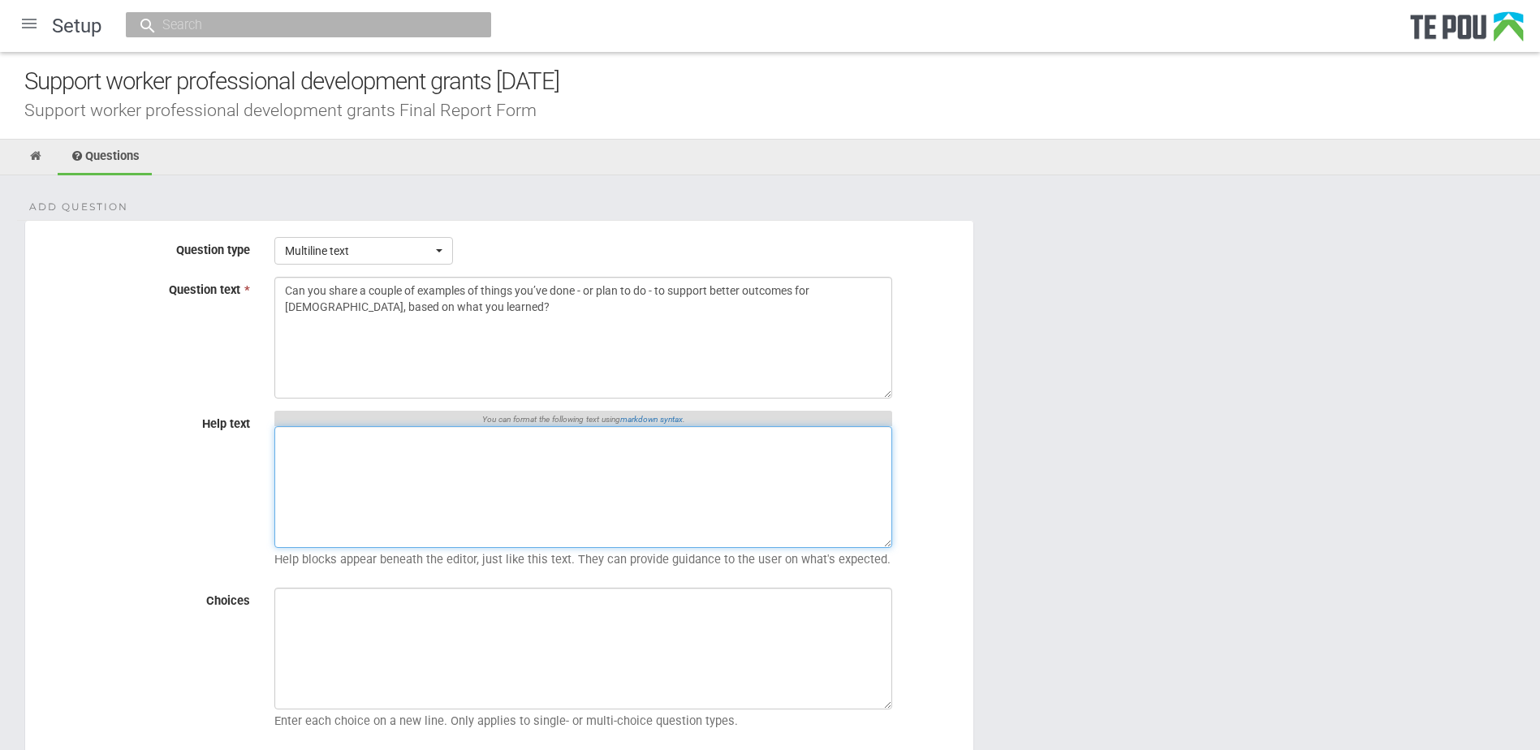
click at [418, 500] on textarea "Help text" at bounding box center [583, 487] width 618 height 122
paste textarea "Type ‘NA’ if not applicable to your learning activity"
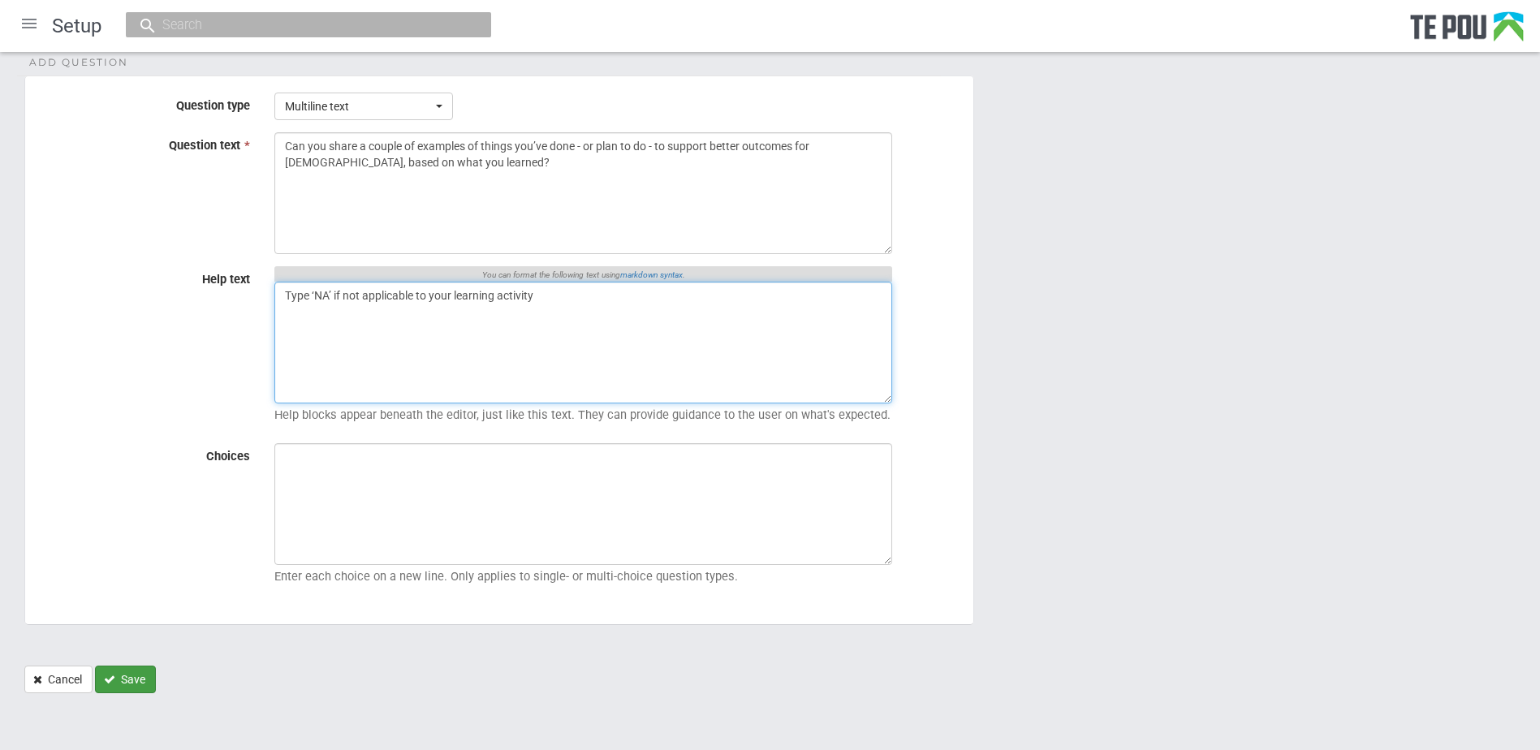
type textarea "Type ‘NA’ if not applicable to your learning activity"
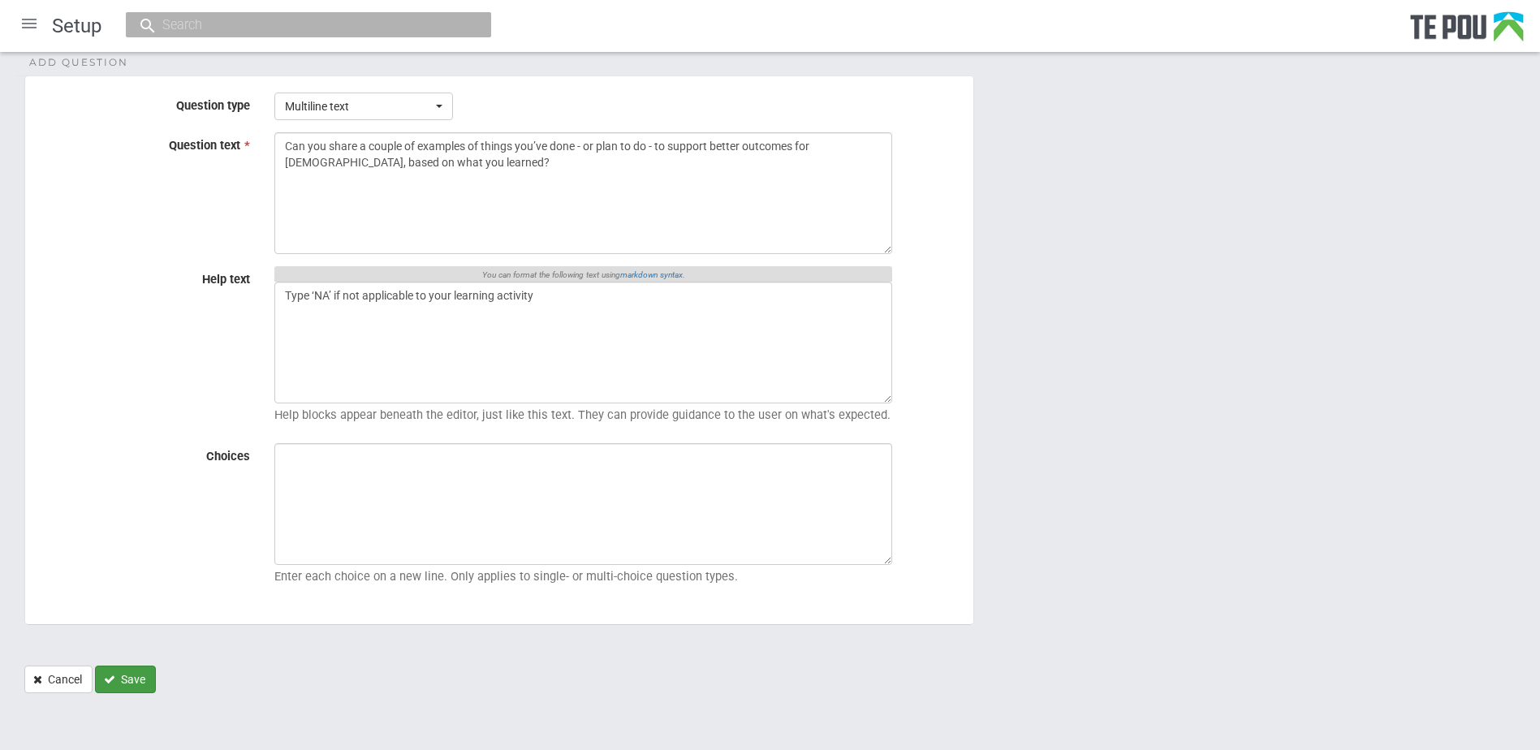
click at [152, 676] on button "Save" at bounding box center [125, 680] width 61 height 28
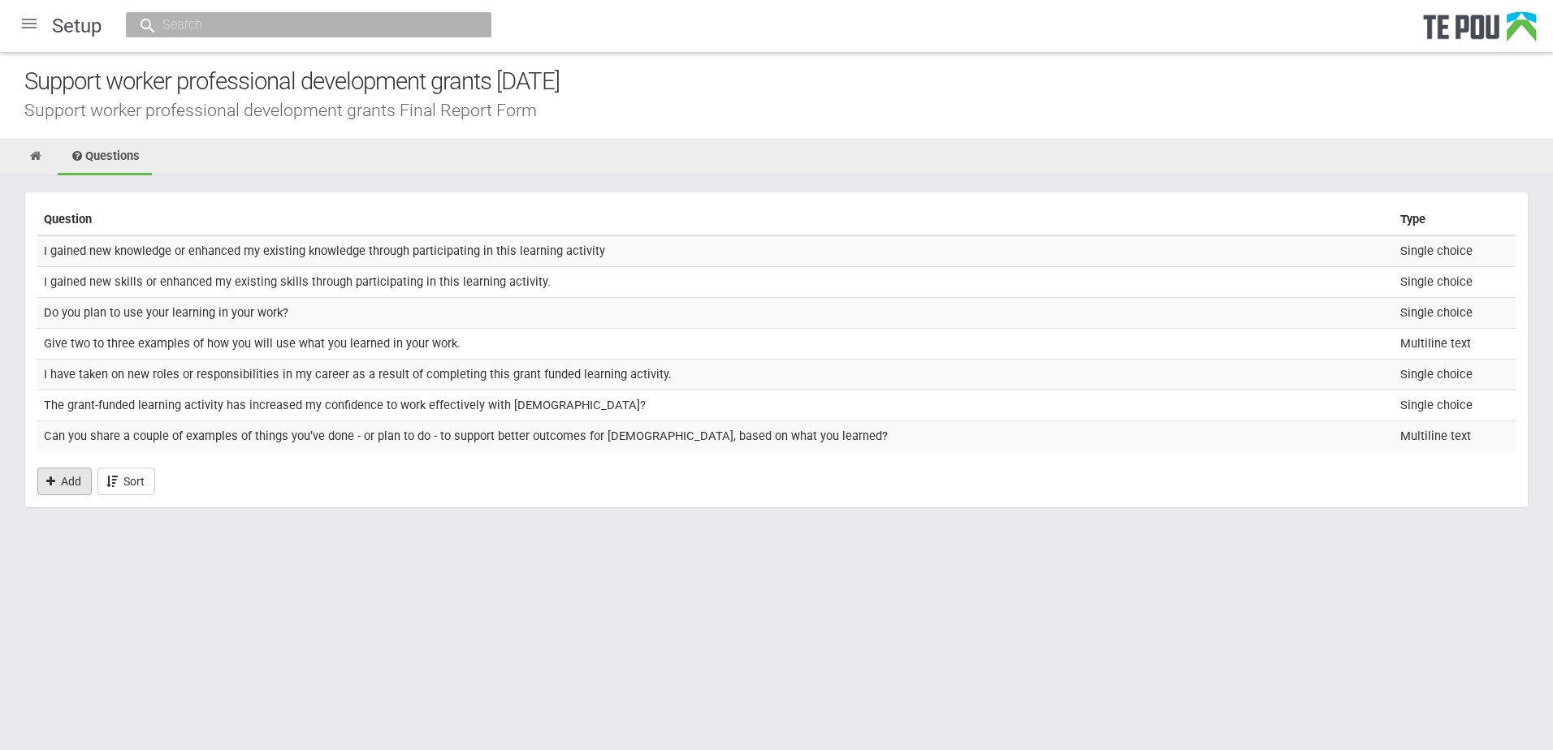
click at [72, 485] on link "Add" at bounding box center [64, 482] width 54 height 28
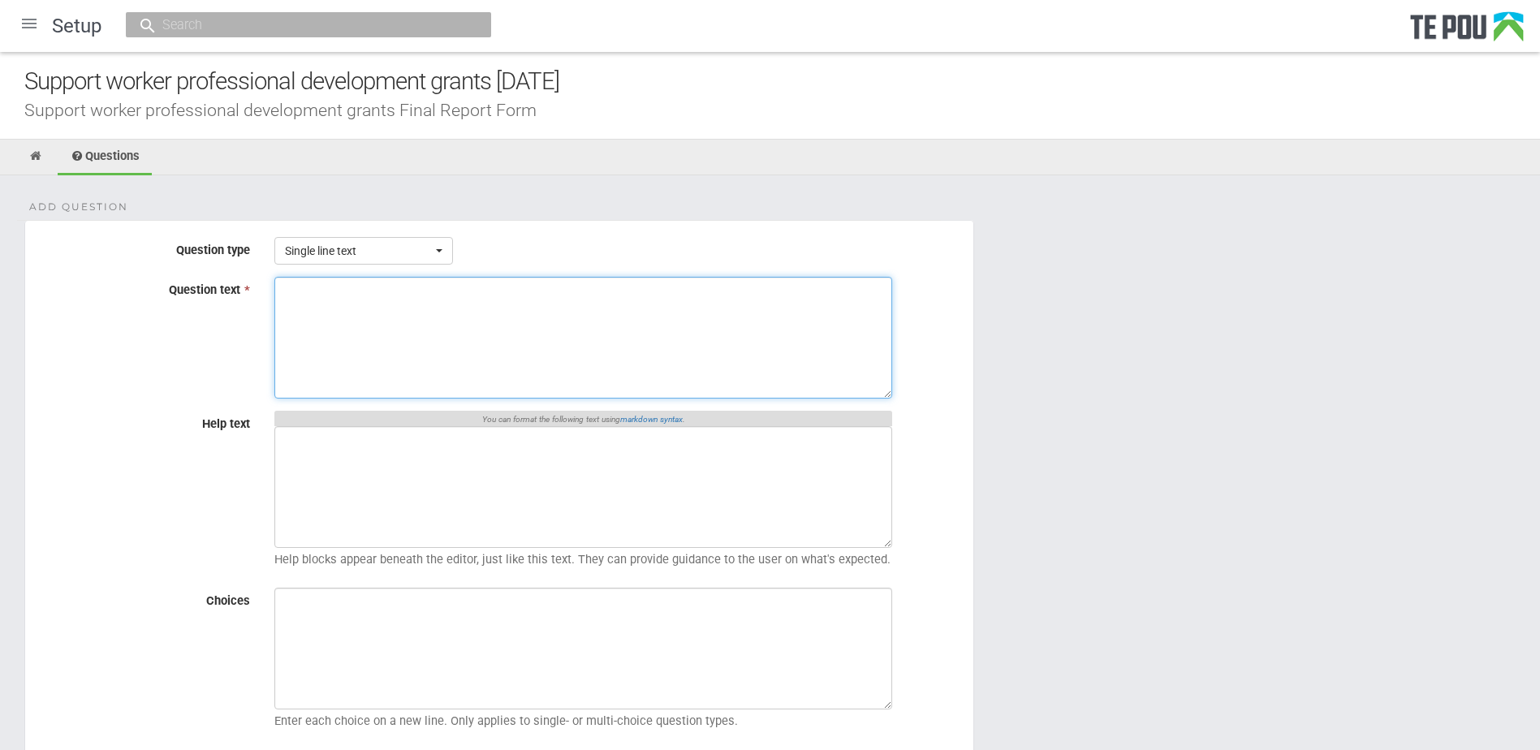
click at [455, 330] on textarea "Question text *" at bounding box center [583, 338] width 618 height 122
paste textarea "I have built knowledge, skills or confidence in Te Tiriti o Waitangi or cultura…"
type textarea "I have built knowledge, skills or confidence in Te Tiriti o Waitangi or cultura…"
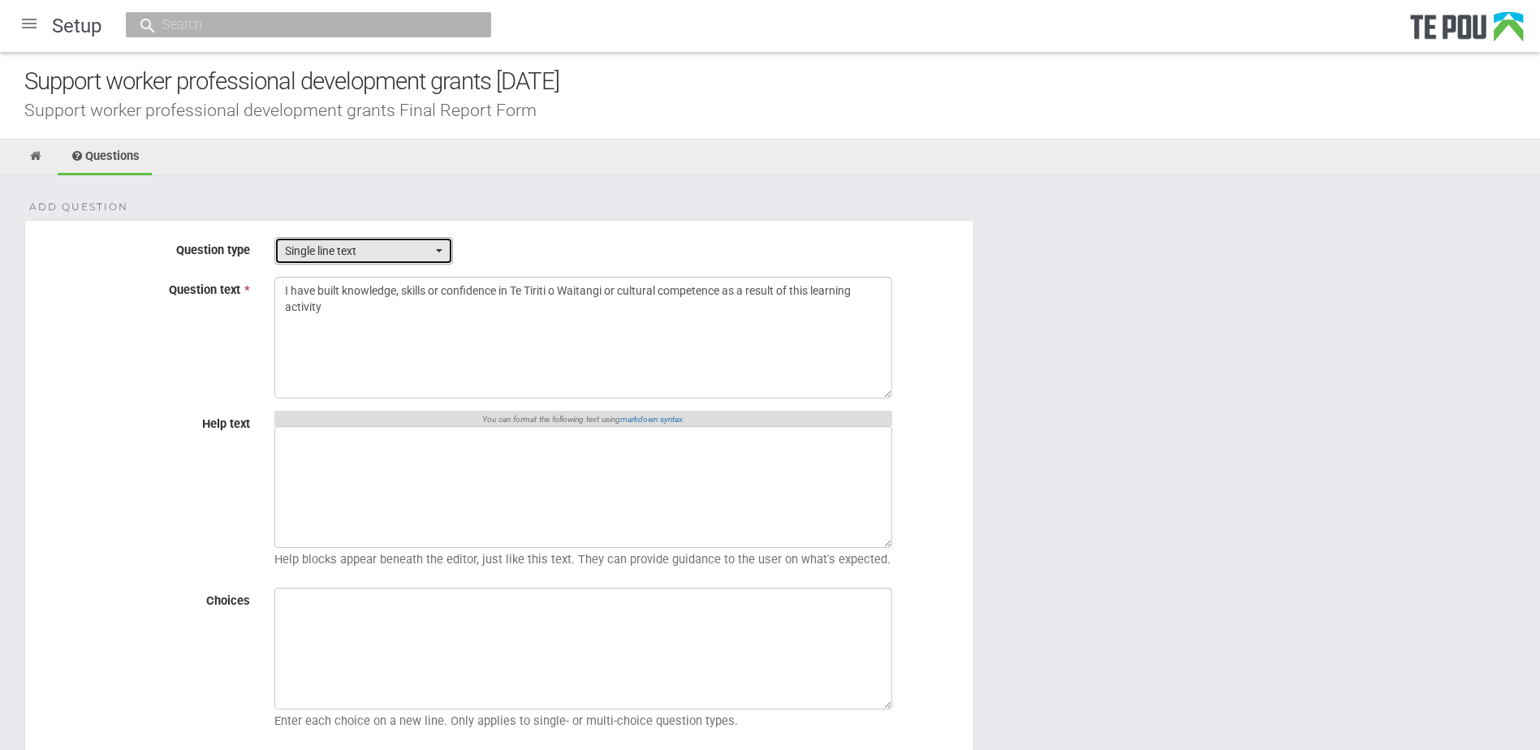
click at [323, 257] on span "Single line text" at bounding box center [358, 251] width 147 height 16
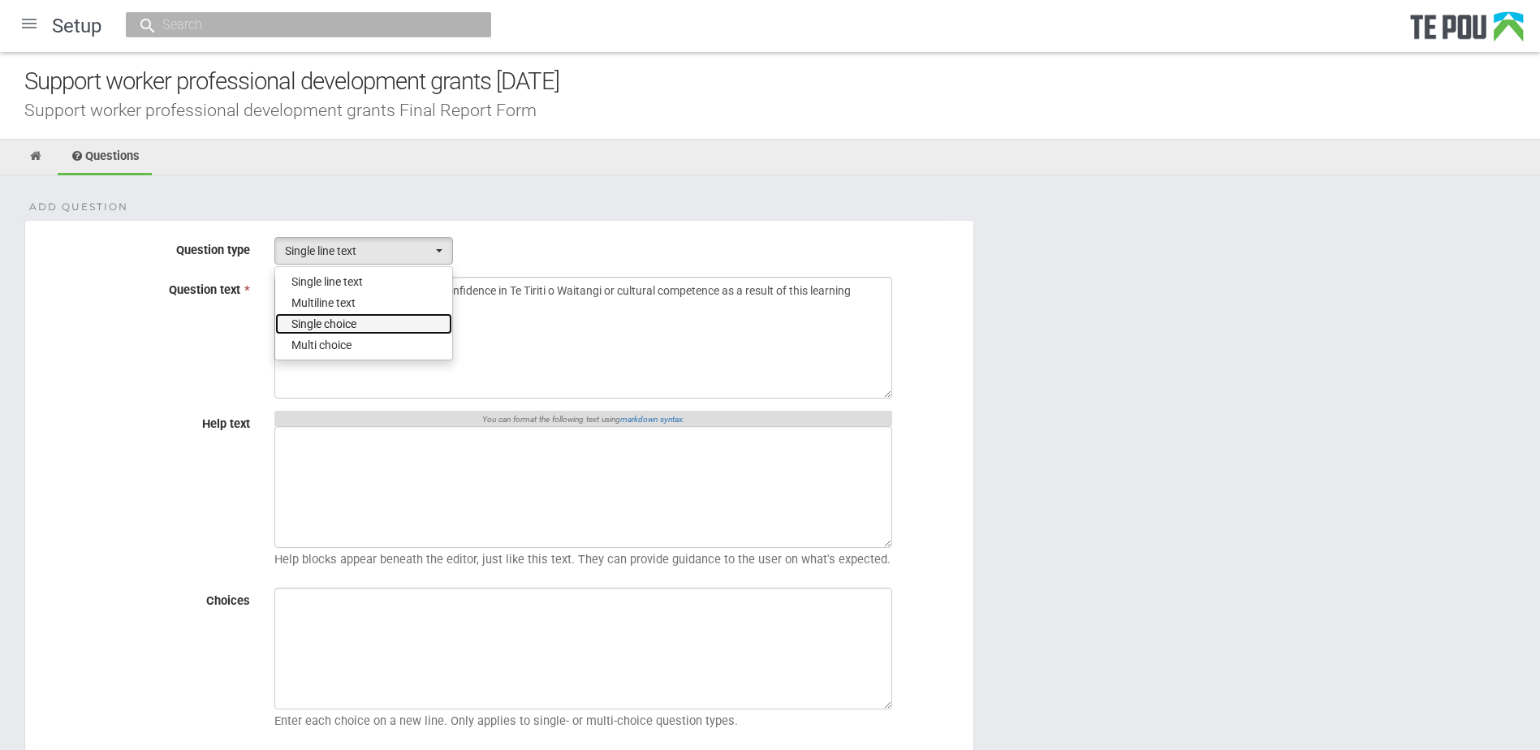
click at [326, 321] on span "Single choice" at bounding box center [324, 324] width 65 height 16
select select "3"
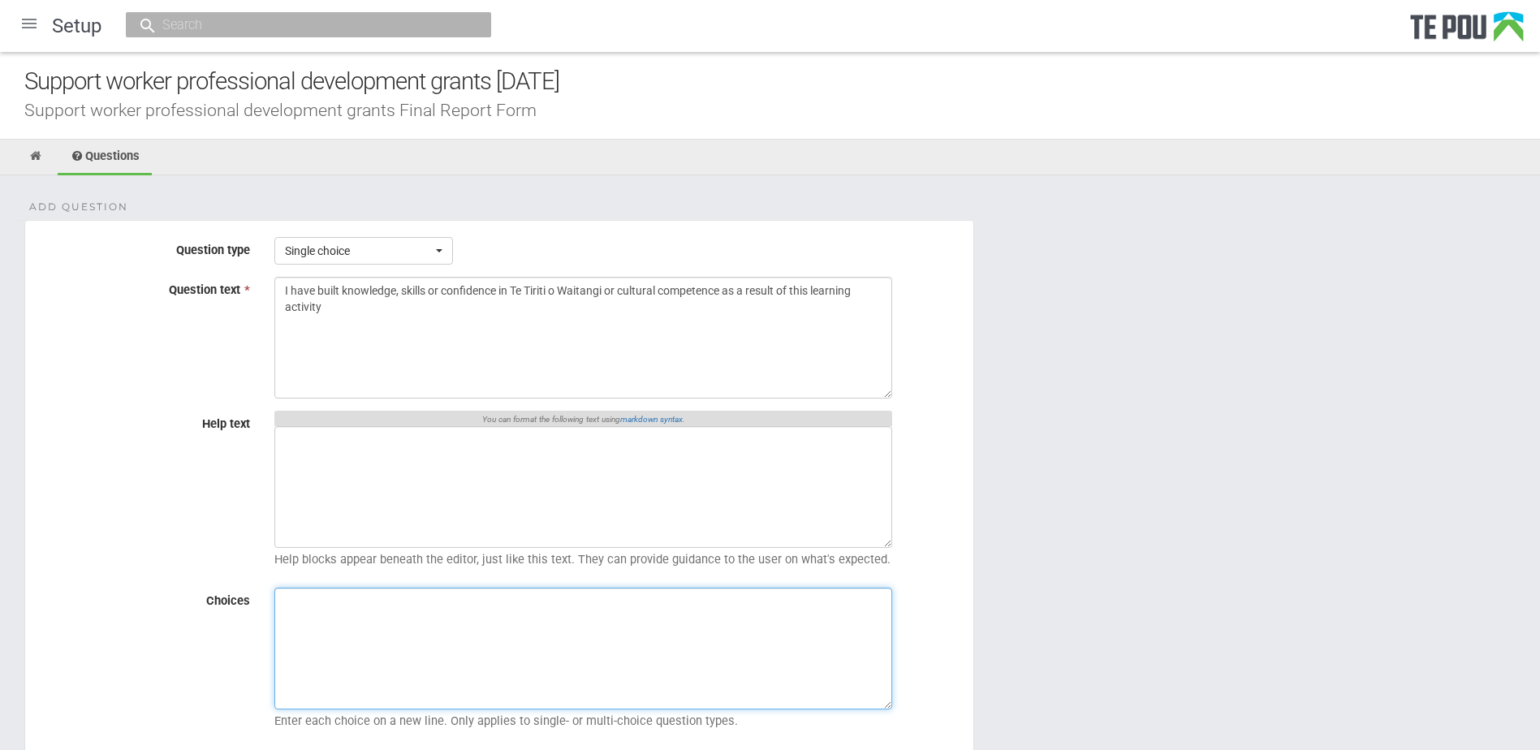
click at [499, 615] on textarea "Choices" at bounding box center [583, 649] width 618 height 122
paste textarea "1 = Strongly disagree 2 = Disagree 3 = Neutral 4 = Agree 5 = Strongly agree Not…"
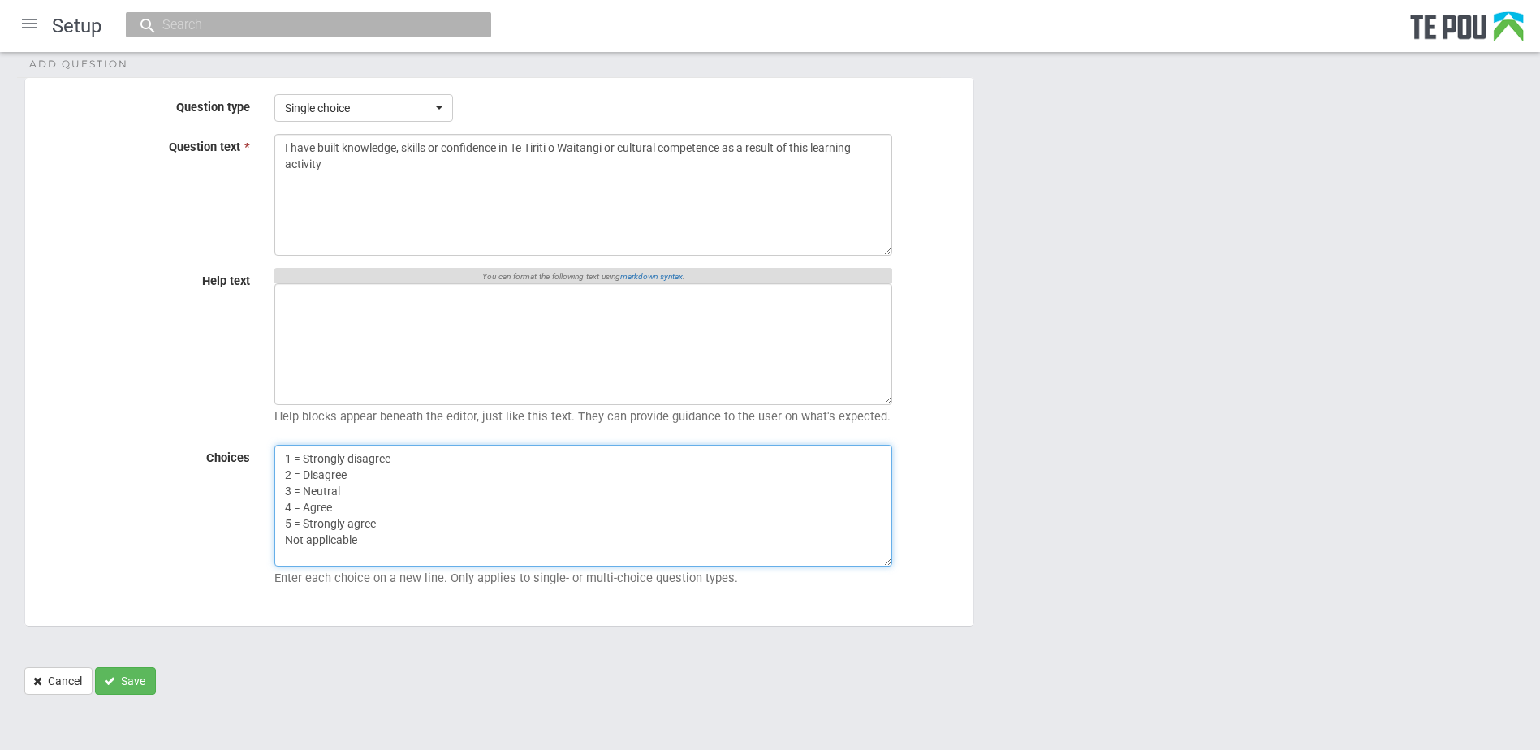
scroll to position [145, 0]
type textarea "1 = Strongly disagree 2 = Disagree 3 = Neutral 4 = Agree 5 = Strongly agree Not…"
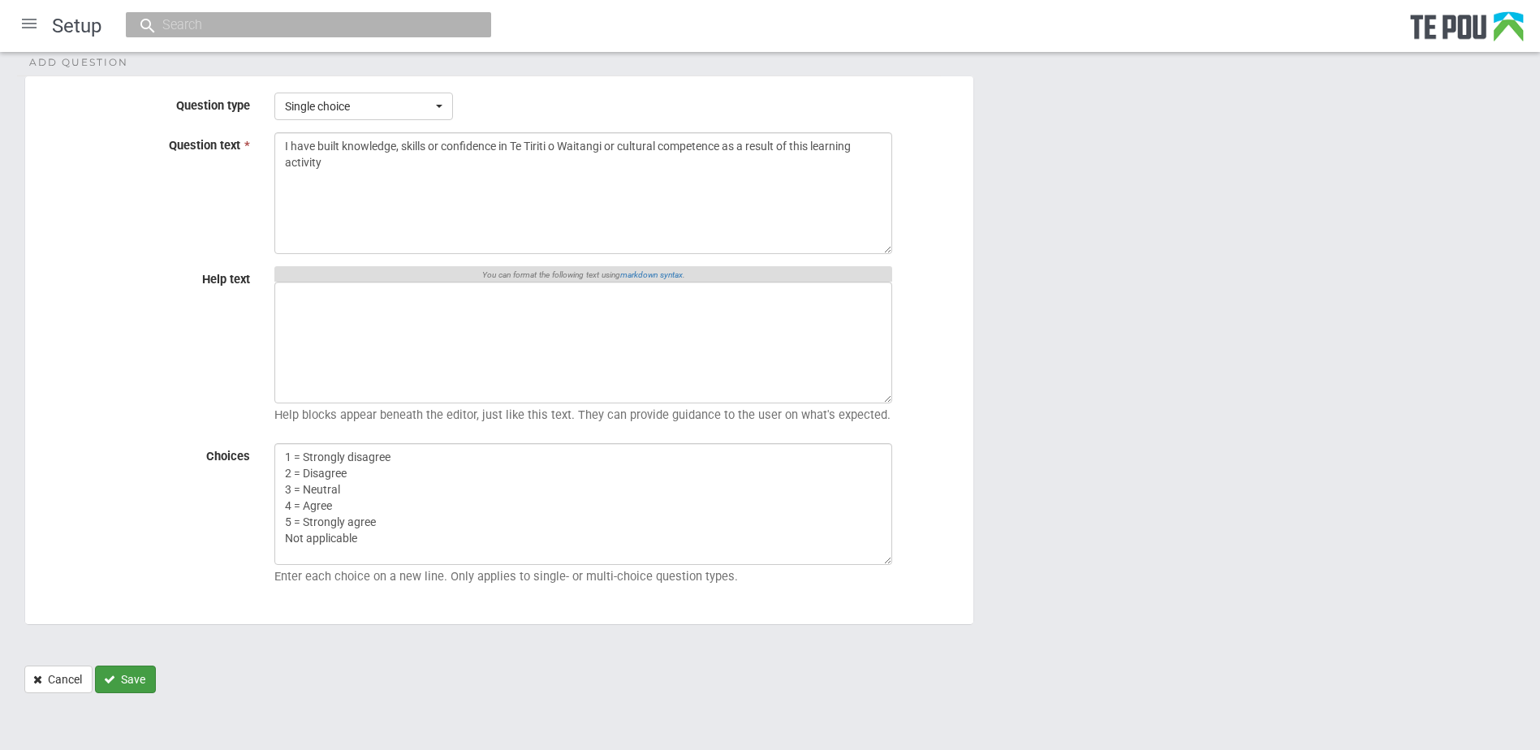
click at [124, 685] on button "Save" at bounding box center [125, 680] width 61 height 28
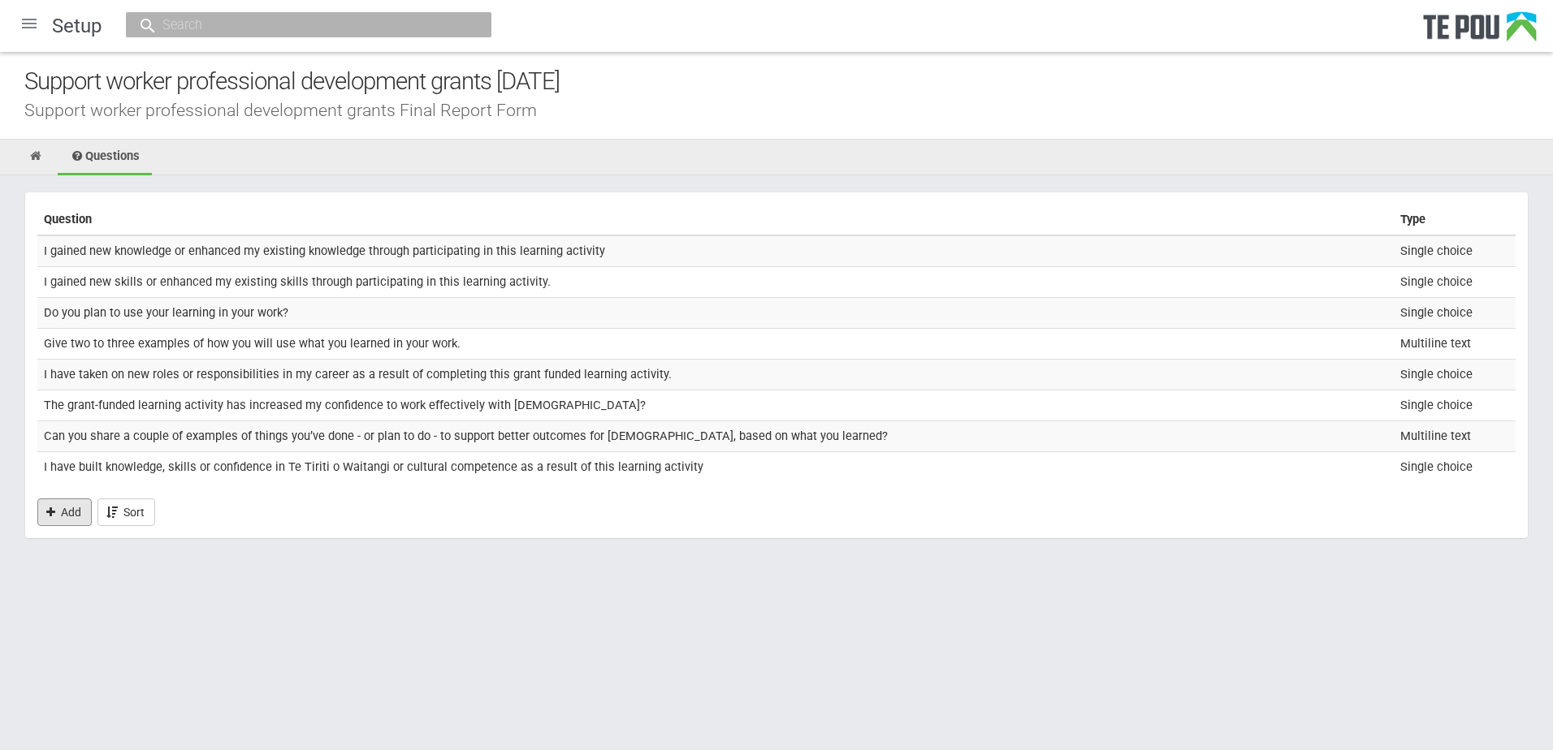
drag, startPoint x: 78, startPoint y: 516, endPoint x: 94, endPoint y: 517, distance: 16.3
click at [78, 516] on link "Add" at bounding box center [64, 513] width 54 height 28
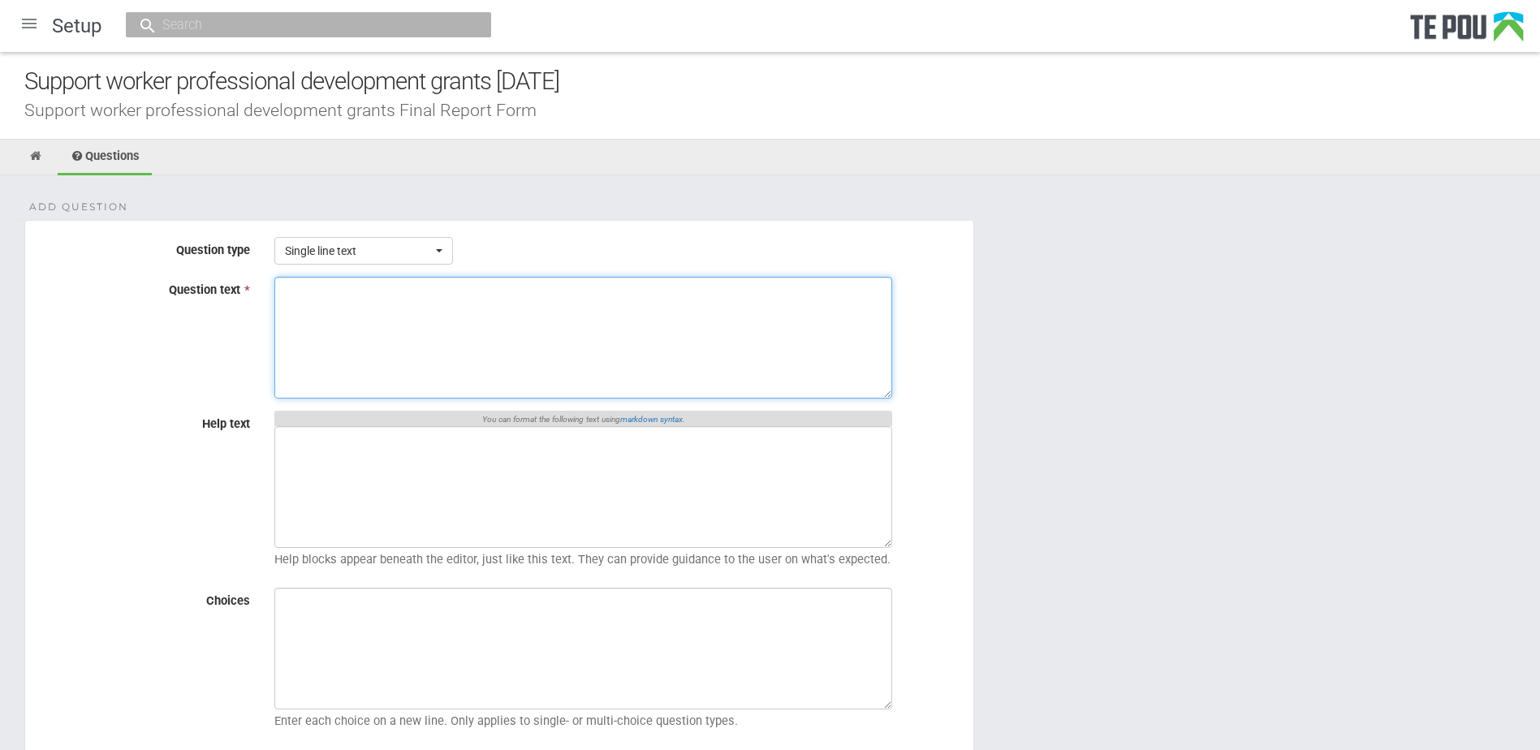
click at [438, 346] on textarea "Question text *" at bounding box center [583, 338] width 618 height 122
paste textarea "The content of my learning activity was relevant for my current role or career …"
type textarea "The content of my learning activity was relevant for my current role or career …"
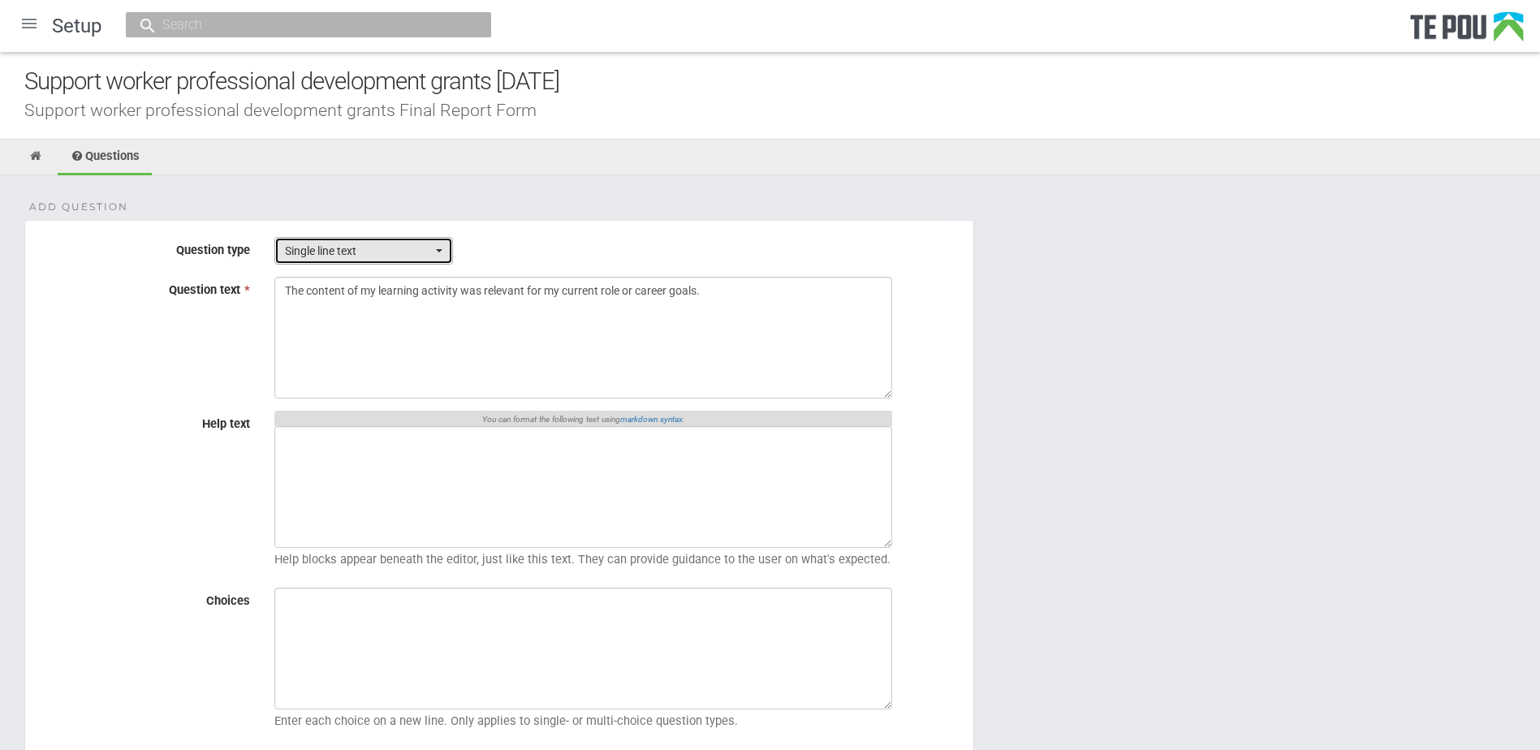
click at [350, 250] on span "Single line text" at bounding box center [358, 251] width 147 height 16
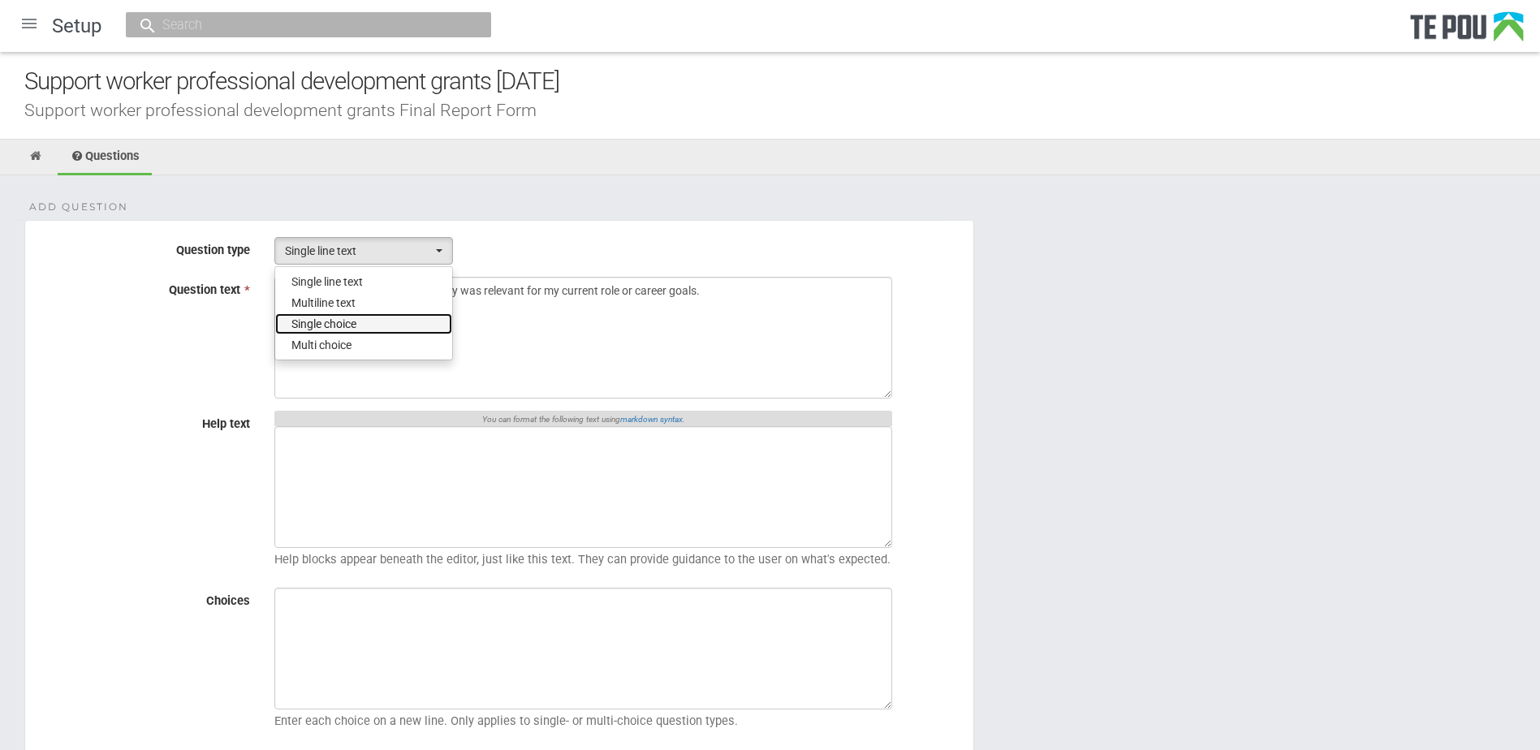
click at [340, 319] on span "Single choice" at bounding box center [324, 324] width 65 height 16
select select "3"
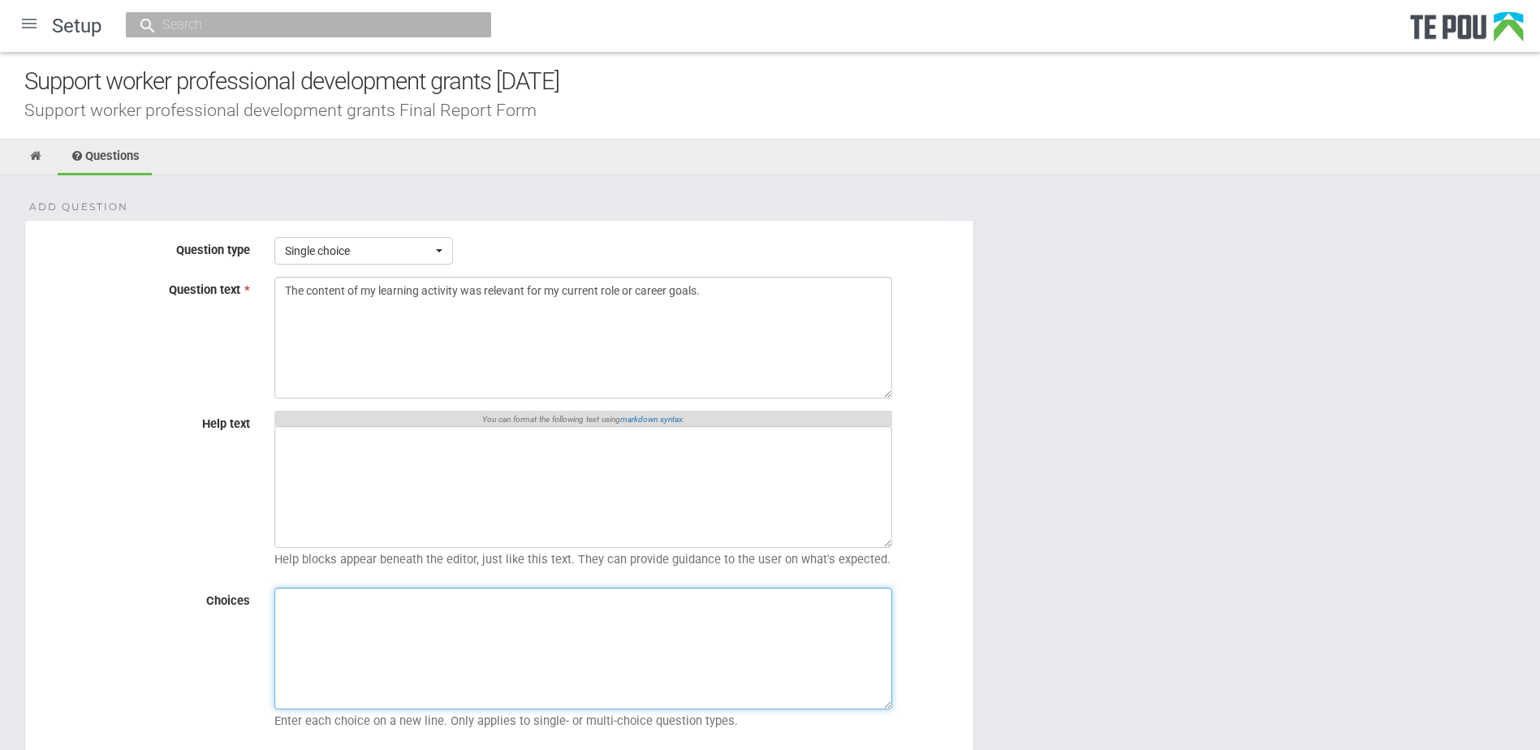
click at [327, 643] on textarea "Choices" at bounding box center [583, 649] width 618 height 122
paste textarea "1 = Strongly disagree 2 = Disagree 3 = Neutral 4 = Agree 5 = Strongly agree Not…"
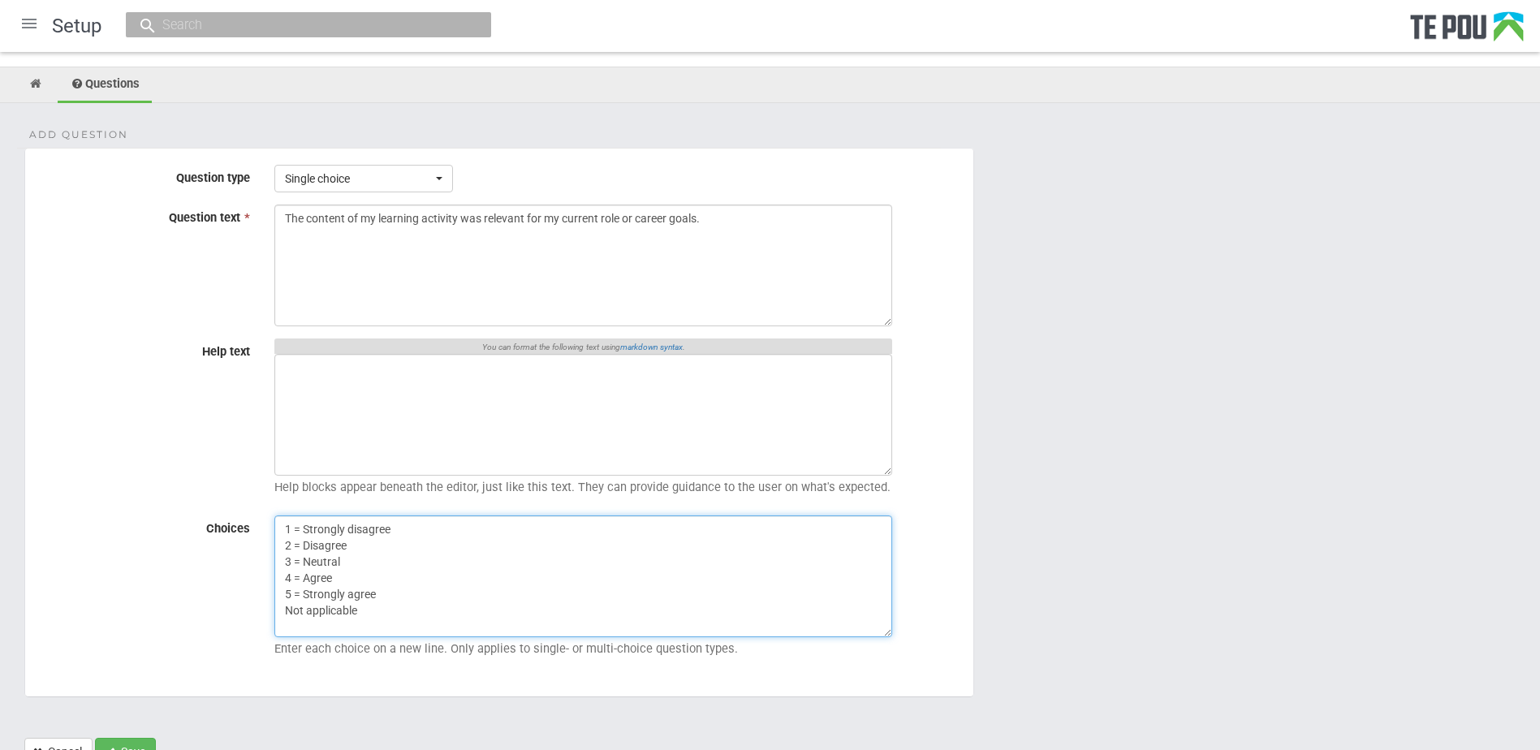
scroll to position [145, 0]
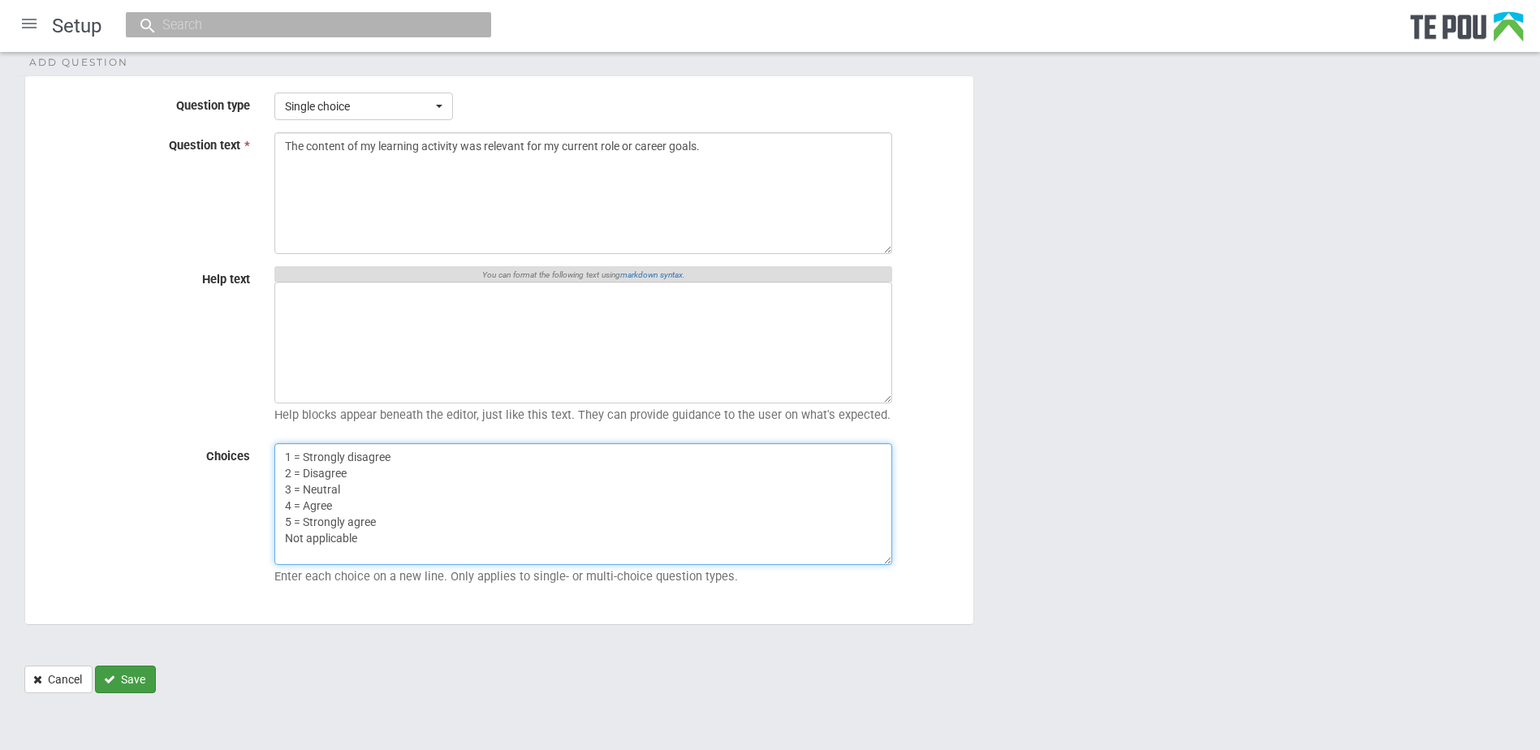
type textarea "1 = Strongly disagree 2 = Disagree 3 = Neutral 4 = Agree 5 = Strongly agree Not…"
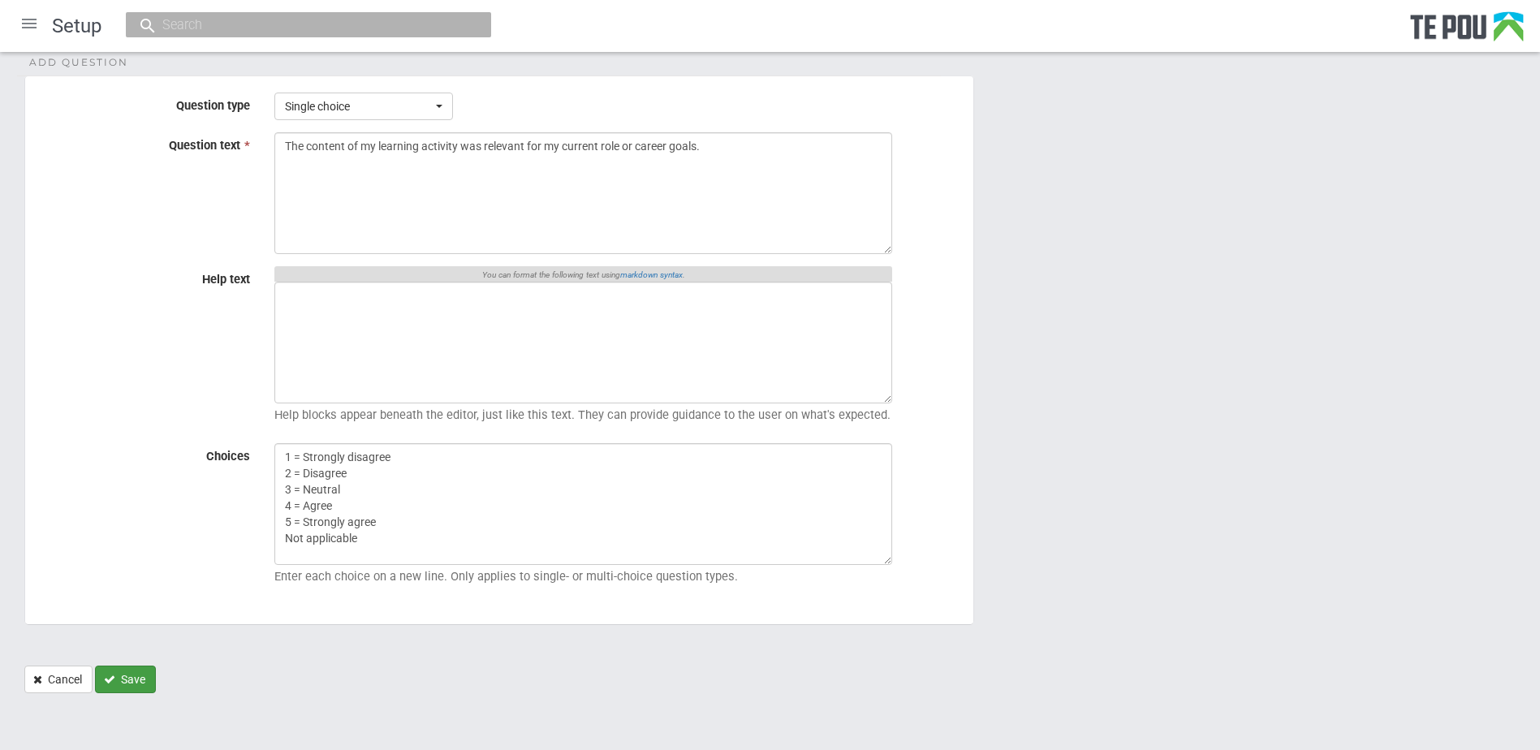
click at [142, 680] on button "Save" at bounding box center [125, 680] width 61 height 28
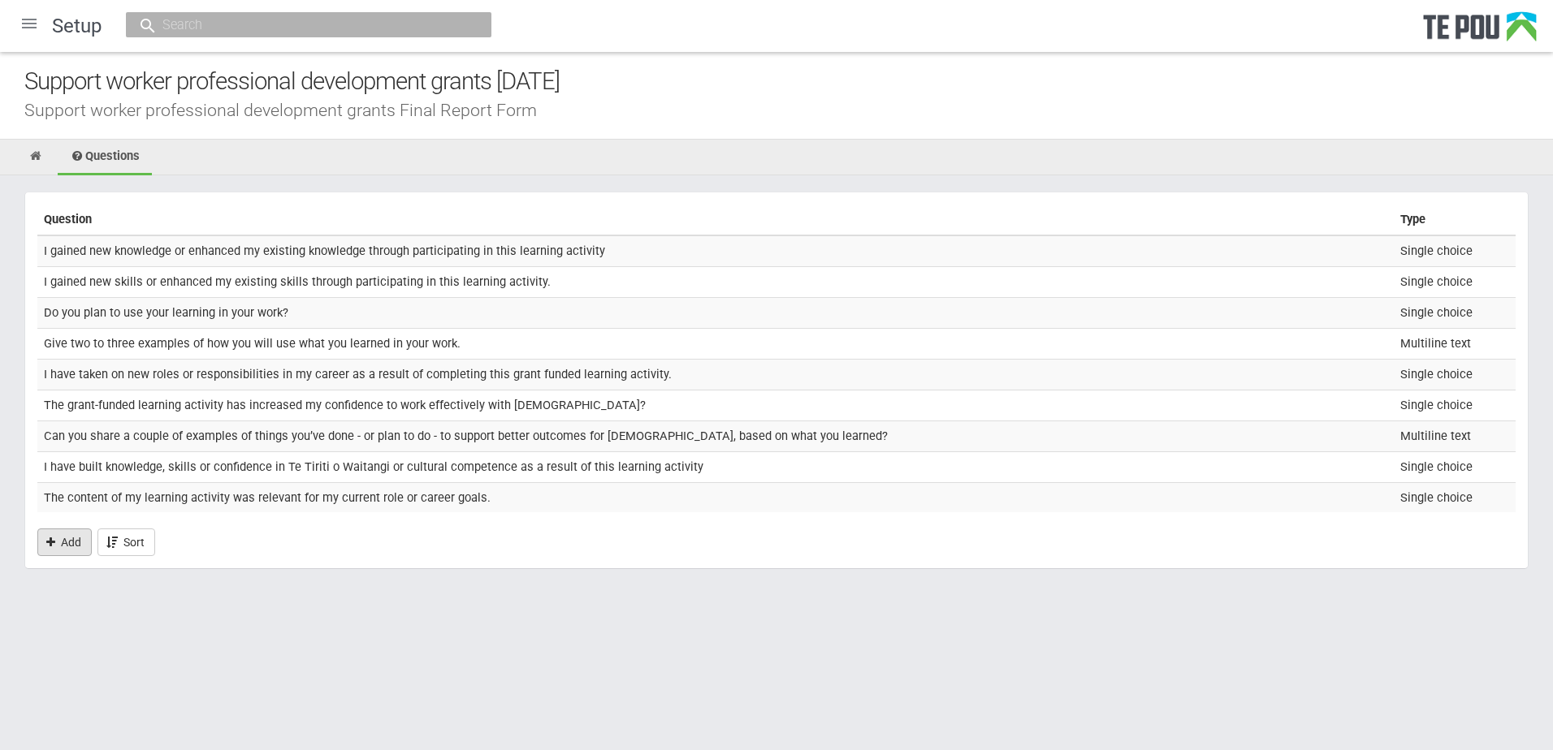
click at [67, 541] on link "Add" at bounding box center [64, 543] width 54 height 28
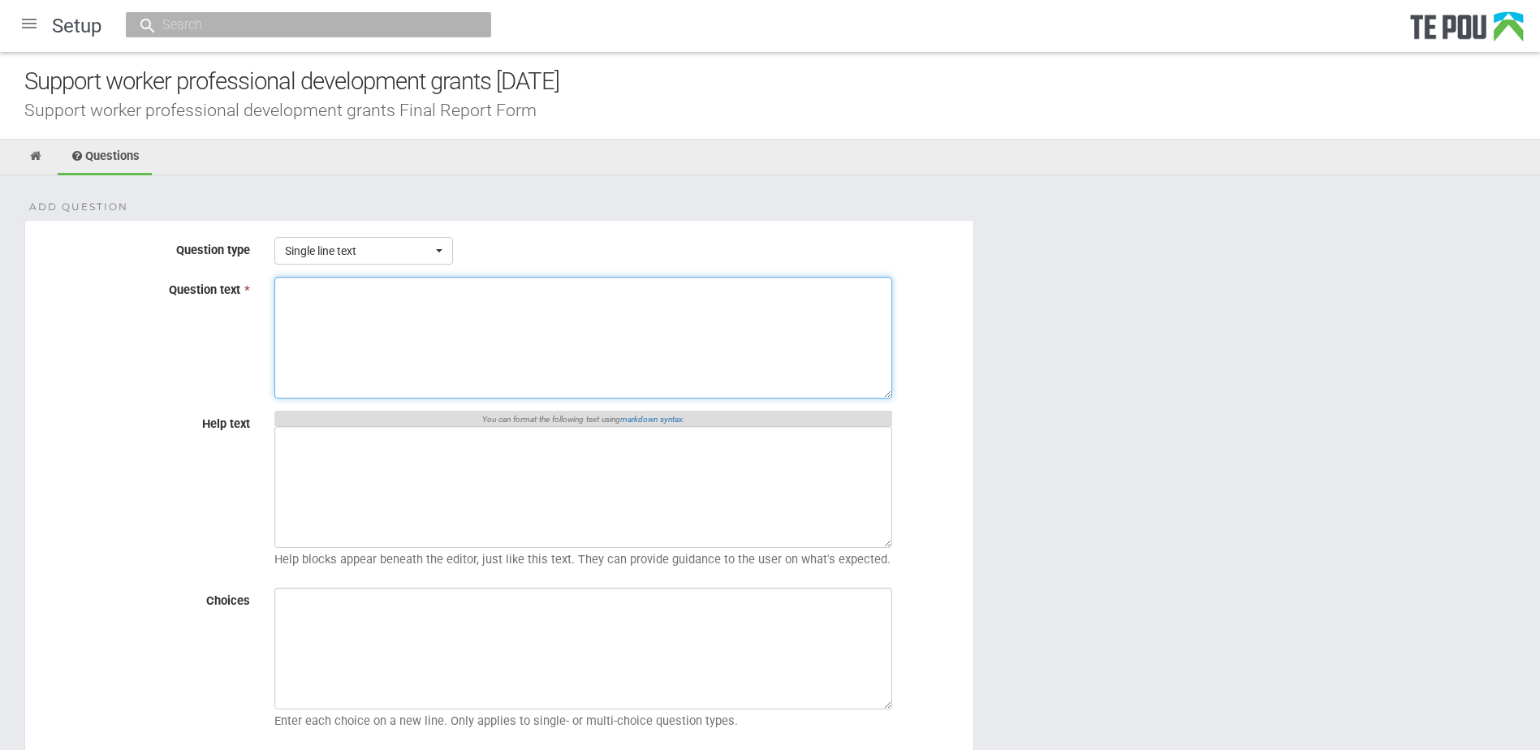
click at [409, 334] on textarea "Question text *" at bounding box center [583, 338] width 618 height 122
paste textarea "I would recommend this learning activity to others in my role, in a similar rol…"
type textarea "I would recommend this learning activity to others in my role, in a similar rol…"
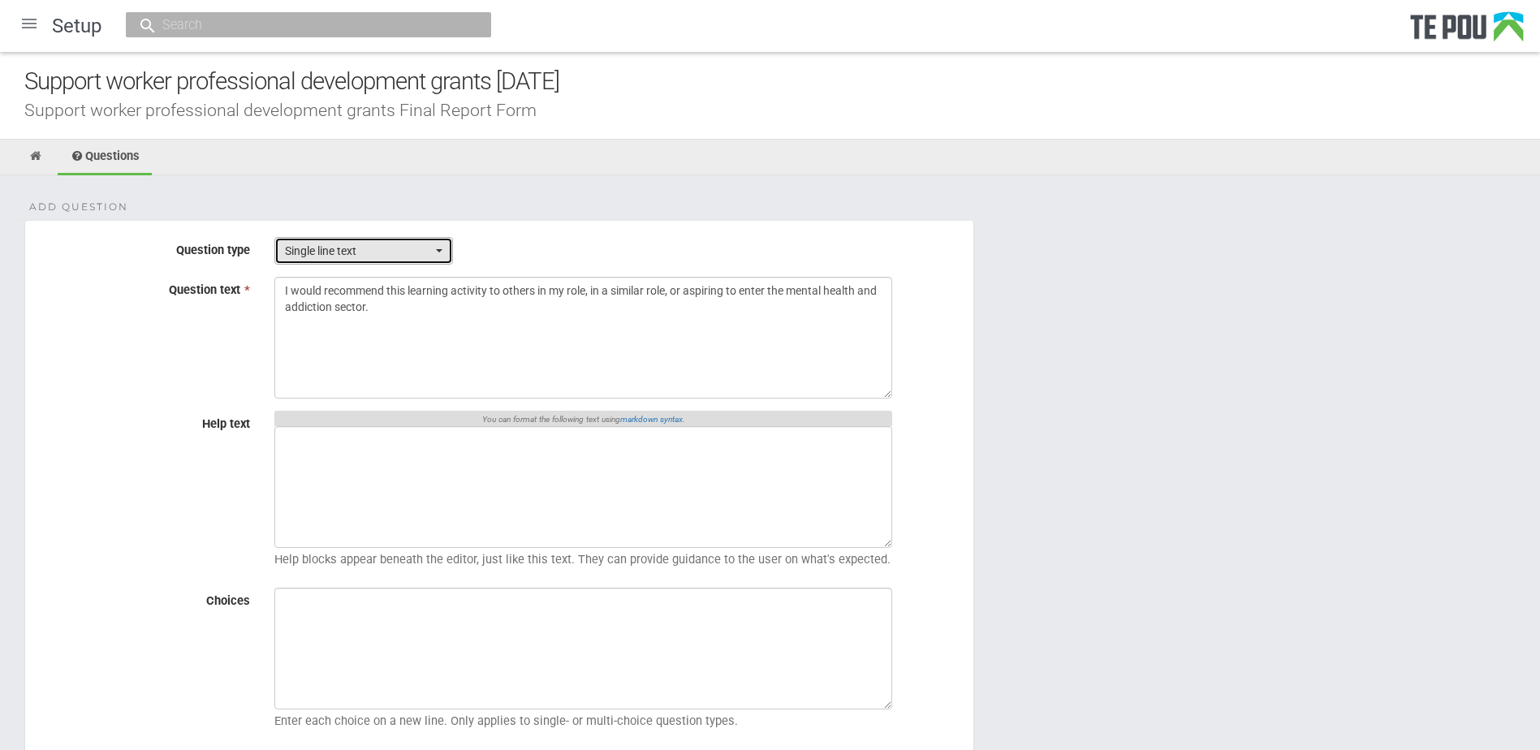
click at [399, 243] on span "Single line text" at bounding box center [358, 251] width 147 height 16
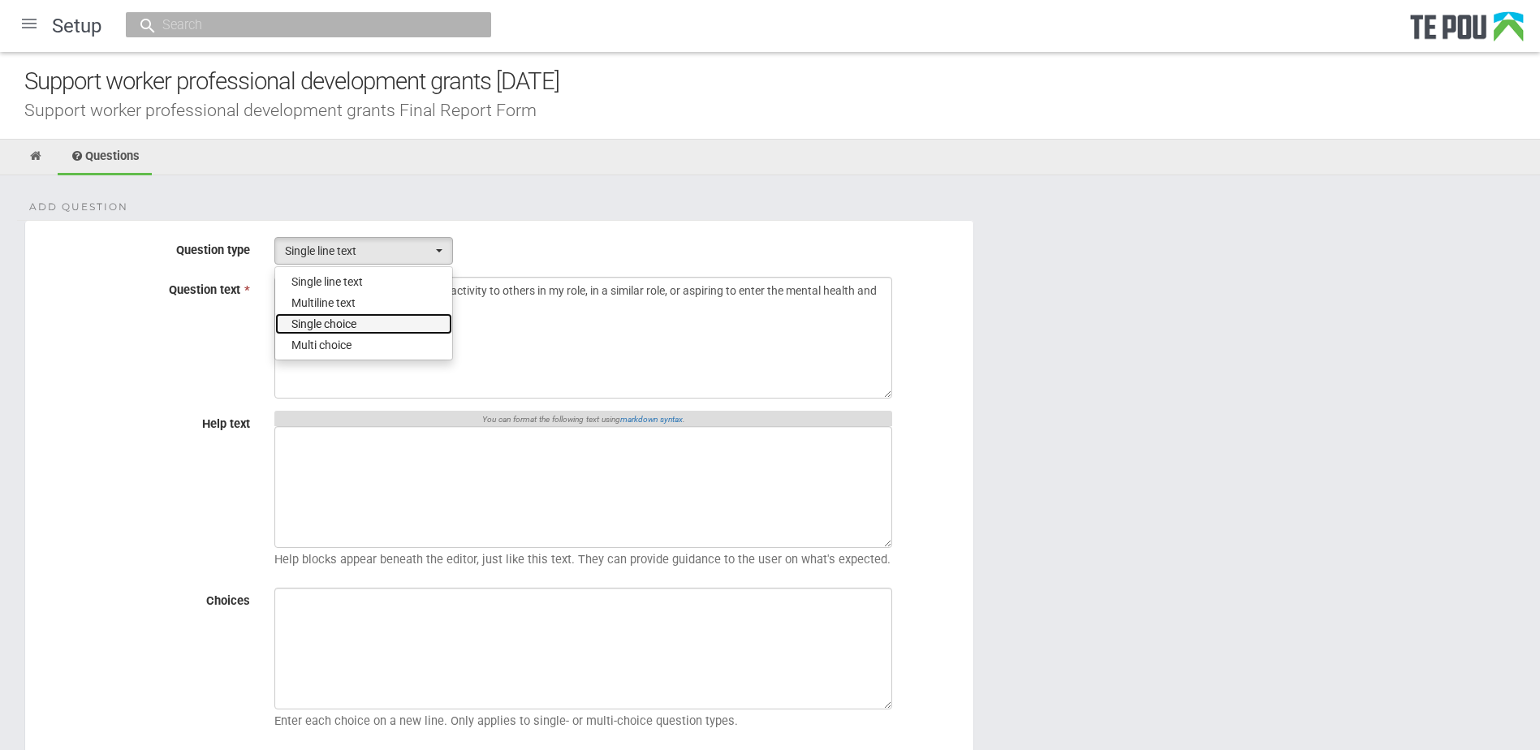
click at [356, 320] on span "Single choice" at bounding box center [324, 324] width 65 height 16
select select "3"
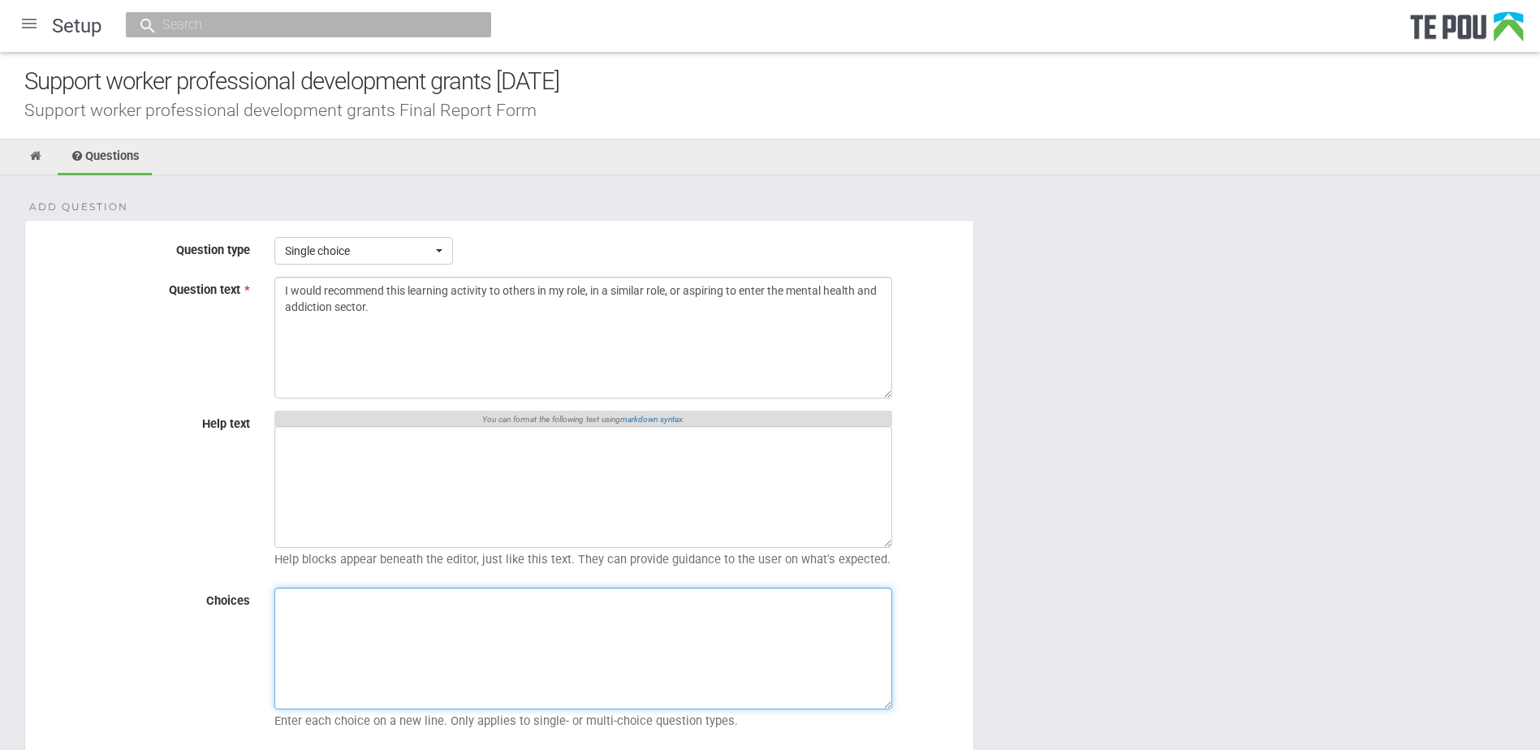
click at [489, 624] on textarea "Choices" at bounding box center [583, 649] width 618 height 122
paste textarea "1 = Strongly disagree 2 = Disagree 3 = Neutral 4 = Agree 5 = Strongly agree Not…"
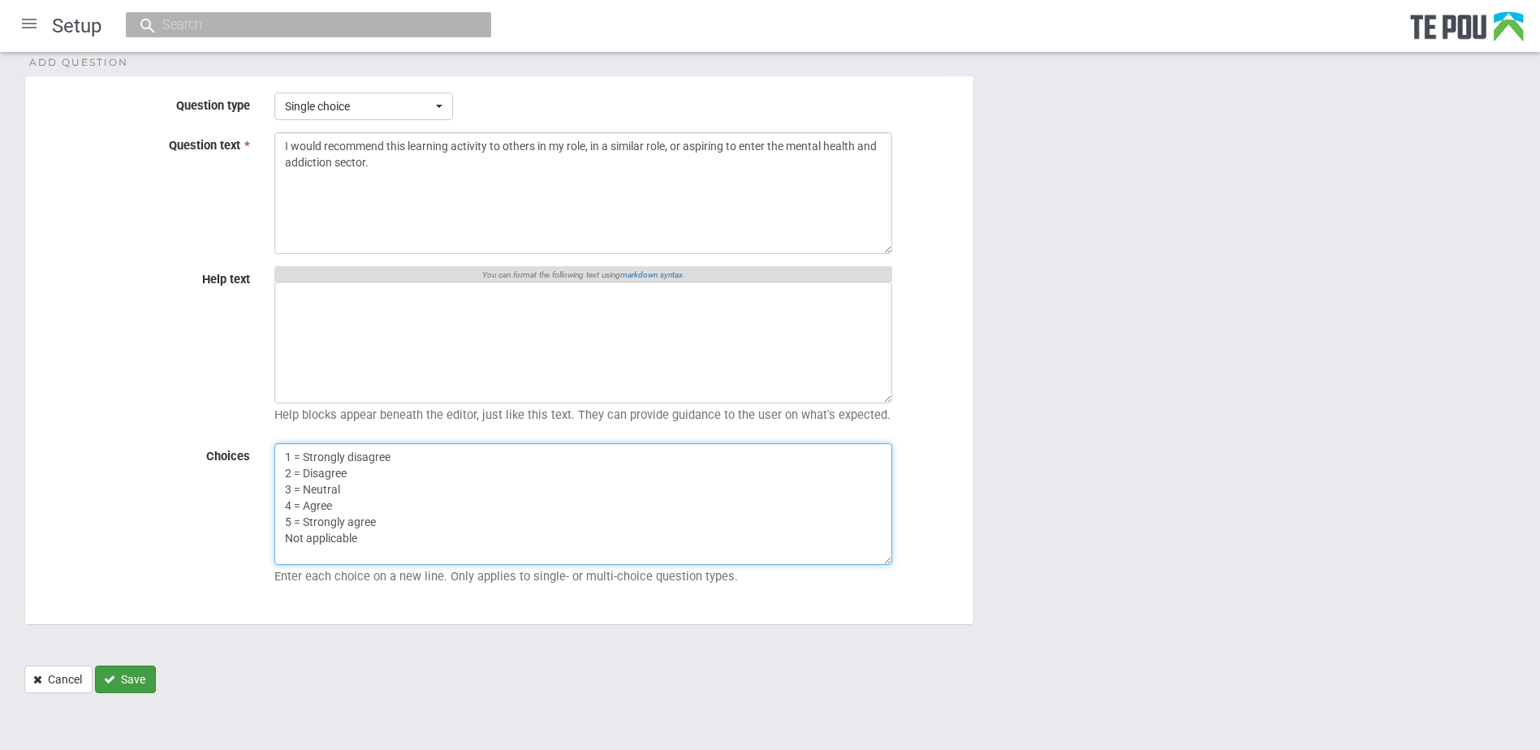
type textarea "1 = Strongly disagree 2 = Disagree 3 = Neutral 4 = Agree 5 = Strongly agree Not…"
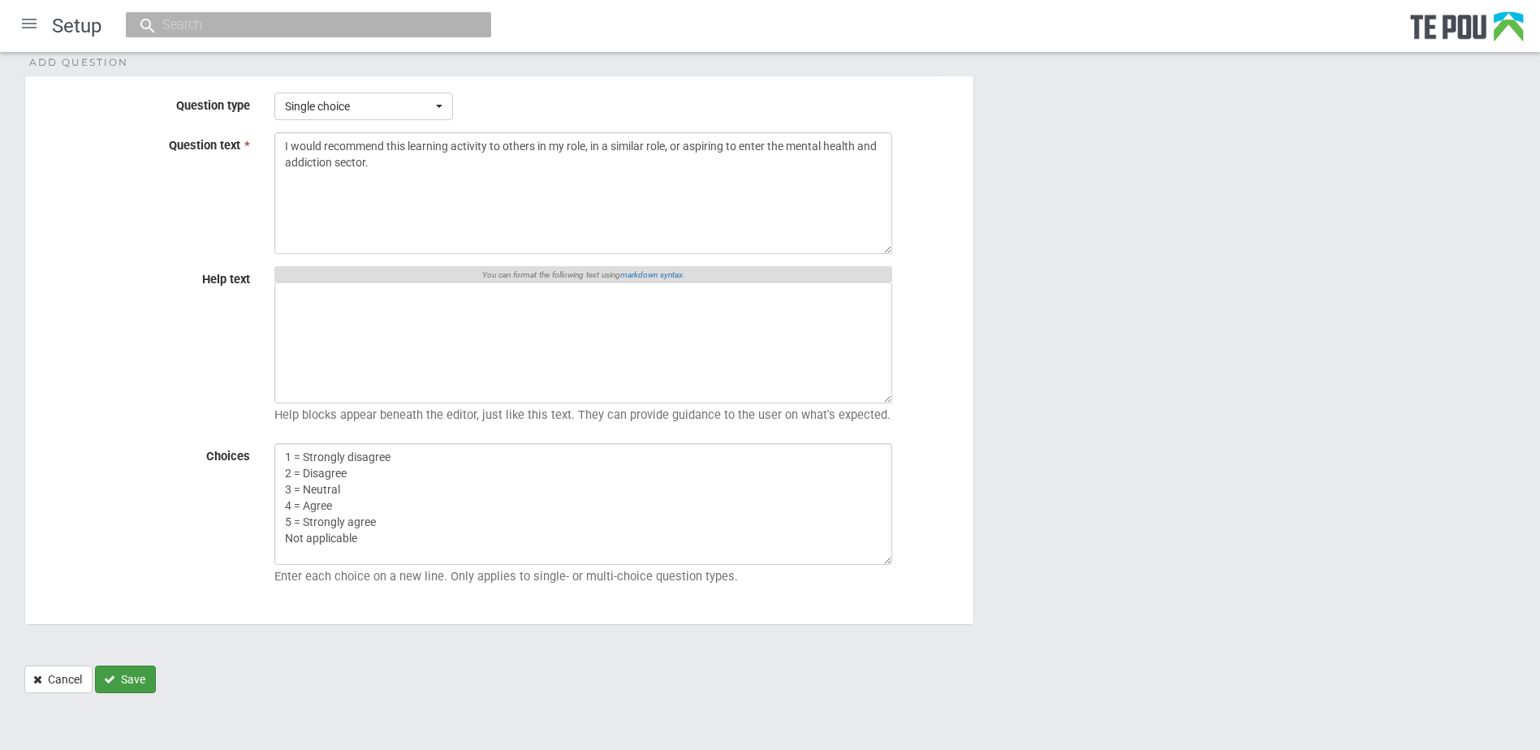
click at [145, 675] on button "Save" at bounding box center [125, 680] width 61 height 28
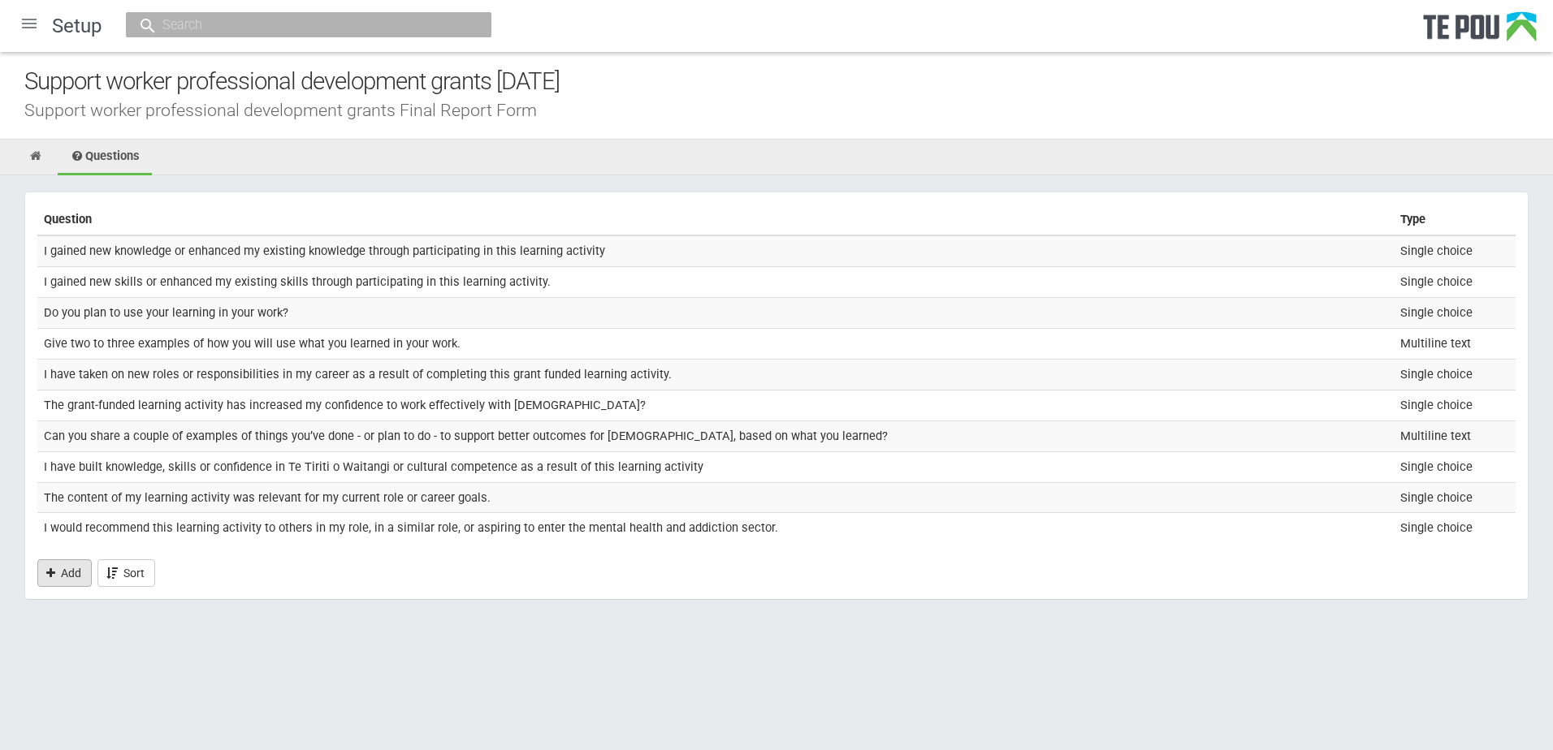
click at [77, 572] on link "Add" at bounding box center [64, 573] width 54 height 28
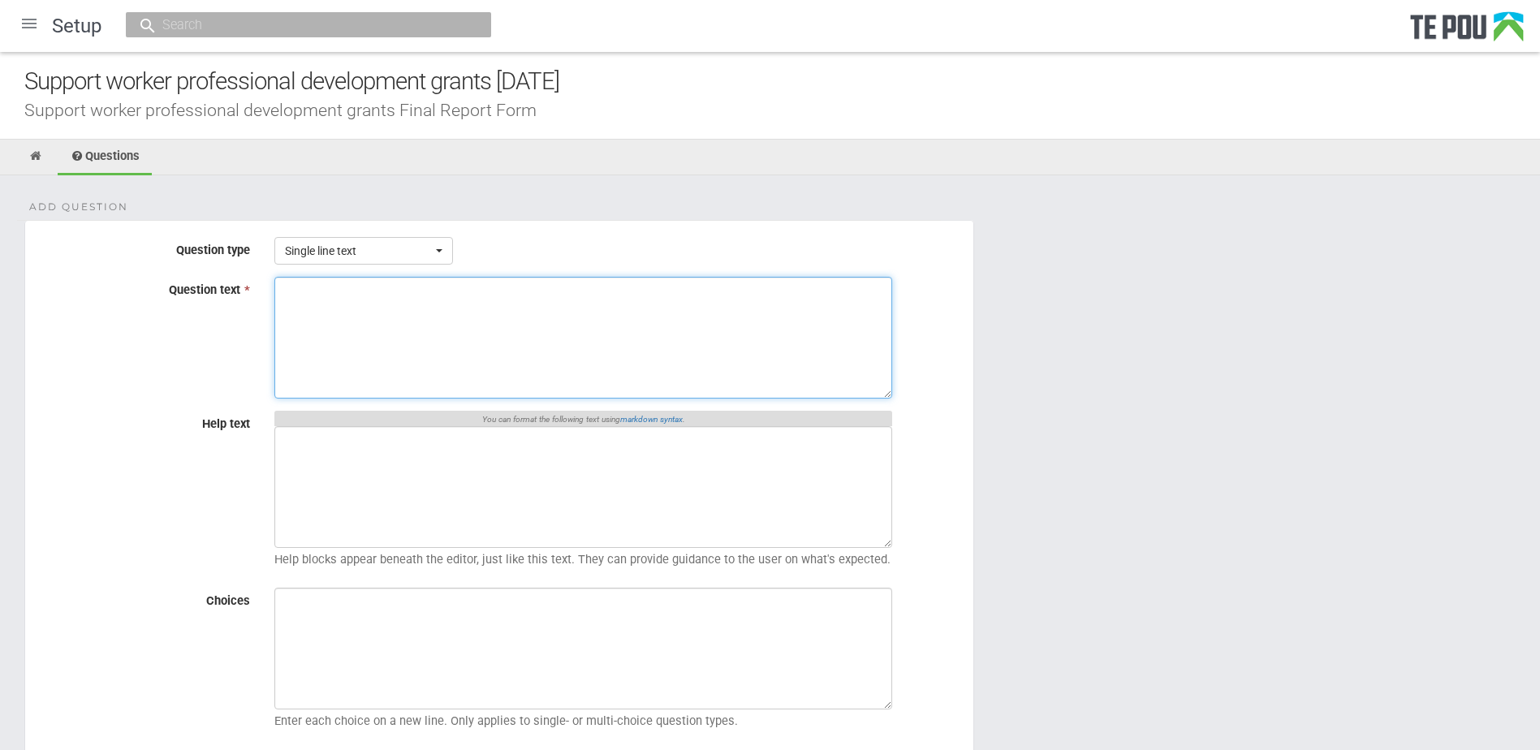
click at [447, 317] on textarea "Question text *" at bounding box center [583, 338] width 618 height 122
paste textarea "Provide any additional comments about the learning activity, including its rele…"
type textarea "Provide any additional comments about the learning activity, including its rele…"
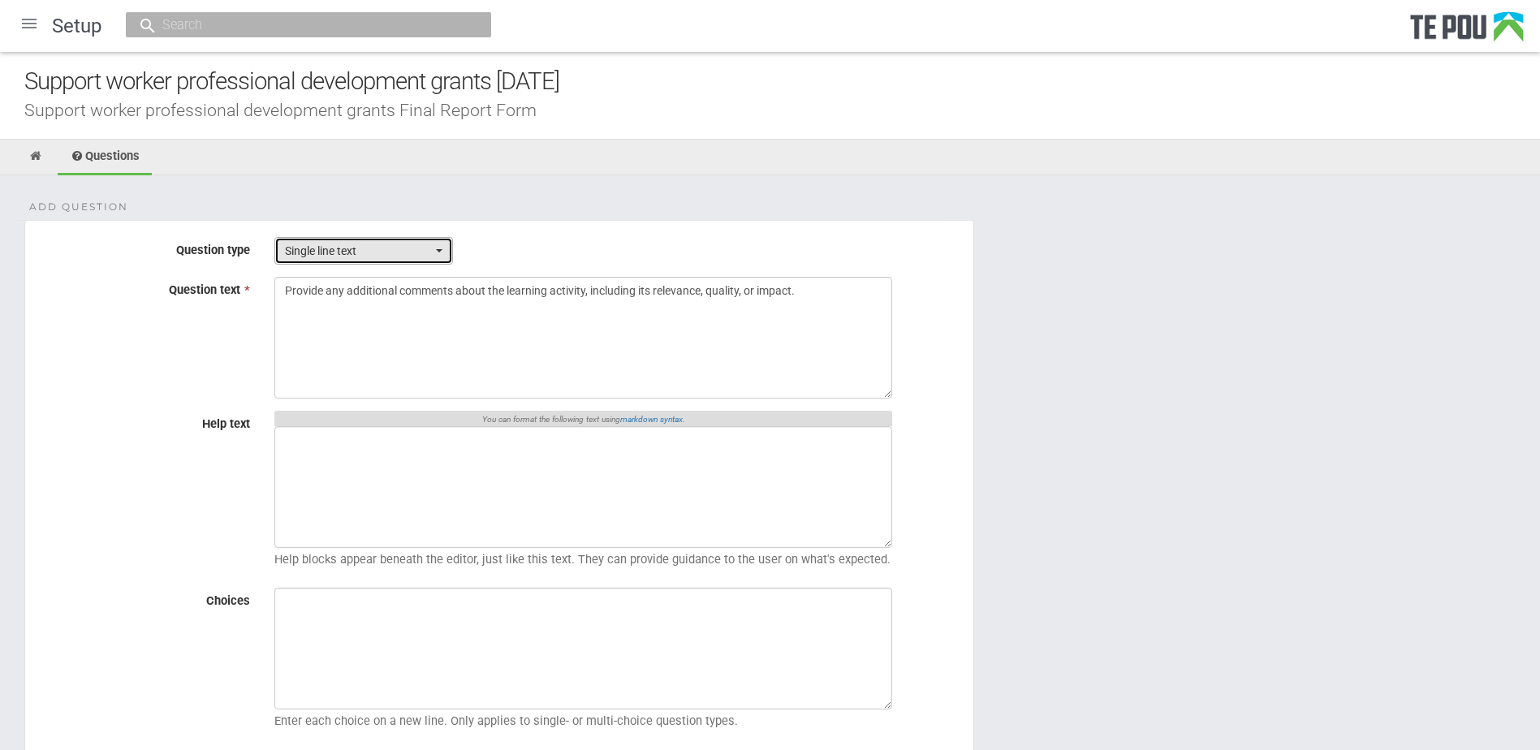
click at [347, 245] on span "Single line text" at bounding box center [358, 251] width 147 height 16
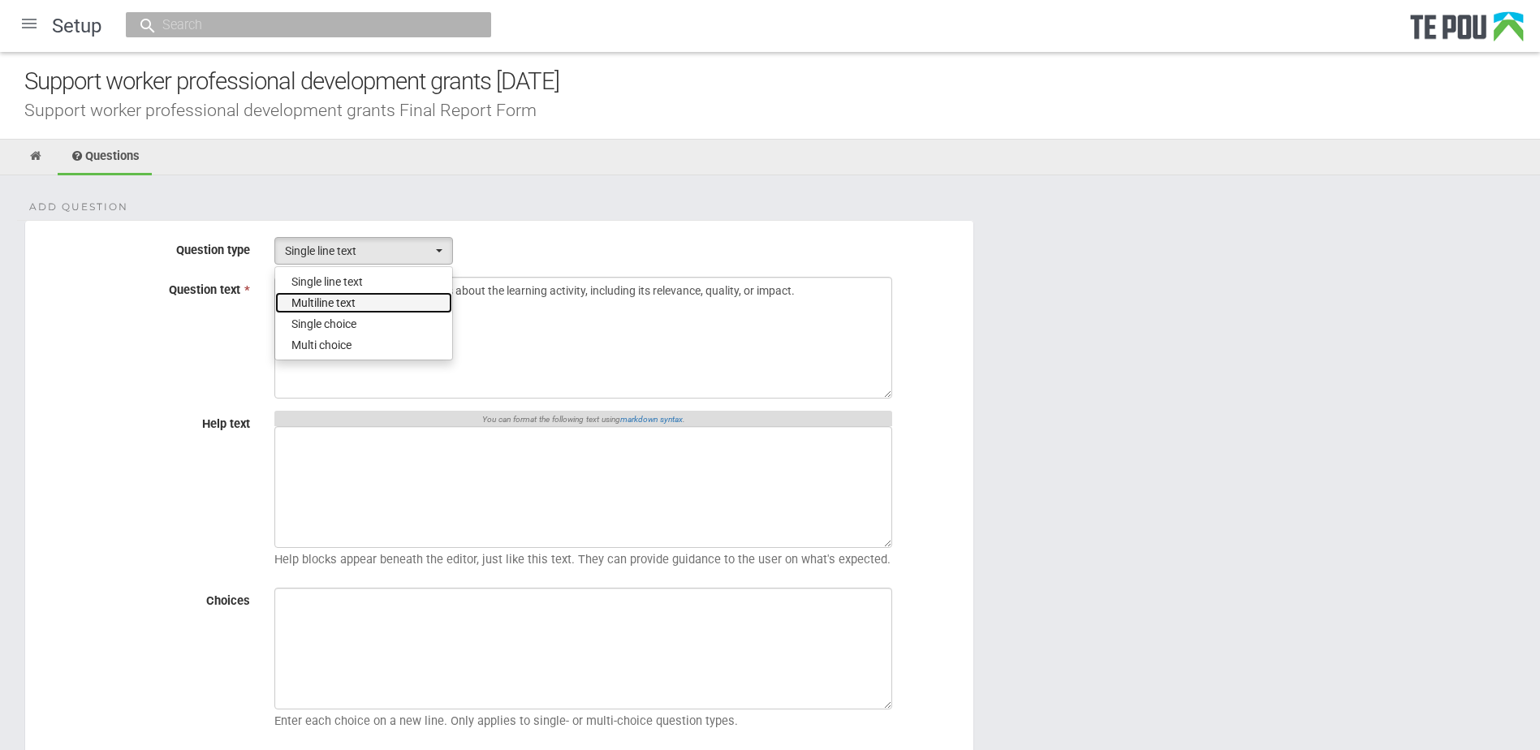
click at [330, 304] on span "Multiline text" at bounding box center [324, 303] width 64 height 16
select select "2"
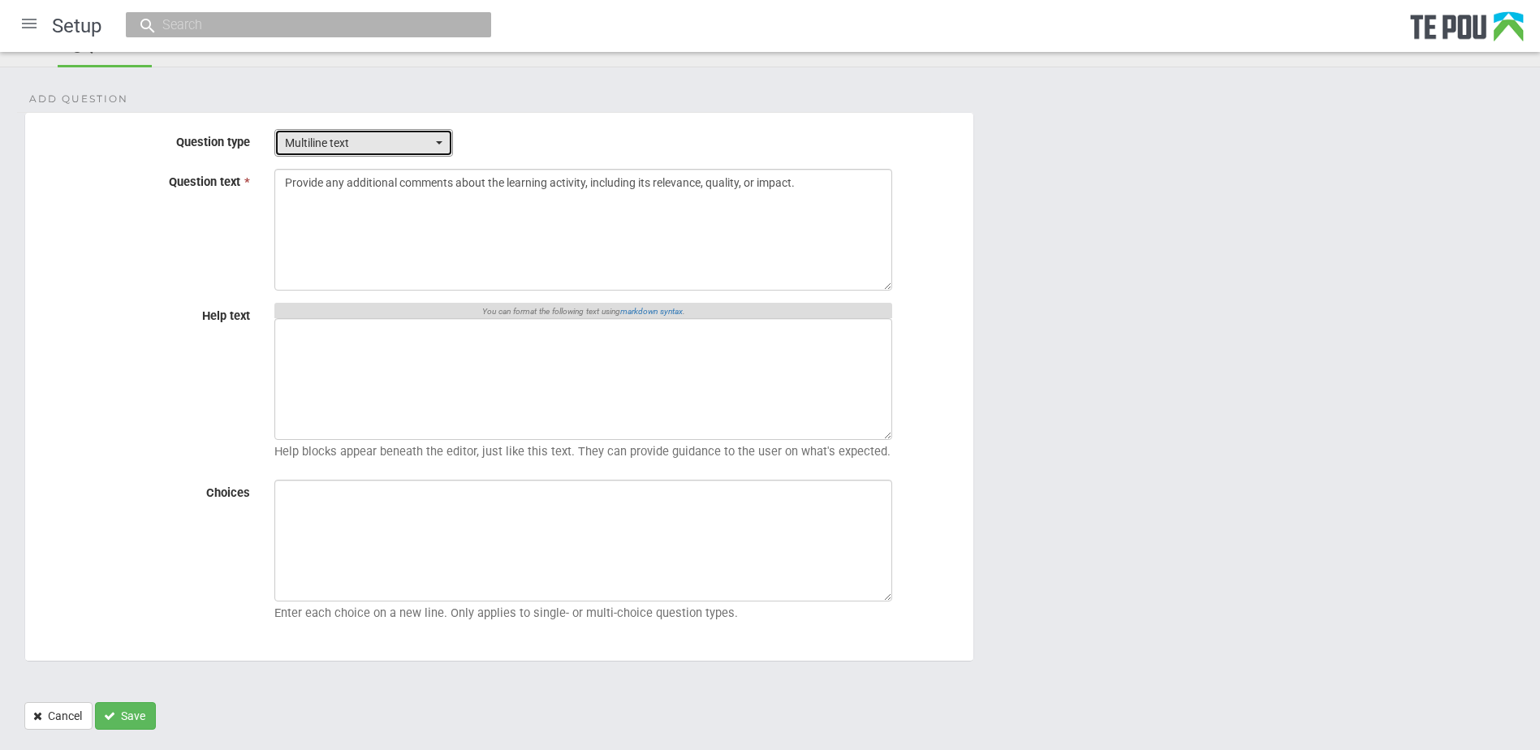
scroll to position [145, 0]
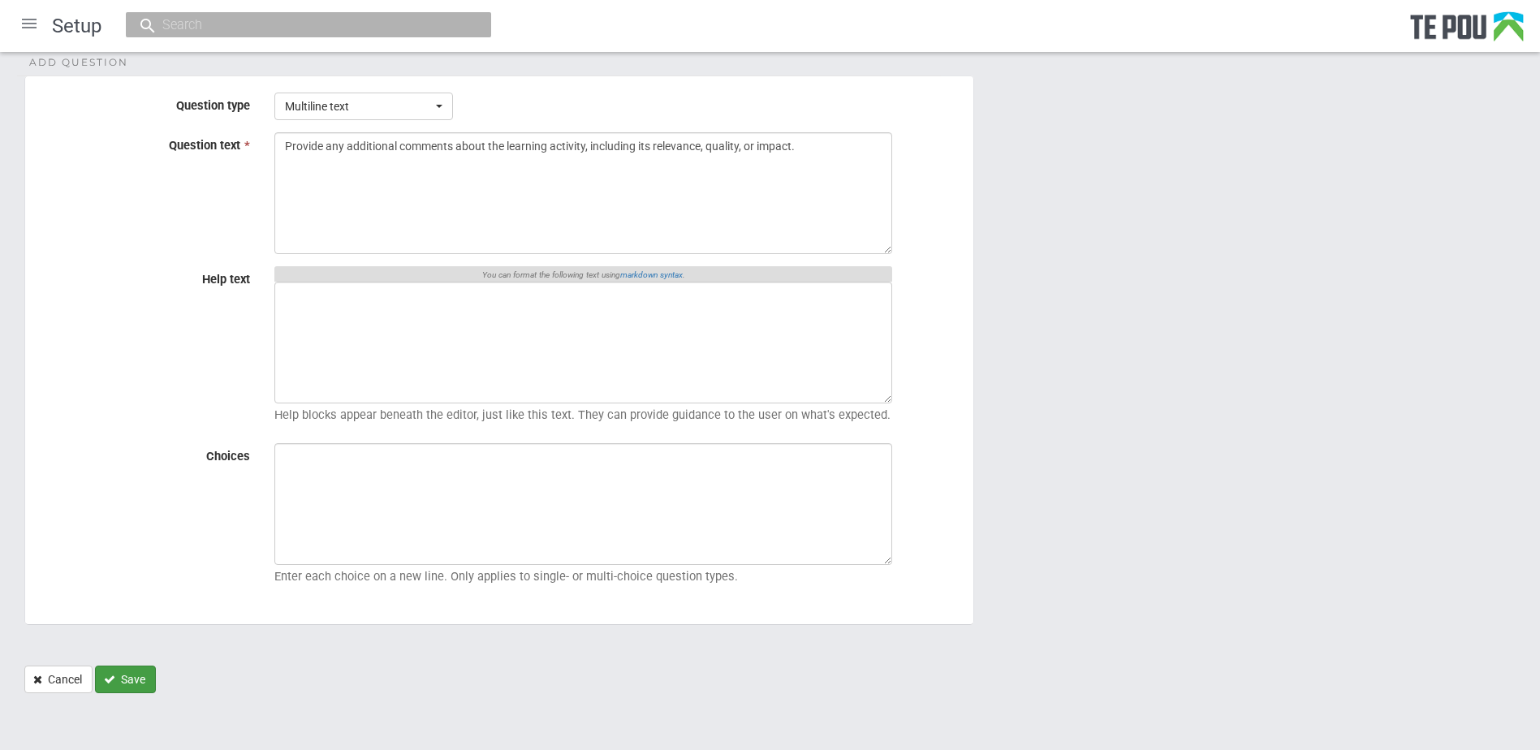
click at [131, 672] on button "Save" at bounding box center [125, 680] width 61 height 28
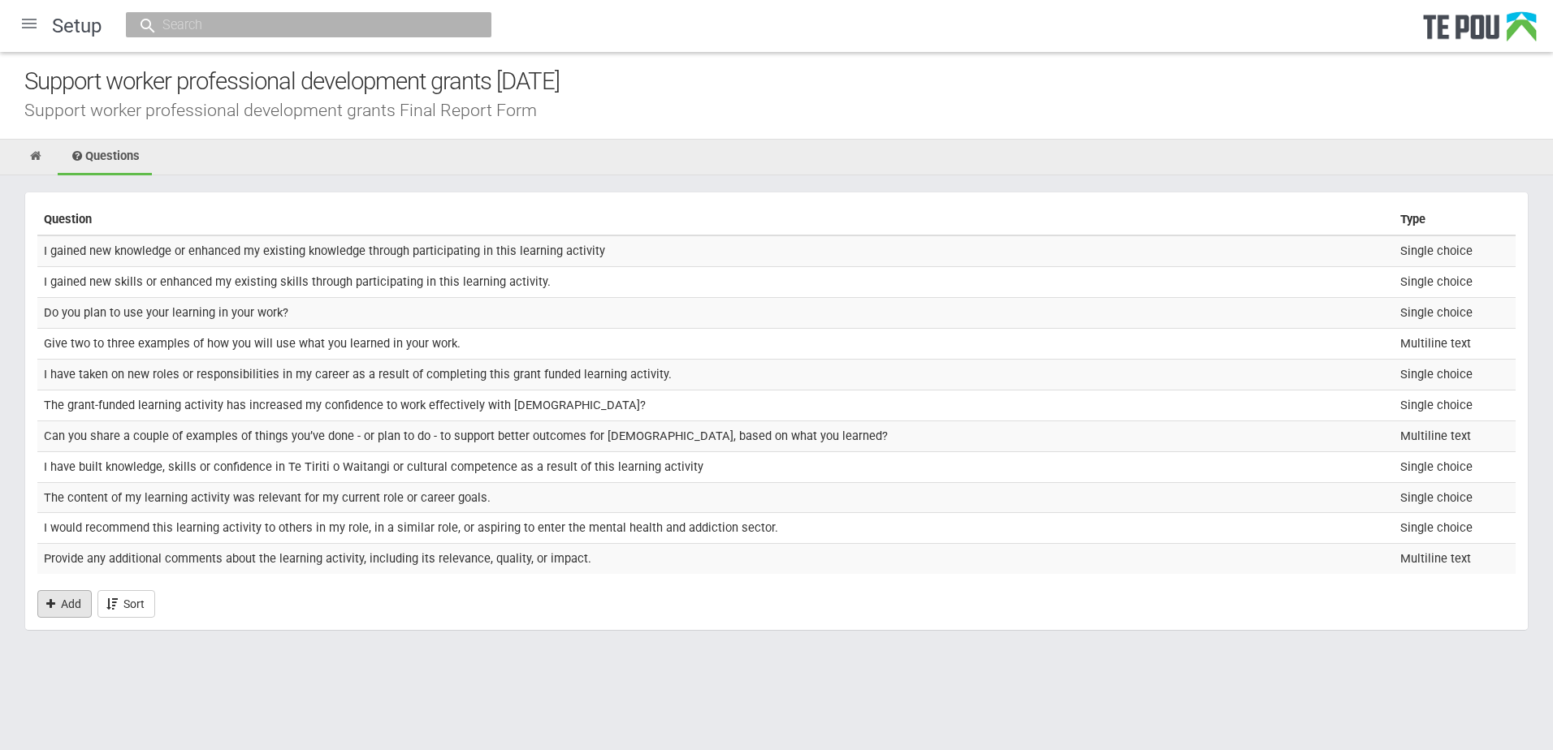
click at [64, 600] on link "Add" at bounding box center [64, 604] width 54 height 28
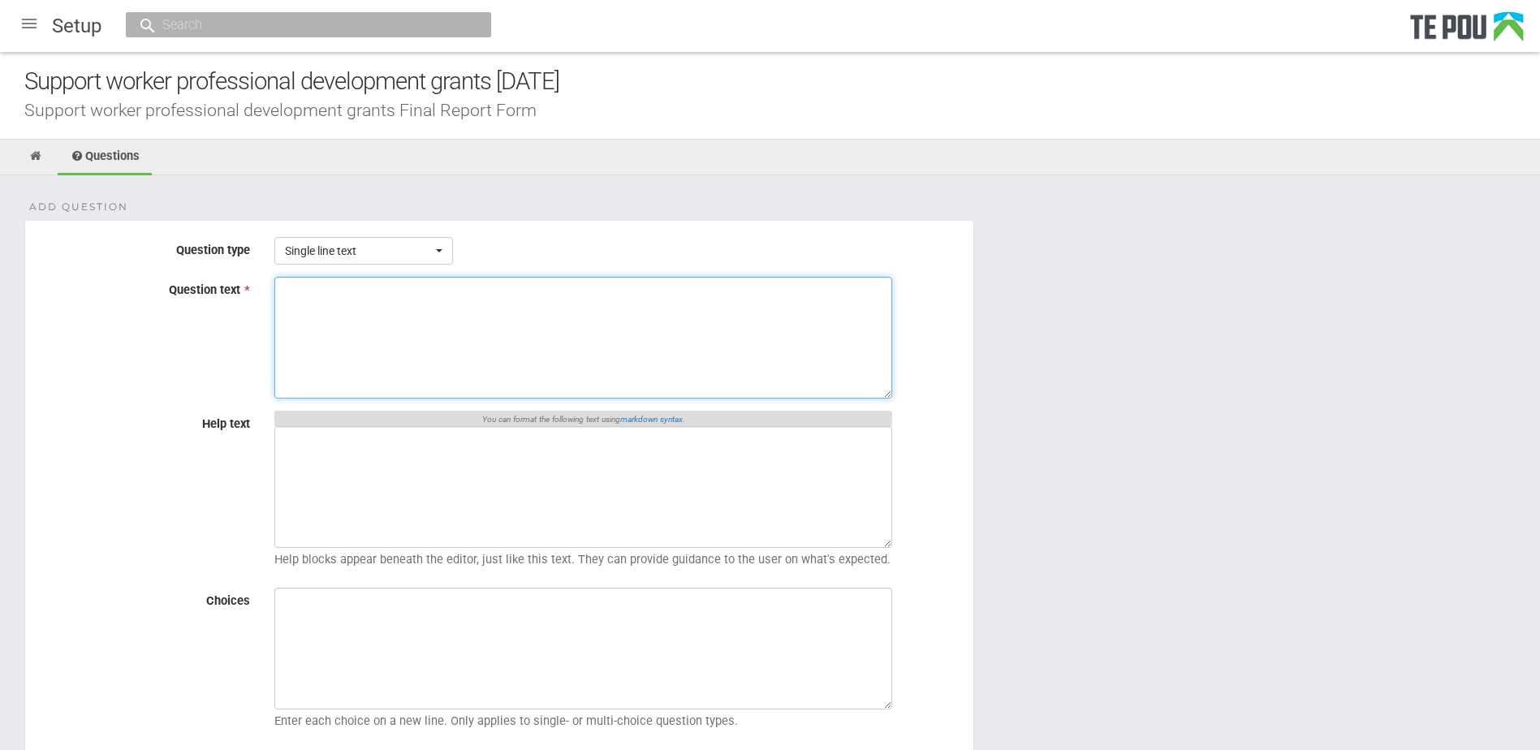
click at [344, 292] on textarea "Question text *" at bounding box center [583, 338] width 618 height 122
paste textarea "I am satisfied with the information, support, and guidance provided by [PERSON_…"
type textarea "I am satisfied with the information, support, and guidance provided by [PERSON_…"
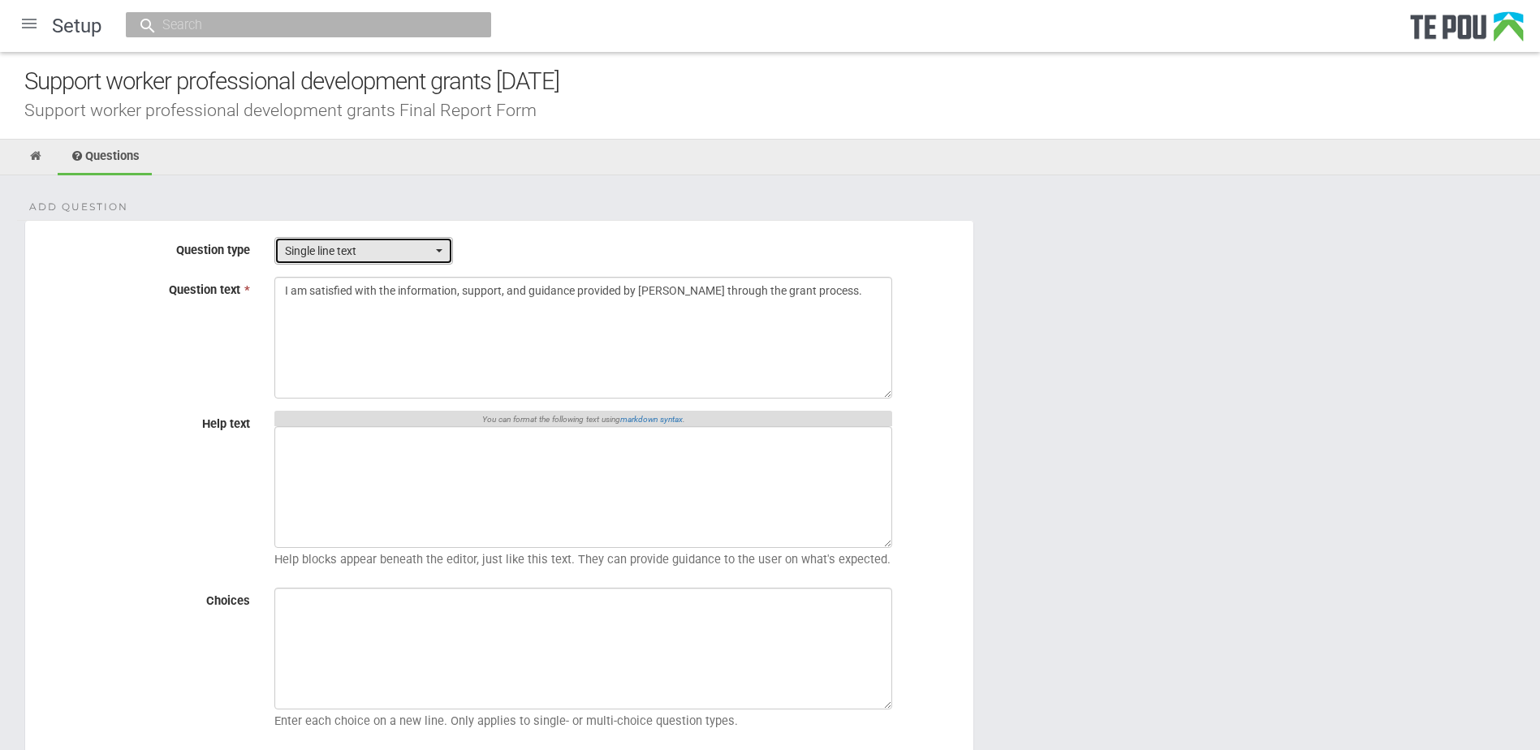
click at [359, 257] on span "Single line text" at bounding box center [358, 251] width 147 height 16
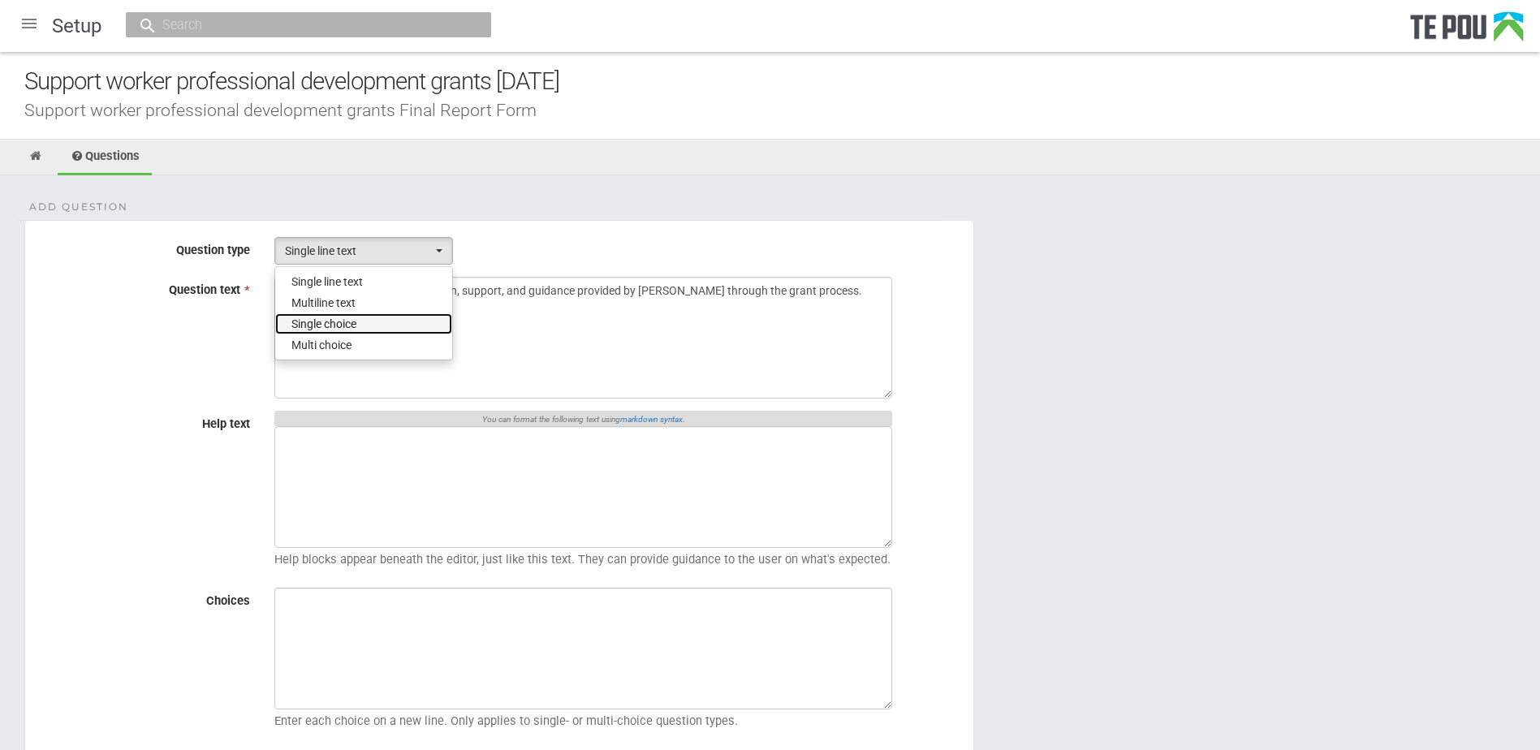
click at [338, 314] on link "Single choice" at bounding box center [363, 323] width 177 height 21
select select "3"
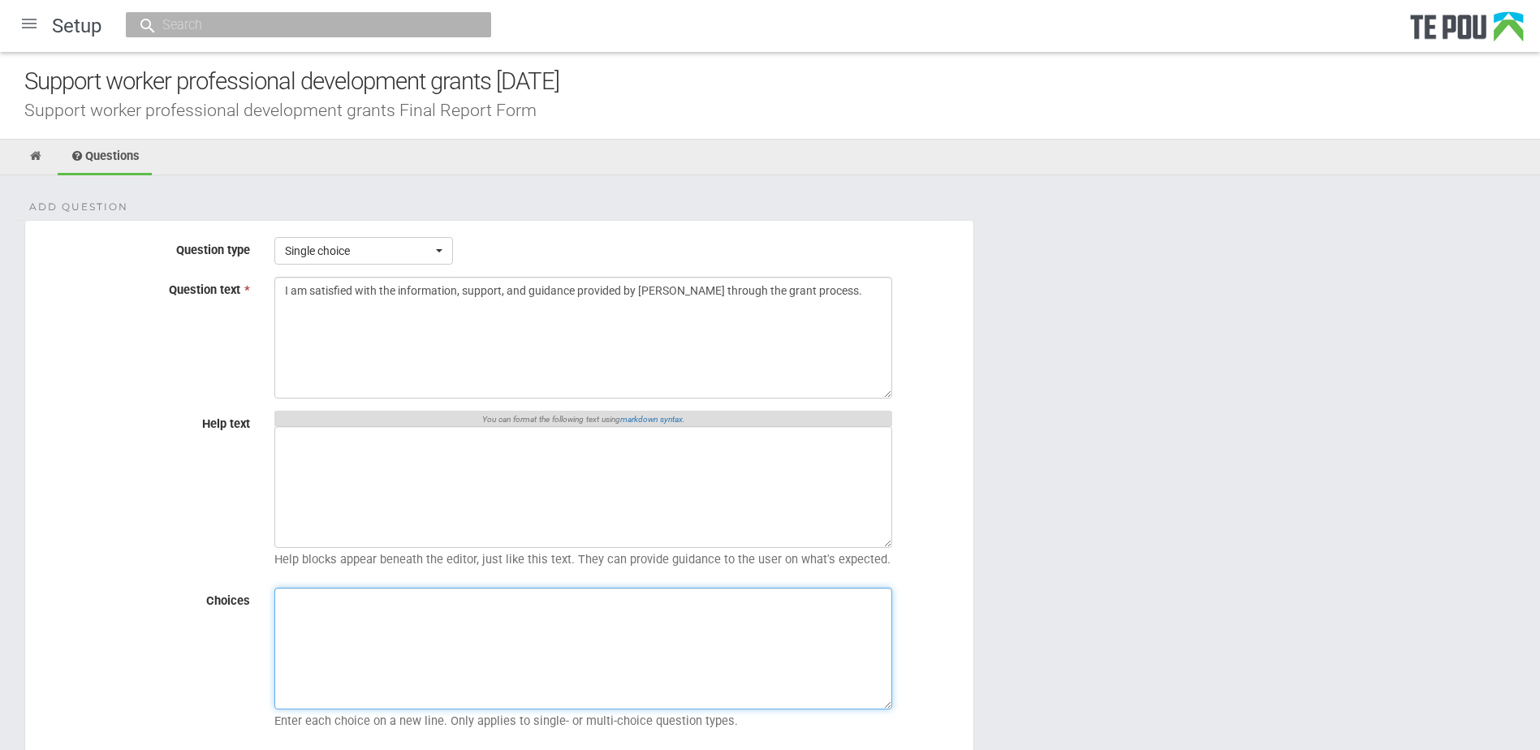
click at [504, 642] on textarea "Choices" at bounding box center [583, 649] width 618 height 122
paste textarea "1 = Strongly disagree 2 = Disagree 3 = Neutral 4 = Agree 5 = Strongly agree Not…"
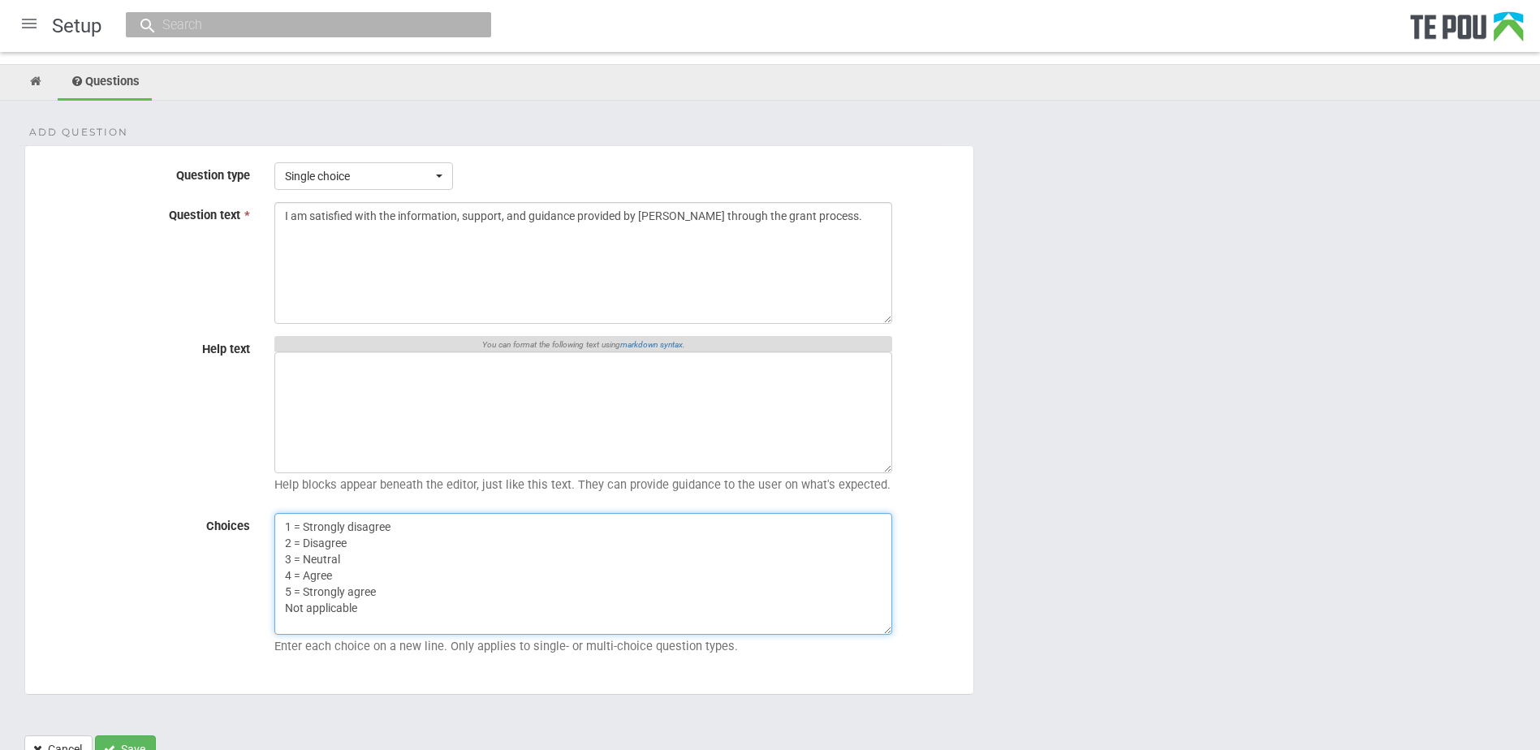
scroll to position [145, 0]
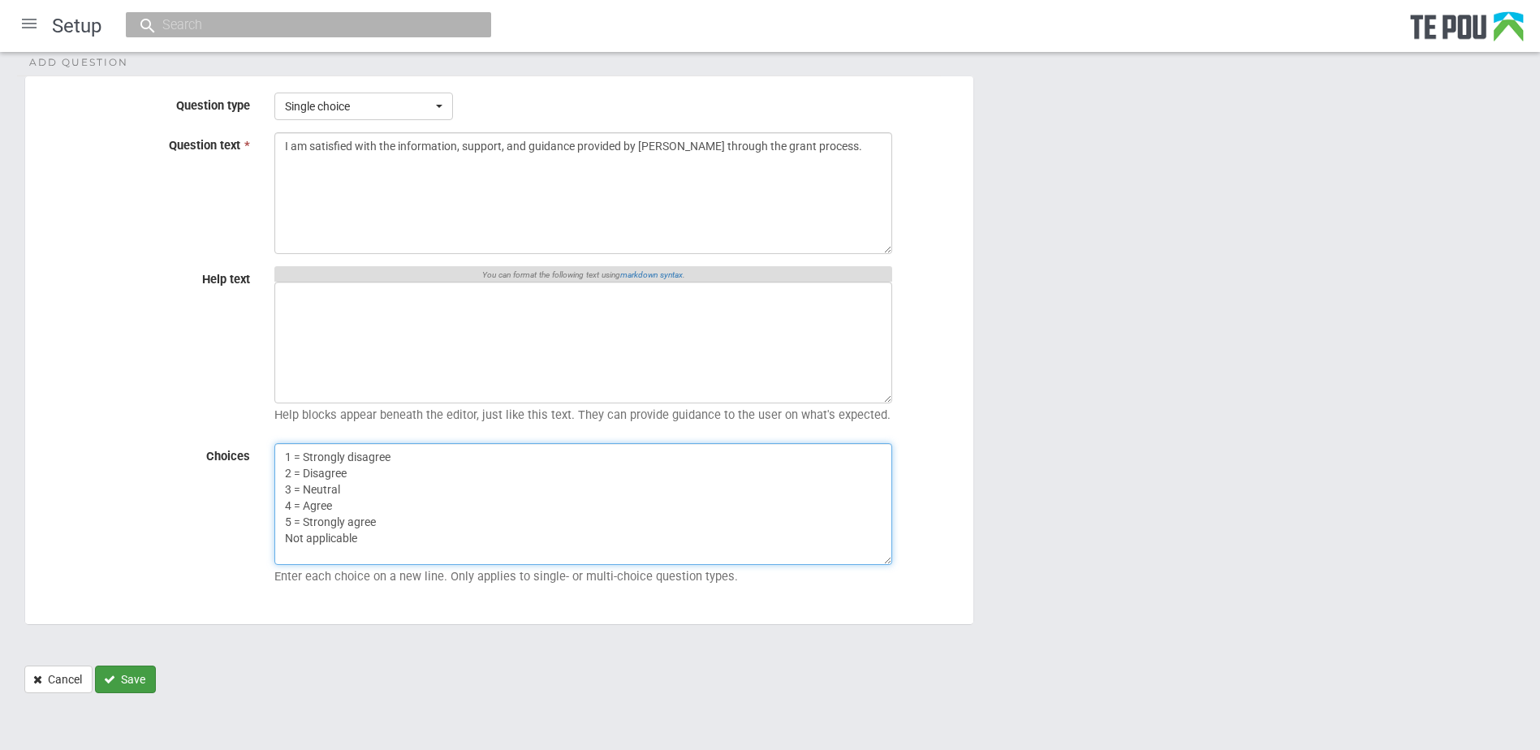
type textarea "1 = Strongly disagree 2 = Disagree 3 = Neutral 4 = Agree 5 = Strongly agree Not…"
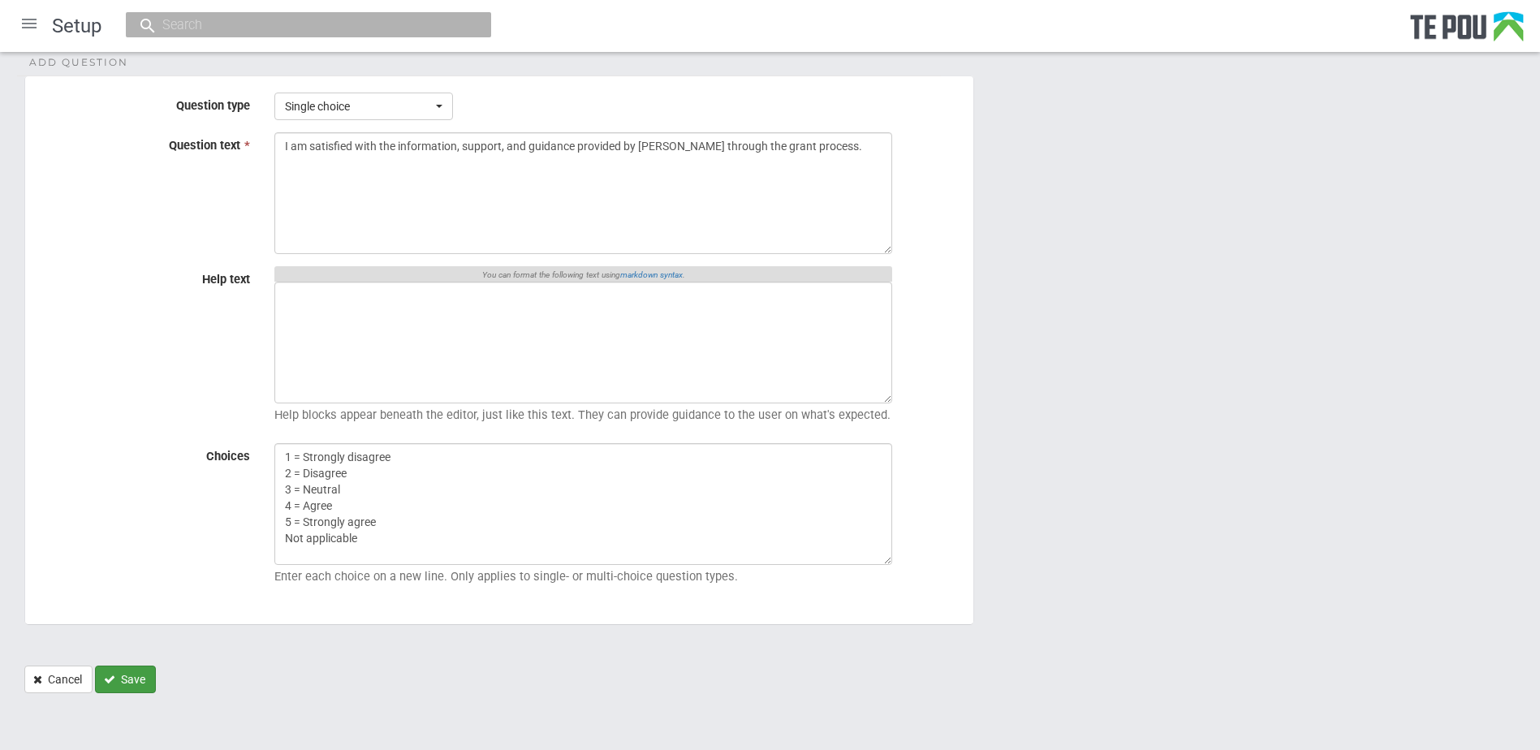
click at [149, 680] on button "Save" at bounding box center [125, 680] width 61 height 28
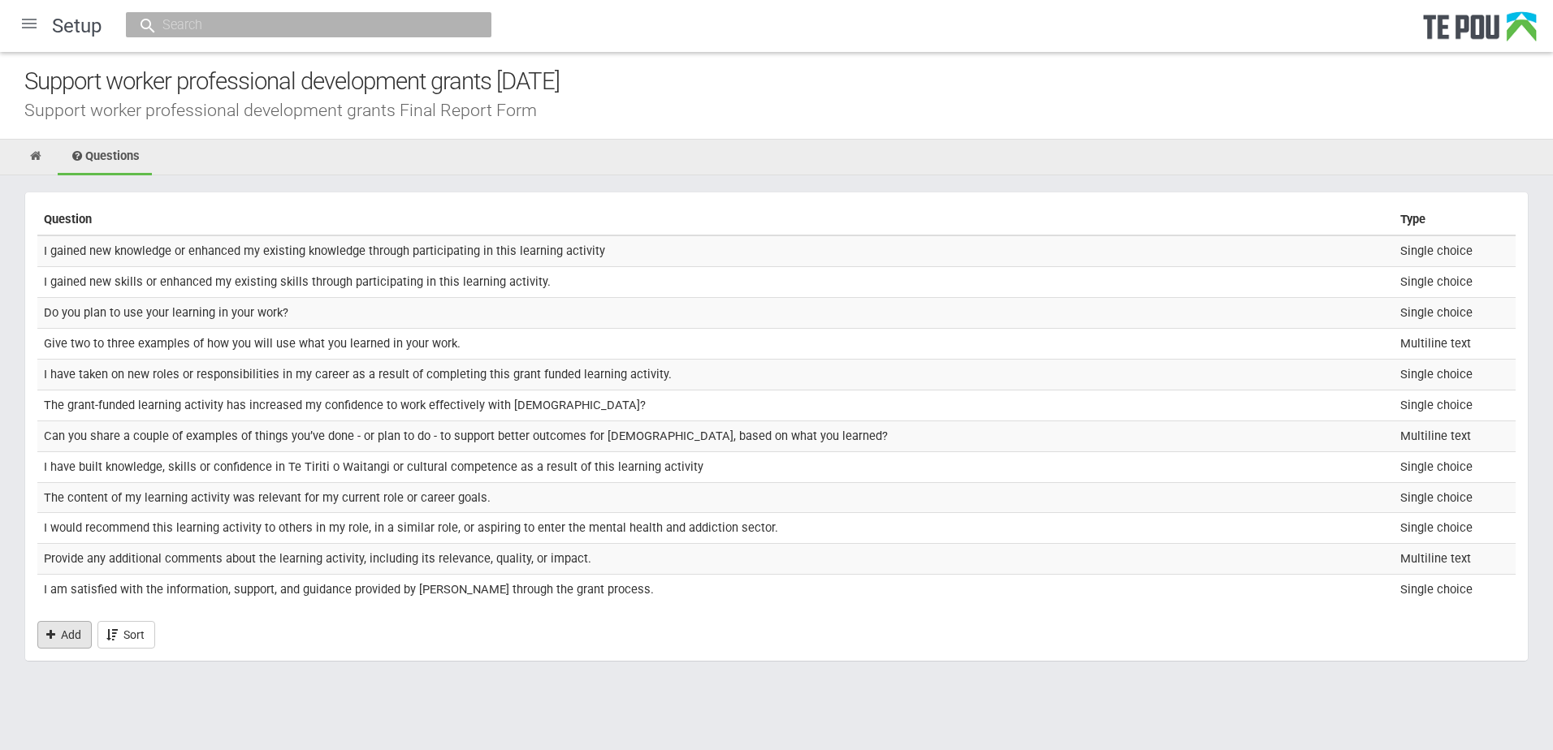
click at [75, 634] on link "Add" at bounding box center [64, 635] width 54 height 28
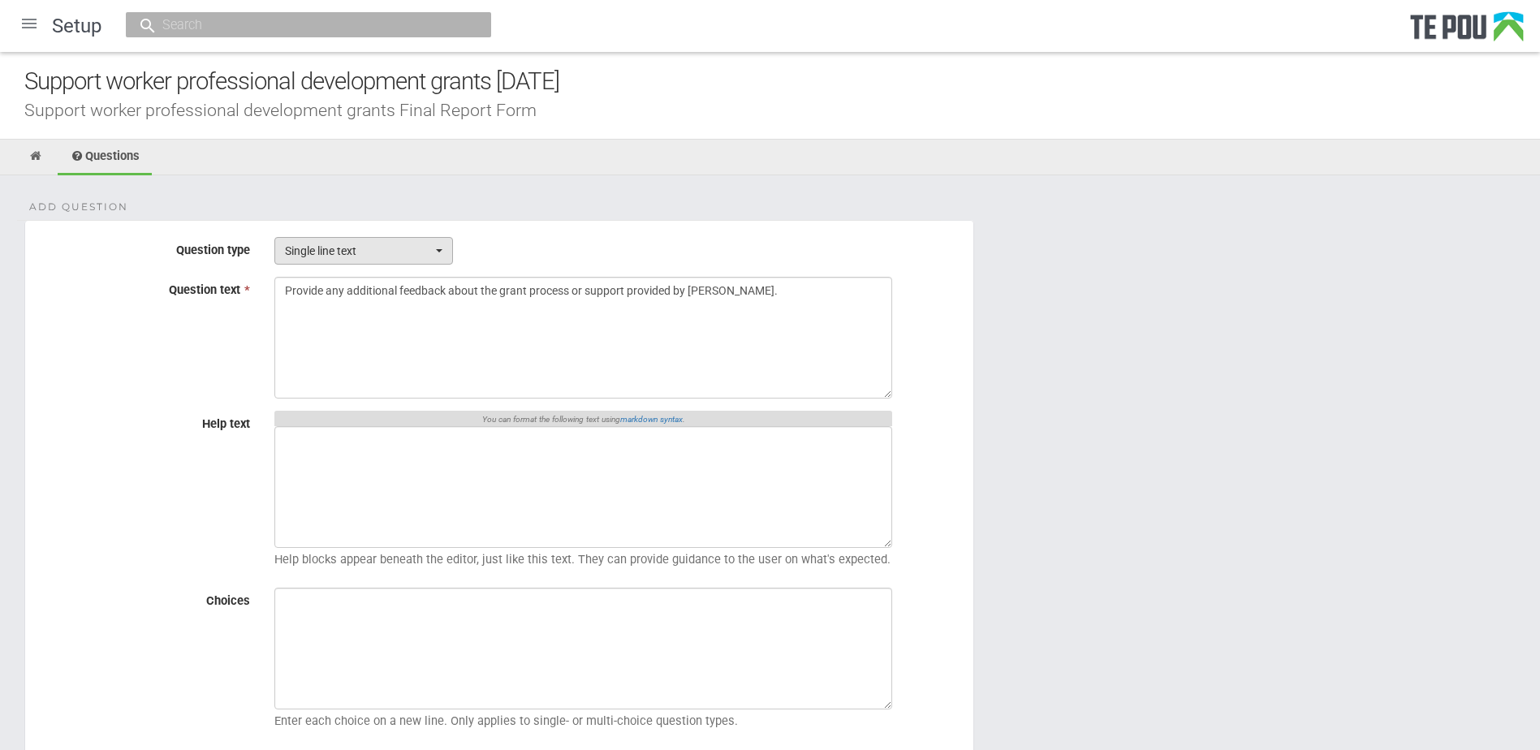
type textarea "Provide any additional feedback about the grant process or support provided by …"
click at [335, 249] on span "Single line text" at bounding box center [358, 251] width 147 height 16
click at [326, 308] on span "Multiline text" at bounding box center [324, 303] width 64 height 16
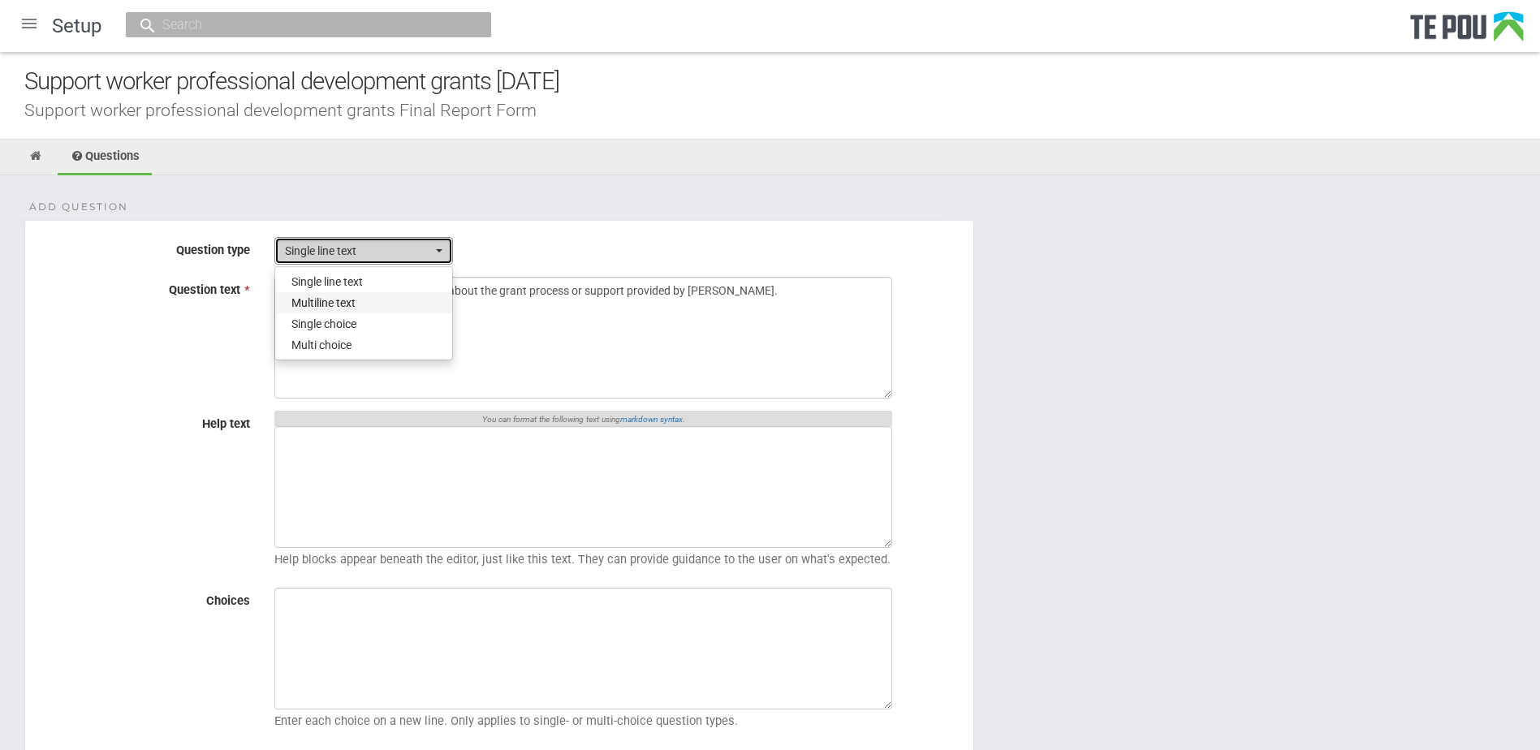
select select "2"
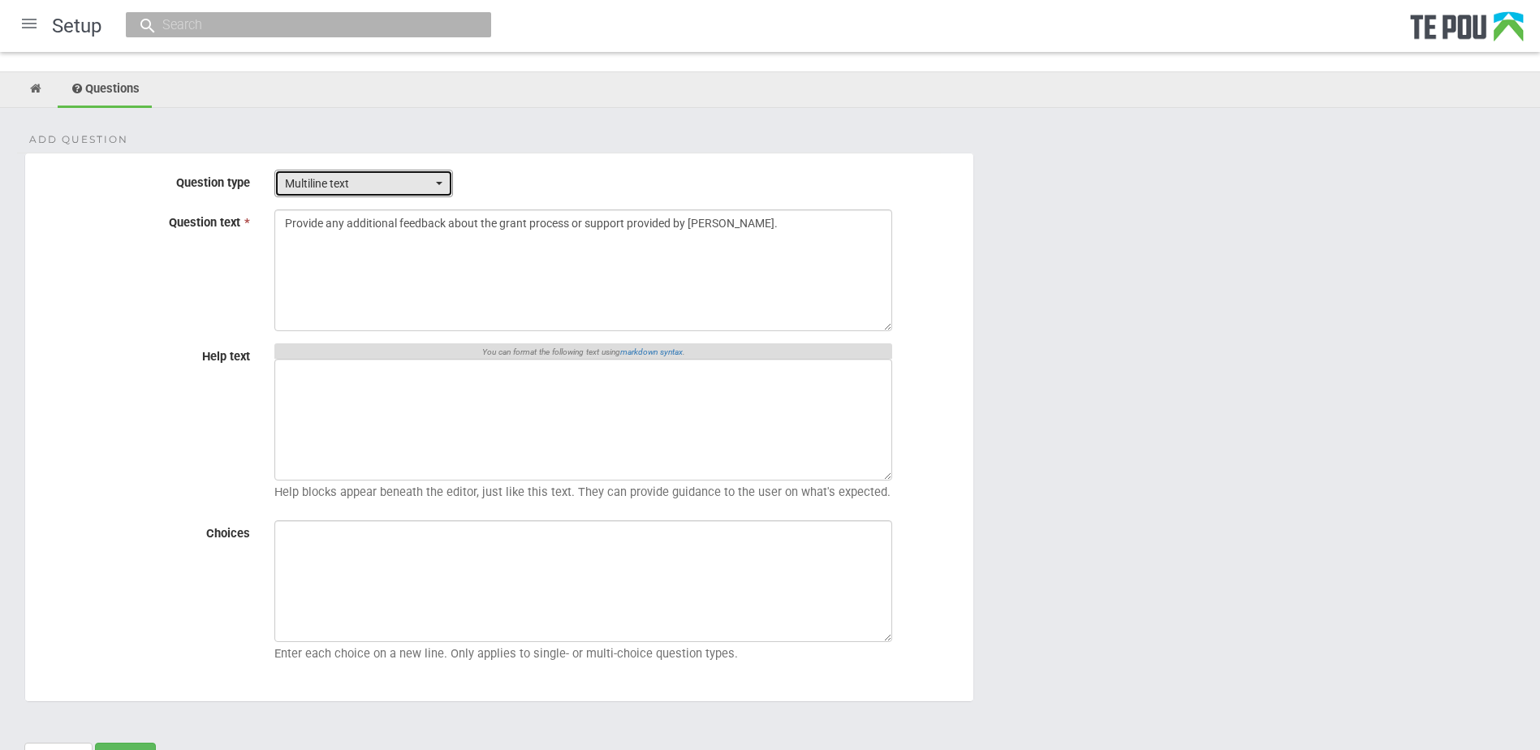
scroll to position [145, 0]
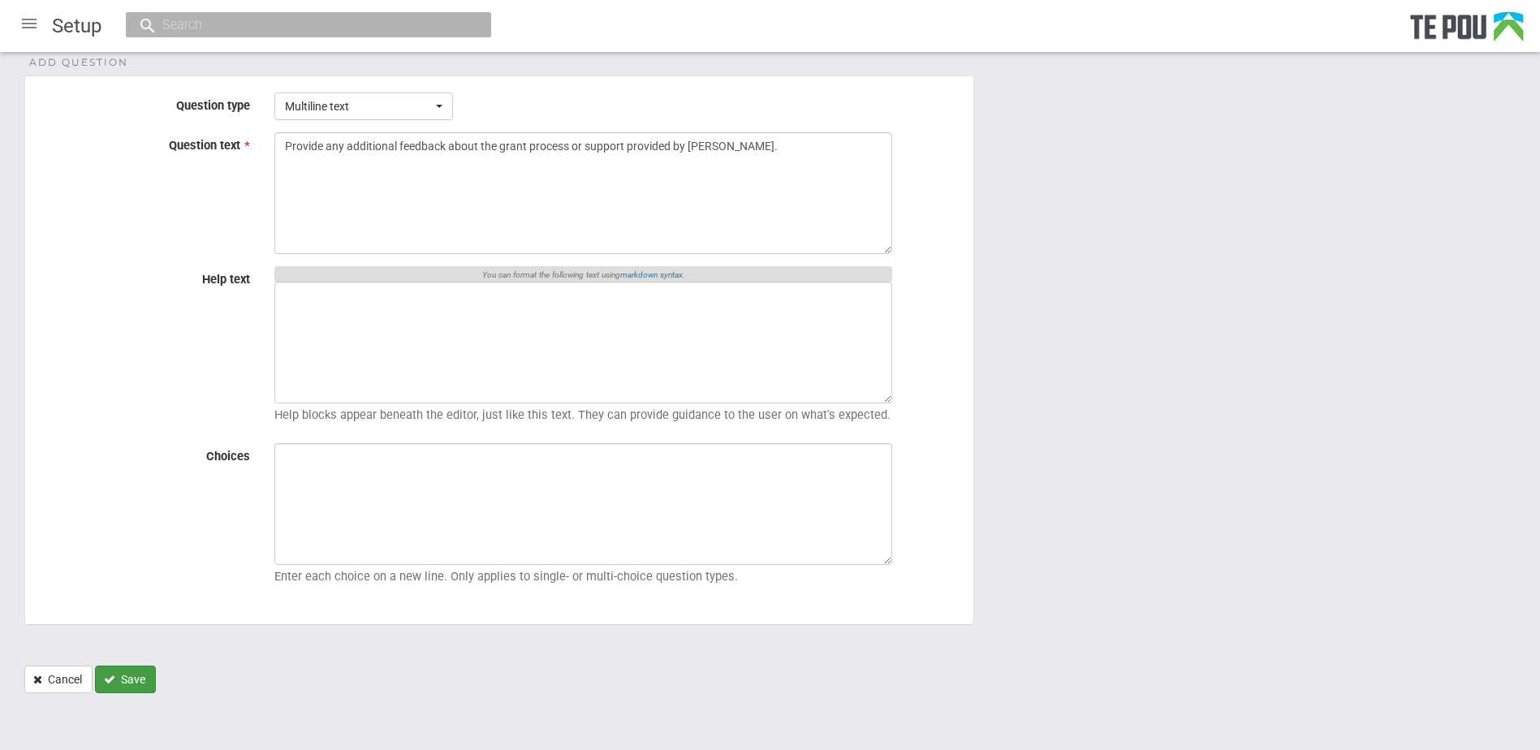
click at [149, 680] on button "Save" at bounding box center [125, 680] width 61 height 28
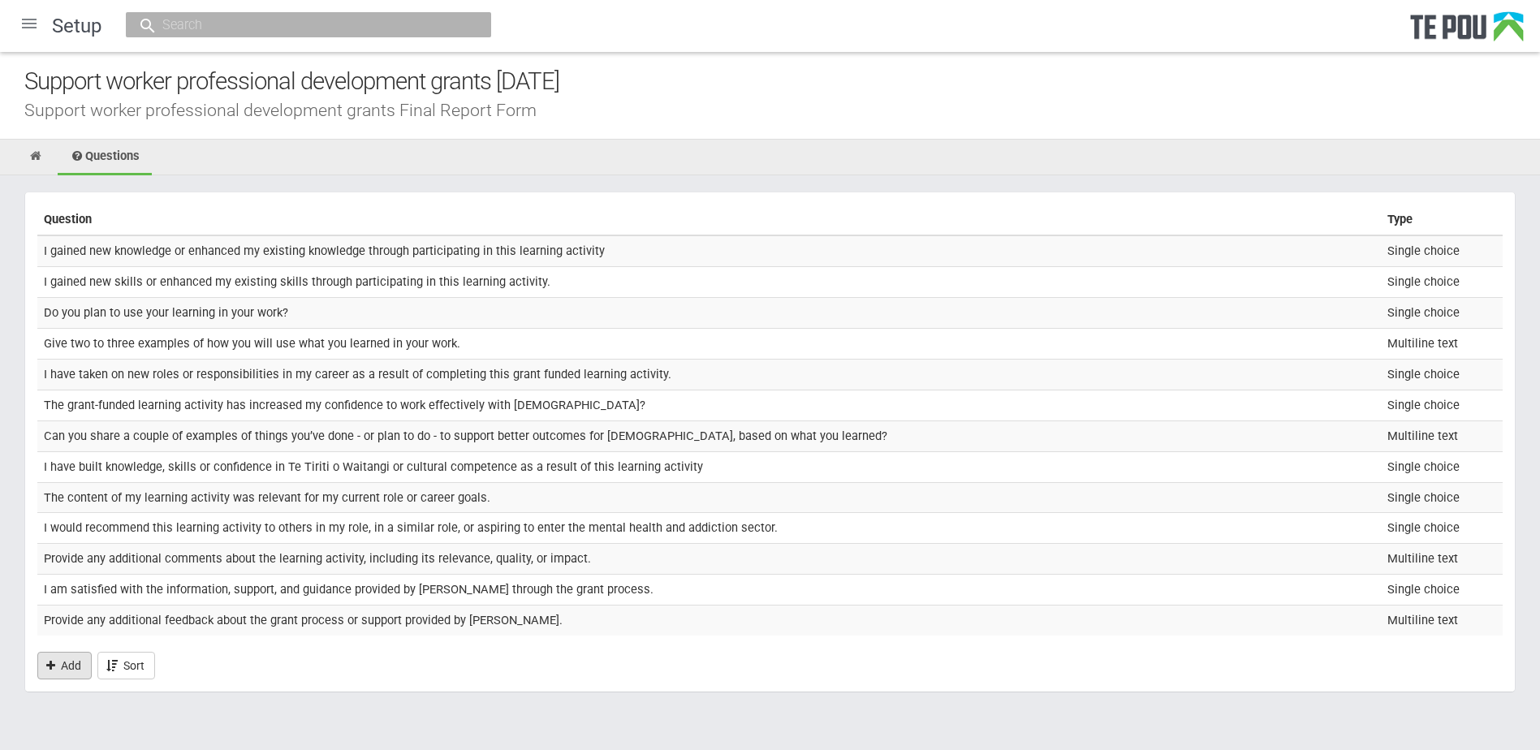
click at [93, 658] on section "Question Type I gained new knowledge or enhanced my existing knowledge through …" at bounding box center [770, 442] width 1492 height 501
click at [80, 659] on link "Add" at bounding box center [64, 666] width 54 height 28
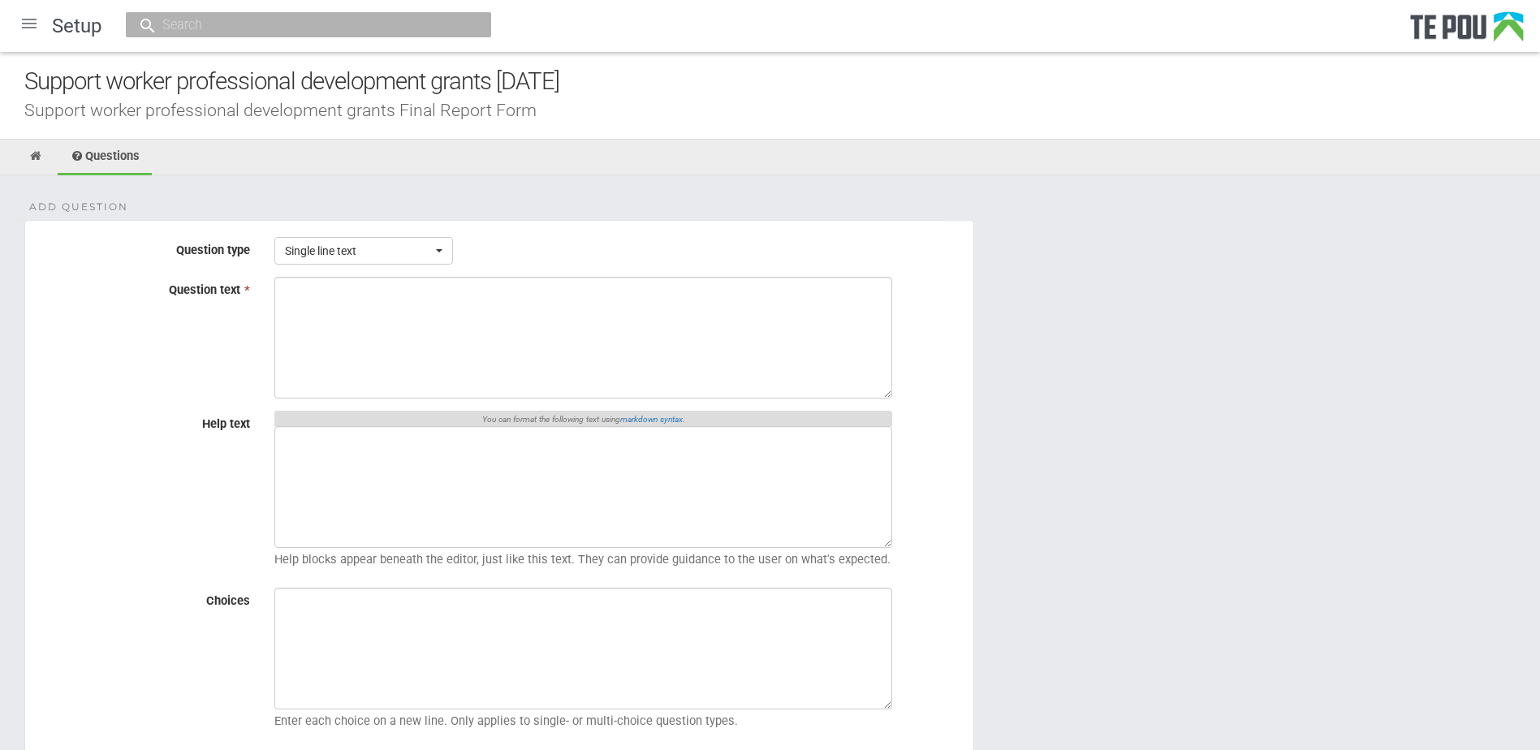
click at [378, 343] on textarea "Question text *" at bounding box center [583, 338] width 618 height 122
type textarea "How likely is it that you would have undertaken this training/learning without …"
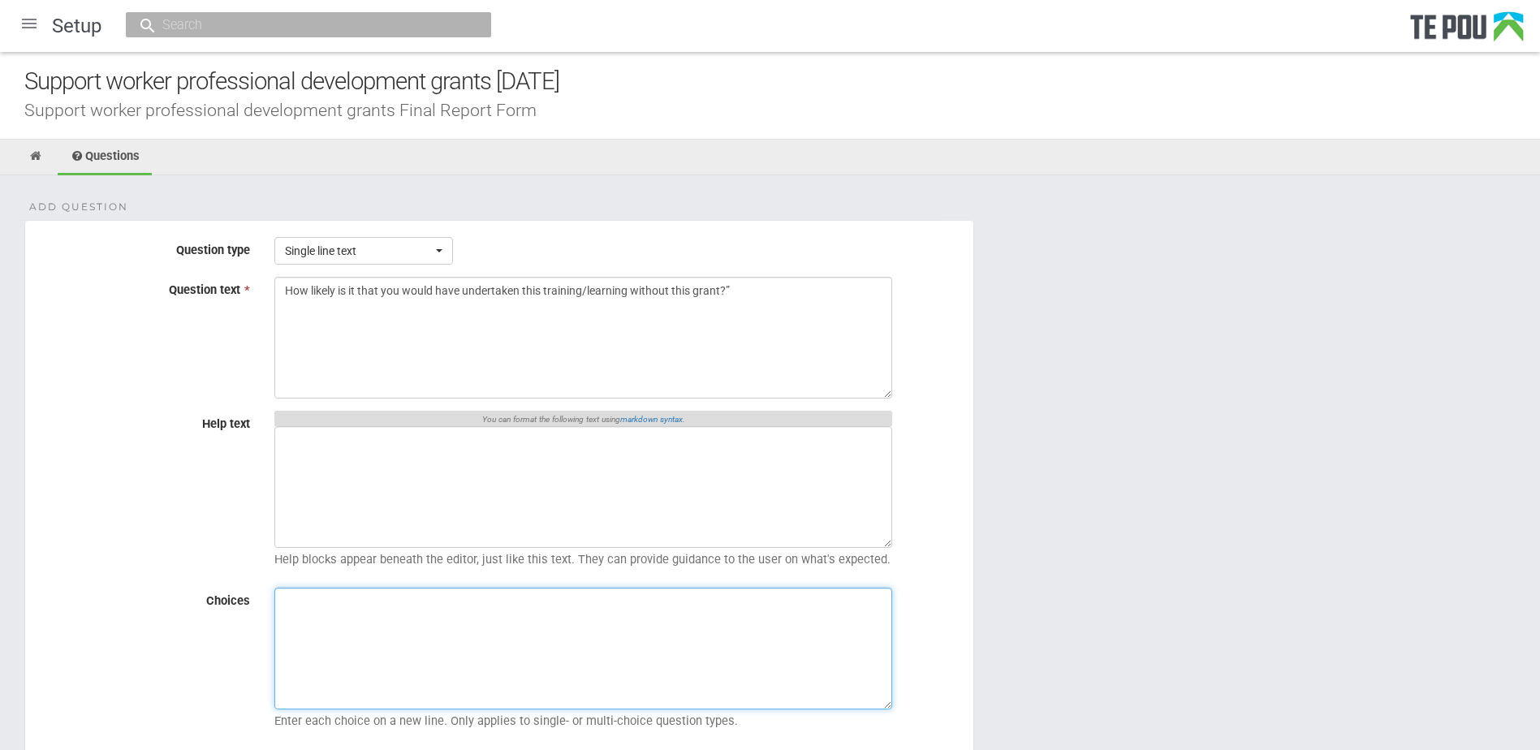
click at [433, 647] on textarea "Choices" at bounding box center [583, 649] width 618 height 122
paste textarea "Not likely A little likely Somewhat likely Likely Very likely"
type textarea "Not likely A little likely Somewhat likely Likely Very likely"
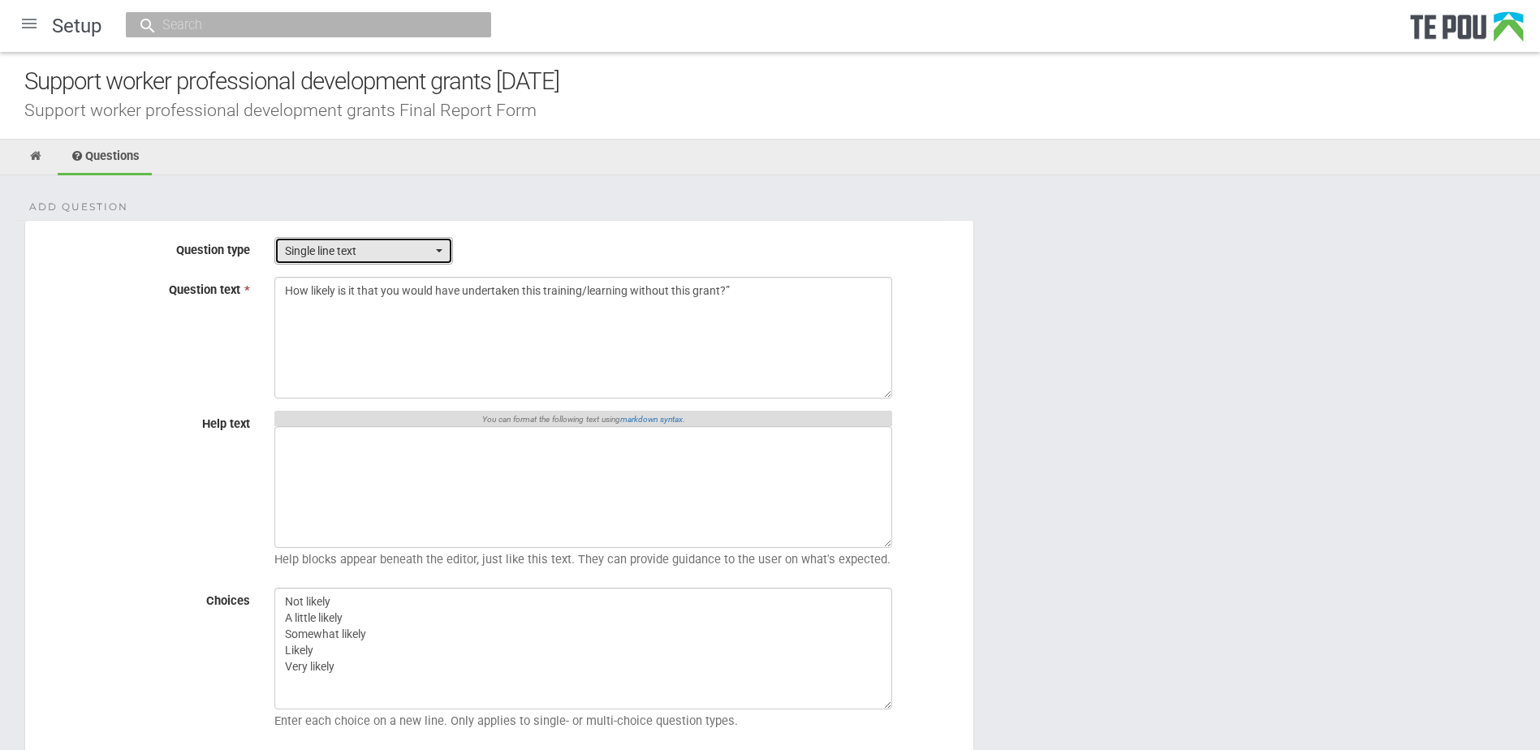
click at [382, 246] on span "Single line text" at bounding box center [358, 251] width 147 height 16
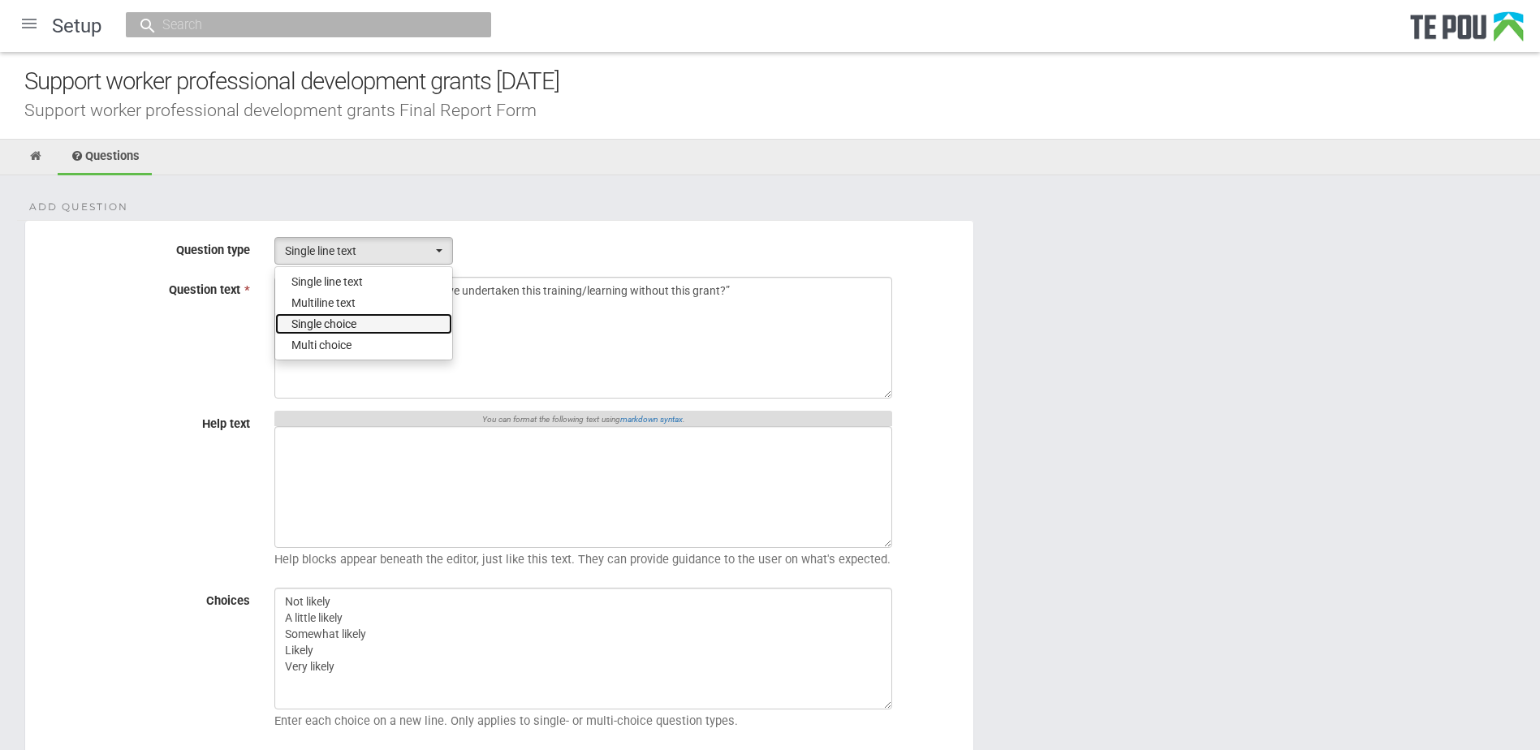
click at [352, 326] on span "Single choice" at bounding box center [324, 324] width 65 height 16
select select "3"
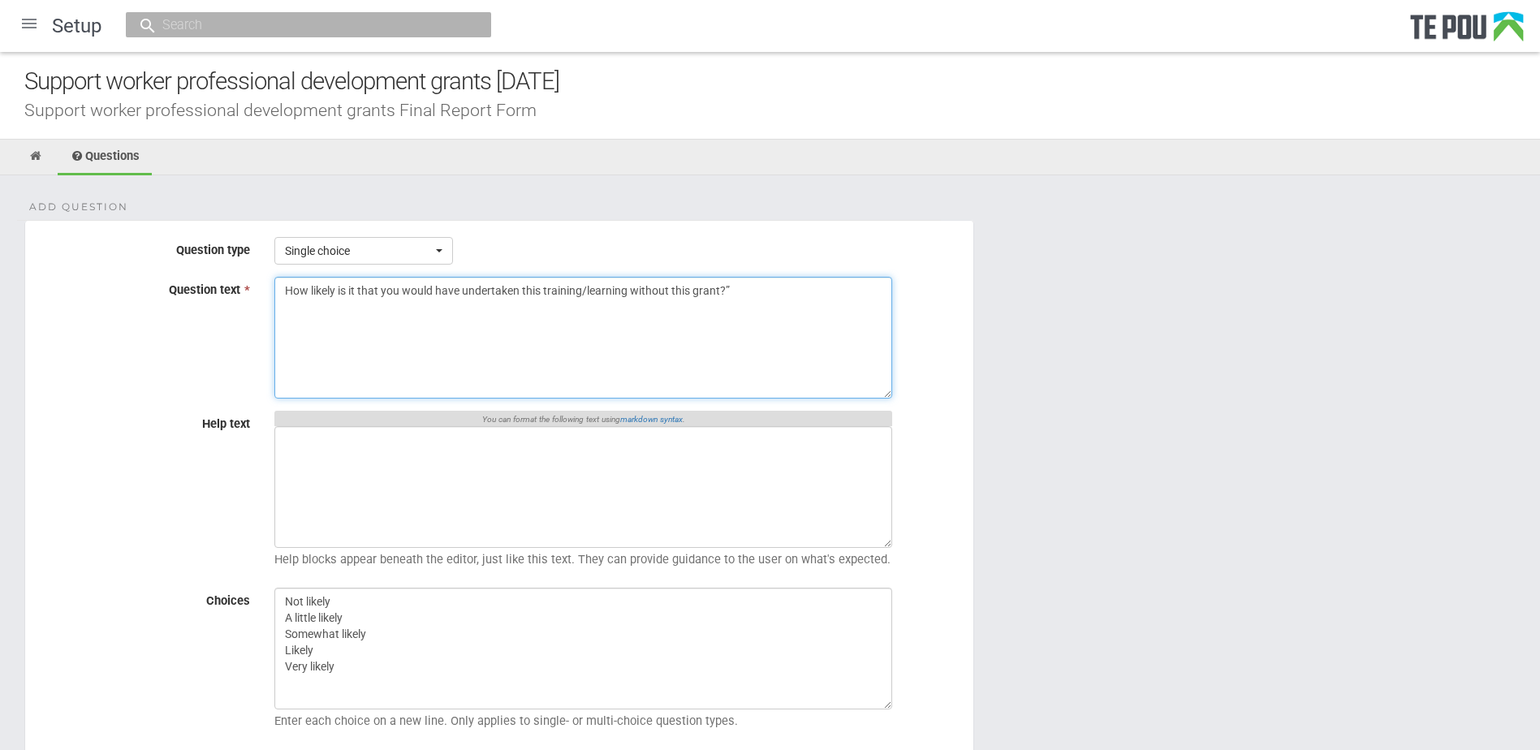
click at [771, 287] on textarea "How likely is it that you would have undertaken this training/learning without …" at bounding box center [583, 338] width 618 height 122
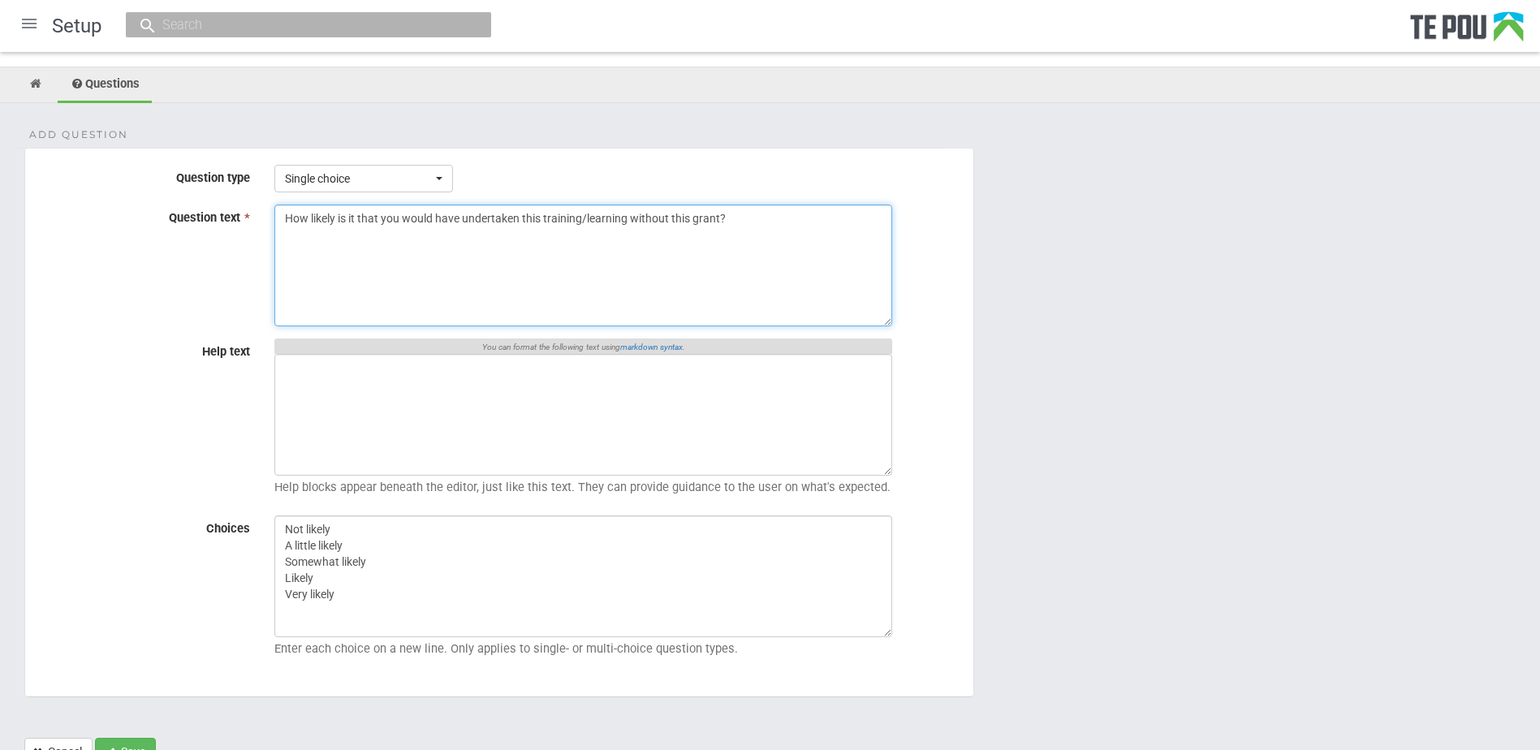
scroll to position [145, 0]
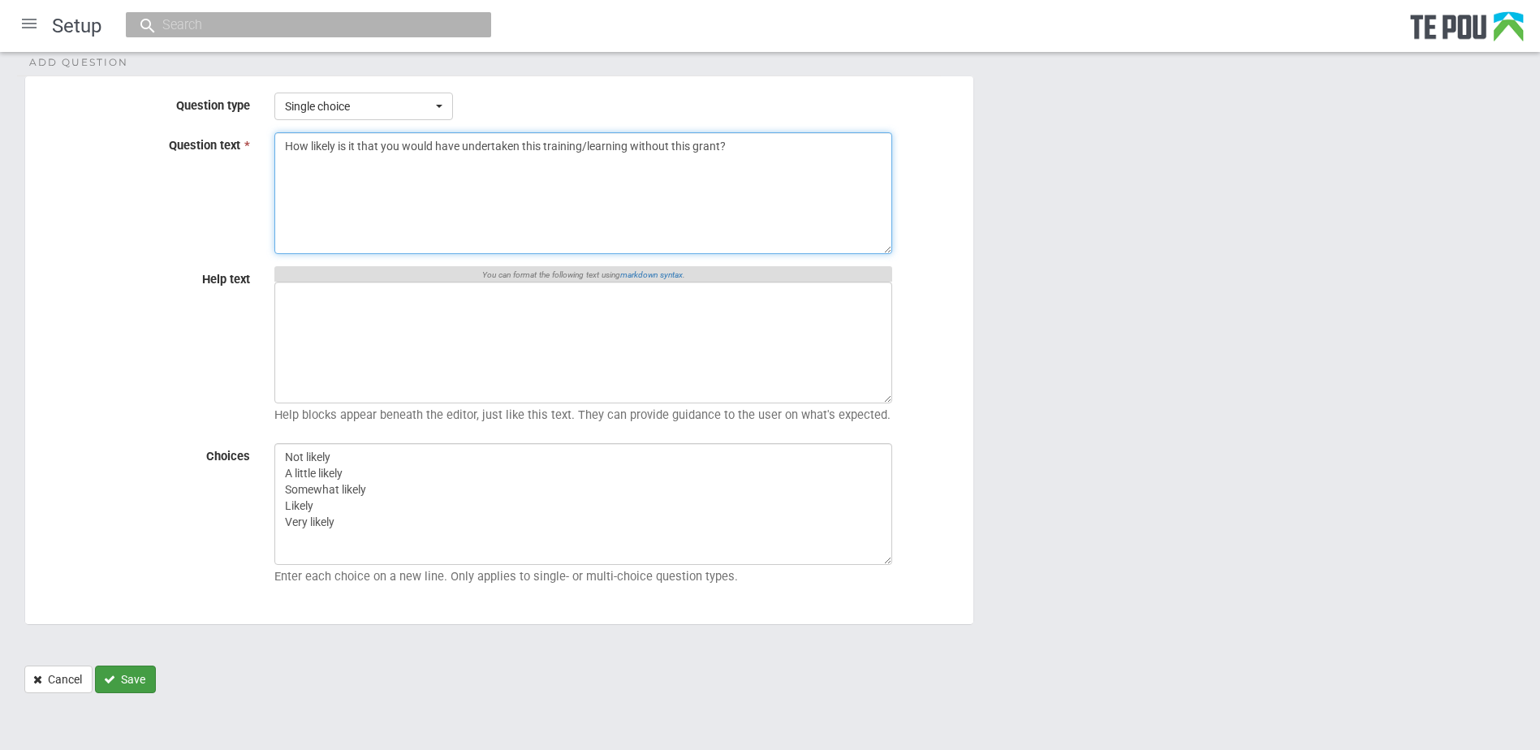
type textarea "How likely is it that you would have undertaken this training/learning without …"
click at [122, 672] on button "Save" at bounding box center [125, 680] width 61 height 28
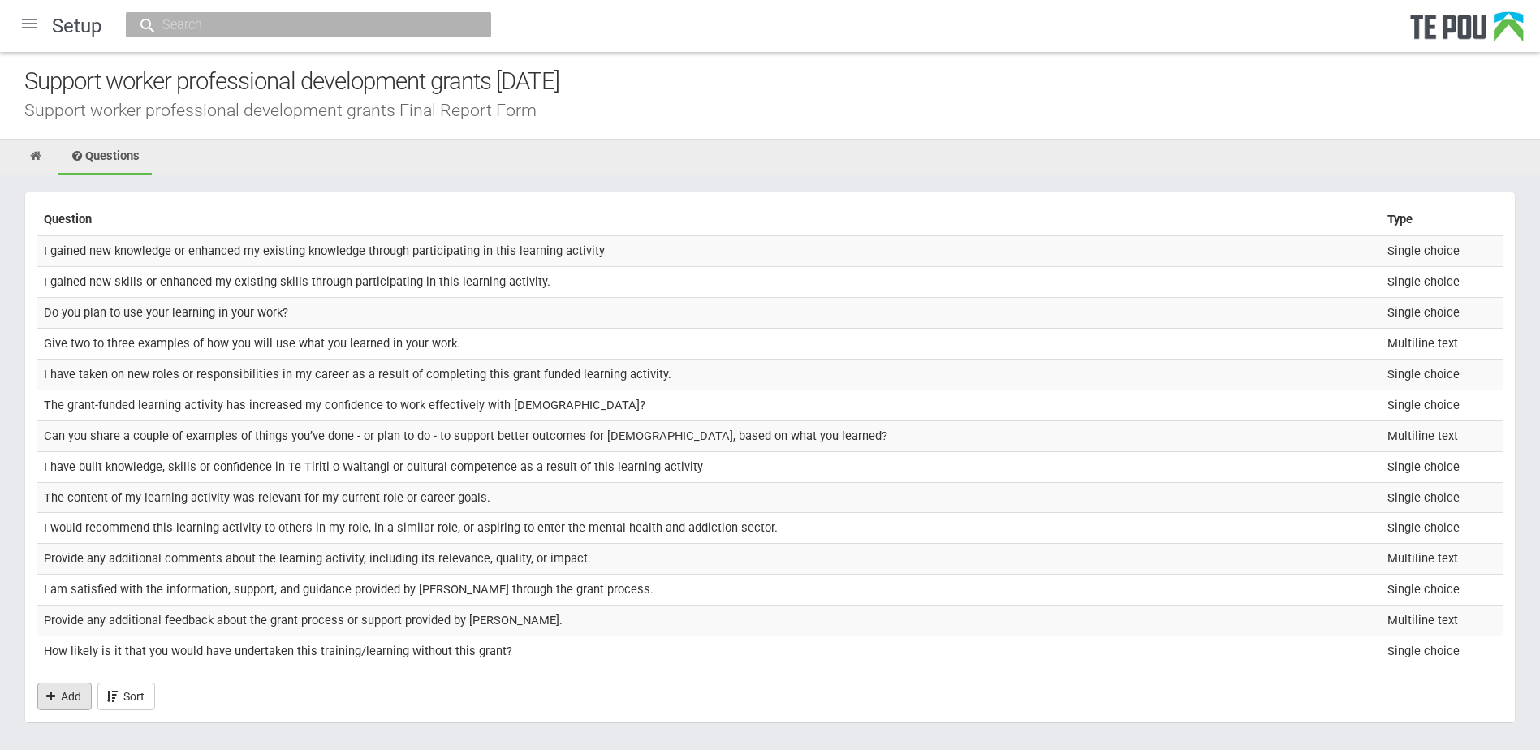
click at [46, 689] on link "Add" at bounding box center [64, 697] width 54 height 28
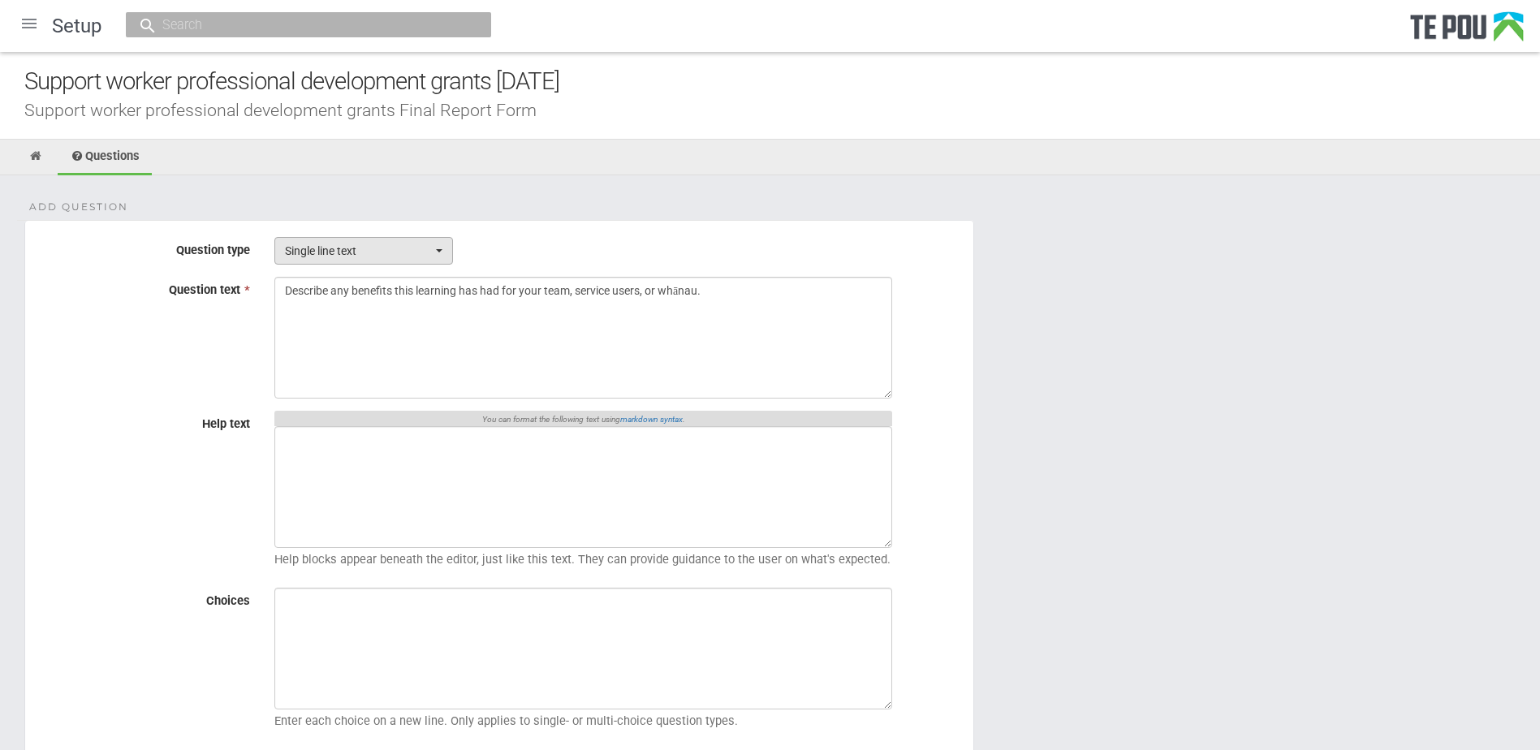
type textarea "Describe any benefits this learning has had for your team, service users, or wh…"
click at [350, 257] on span "Single line text" at bounding box center [358, 251] width 147 height 16
click at [335, 303] on span "Multiline text" at bounding box center [324, 303] width 64 height 16
select select "2"
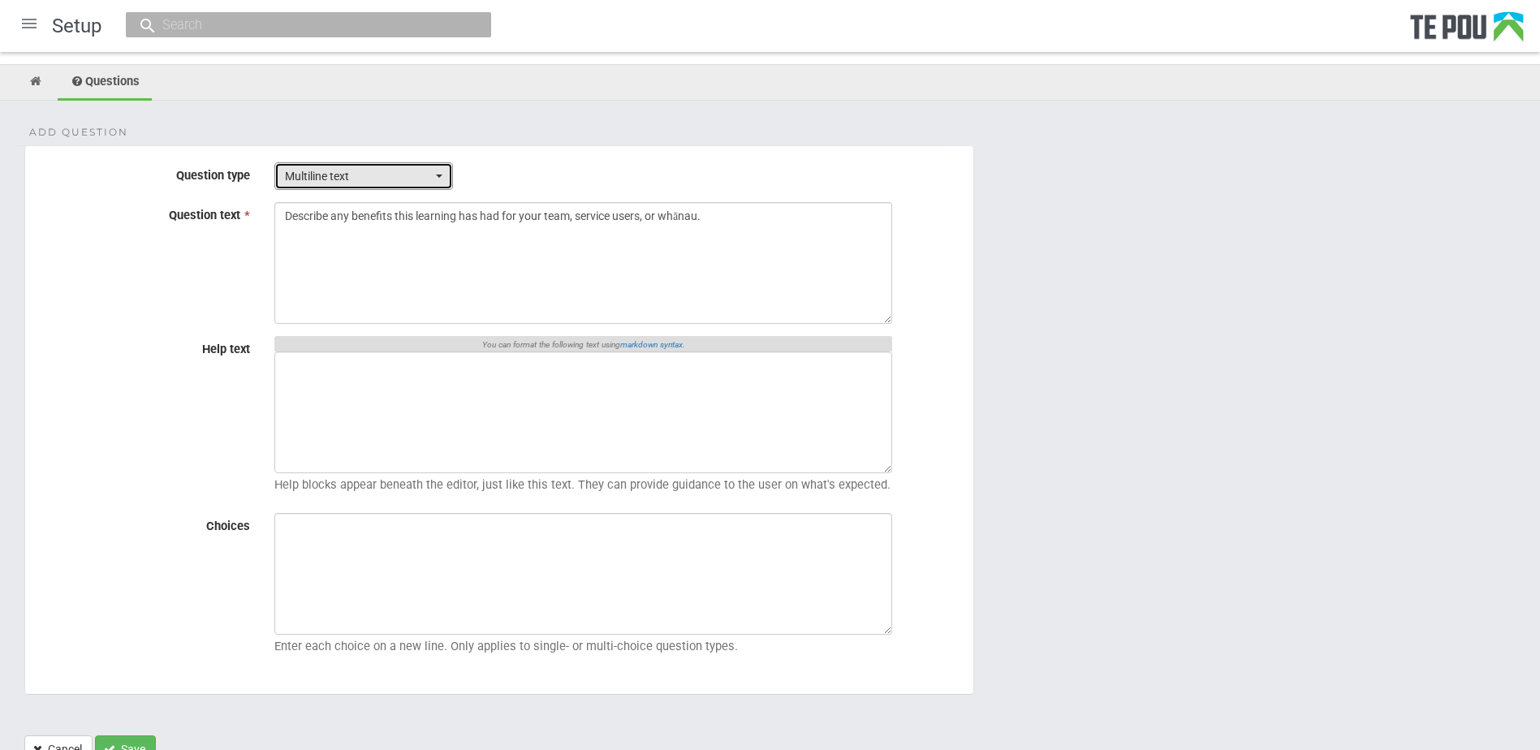
scroll to position [145, 0]
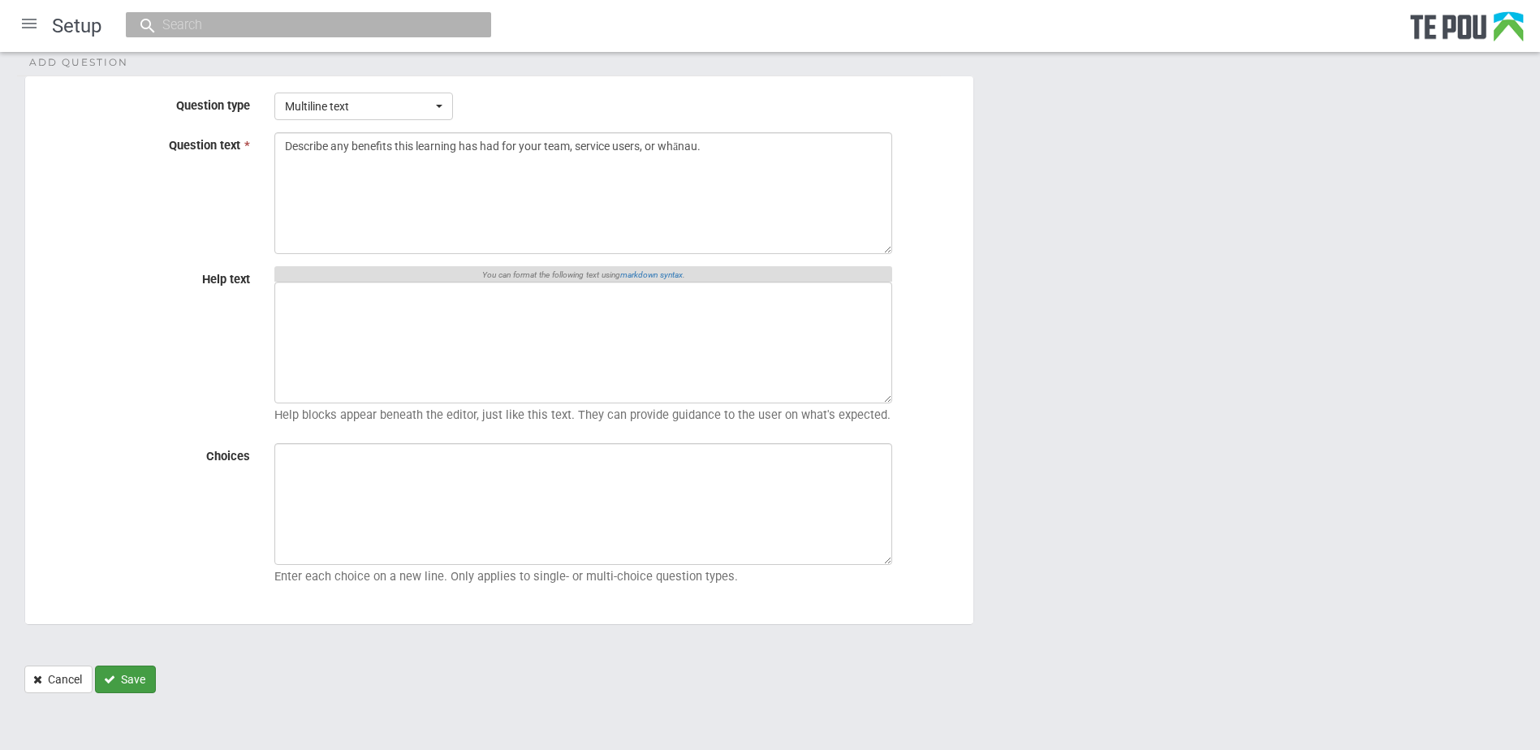
click at [126, 677] on button "Save" at bounding box center [125, 680] width 61 height 28
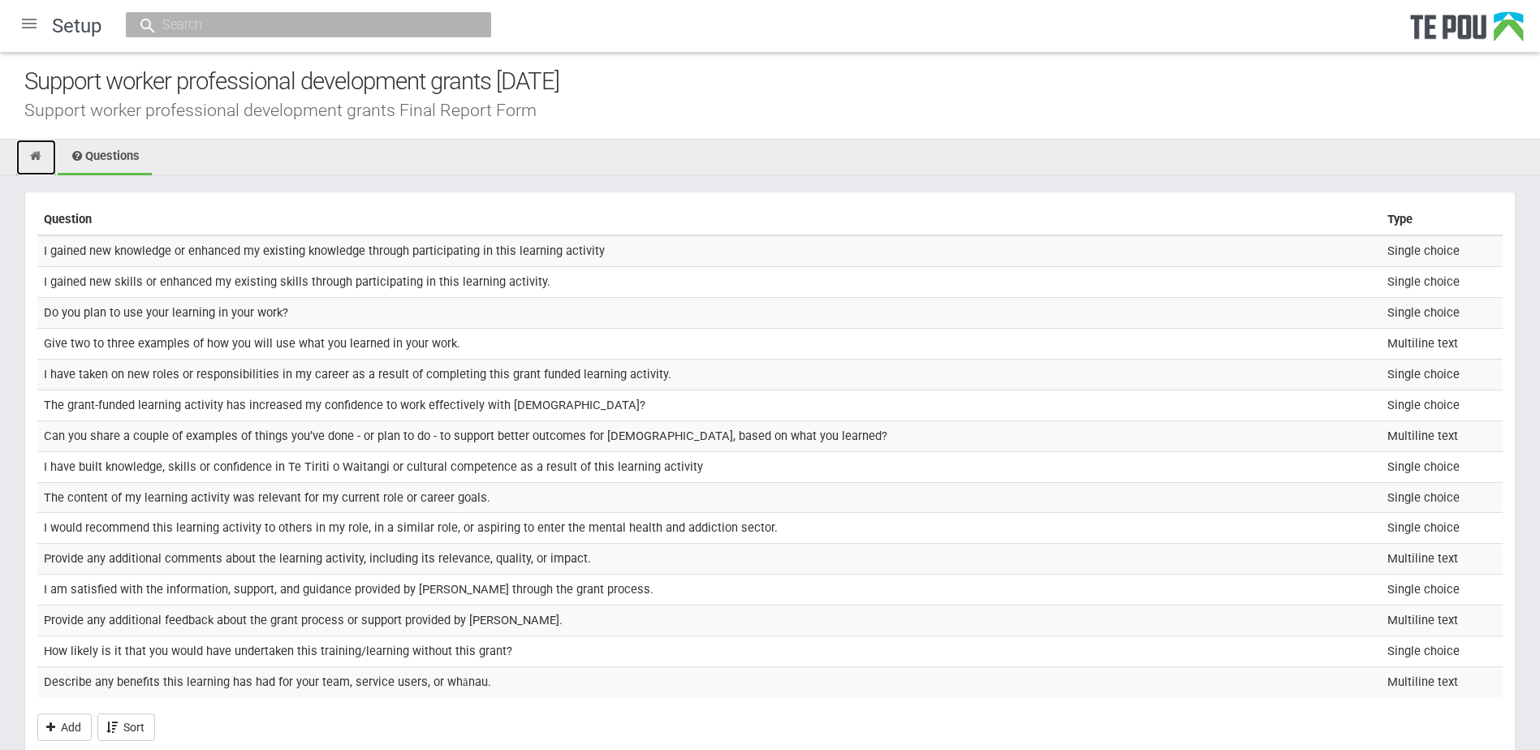
click at [40, 156] on icon at bounding box center [35, 156] width 15 height 12
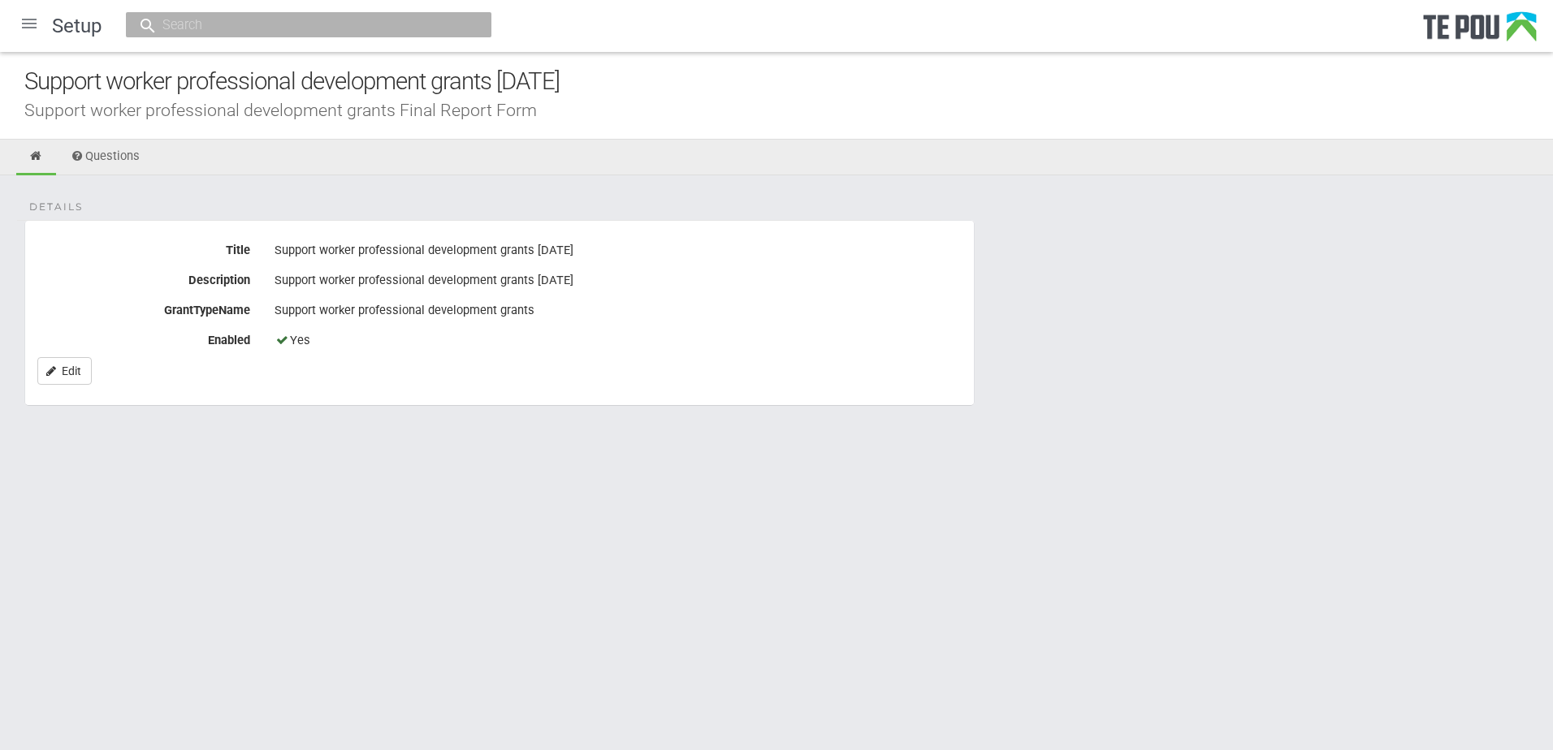
click at [30, 28] on div at bounding box center [29, 23] width 39 height 39
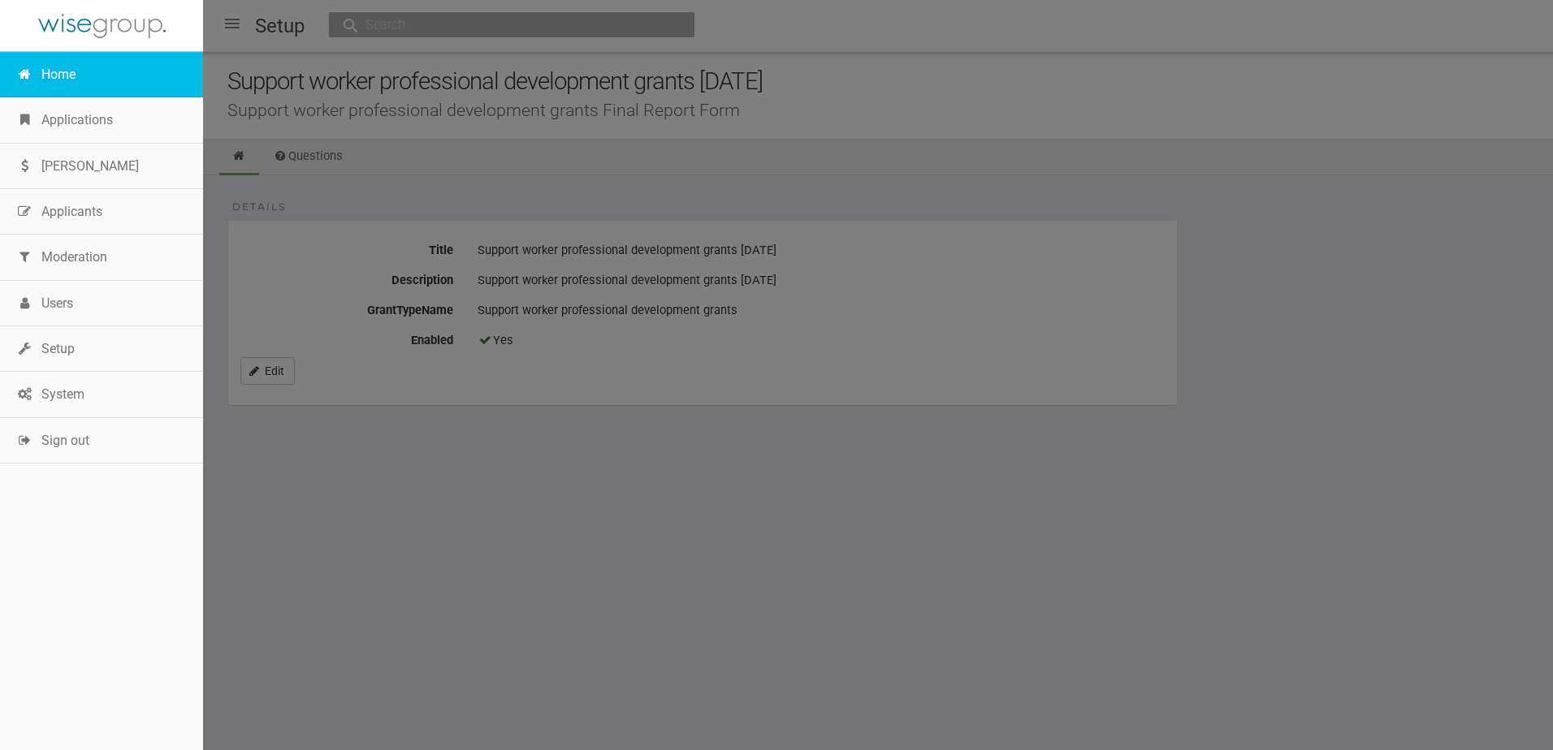
click at [30, 66] on link "Home" at bounding box center [101, 74] width 203 height 45
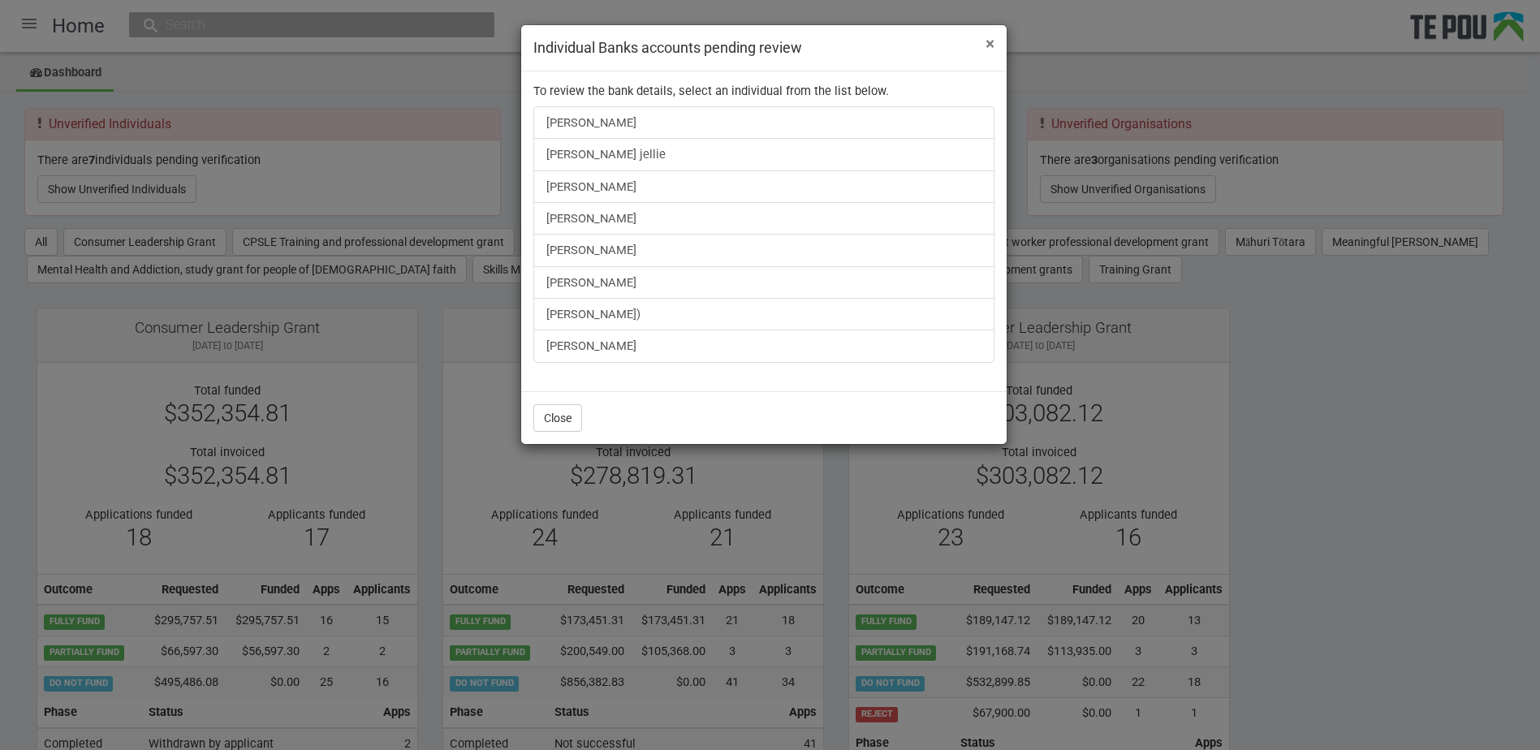
click at [992, 45] on span "×" at bounding box center [990, 43] width 9 height 19
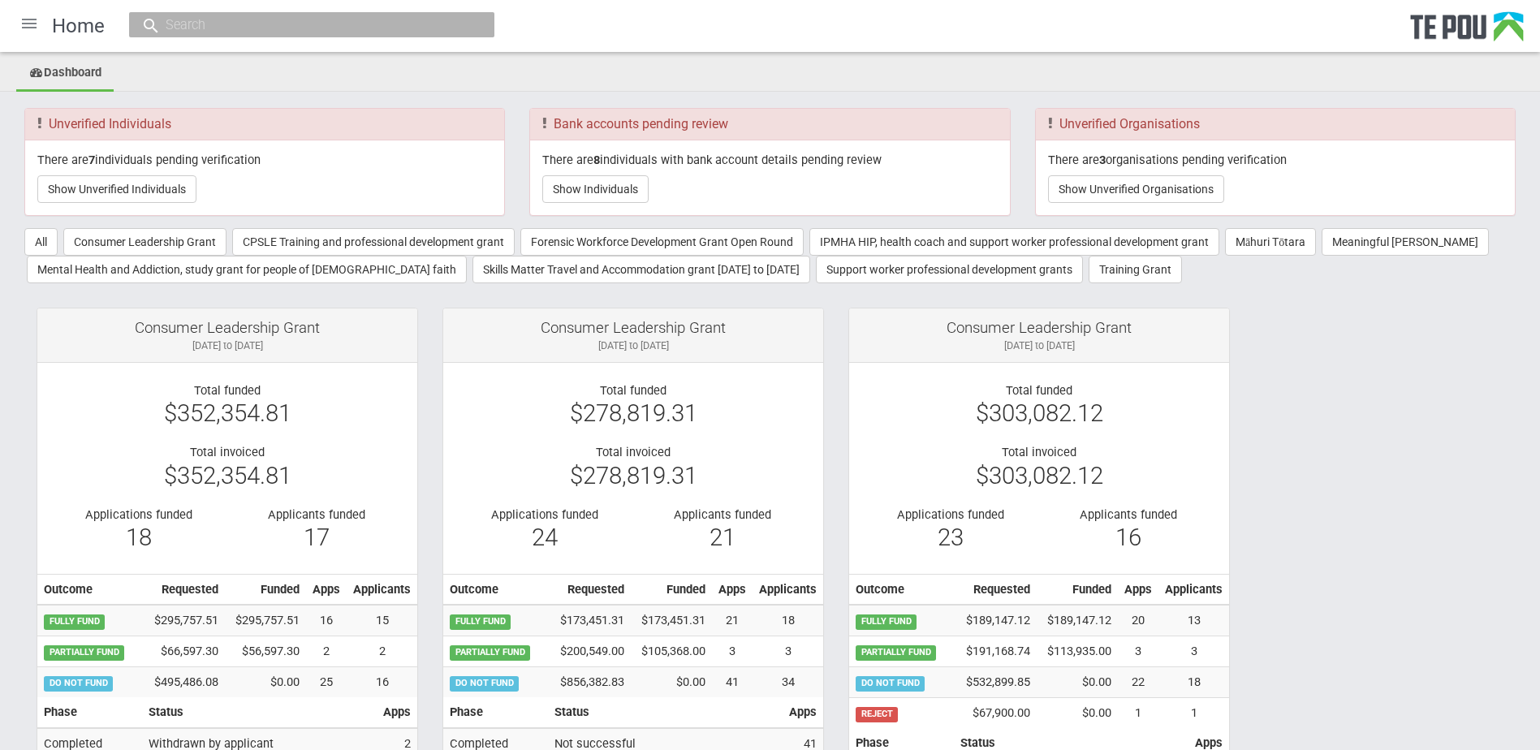
click at [908, 69] on ul "Dashboard" at bounding box center [770, 74] width 1540 height 36
click at [23, 24] on div at bounding box center [29, 23] width 39 height 39
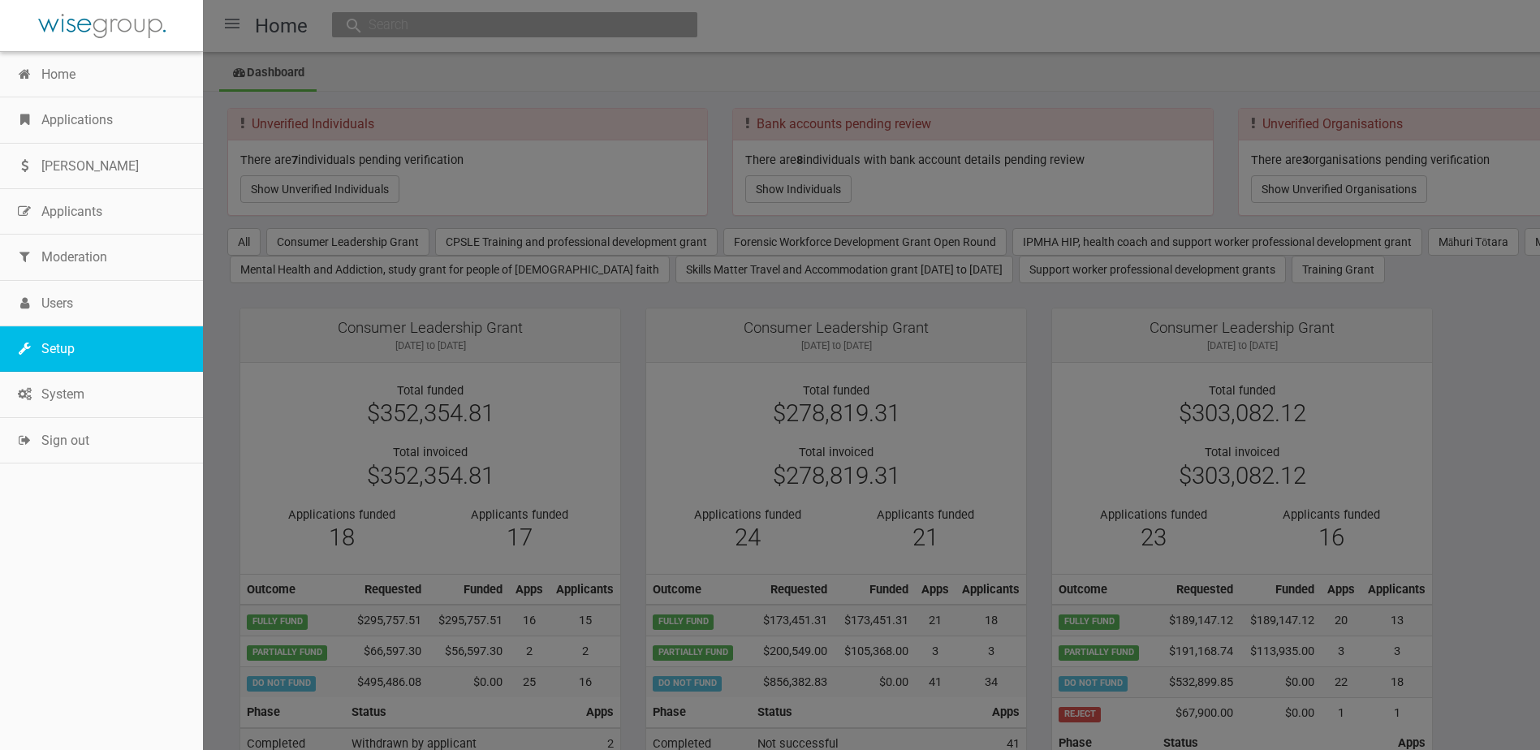
click at [90, 354] on link "Setup" at bounding box center [101, 348] width 203 height 45
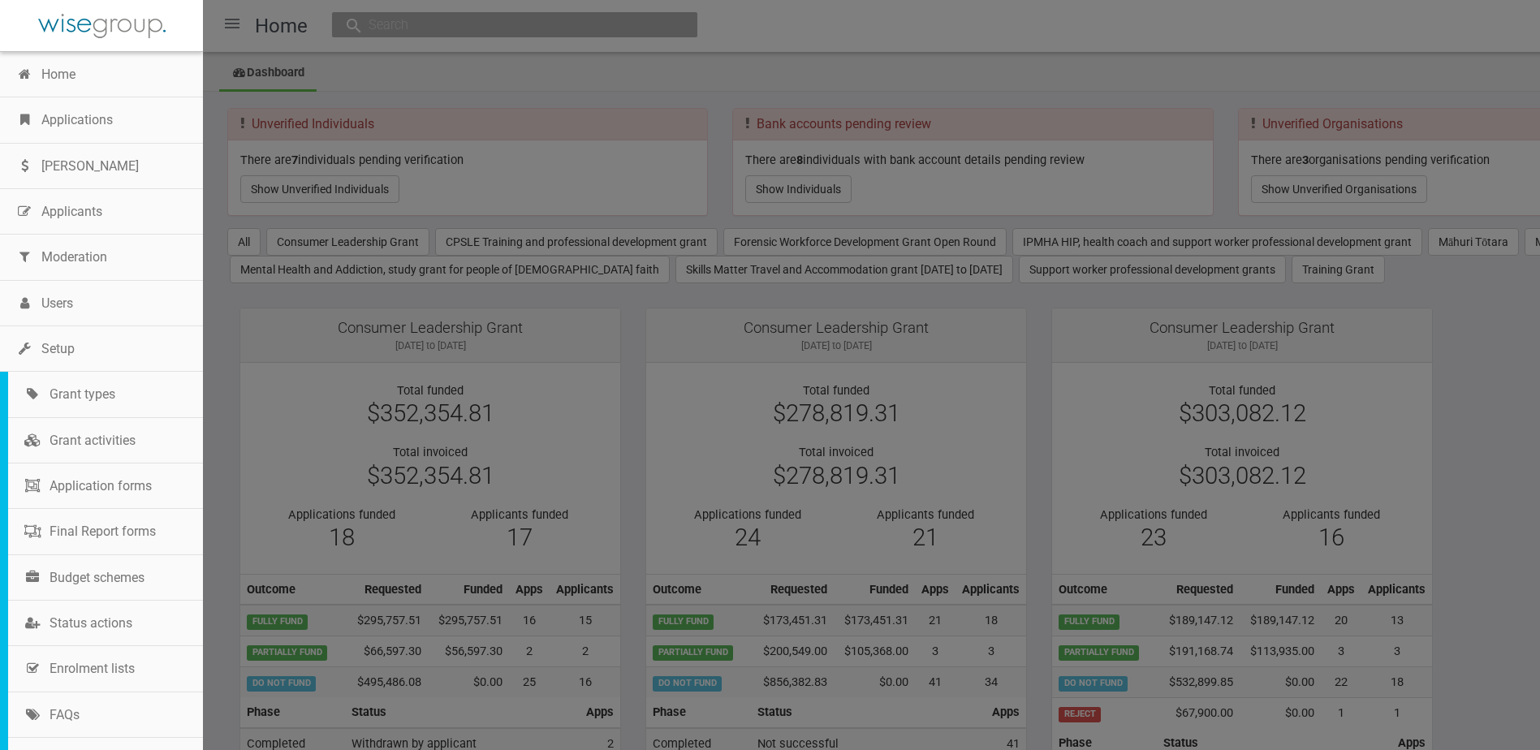
click at [497, 240] on div at bounding box center [770, 375] width 1540 height 750
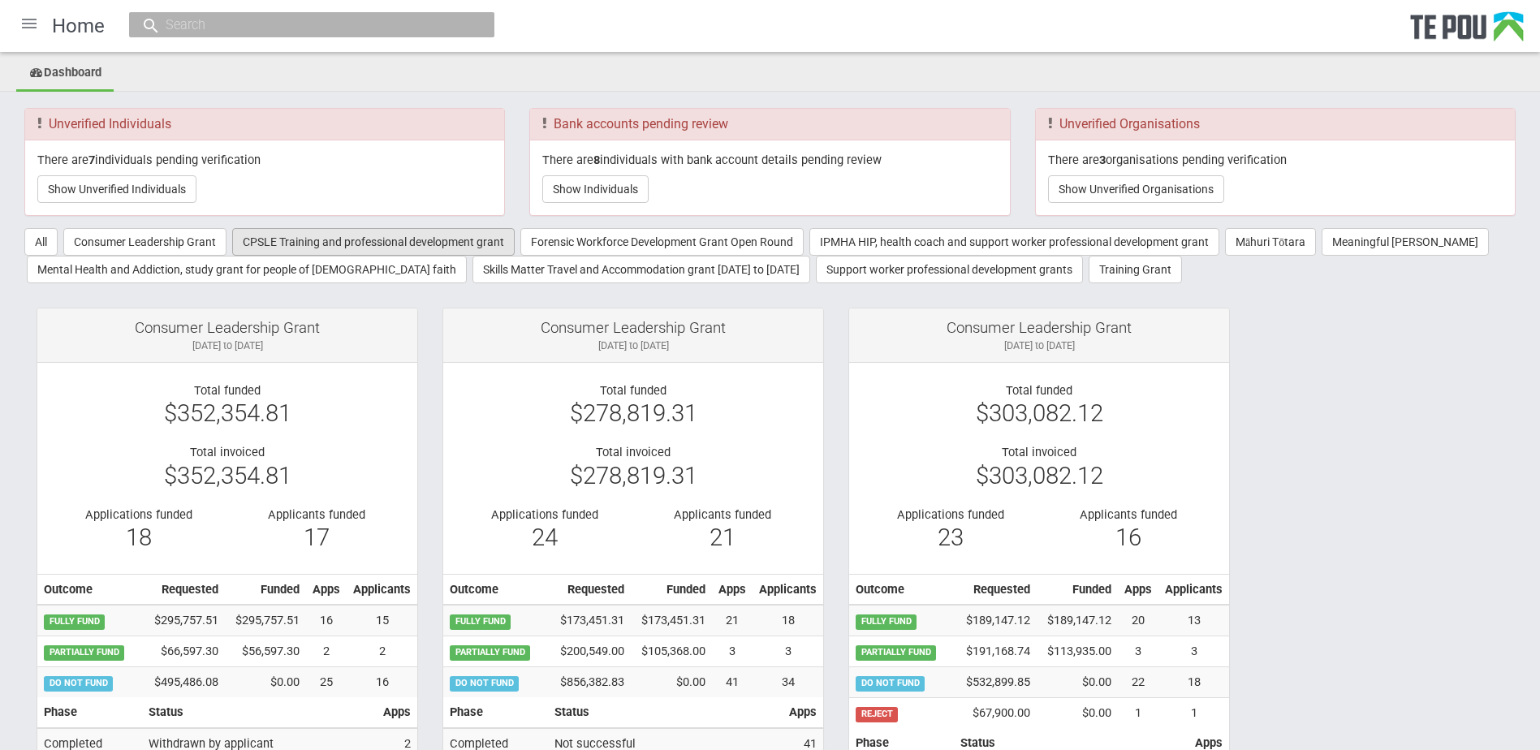
click at [477, 240] on button "CPSLE Training and professional development grant" at bounding box center [373, 242] width 283 height 28
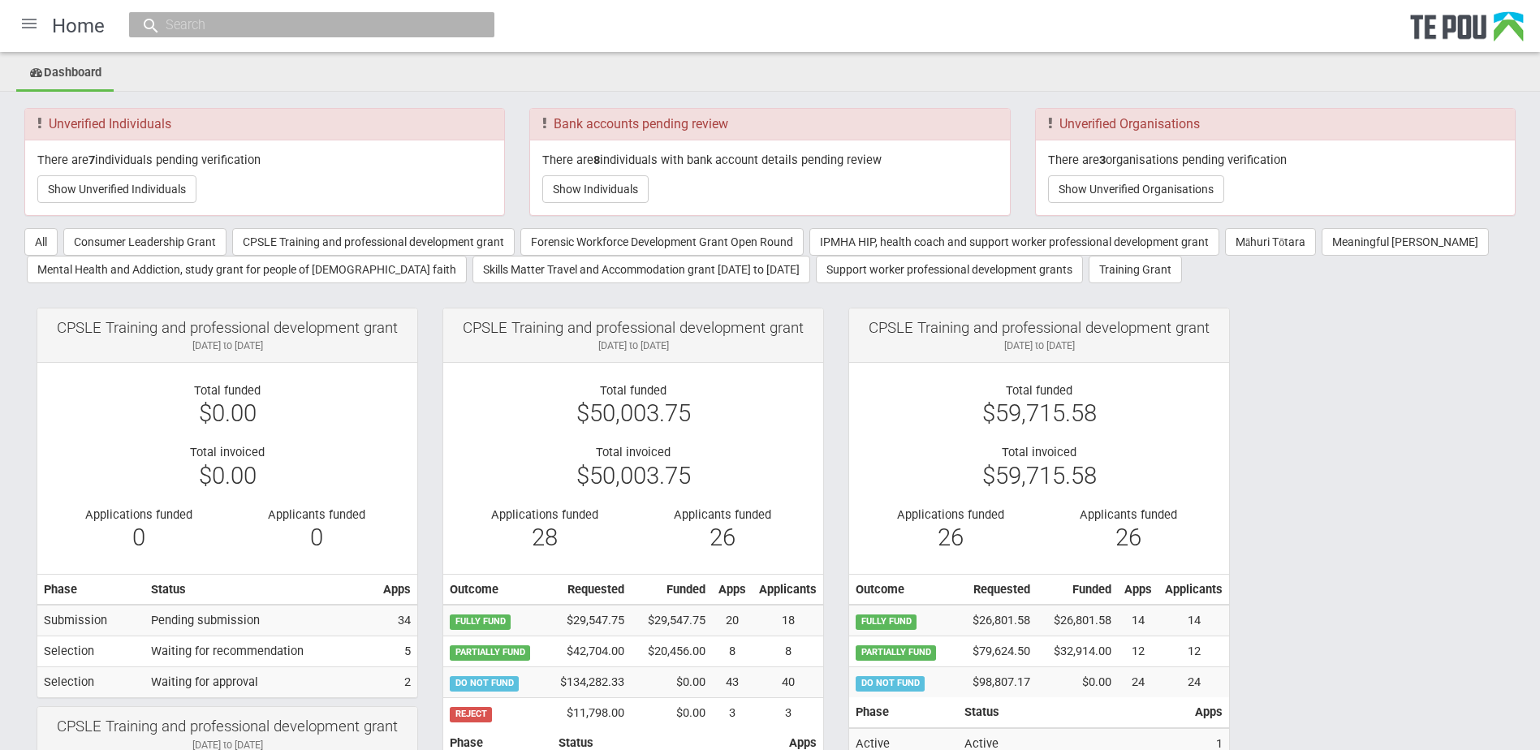
click at [23, 22] on div at bounding box center [29, 23] width 39 height 39
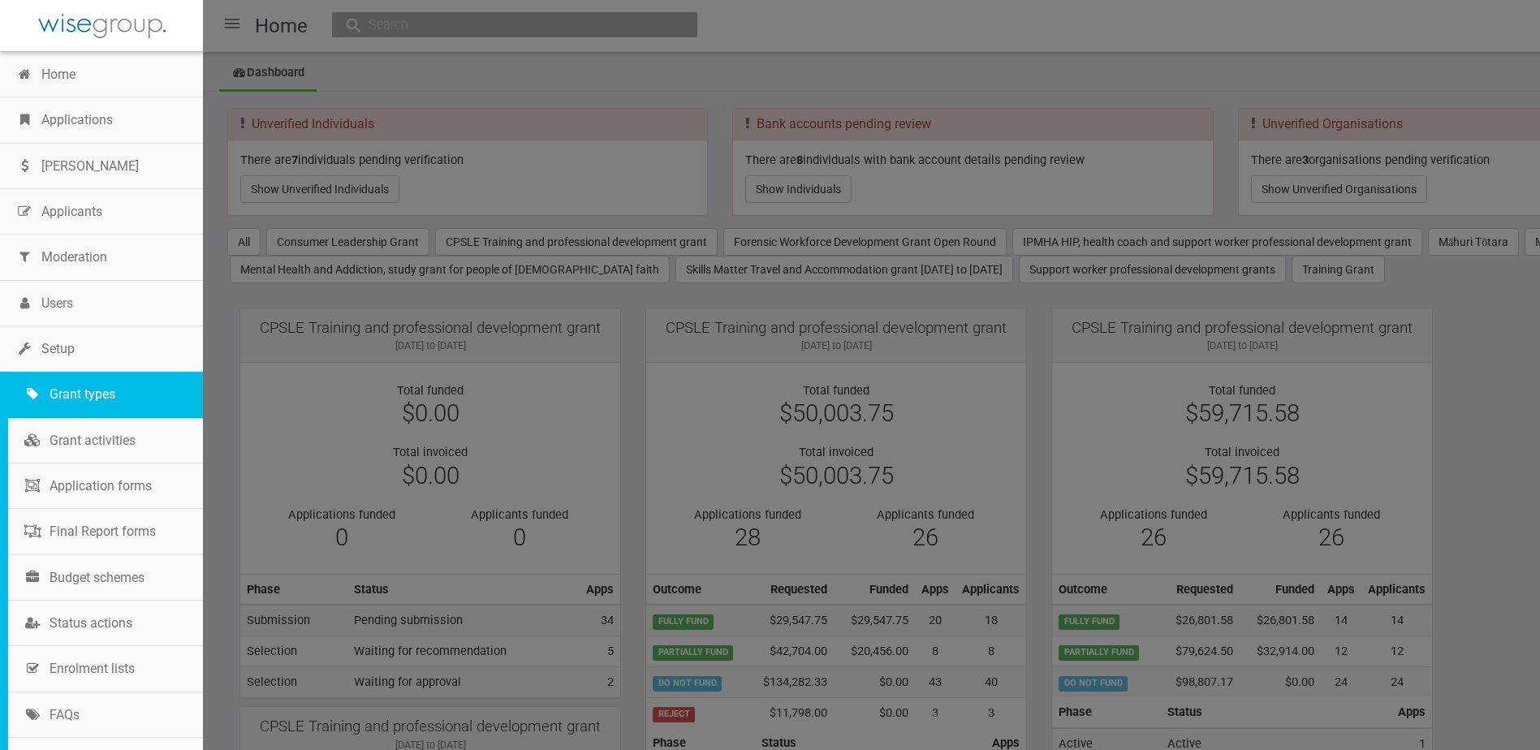
click at [101, 378] on link "Grant types" at bounding box center [105, 394] width 195 height 45
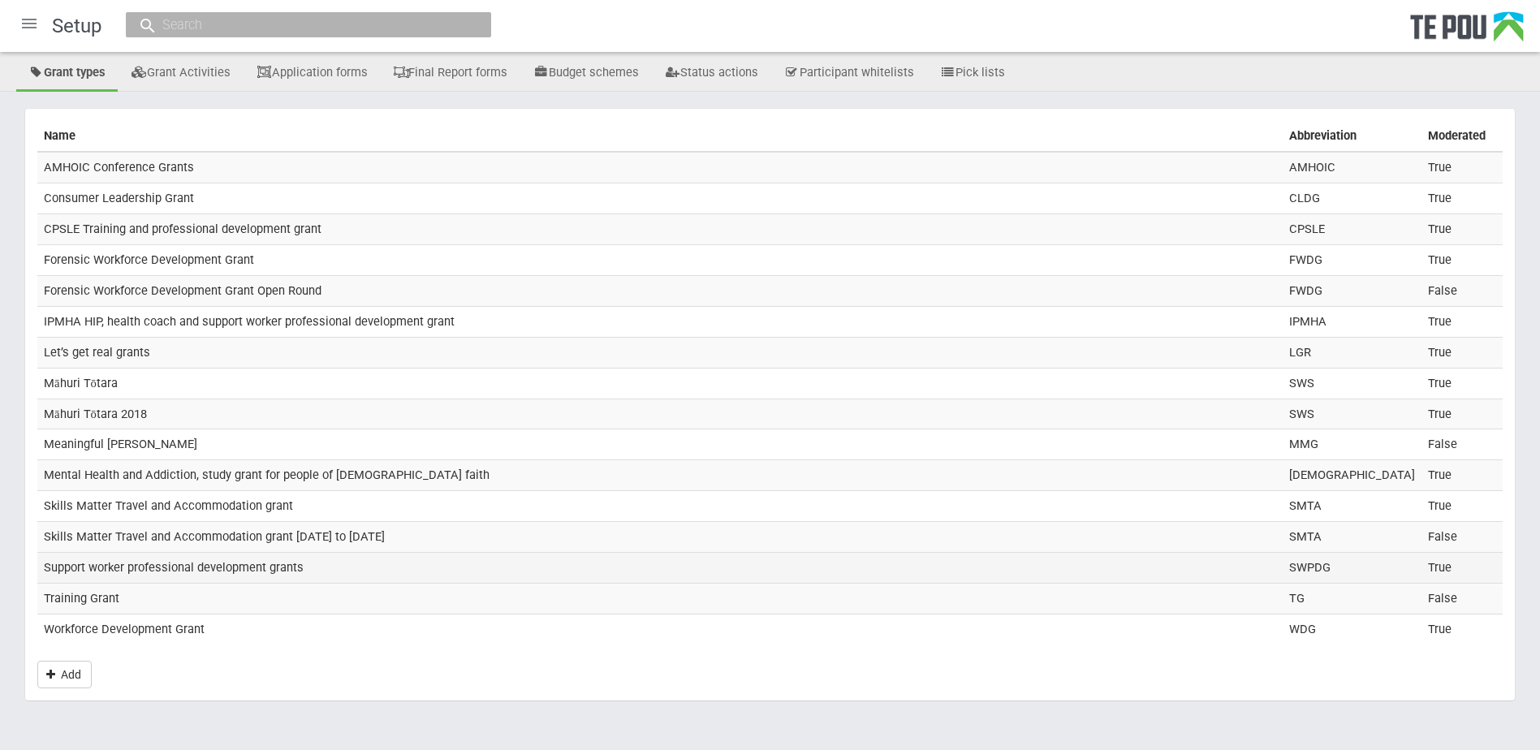
click at [116, 571] on td "Support worker professional development grants" at bounding box center [660, 568] width 1246 height 31
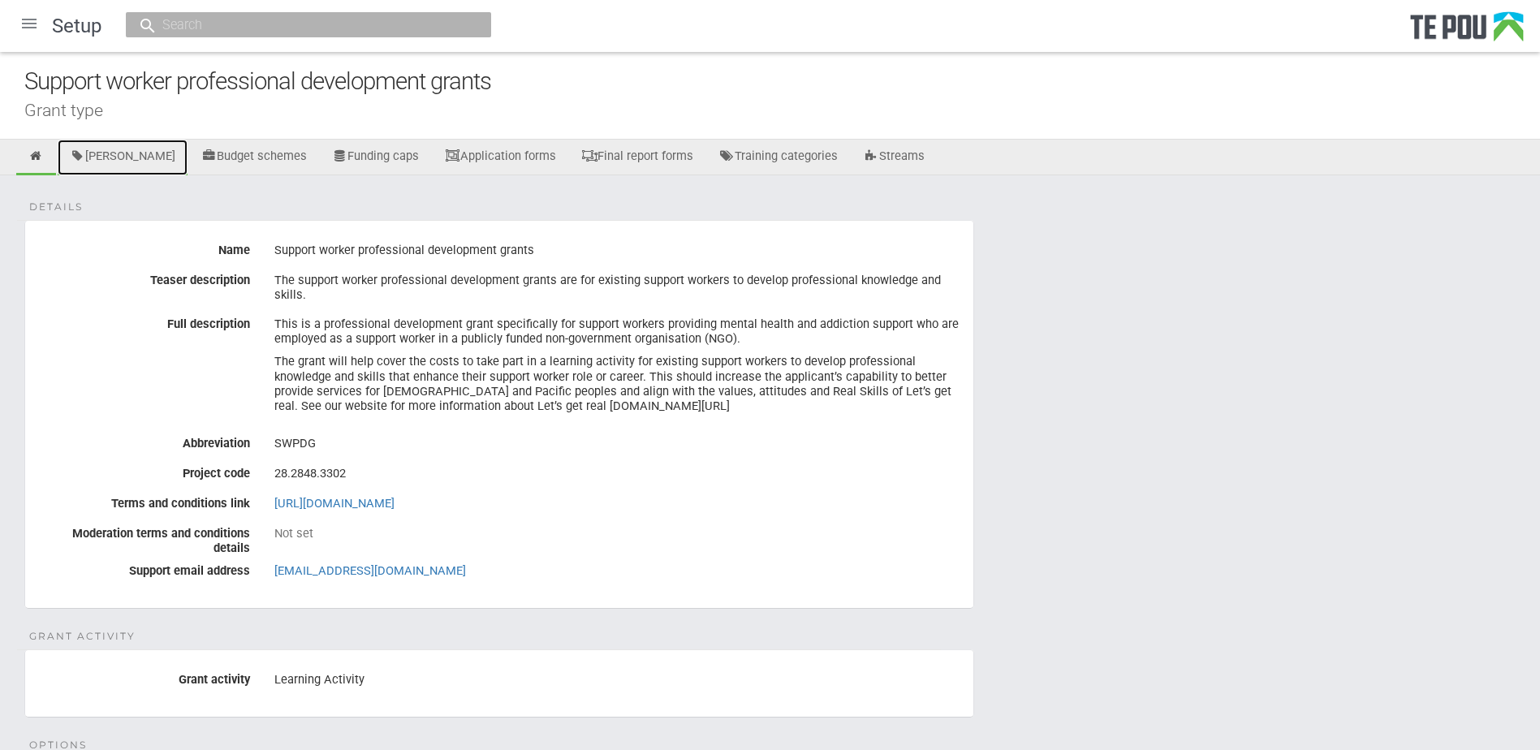
click at [107, 167] on link "[PERSON_NAME]" at bounding box center [123, 158] width 130 height 36
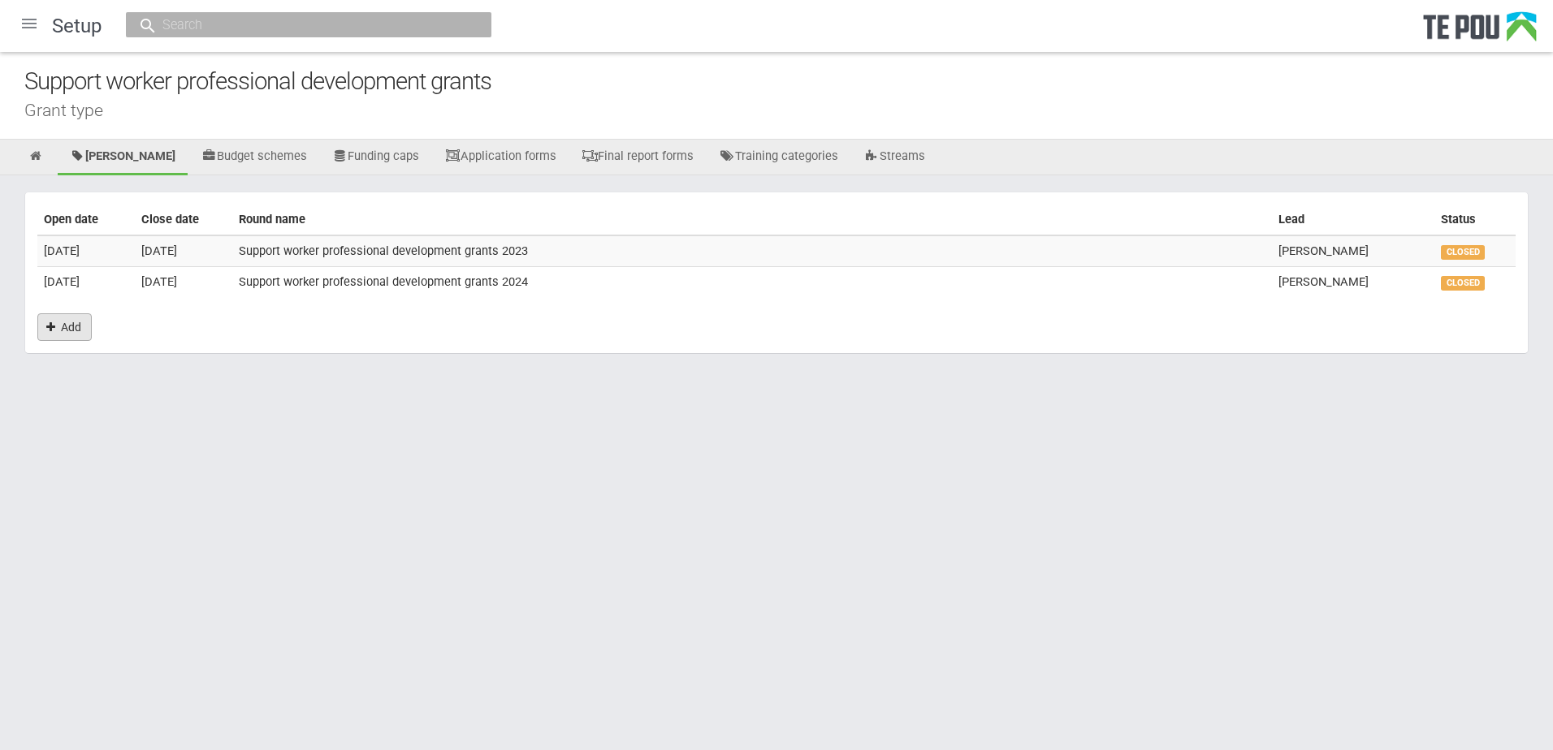
click at [66, 322] on link "Add" at bounding box center [64, 327] width 54 height 28
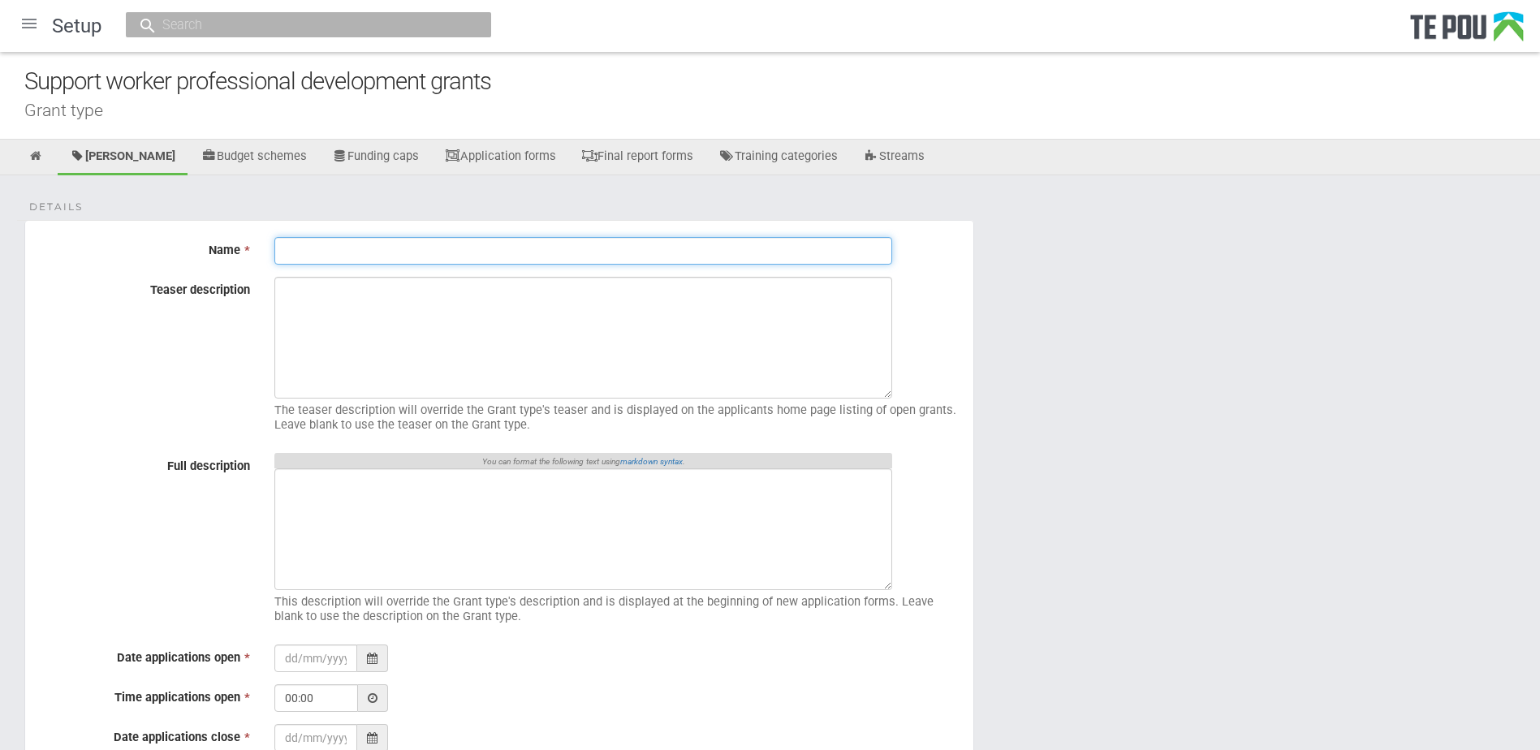
click at [419, 242] on input "Name *" at bounding box center [583, 251] width 618 height 28
paste input "Describe any benefits this learning has had for your team, service users, or wh…"
click at [651, 255] on input "Describe any benefits this learning has had for your team, service users, or wh…" at bounding box center [583, 251] width 618 height 28
click at [650, 255] on input "Describe any benefits this learning has had for your team, service users, or wh…" at bounding box center [583, 251] width 618 height 28
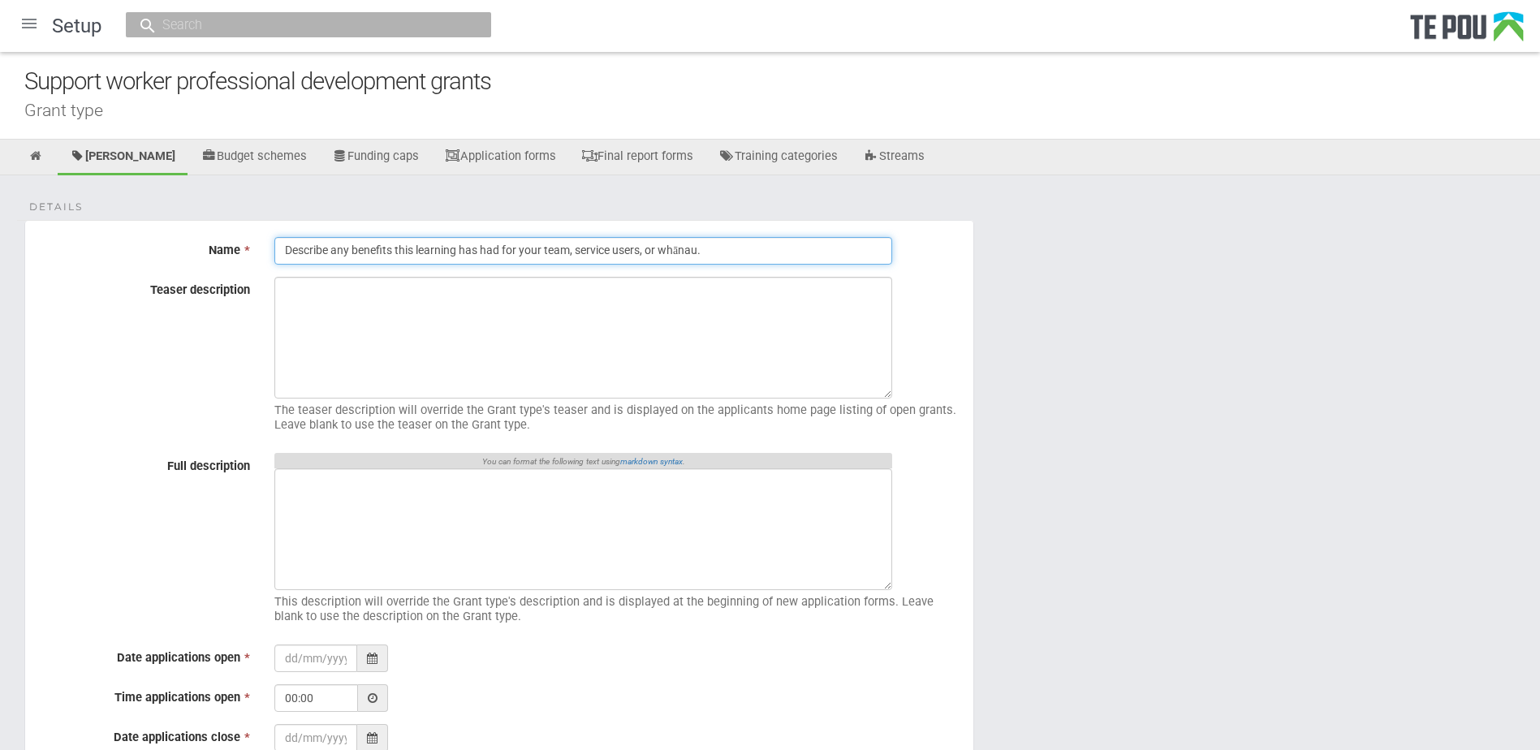
paste input "Support work professional development grants"
type input "Support work professional development grants [DATE]"
click at [649, 337] on textarea "Teaser description" at bounding box center [583, 338] width 618 height 122
paste textarea "The support work professional development grants are for existing support worke…"
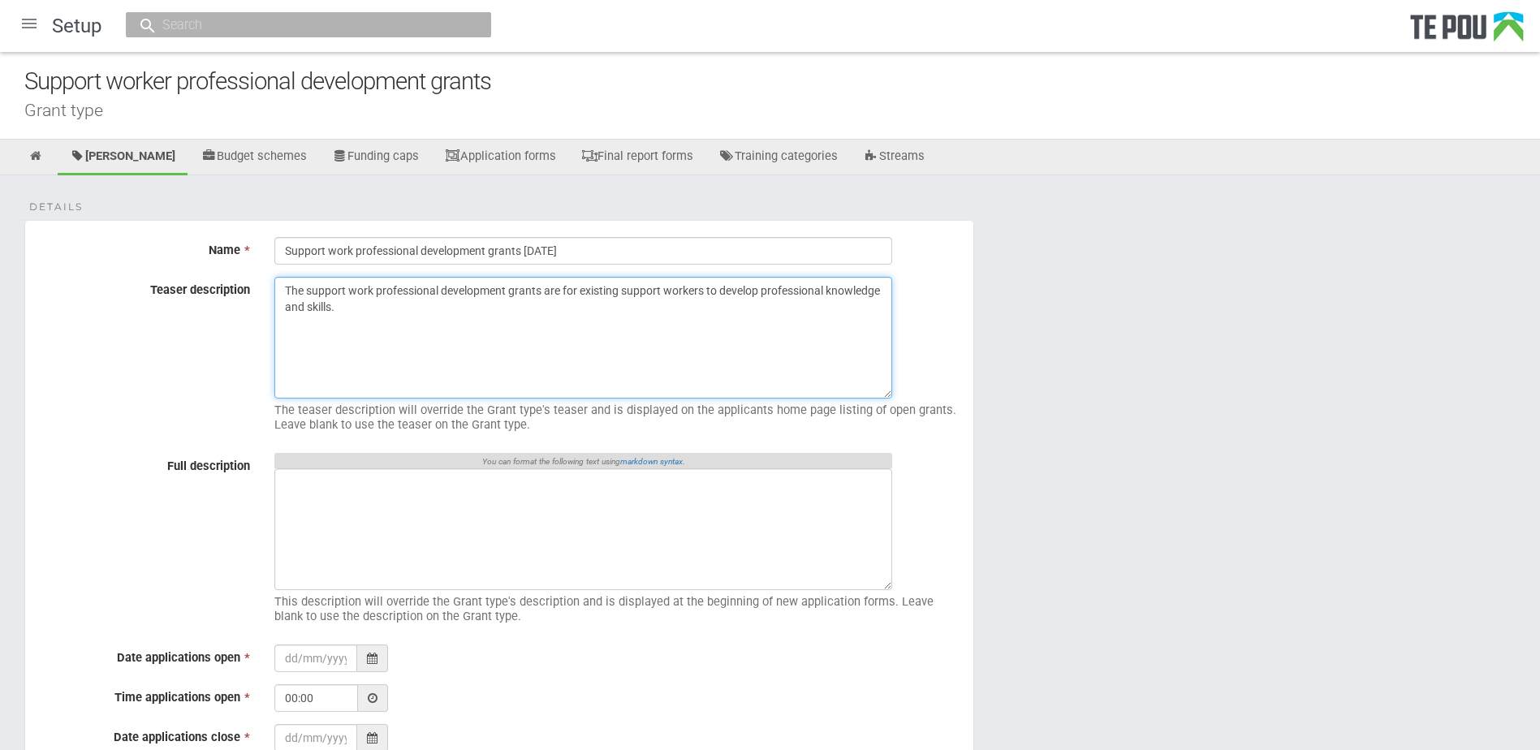
type textarea "The support work professional development grants are for existing support worke…"
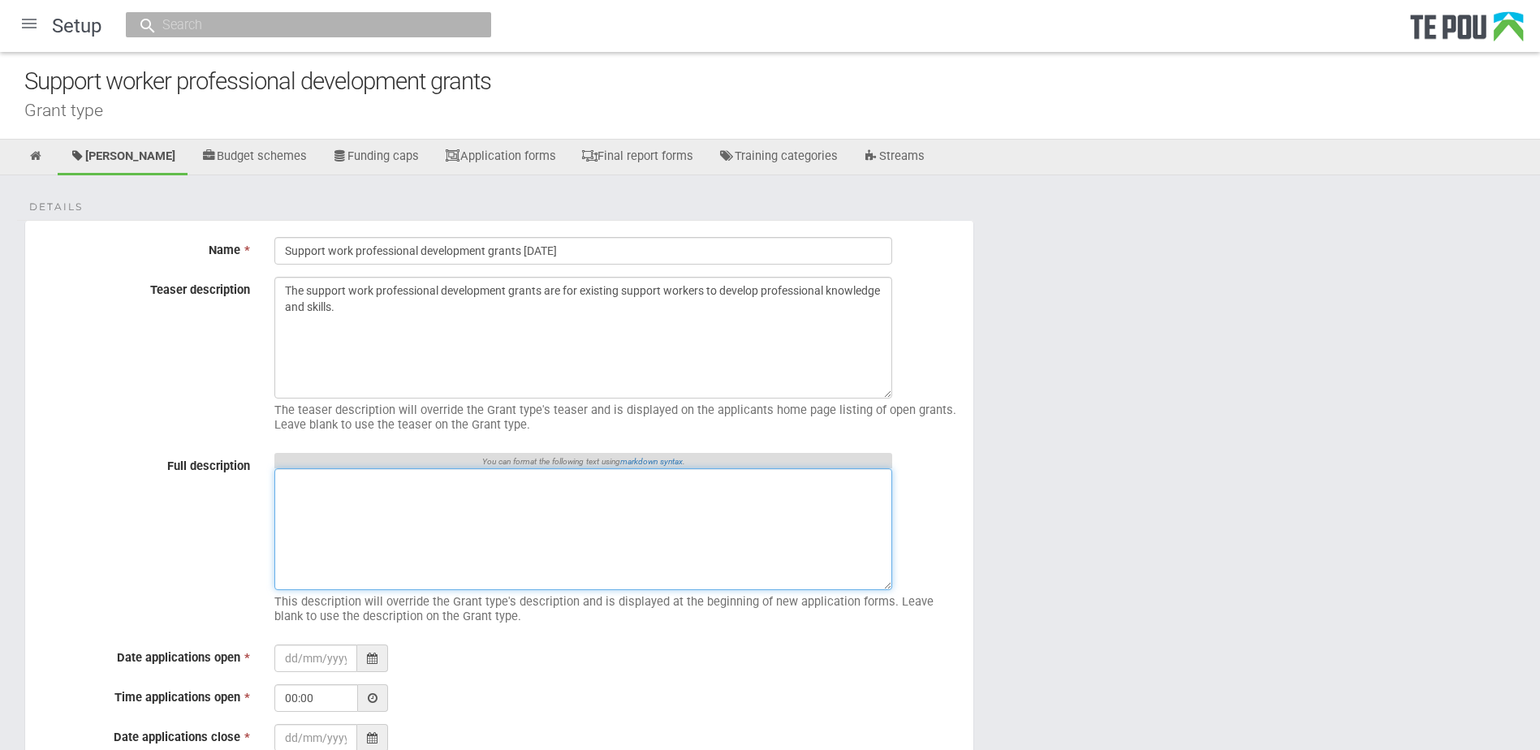
click at [386, 504] on textarea "Full description" at bounding box center [583, 530] width 618 height 122
paste textarea "This is a professional development grant specifically for support workers provi…"
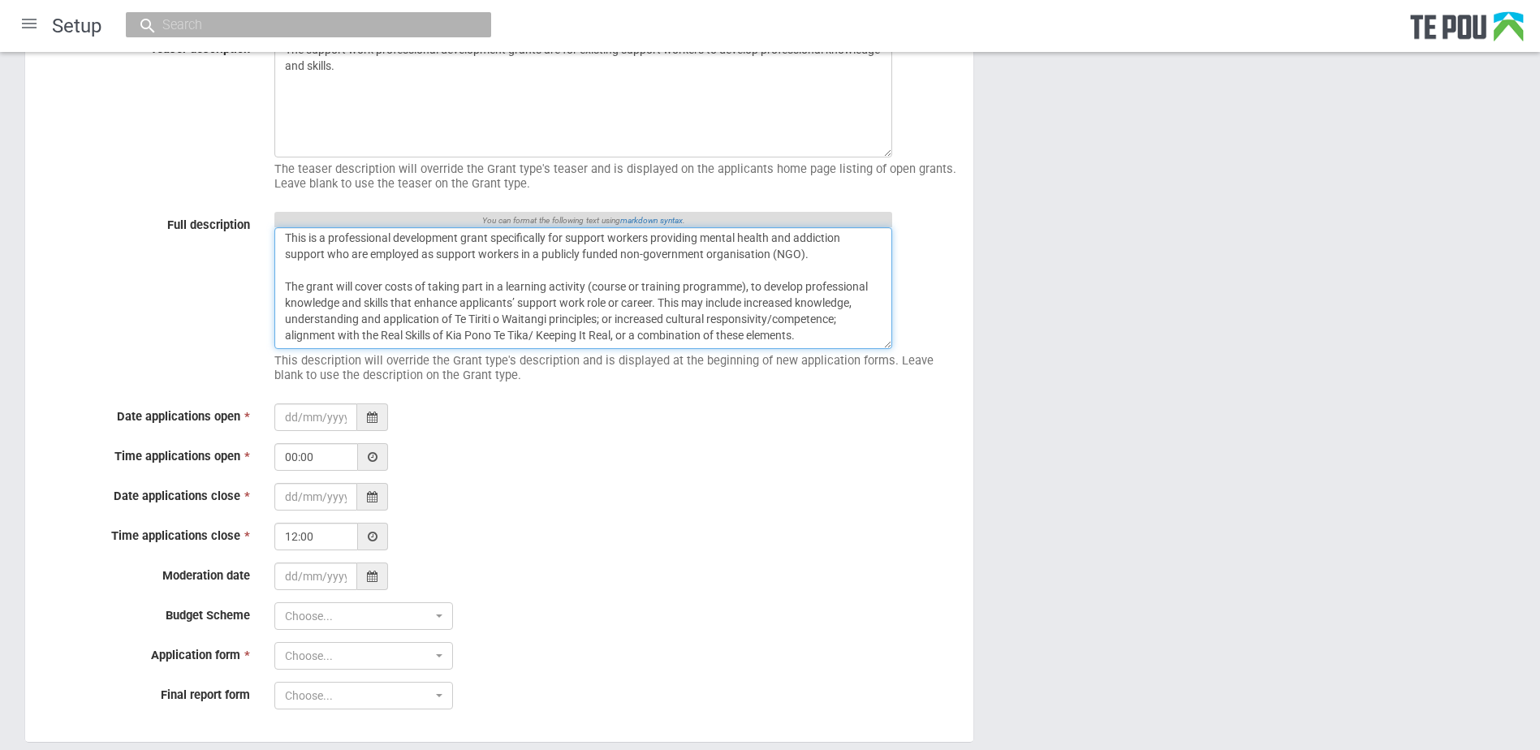
scroll to position [244, 0]
type textarea "This is a professional development grant specifically for support workers provi…"
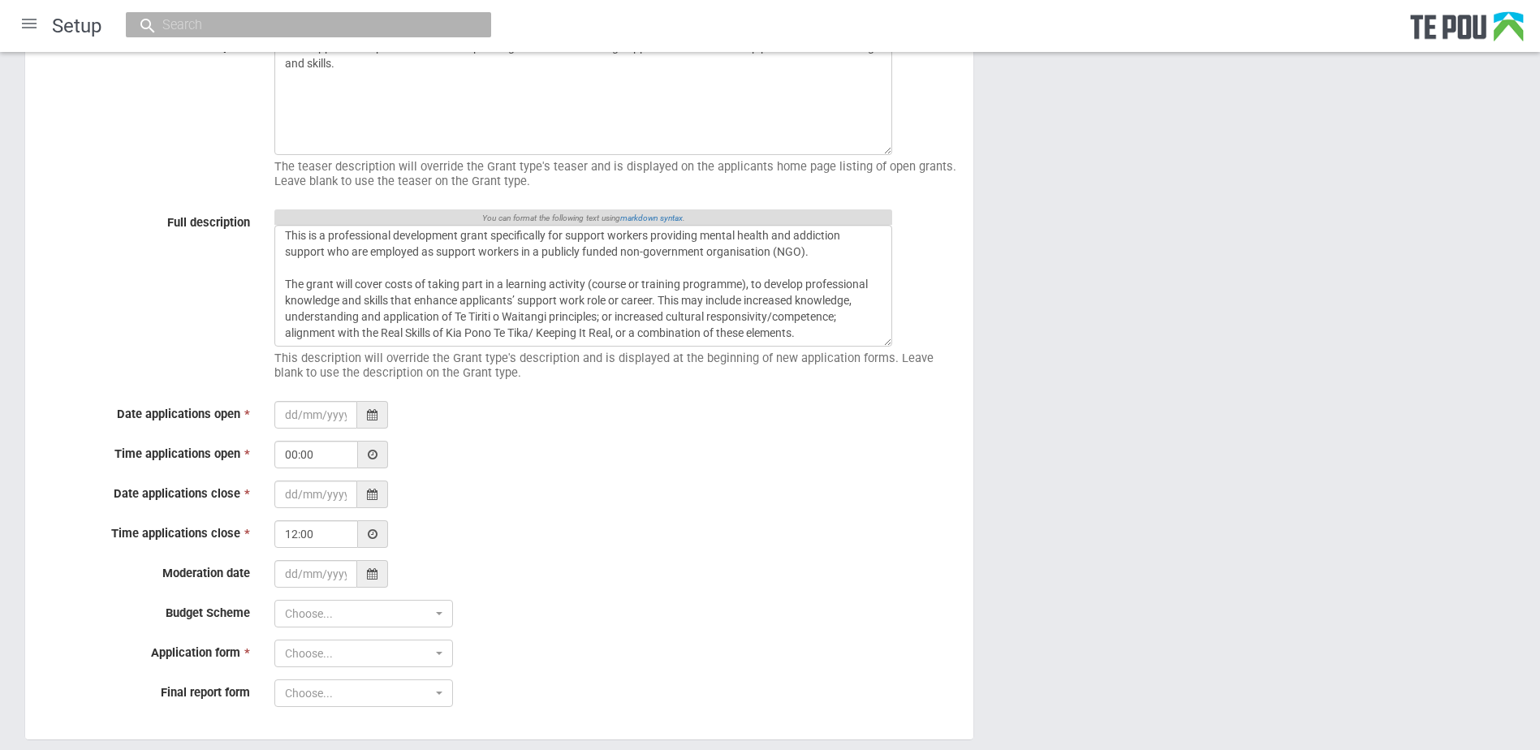
click at [363, 412] on div at bounding box center [372, 415] width 31 height 28
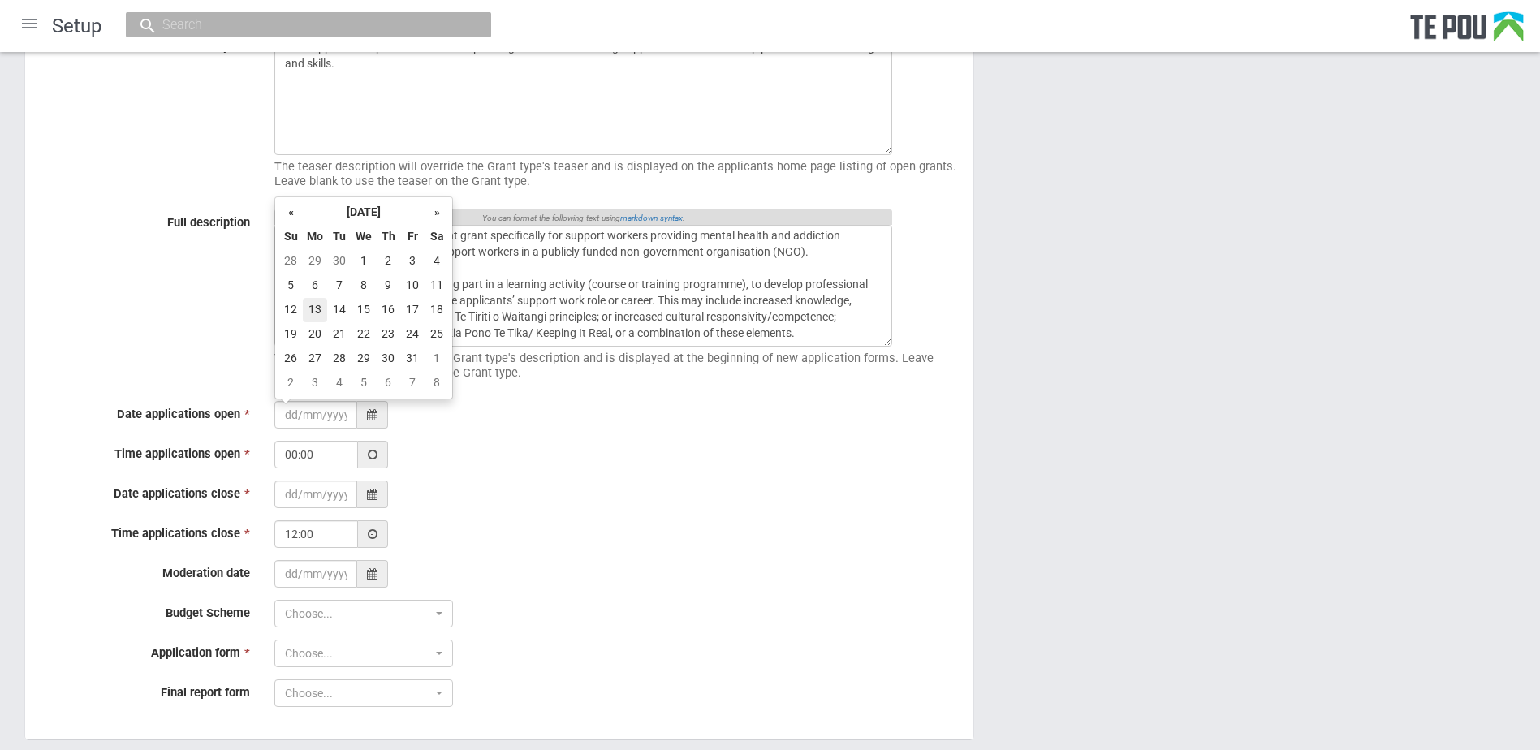
click at [316, 304] on td "13" at bounding box center [315, 310] width 24 height 24
type input "13/10/2025"
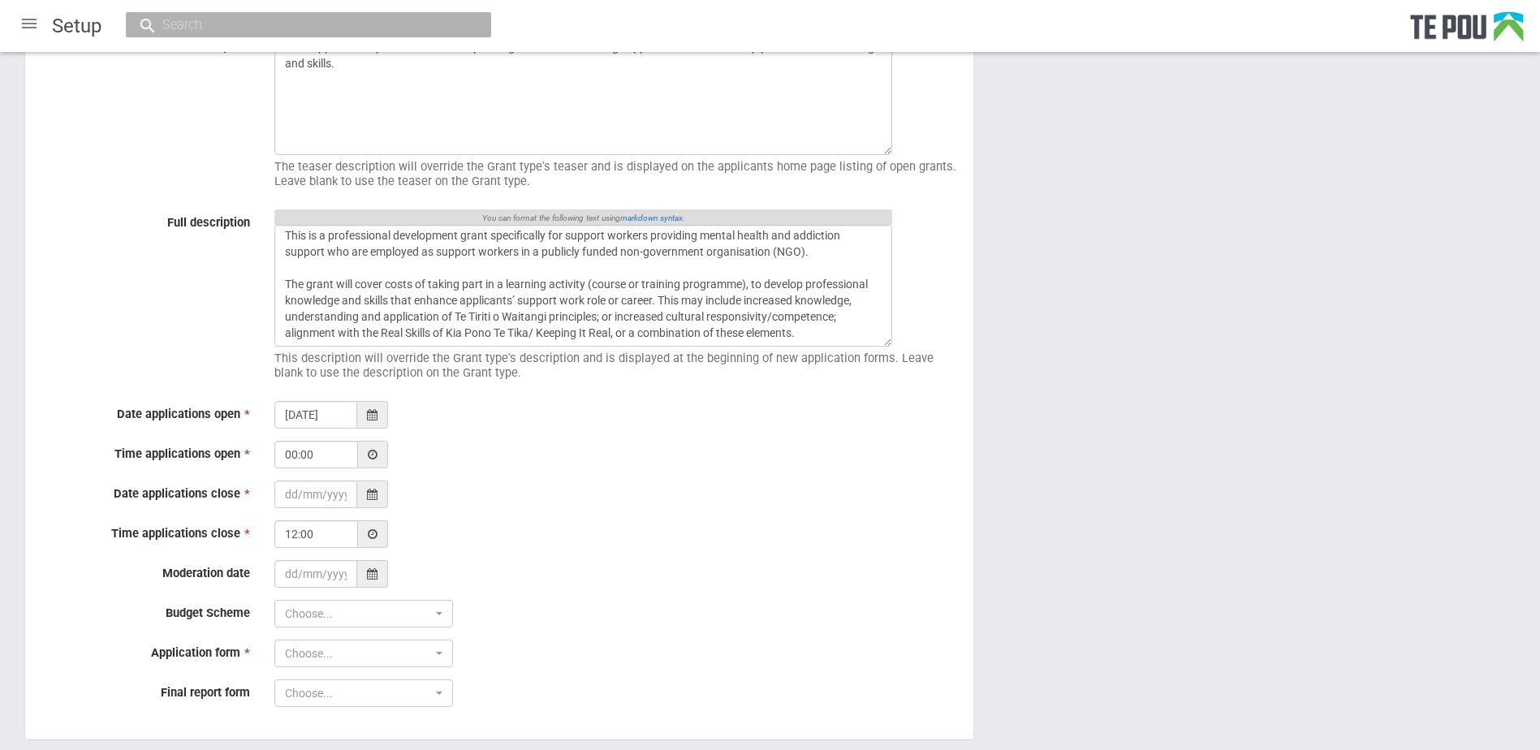
click at [369, 447] on div at bounding box center [373, 455] width 30 height 28
click at [363, 659] on div "00 1 2 3 4 5 6 7 8 9 10 11 12 13 14 15 16 17 18 19 20 21 22 23 00 05 10 15 20 2…" at bounding box center [367, 607] width 162 height 162
click at [369, 542] on div "00 1 2 3 4 5 6 7 8 9 10 11 12 13 14 15 16 17 18 19 20 21 22 23 00 05 10 15 20 2…" at bounding box center [367, 607] width 162 height 162
type input "06:00"
click at [378, 484] on div at bounding box center [372, 495] width 31 height 28
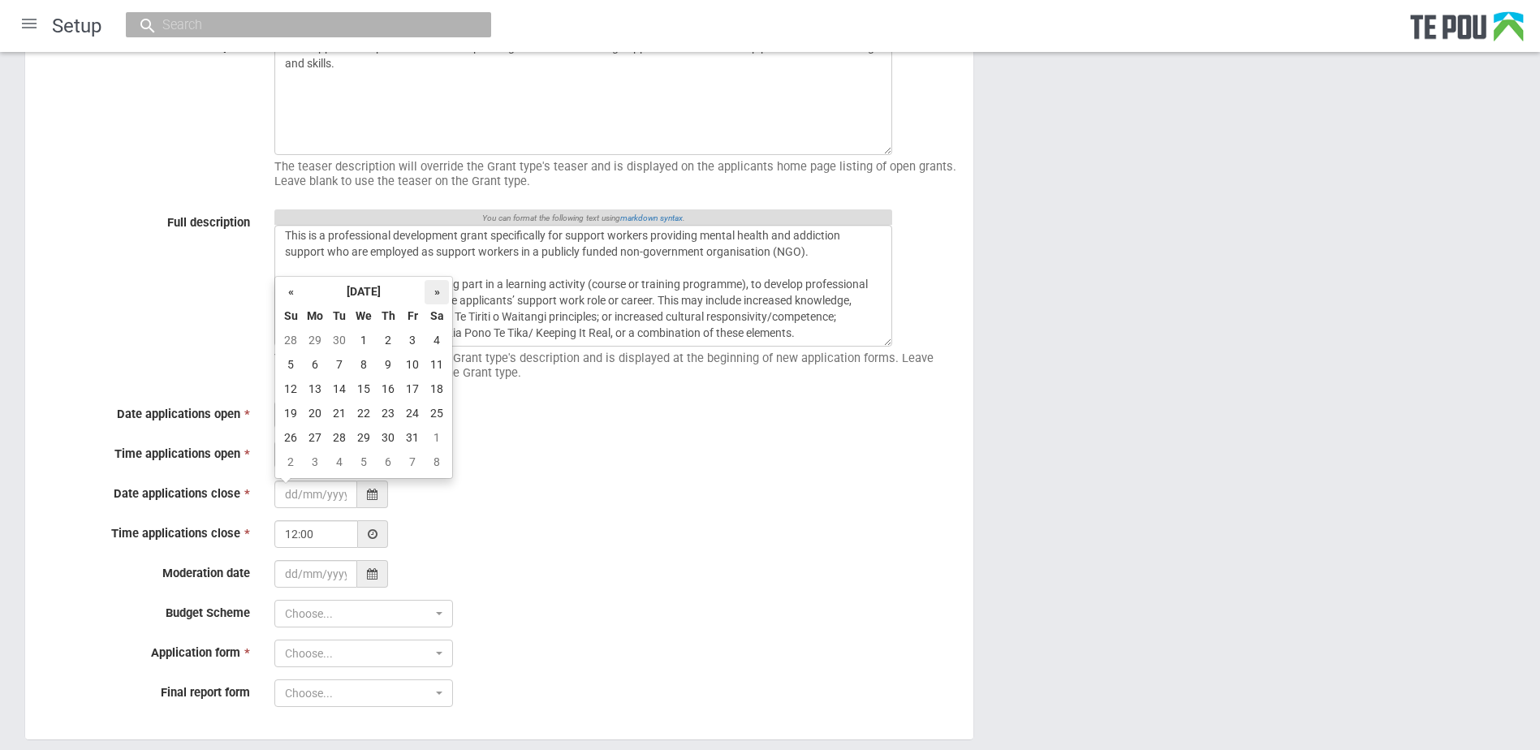
click at [430, 297] on th "»" at bounding box center [437, 292] width 24 height 24
click at [413, 361] on td "7" at bounding box center [412, 365] width 24 height 24
type input "07/11/2025"
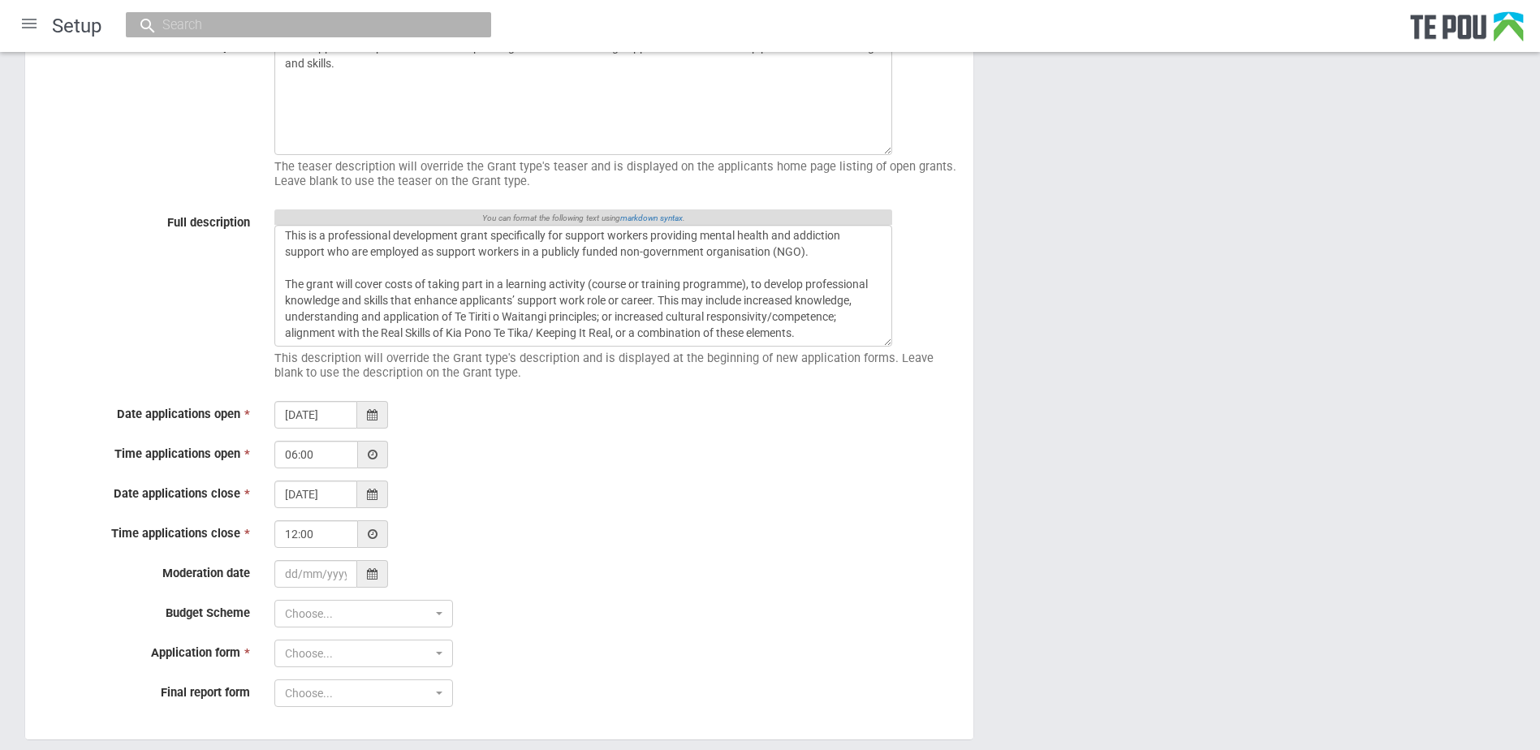
click at [370, 532] on icon at bounding box center [373, 534] width 10 height 11
click at [364, 639] on div "00 1 2 3 4 5 6 7 8 9 10 11 12 13 14 15 16 17 18 19 20 21 22 23 00 05 10 15 20 2…" at bounding box center [367, 687] width 162 height 162
click at [365, 624] on div "00 1 2 3 4 5 6 7 8 9 10 11 12 13 14 15 16 17 18 19 20 21 22 23 00 05 10 15 20 2…" at bounding box center [367, 687] width 162 height 162
click at [370, 568] on icon at bounding box center [372, 573] width 11 height 11
click at [439, 372] on th "»" at bounding box center [437, 372] width 24 height 24
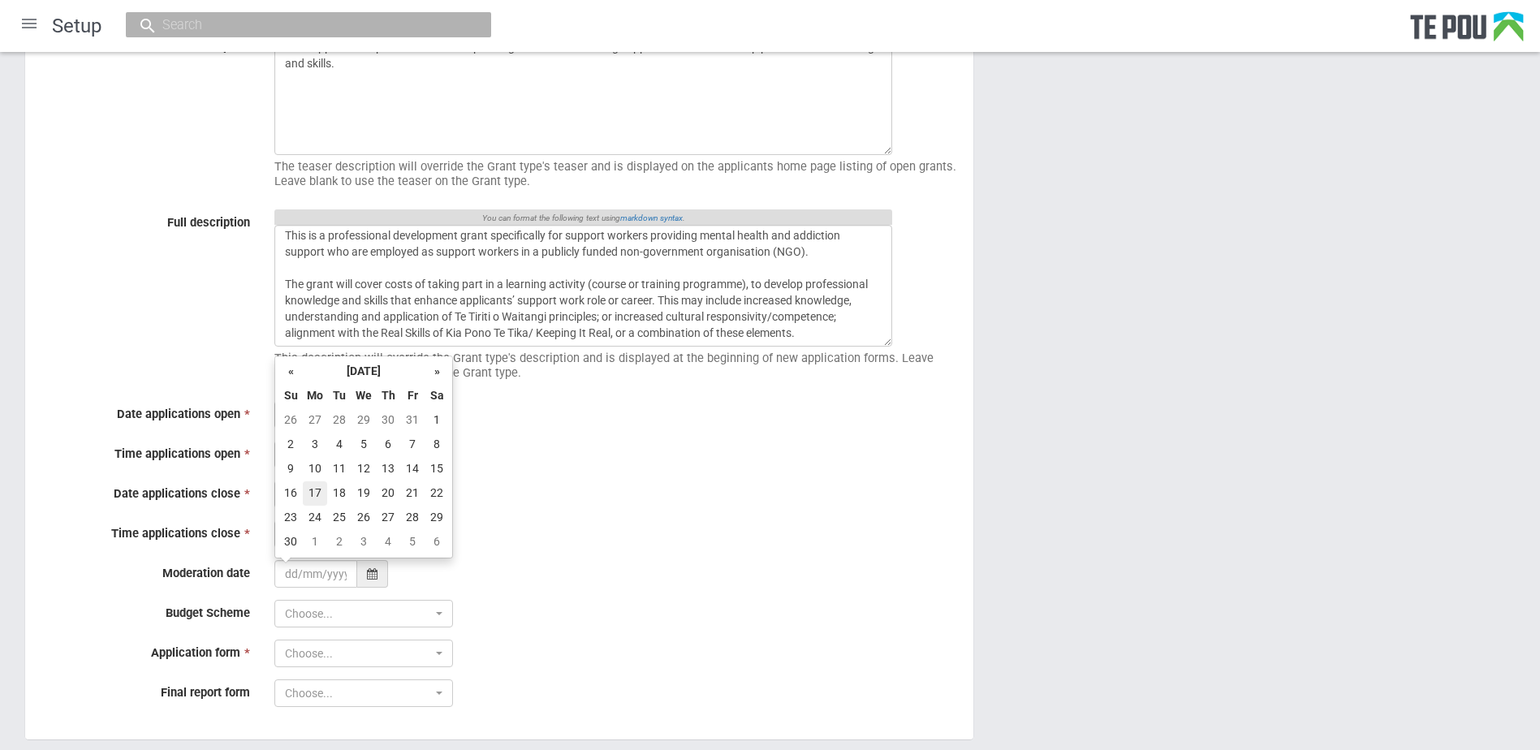
click at [322, 490] on td "17" at bounding box center [315, 494] width 24 height 24
type input "17/11/2025"
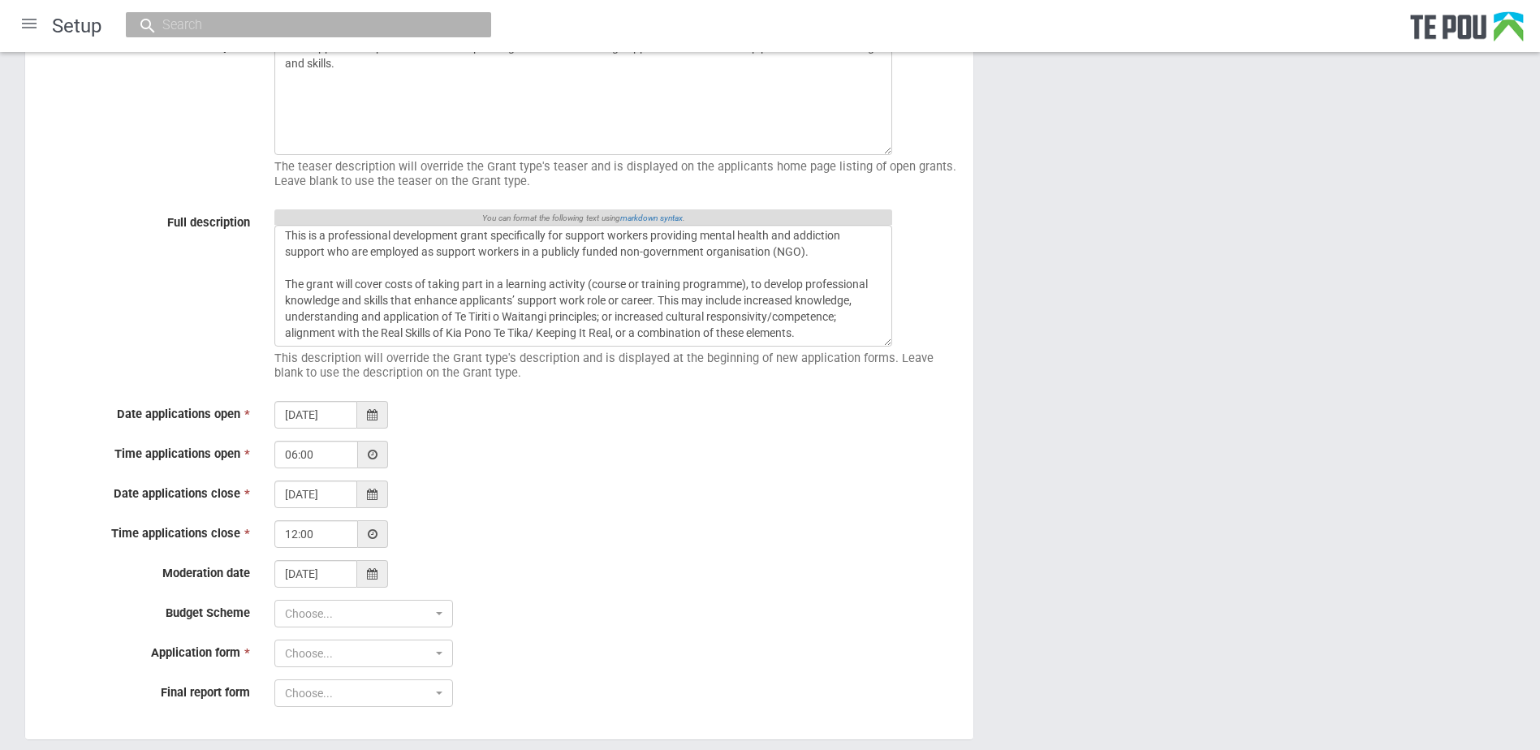
click at [427, 628] on fieldset "Details Name * Support work professional development grants October 2025 Teaser…" at bounding box center [499, 358] width 950 height 764
click at [428, 623] on button "Choose..." at bounding box center [363, 614] width 179 height 28
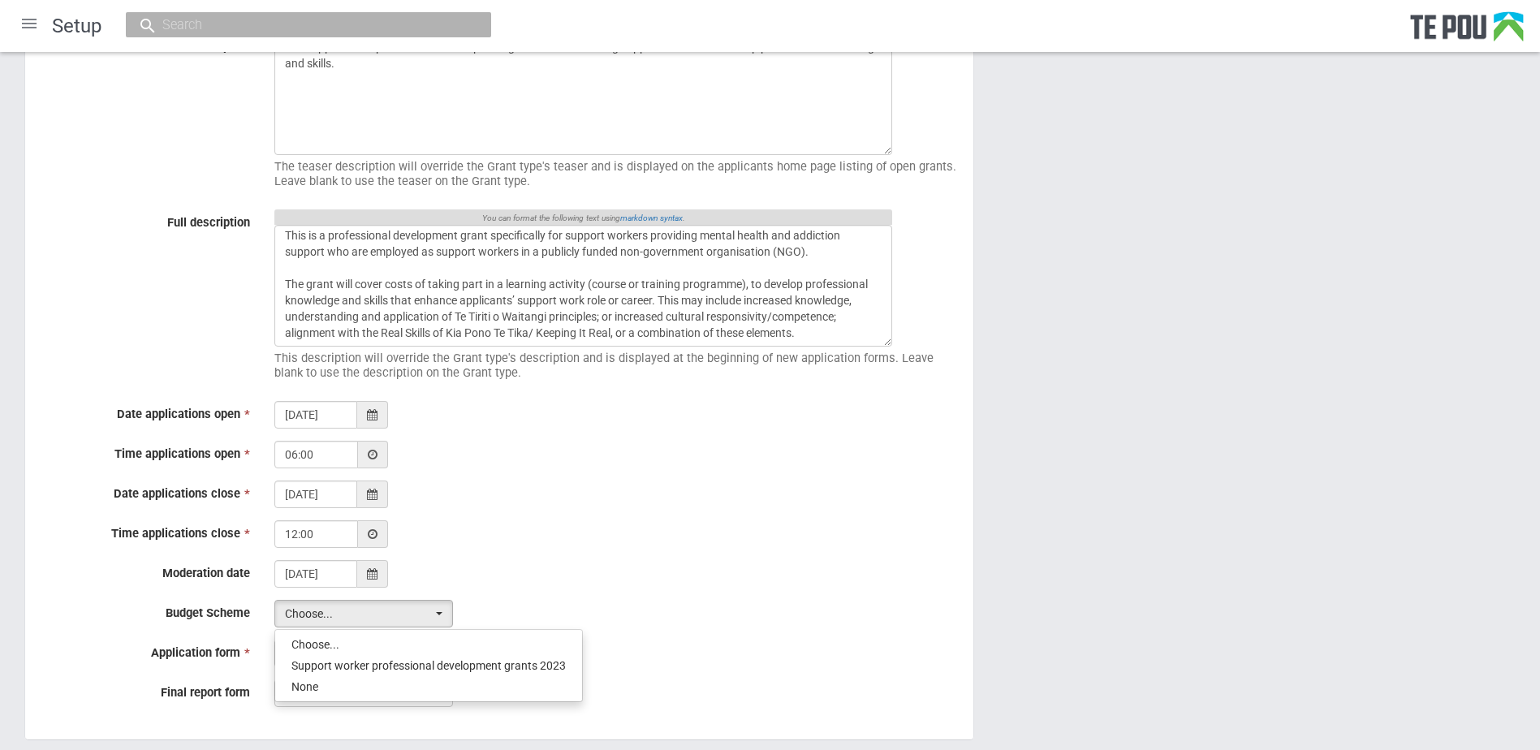
click at [491, 561] on div "17/11/2025" at bounding box center [617, 574] width 711 height 28
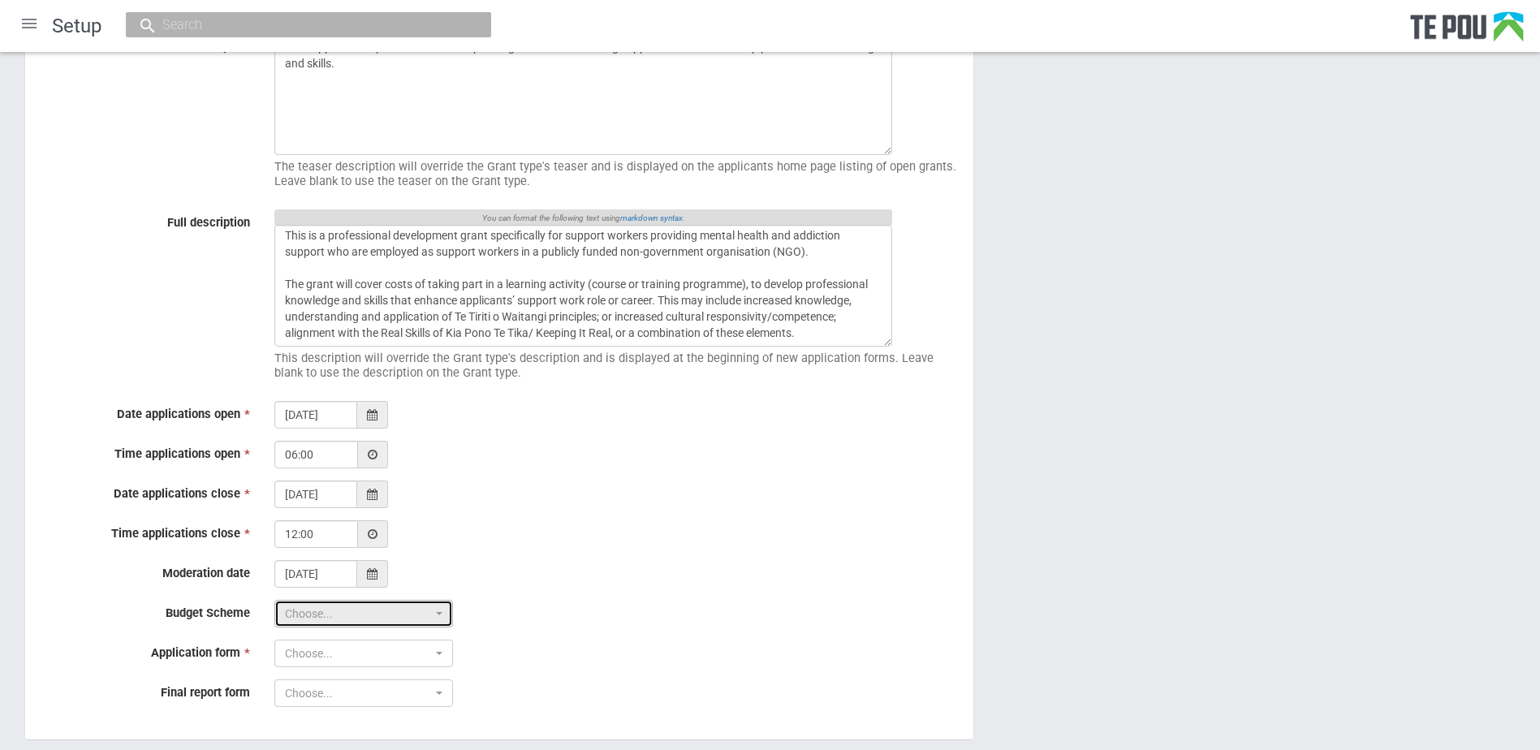
click at [421, 612] on span "Choose..." at bounding box center [358, 614] width 147 height 16
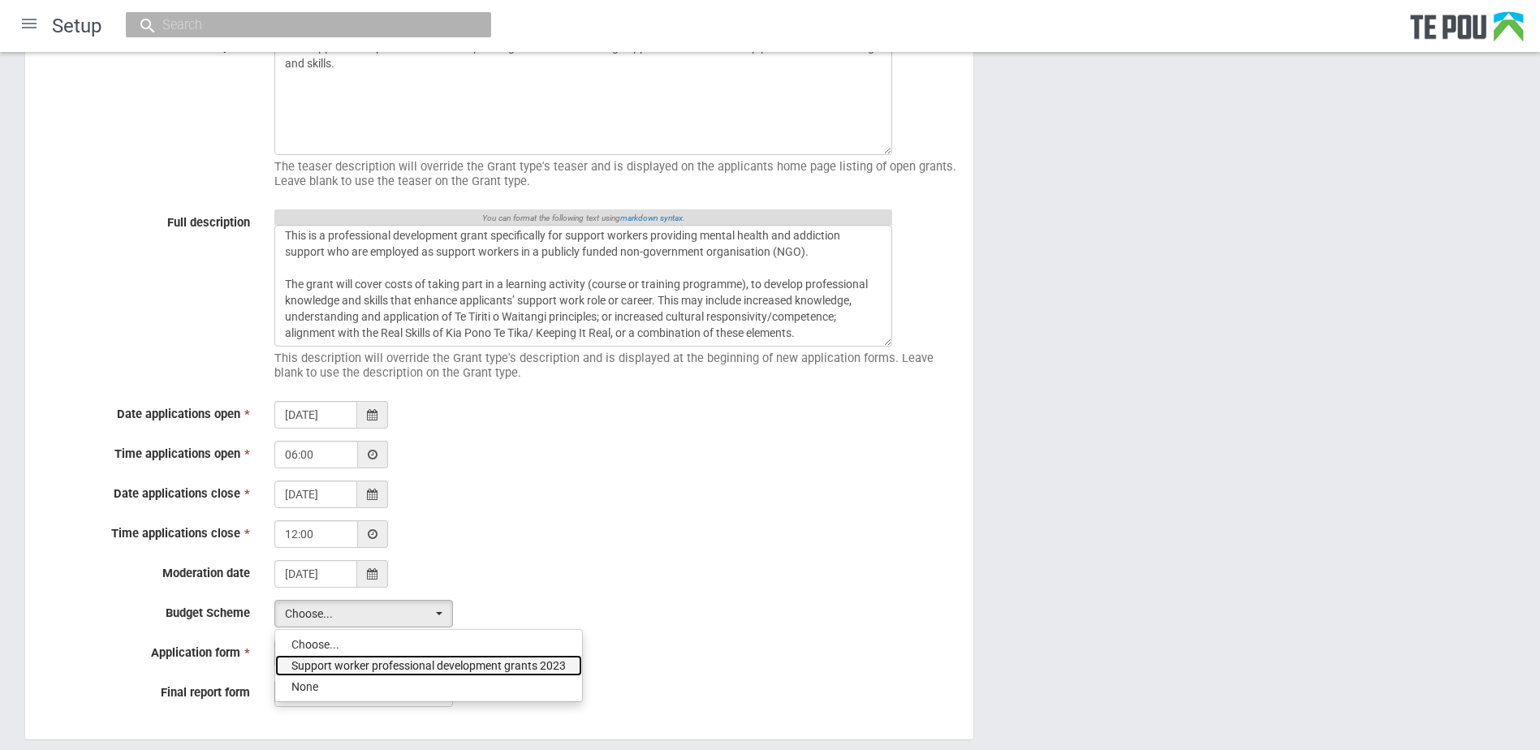
click at [408, 667] on span "Support worker professional development grants 2023" at bounding box center [429, 666] width 274 height 16
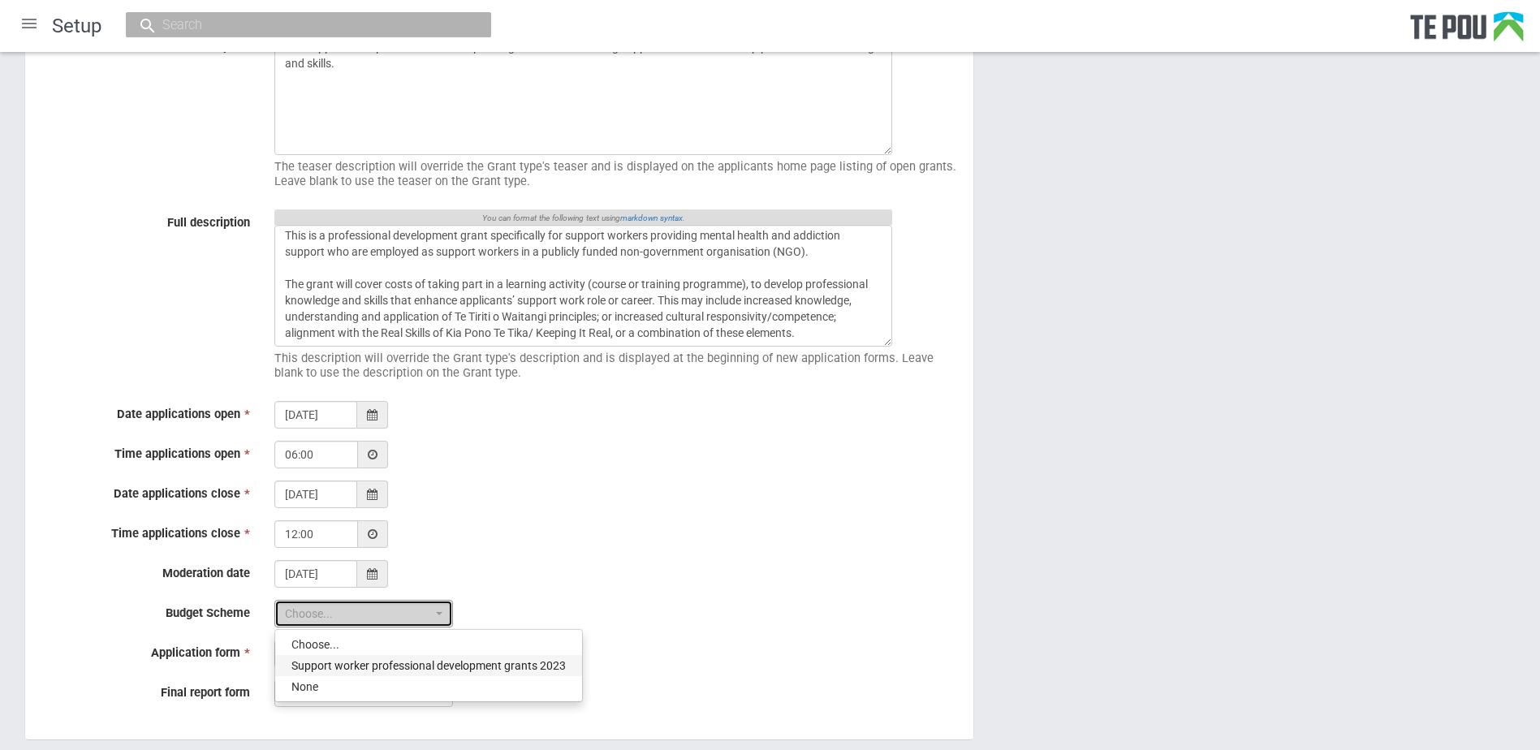
select select "17"
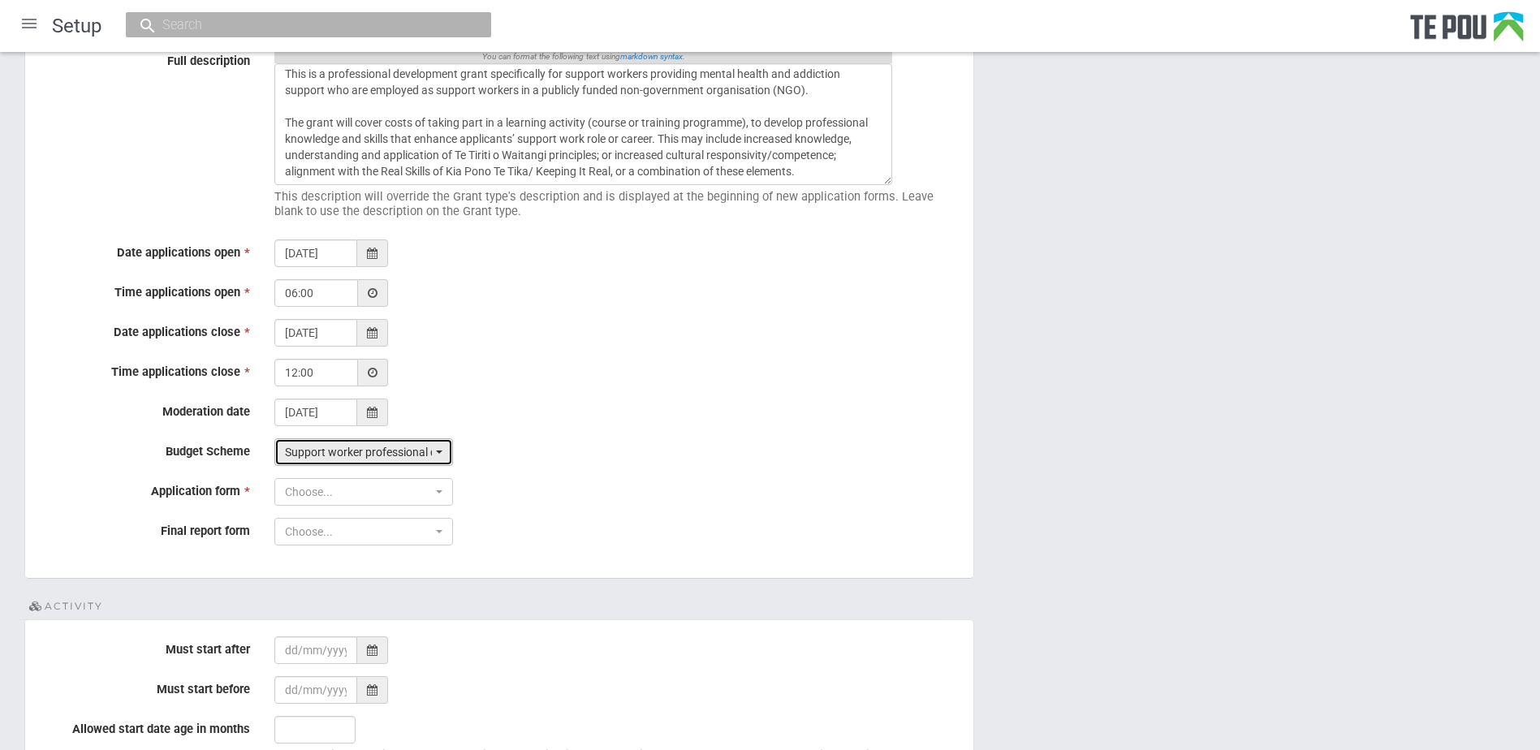
scroll to position [406, 0]
click at [374, 488] on span "Choose..." at bounding box center [358, 491] width 147 height 16
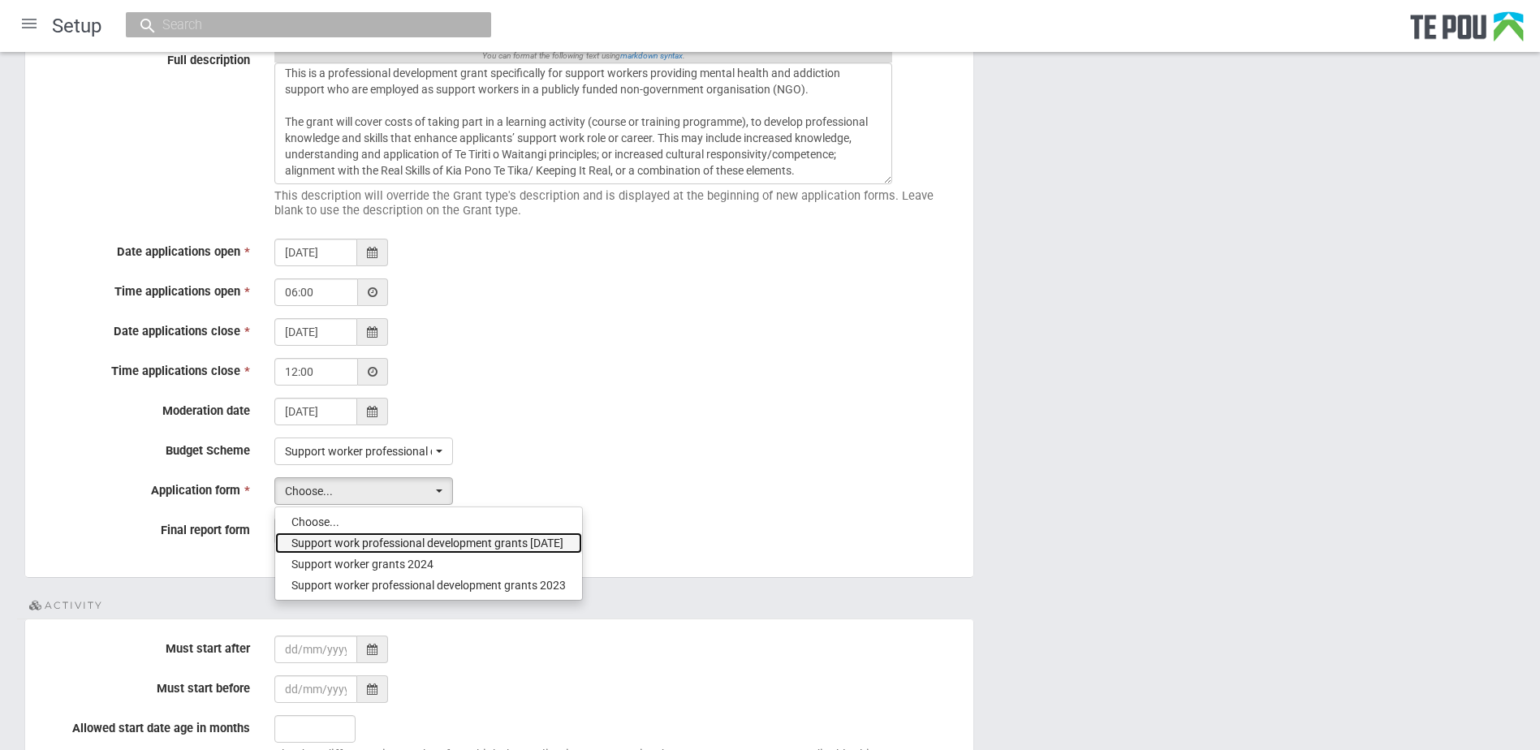
click at [401, 536] on span "Support work professional development grants Oct 2025" at bounding box center [428, 543] width 272 height 16
select select "35"
click at [391, 529] on span "Choose..." at bounding box center [358, 531] width 147 height 16
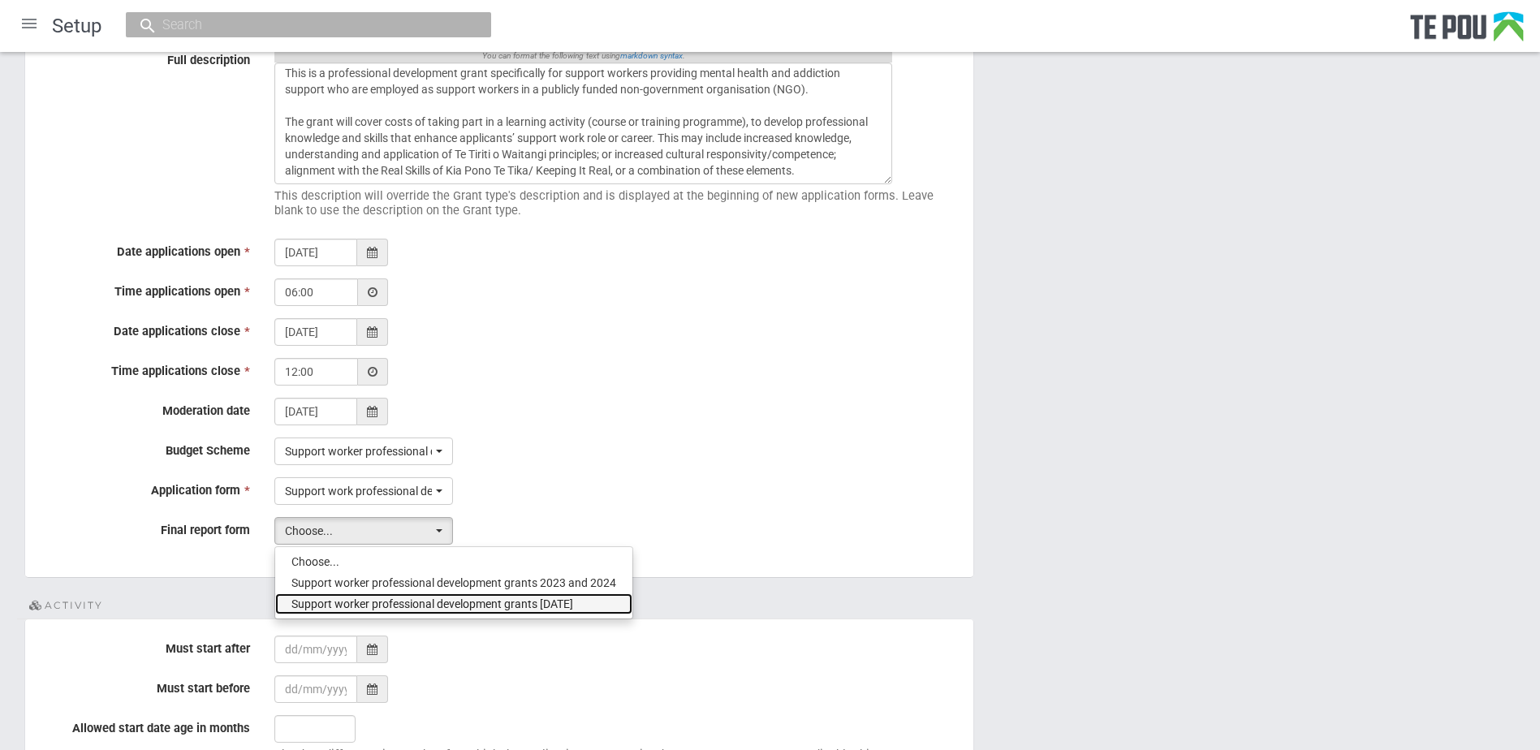
click at [409, 602] on span "Support worker professional development grants Oct 2025" at bounding box center [433, 604] width 282 height 16
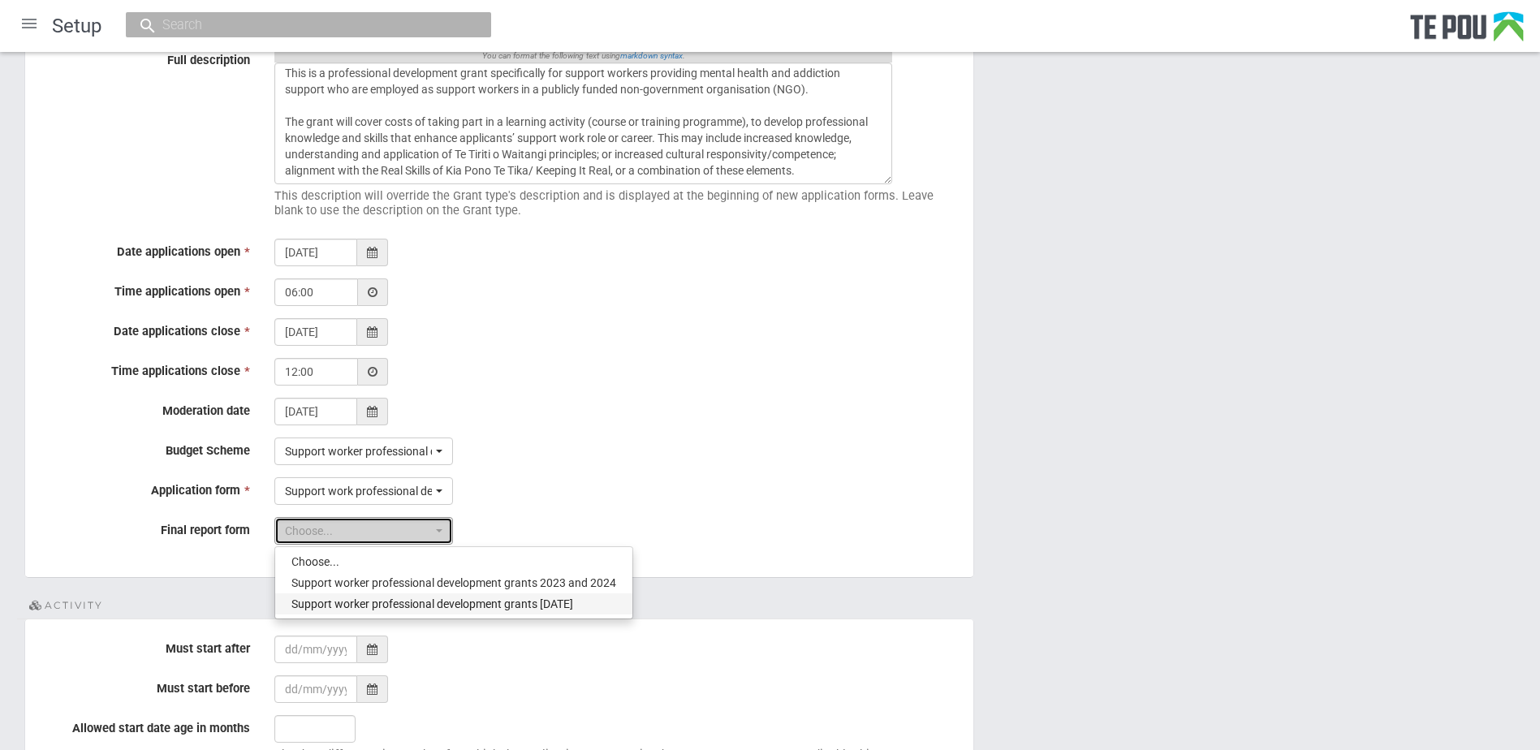
select select "22"
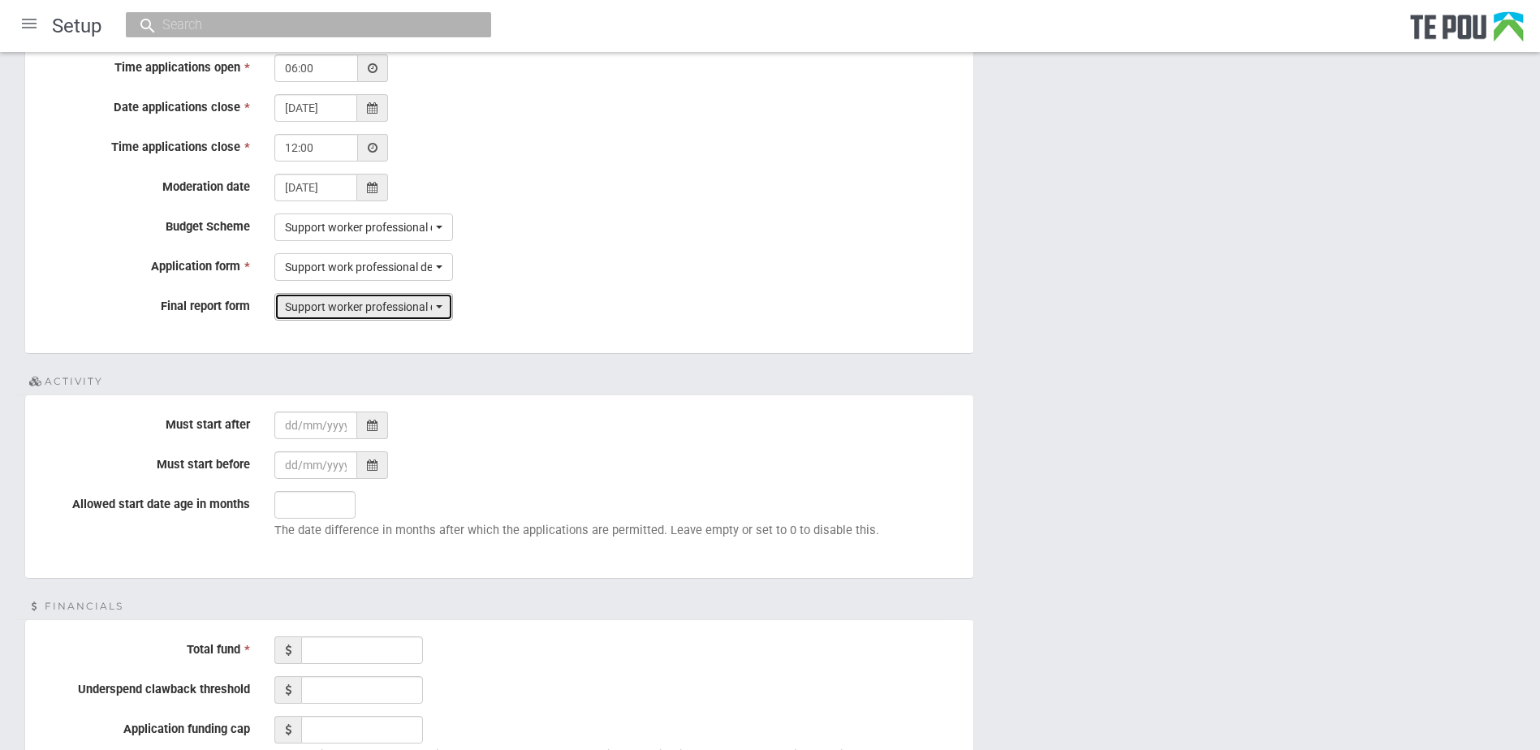
scroll to position [650, 0]
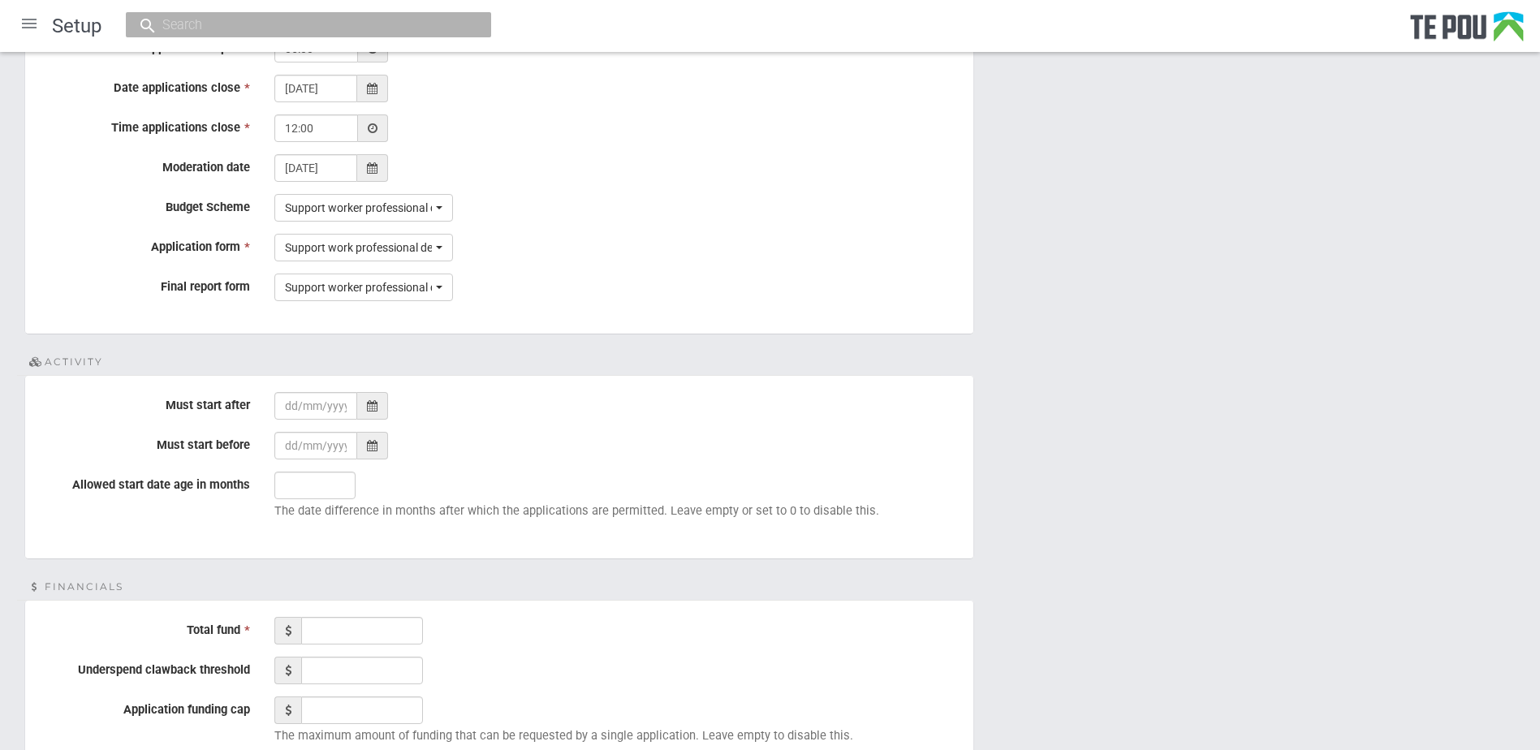
click at [364, 400] on div at bounding box center [372, 406] width 31 height 28
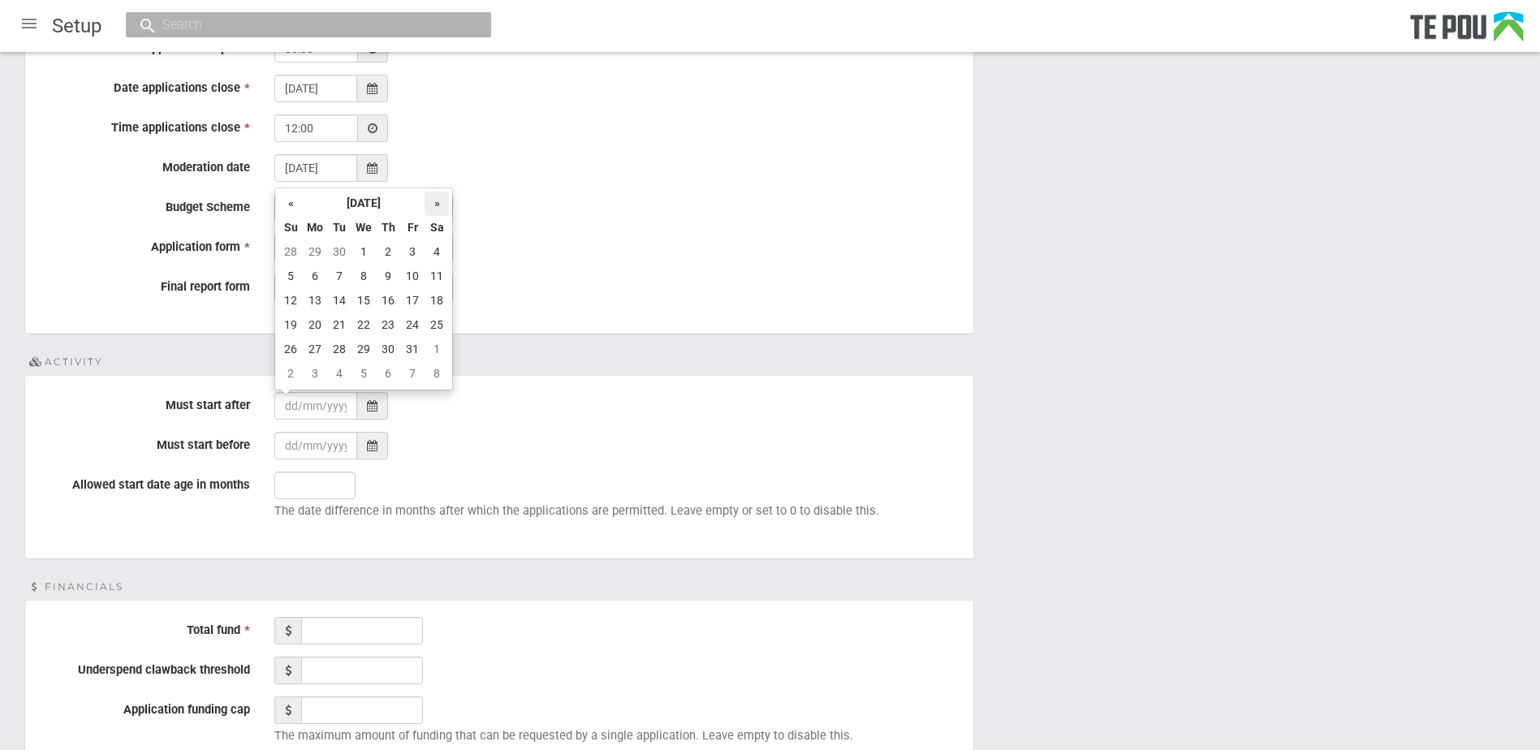
click at [447, 205] on th "»" at bounding box center [437, 204] width 24 height 24
click at [434, 247] on td "1" at bounding box center [437, 252] width 24 height 24
type input "01/11/2025"
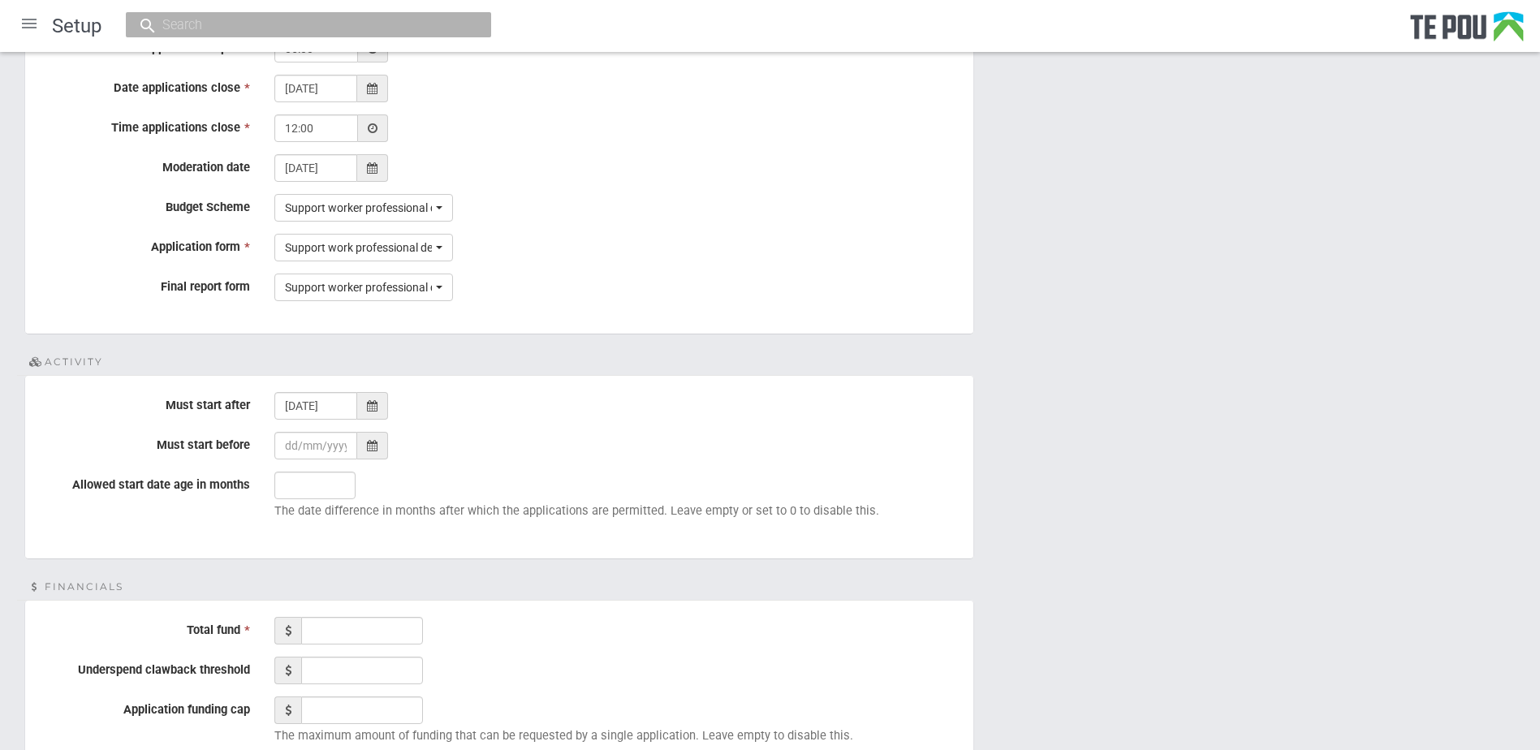
click at [369, 441] on icon at bounding box center [372, 445] width 11 height 11
click at [438, 243] on th "»" at bounding box center [437, 243] width 24 height 24
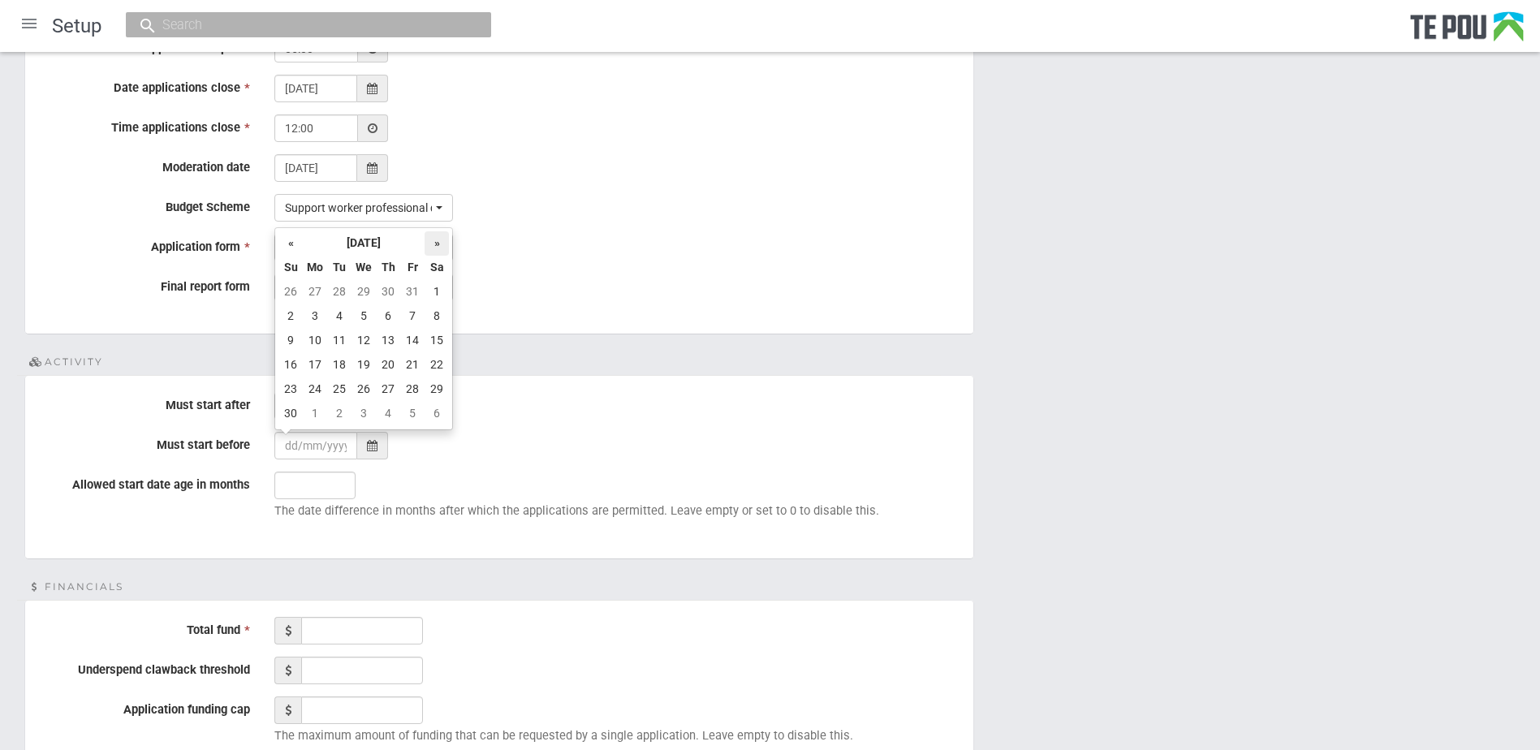
click at [438, 243] on th "»" at bounding box center [437, 243] width 24 height 24
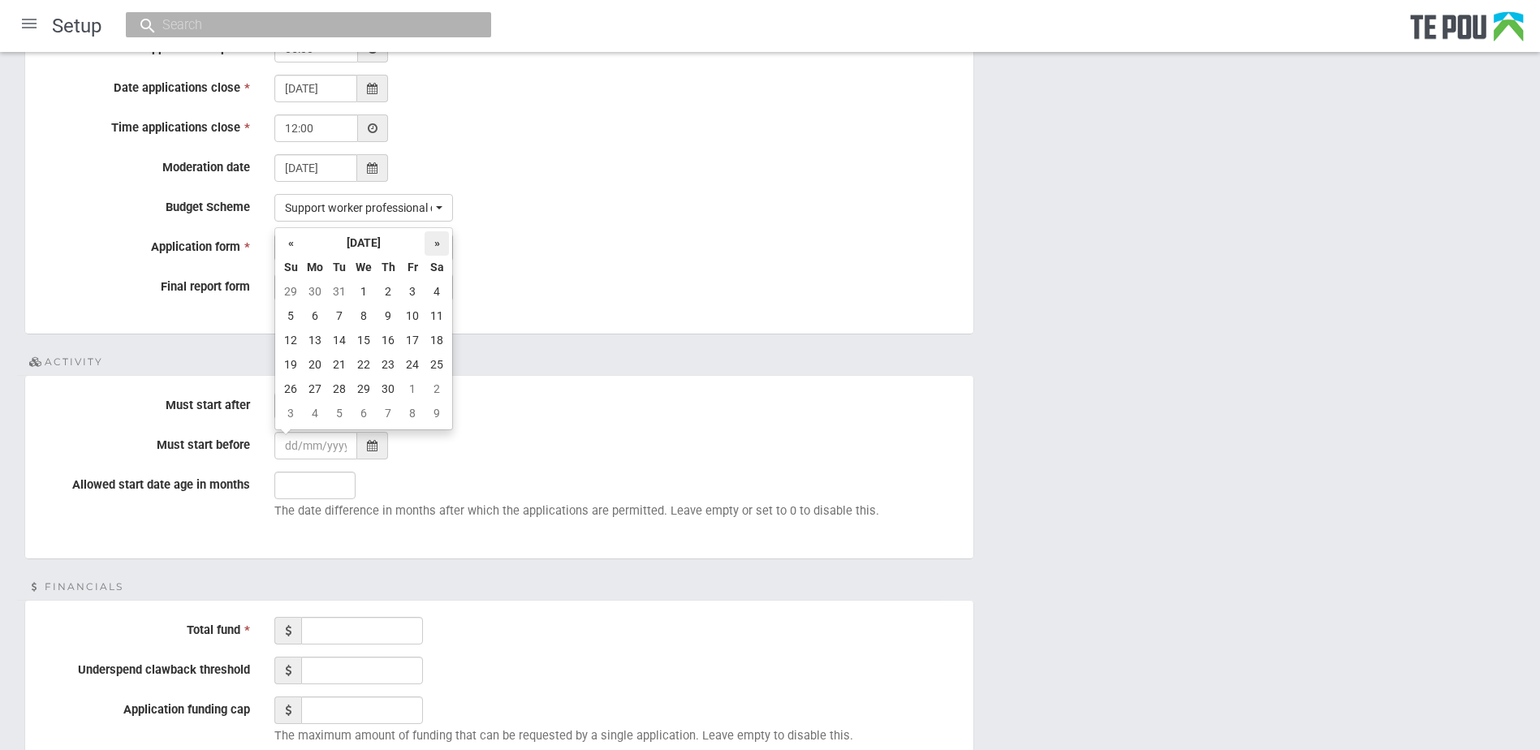
click at [438, 243] on th "»" at bounding box center [437, 243] width 24 height 24
click at [393, 387] on td "30" at bounding box center [388, 390] width 24 height 24
type input "30/07/2026"
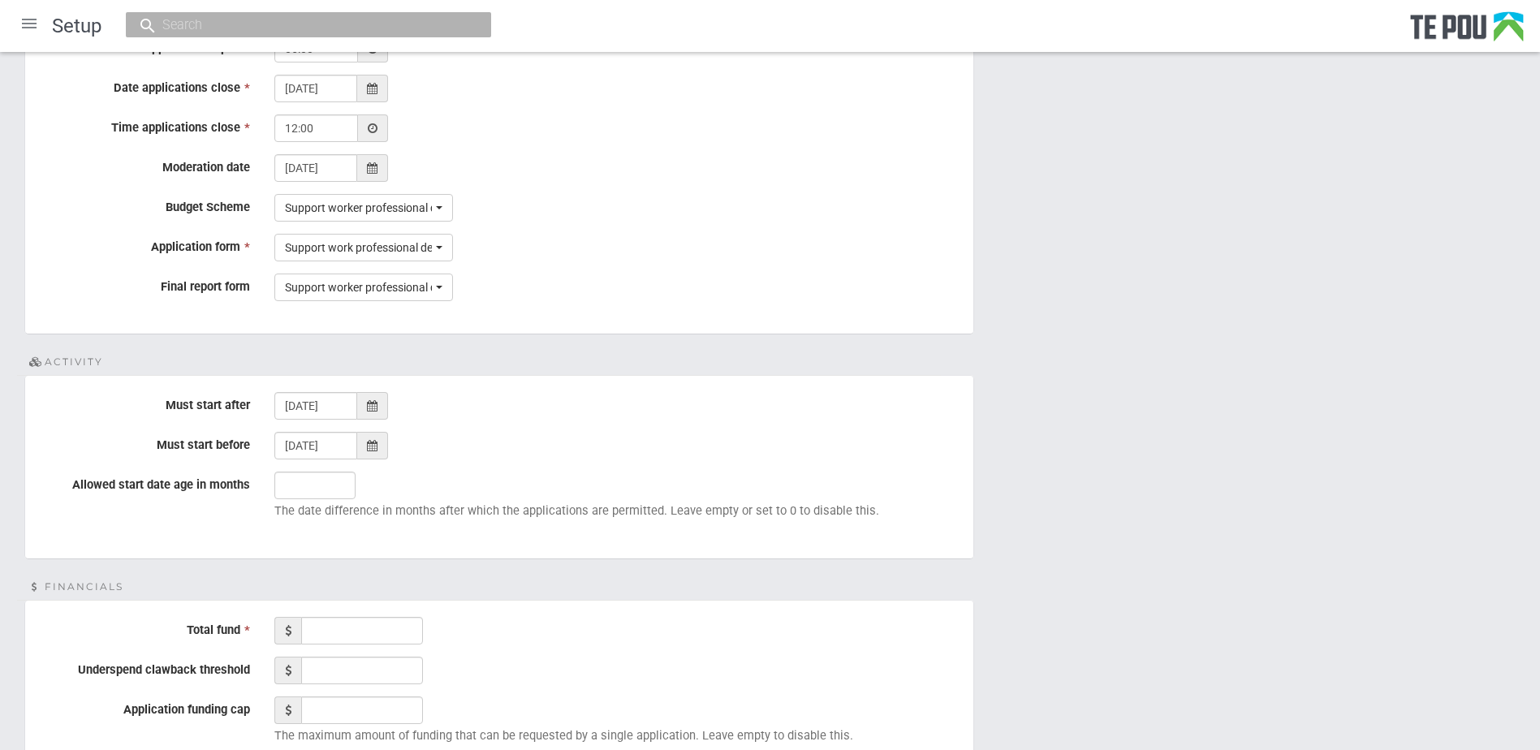
scroll to position [893, 0]
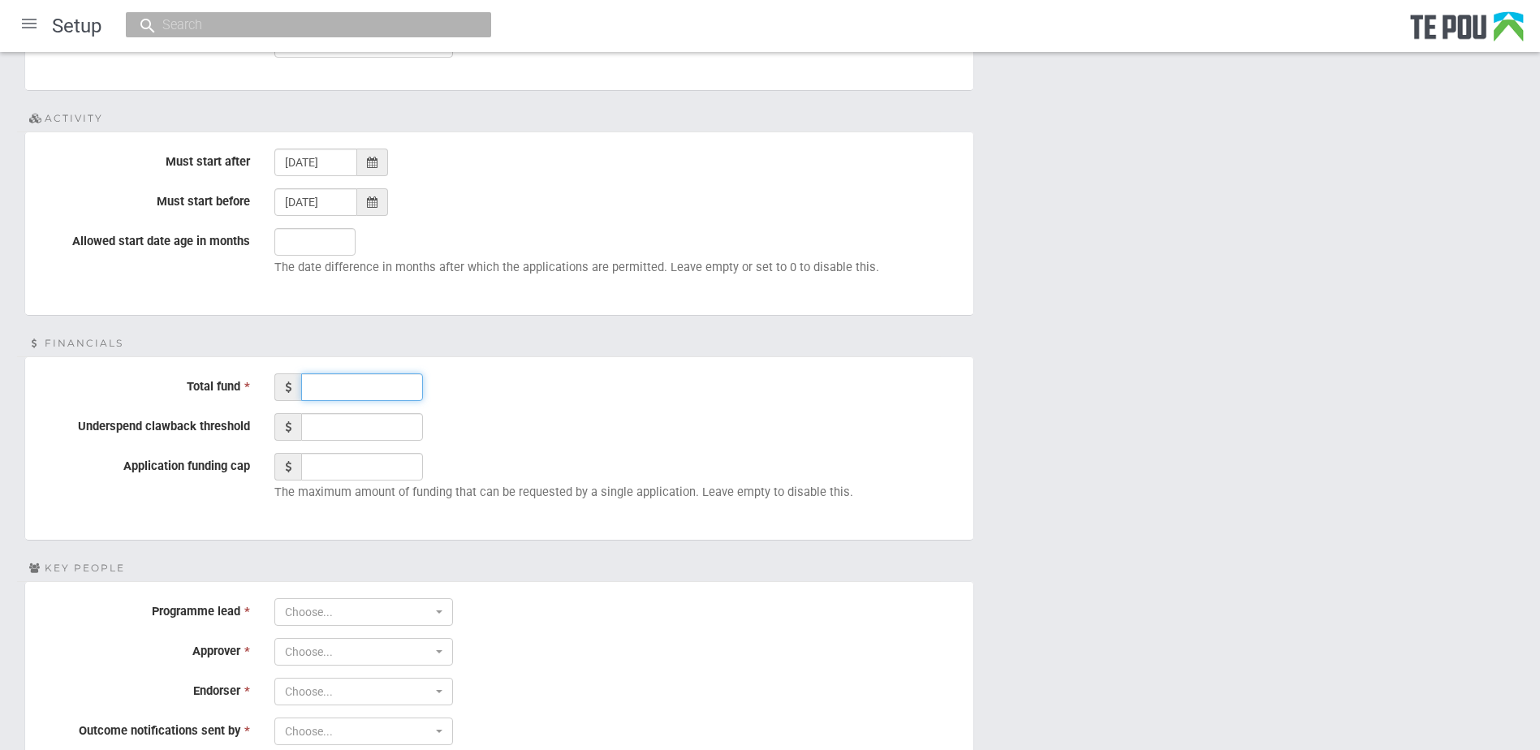
click at [355, 390] on input "Total fund *" at bounding box center [362, 388] width 122 height 28
type input "50000"
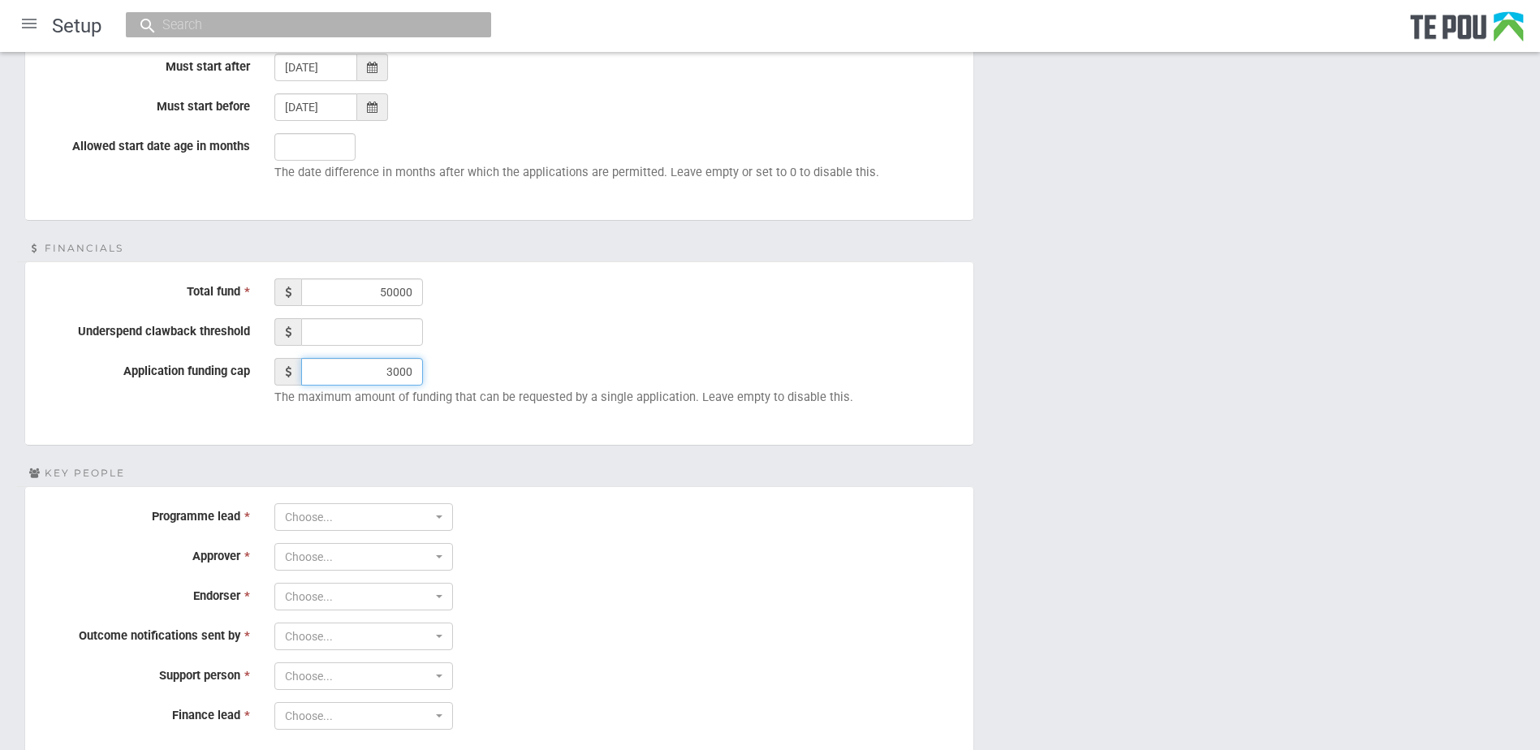
scroll to position [1126, 0]
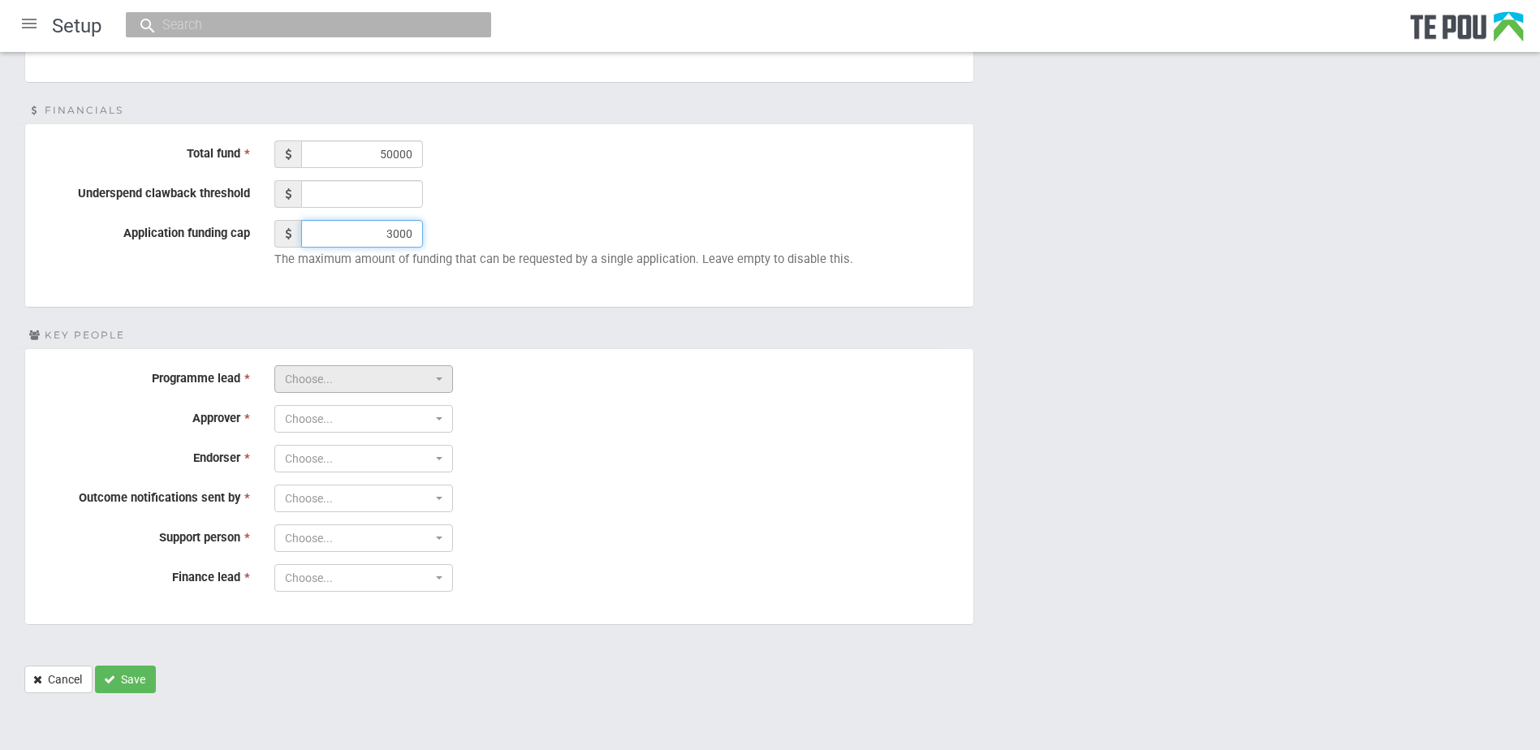
type input "3000"
click at [335, 378] on span "Choose..." at bounding box center [358, 379] width 147 height 16
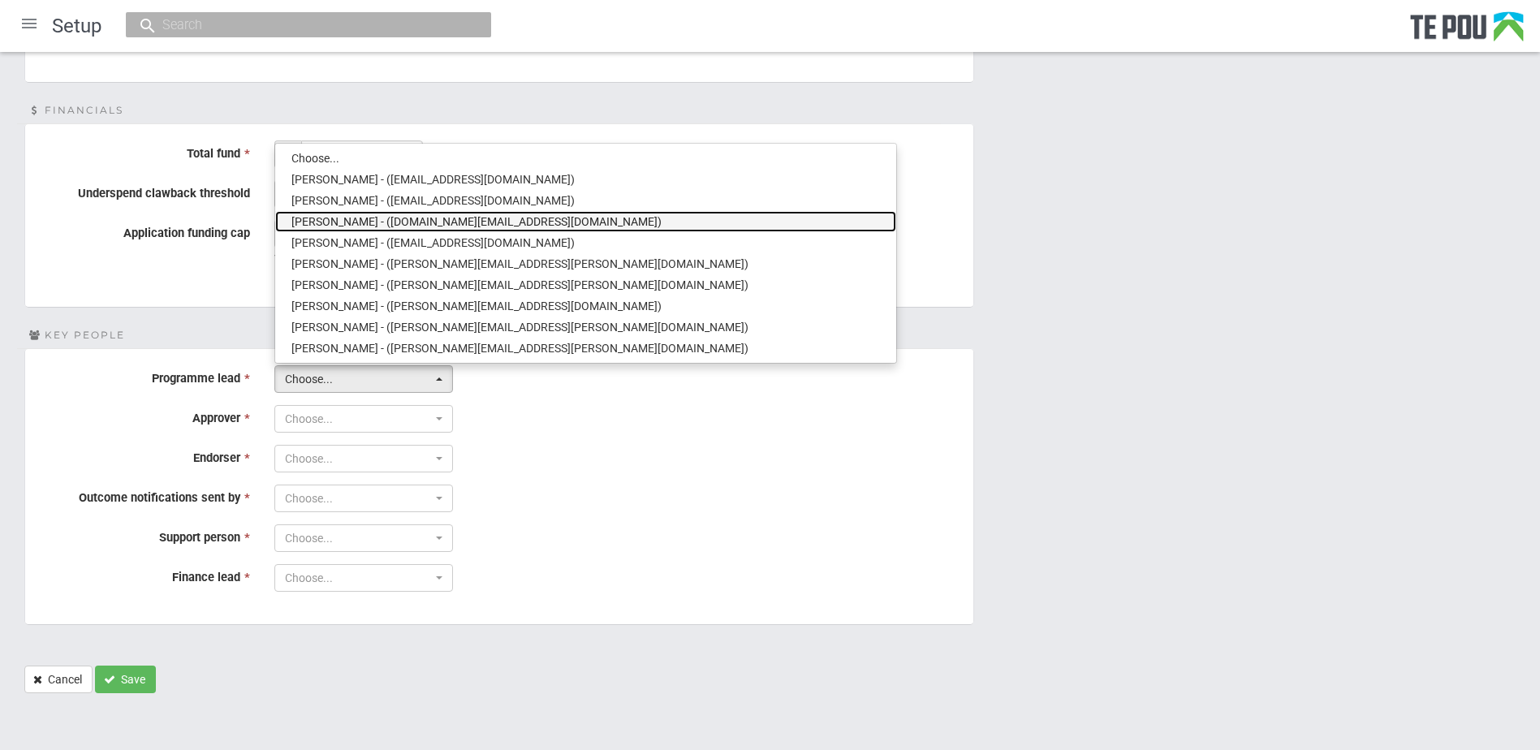
click at [372, 222] on span "Alexia Black - (alexia.black@tepou.co.nz)" at bounding box center [477, 222] width 370 height 16
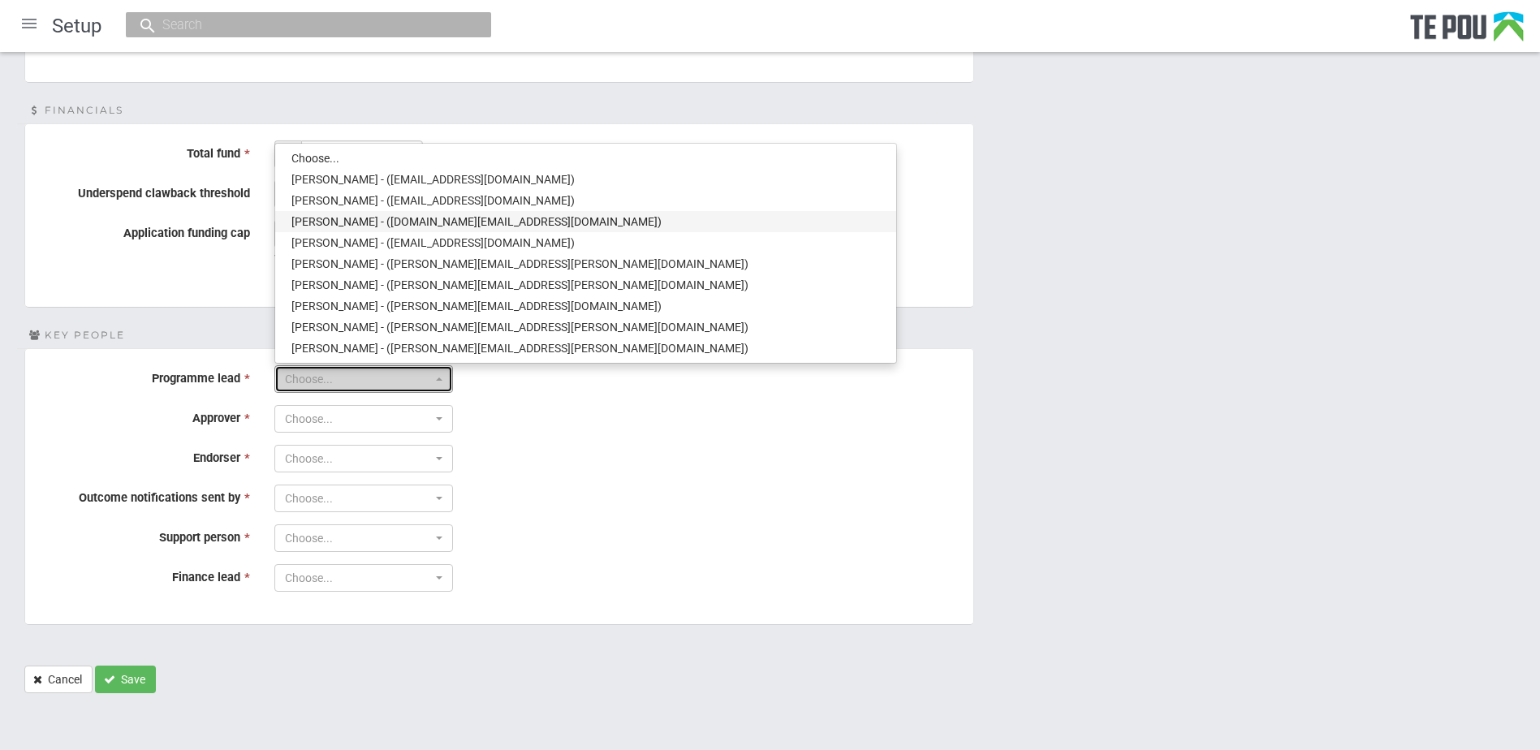
select select "77"
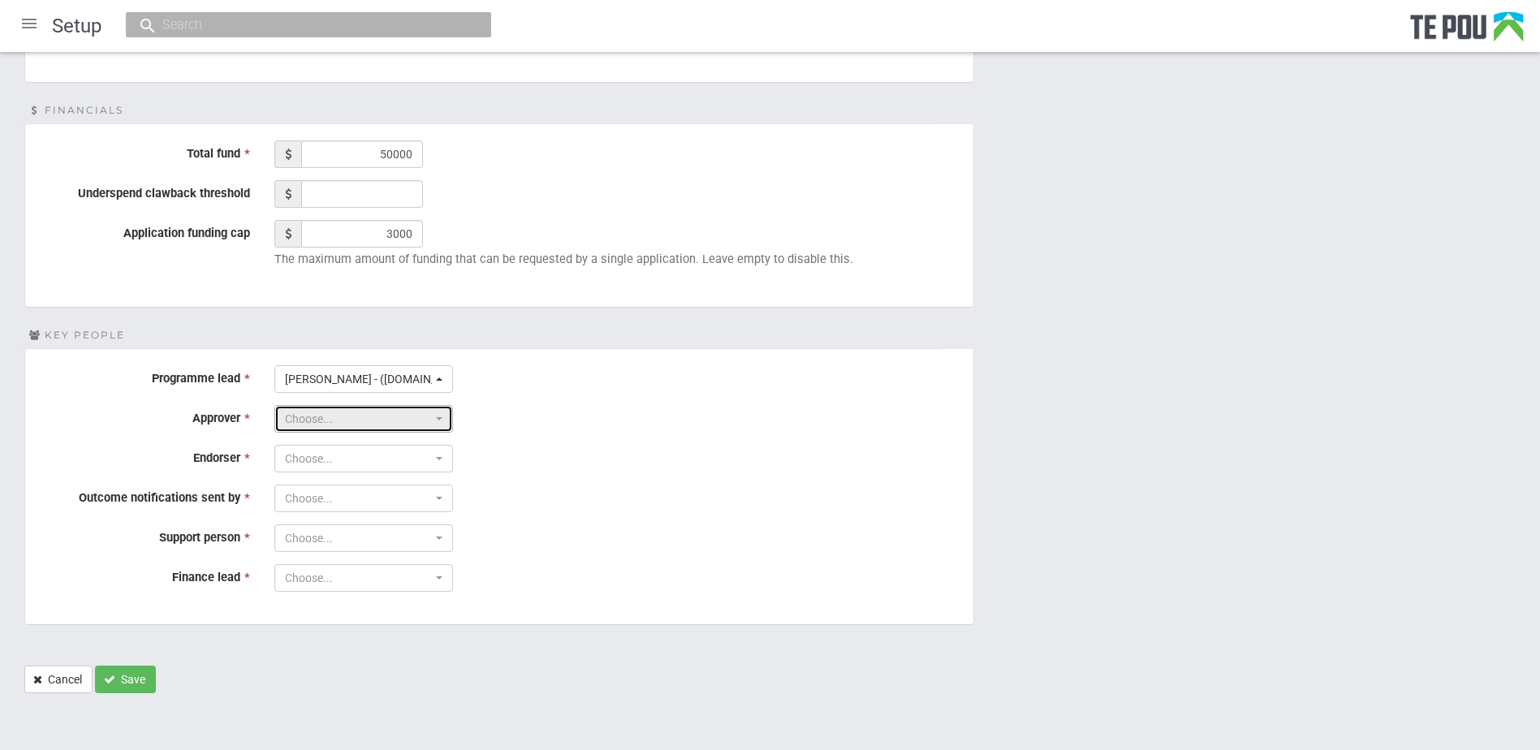
click at [341, 416] on span "Choose..." at bounding box center [358, 419] width 147 height 16
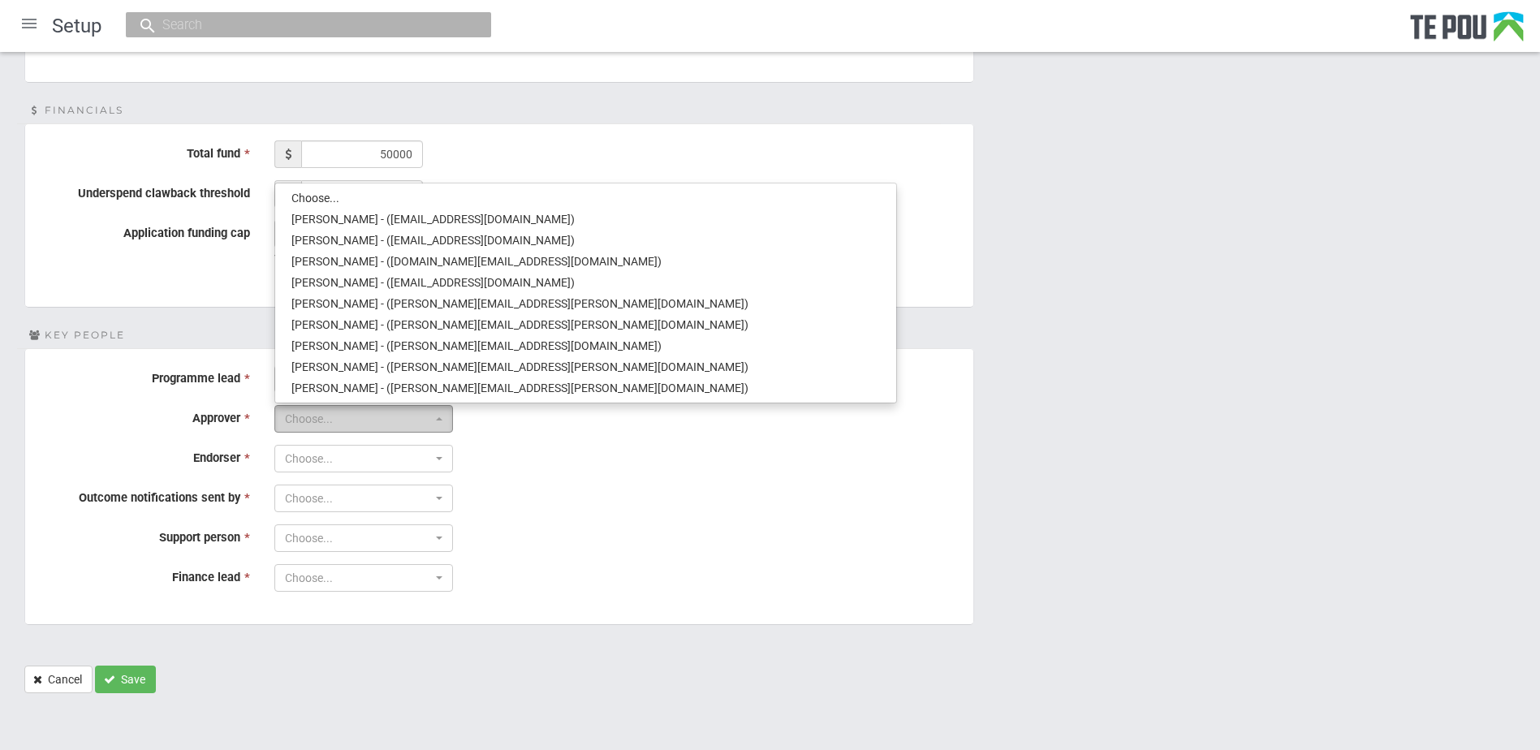
scroll to position [137, 0]
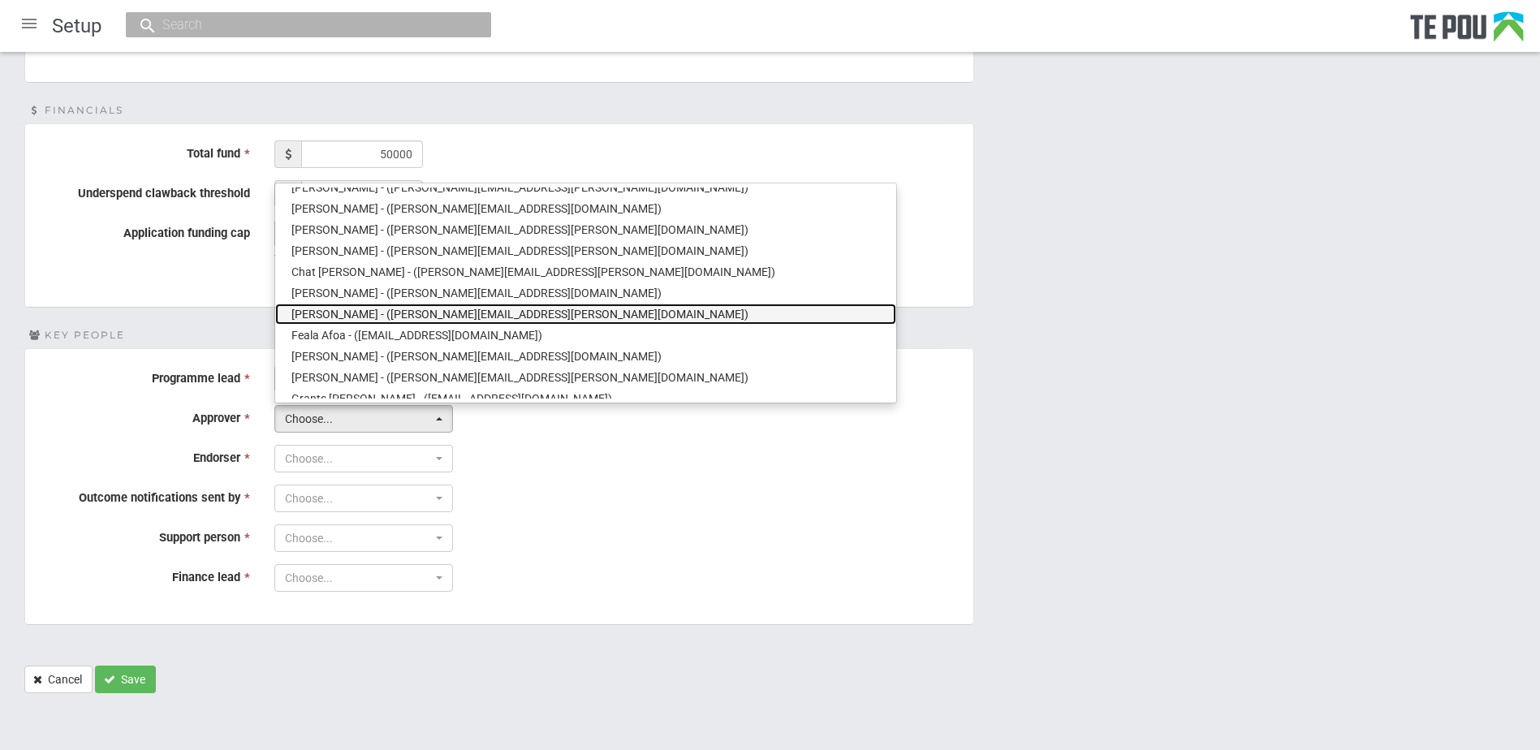
click at [350, 319] on span "Emma Wood - (Emma.Wood@tepou.co.nz)" at bounding box center [520, 314] width 457 height 16
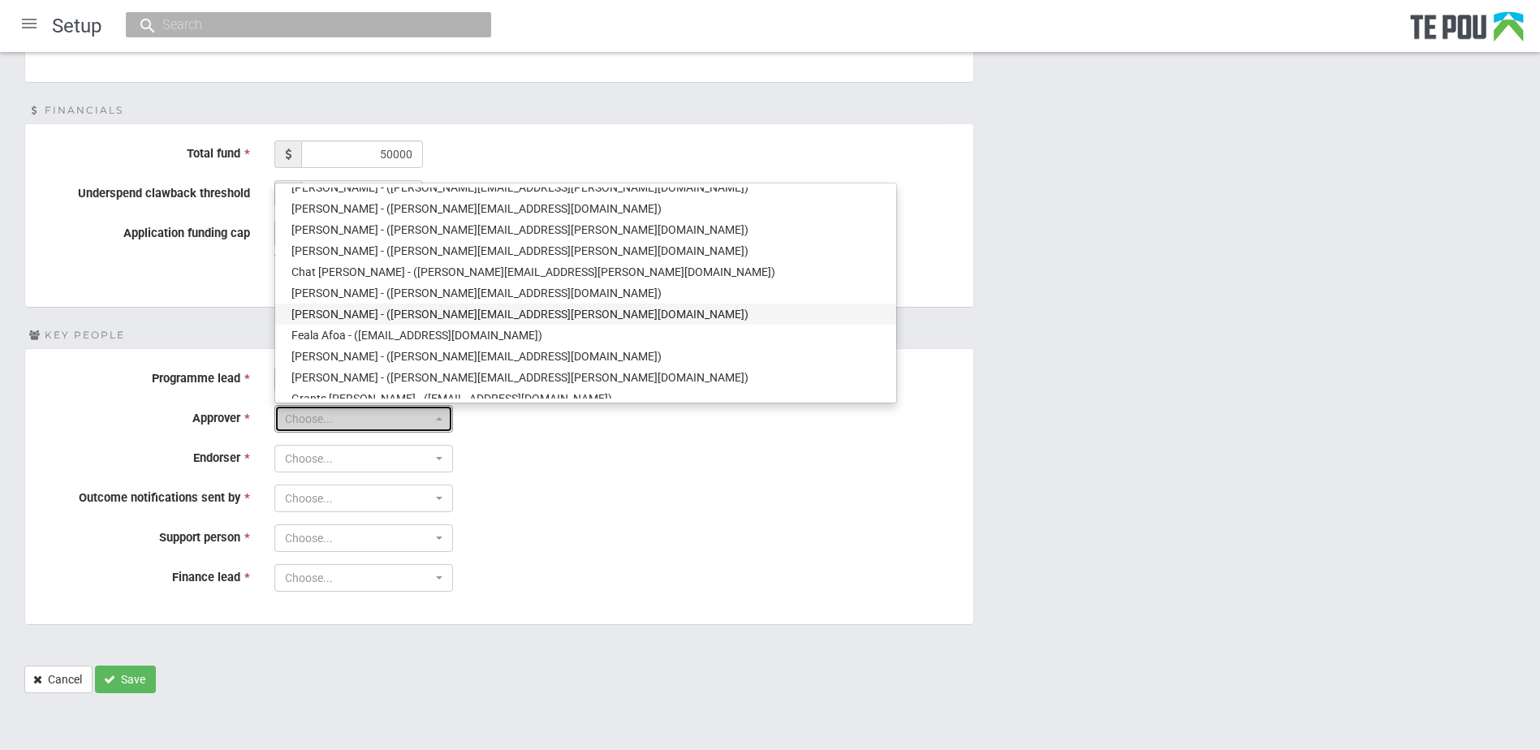
select select "34"
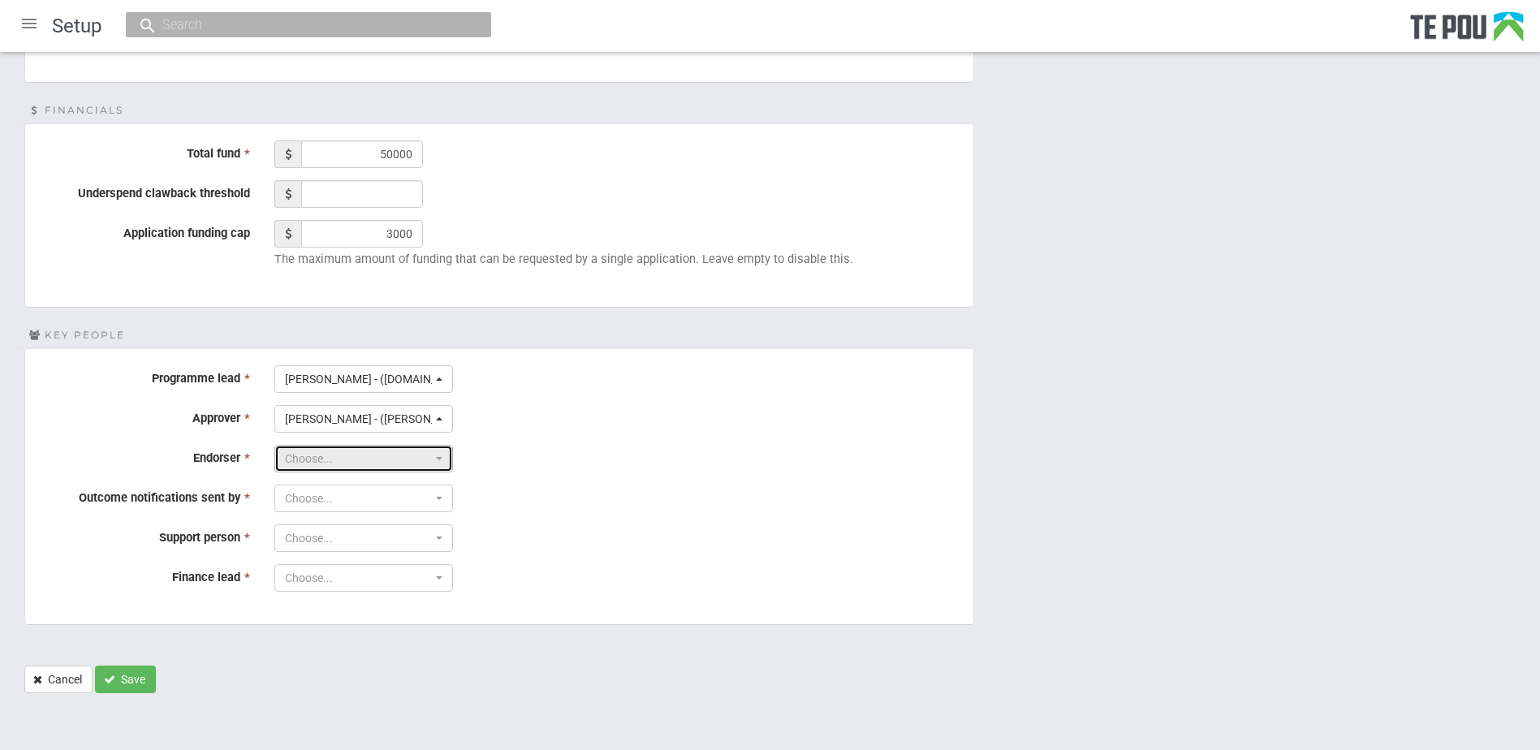
click at [339, 448] on button "Choose..." at bounding box center [363, 459] width 179 height 28
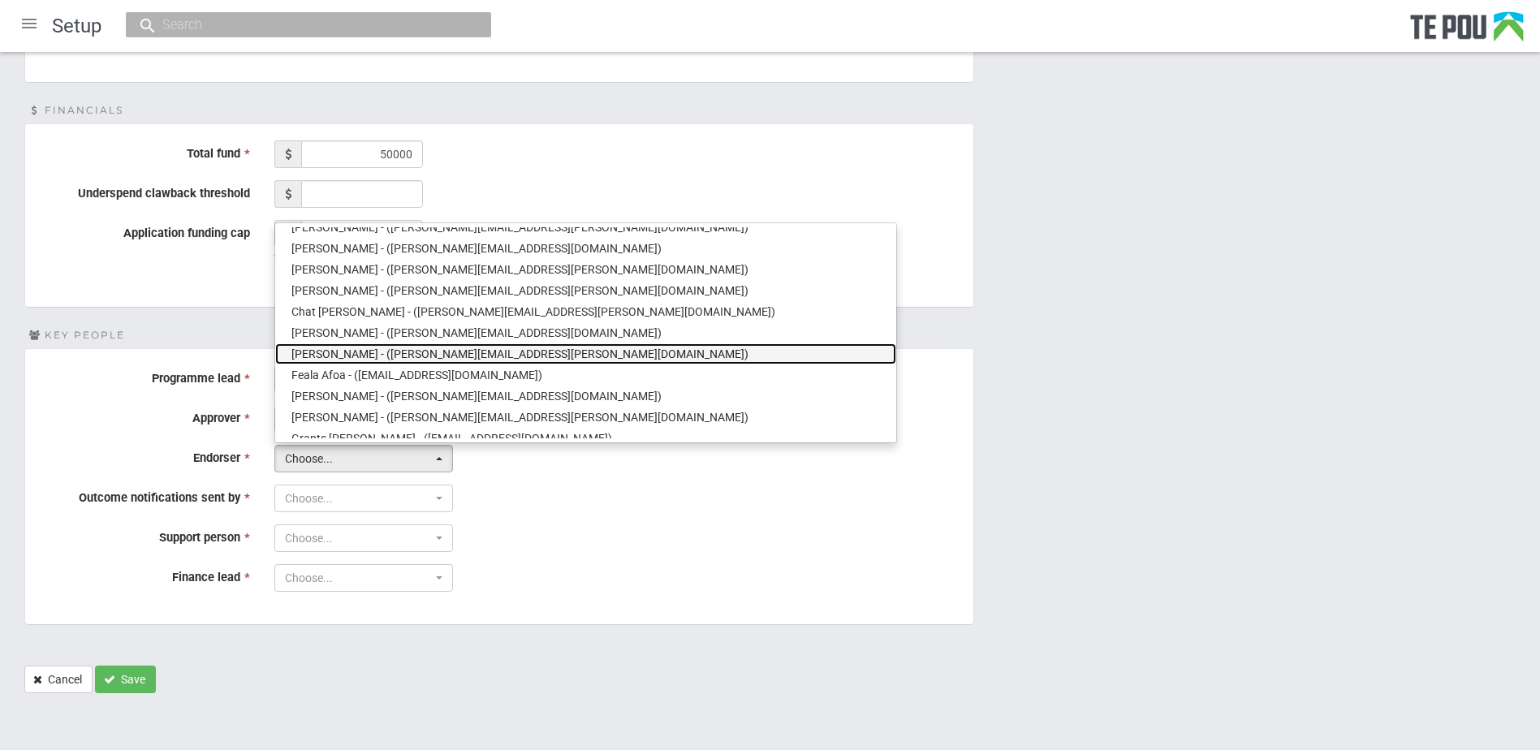
click at [330, 350] on span "Emma Wood - (Emma.Wood@tepou.co.nz)" at bounding box center [520, 354] width 457 height 16
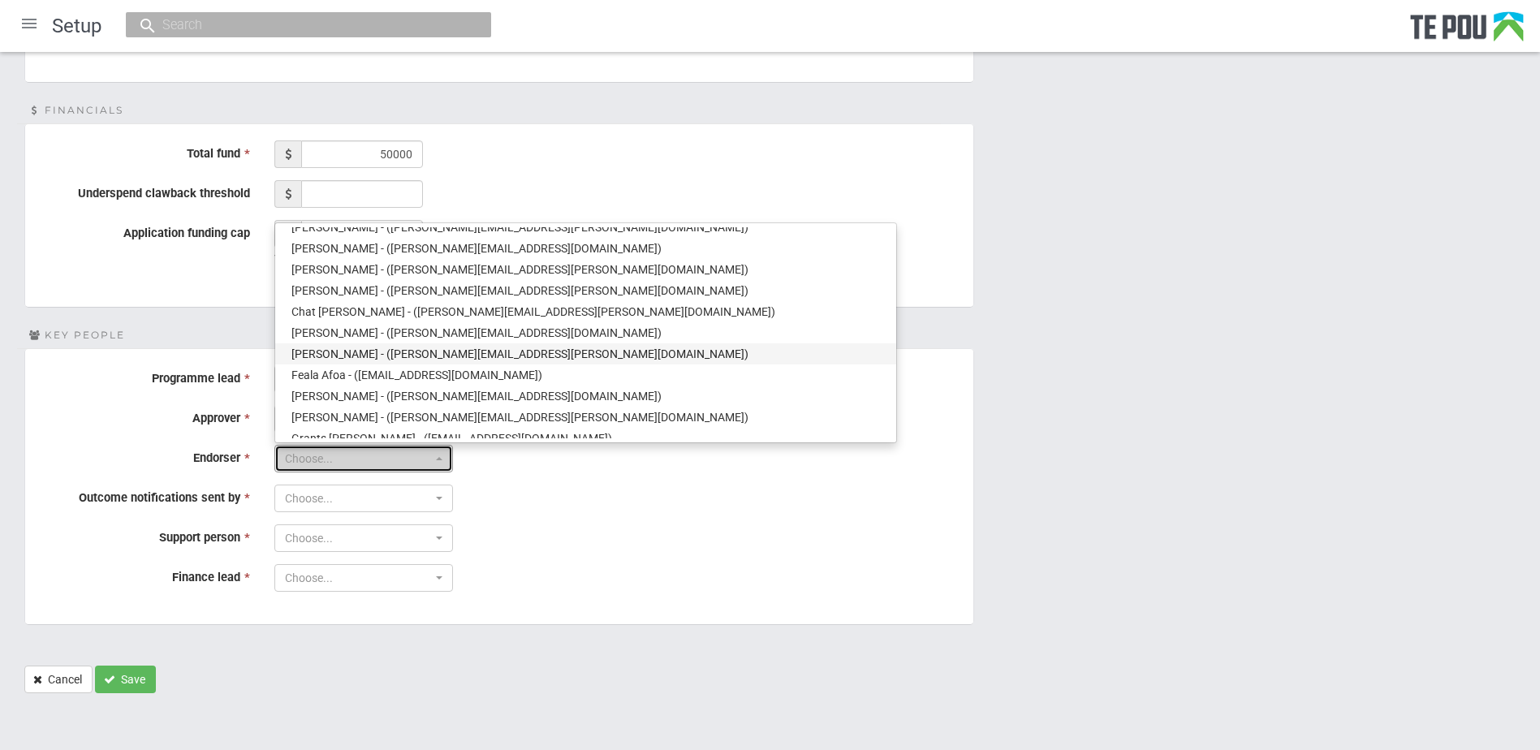
select select "34"
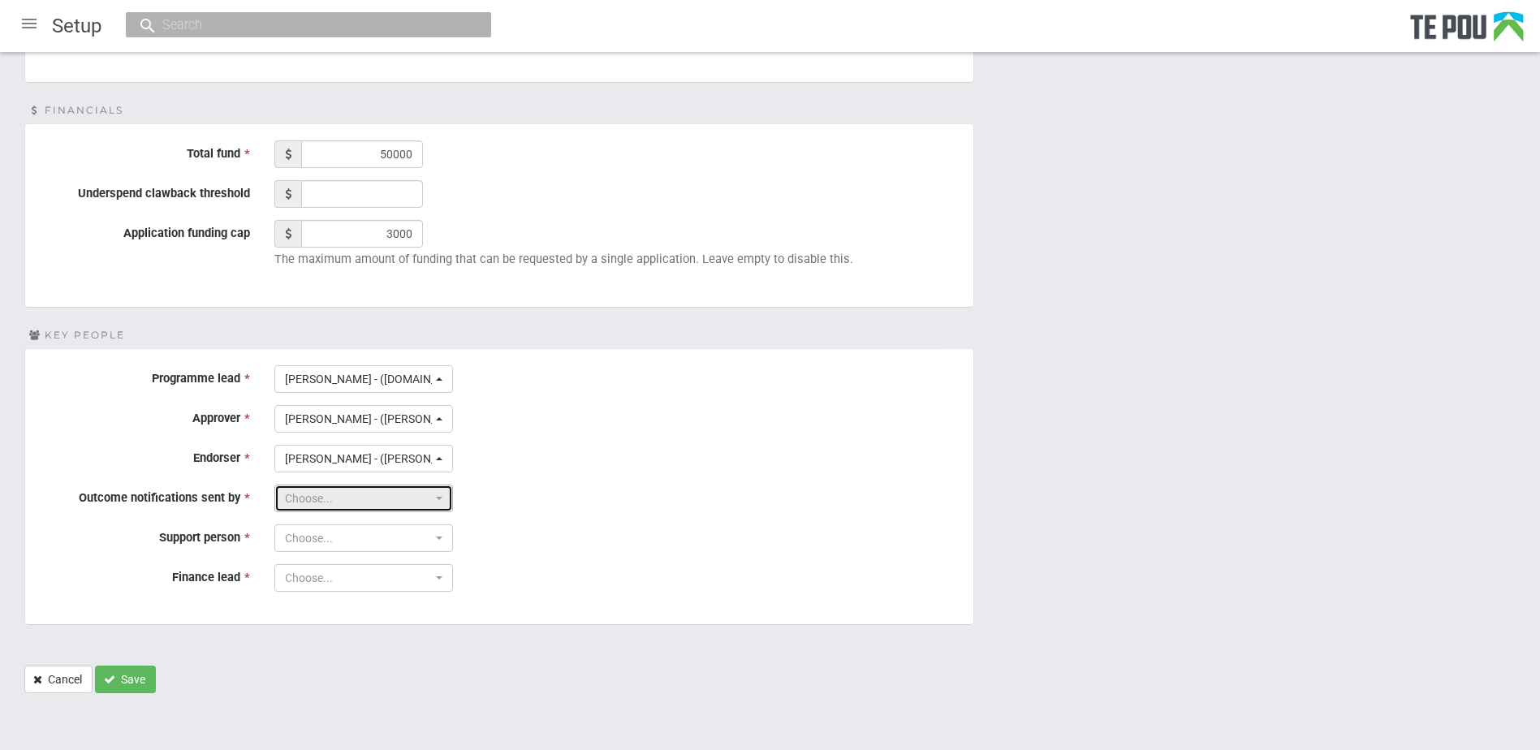
click at [311, 507] on span "Choose..." at bounding box center [358, 498] width 147 height 16
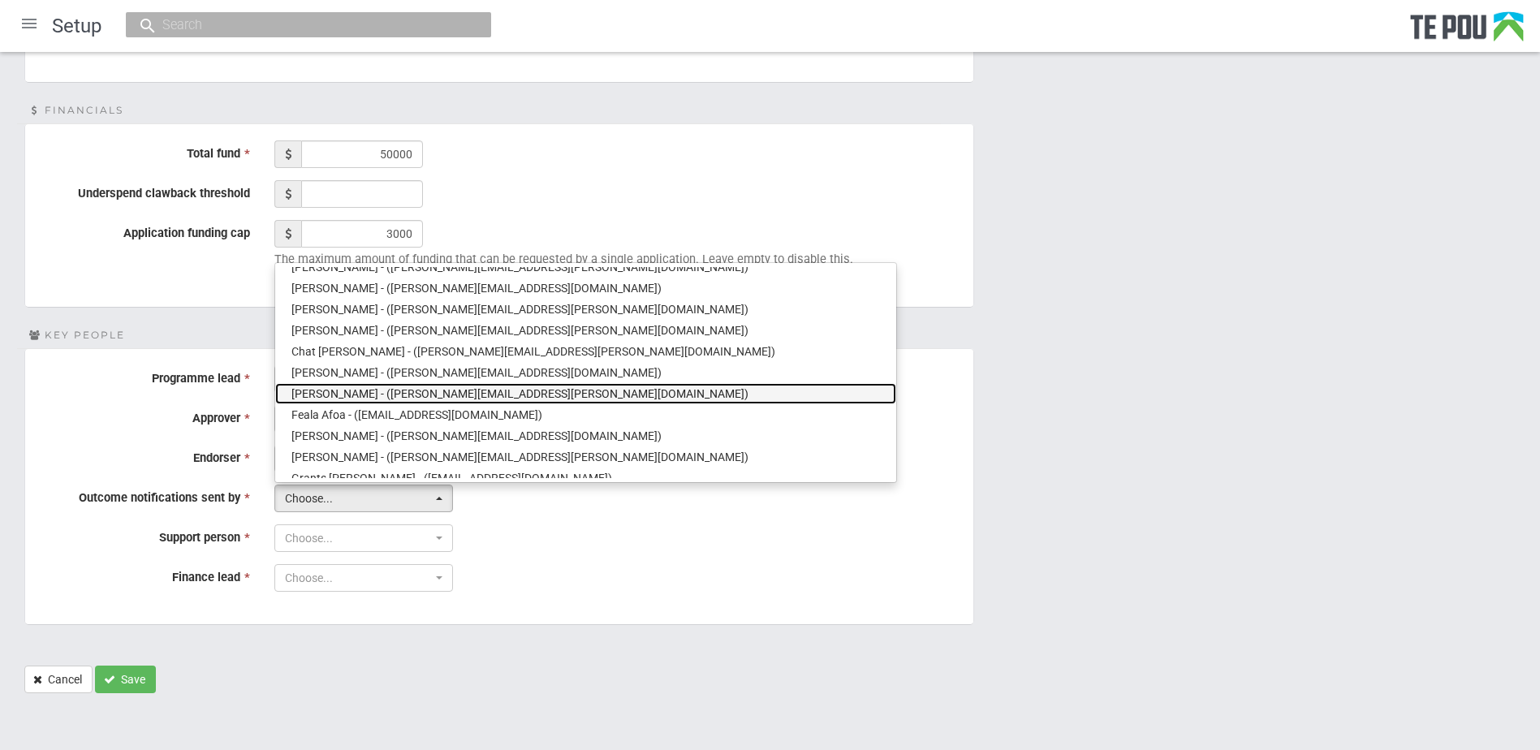
click at [342, 392] on span "Emma Wood - (Emma.Wood@tepou.co.nz)" at bounding box center [520, 394] width 457 height 16
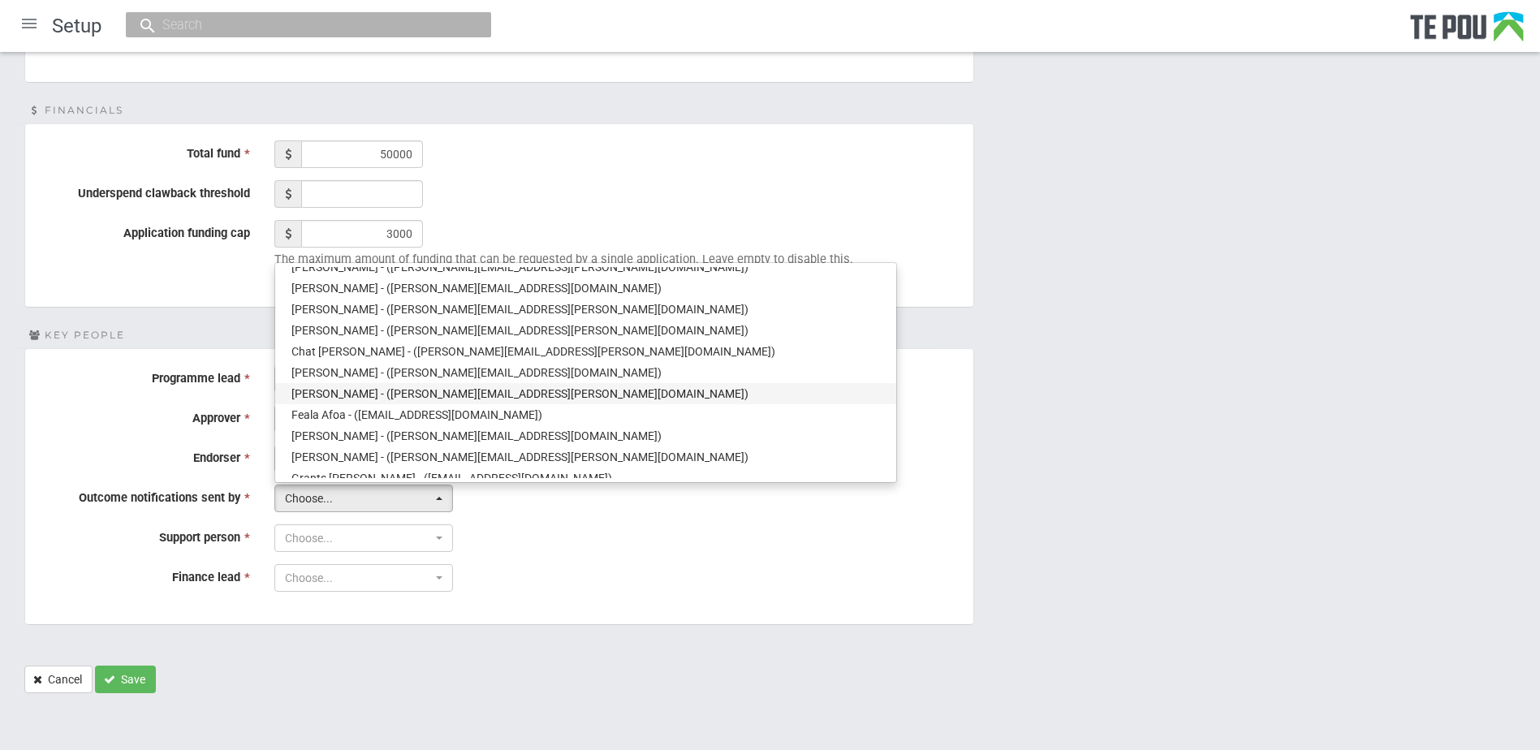
select select "34"
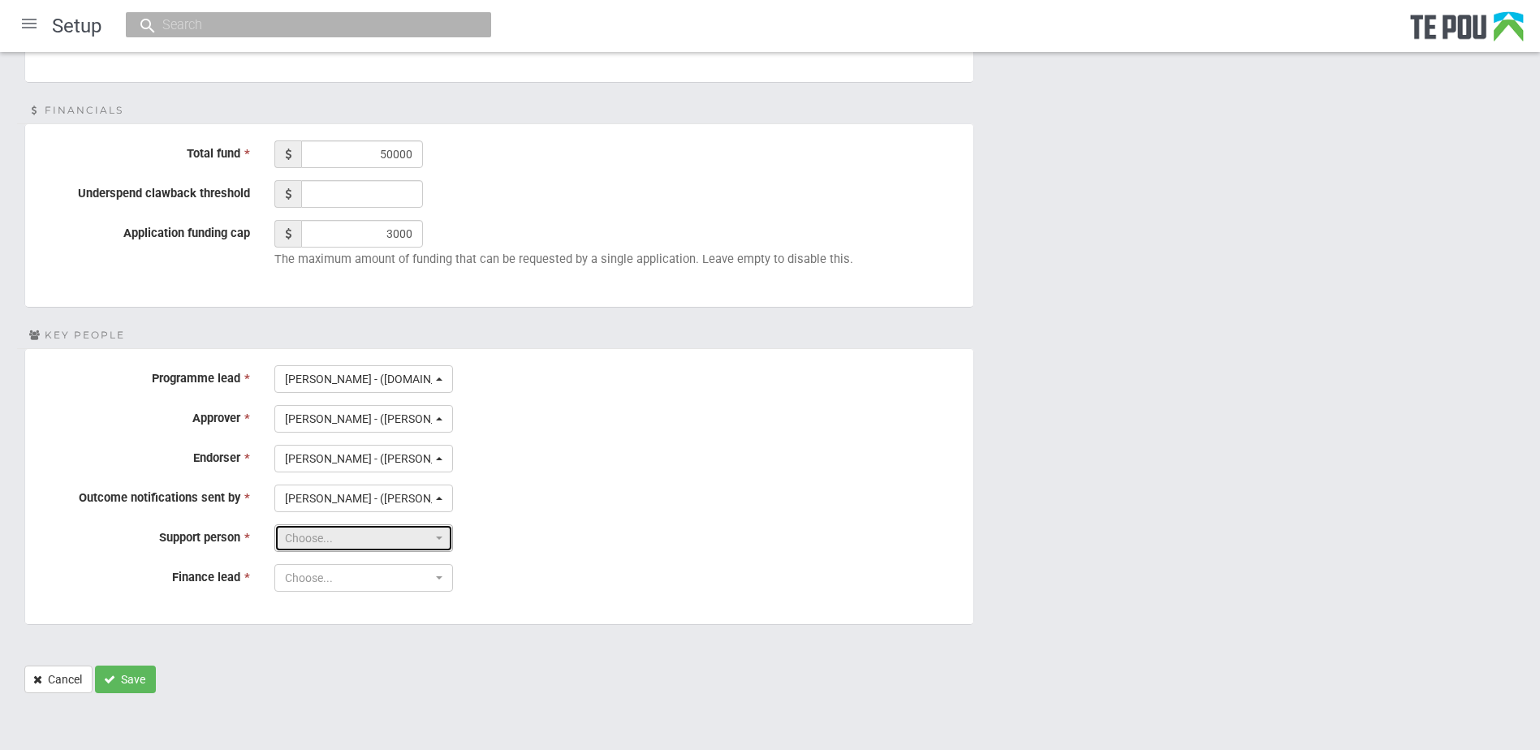
click at [309, 537] on span "Choose..." at bounding box center [358, 538] width 147 height 16
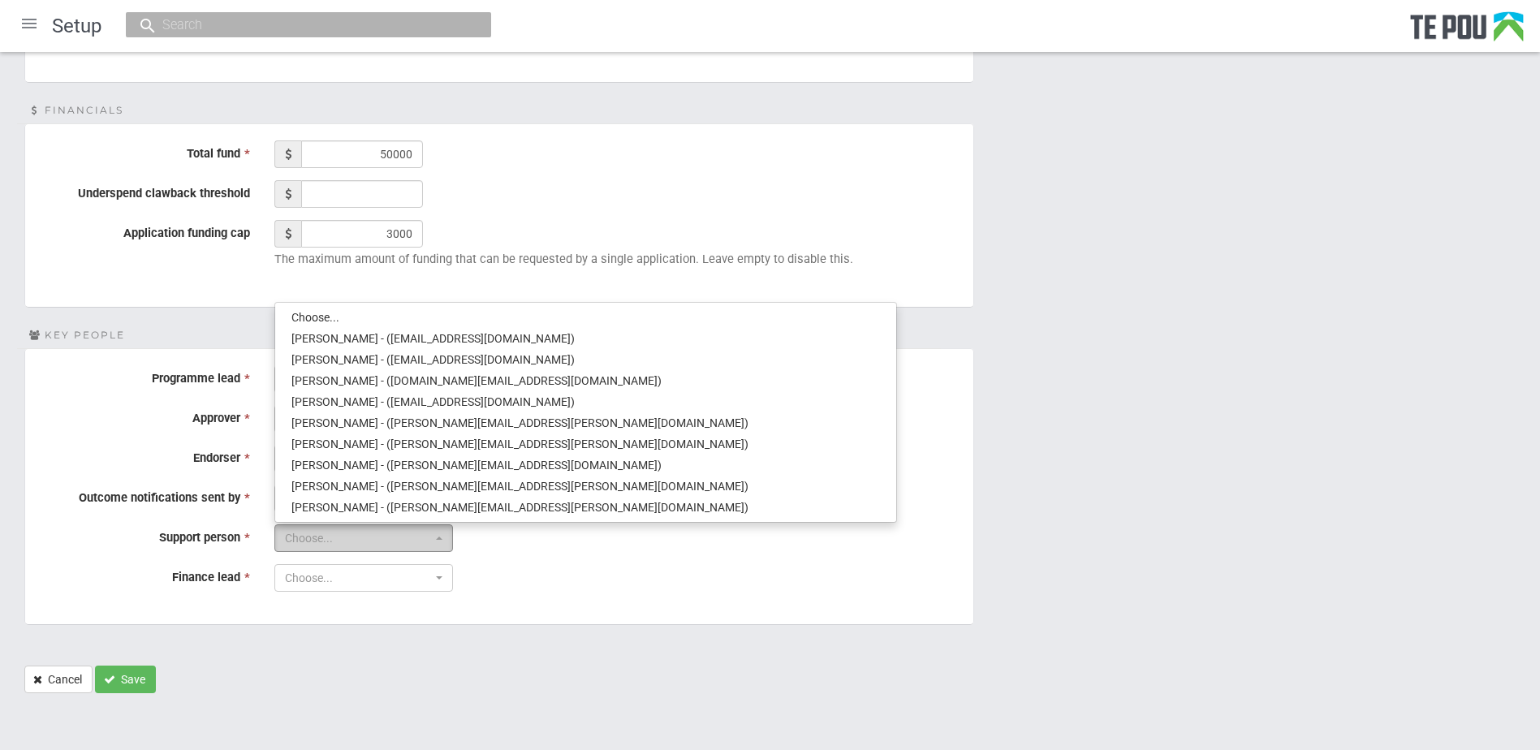
scroll to position [348, 0]
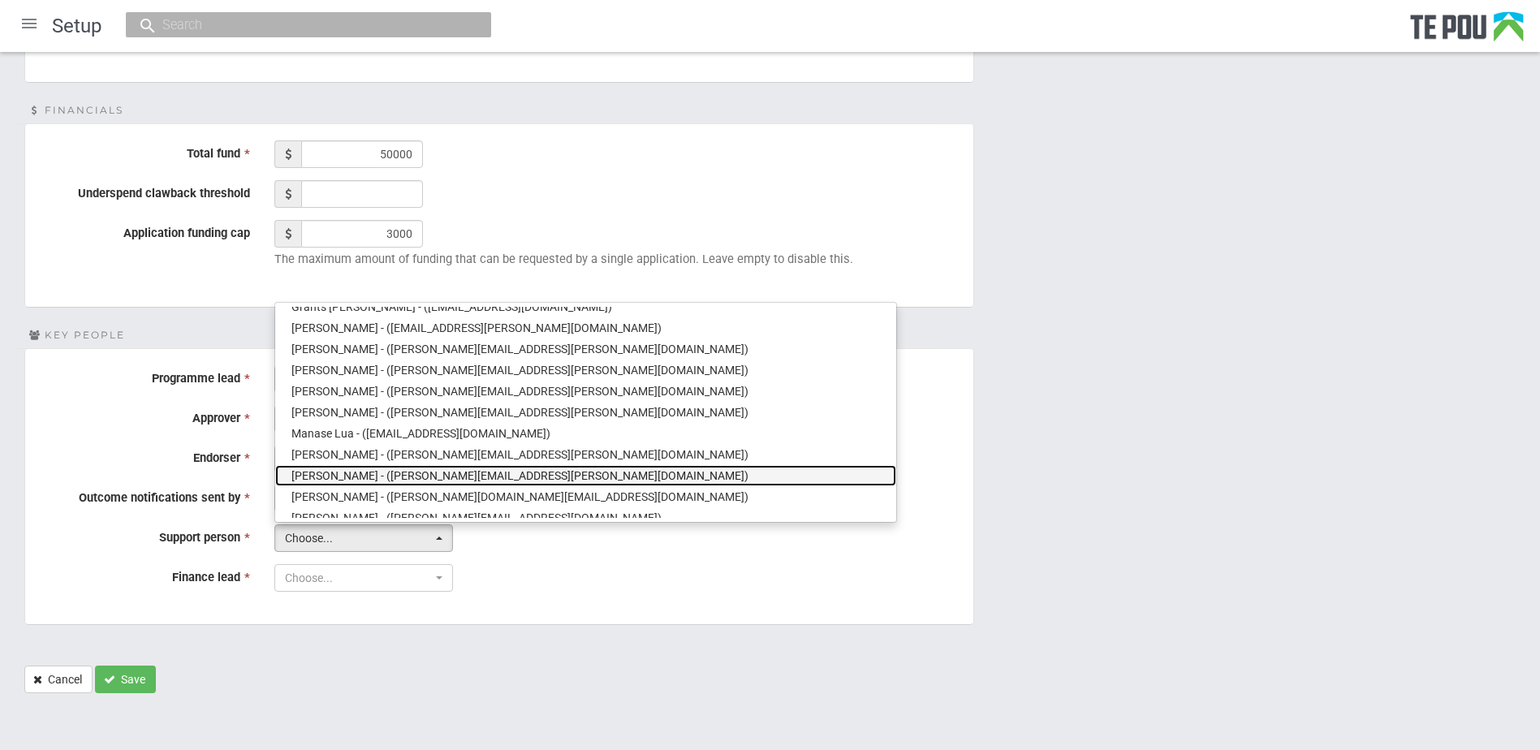
click at [341, 473] on span "Martin Molloy - (martin.molloy@tepou.co.nz)" at bounding box center [520, 476] width 457 height 16
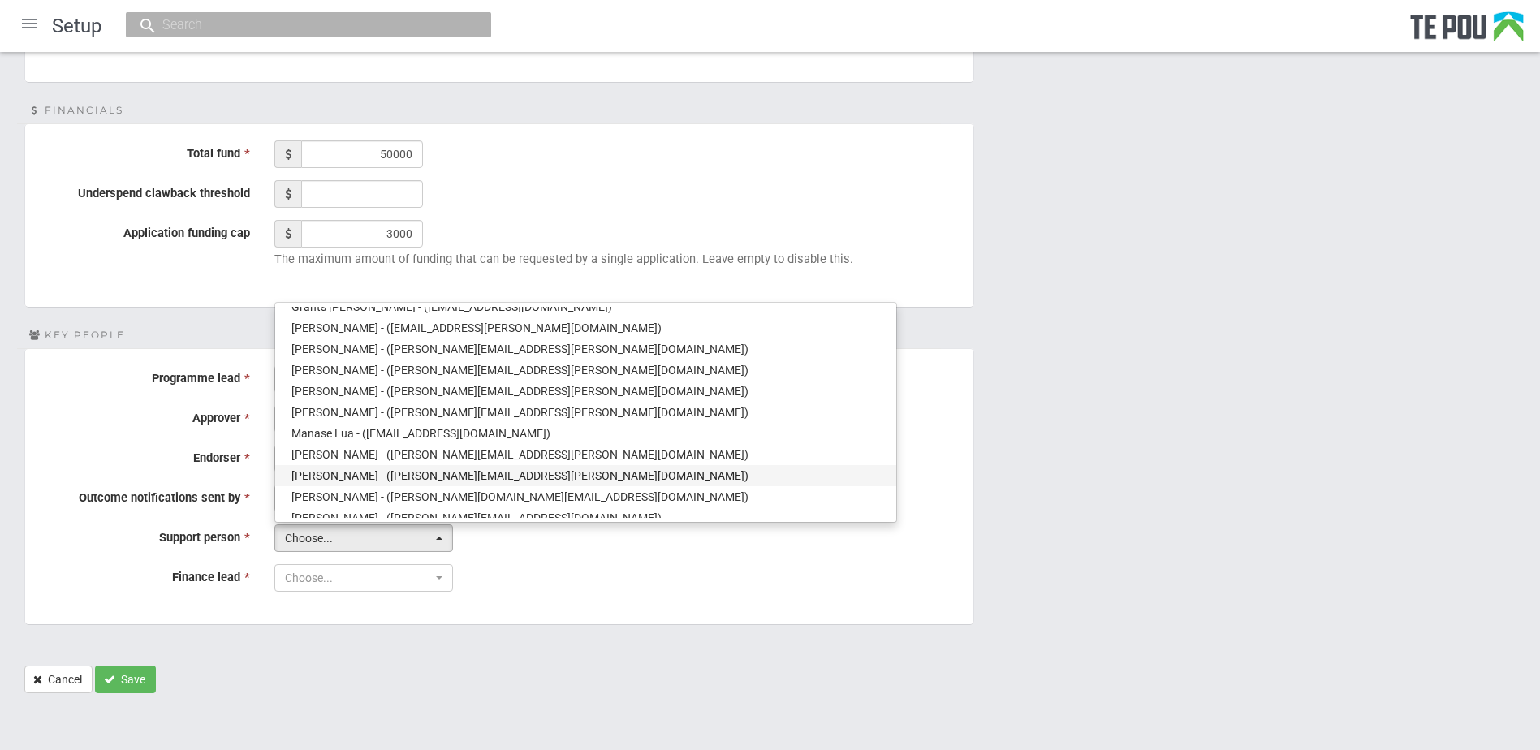
select select "2"
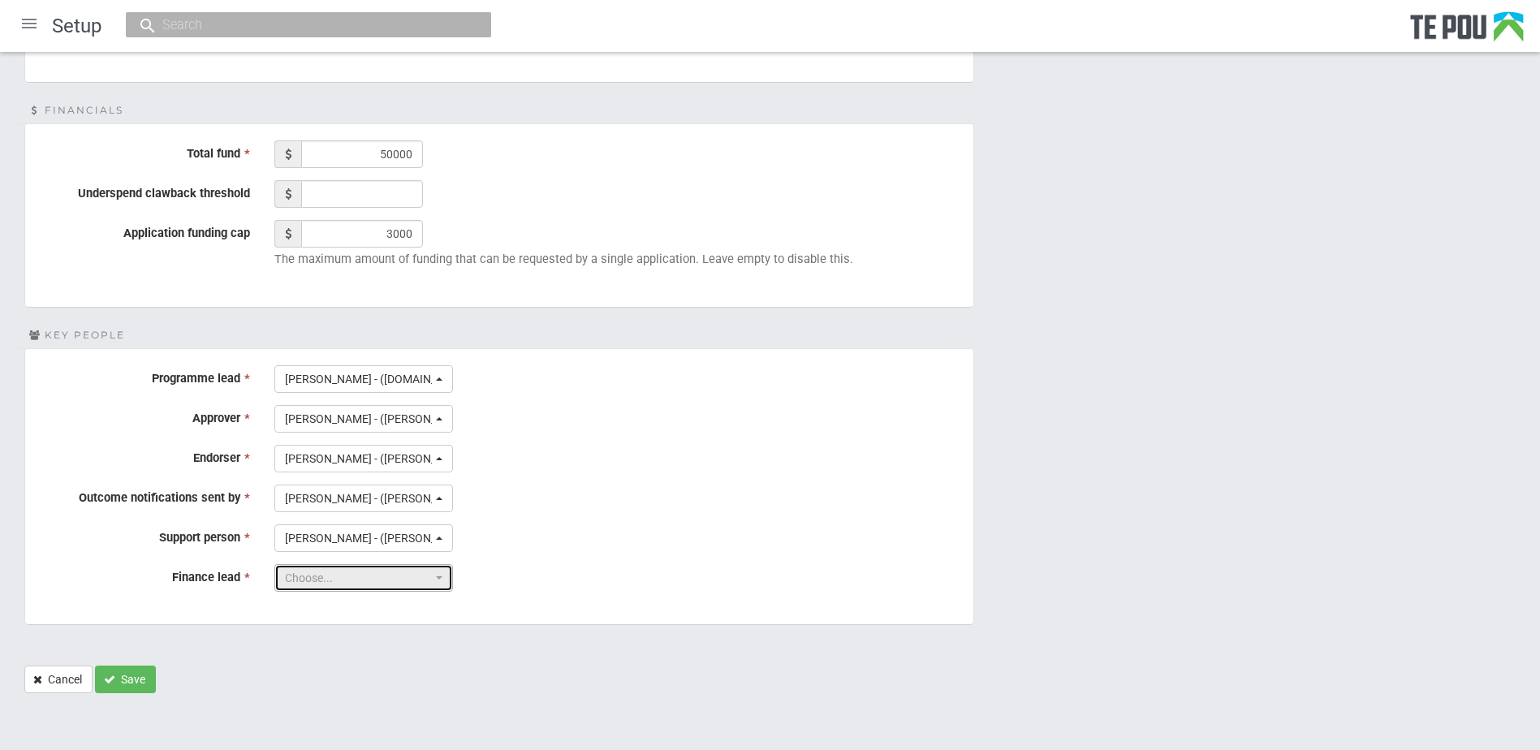
click at [326, 576] on span "Choose..." at bounding box center [358, 578] width 147 height 16
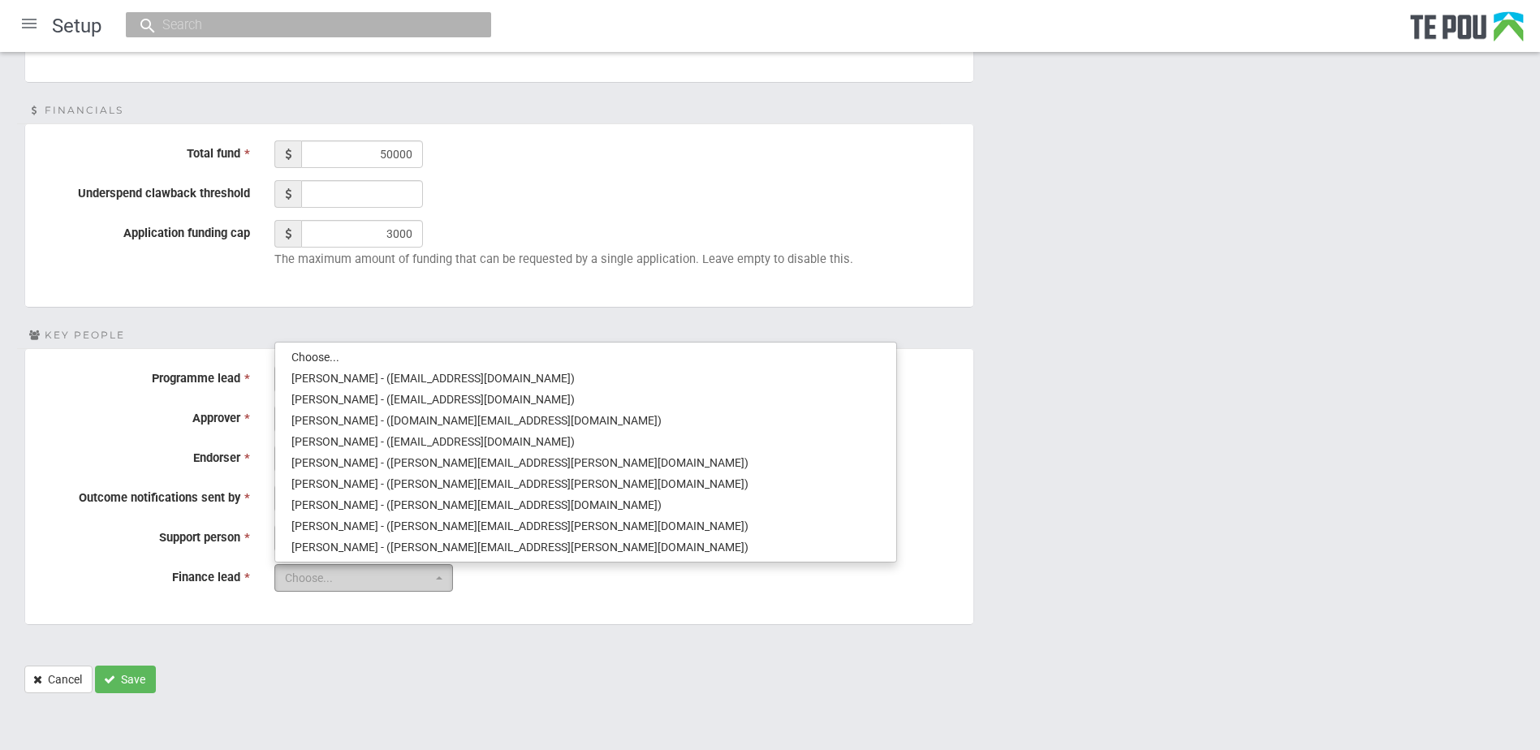
scroll to position [644, 0]
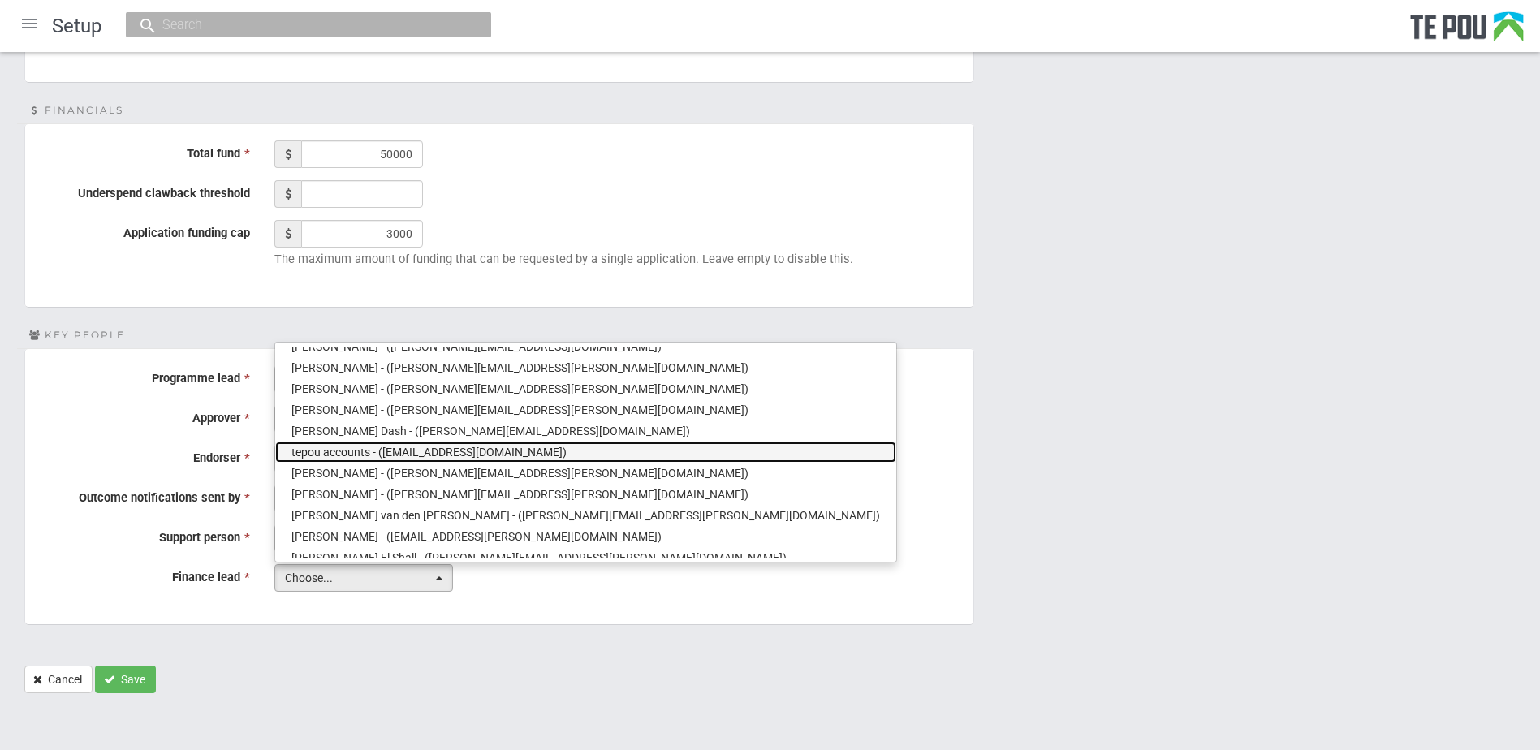
click at [337, 446] on span "tepou accounts - (tepouaccounts@wisegroup.co.nz)" at bounding box center [429, 452] width 275 height 16
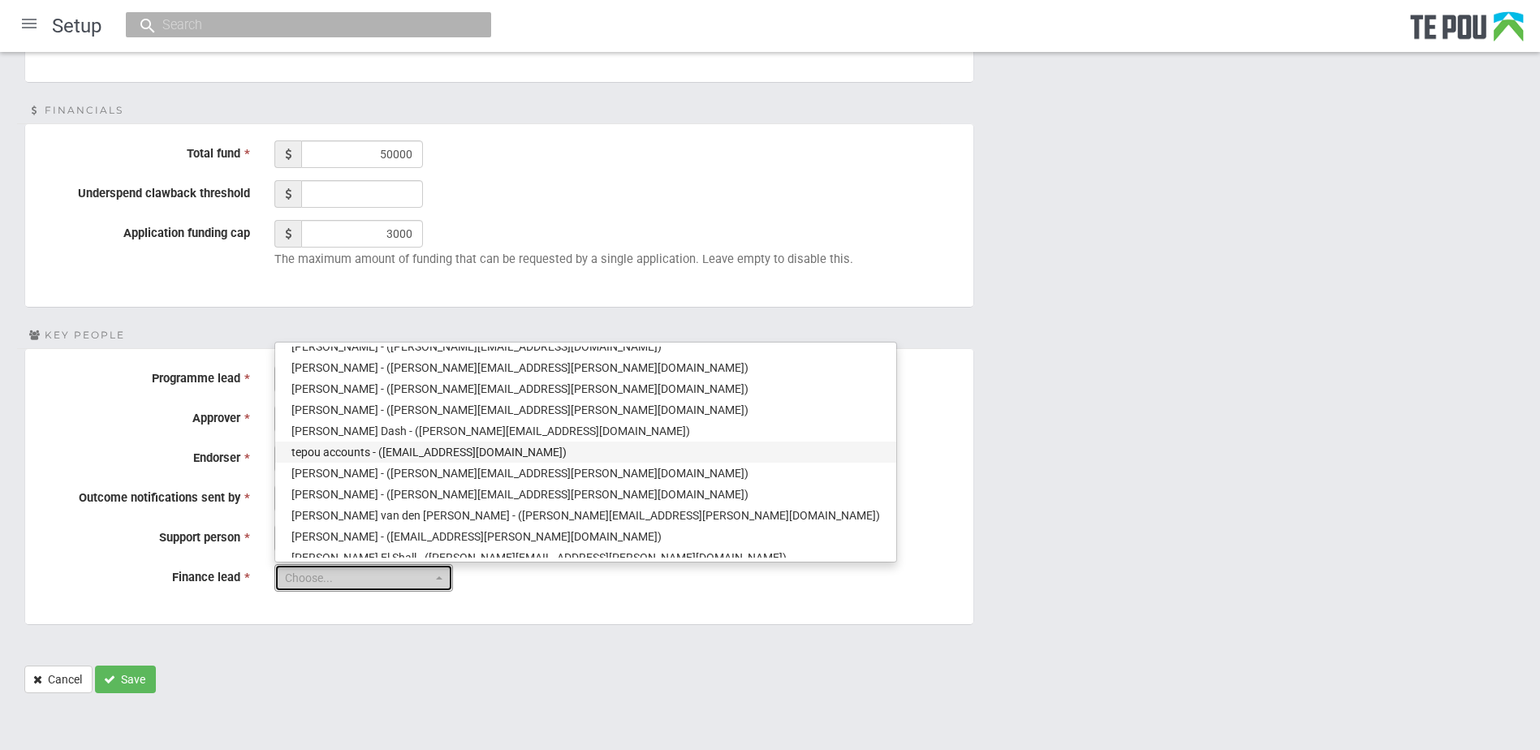
select select "47"
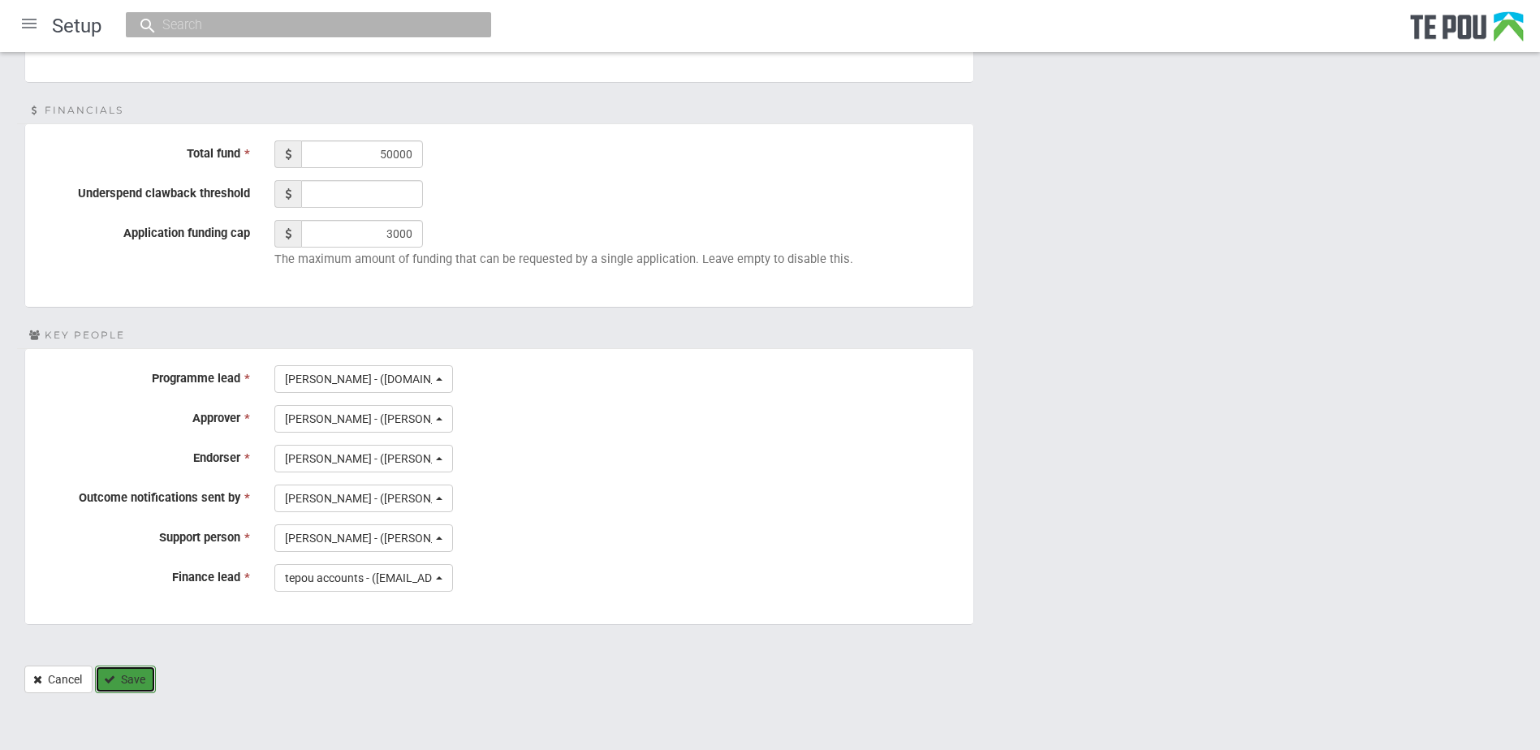
click at [141, 675] on button "Save" at bounding box center [125, 680] width 61 height 28
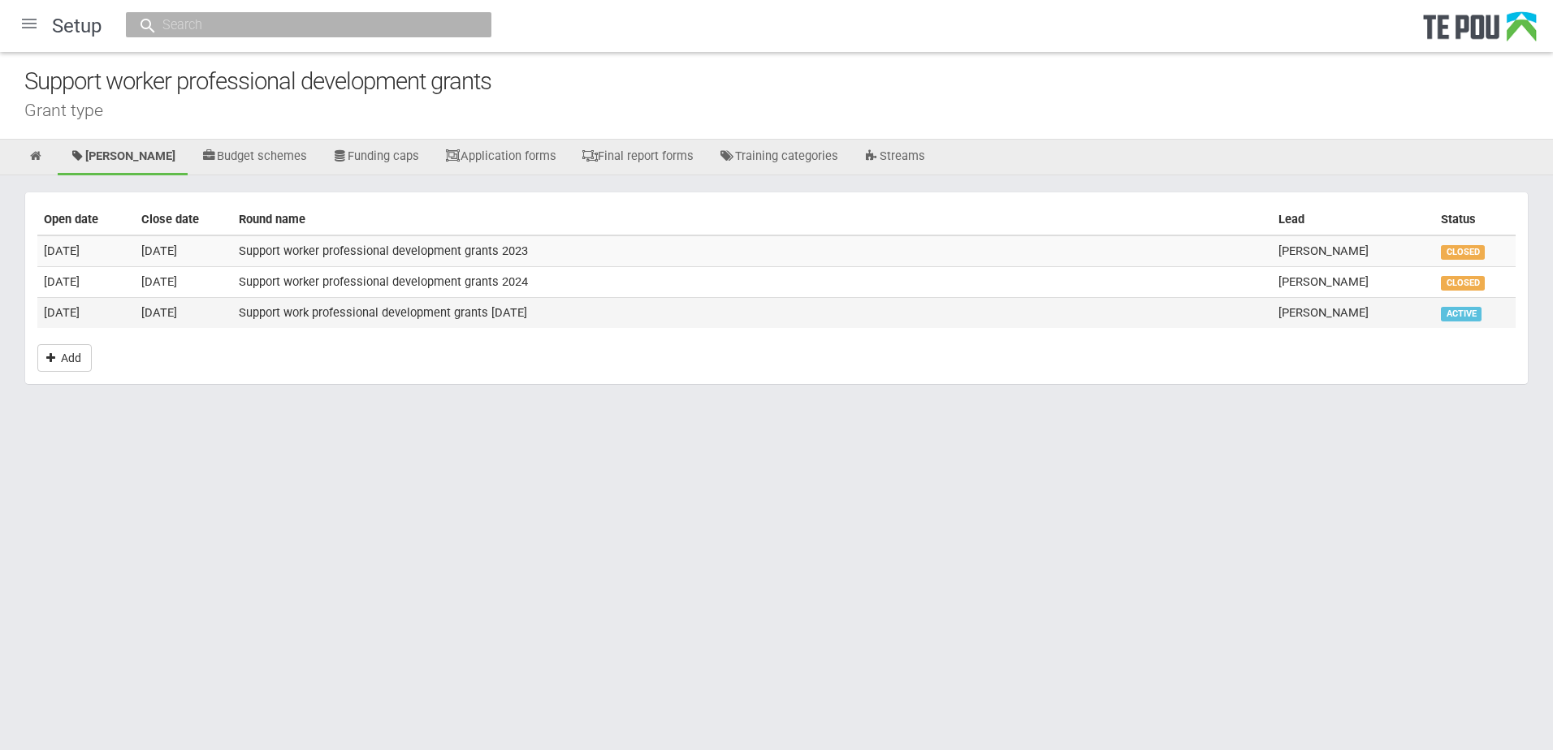
click at [387, 316] on td "Support work professional development grants [DATE]" at bounding box center [751, 312] width 1039 height 30
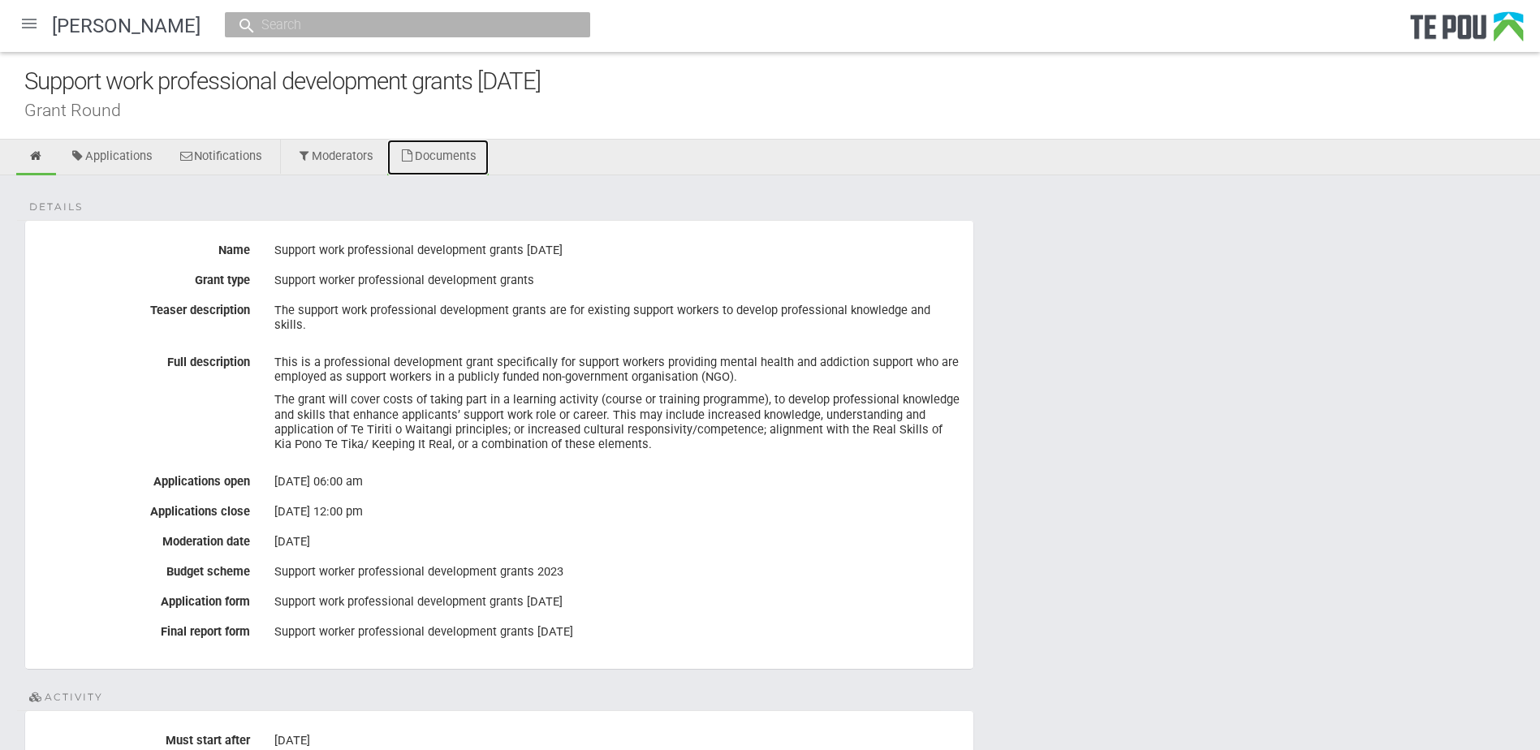
click at [459, 163] on link "Documents" at bounding box center [437, 158] width 101 height 36
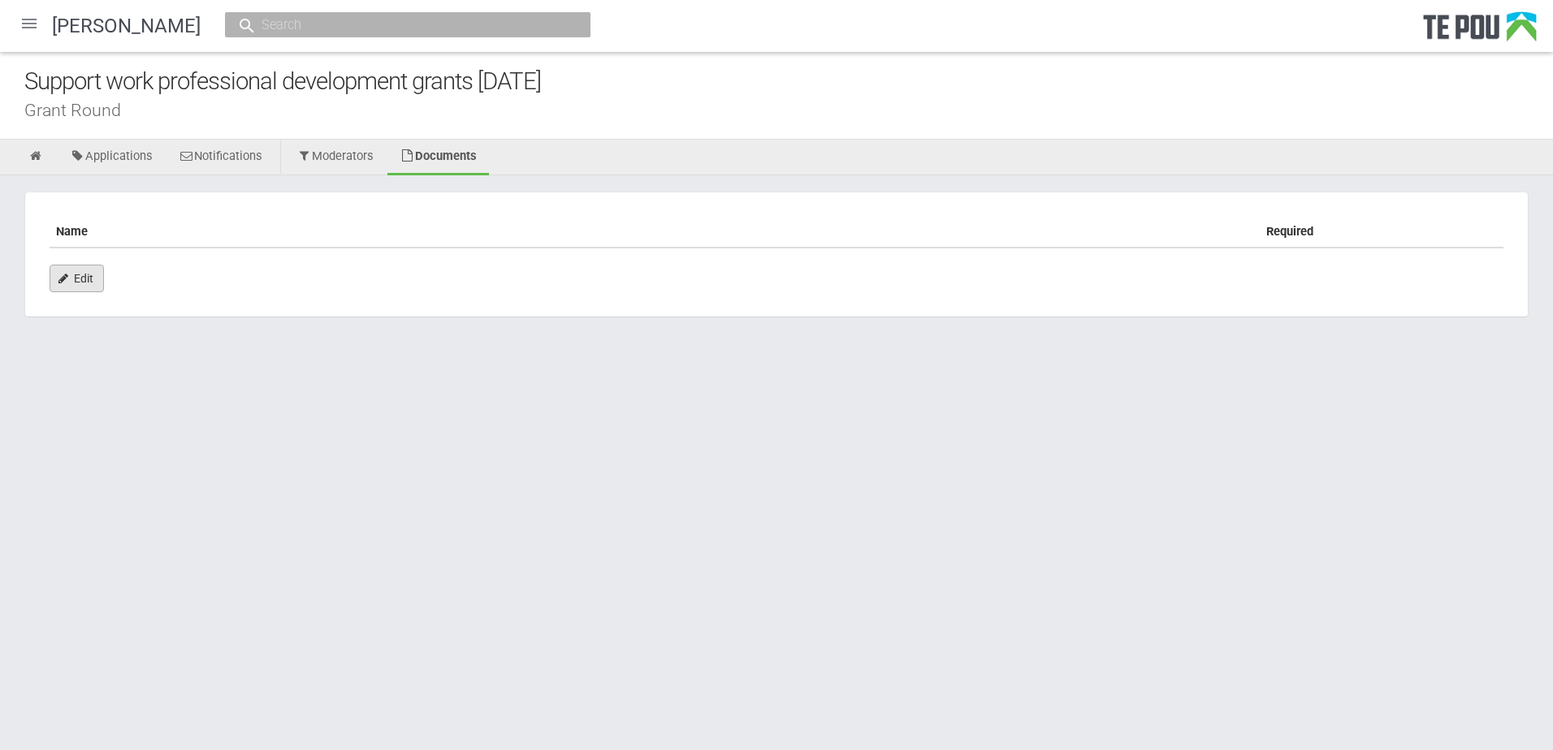
click at [74, 272] on link "Edit" at bounding box center [77, 279] width 54 height 28
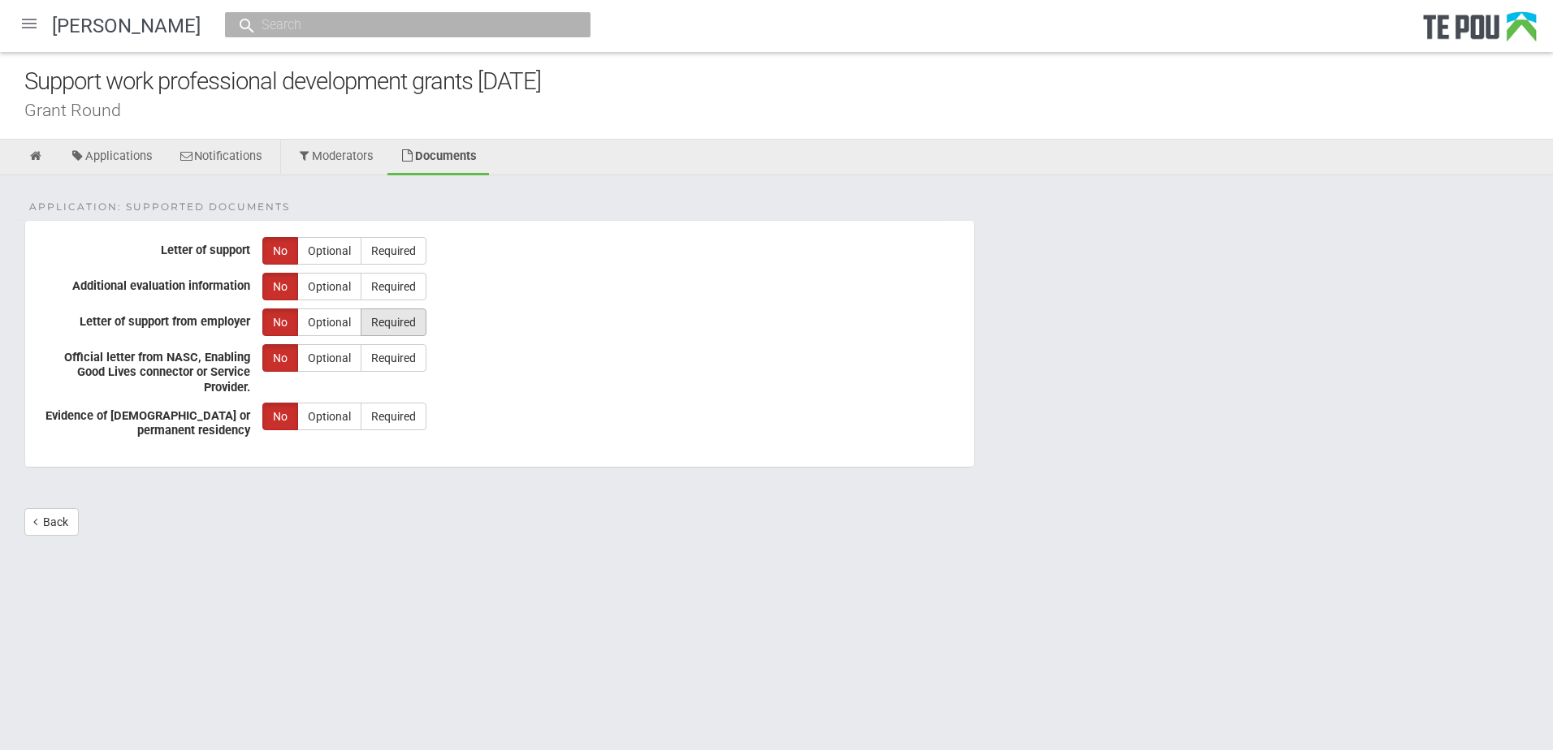
click at [378, 326] on label "Required" at bounding box center [394, 323] width 66 height 28
radio input "true"
click at [57, 530] on link "Back" at bounding box center [51, 522] width 54 height 28
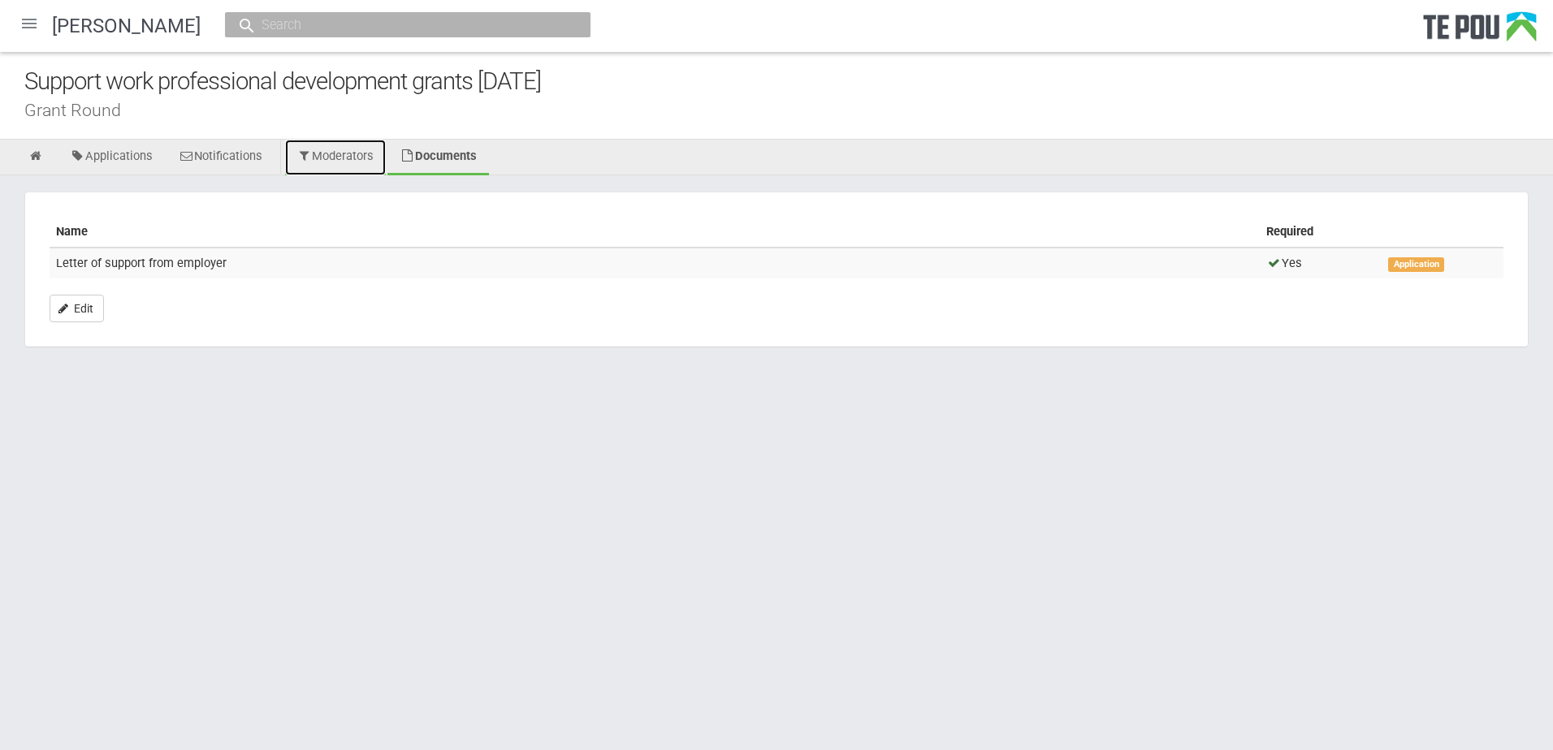
click at [344, 158] on link "Moderators" at bounding box center [335, 158] width 101 height 36
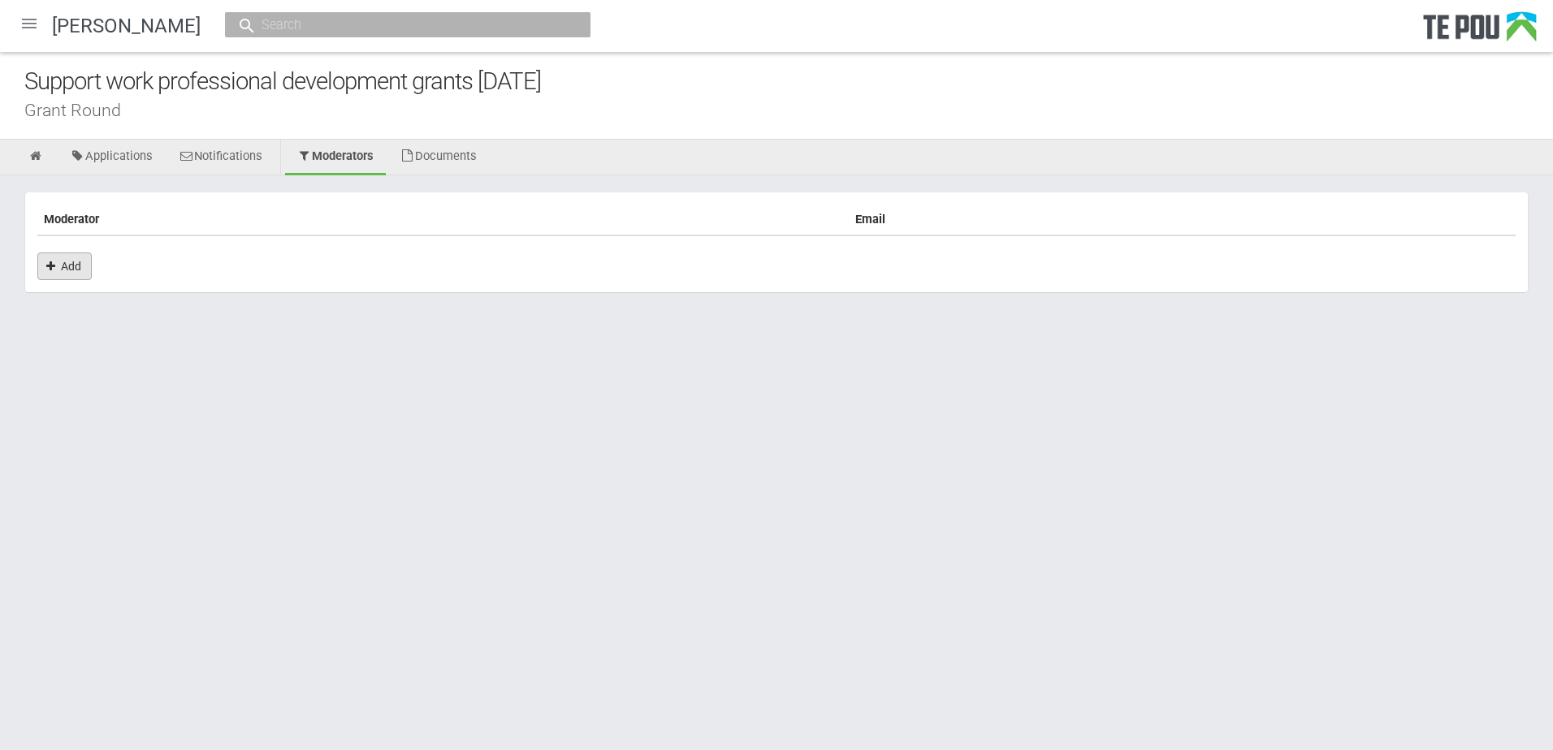
click at [63, 270] on link "Add" at bounding box center [64, 267] width 54 height 28
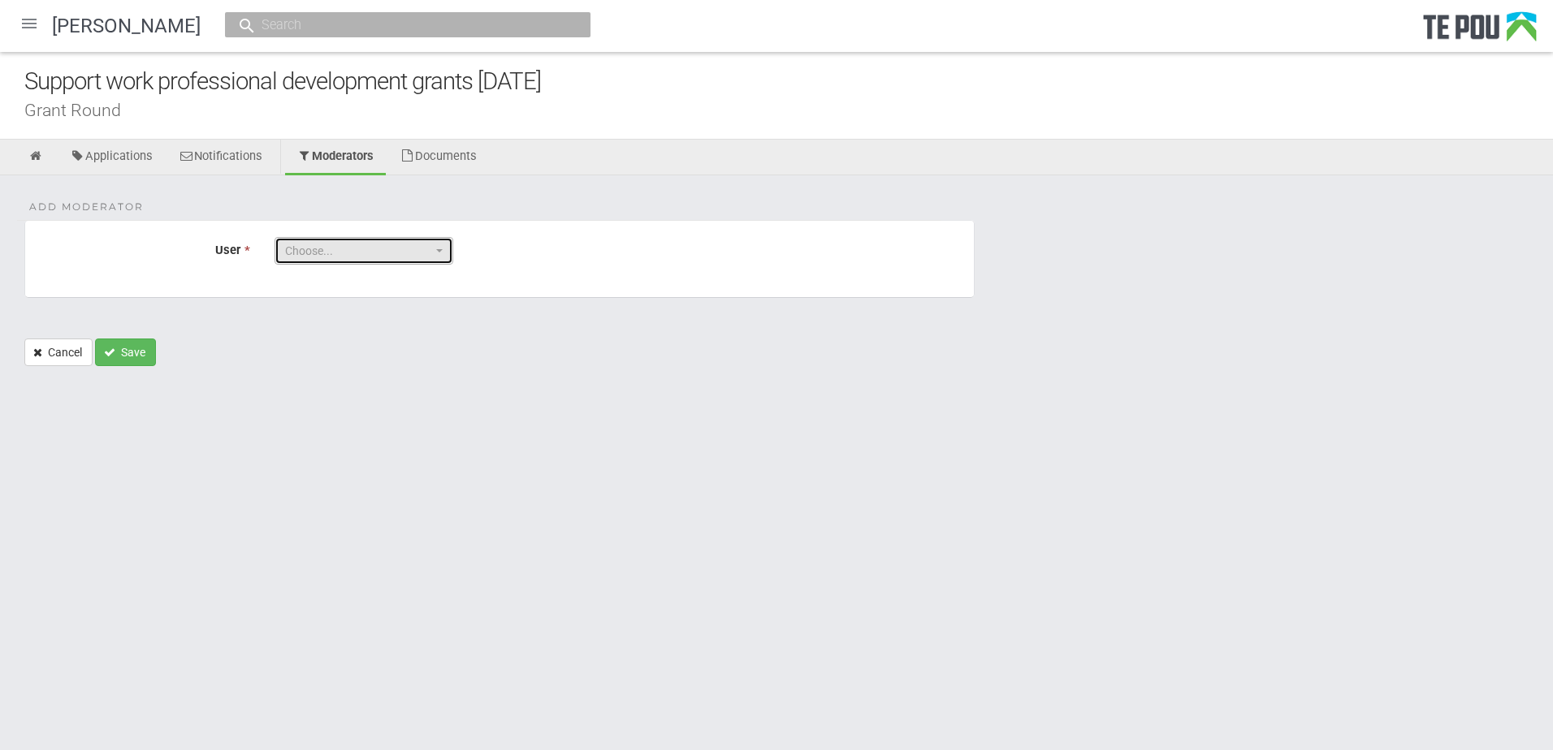
click at [299, 250] on span "Choose..." at bounding box center [358, 251] width 147 height 16
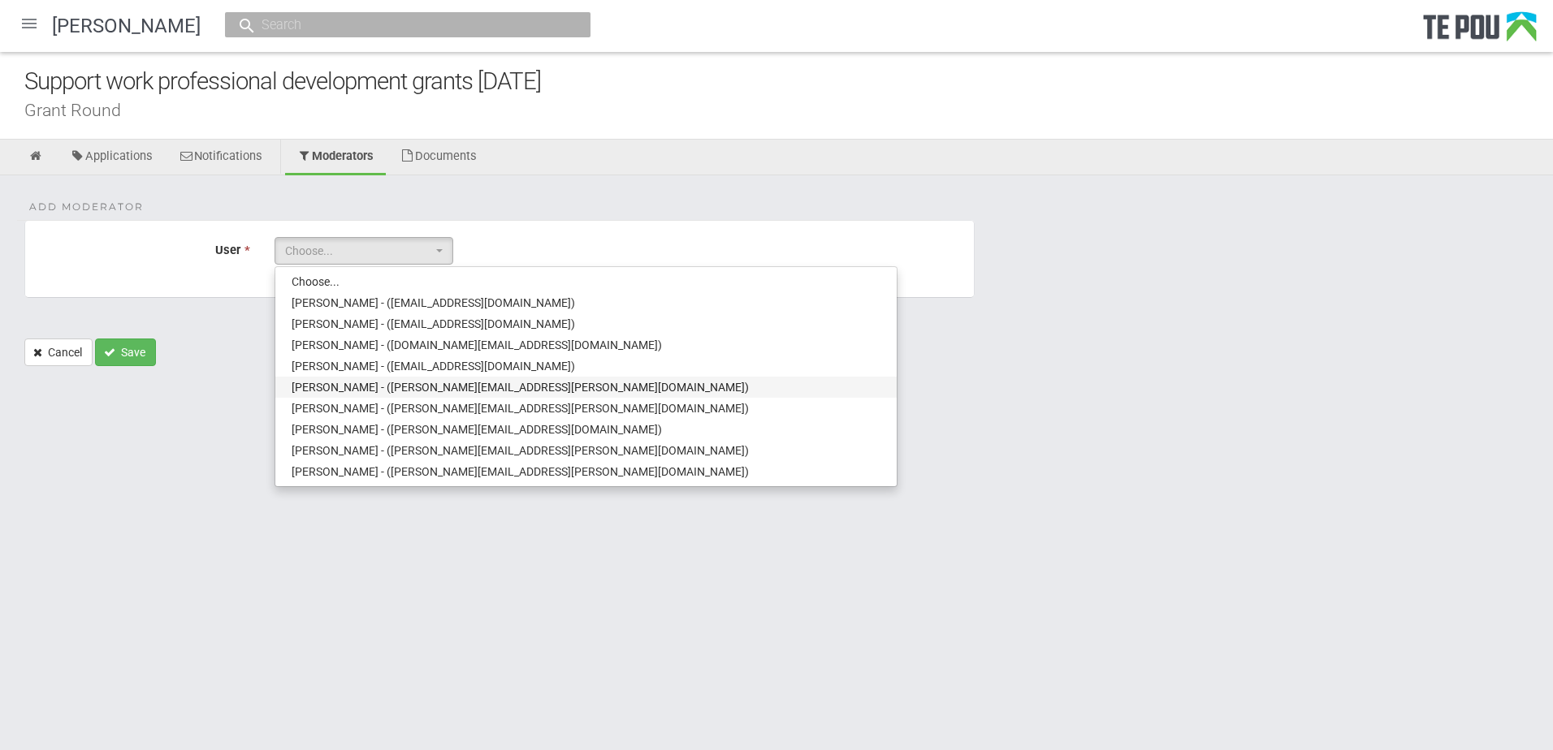
scroll to position [137, 0]
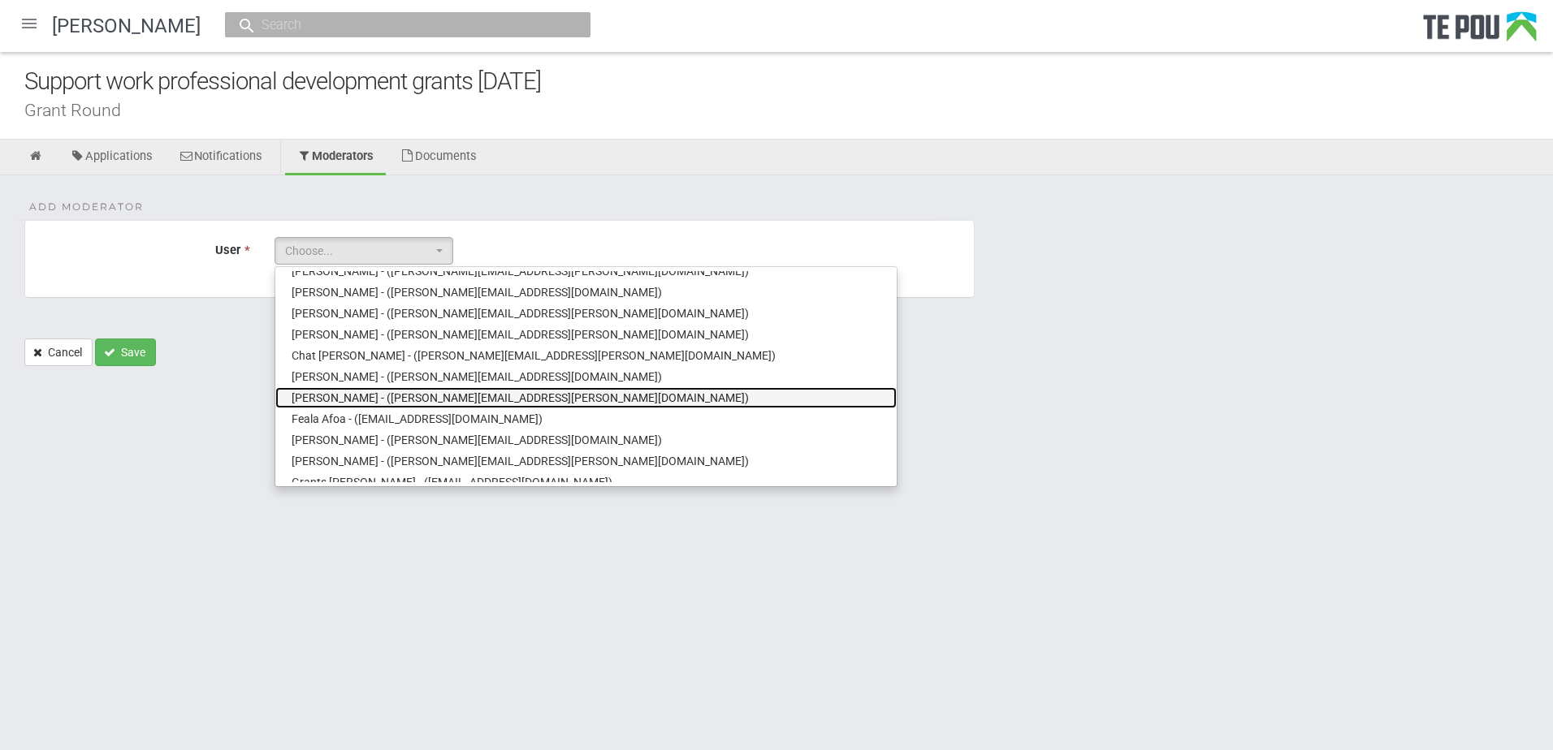
click at [342, 394] on span "Emma Wood - (Emma.Wood@tepou.co.nz)" at bounding box center [520, 398] width 457 height 16
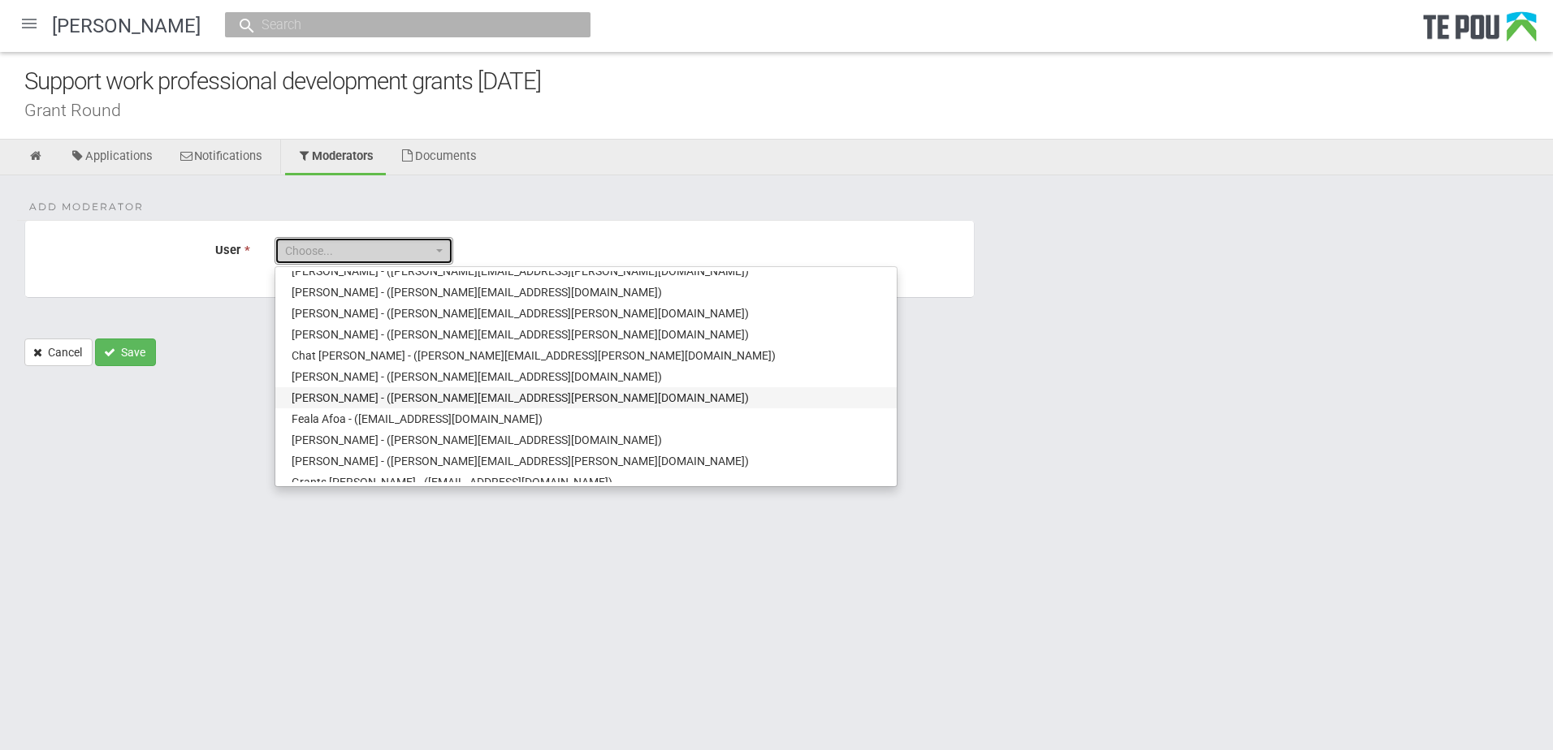
select select "34"
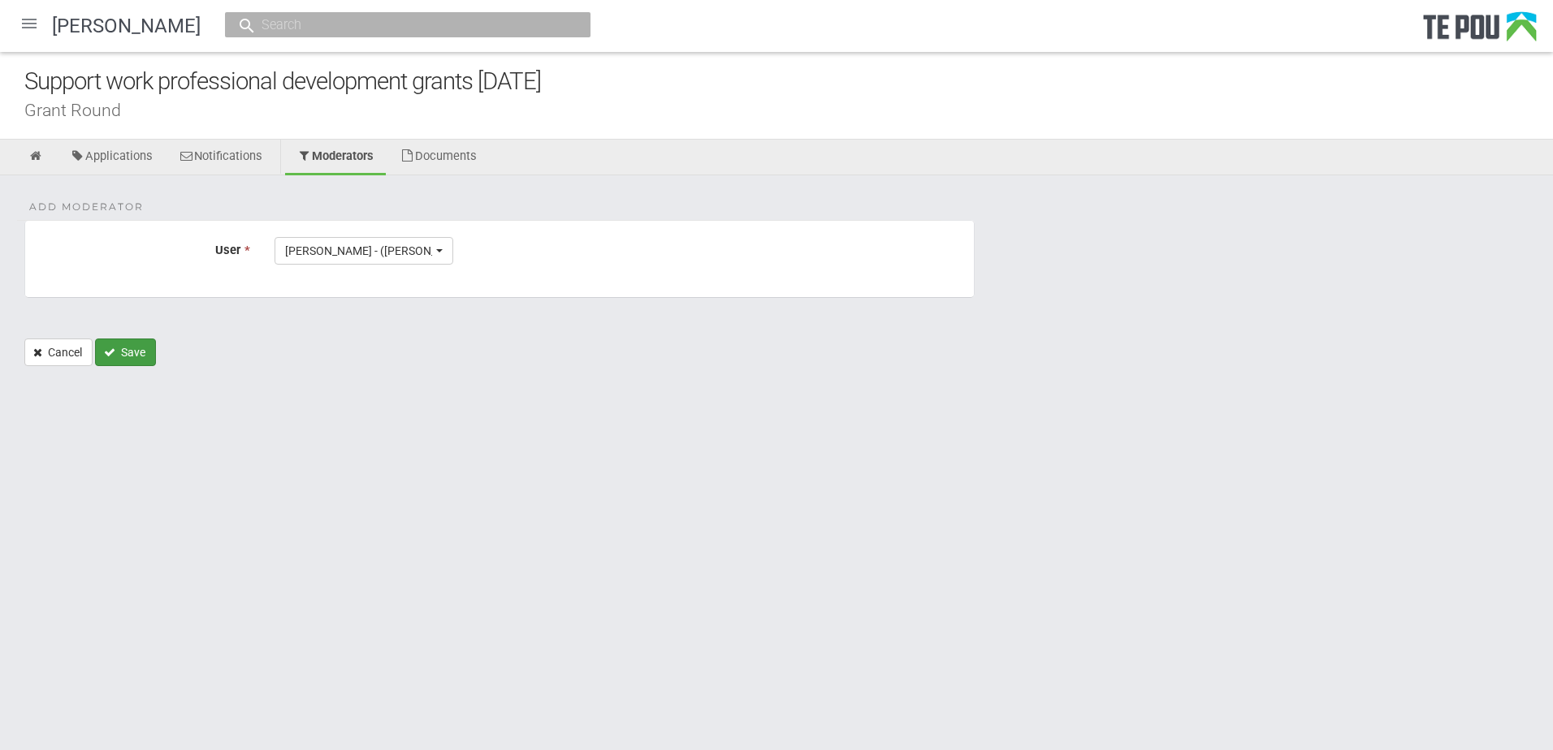
click at [136, 352] on button "Save" at bounding box center [125, 353] width 61 height 28
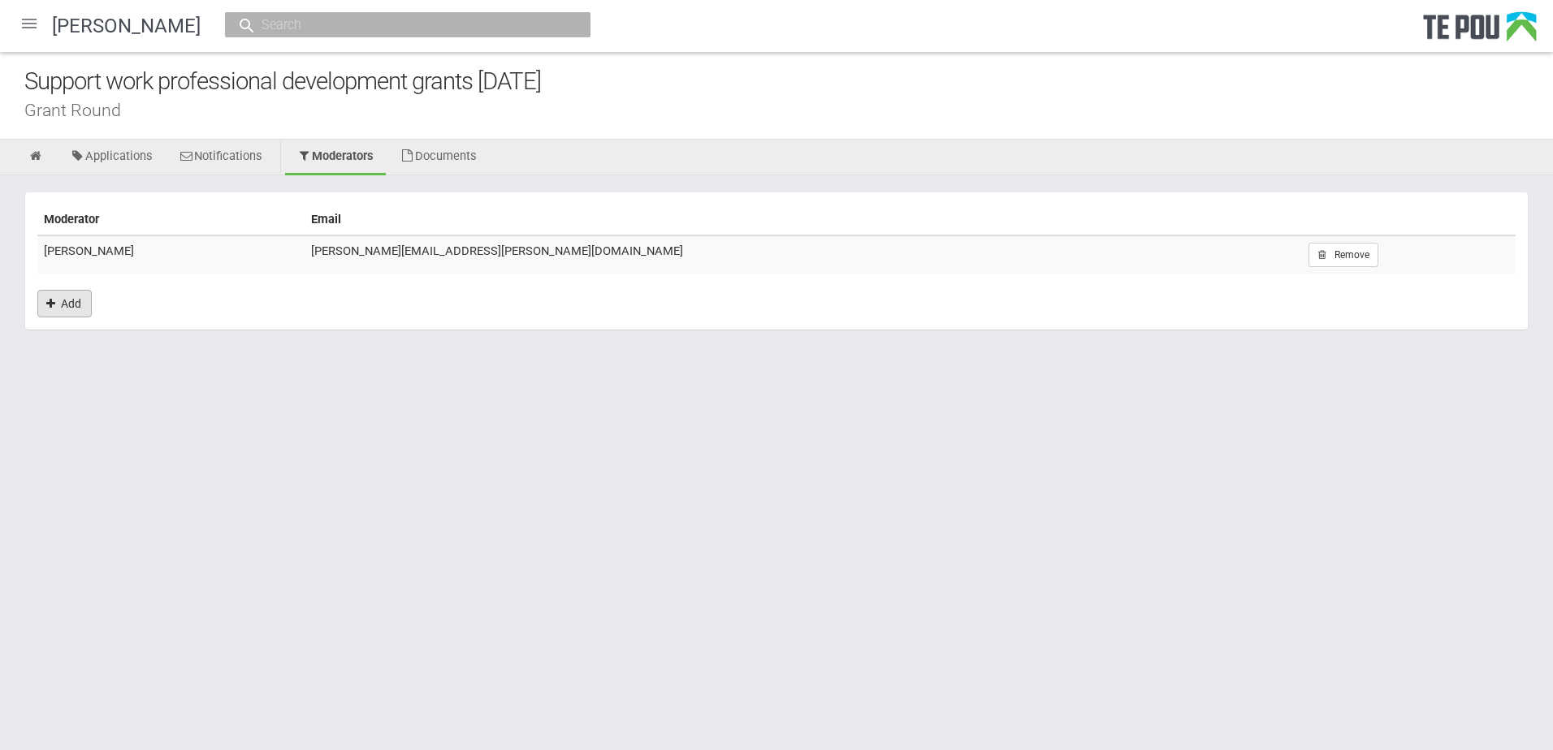
click at [78, 302] on link "Add" at bounding box center [64, 304] width 54 height 28
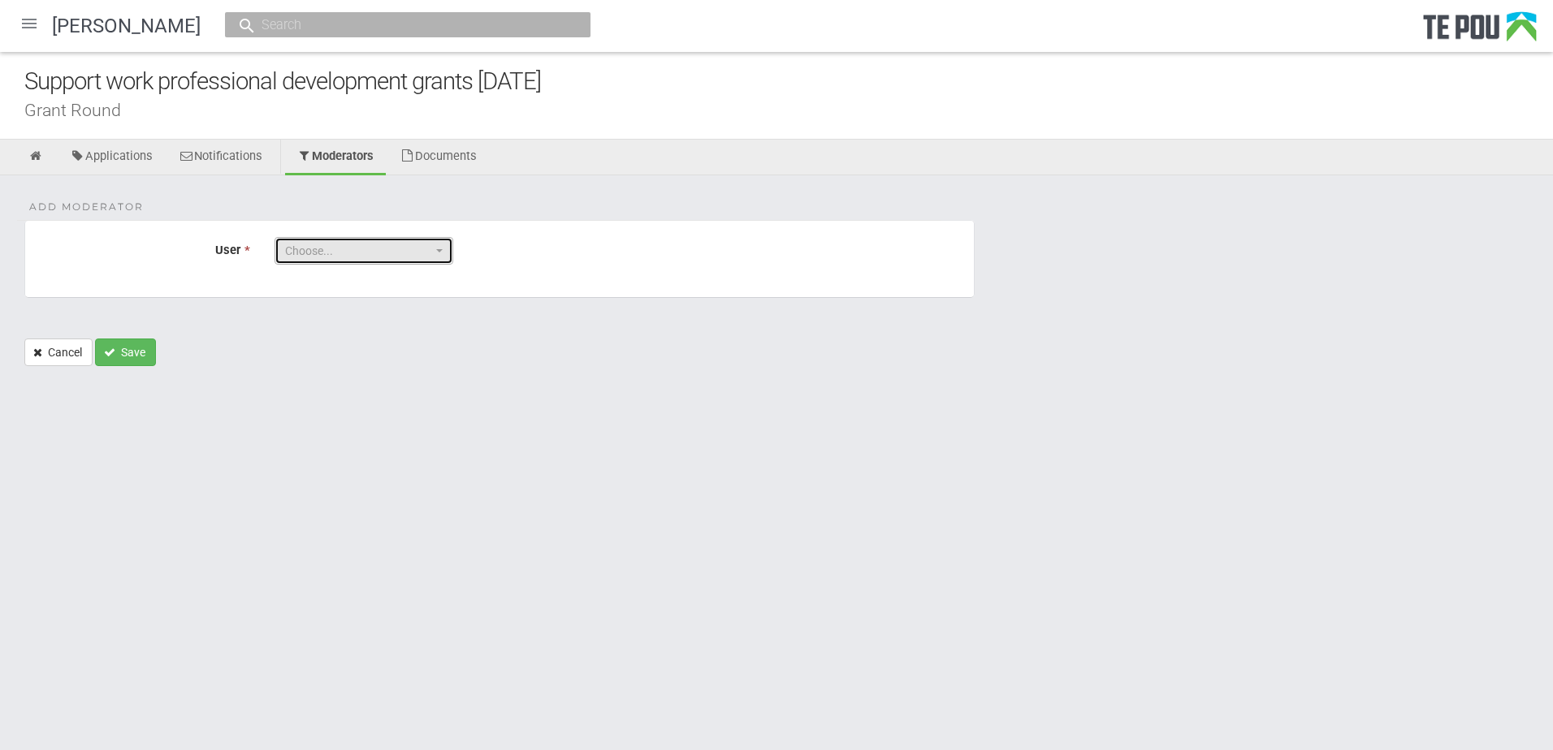
click at [296, 252] on span "Choose..." at bounding box center [358, 251] width 147 height 16
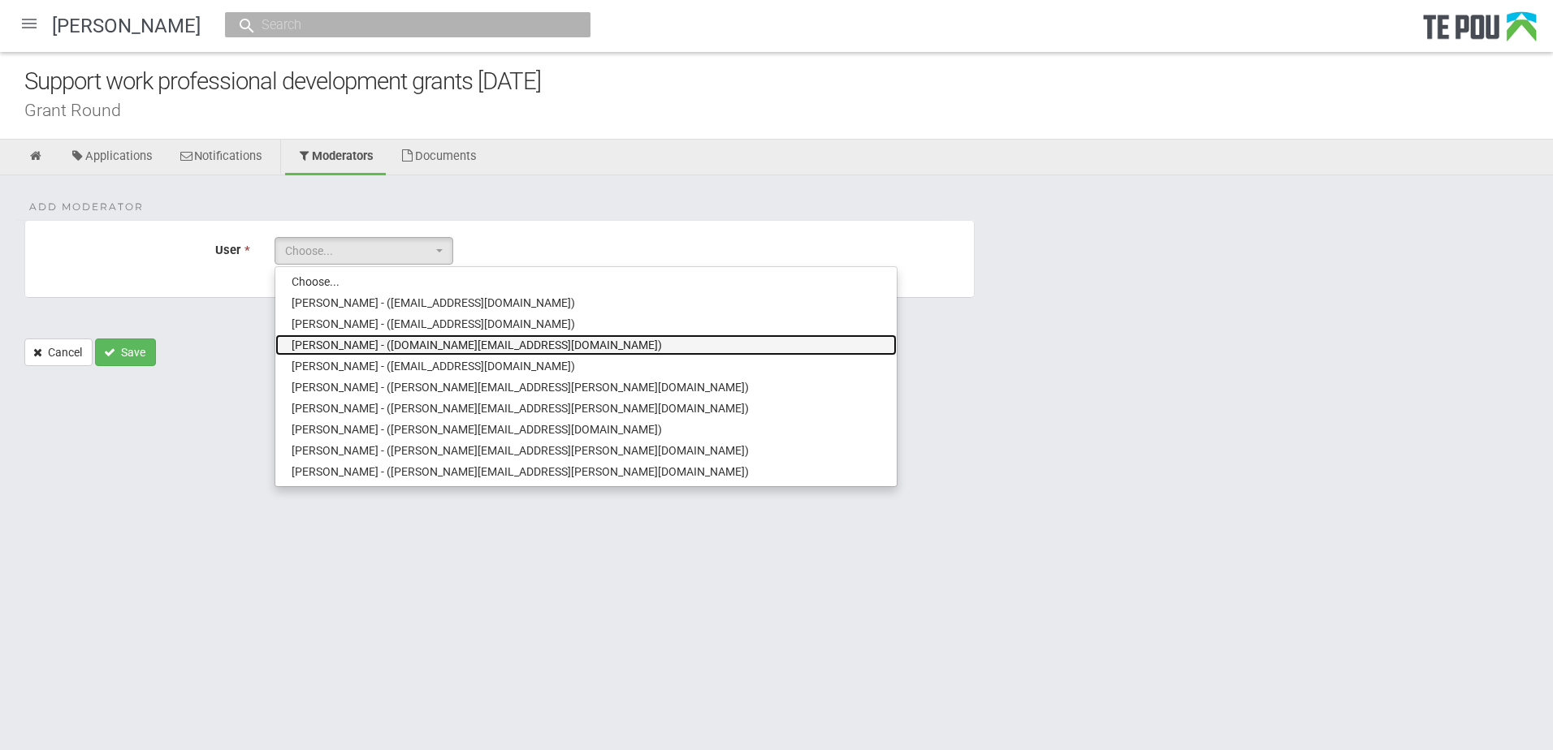
click at [350, 349] on span "Alexia Black - (alexia.black@tepou.co.nz)" at bounding box center [477, 345] width 370 height 16
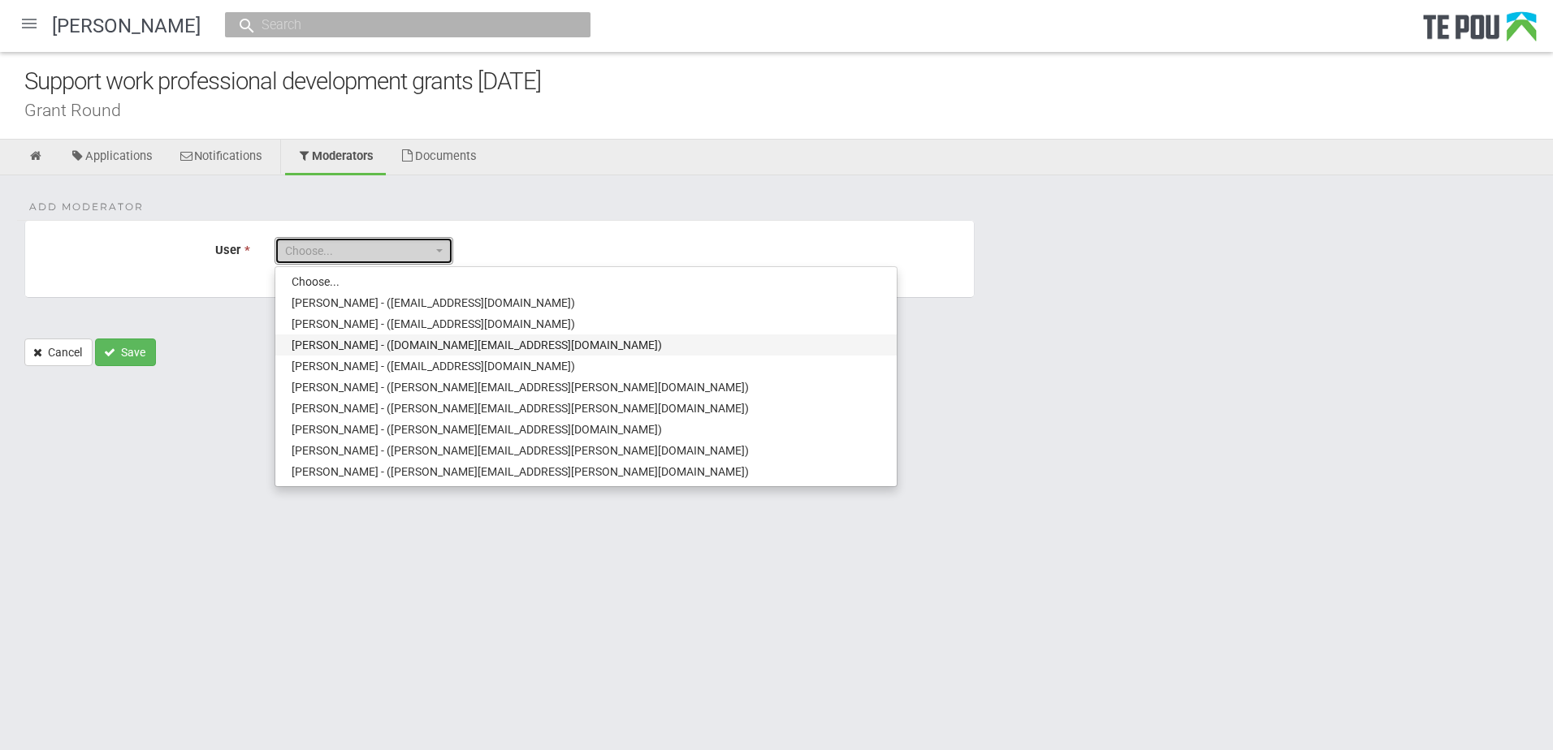
select select "77"
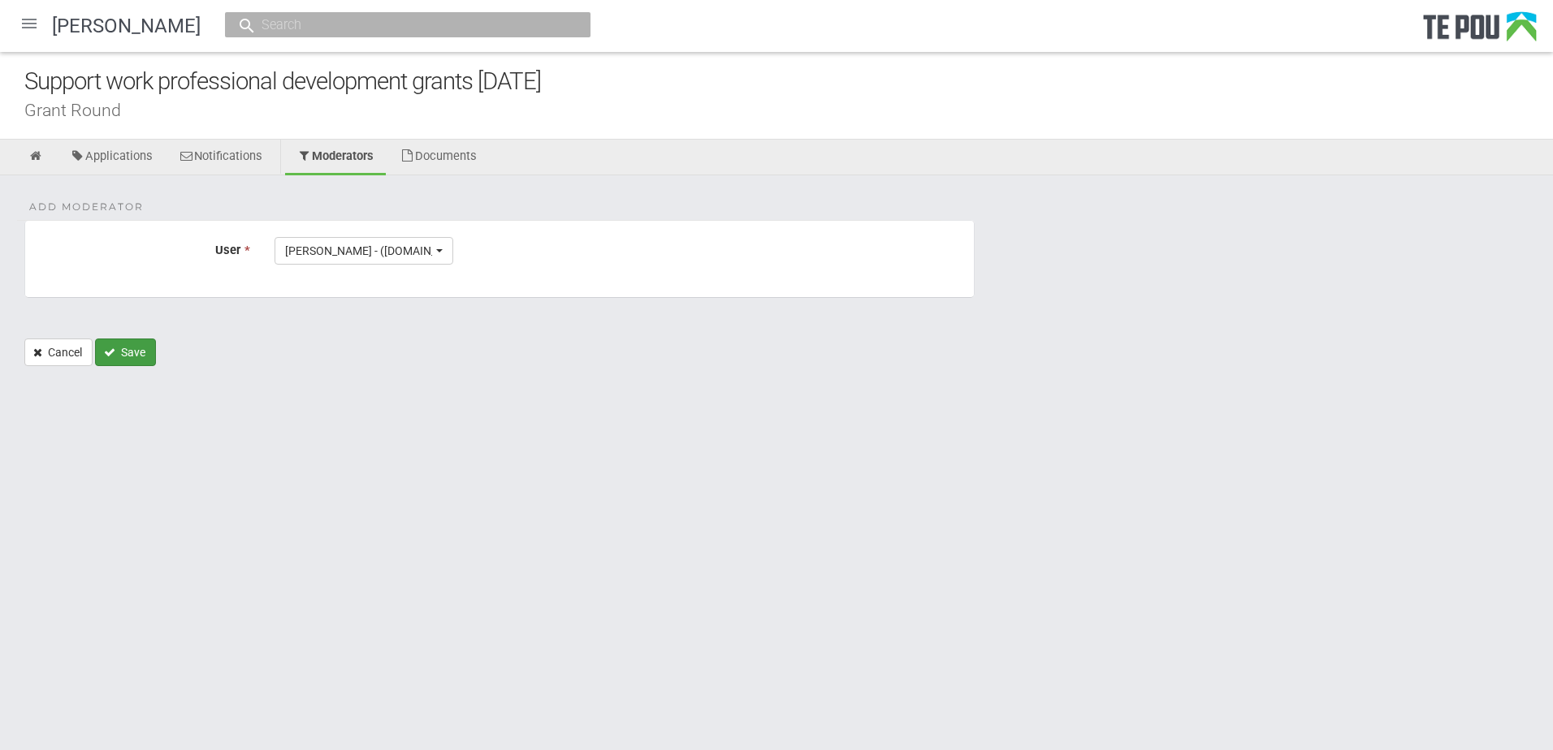
click at [149, 350] on button "Save" at bounding box center [125, 353] width 61 height 28
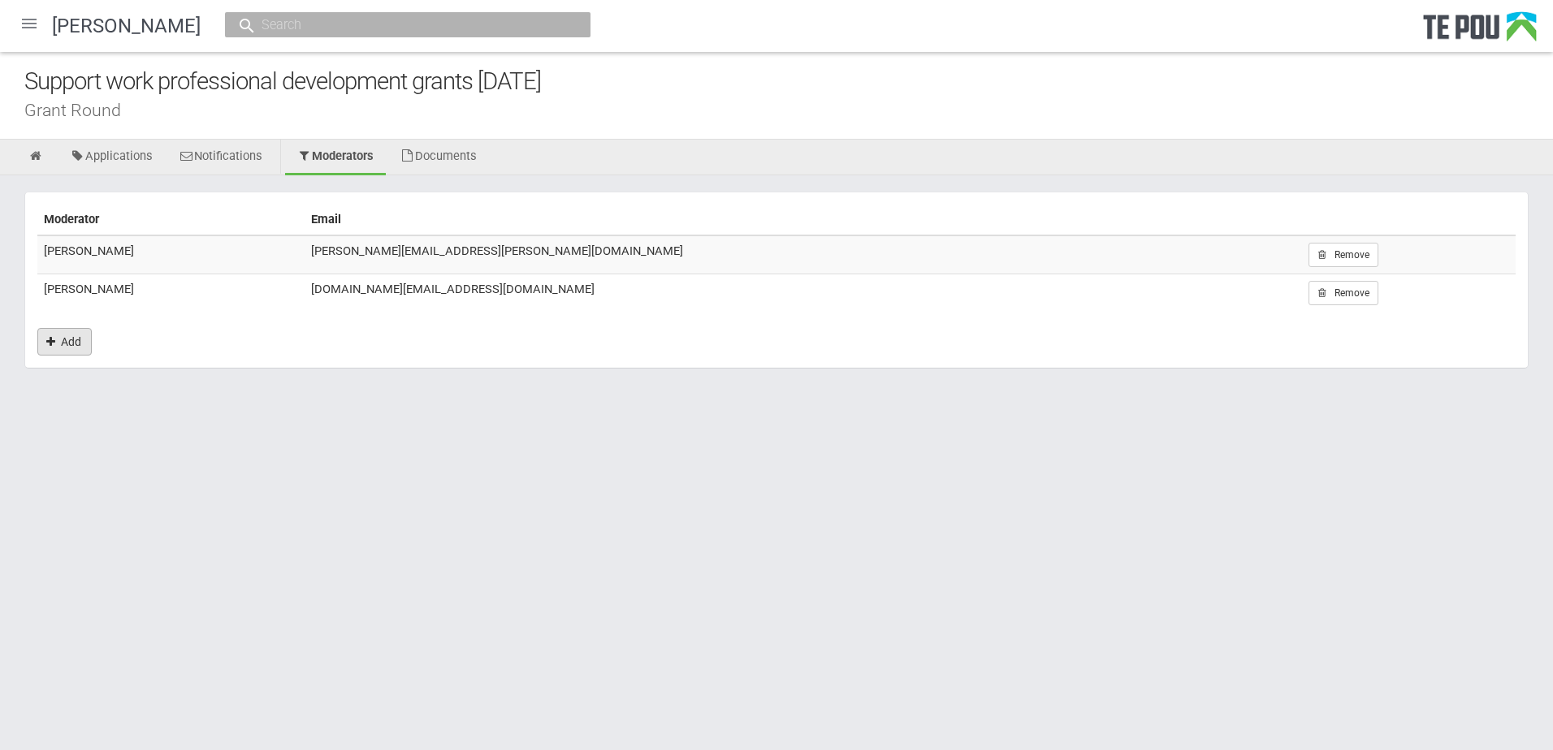
click at [46, 334] on link "Add" at bounding box center [64, 342] width 54 height 28
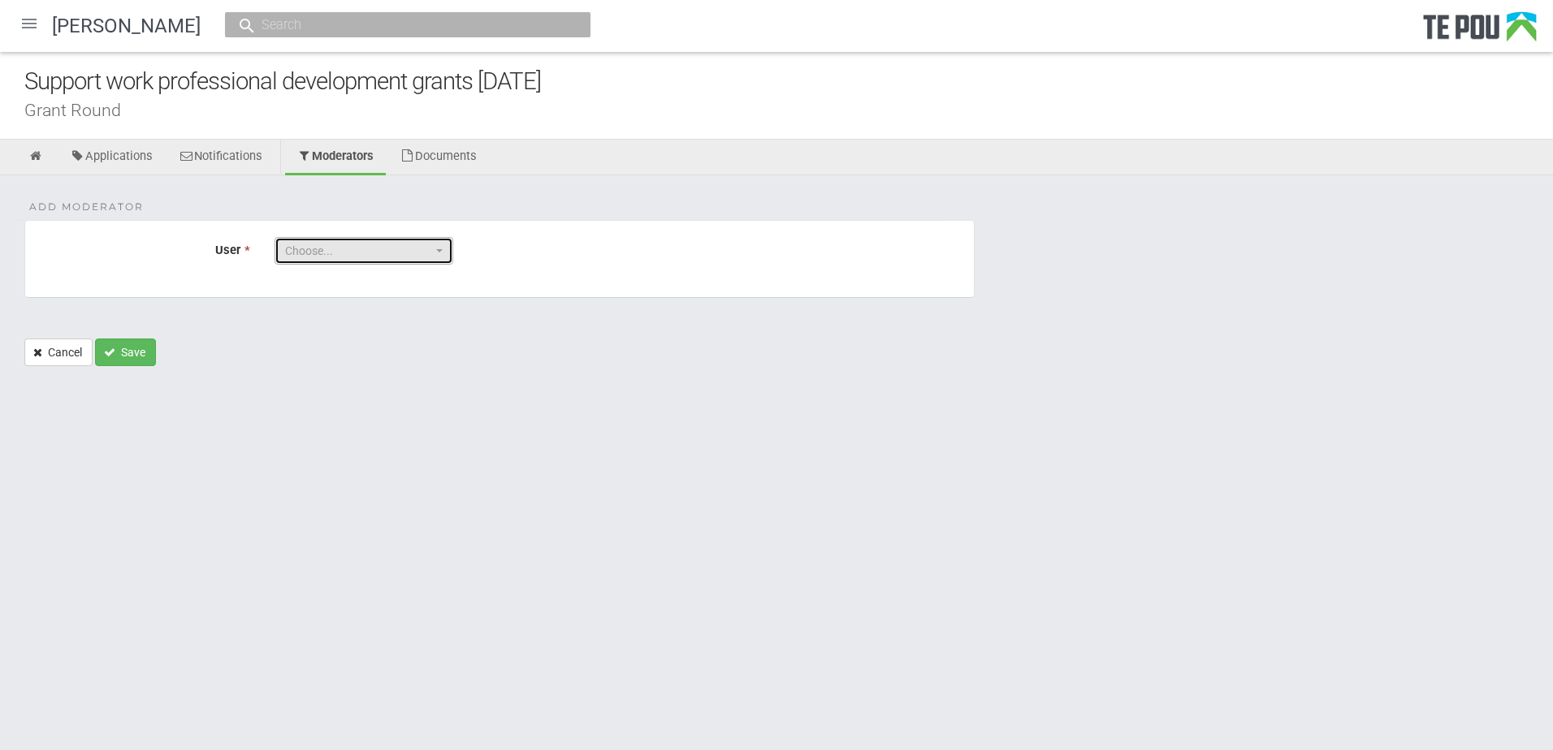
click at [335, 253] on span "Choose..." at bounding box center [358, 251] width 147 height 16
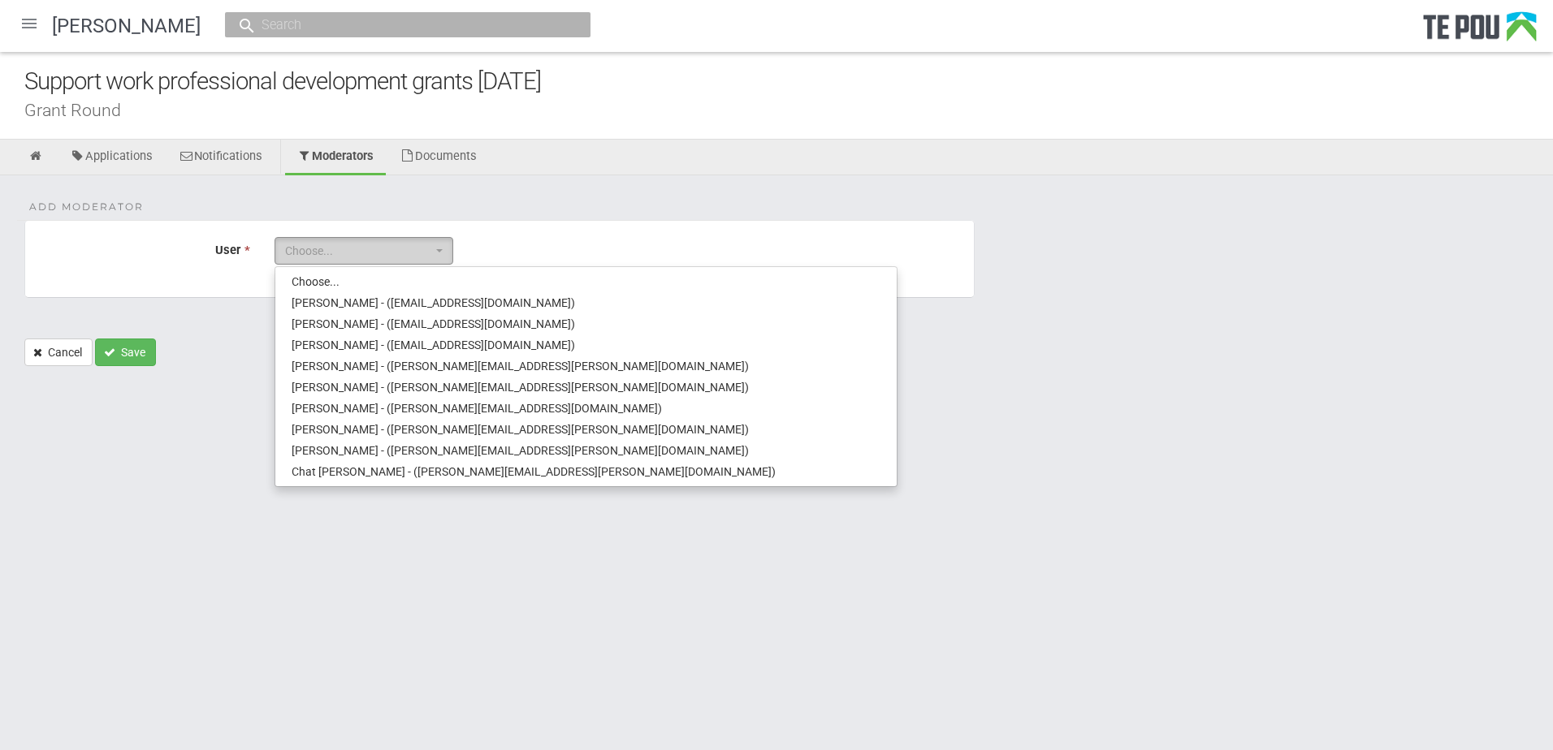
scroll to position [158, 0]
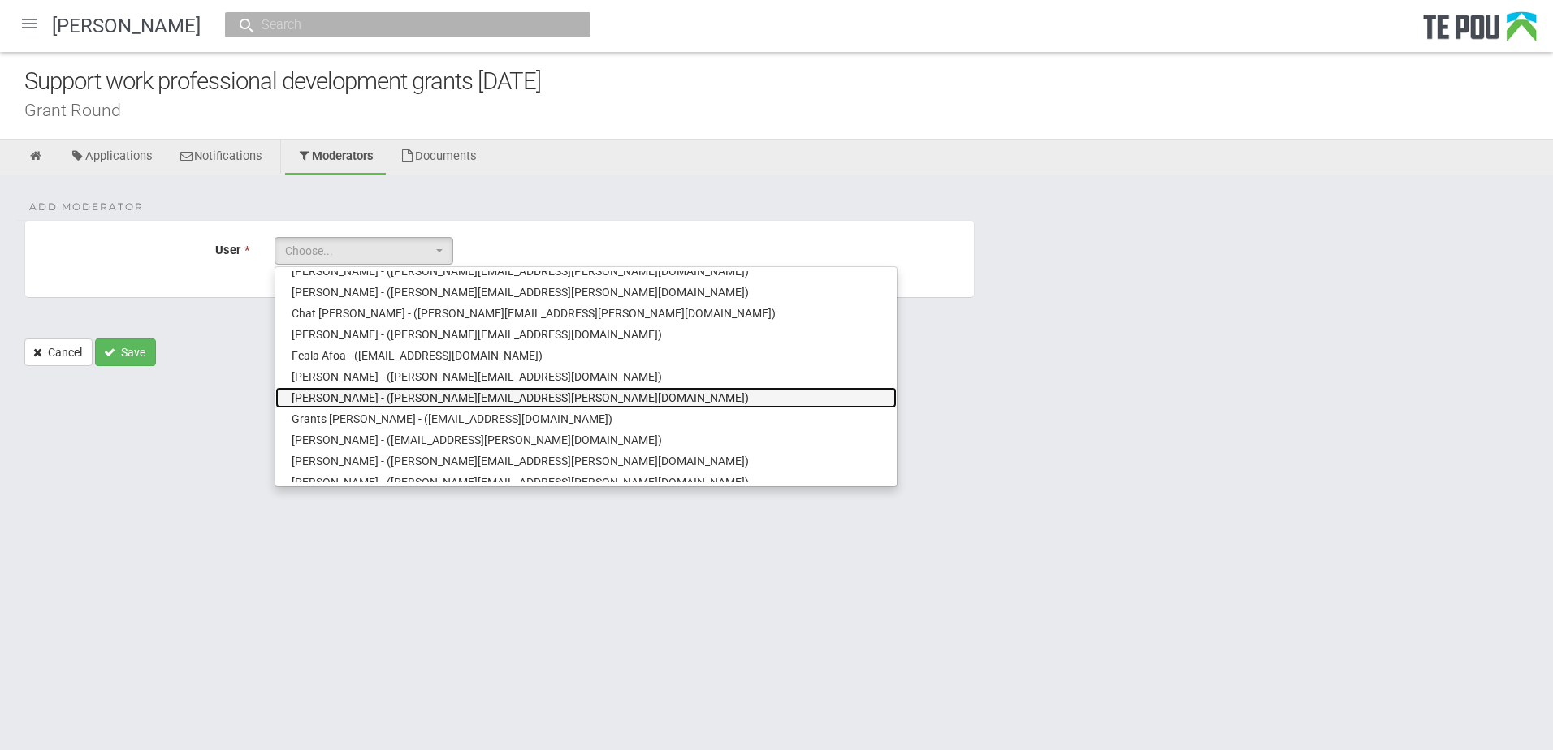
click at [360, 395] on span "[PERSON_NAME] - ([PERSON_NAME][EMAIL_ADDRESS][PERSON_NAME][DOMAIN_NAME])" at bounding box center [520, 398] width 457 height 16
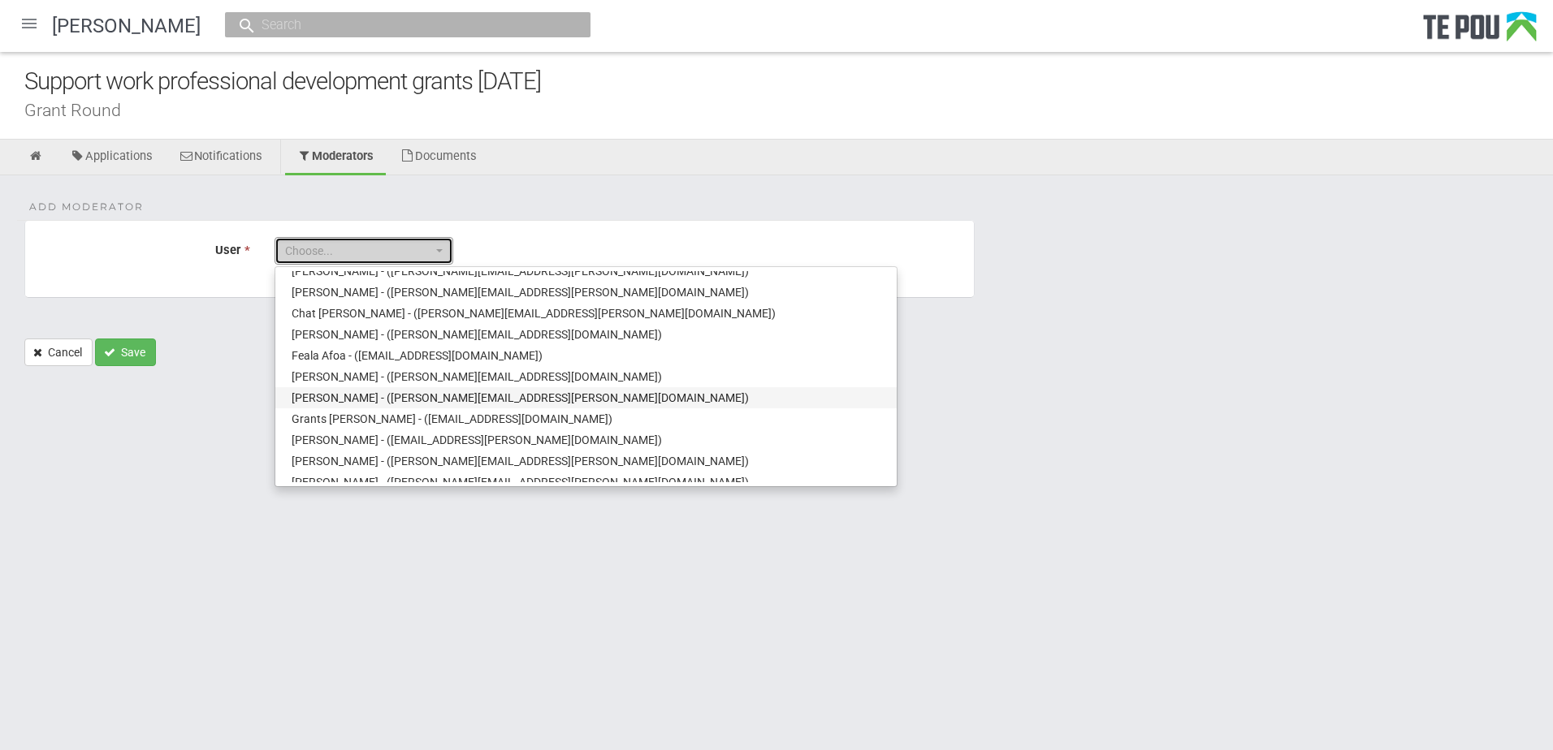
select select "80"
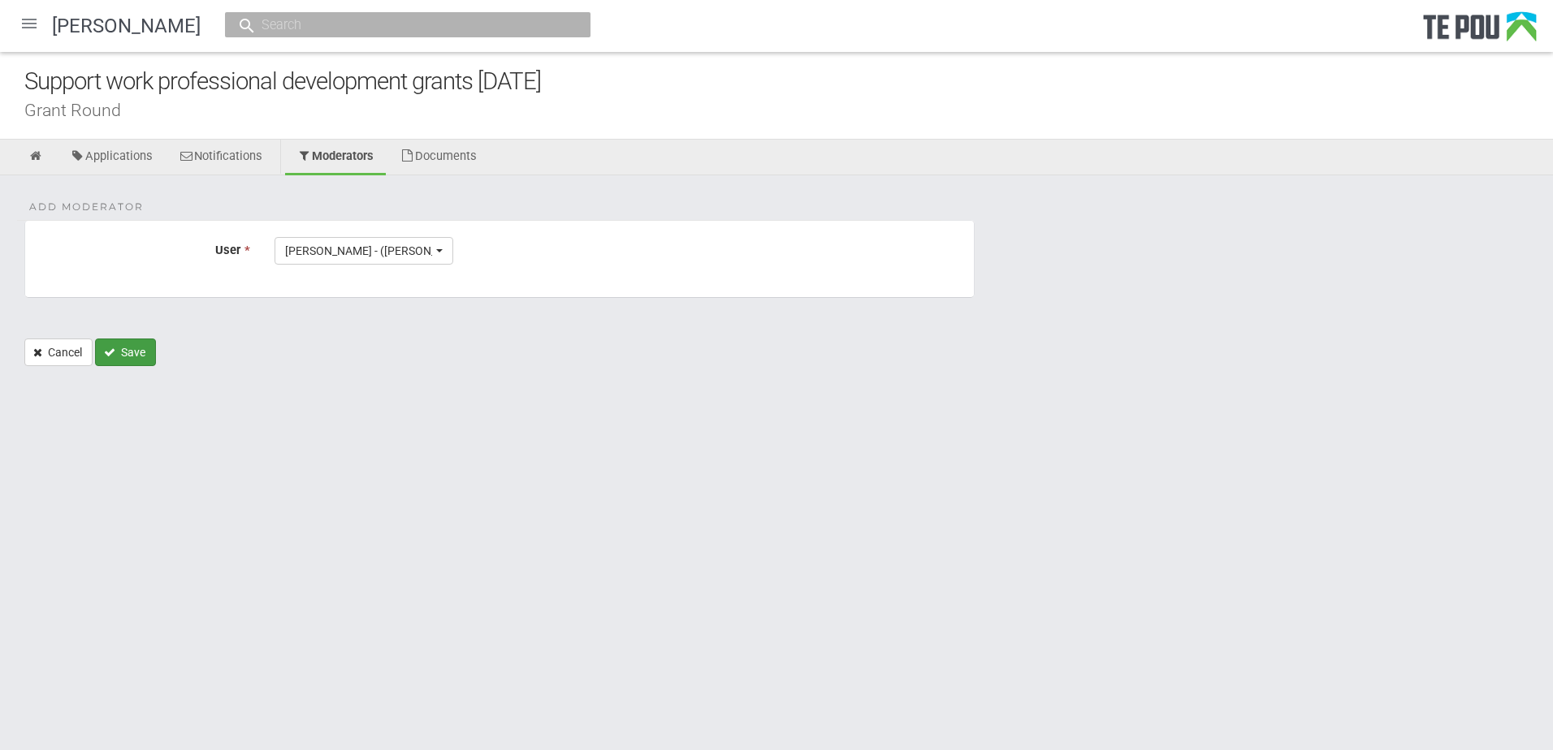
click at [143, 359] on button "Save" at bounding box center [125, 353] width 61 height 28
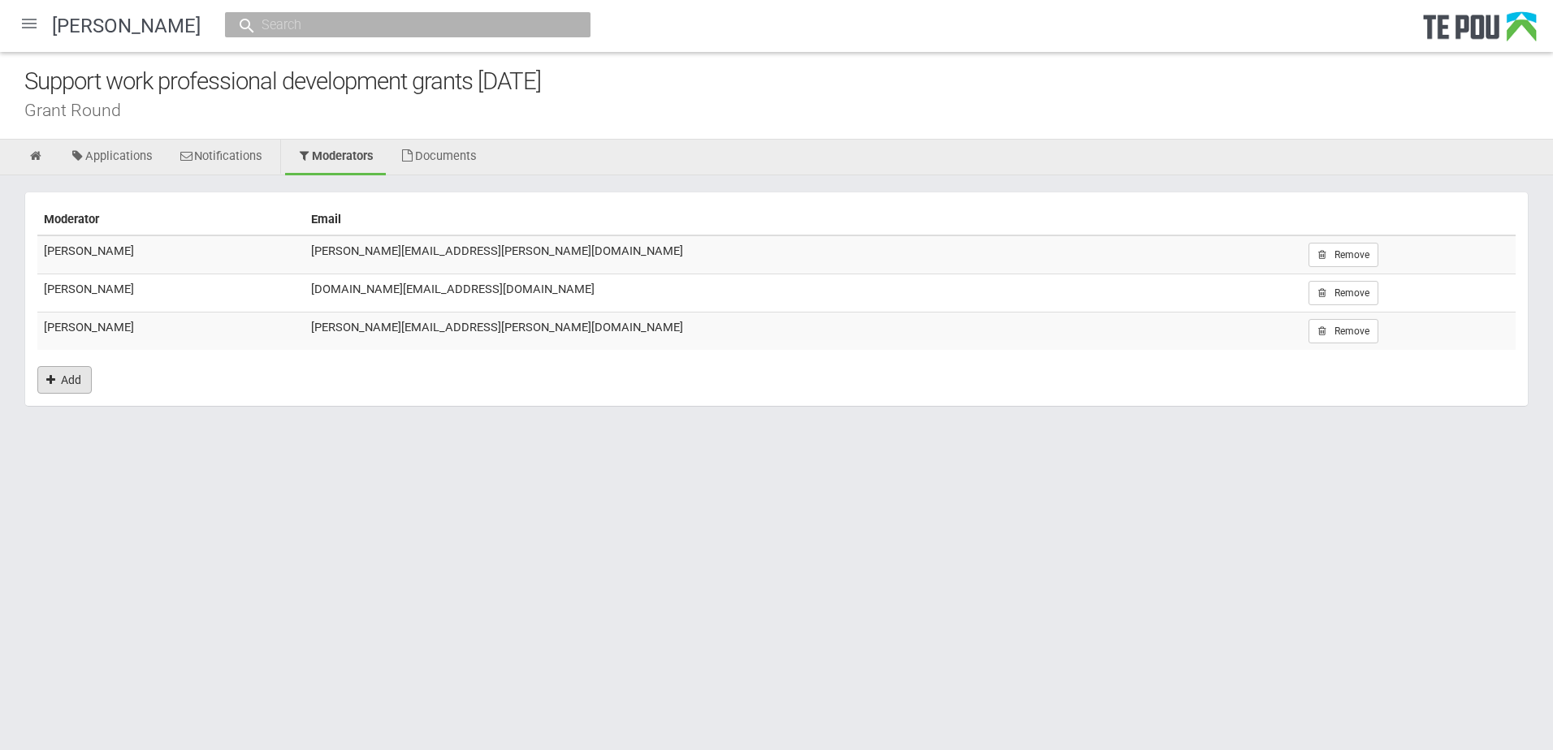
click at [58, 380] on link "Add" at bounding box center [64, 380] width 54 height 28
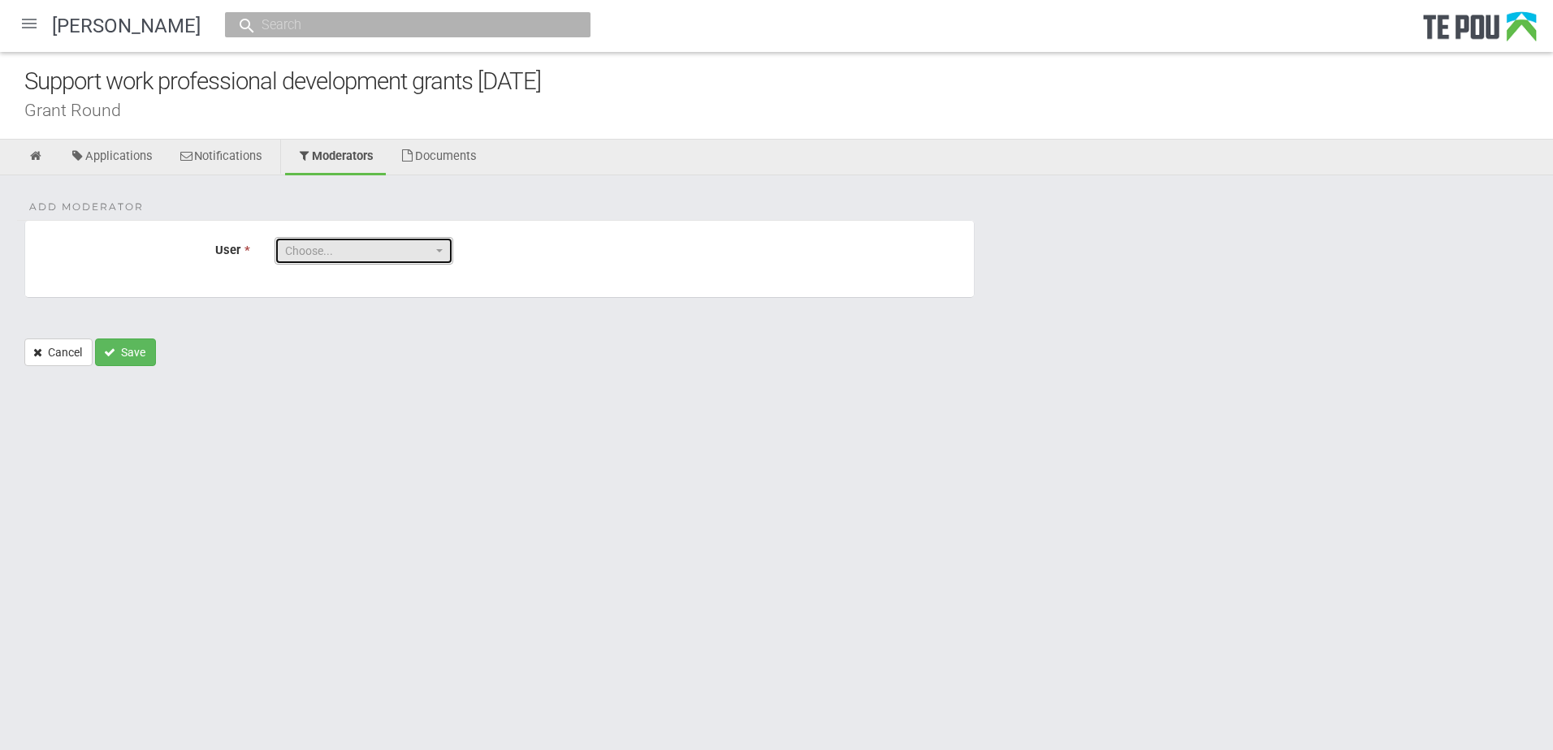
click at [314, 248] on span "Choose..." at bounding box center [358, 251] width 147 height 16
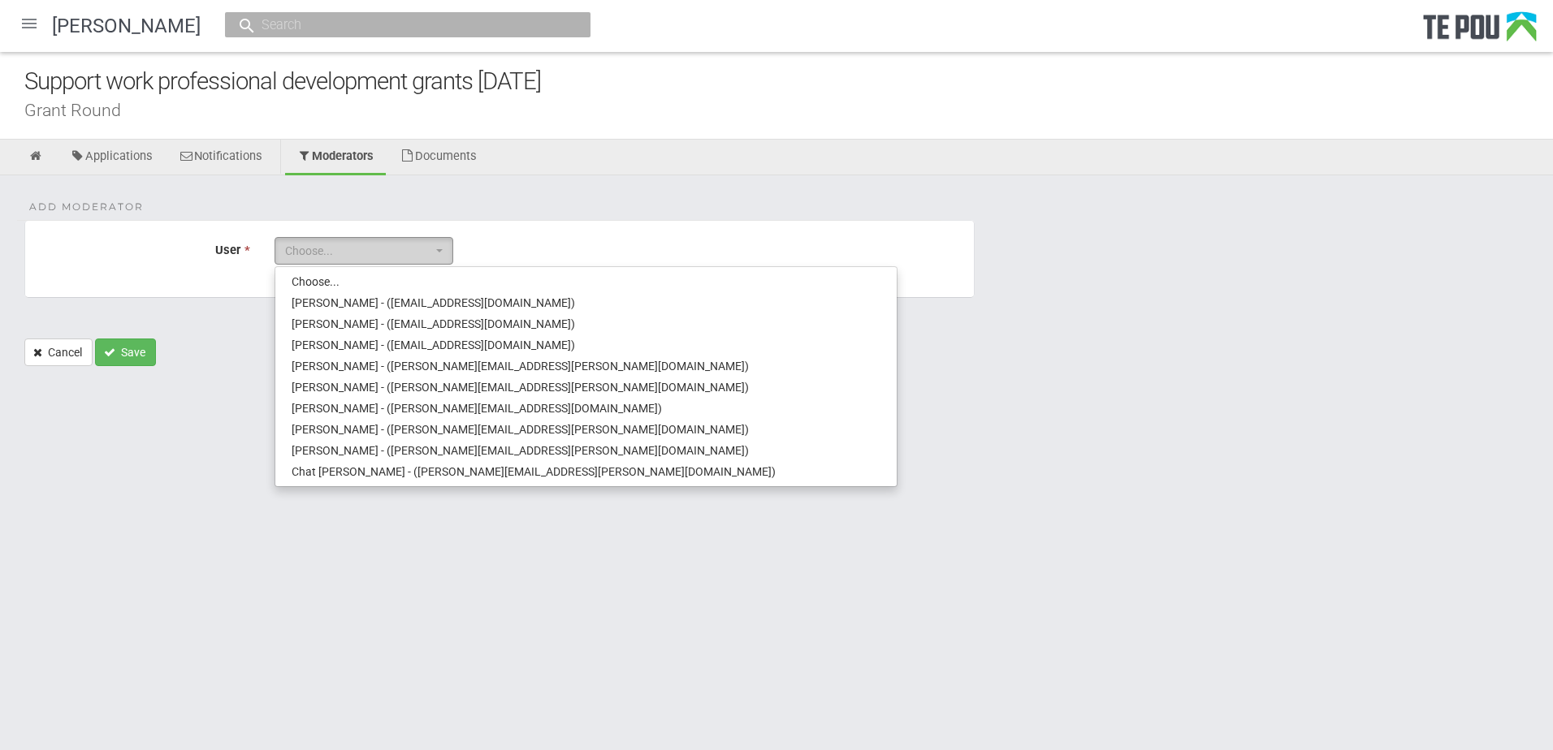
scroll to position [116, 0]
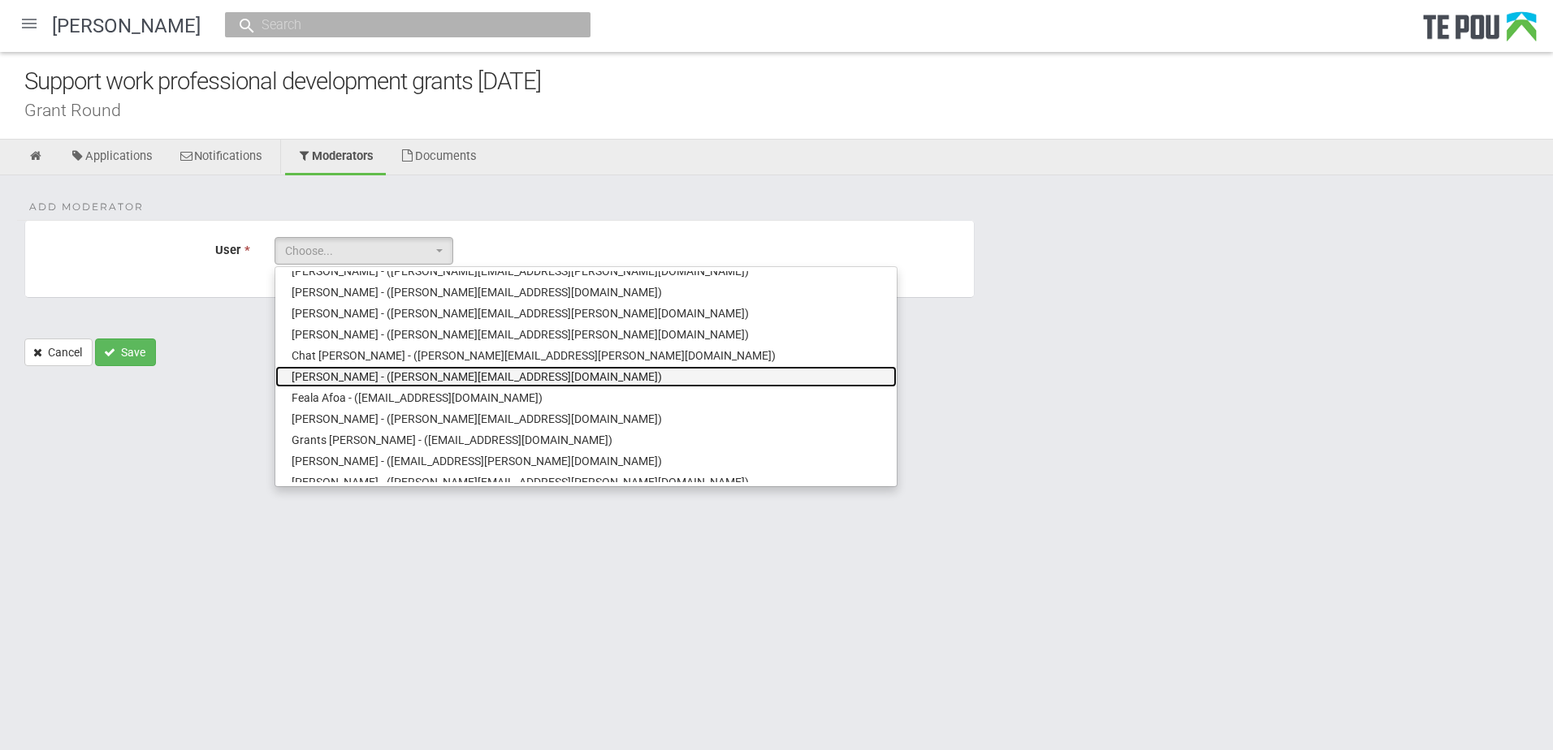
click at [333, 372] on span "Eboni Siueva - (eboni.siueva@tepou.co.nz)" at bounding box center [477, 377] width 370 height 16
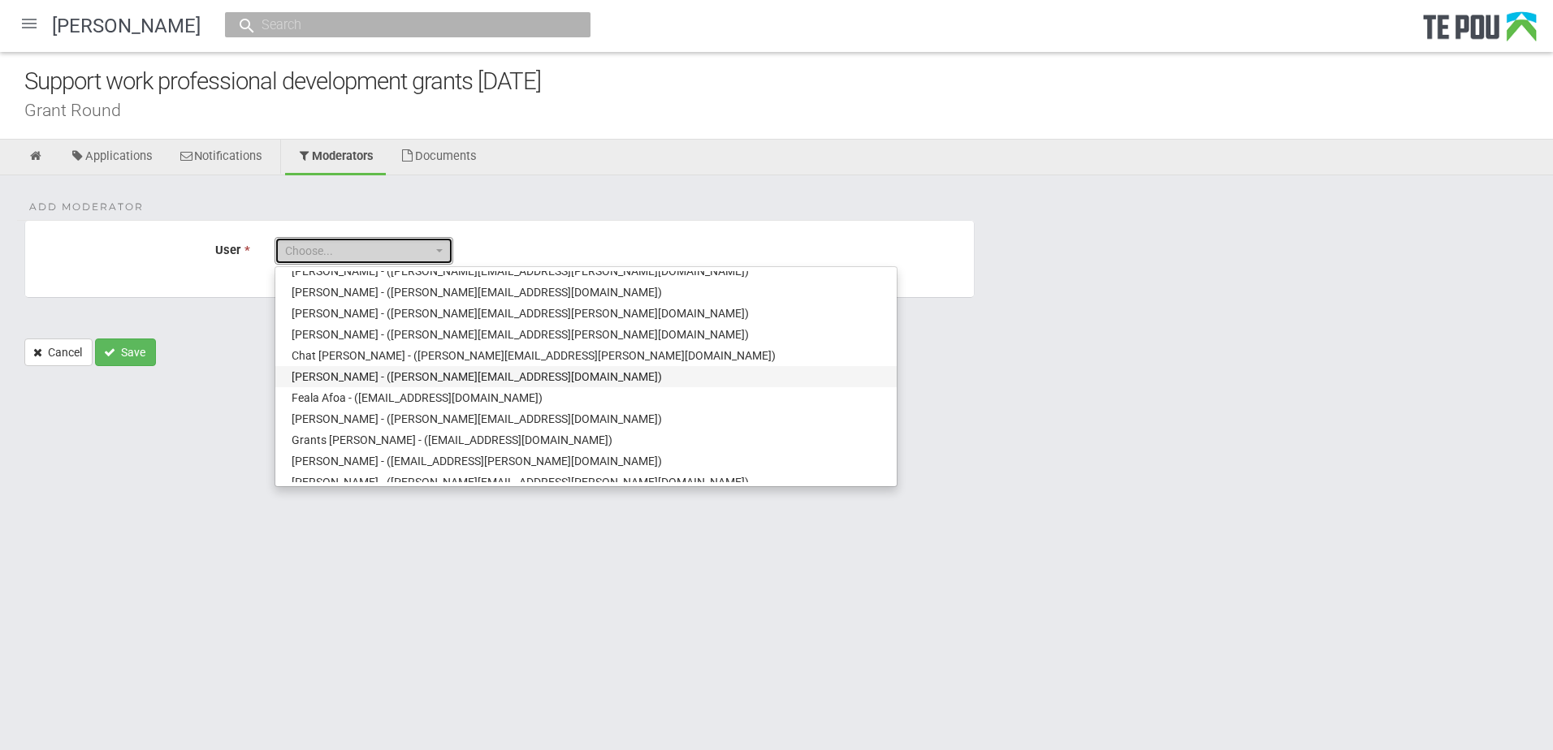
select select "78"
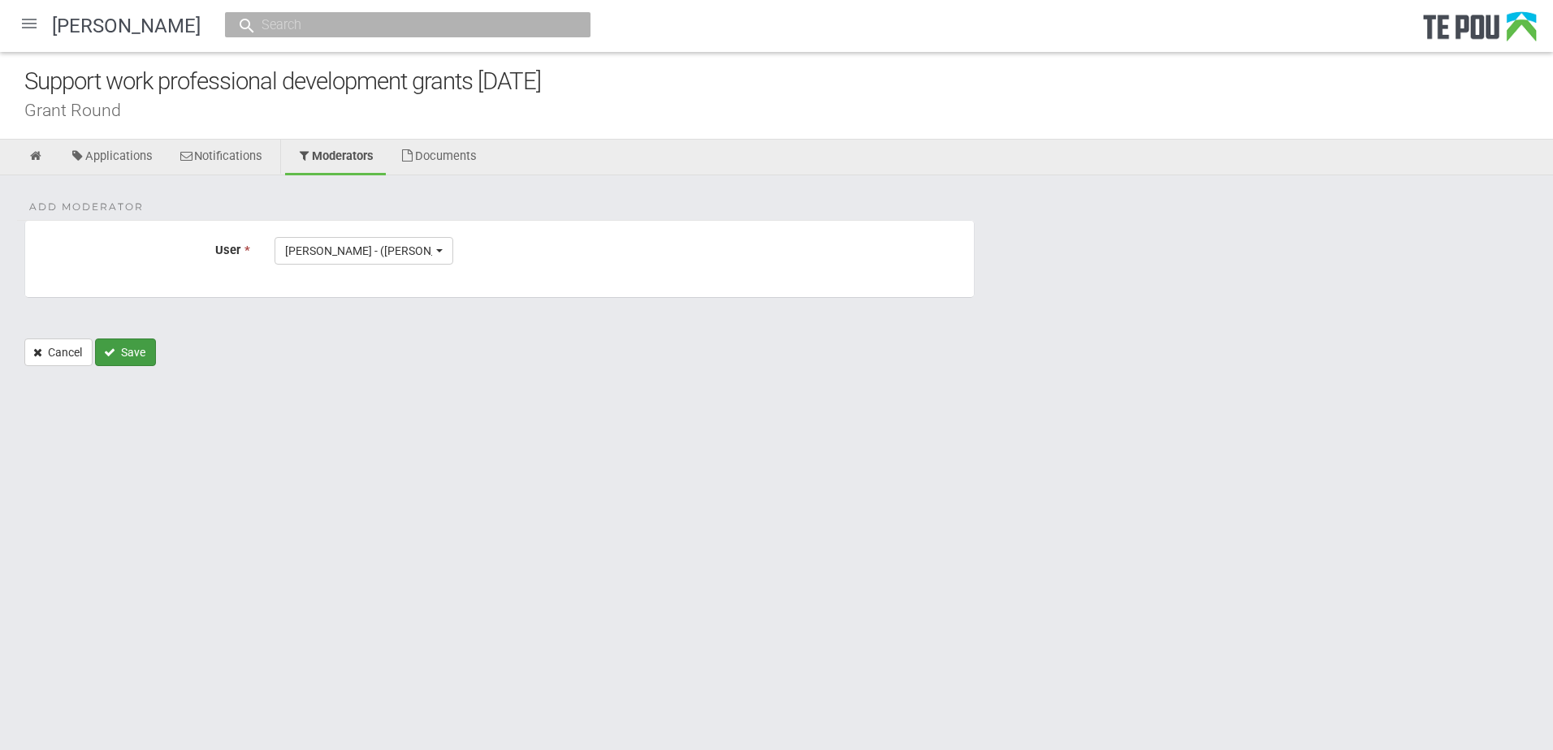
click at [145, 362] on button "Save" at bounding box center [125, 353] width 61 height 28
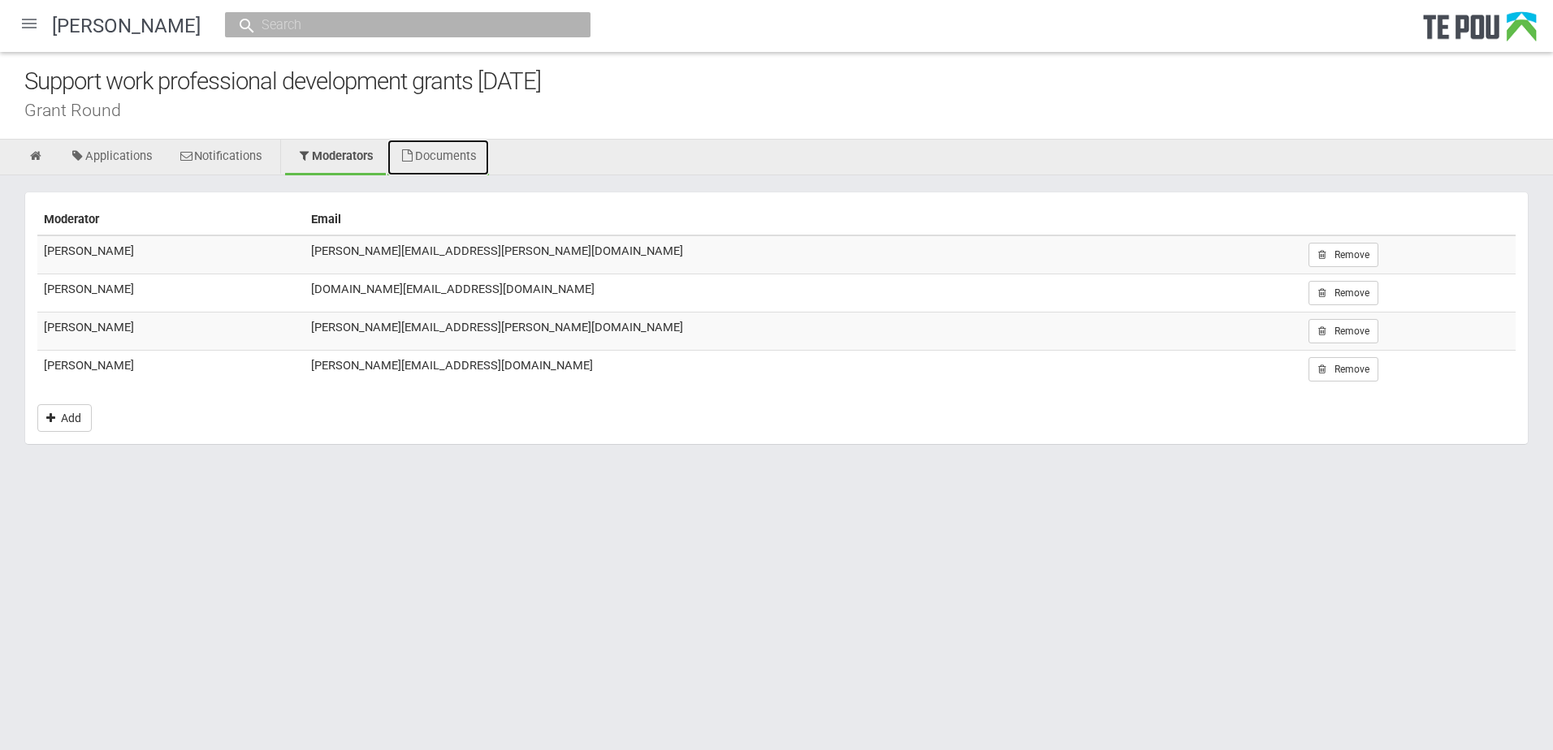
click at [455, 162] on link "Documents" at bounding box center [437, 158] width 101 height 36
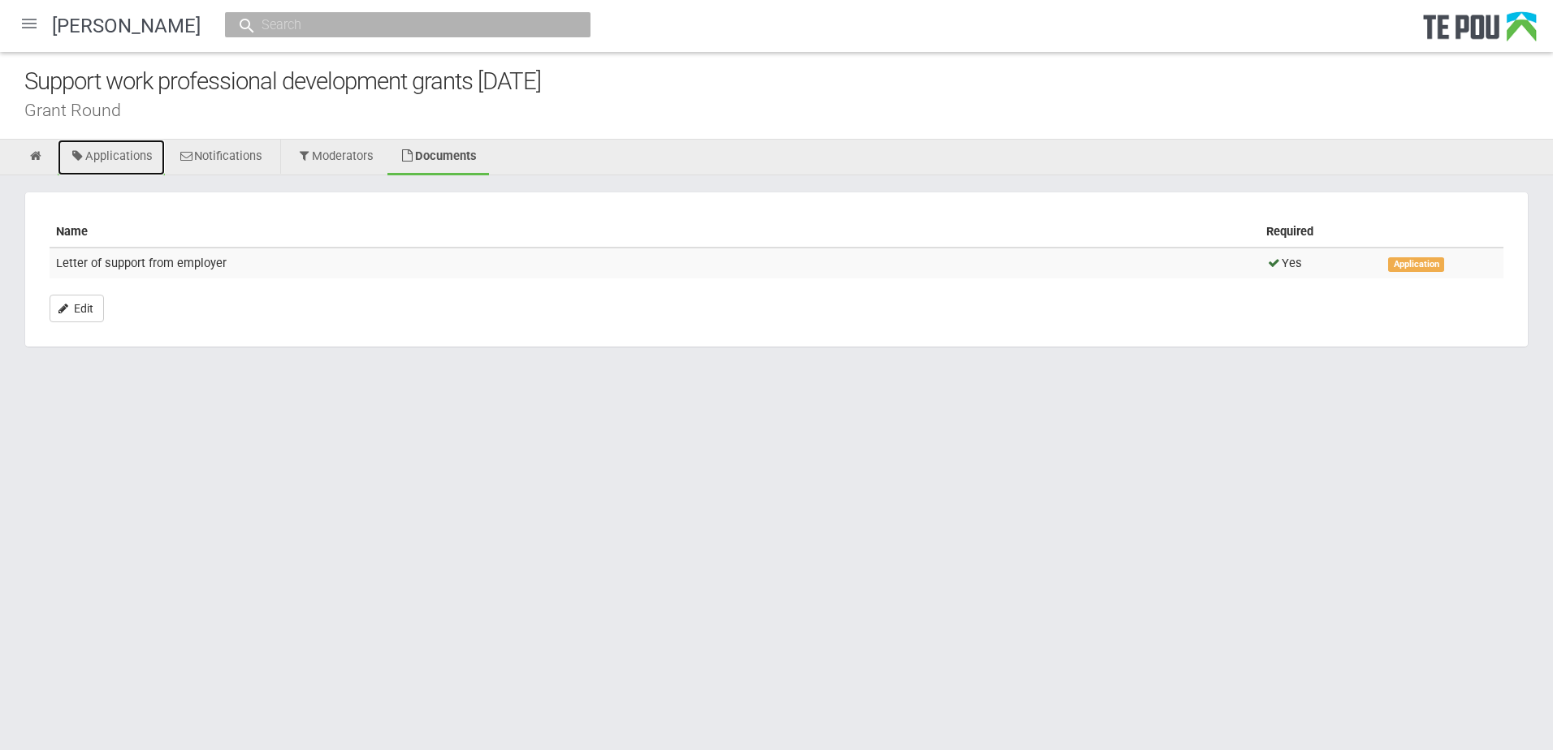
click at [116, 156] on link "Applications" at bounding box center [111, 158] width 107 height 36
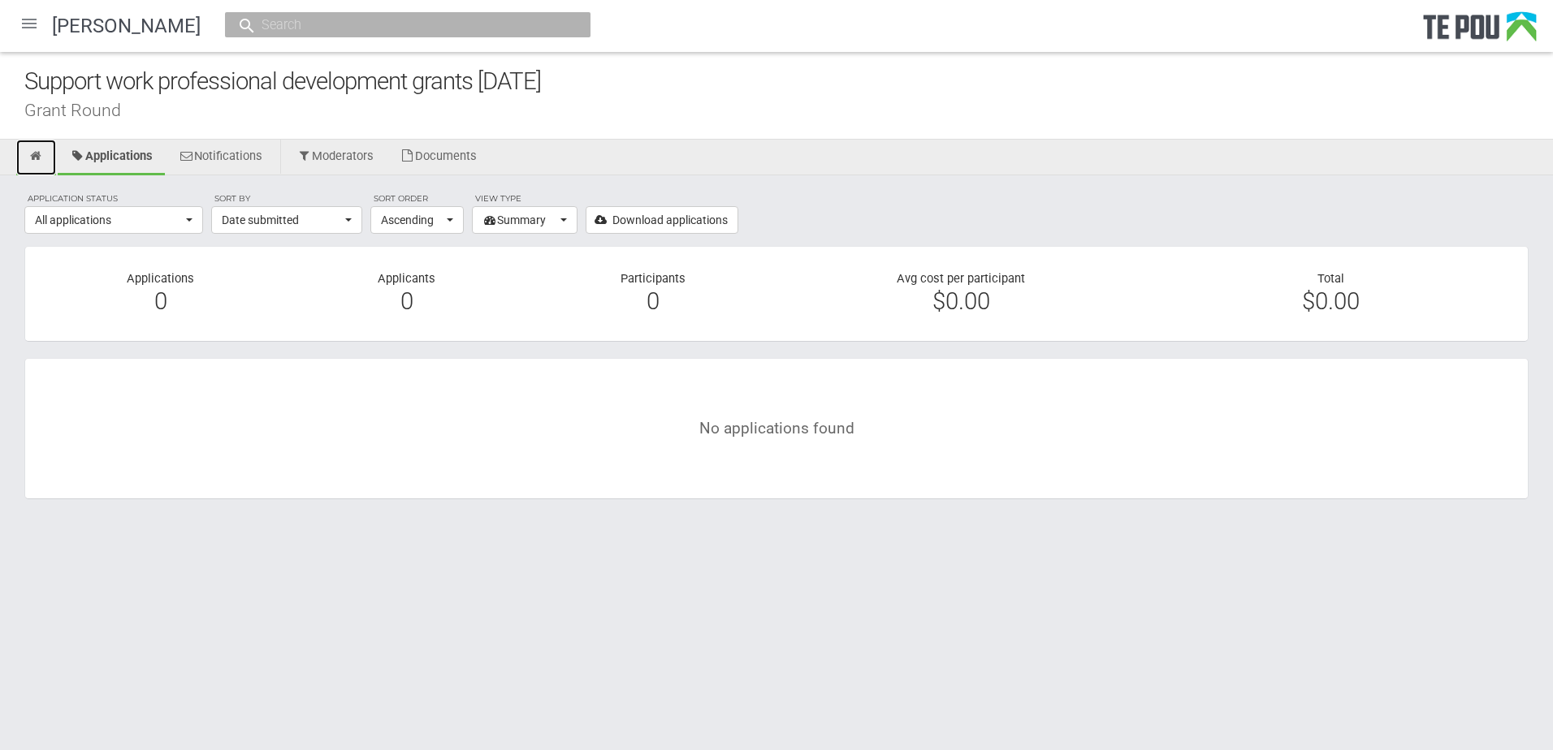
click at [38, 154] on icon at bounding box center [35, 156] width 15 height 12
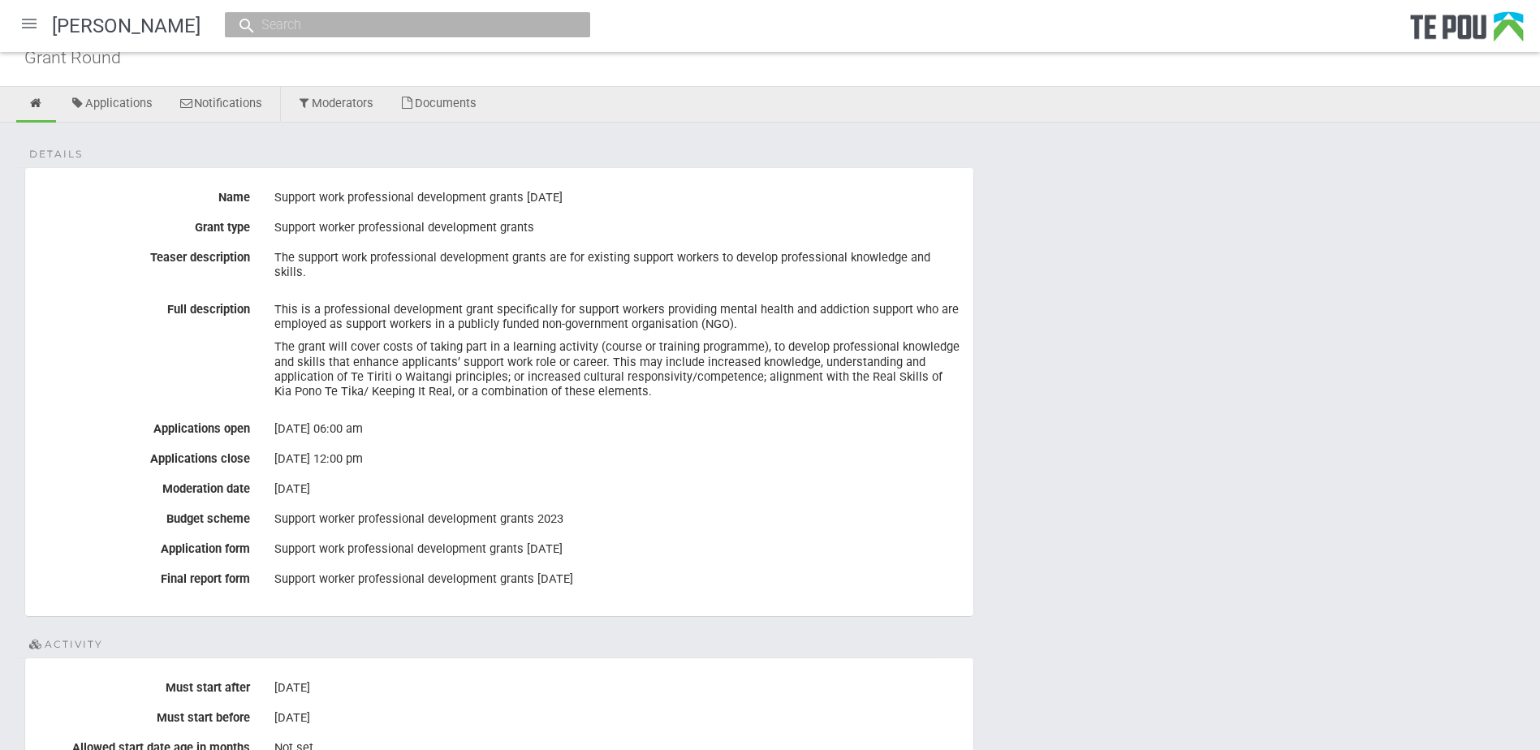
scroll to position [81, 0]
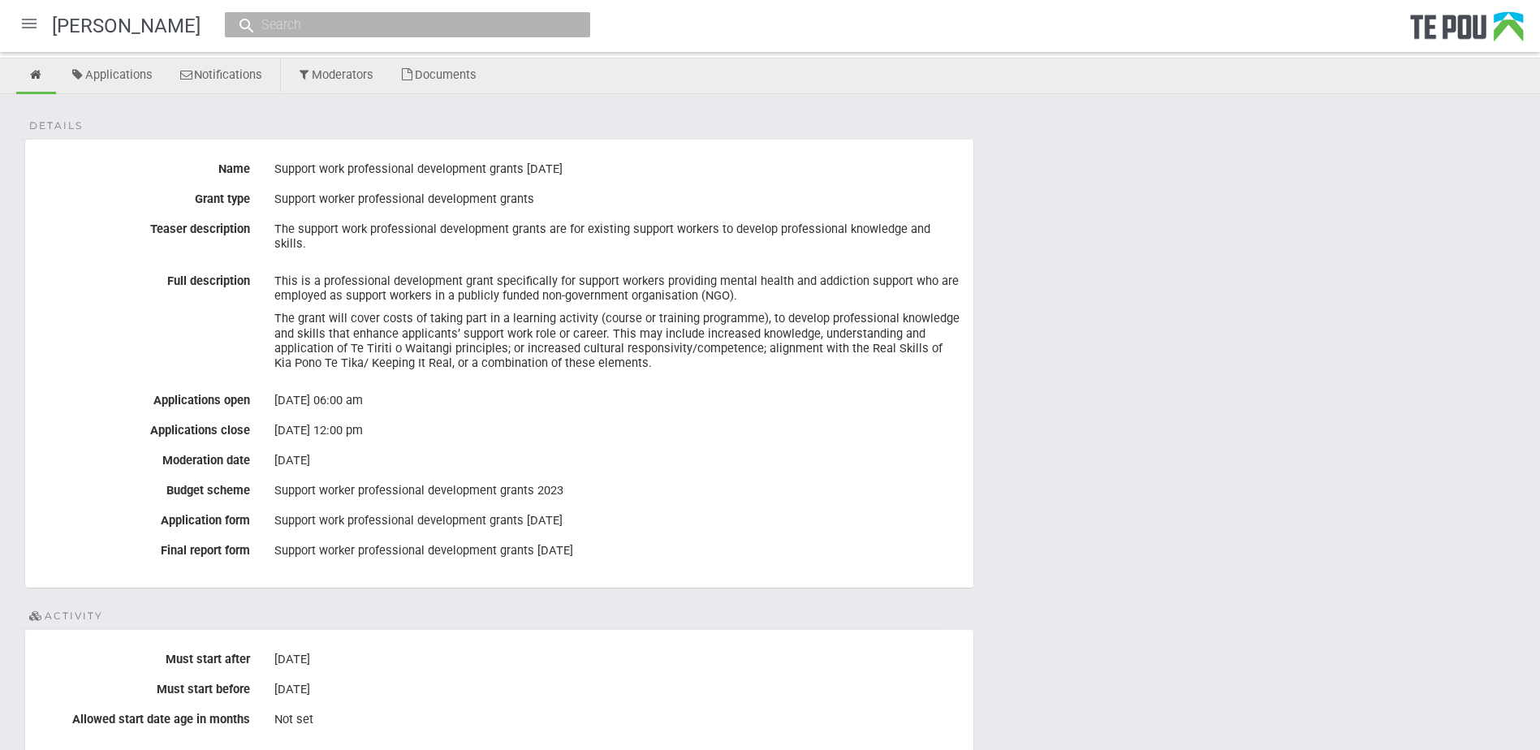
click at [18, 19] on div at bounding box center [29, 23] width 39 height 39
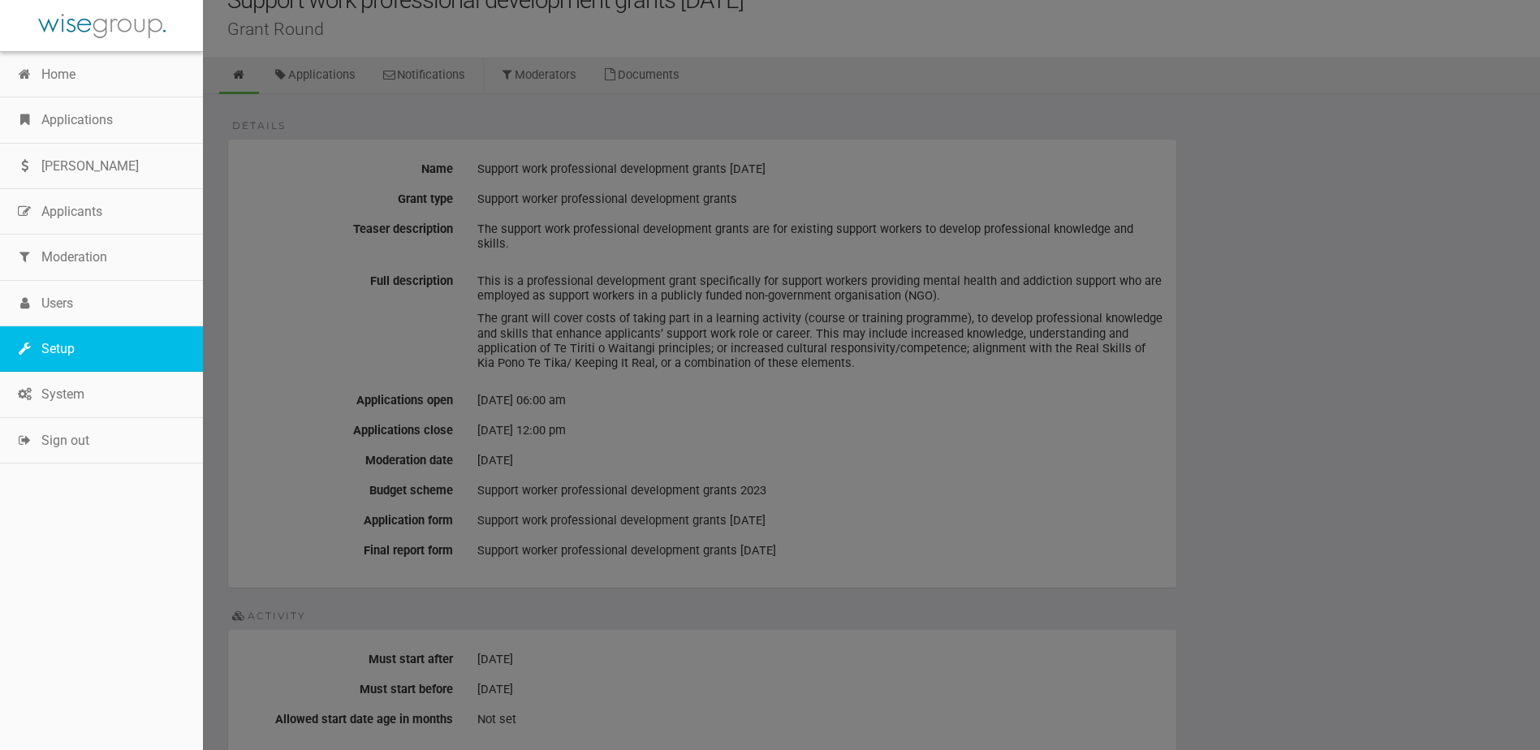
click at [130, 357] on link "Setup" at bounding box center [101, 348] width 203 height 45
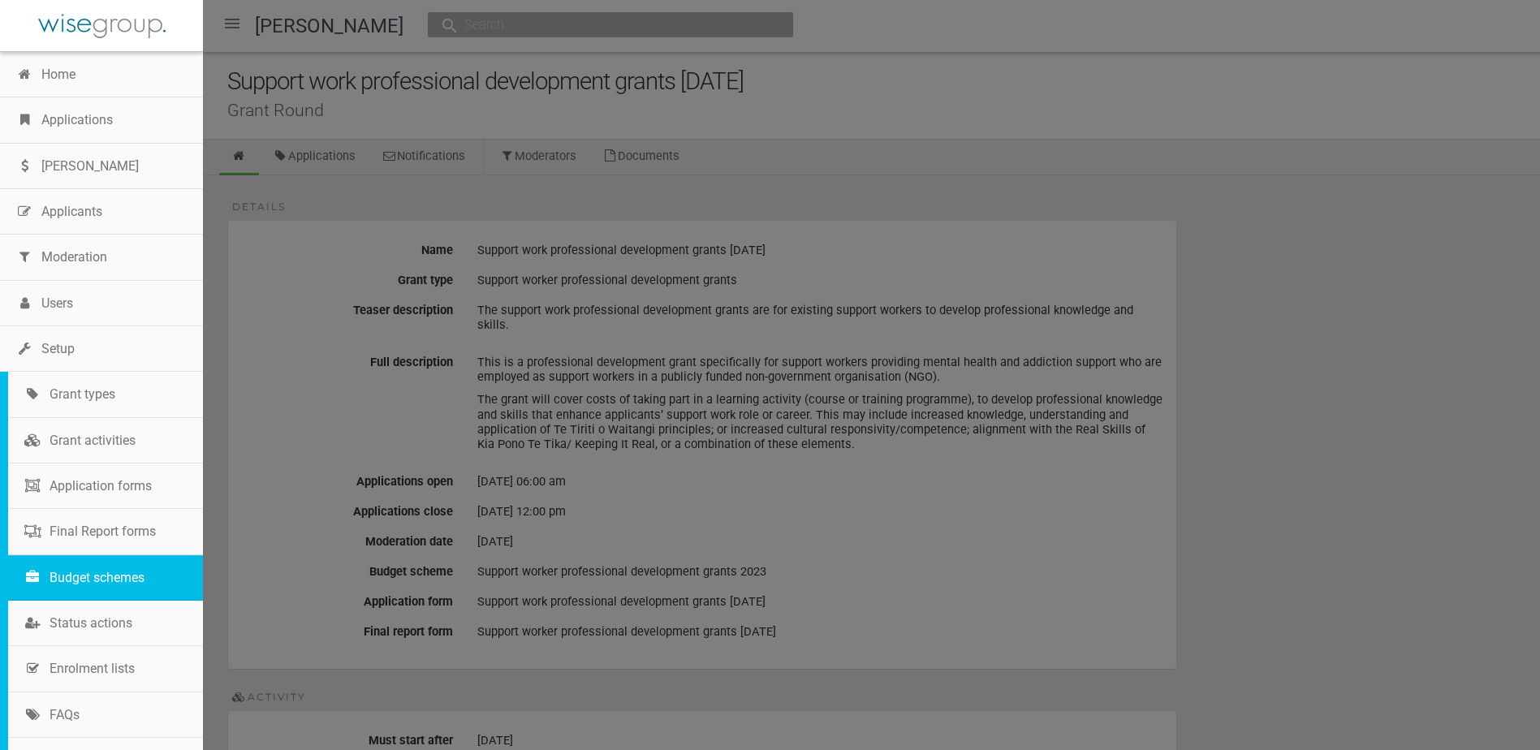
click at [128, 585] on link "Budget schemes" at bounding box center [105, 577] width 195 height 45
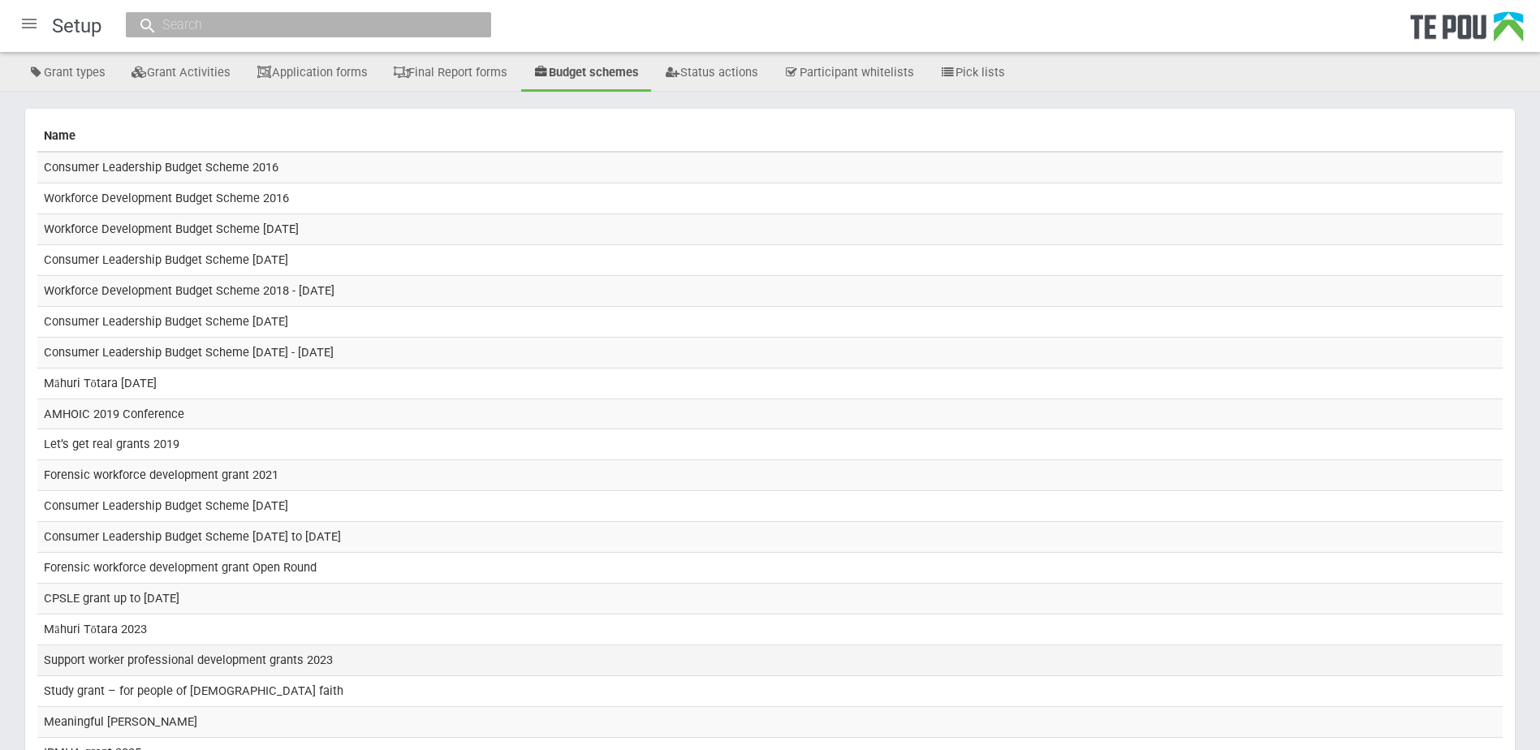
click at [387, 657] on td "Support worker professional development grants 2023" at bounding box center [770, 661] width 1466 height 31
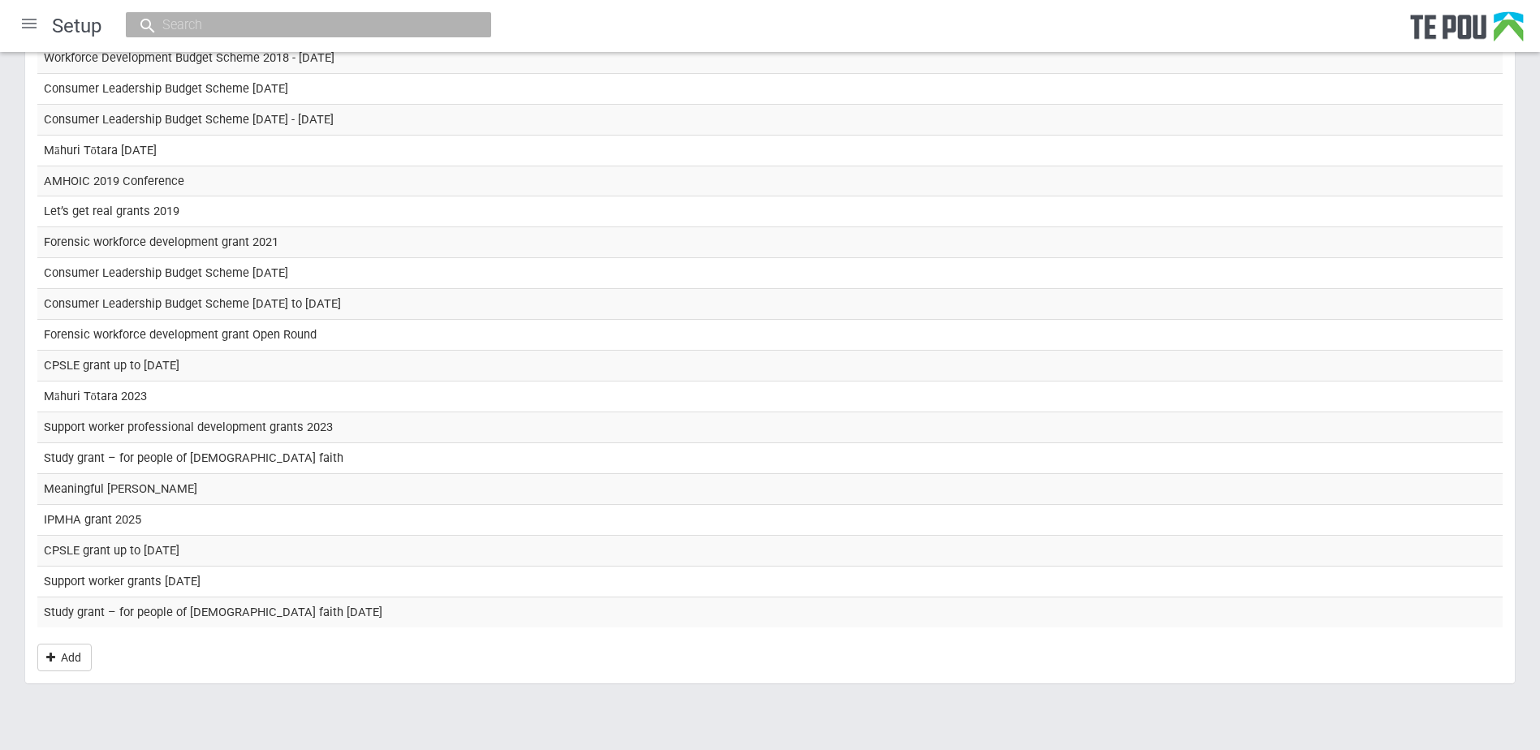
scroll to position [240, 0]
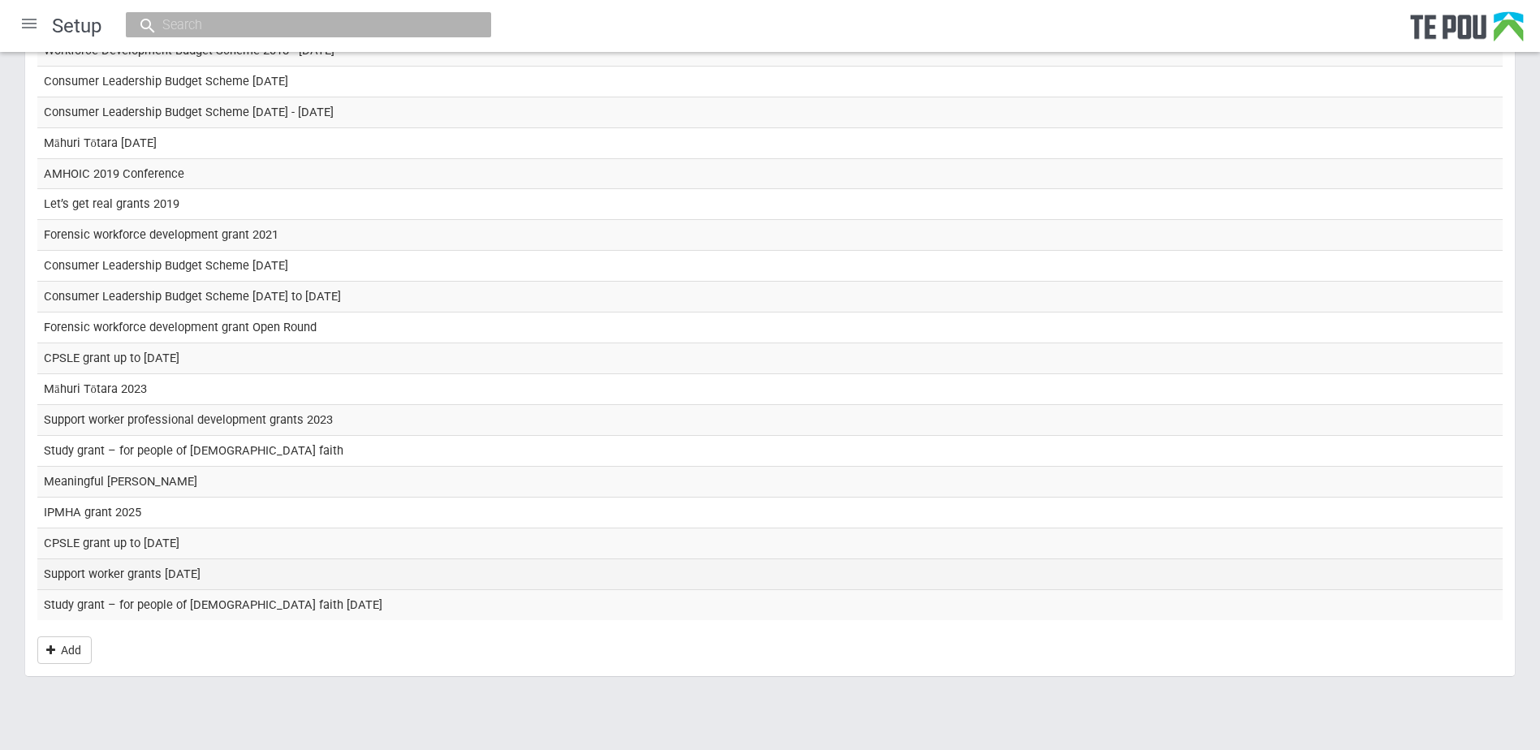
click at [262, 575] on td "Support worker grants [DATE]" at bounding box center [770, 574] width 1466 height 31
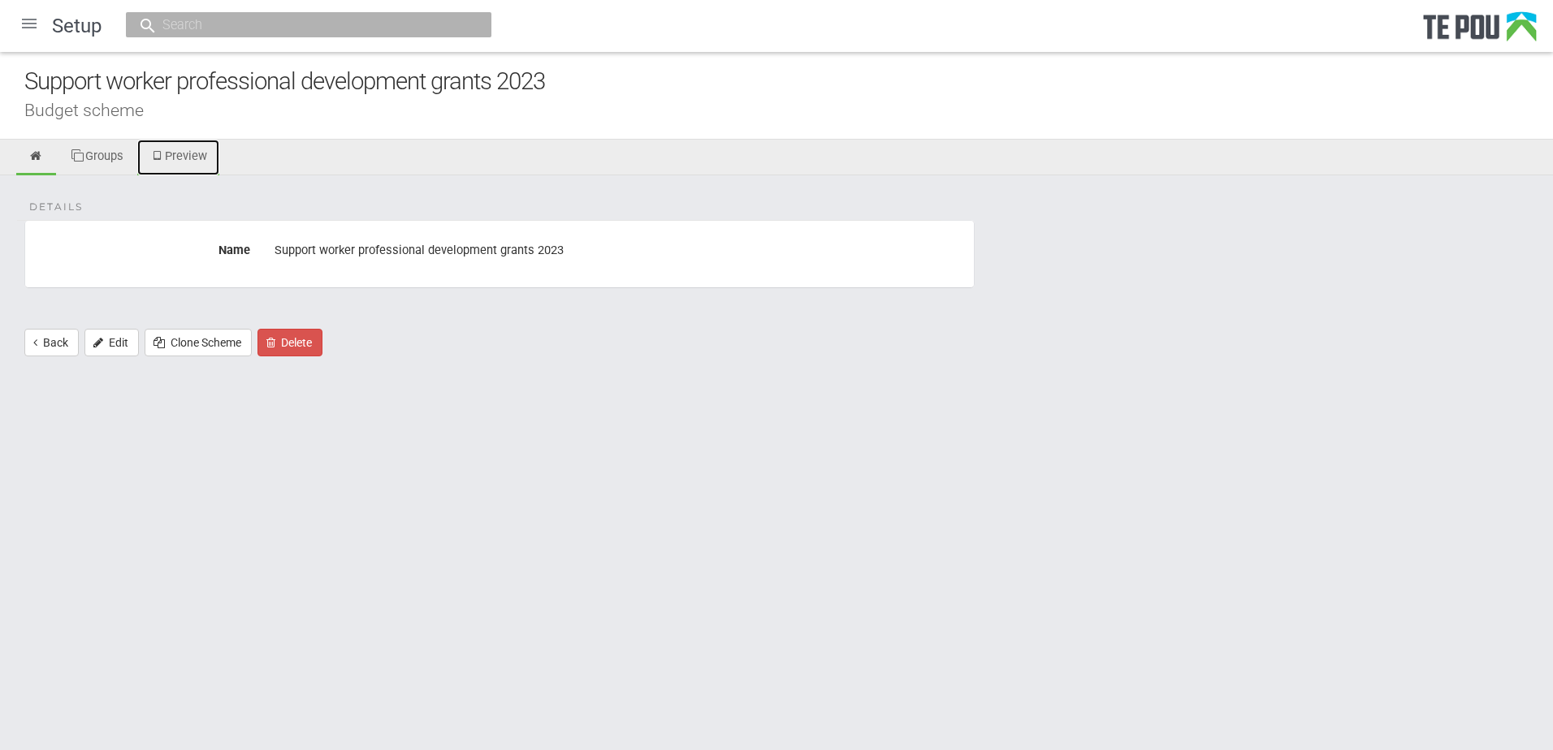
click at [184, 154] on link "Preview" at bounding box center [178, 158] width 82 height 36
click at [188, 159] on link "Preview" at bounding box center [178, 158] width 82 height 36
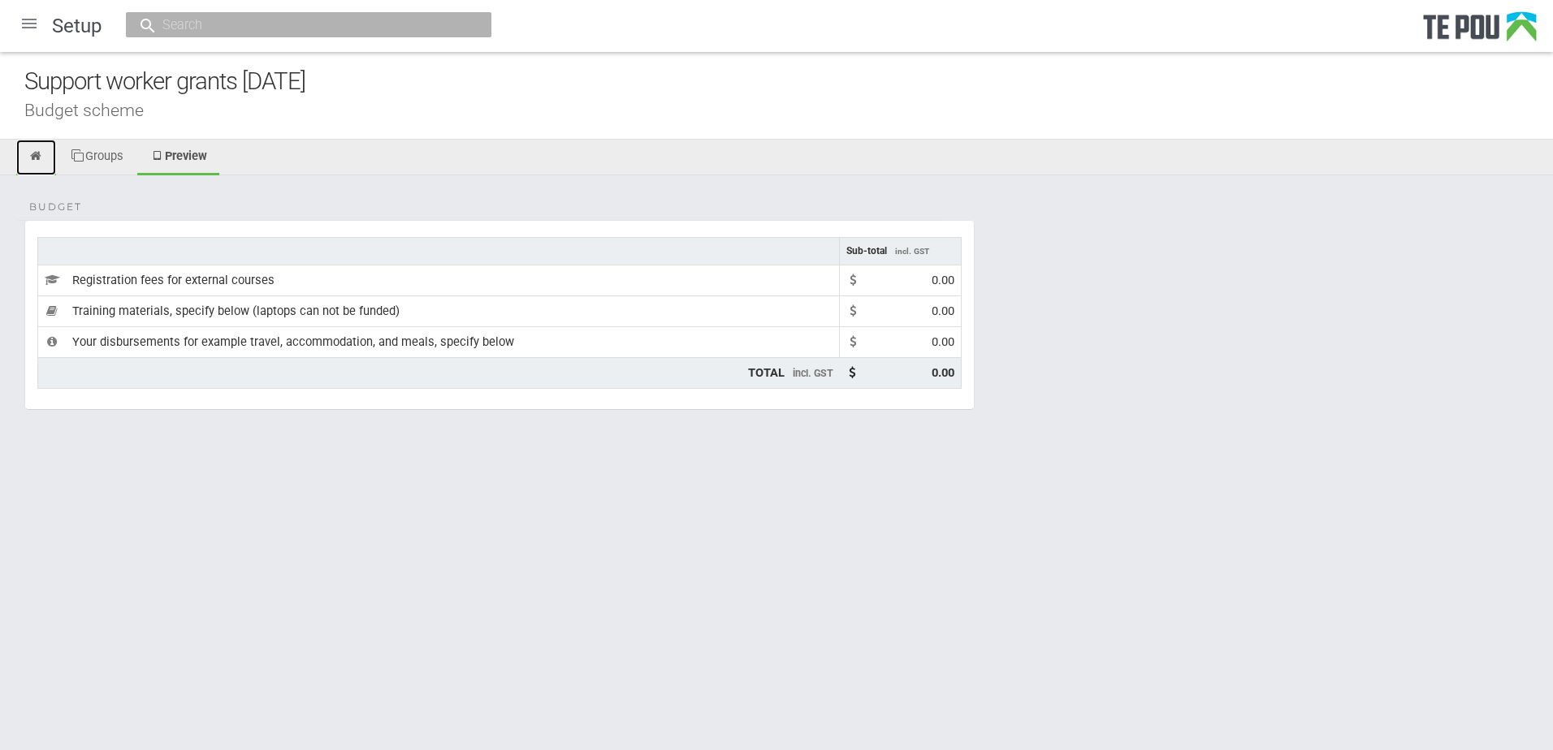
click at [29, 143] on link at bounding box center [36, 158] width 40 height 36
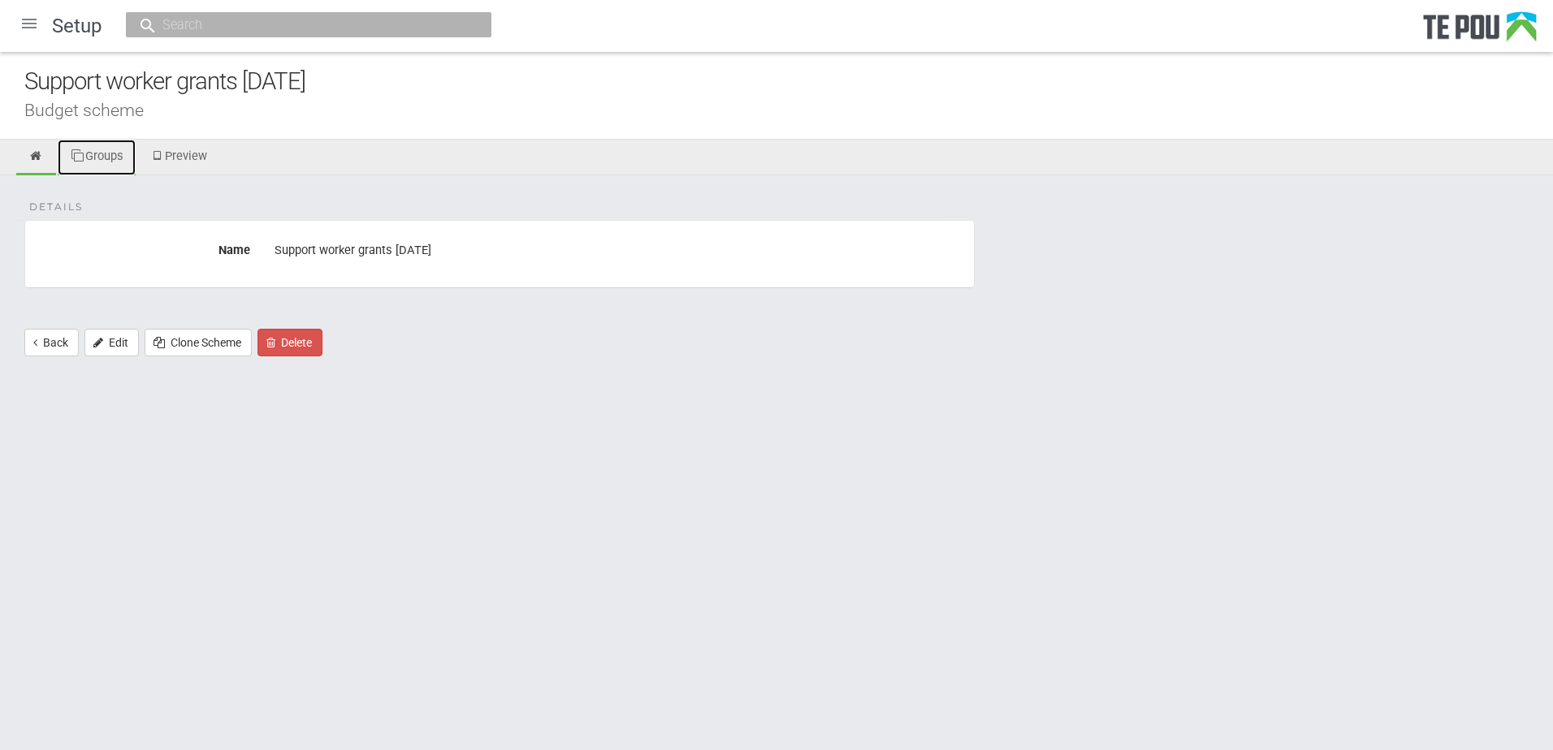
click at [112, 154] on link "Groups" at bounding box center [97, 158] width 78 height 36
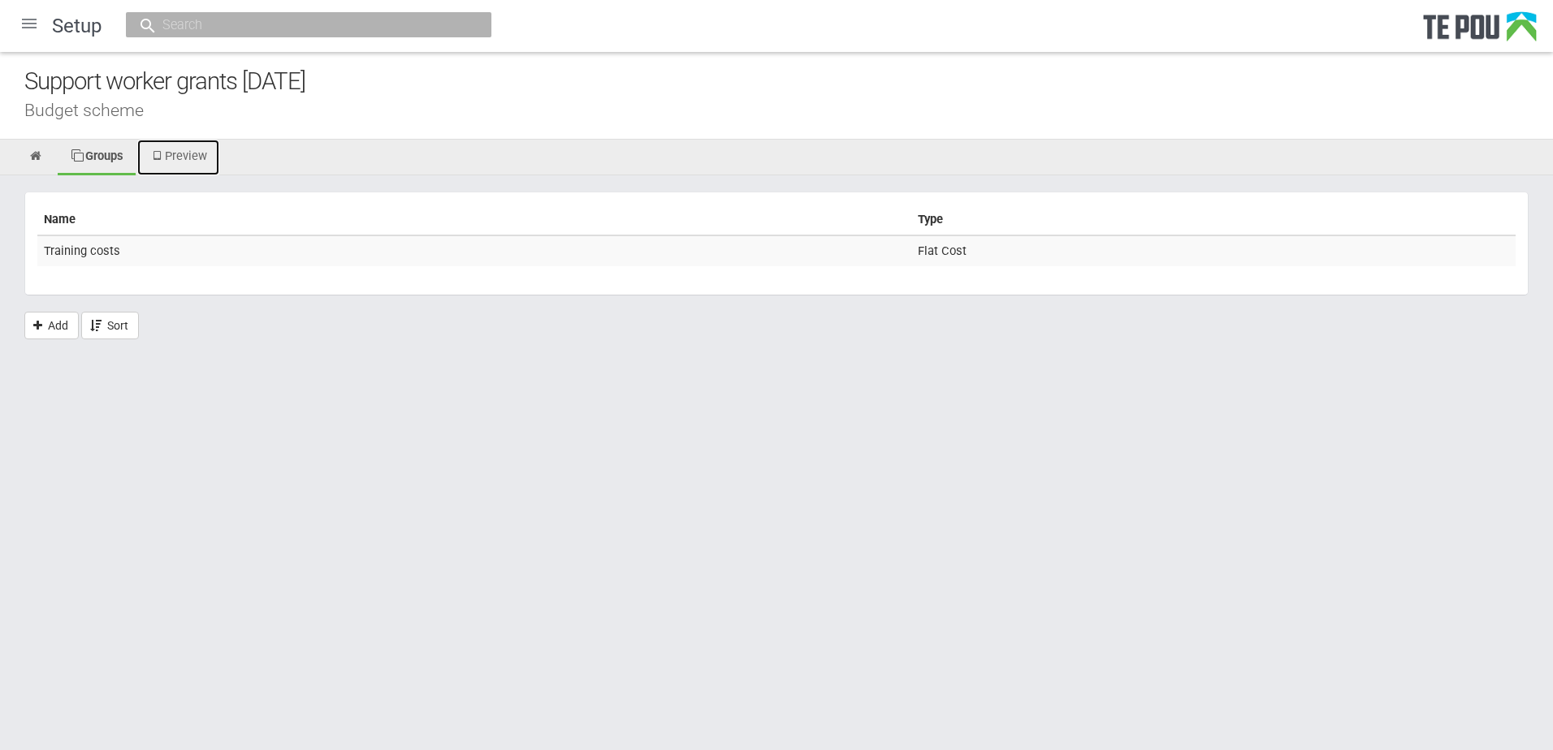
click at [195, 158] on link "Preview" at bounding box center [178, 158] width 82 height 36
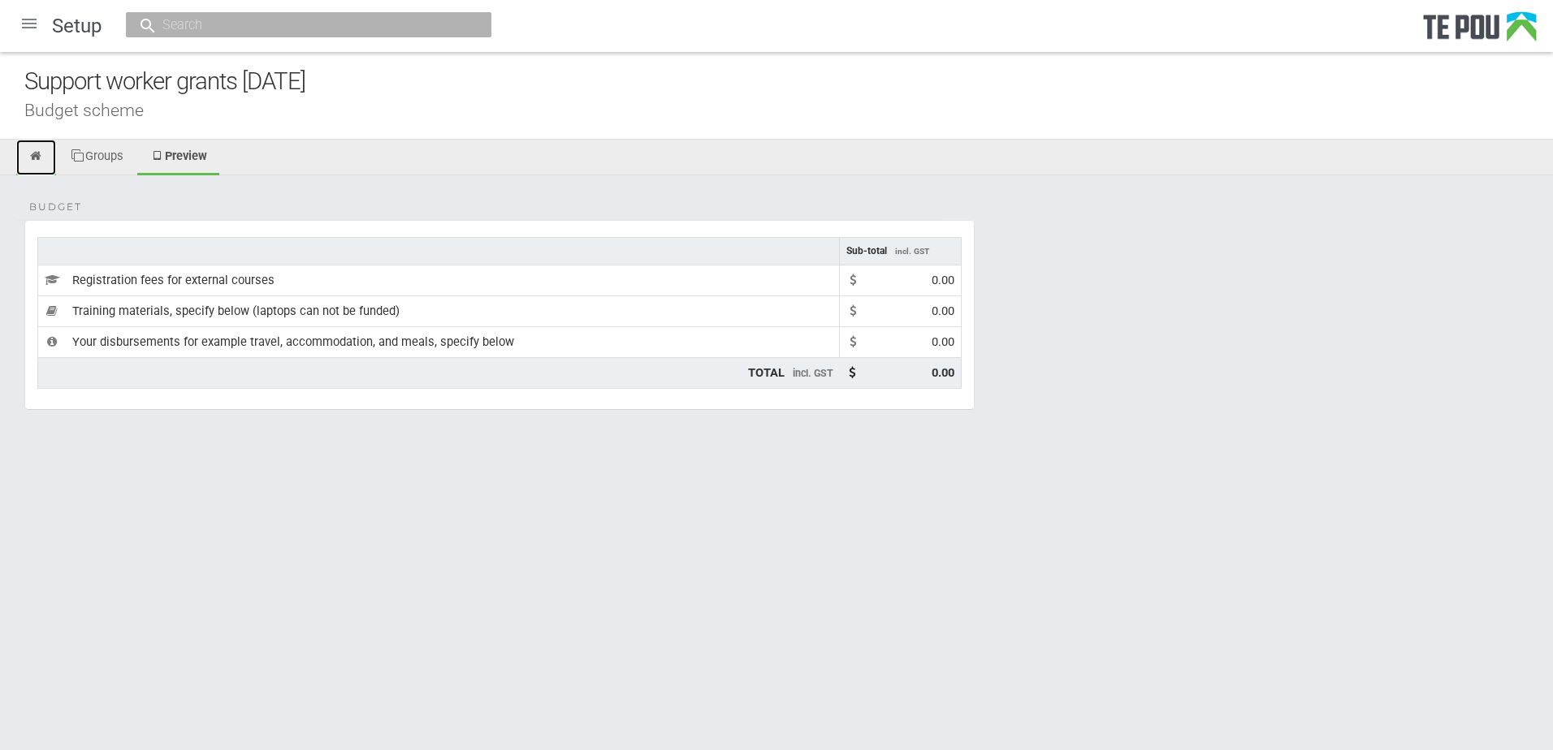
click at [37, 159] on icon at bounding box center [35, 156] width 15 height 12
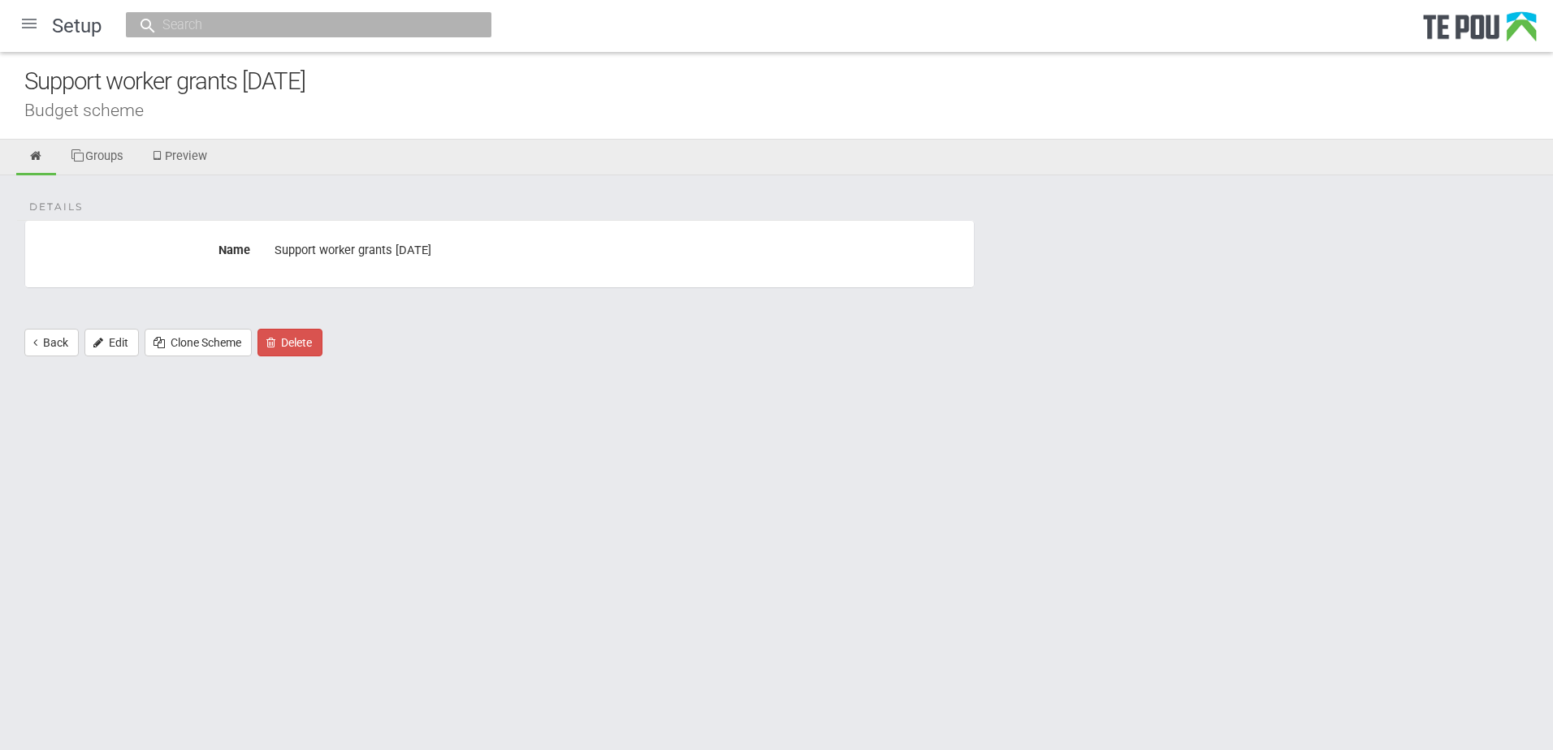
click at [35, 20] on div at bounding box center [29, 23] width 39 height 39
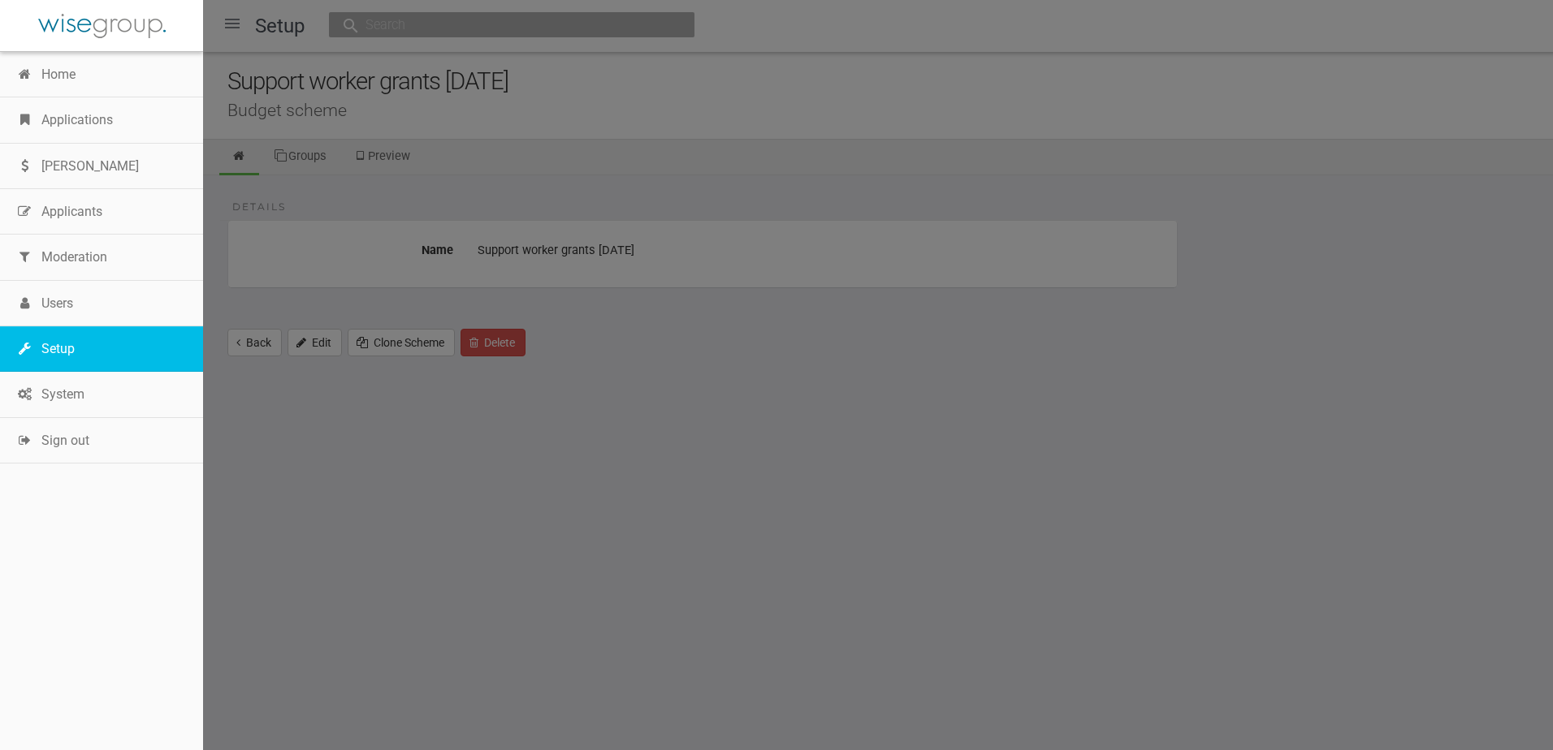
click at [77, 339] on link "Setup" at bounding box center [101, 348] width 203 height 45
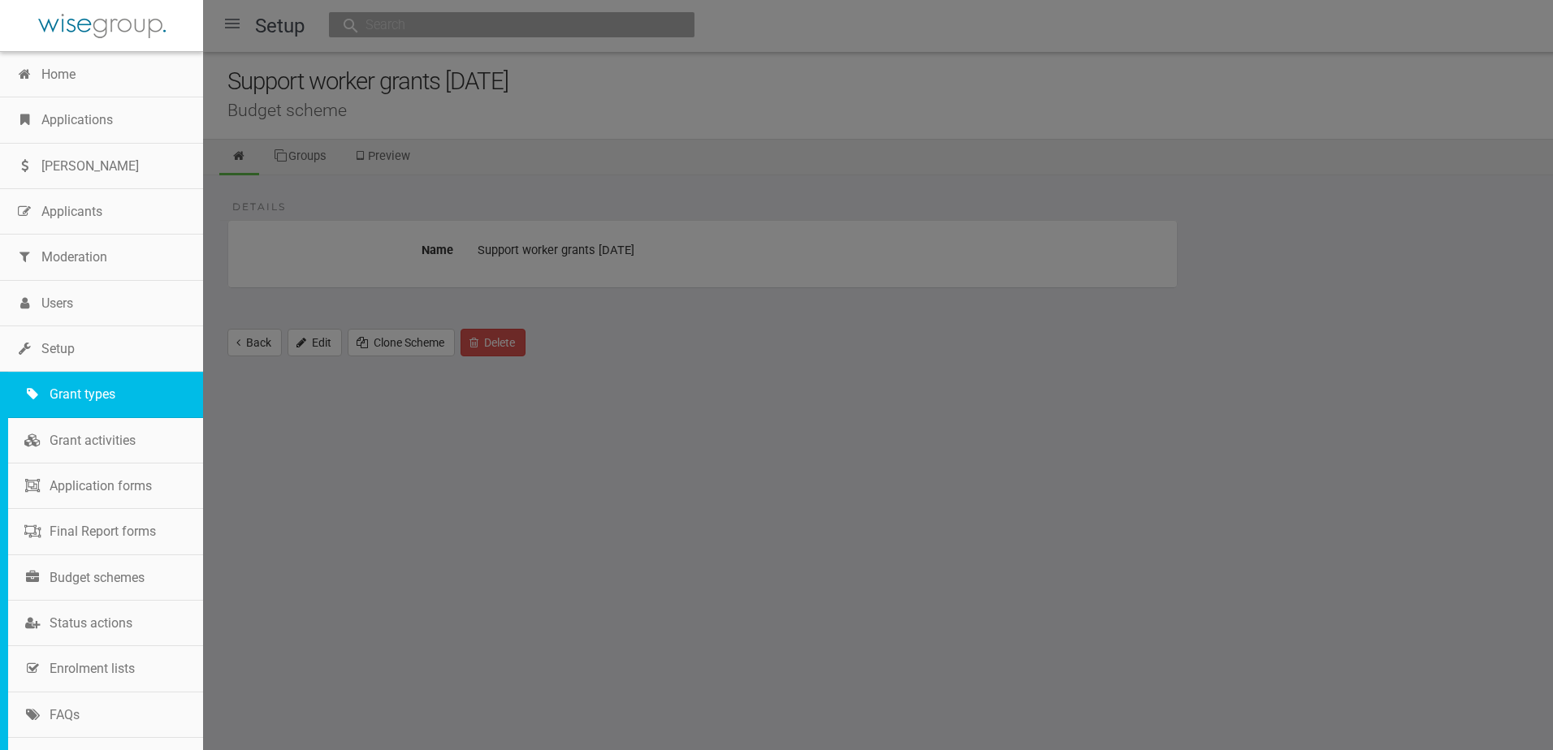
click at [80, 387] on link "Grant types" at bounding box center [105, 394] width 195 height 45
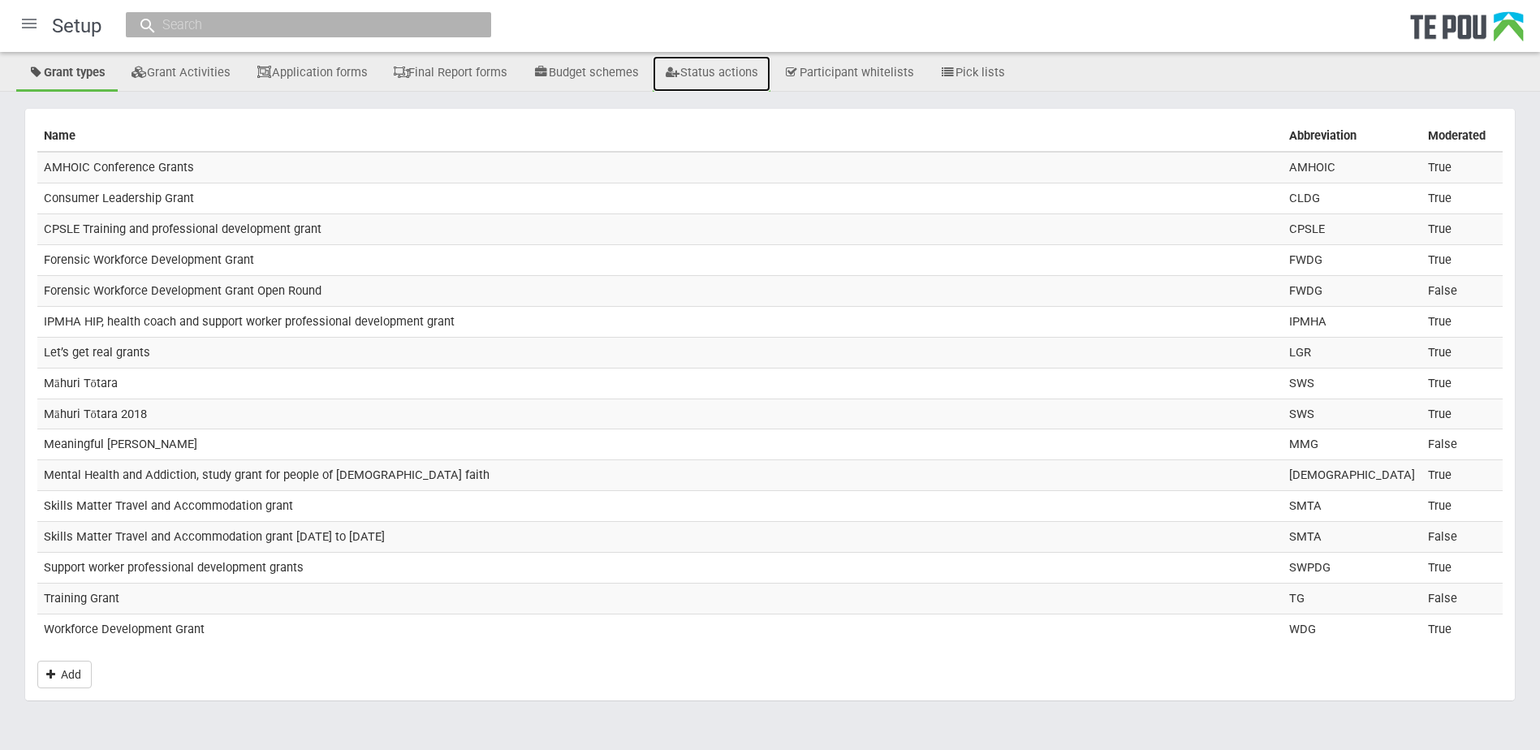
click at [732, 73] on link "Status actions" at bounding box center [712, 74] width 118 height 36
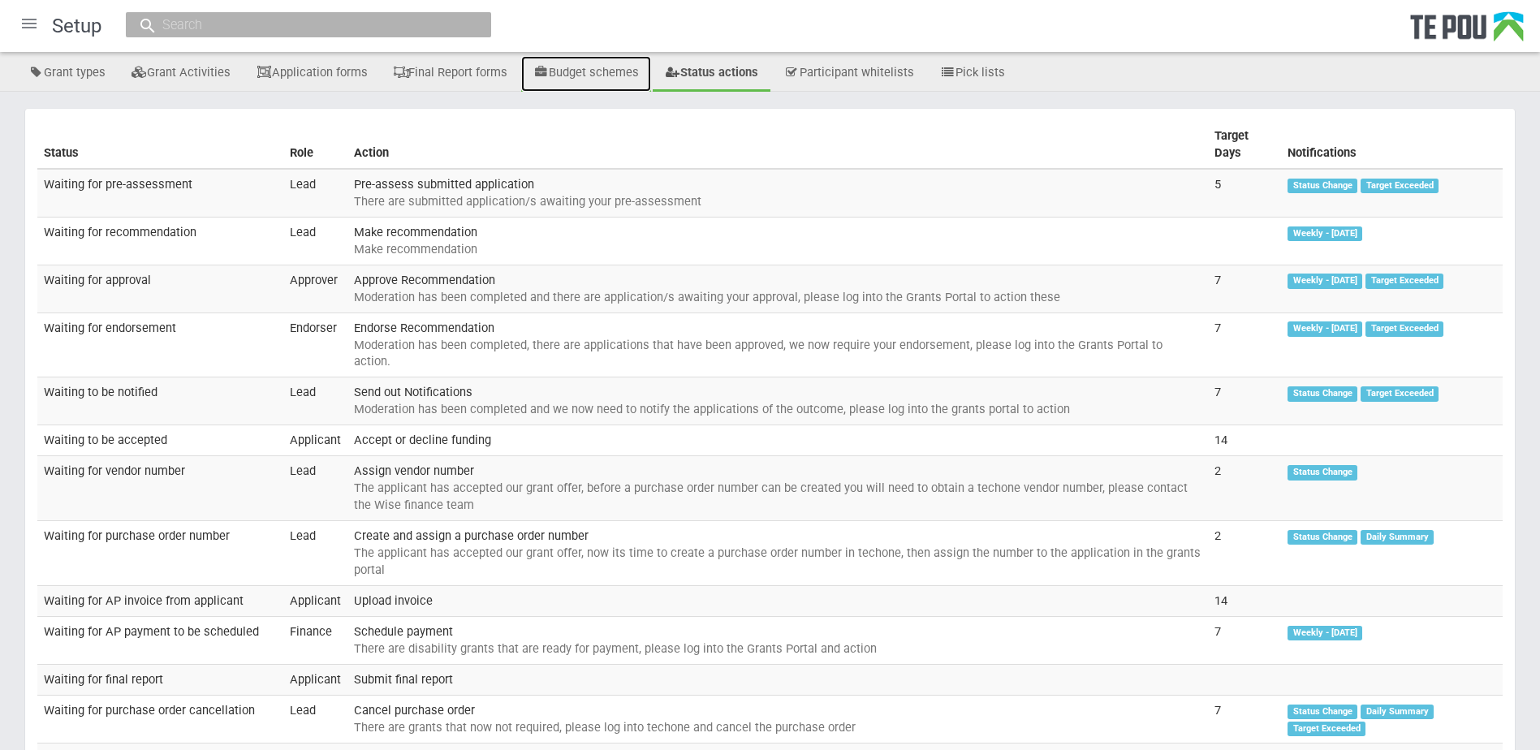
click at [590, 73] on link "Budget schemes" at bounding box center [586, 74] width 130 height 36
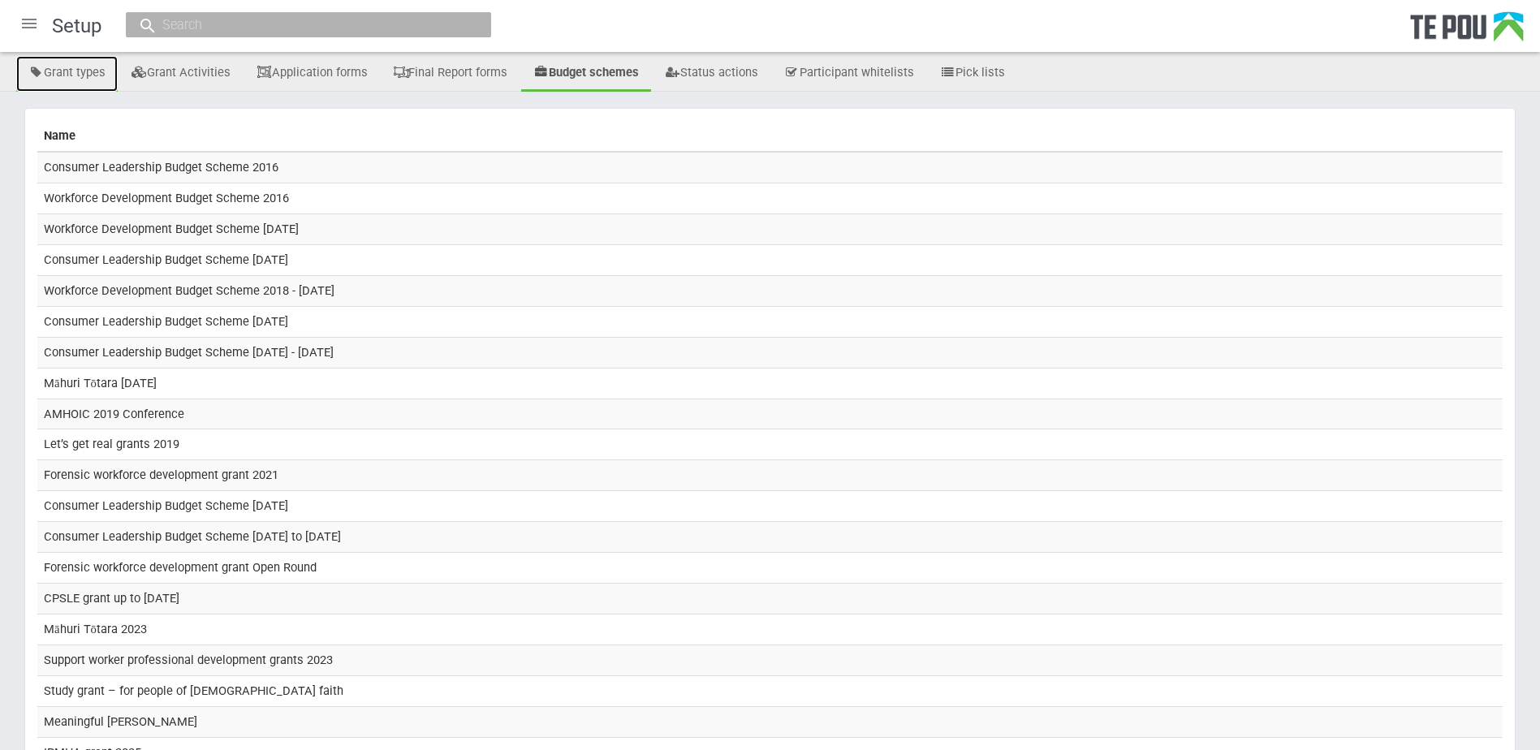
click at [71, 76] on link "Grant types" at bounding box center [66, 74] width 101 height 36
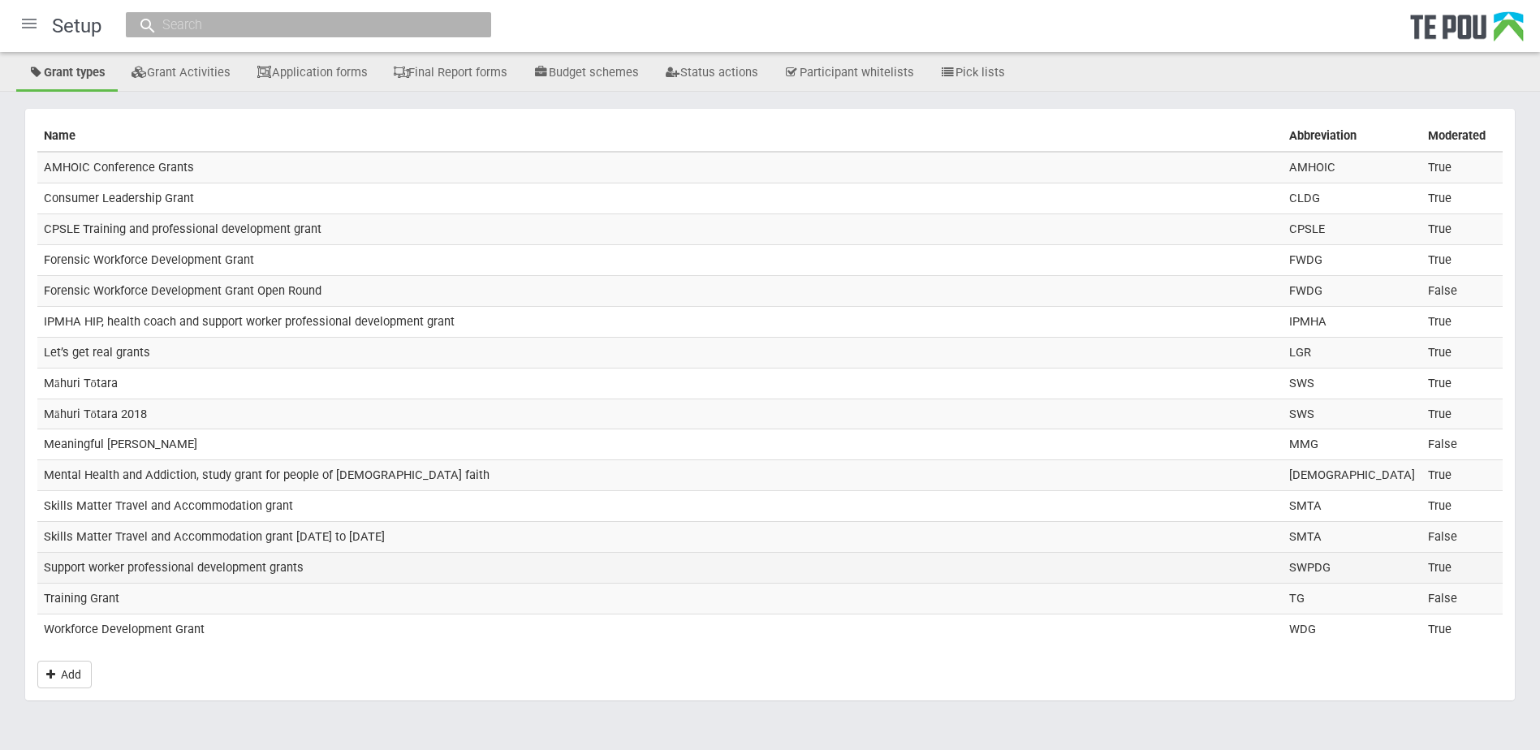
click at [183, 564] on td "Support worker professional development grants" at bounding box center [660, 568] width 1246 height 31
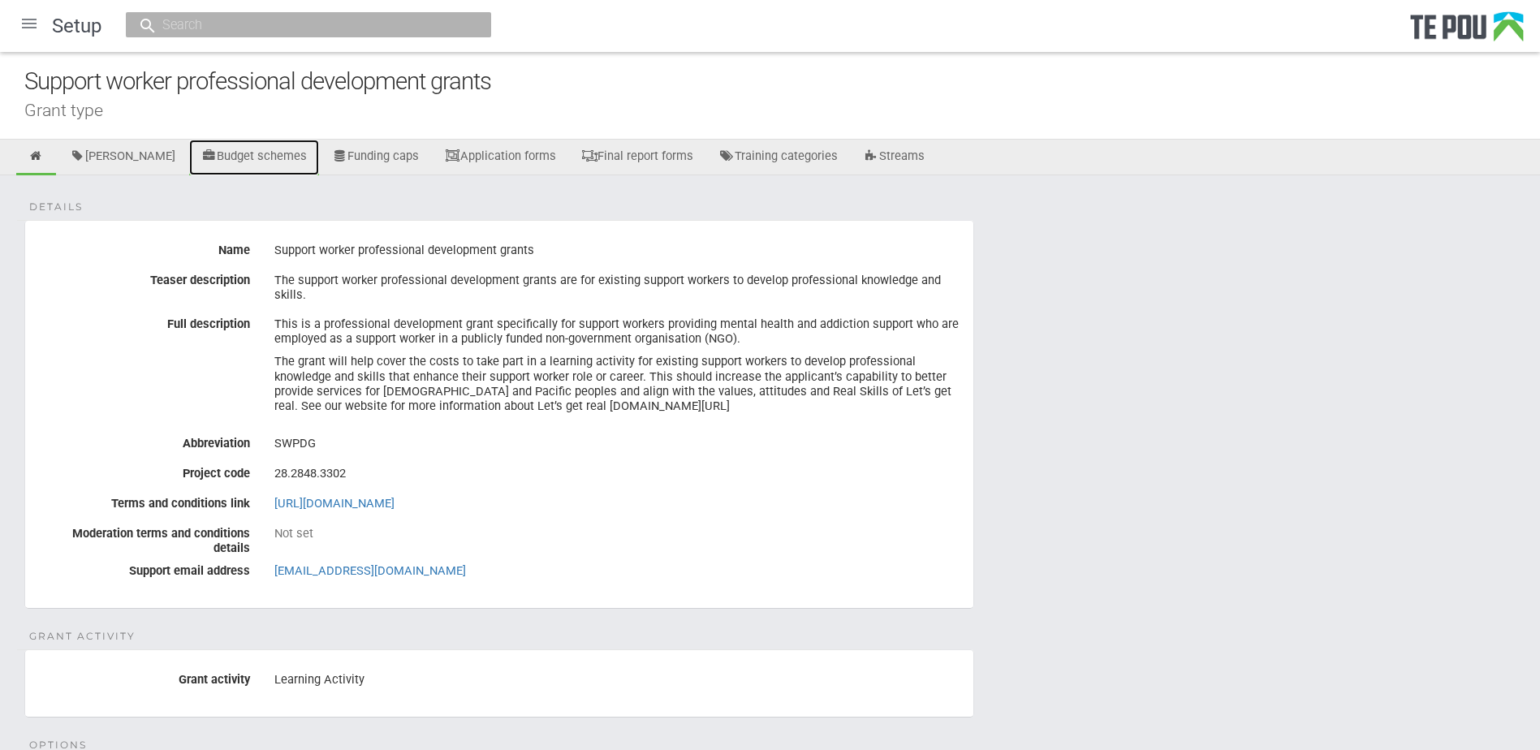
click at [273, 152] on link "Budget schemes" at bounding box center [254, 158] width 130 height 36
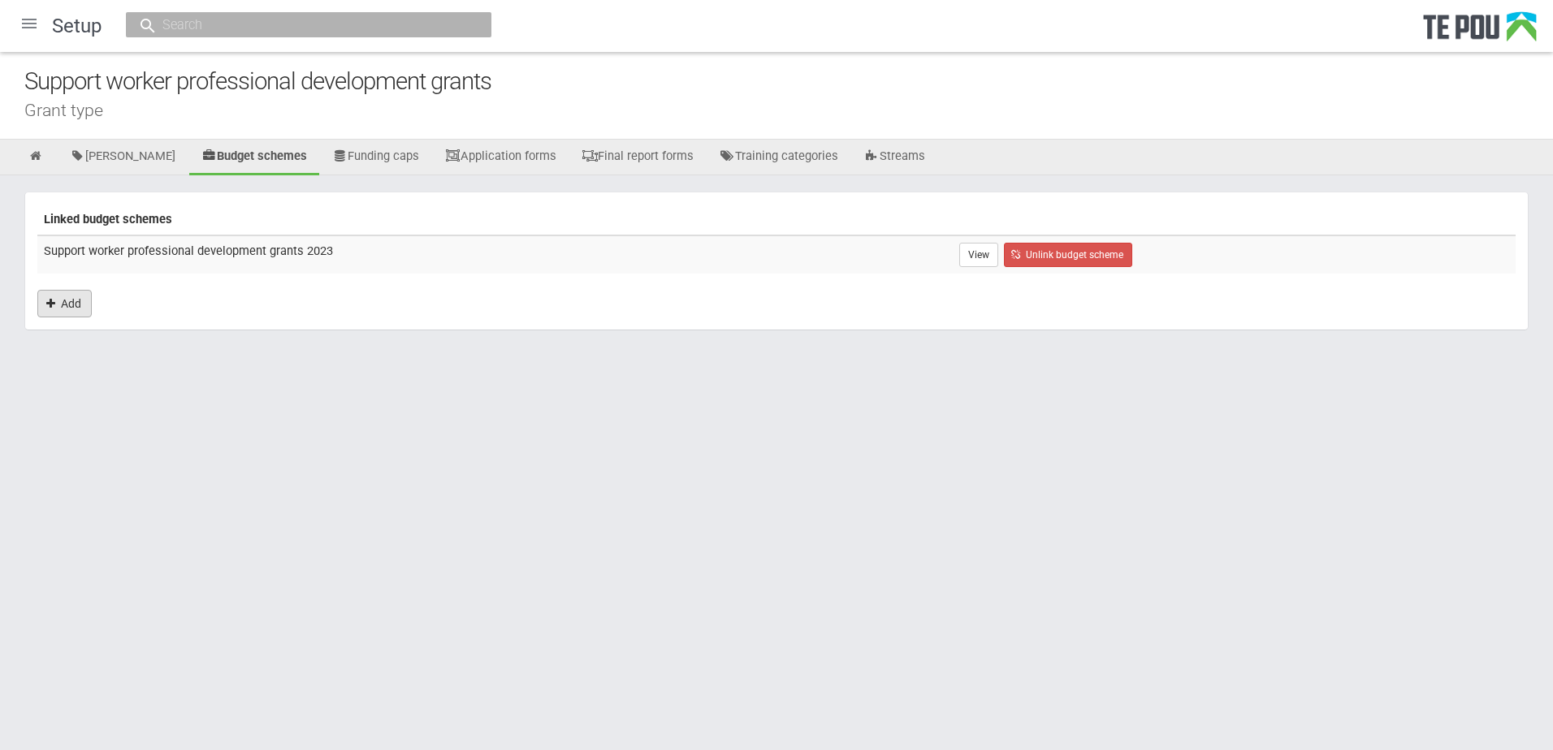
click at [76, 304] on link "Add" at bounding box center [64, 304] width 54 height 28
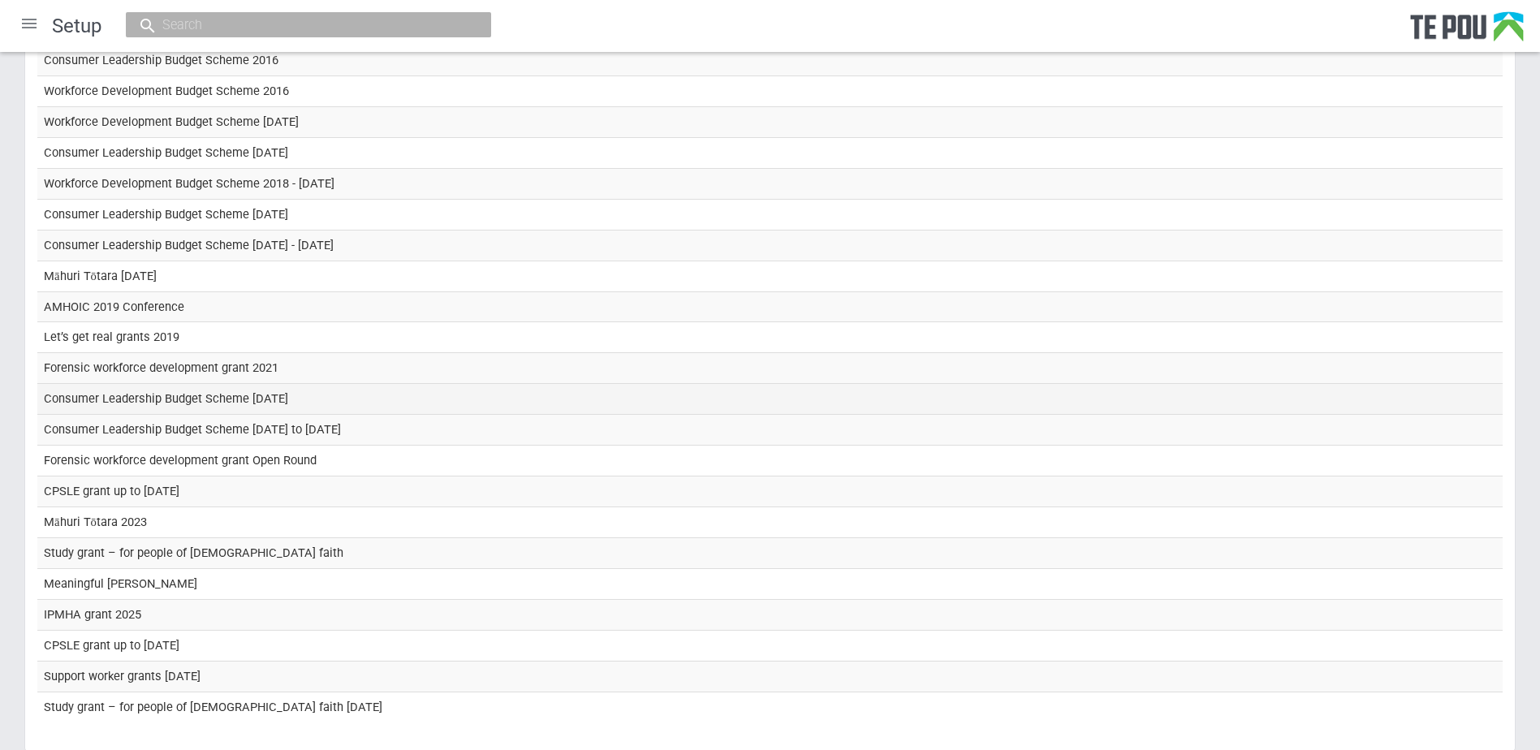
scroll to position [293, 0]
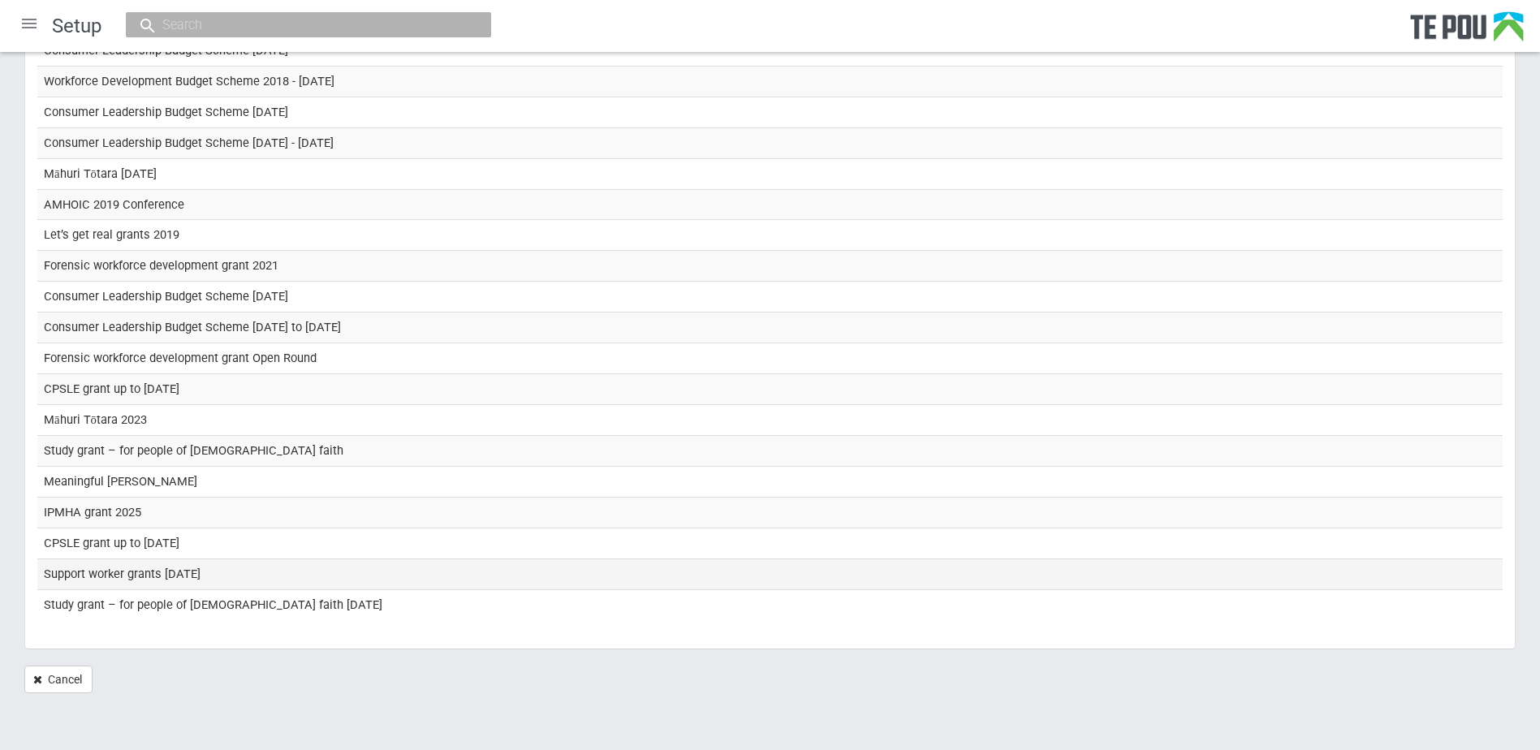
click at [135, 572] on td "Support worker grants [DATE]" at bounding box center [770, 574] width 1466 height 31
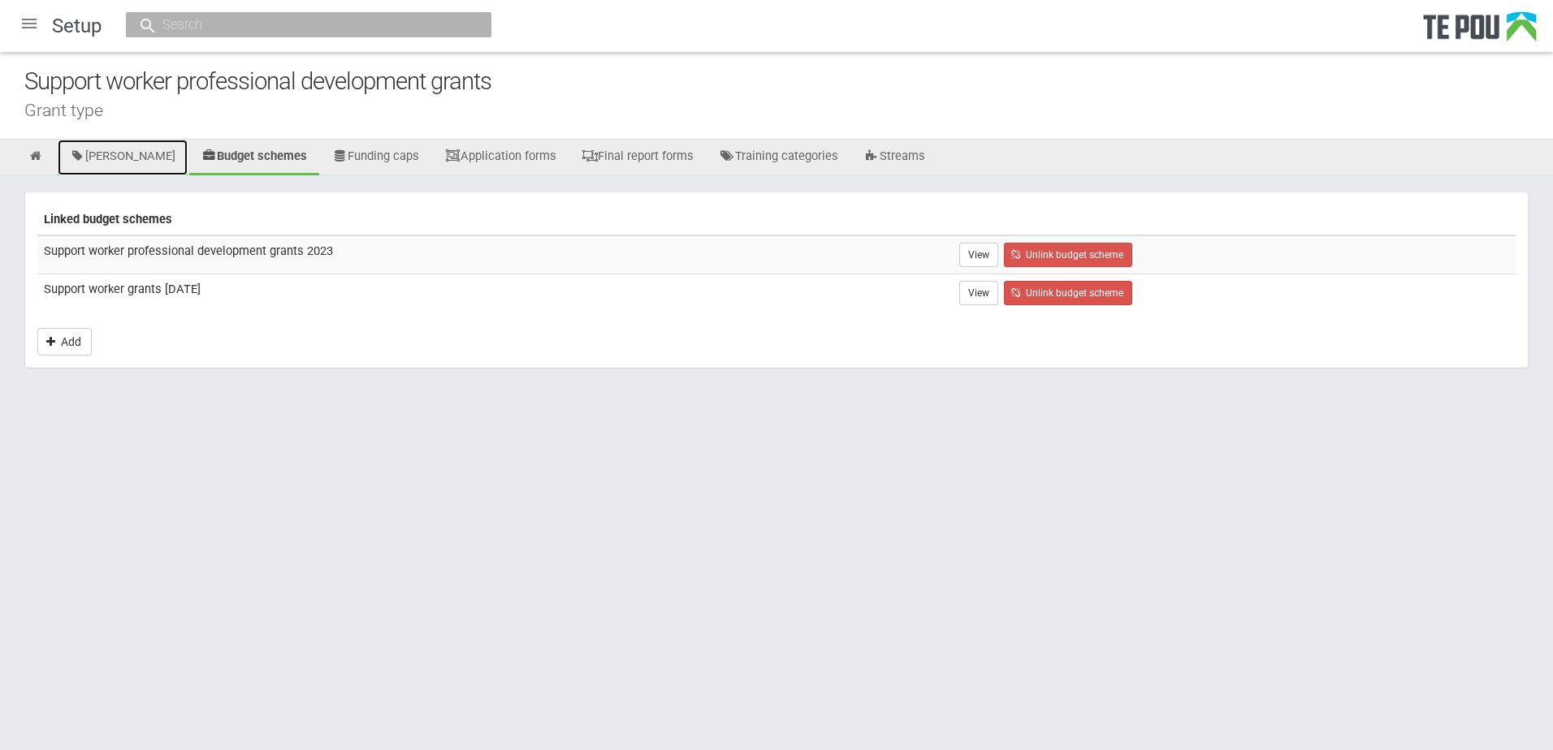
click at [114, 157] on link "[PERSON_NAME]" at bounding box center [123, 158] width 130 height 36
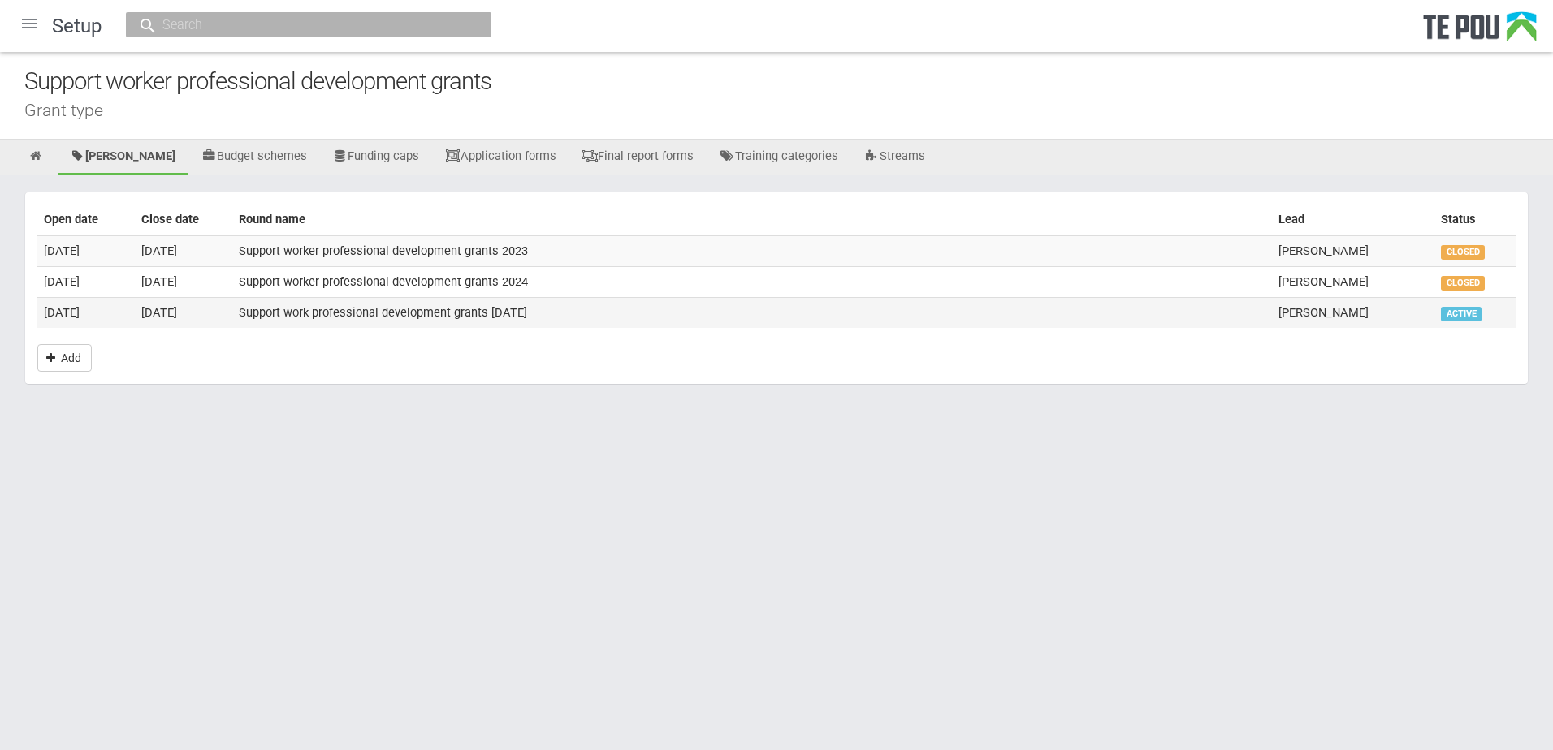
click at [169, 311] on td "7 Nov 2025" at bounding box center [183, 312] width 97 height 30
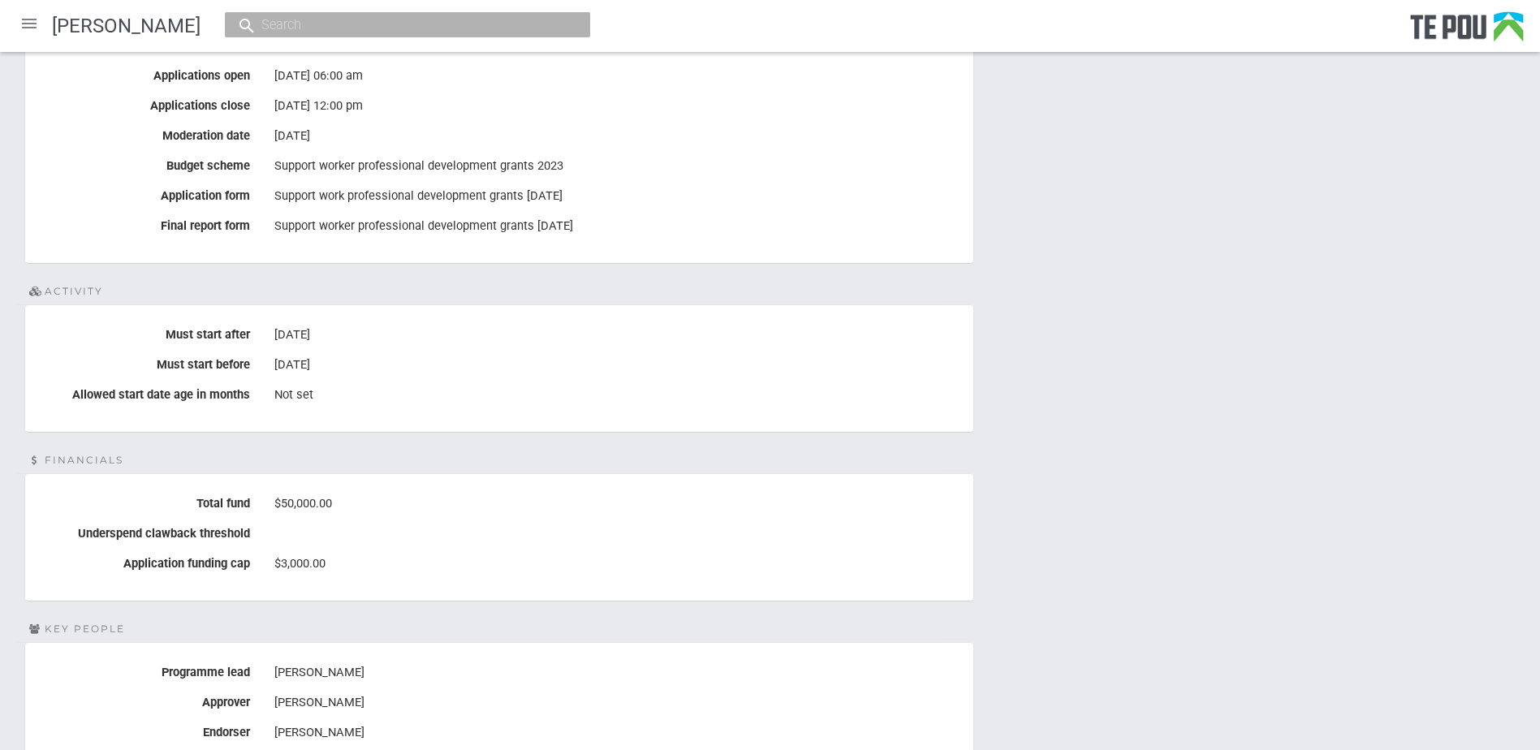
scroll to position [626, 0]
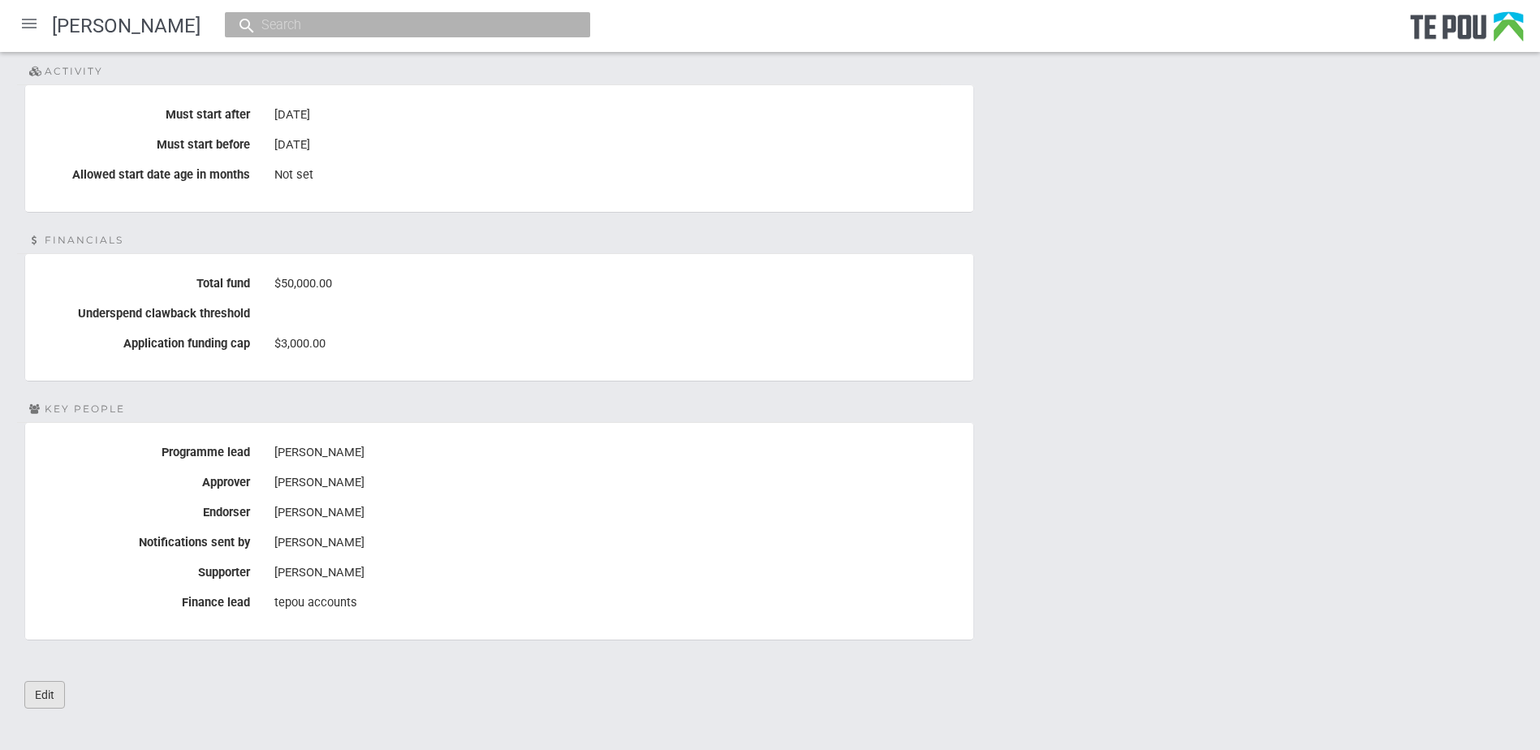
click at [58, 681] on link "Edit" at bounding box center [44, 695] width 41 height 28
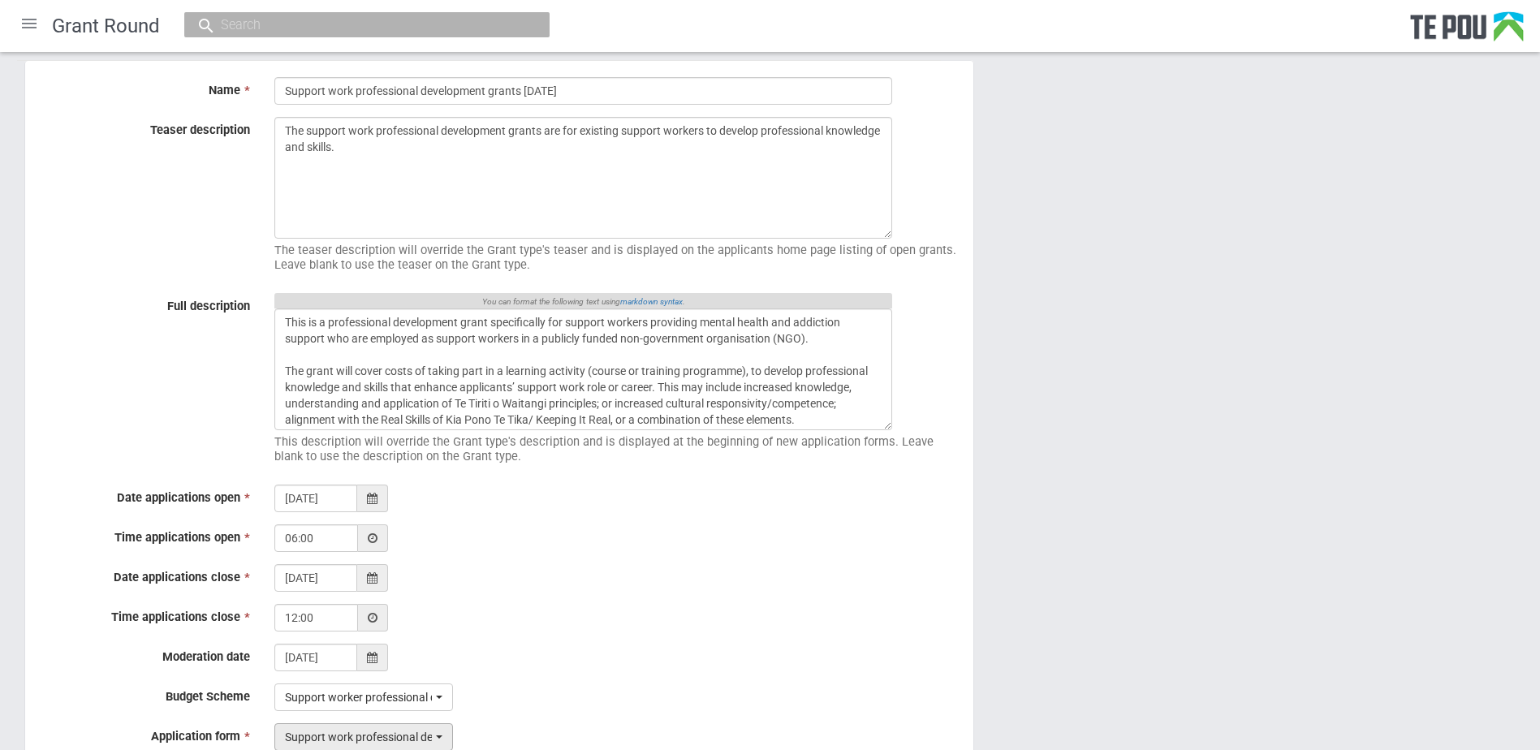
scroll to position [244, 0]
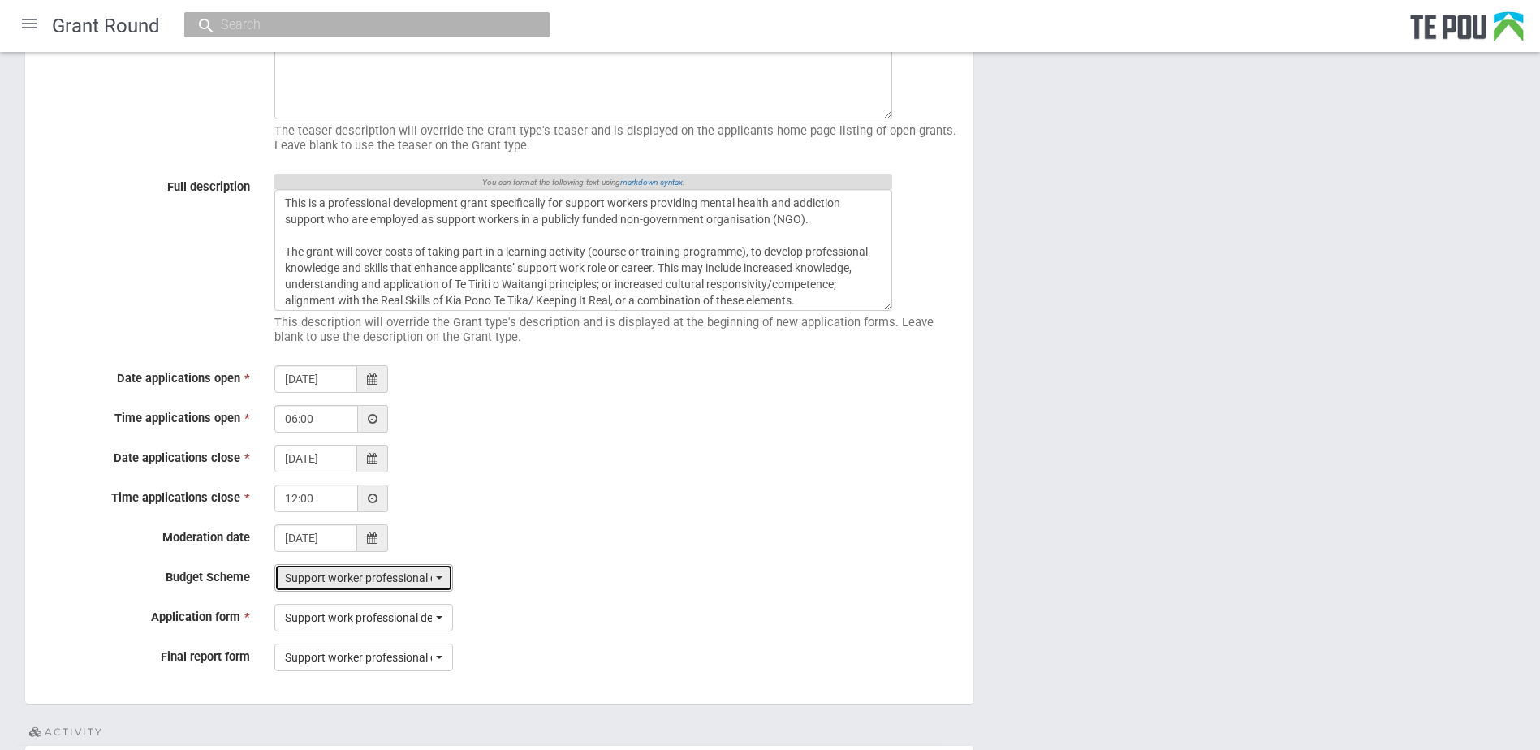
click at [395, 579] on span "Support worker professional development grants 2023" at bounding box center [358, 578] width 147 height 16
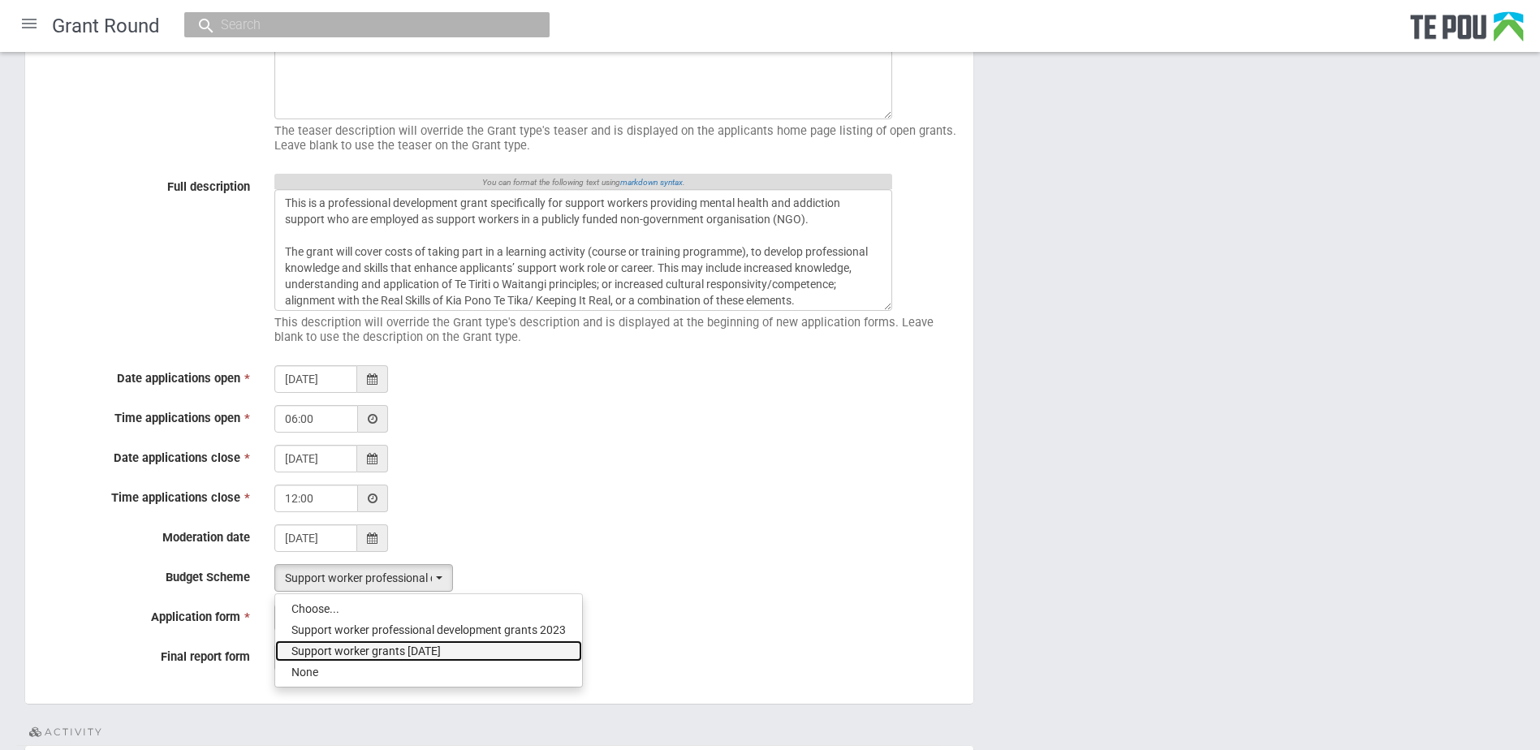
click at [397, 654] on span "Support worker grants [DATE]" at bounding box center [366, 651] width 149 height 16
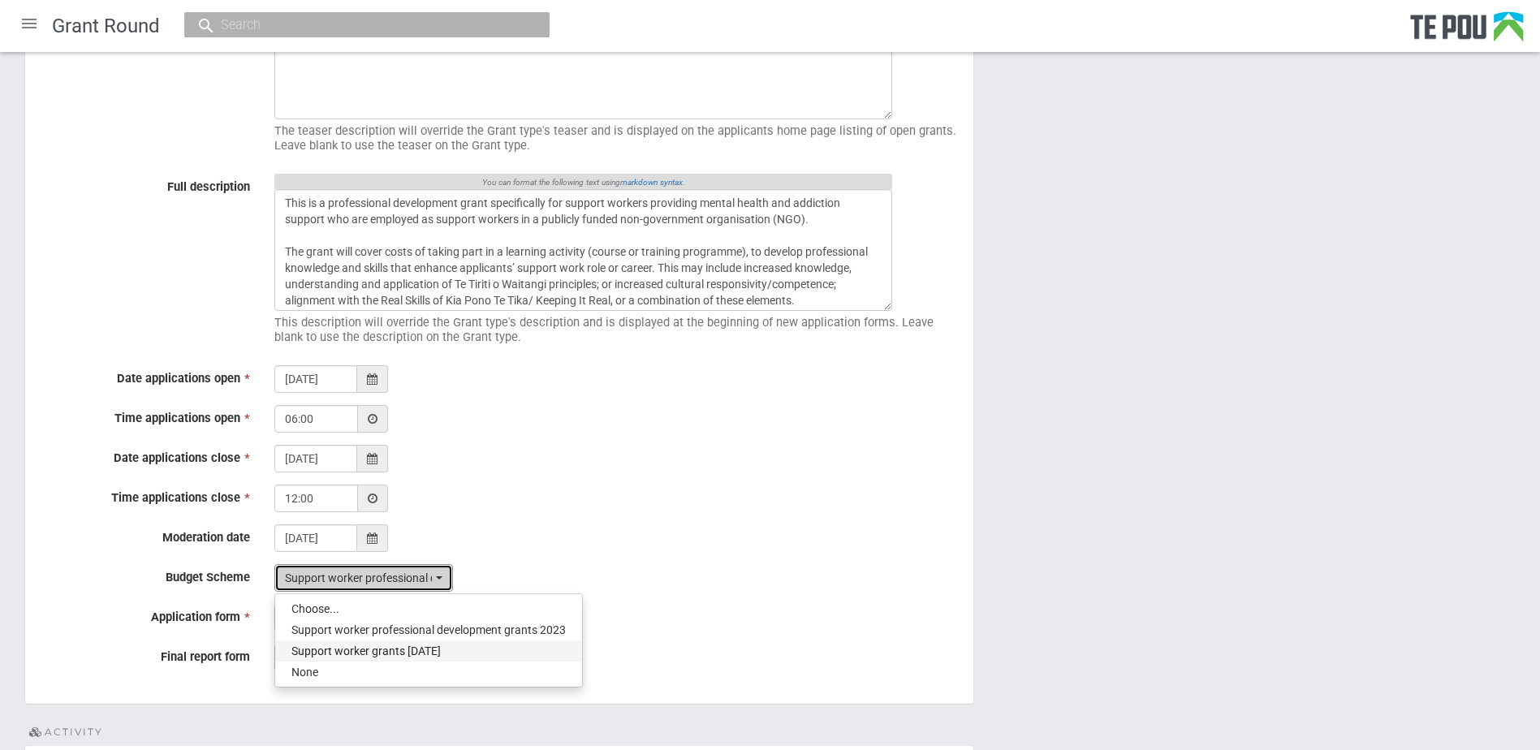
select select "22"
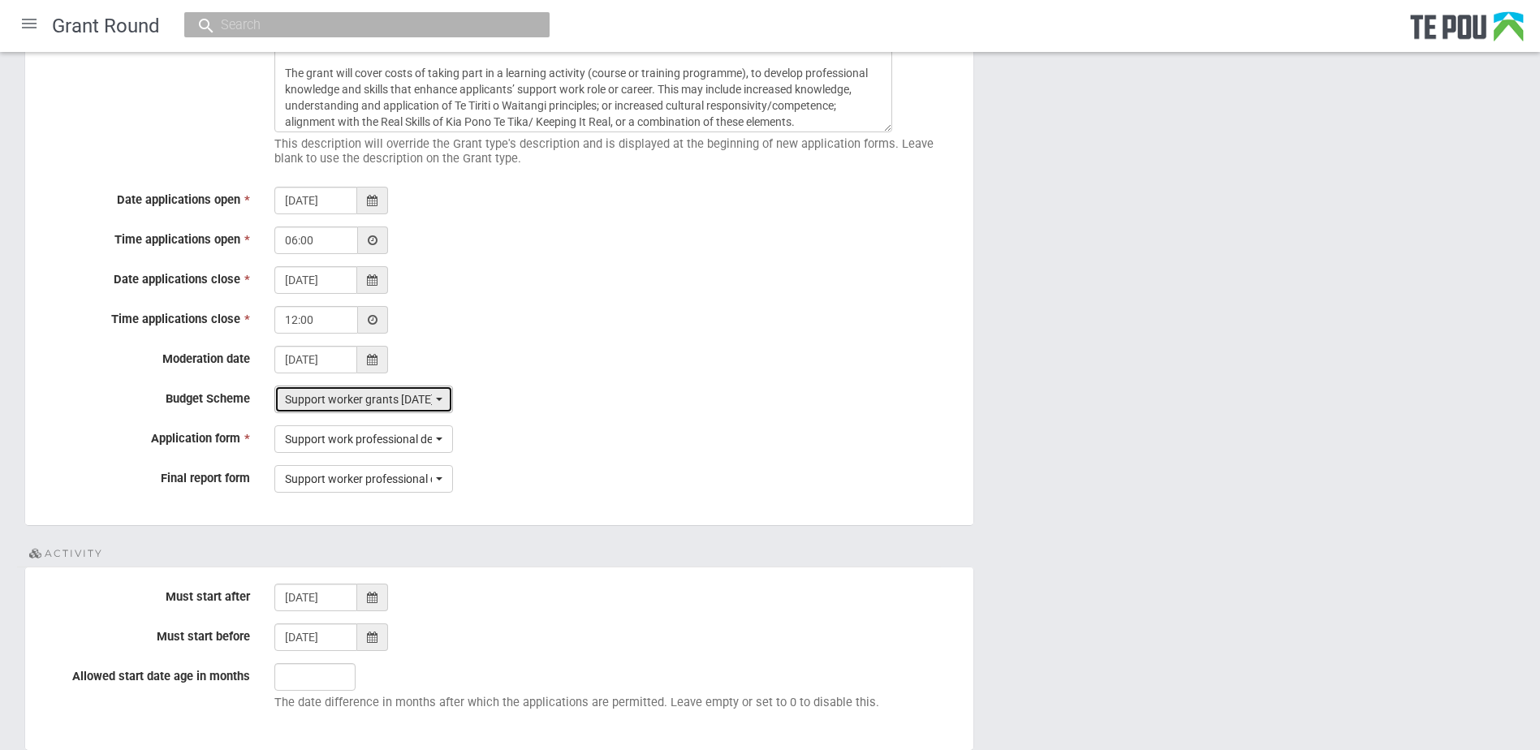
scroll to position [650, 0]
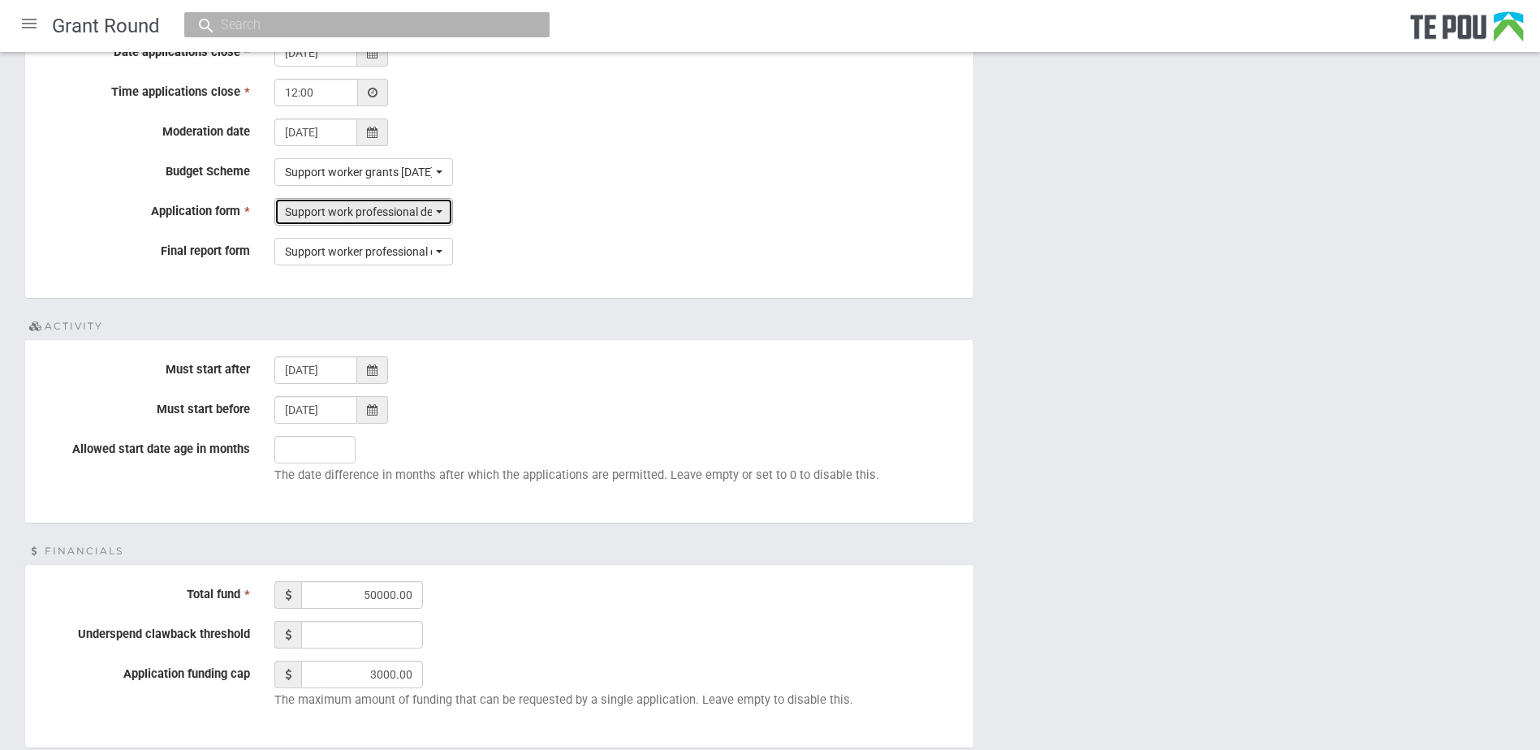
click at [443, 212] on button "Support work professional development grants [DATE]" at bounding box center [363, 212] width 179 height 28
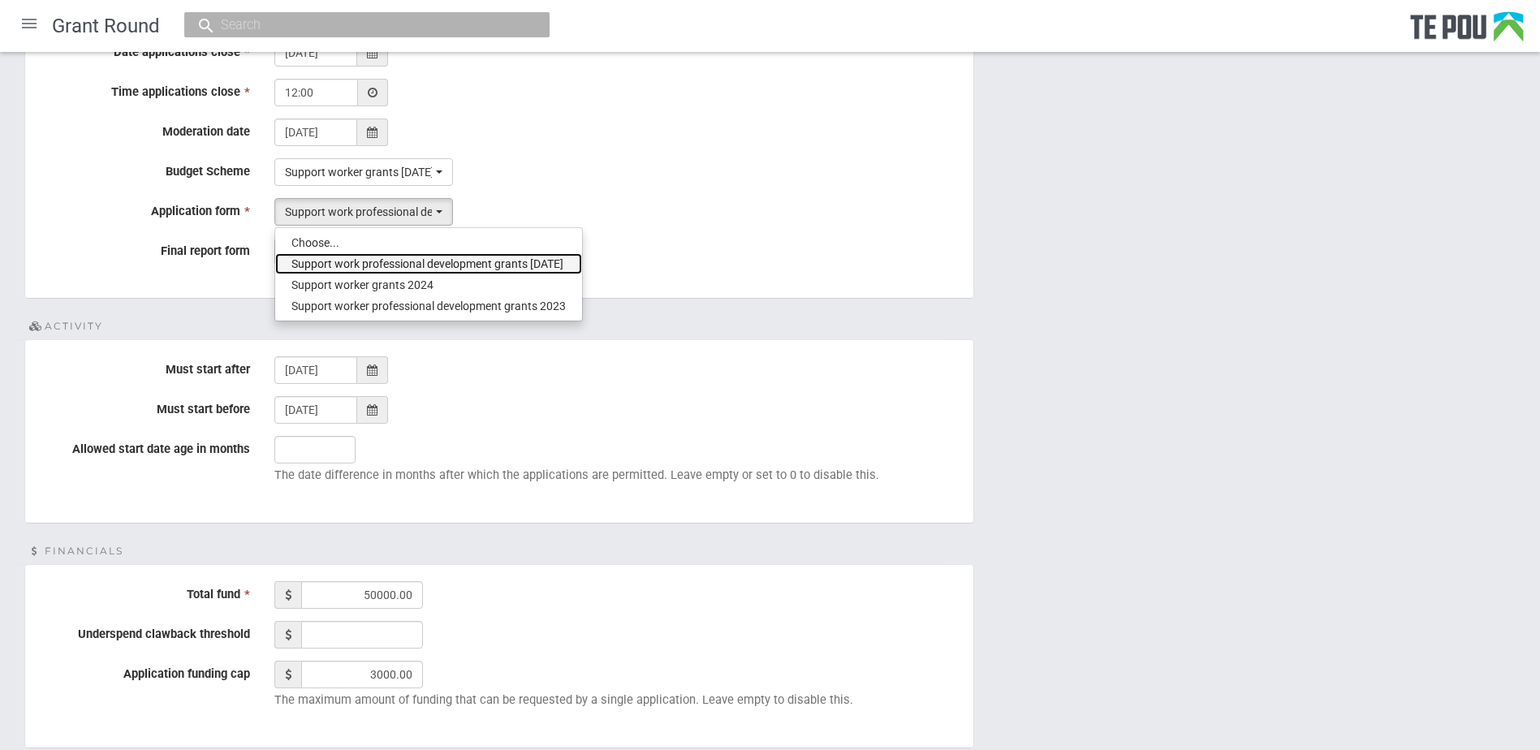
click at [410, 258] on span "Support work professional development grants [DATE]" at bounding box center [428, 264] width 272 height 16
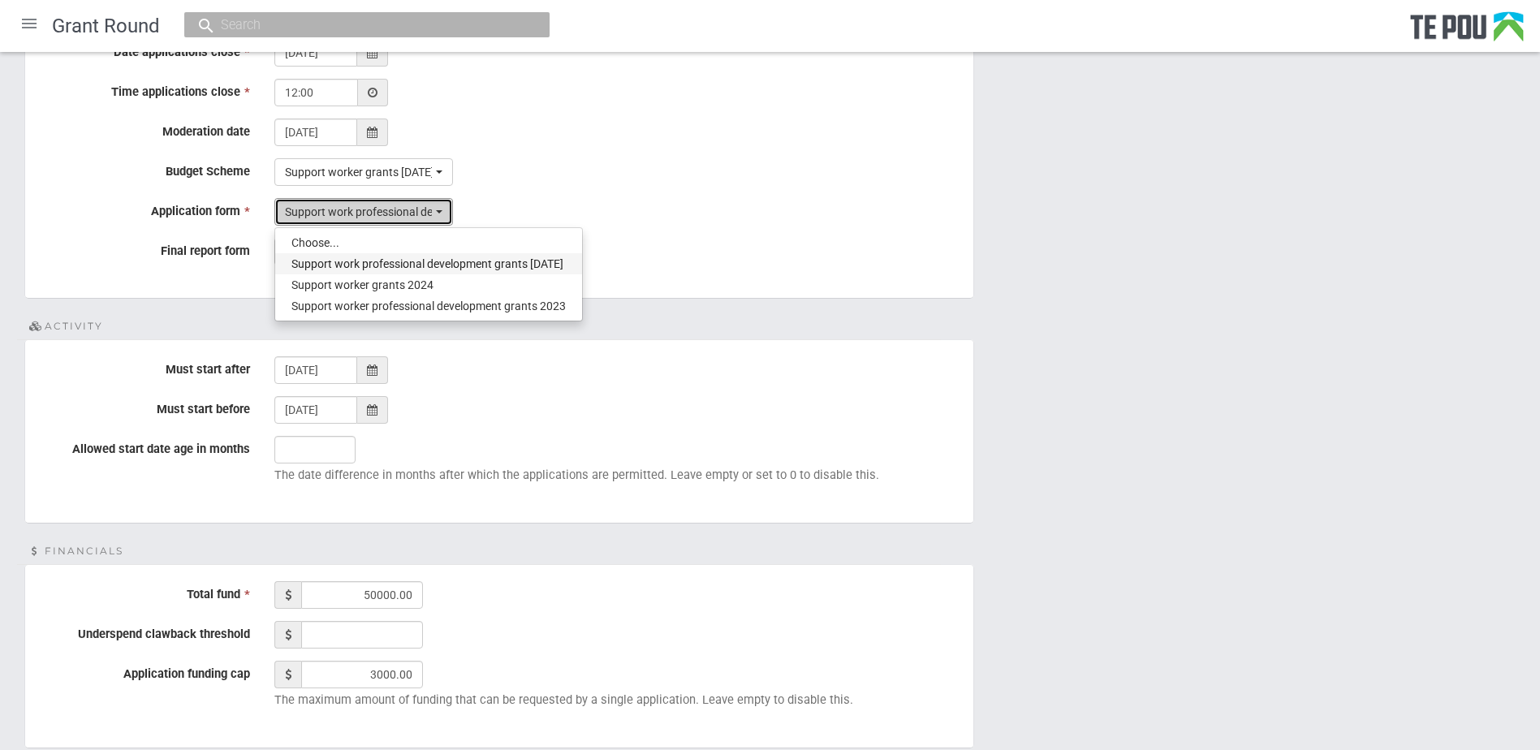
select select "35"
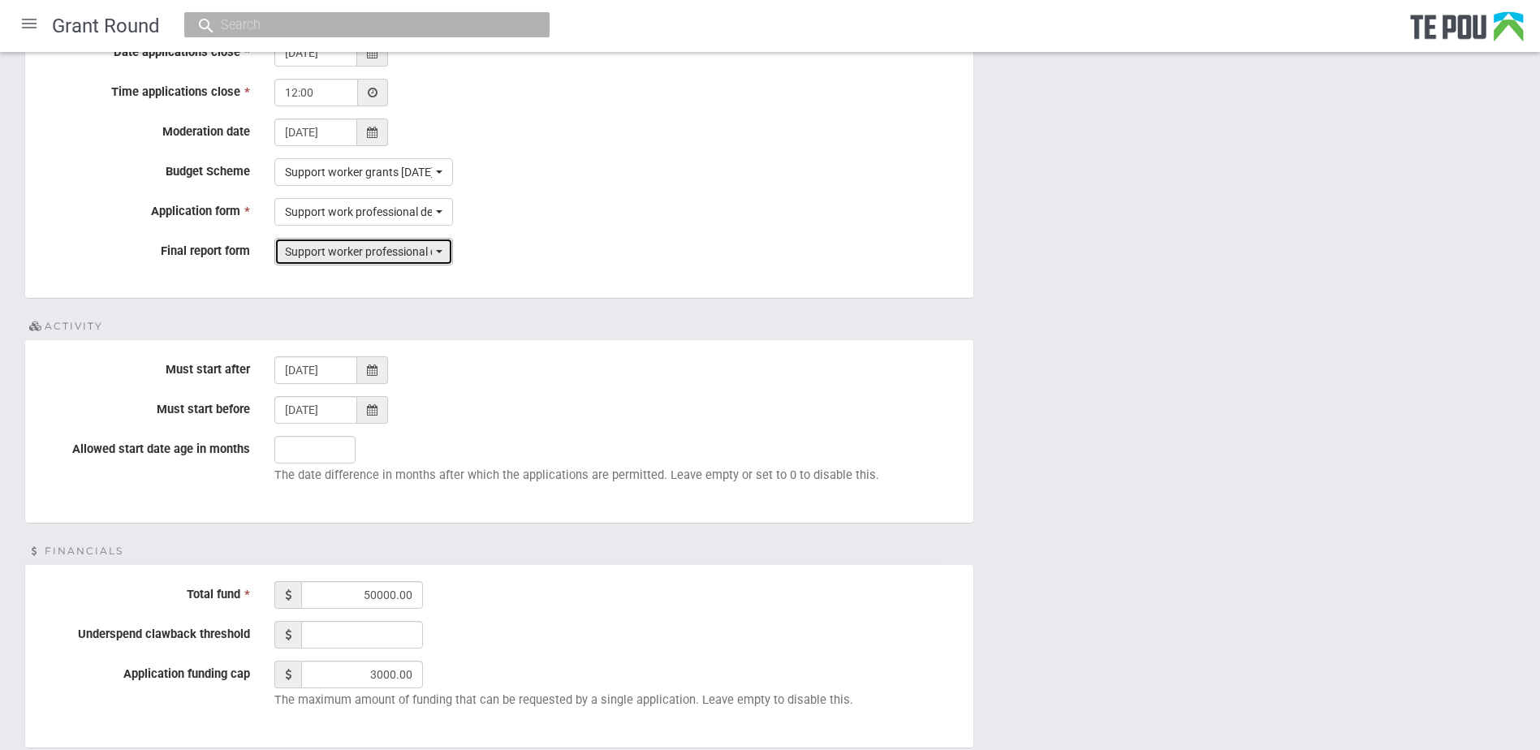
click at [399, 245] on span "Support worker professional development grants [DATE]" at bounding box center [358, 252] width 147 height 16
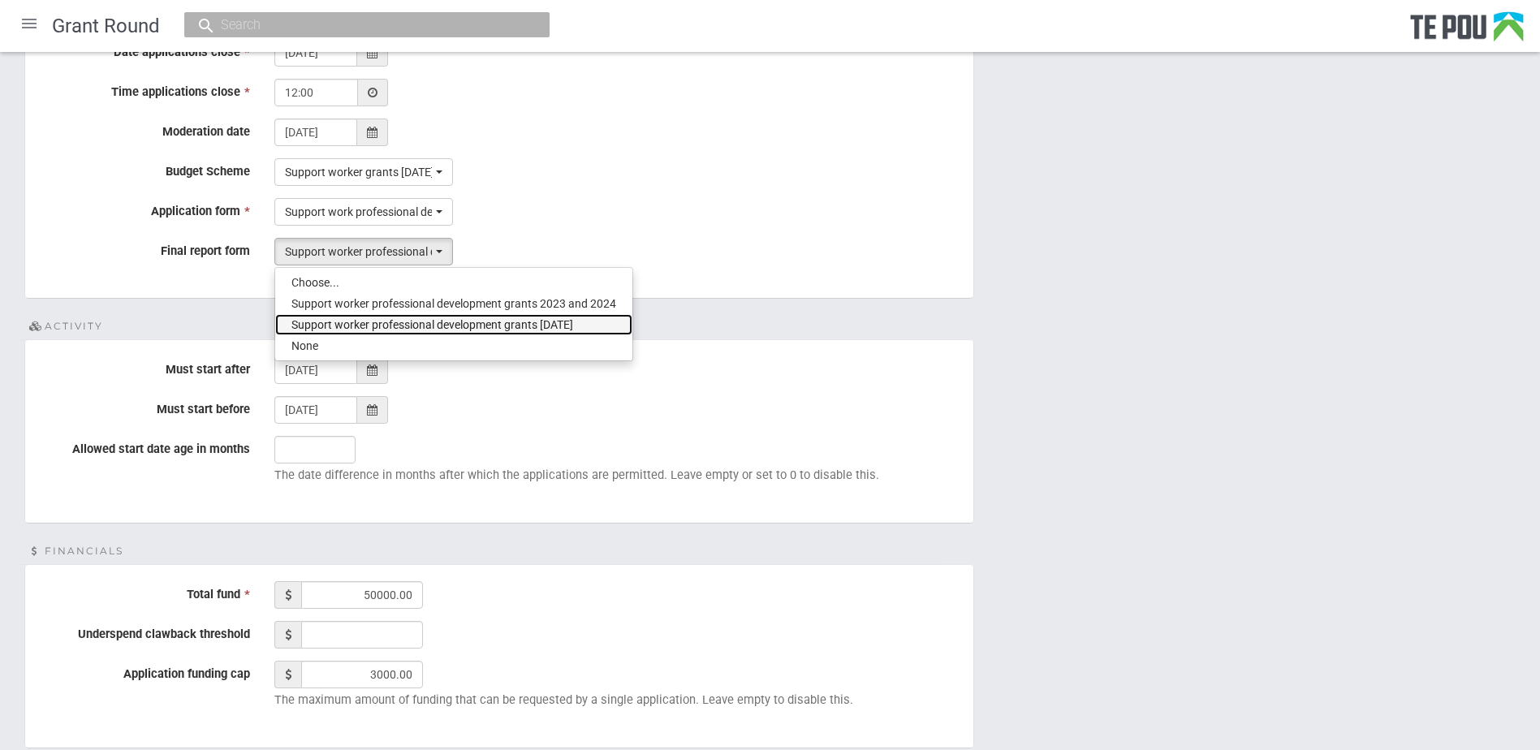
click at [435, 325] on span "Support worker professional development grants [DATE]" at bounding box center [433, 325] width 282 height 16
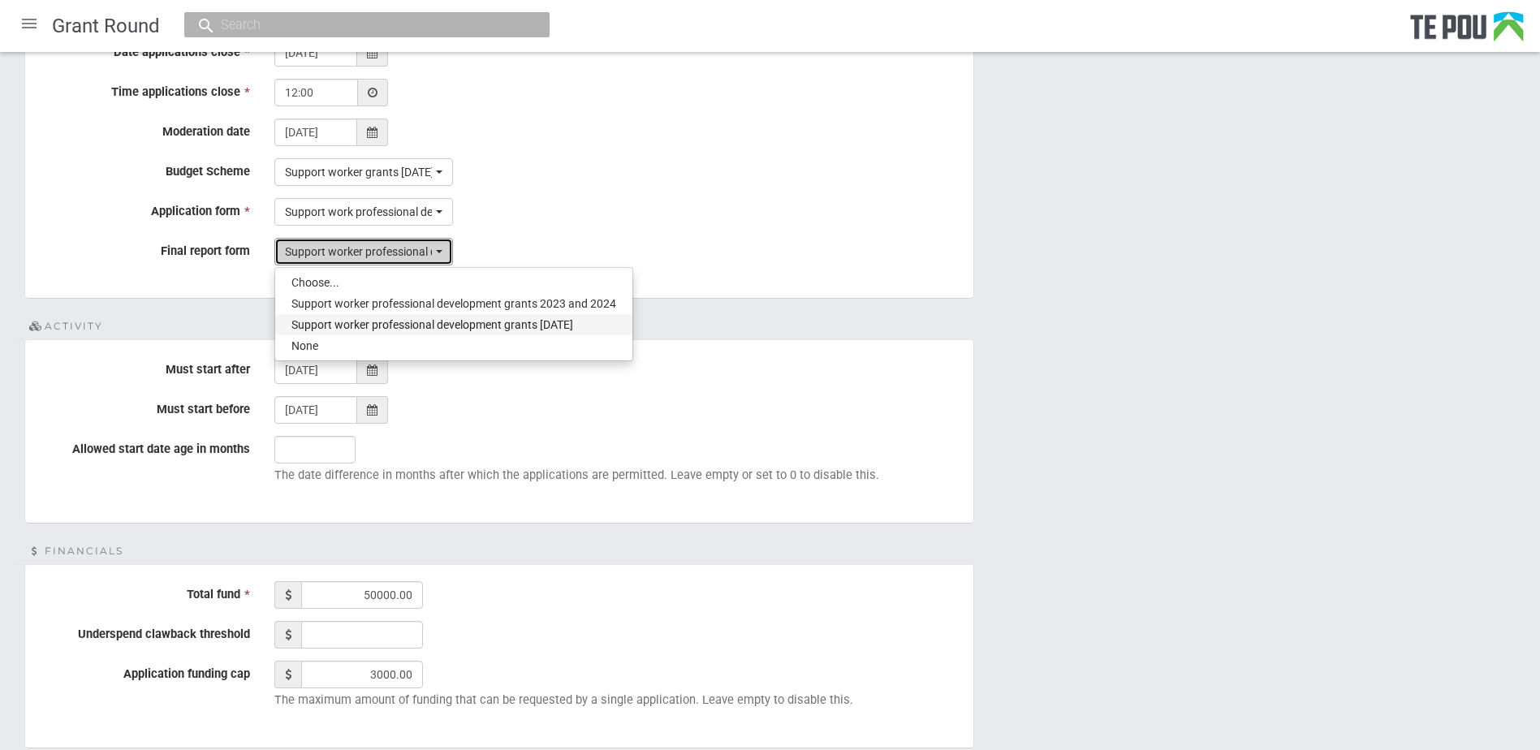
select select "22"
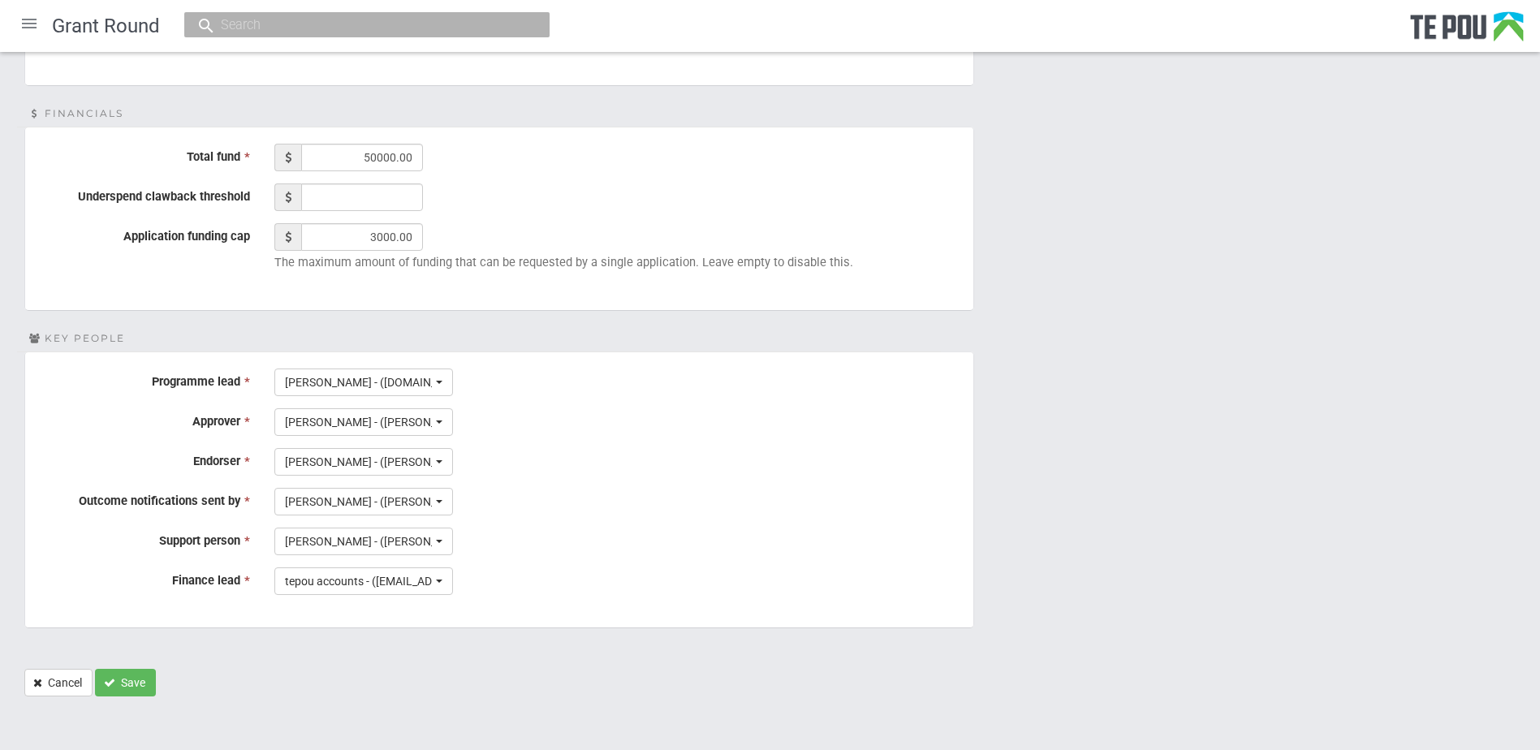
scroll to position [1091, 0]
click at [138, 678] on button "Save" at bounding box center [125, 680] width 61 height 28
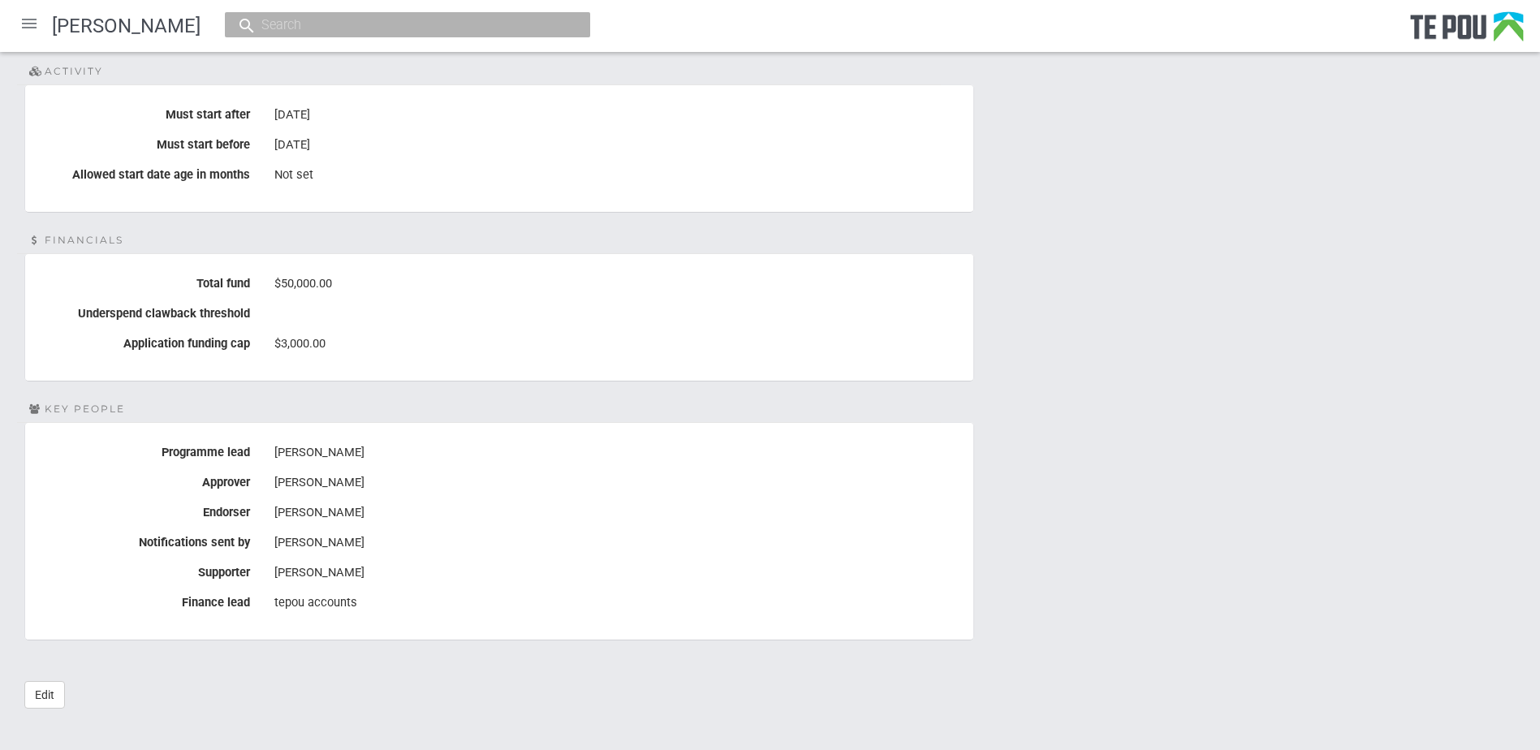
scroll to position [623, 0]
click at [27, 23] on div at bounding box center [29, 23] width 39 height 39
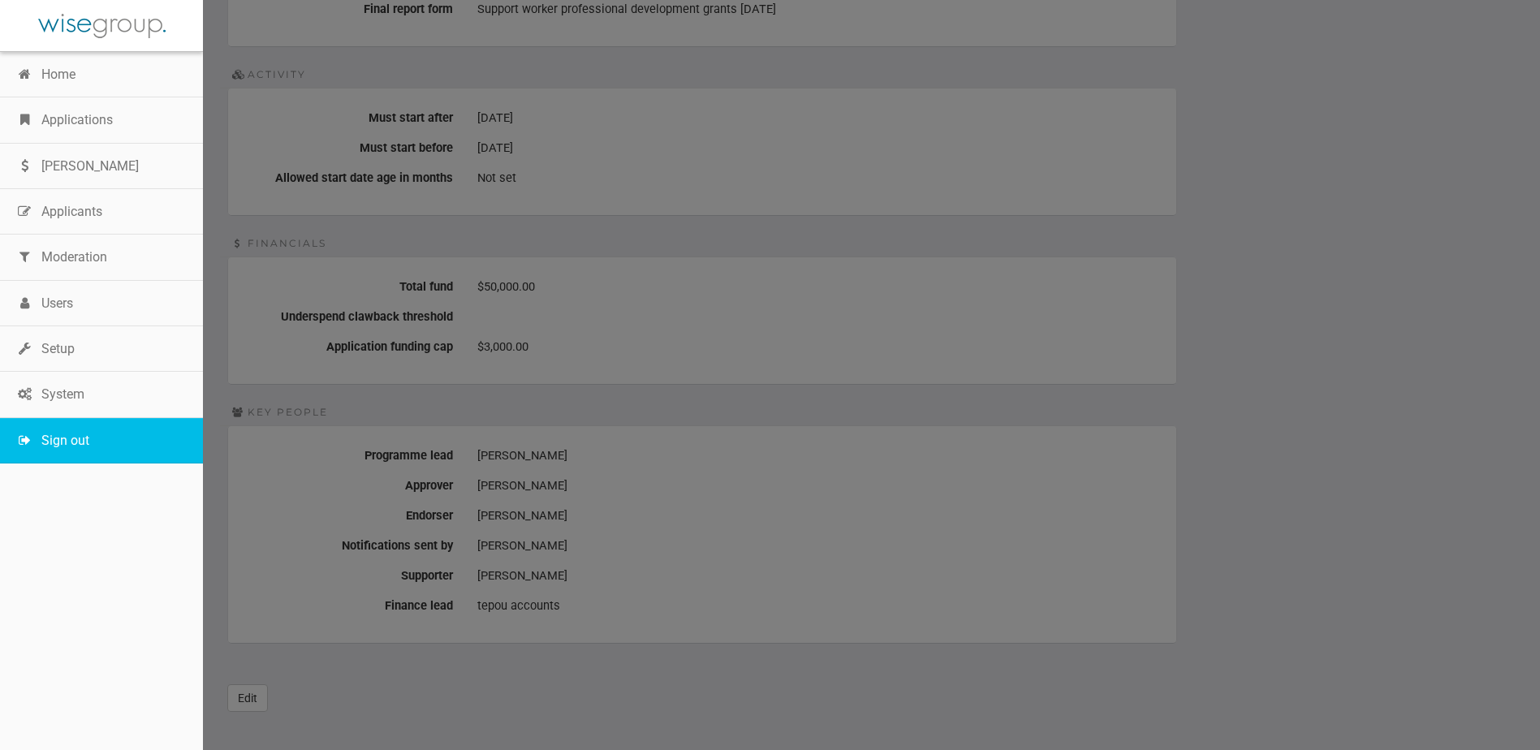
click at [69, 434] on link "Sign out" at bounding box center [101, 440] width 203 height 45
